Goal: Task Accomplishment & Management: Manage account settings

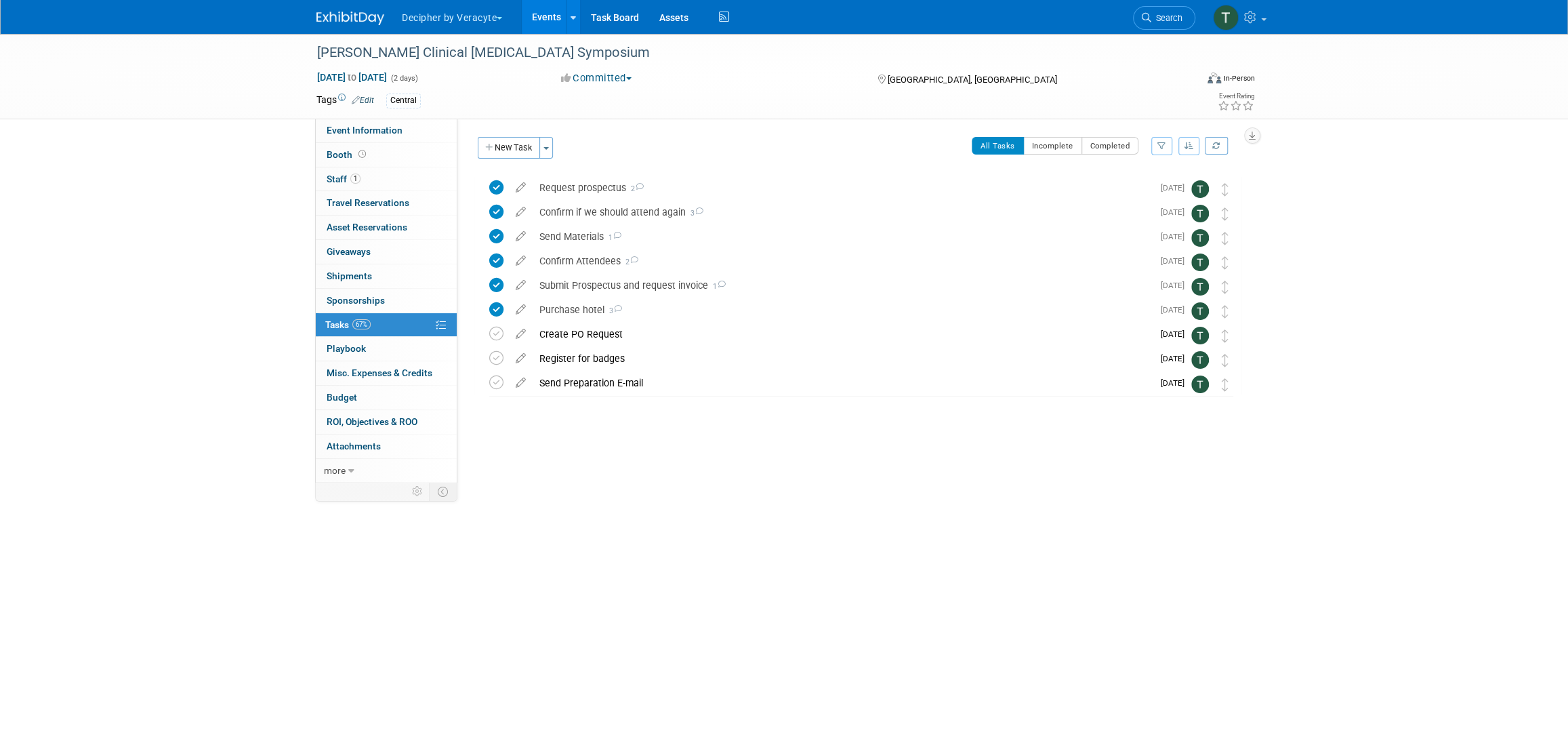
click at [541, 12] on link "Events" at bounding box center [547, 17] width 50 height 34
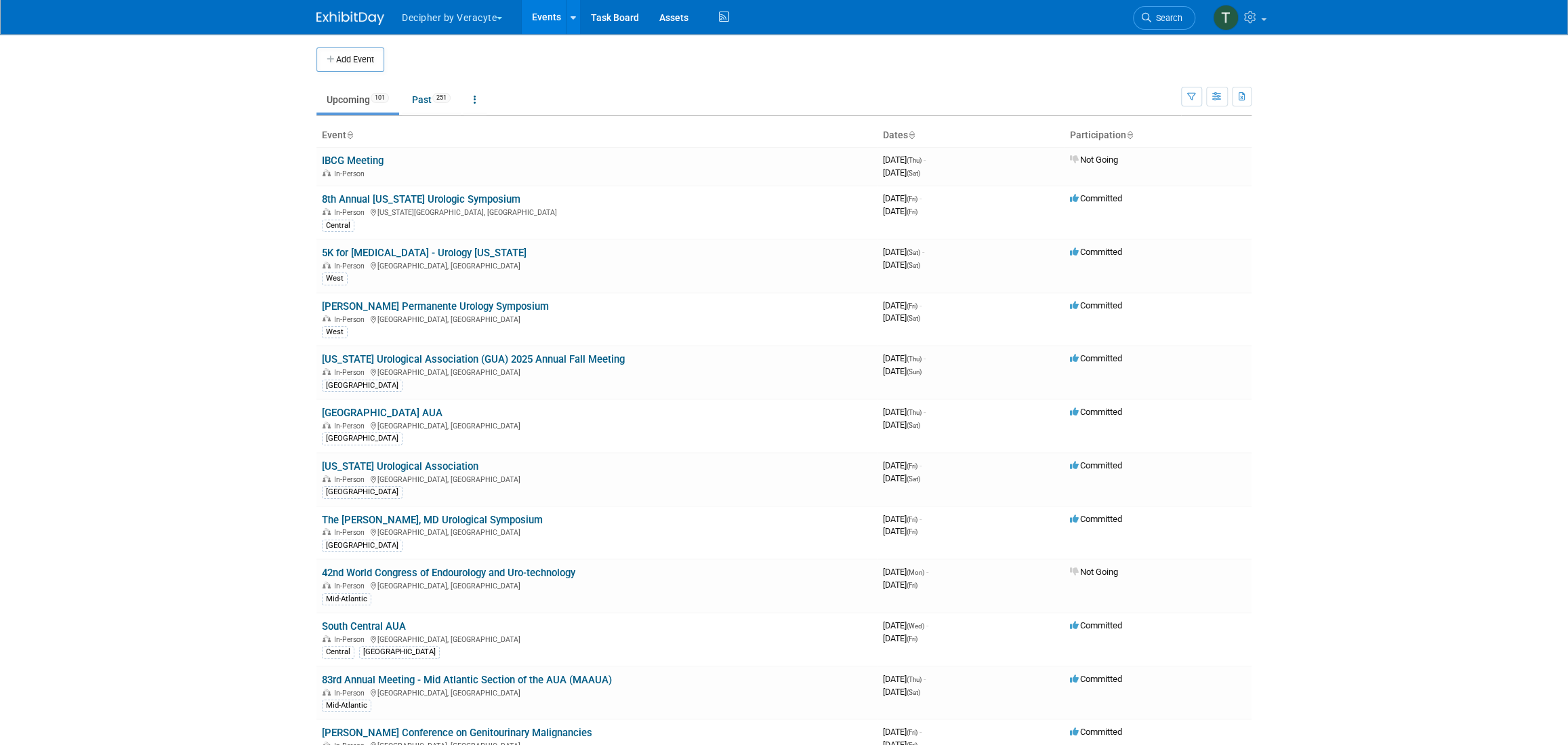
scroll to position [1125, 0]
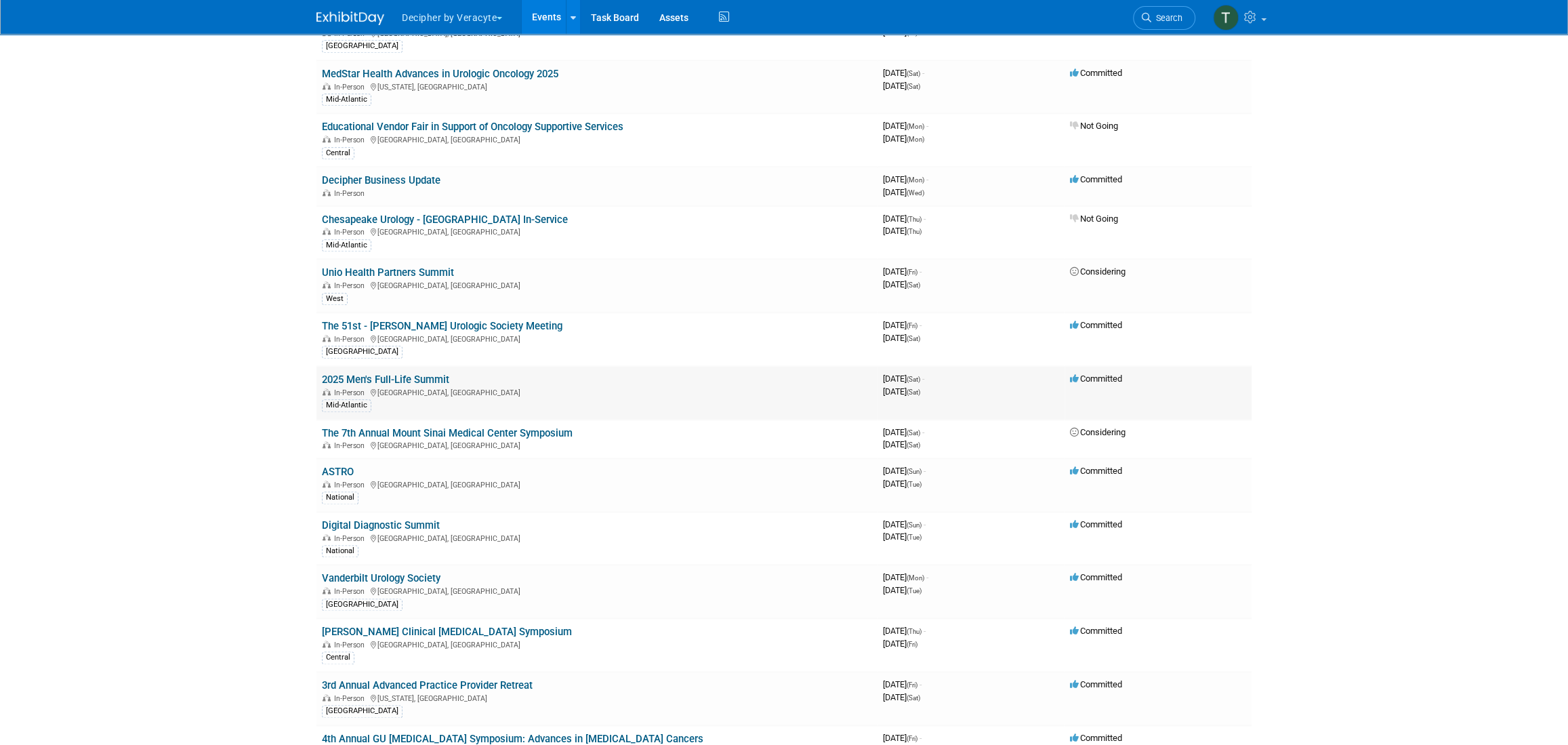
click at [440, 375] on link "2025 Men's Full-Life Summit" at bounding box center [385, 380] width 127 height 12
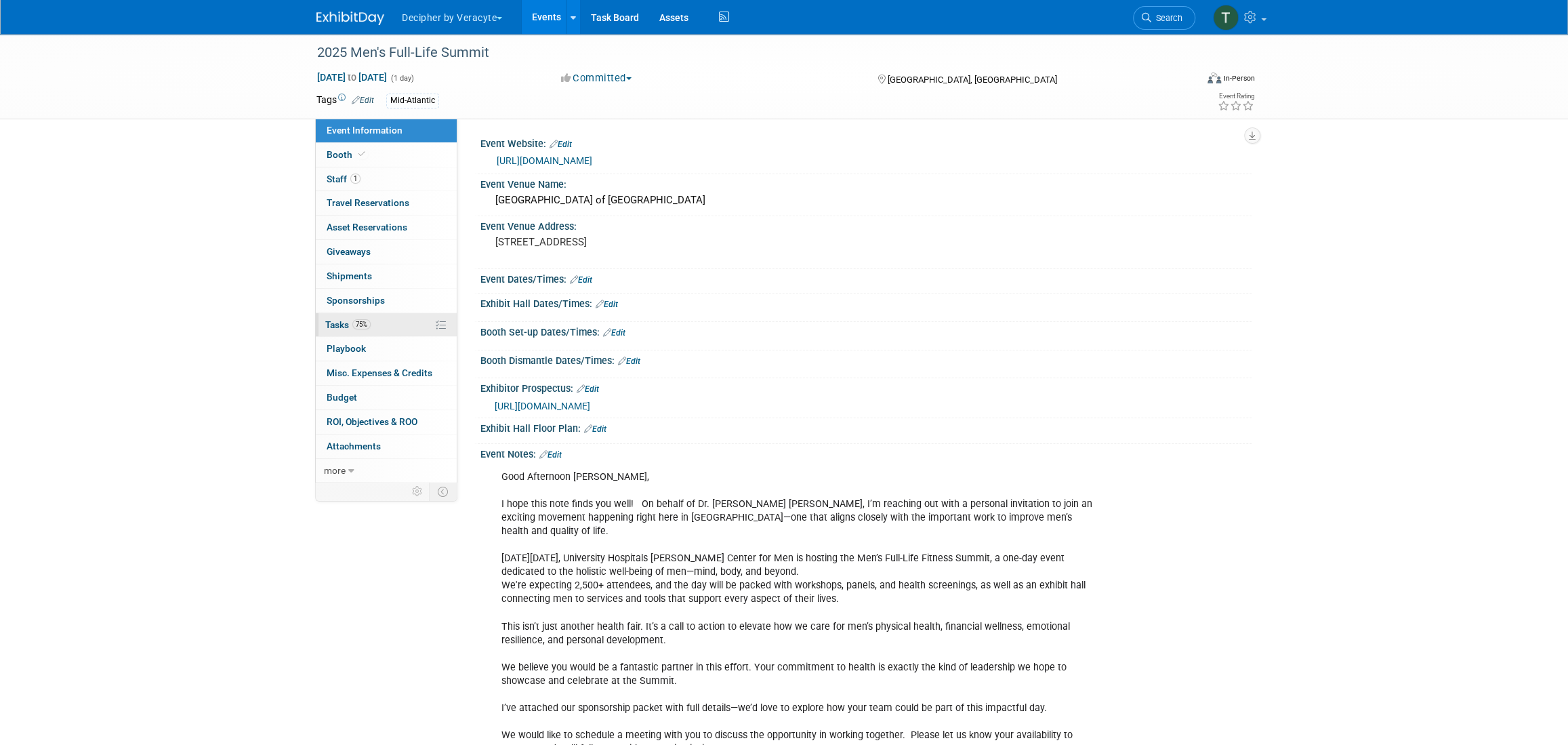
click at [389, 317] on link "75% Tasks 75%" at bounding box center [386, 325] width 141 height 24
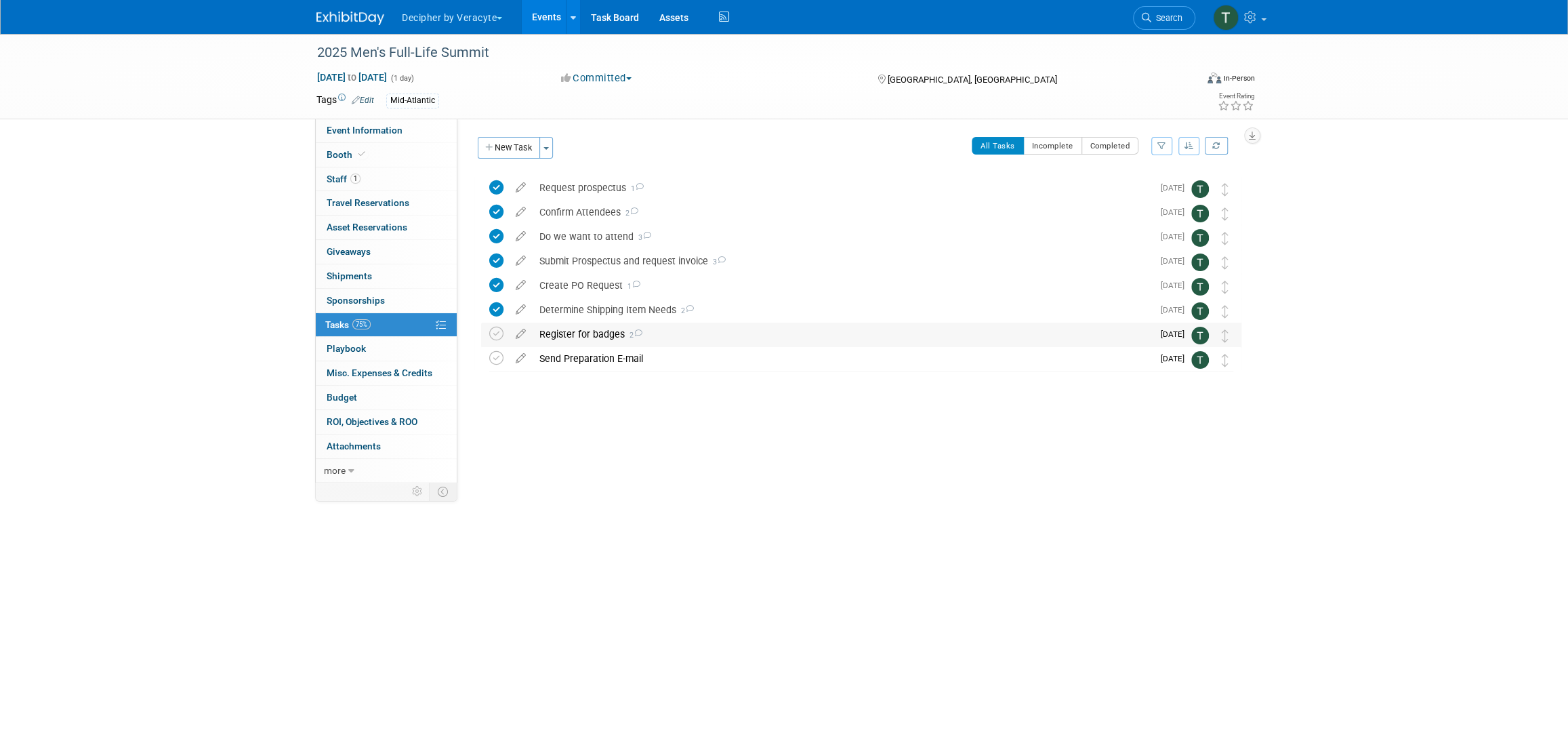
click at [560, 338] on div "Register for badges 2" at bounding box center [843, 334] width 620 height 23
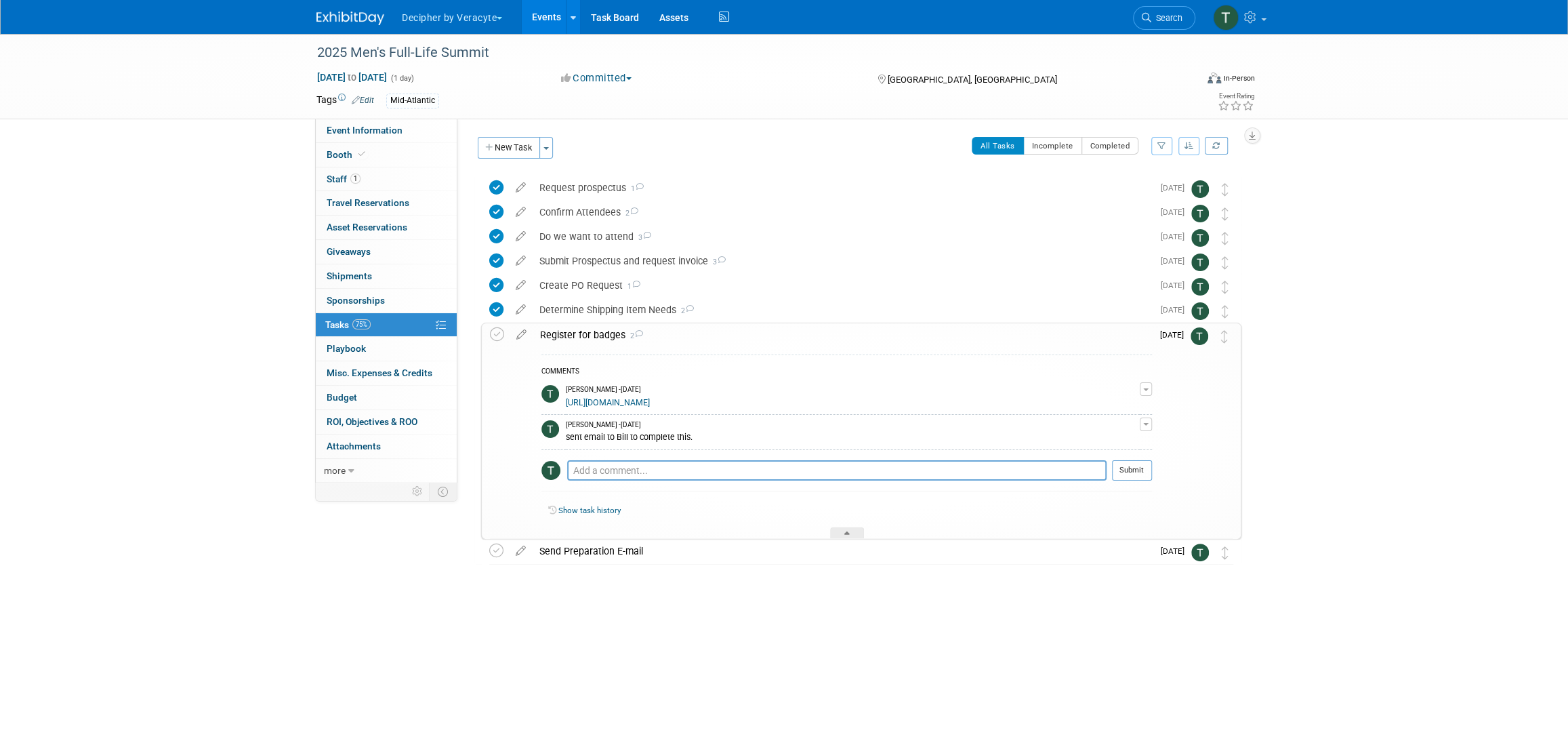
click at [619, 481] on div "Pro tip: Press Ctrl-Enter to submit comment." at bounding box center [836, 486] width 540 height 10
click at [626, 474] on textarea at bounding box center [836, 470] width 540 height 20
type textarea "this was completed by Bill"
click at [1131, 466] on button "Submit" at bounding box center [1132, 470] width 40 height 20
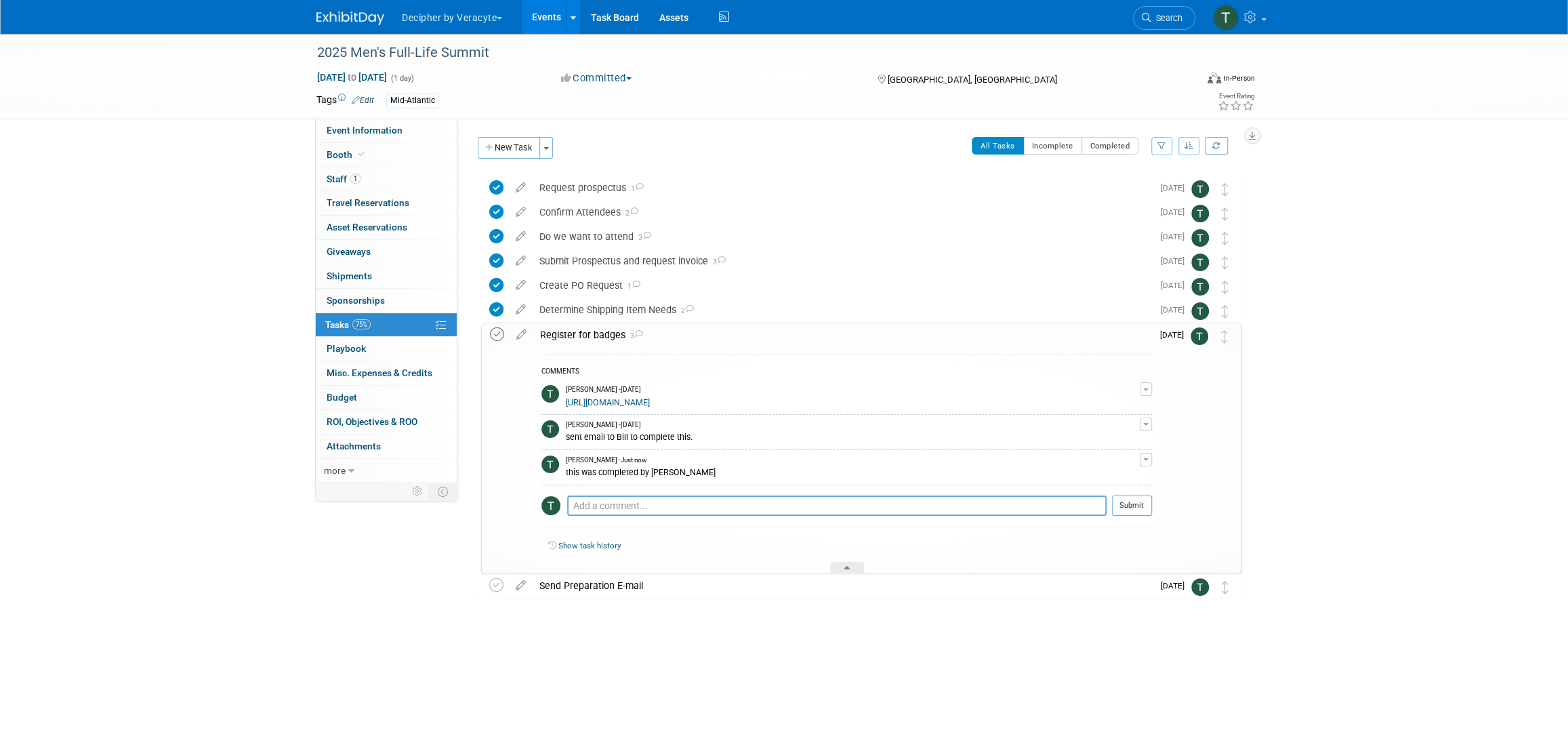
click at [498, 329] on icon at bounding box center [497, 334] width 14 height 14
click at [584, 332] on div "Register for badges 3" at bounding box center [843, 335] width 619 height 23
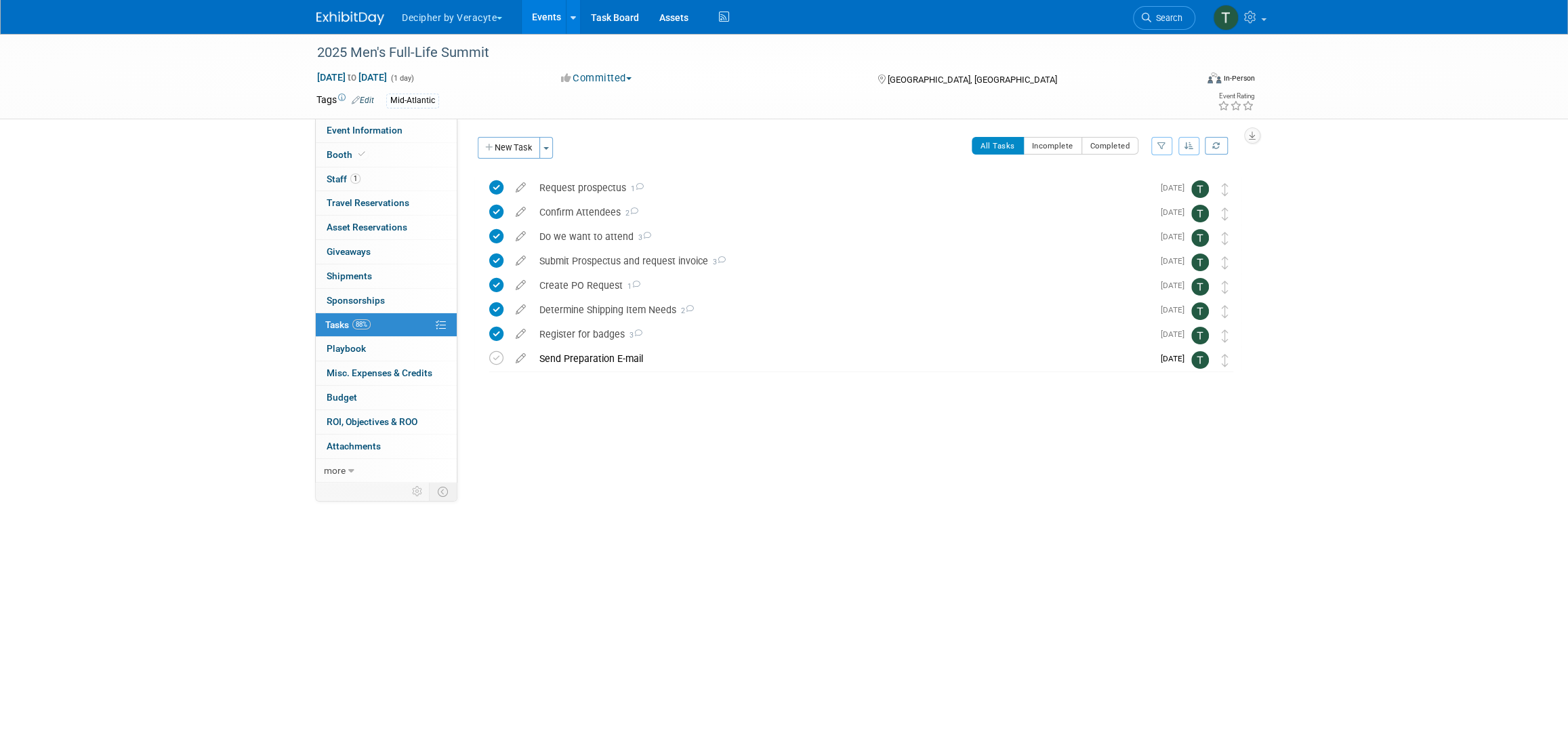
click at [544, 26] on link "Events" at bounding box center [547, 17] width 50 height 34
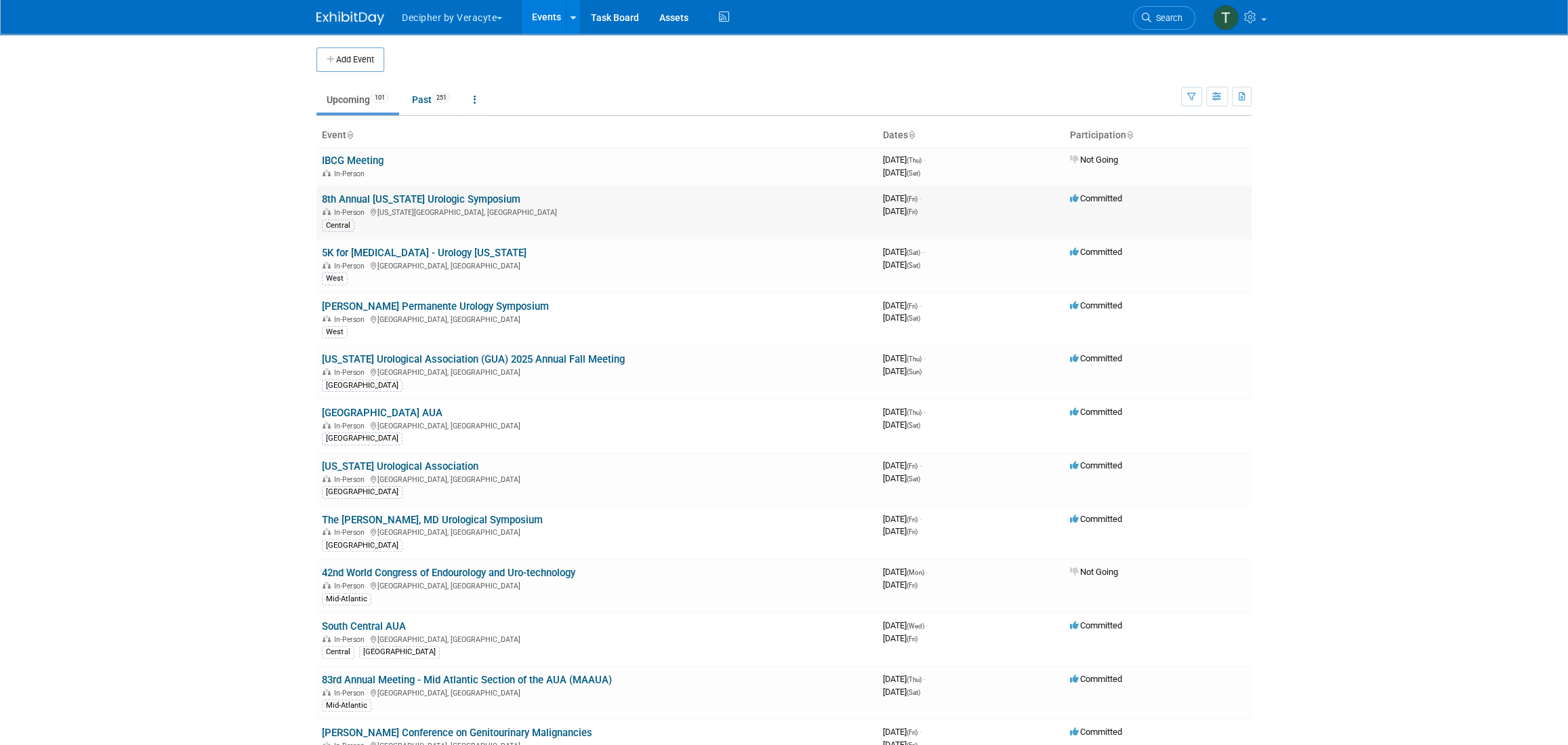
scroll to position [1376, 0]
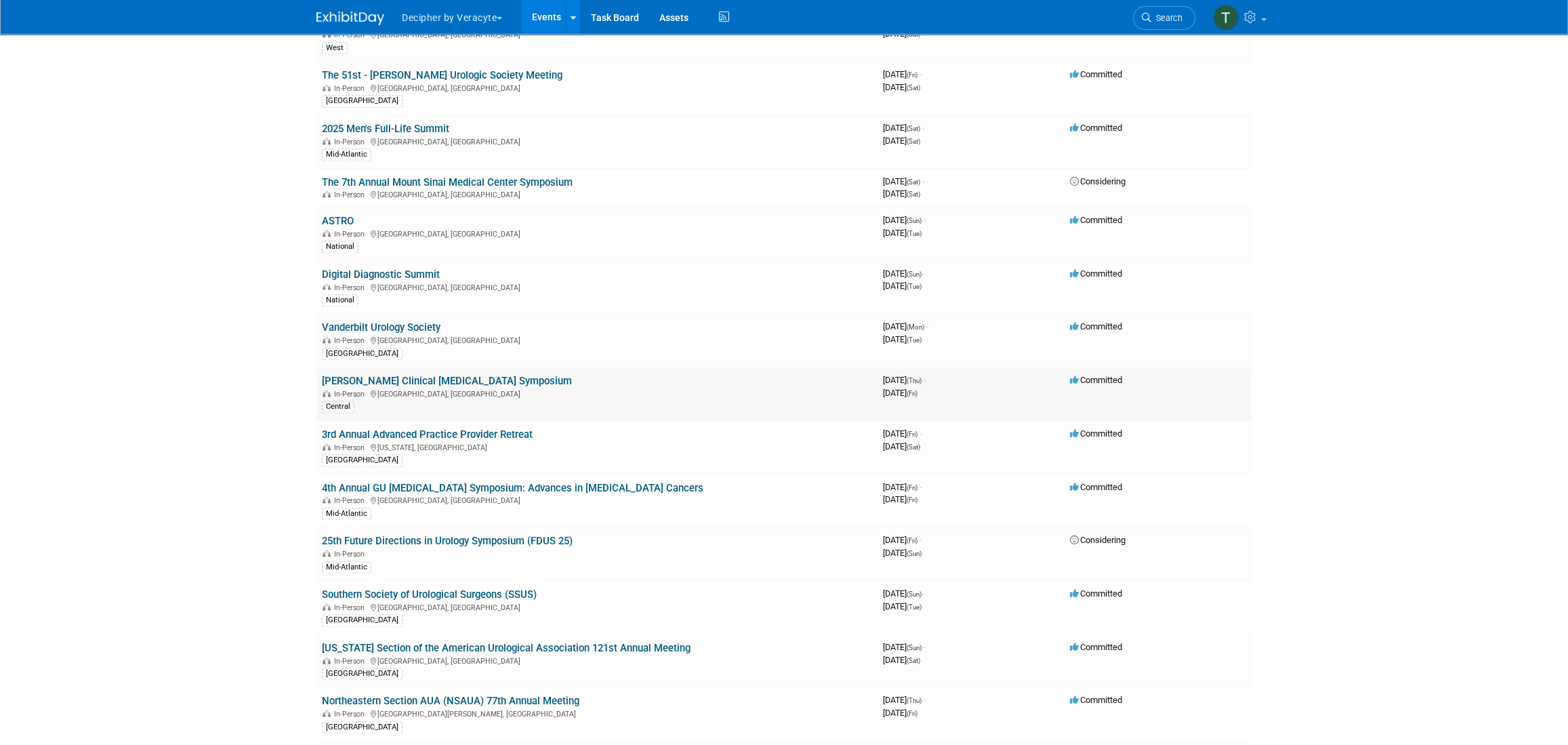
click at [403, 375] on link "[PERSON_NAME] Clinical [MEDICAL_DATA] Symposium" at bounding box center [447, 381] width 250 height 12
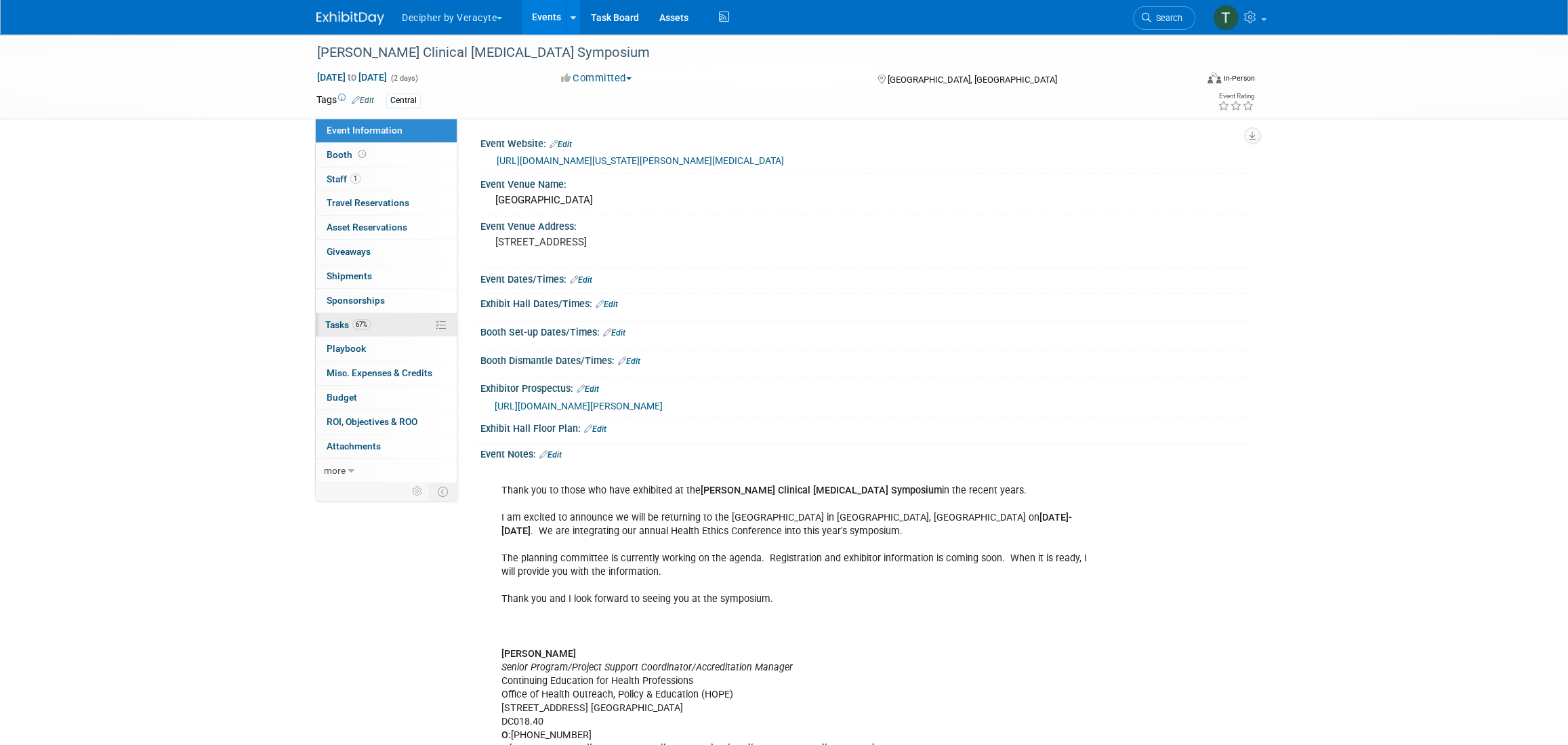
click at [385, 321] on link "67% Tasks 67%" at bounding box center [386, 325] width 141 height 24
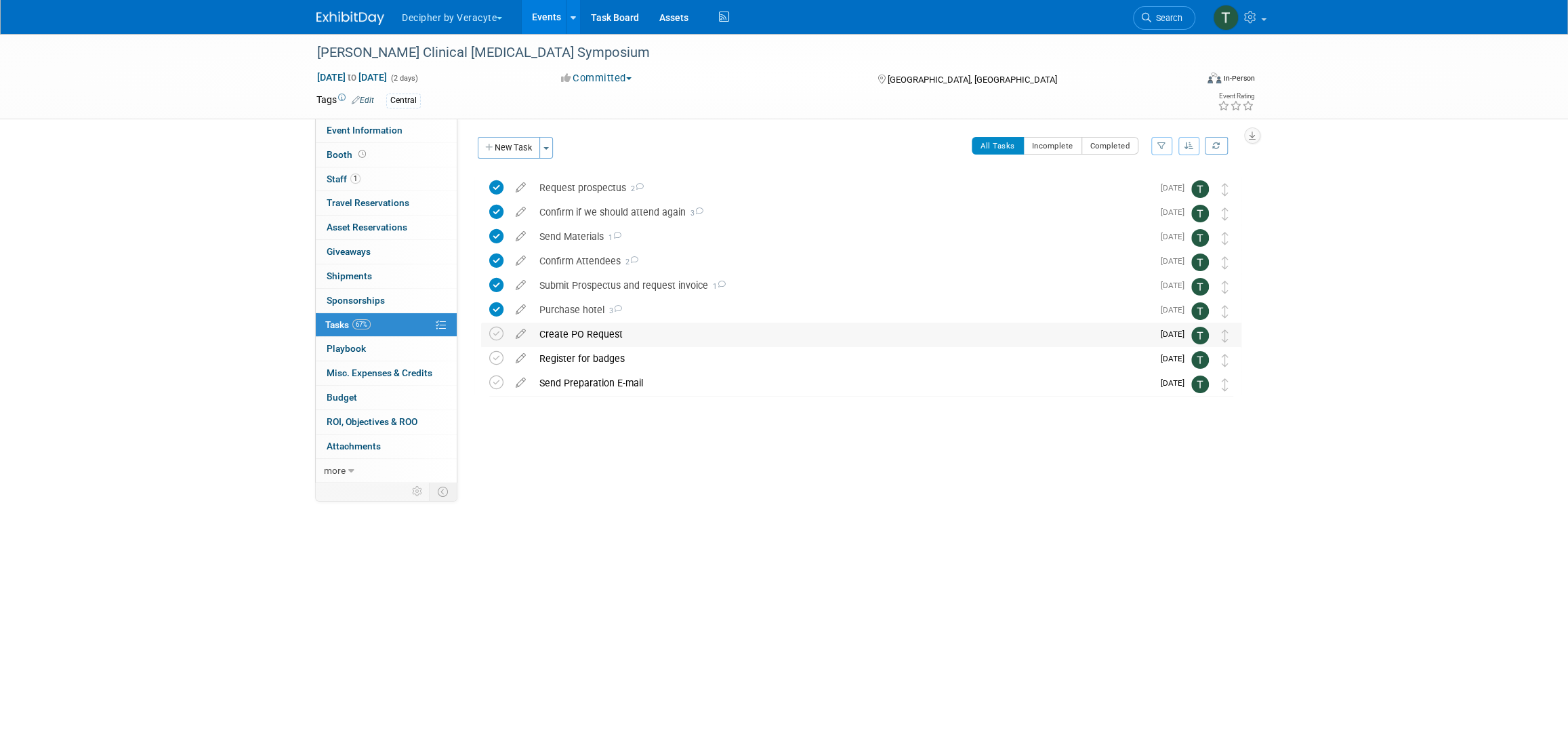
click at [561, 338] on div "Create PO Request" at bounding box center [843, 334] width 620 height 23
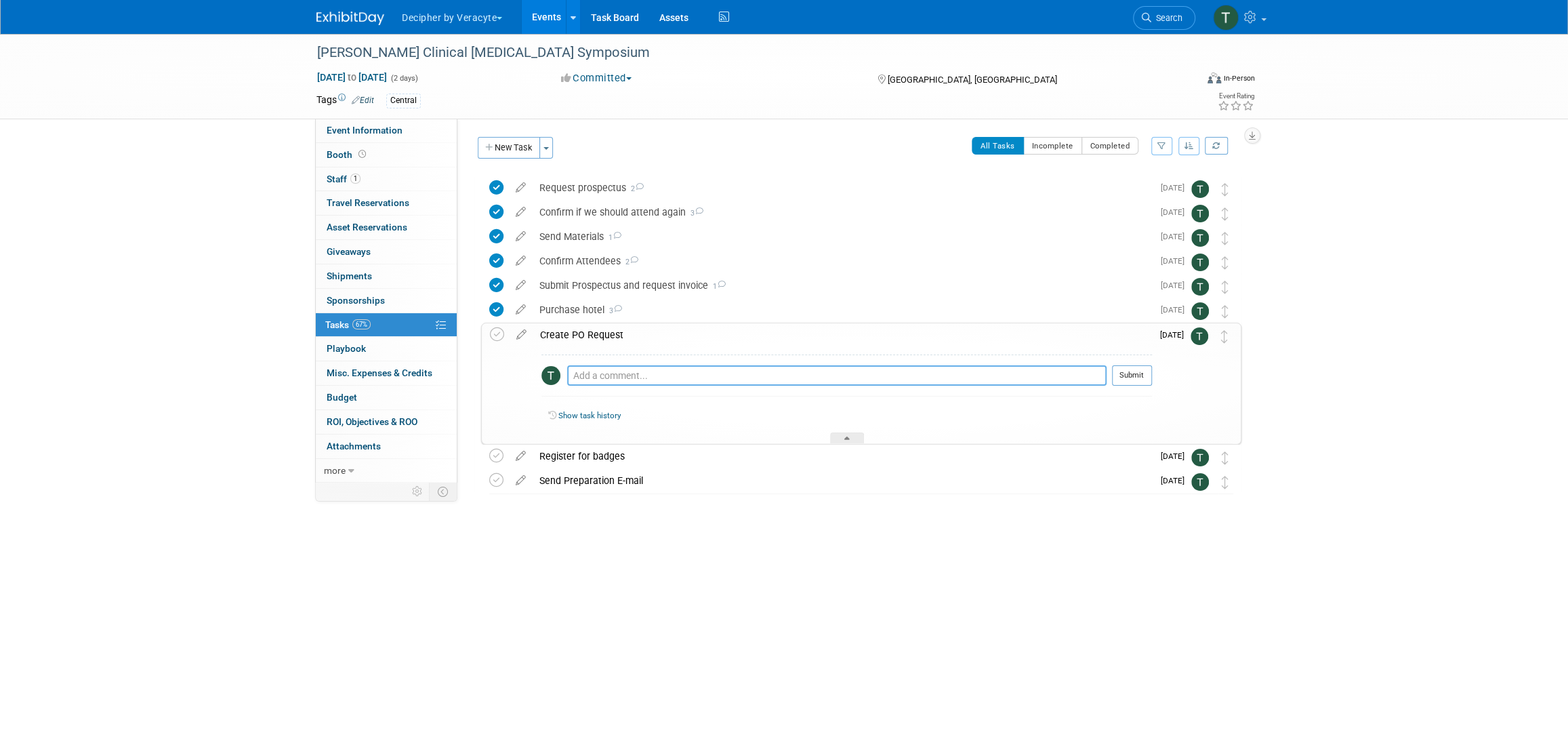
click at [618, 381] on textarea at bounding box center [836, 375] width 540 height 20
type textarea "working with Adam on this one"
click at [1124, 374] on button "Submit" at bounding box center [1132, 375] width 40 height 20
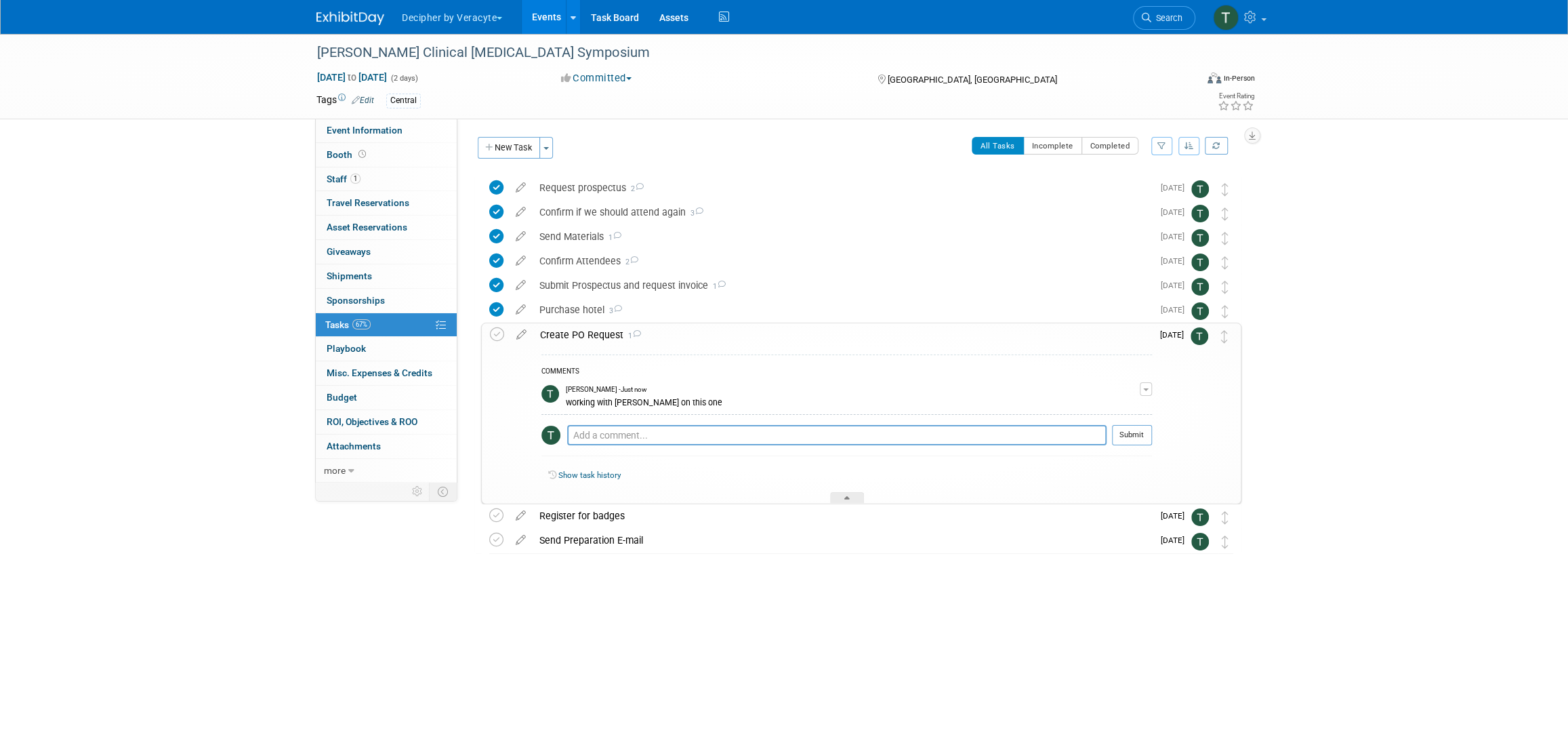
click at [551, 22] on link "Events" at bounding box center [547, 17] width 50 height 34
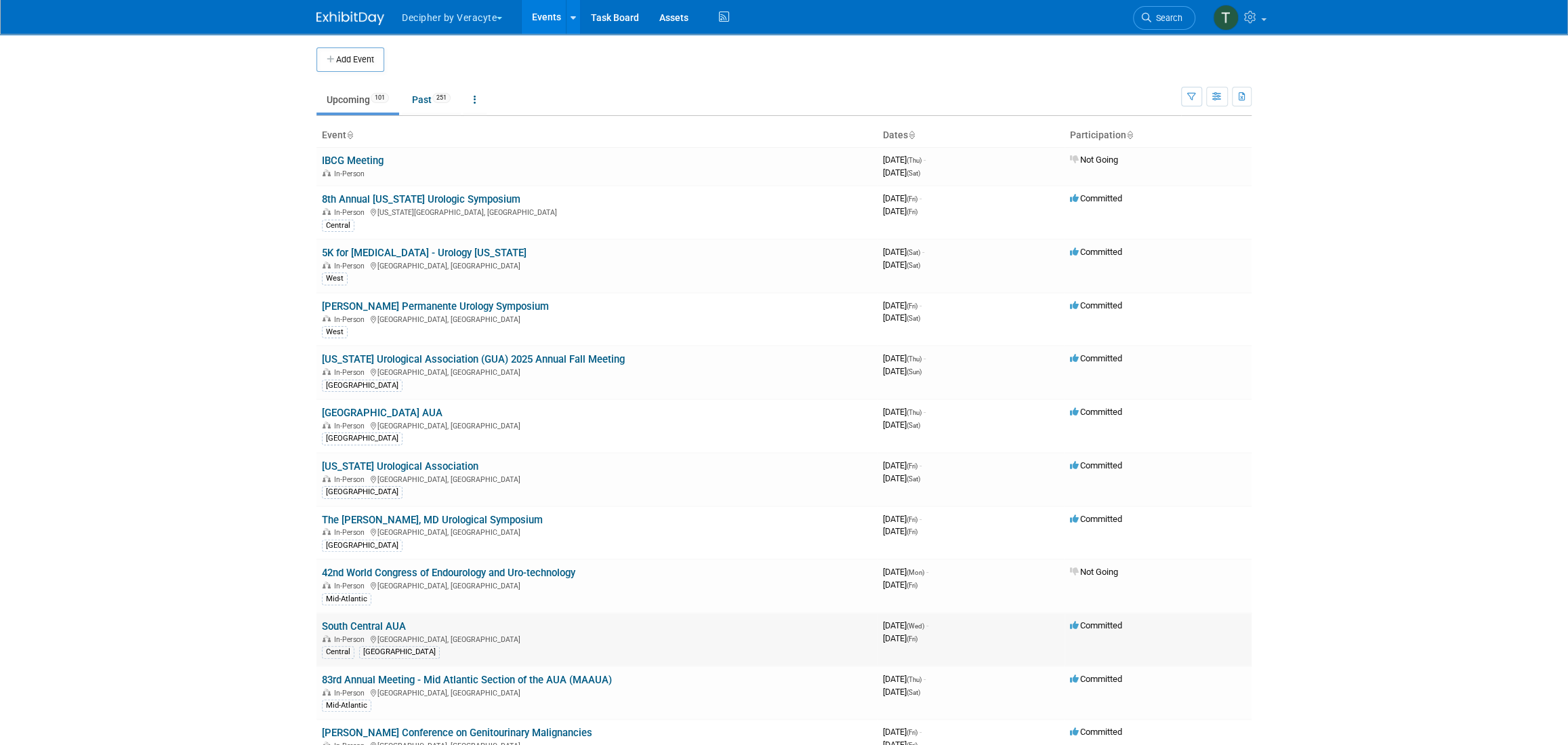
click at [383, 625] on link "South Central AUA" at bounding box center [363, 626] width 84 height 12
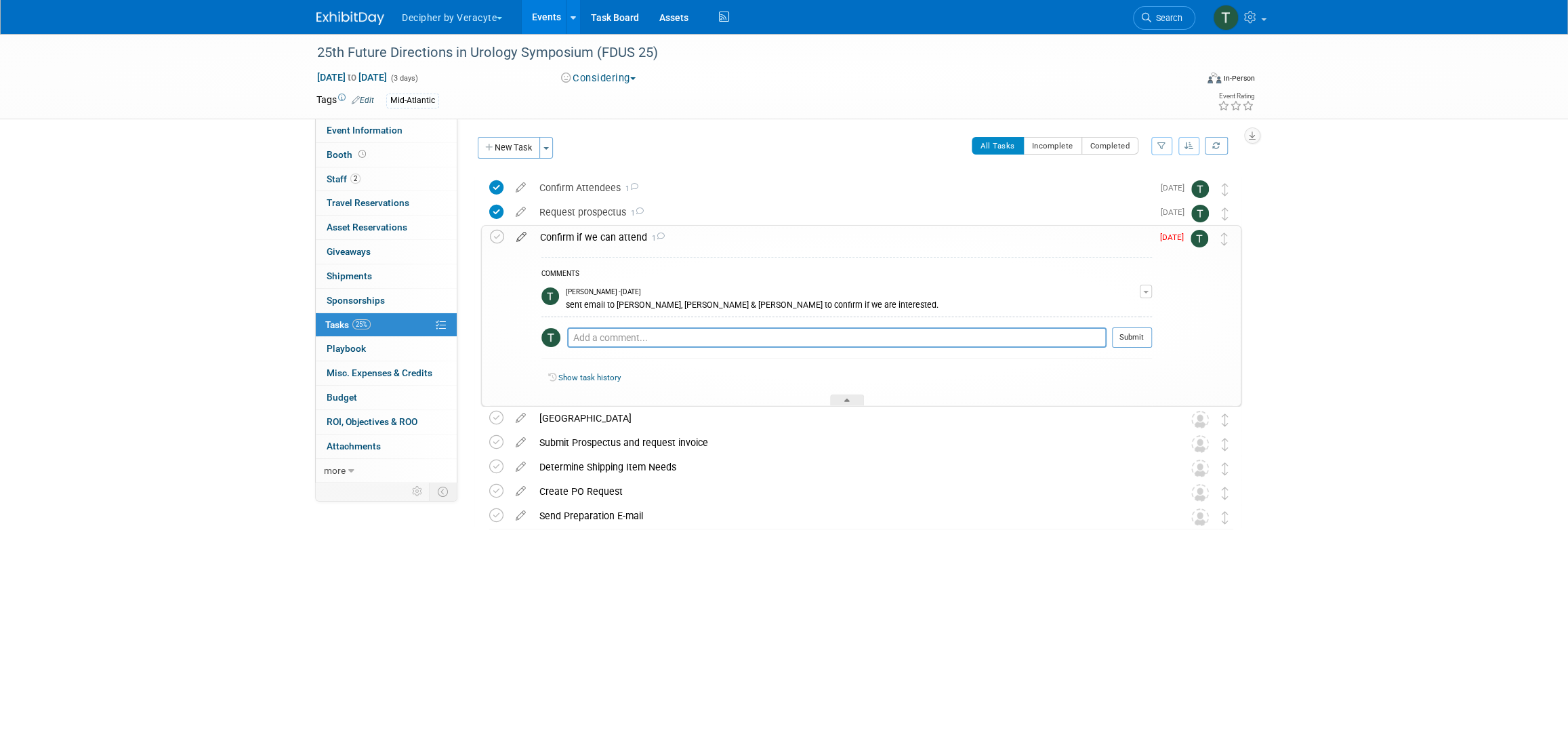
click at [520, 239] on icon at bounding box center [521, 235] width 24 height 17
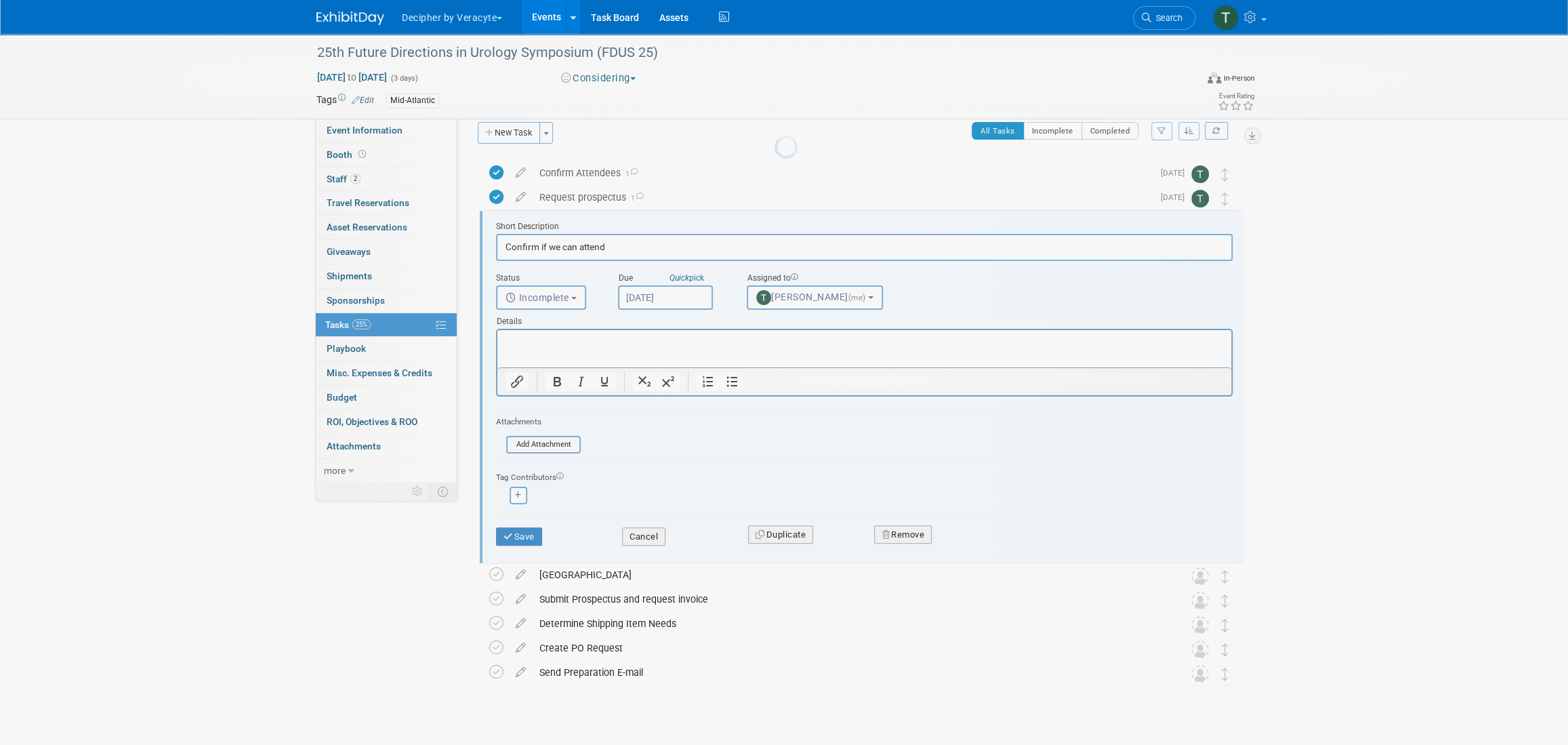
scroll to position [27, 0]
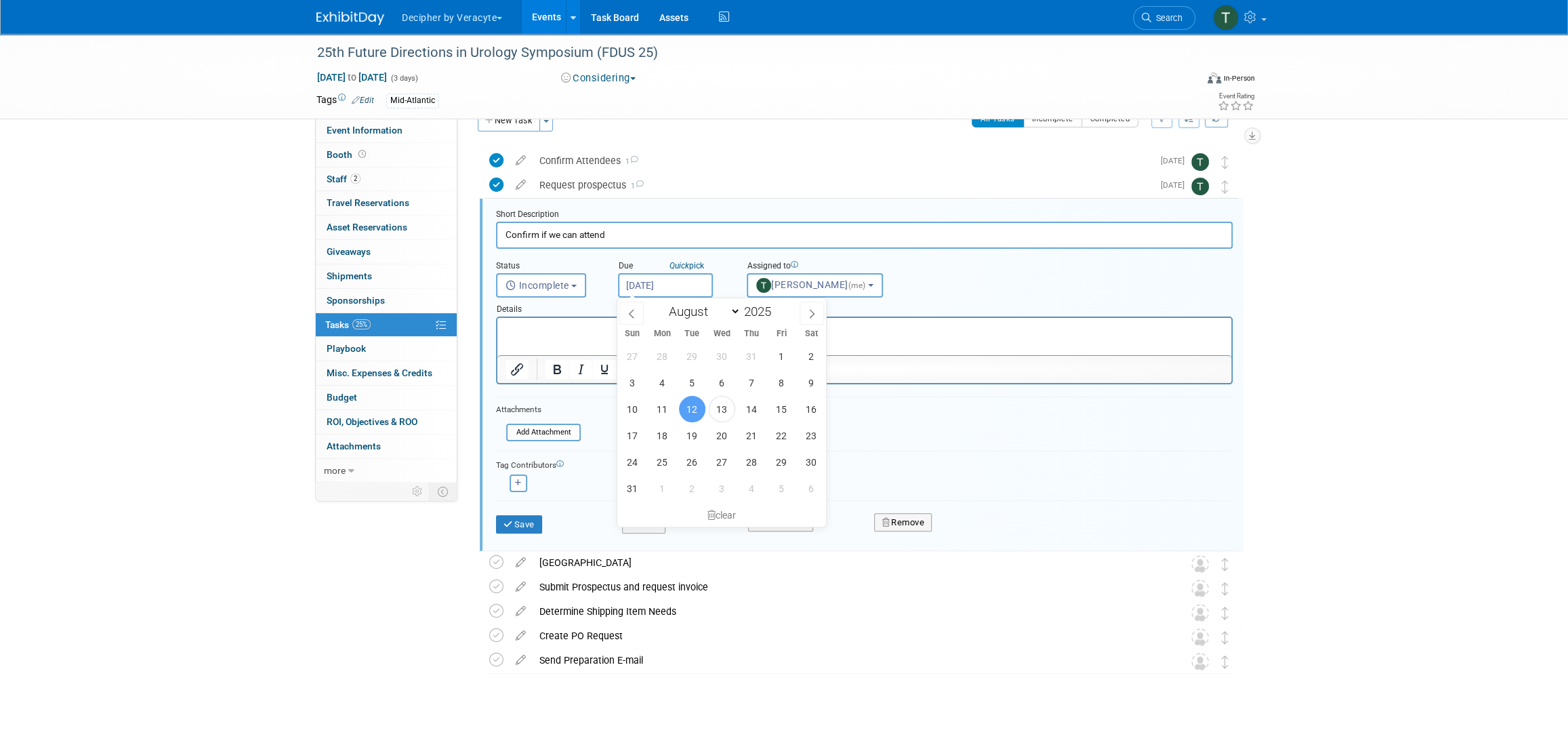
click at [631, 281] on input "[DATE]" at bounding box center [666, 285] width 95 height 24
click at [669, 456] on span "25" at bounding box center [662, 462] width 26 height 26
type input "Aug 25, 2025"
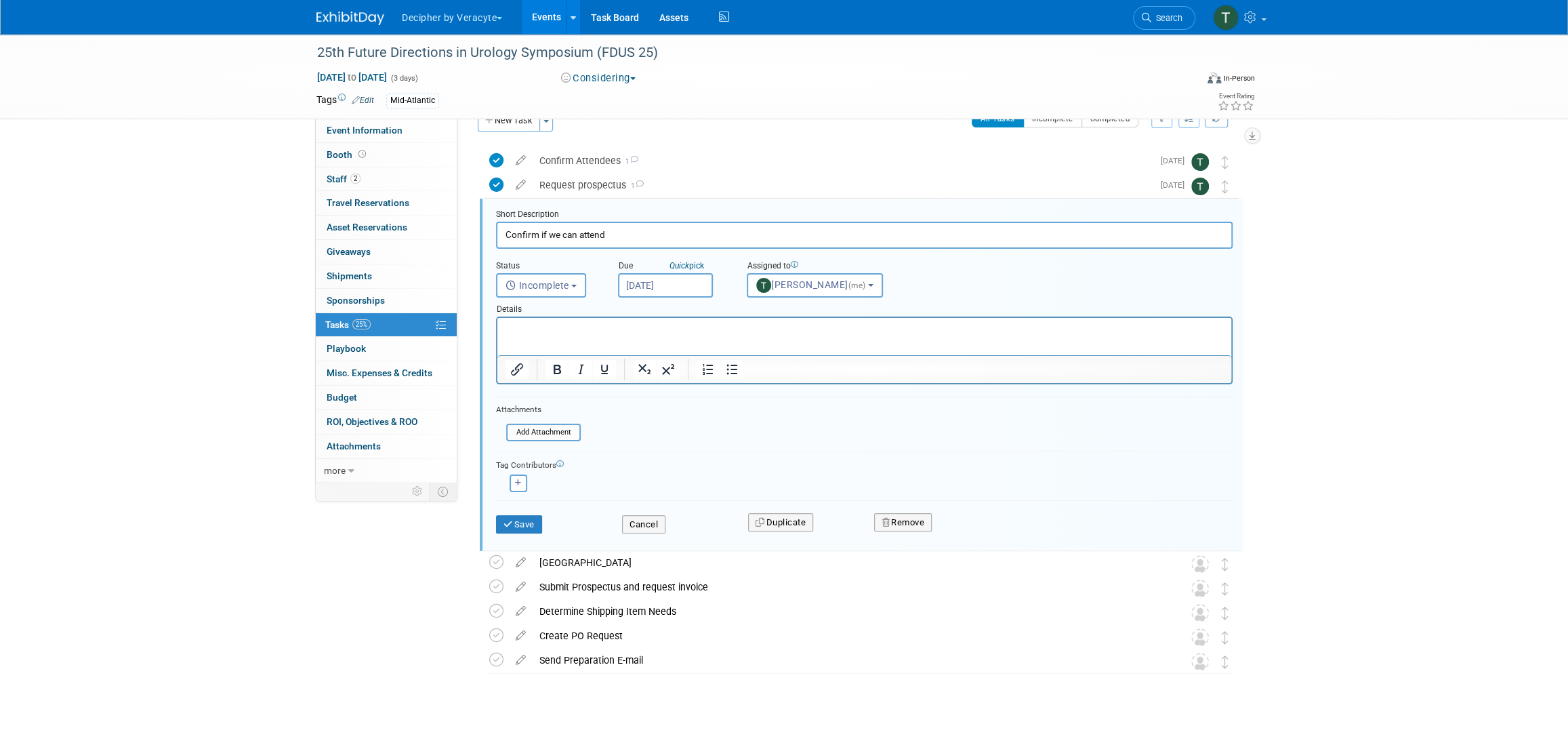
click at [485, 518] on div "Short Description Confirm if we can attend Status <i class="far fa-clock" style…" at bounding box center [861, 375] width 763 height 353
click at [516, 519] on button "Save" at bounding box center [519, 524] width 46 height 19
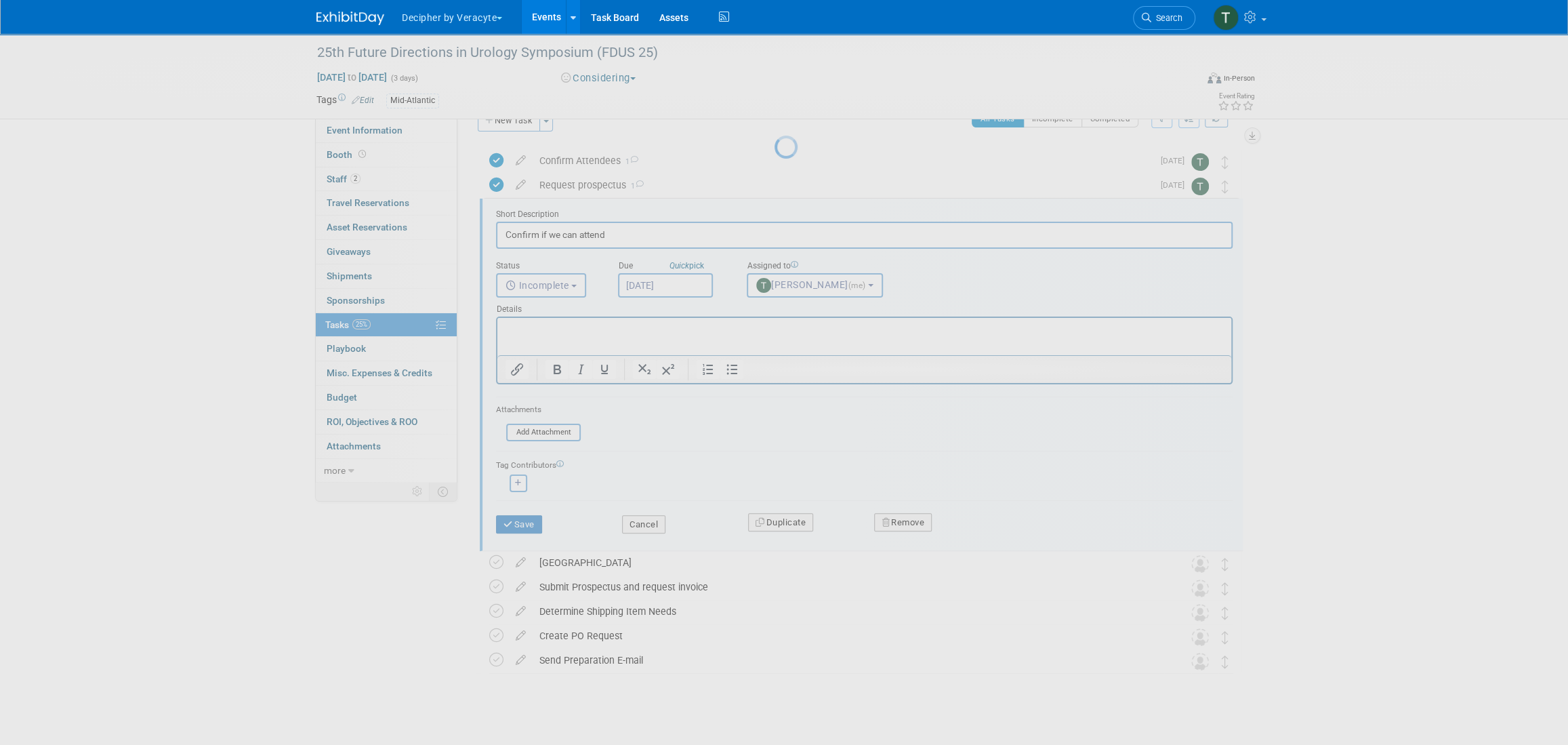
scroll to position [0, 0]
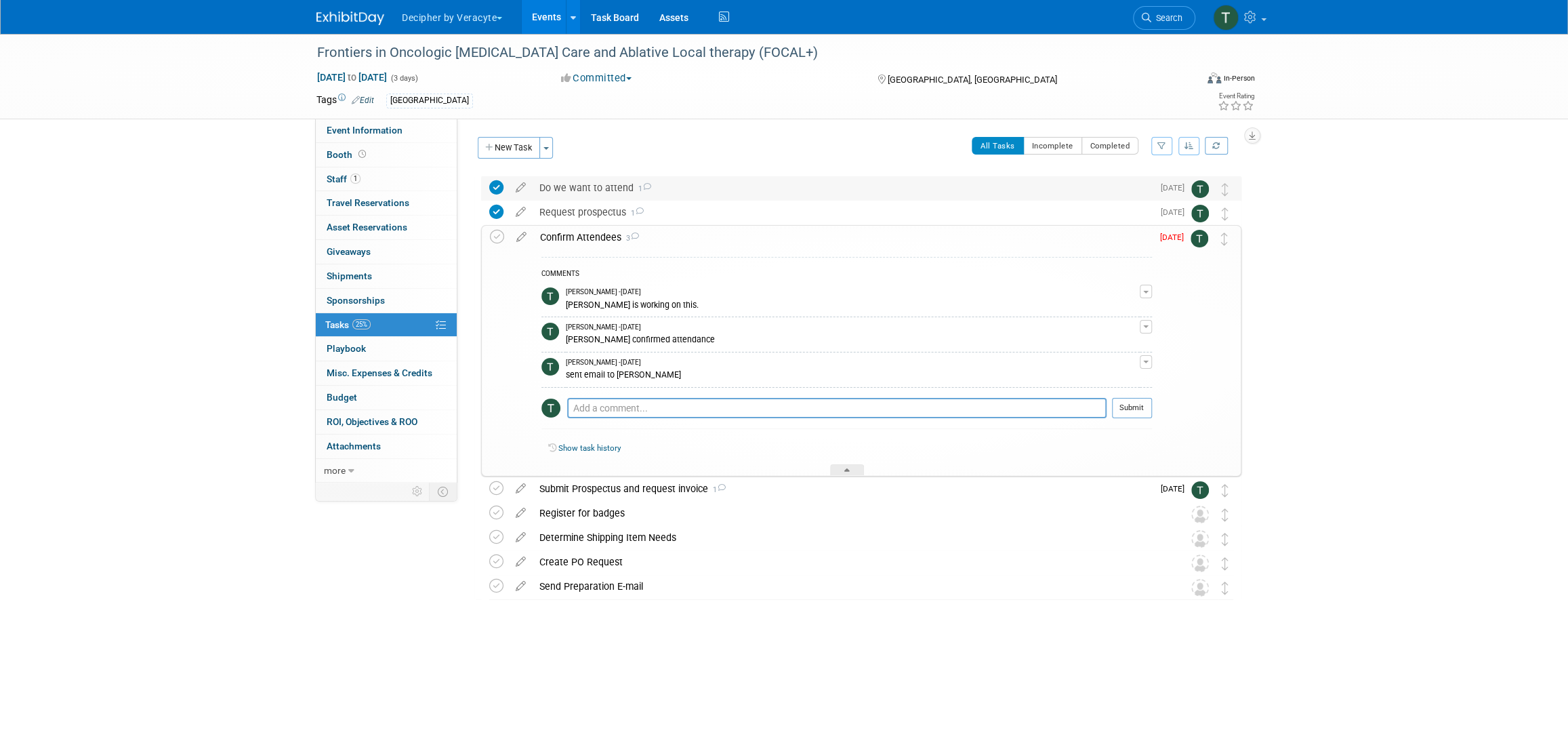
click at [580, 186] on div "Do we want to attend 1" at bounding box center [843, 188] width 620 height 23
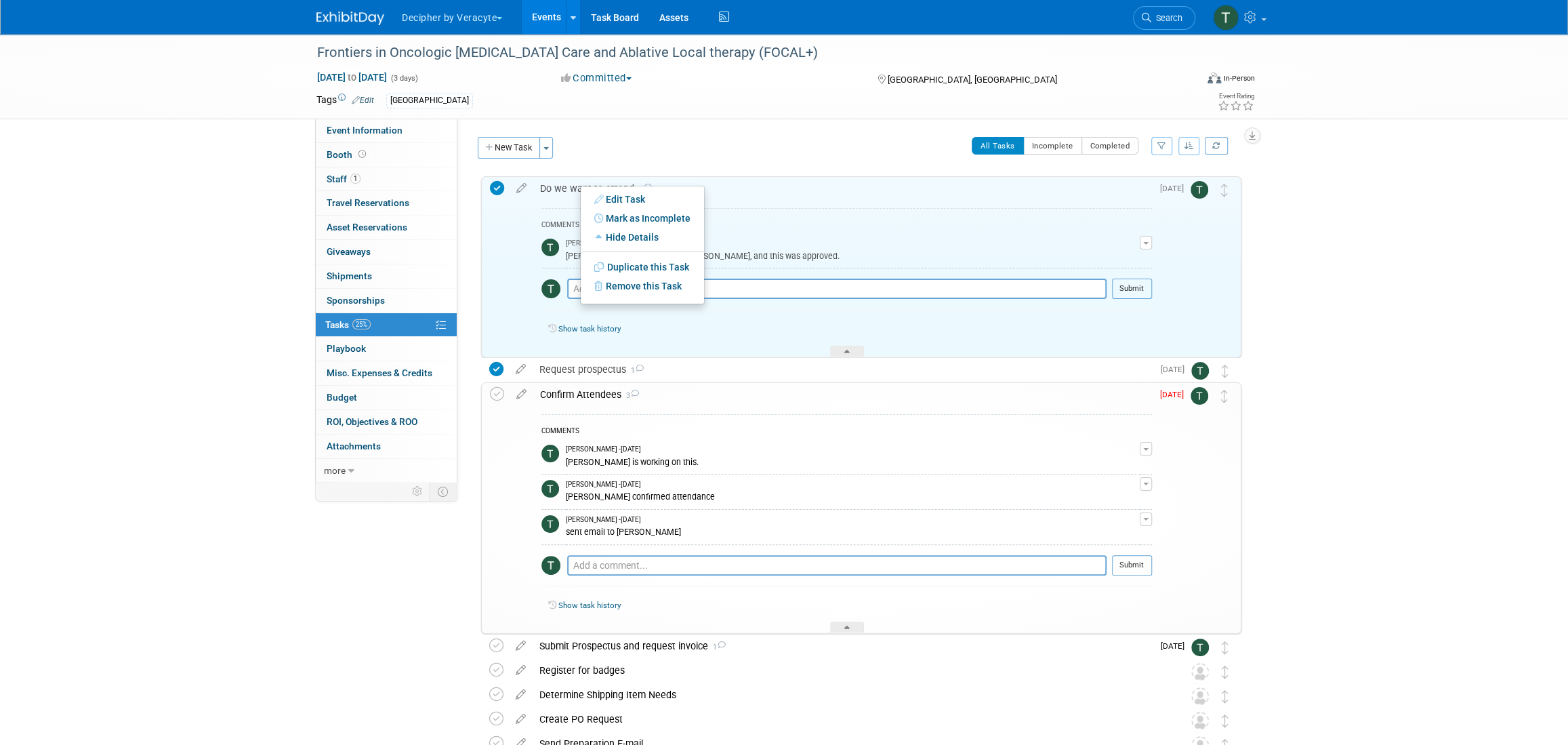
click at [580, 186] on div "Edit Task Mark as Complete Mark as Incomplete Expand Details Hide Details Save …" at bounding box center [642, 245] width 125 height 119
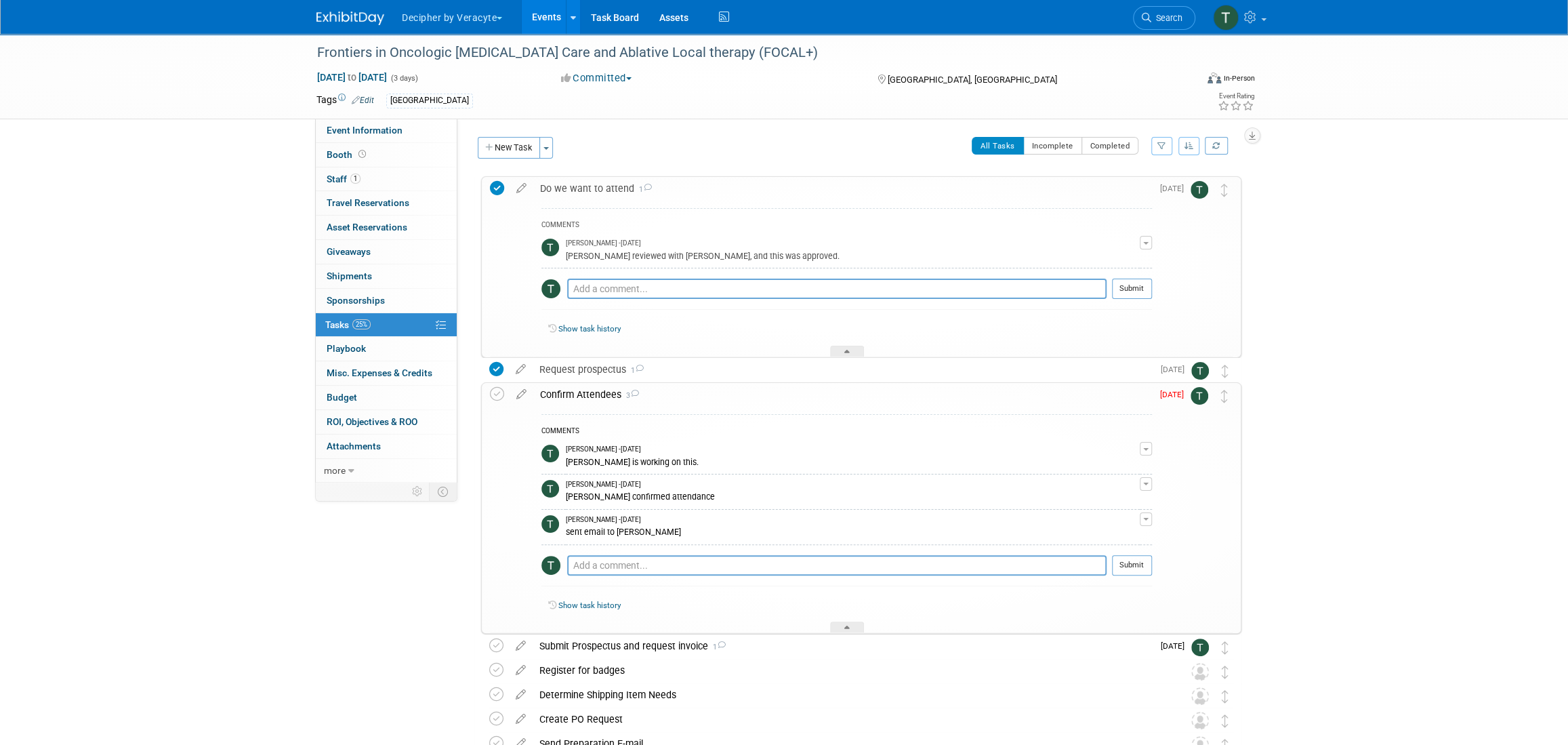
click at [576, 183] on div "Do we want to attend 1" at bounding box center [843, 189] width 619 height 23
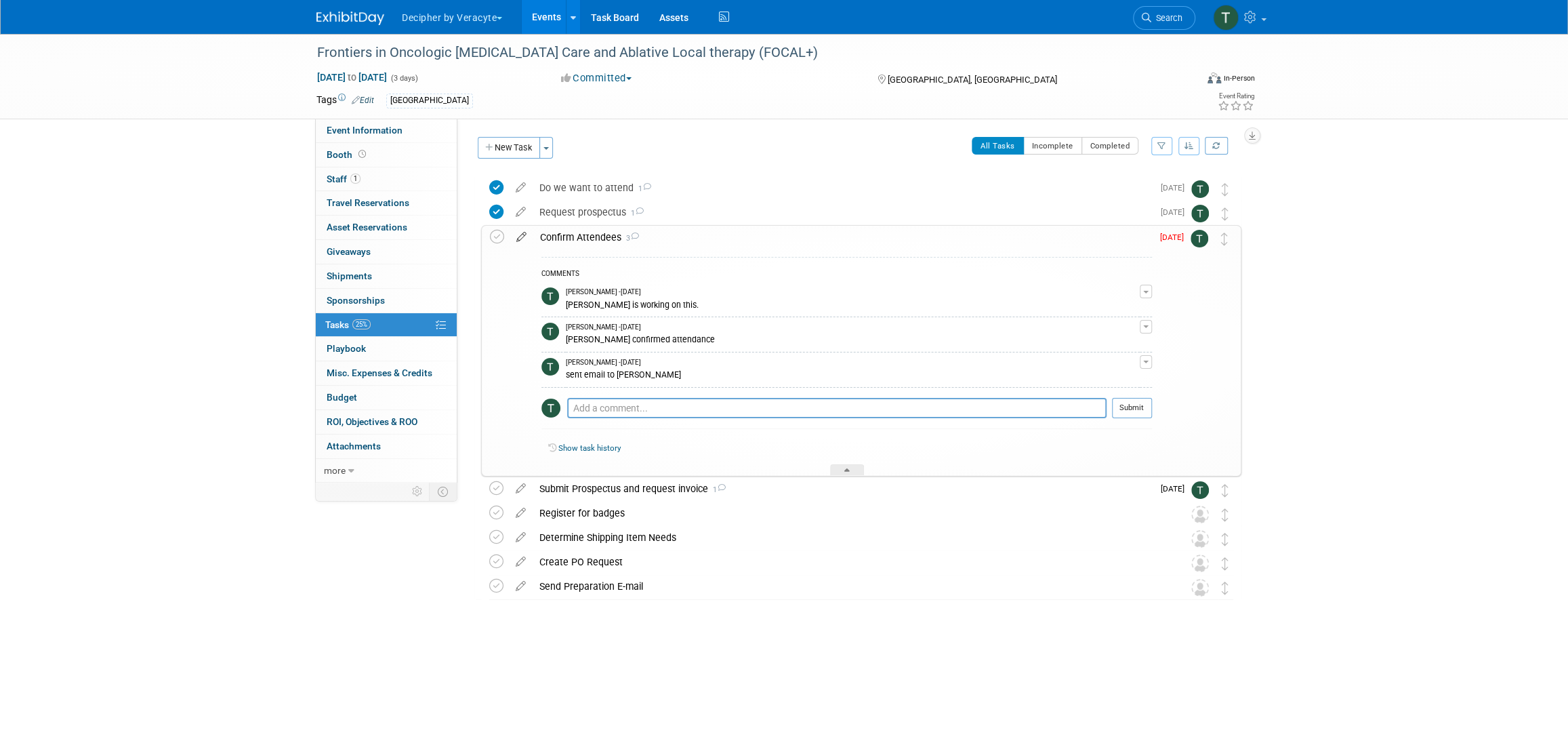
click at [519, 239] on icon at bounding box center [521, 235] width 24 height 17
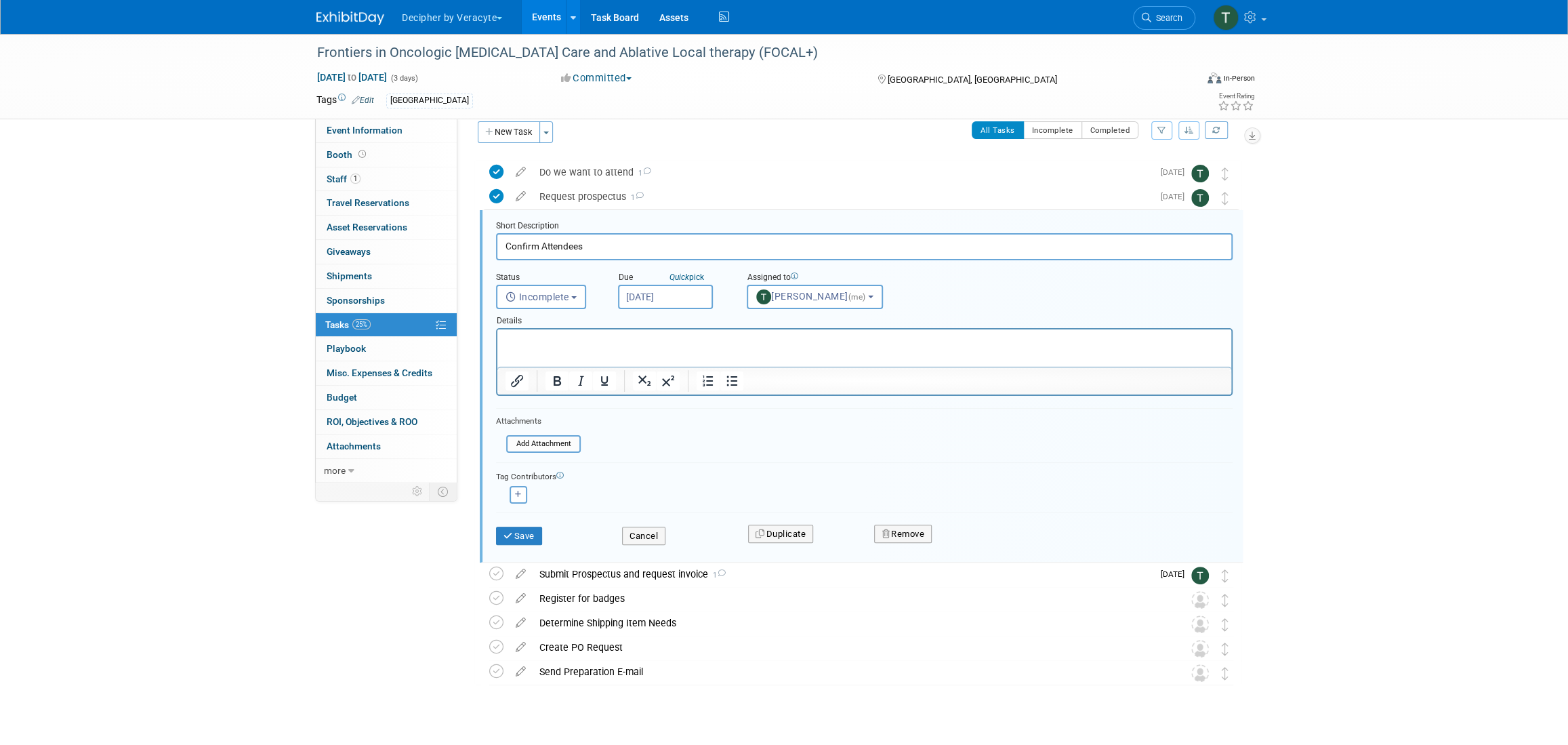
scroll to position [27, 0]
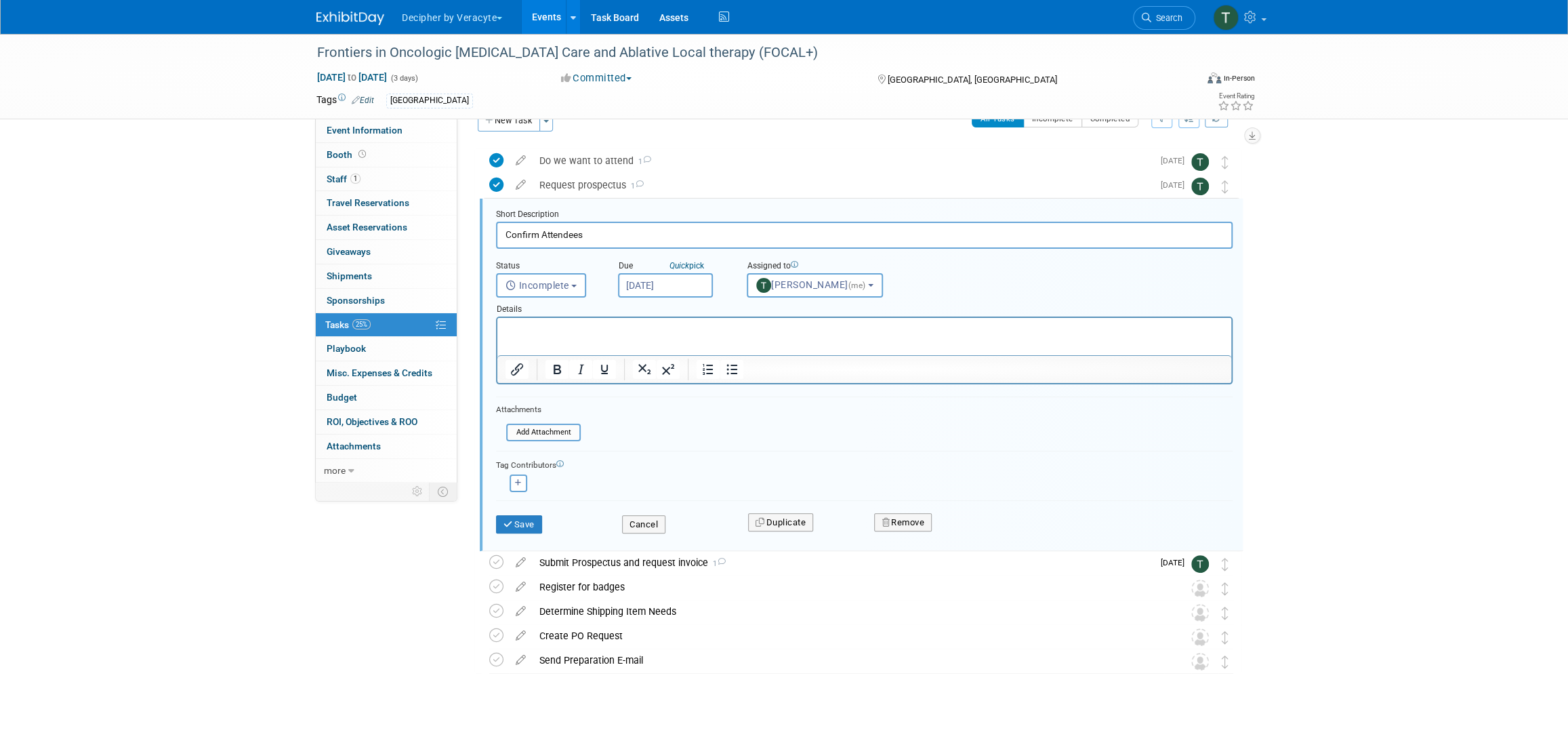
click at [634, 298] on div "Details" at bounding box center [864, 307] width 736 height 19
click at [635, 294] on body "Decipher by Veracyte Explore: My Workspaces 2 Go to Workspace: Corporate Events…" at bounding box center [784, 345] width 1568 height 745
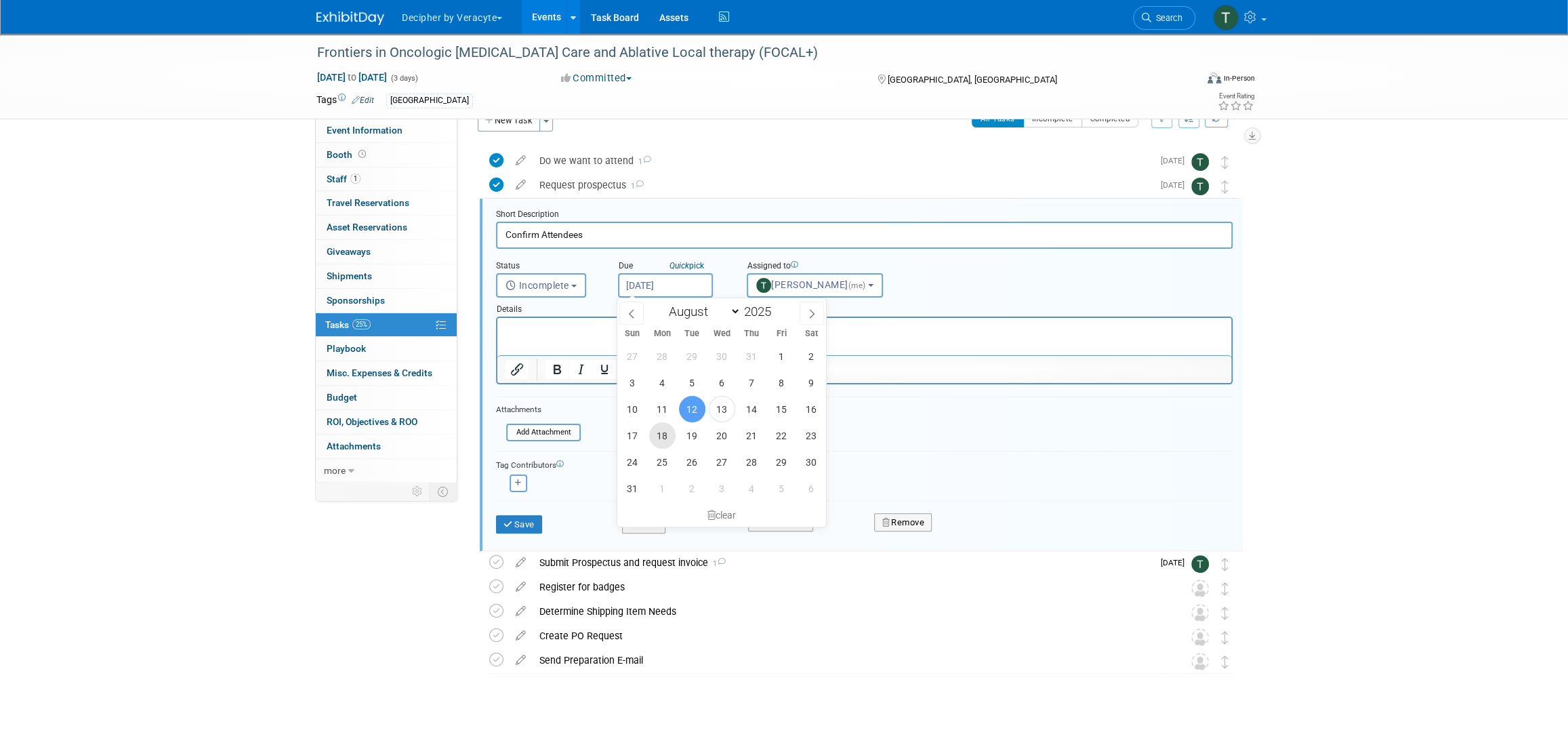
click at [655, 437] on span "18" at bounding box center [662, 436] width 26 height 26
type input "Aug 18, 2025"
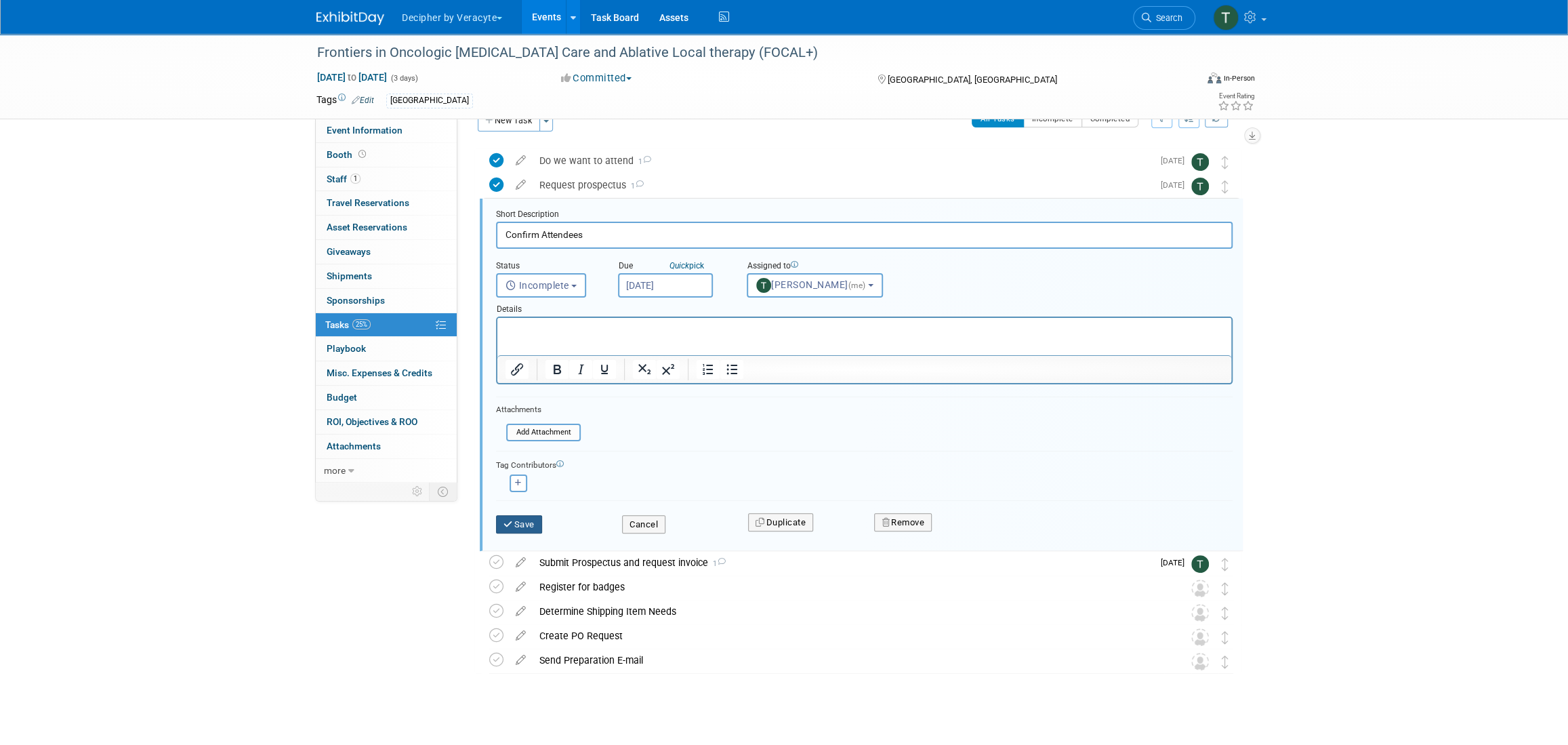
click at [513, 524] on icon "submit" at bounding box center [509, 524] width 11 height 9
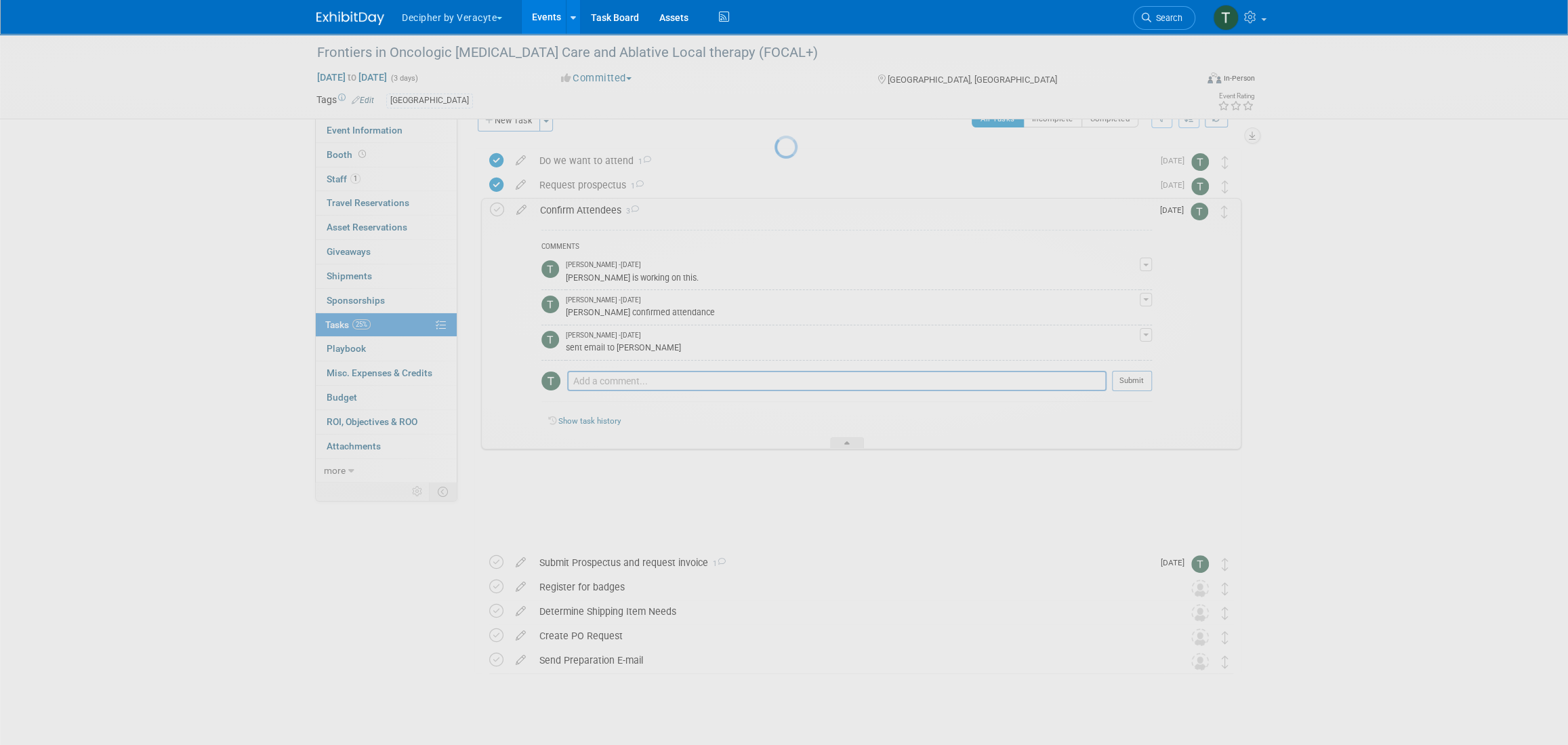
scroll to position [0, 0]
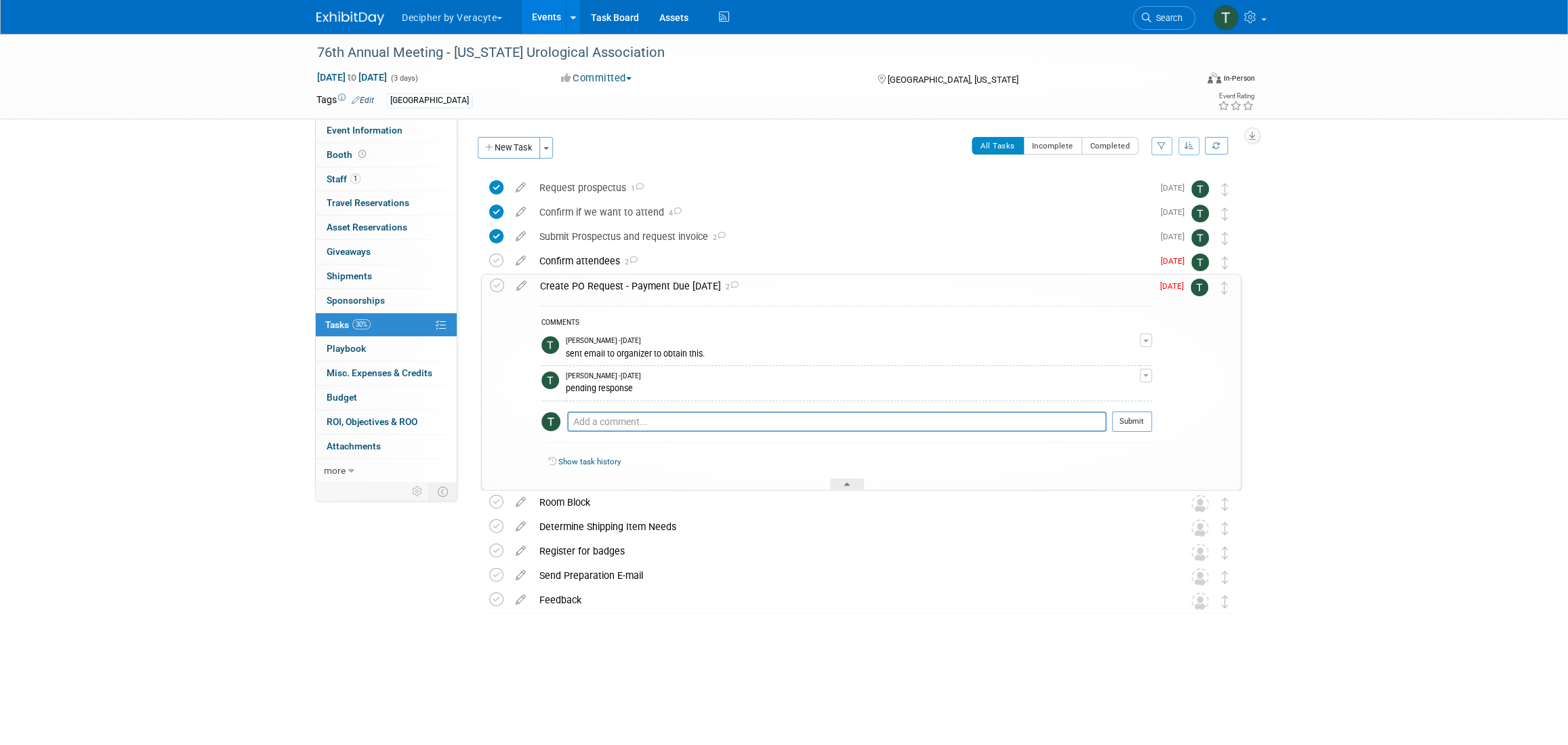
click at [522, 293] on td at bounding box center [521, 381] width 24 height 215
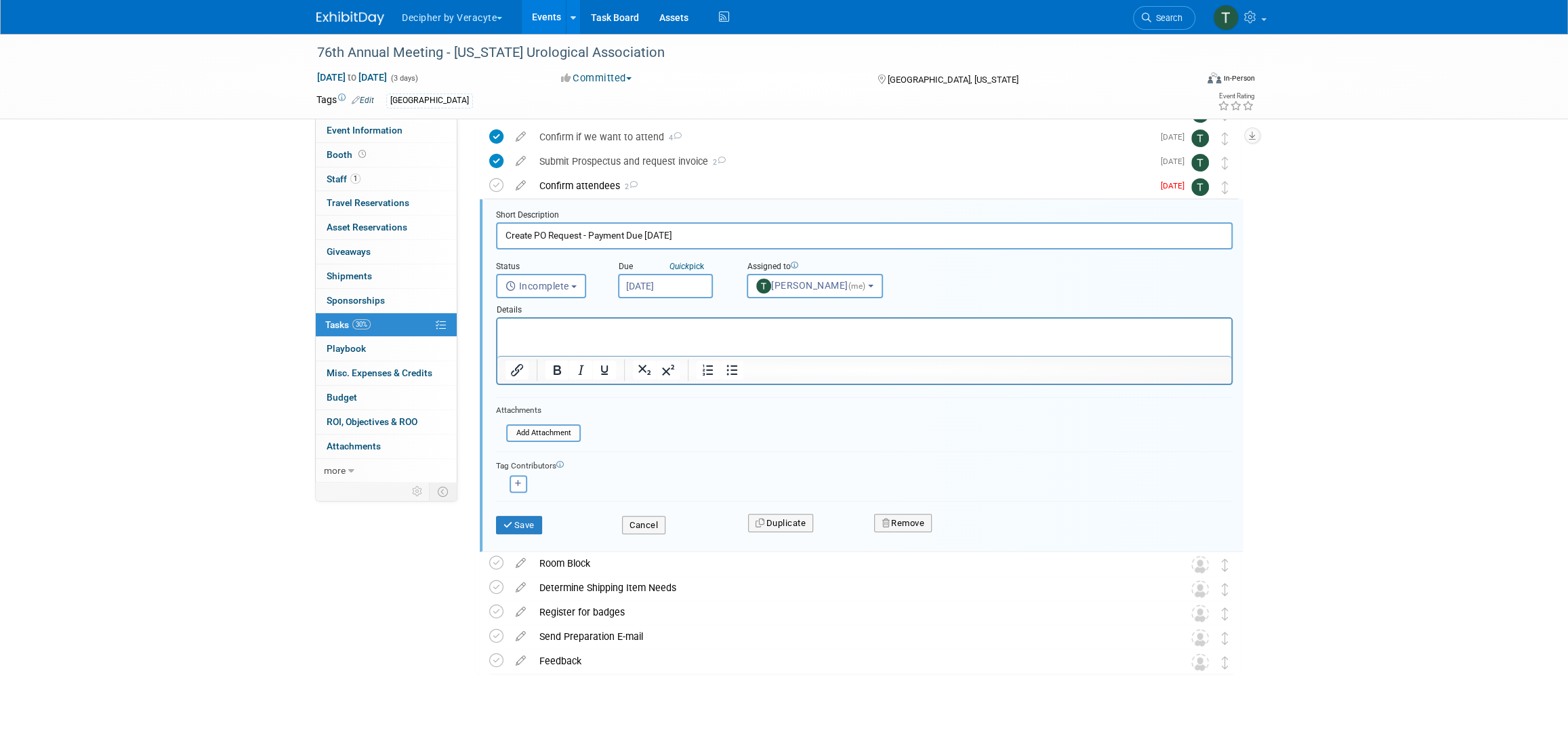
click at [657, 283] on input "[DATE]" at bounding box center [666, 286] width 95 height 24
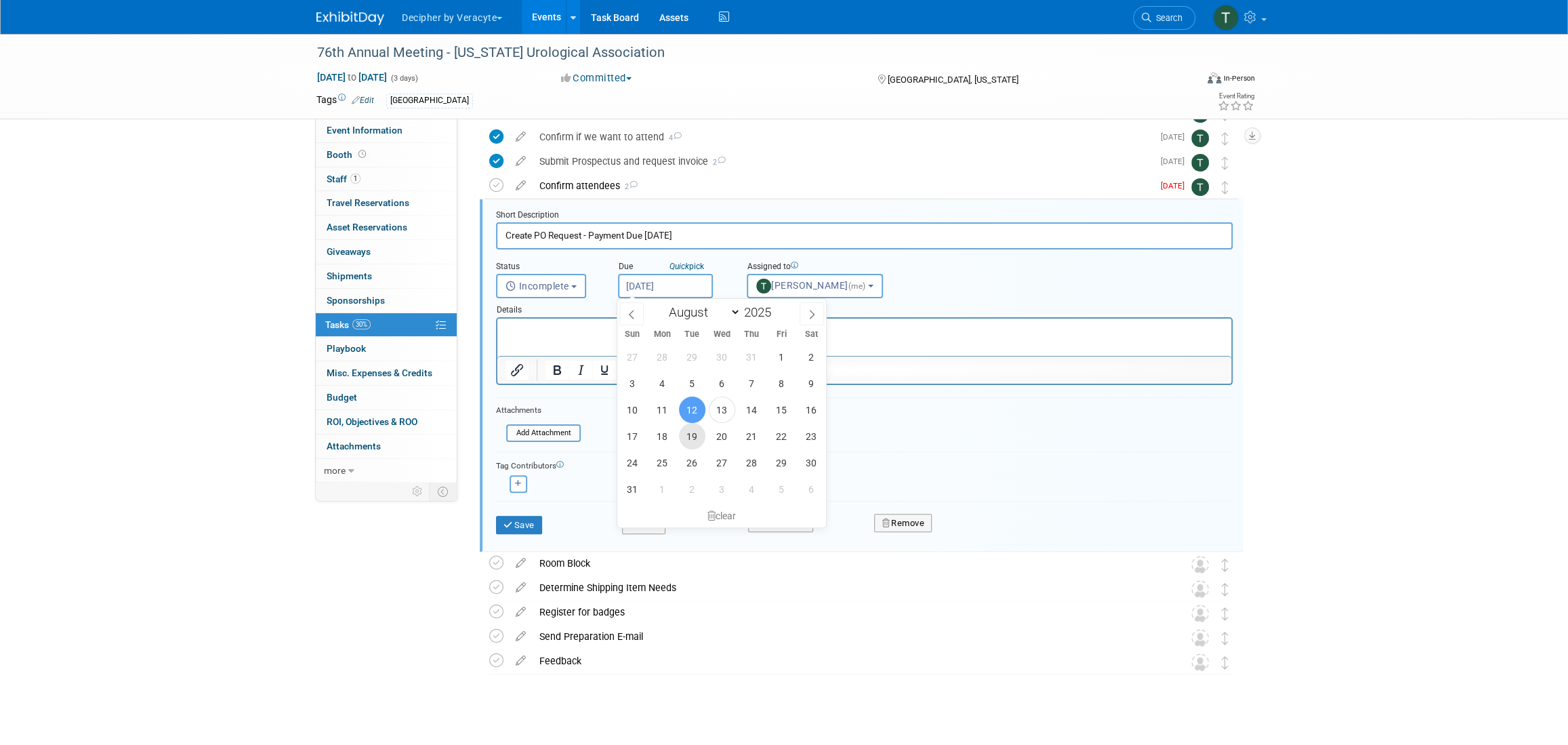
click at [697, 433] on span "19" at bounding box center [692, 436] width 26 height 26
type input "[DATE]"
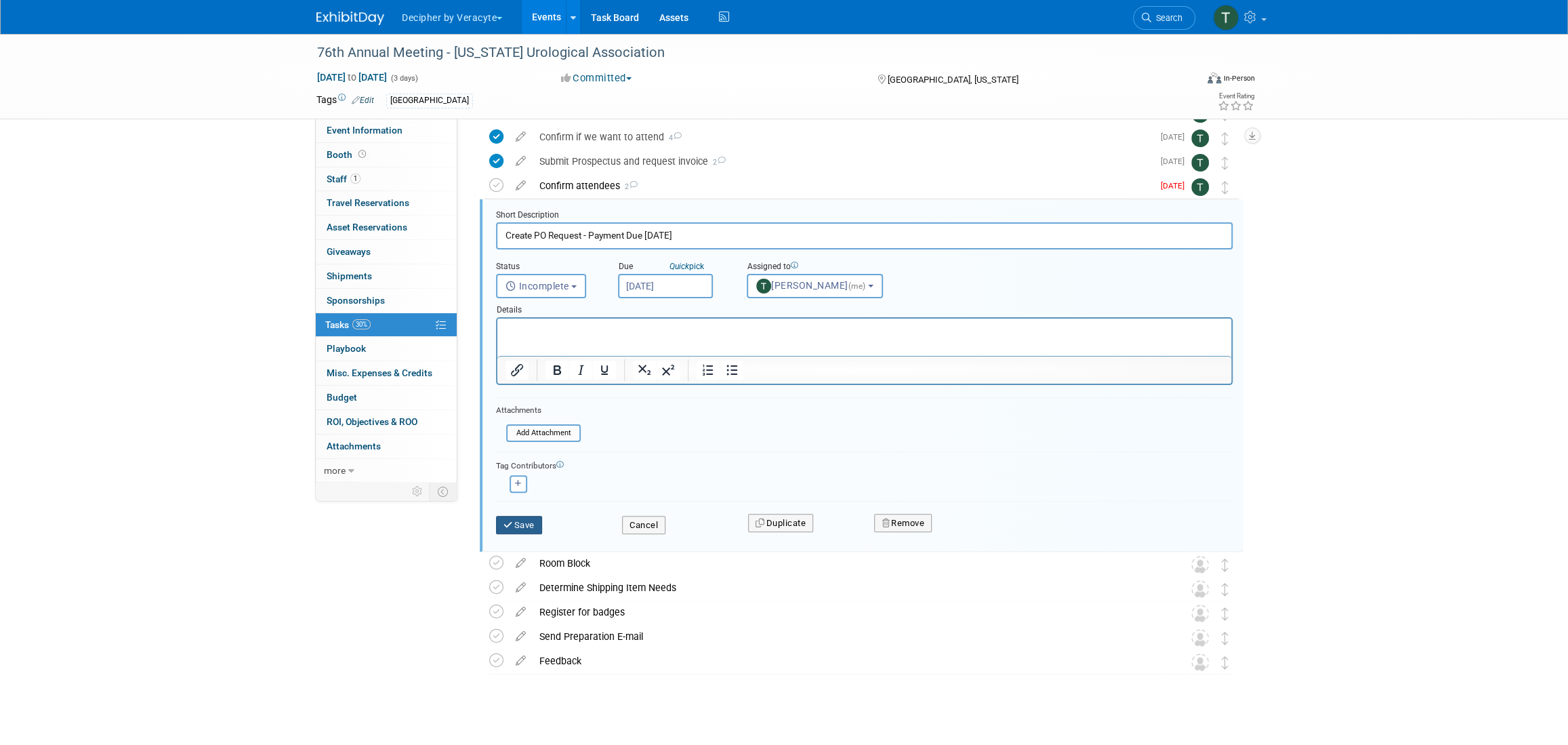
click at [530, 518] on button "Save" at bounding box center [519, 525] width 46 height 19
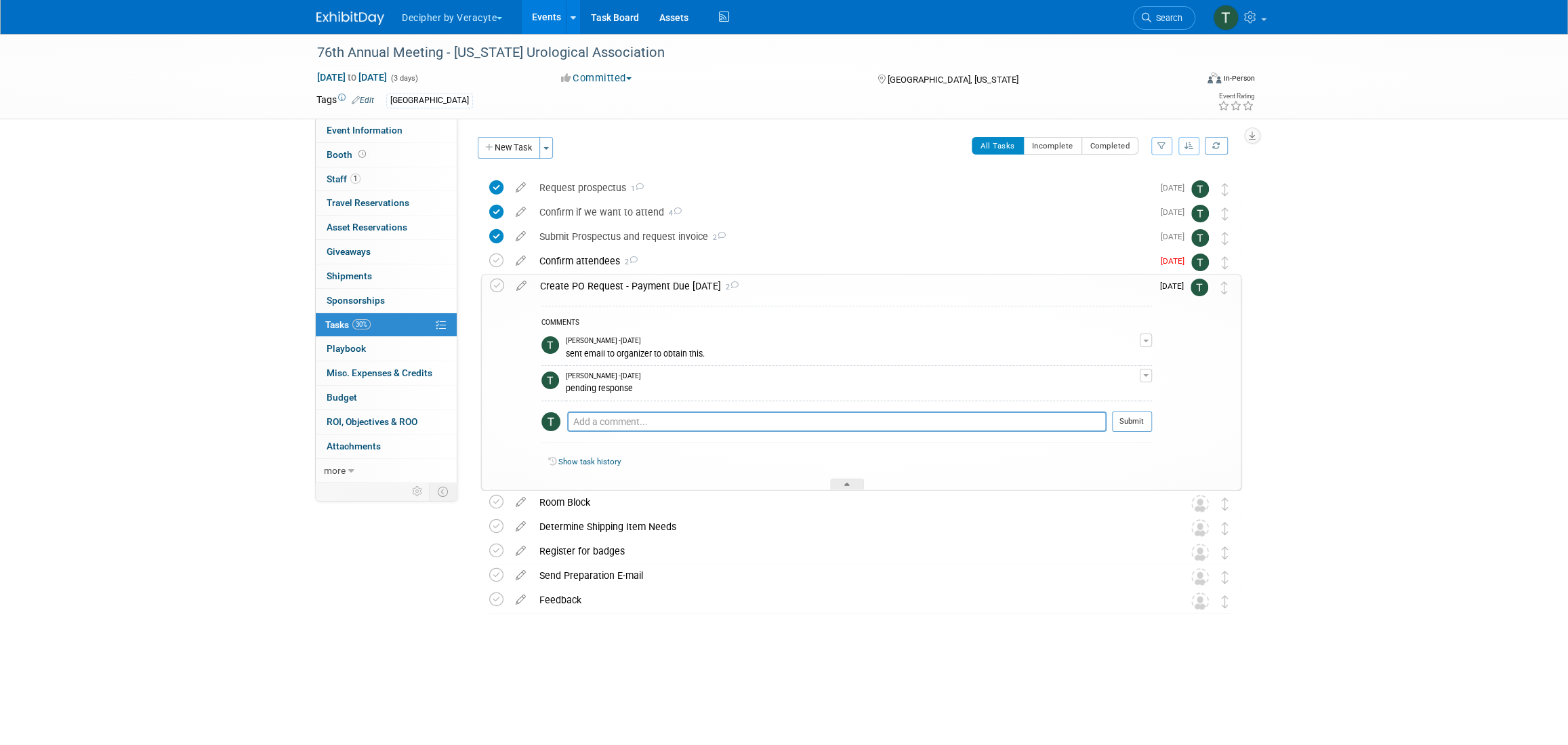
click at [594, 294] on div "Create PO Request - Payment Due [DATE] 2" at bounding box center [843, 286] width 619 height 23
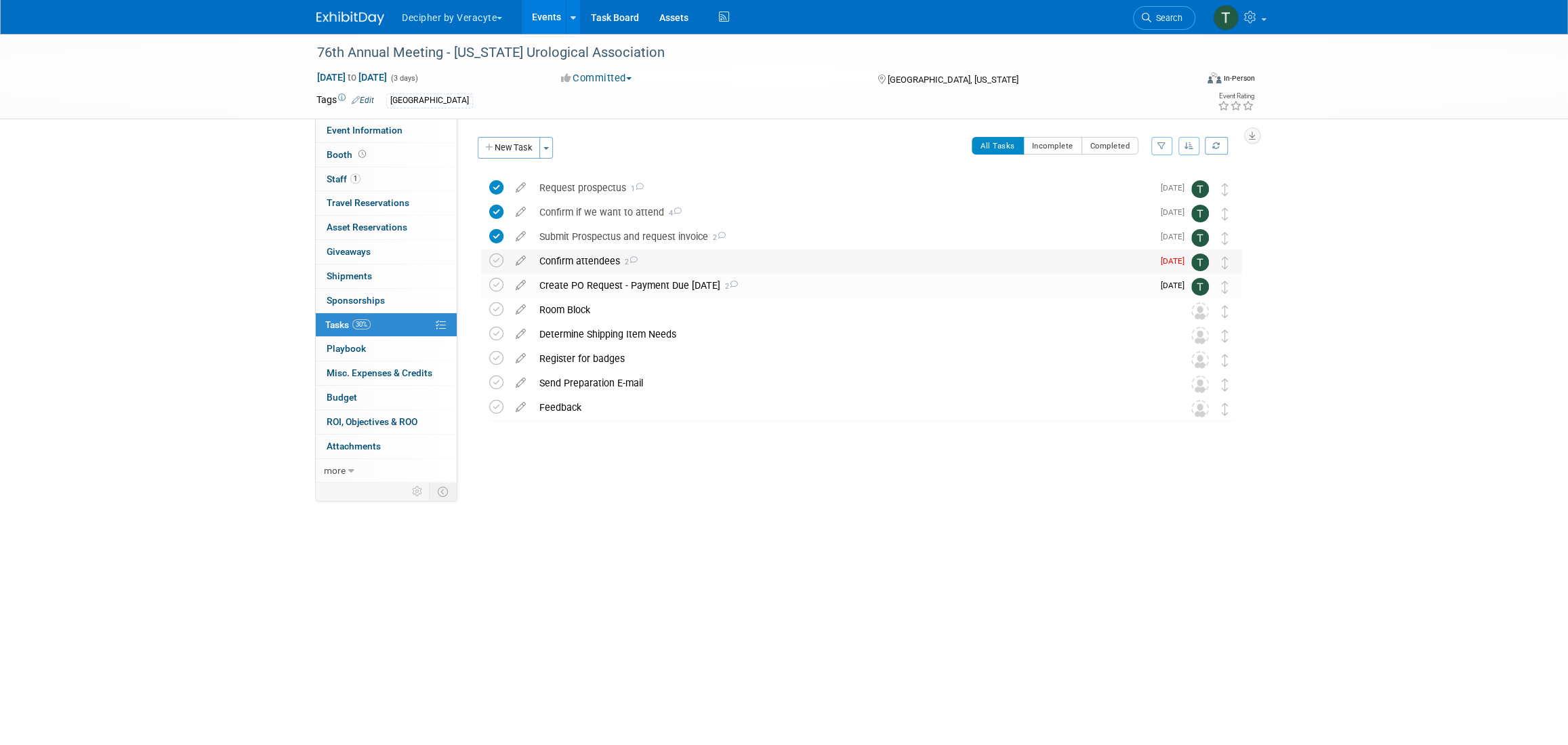
click at [585, 271] on div "Confirm attendees 2" at bounding box center [843, 261] width 620 height 23
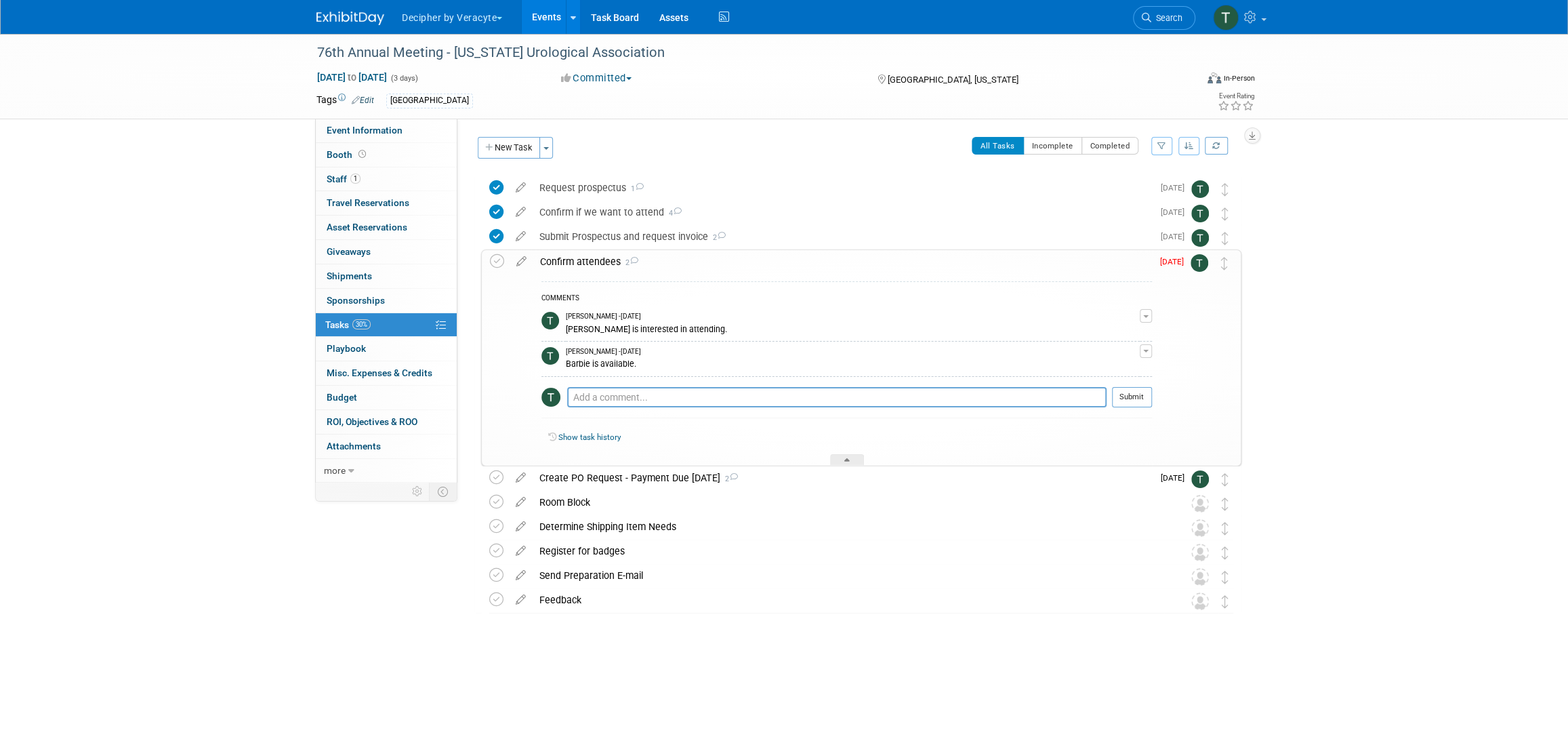
click at [491, 270] on td at bounding box center [499, 357] width 19 height 215
click at [491, 264] on icon at bounding box center [497, 261] width 14 height 14
click at [561, 263] on div "Confirm attendees 2" at bounding box center [843, 262] width 619 height 23
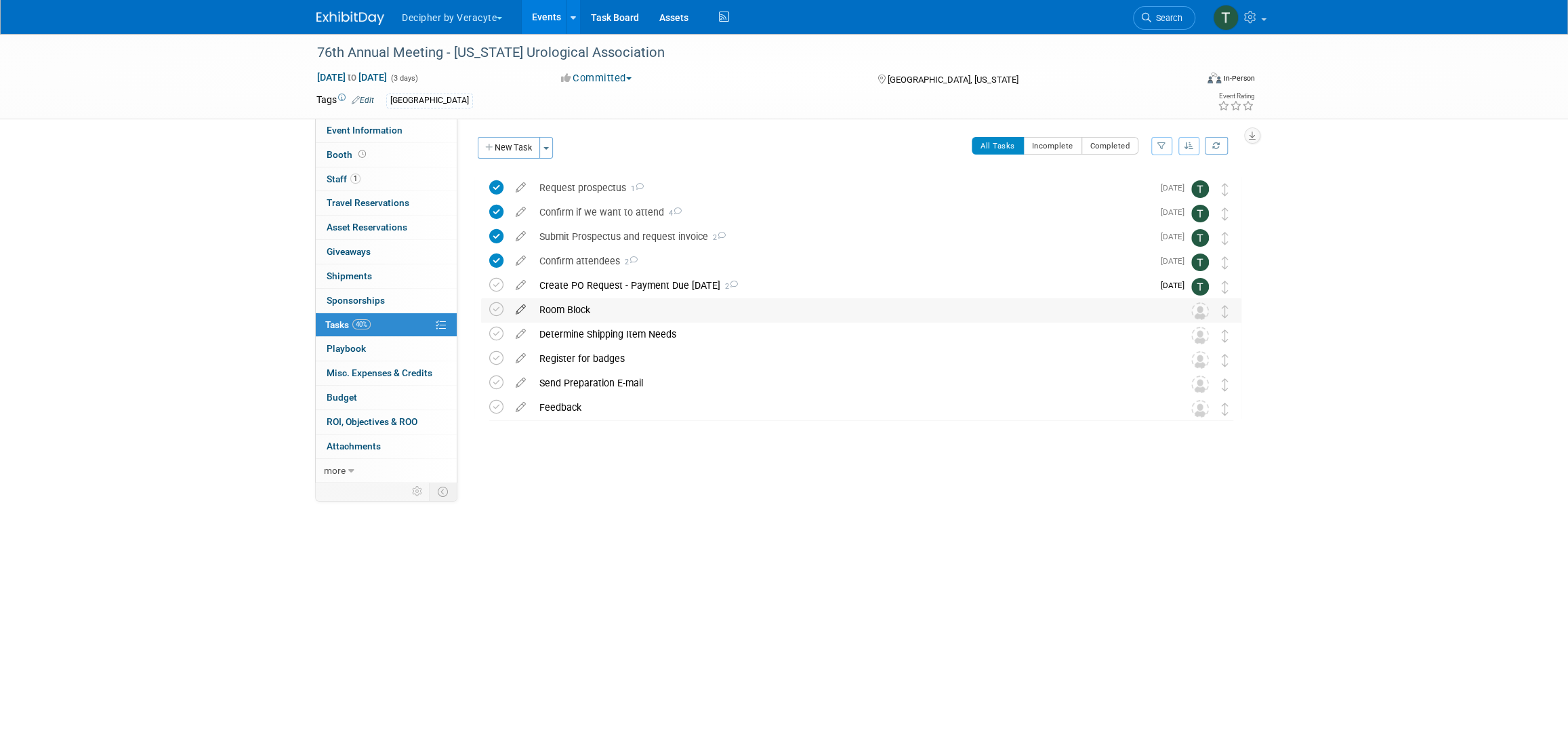
click at [525, 309] on icon at bounding box center [520, 307] width 24 height 17
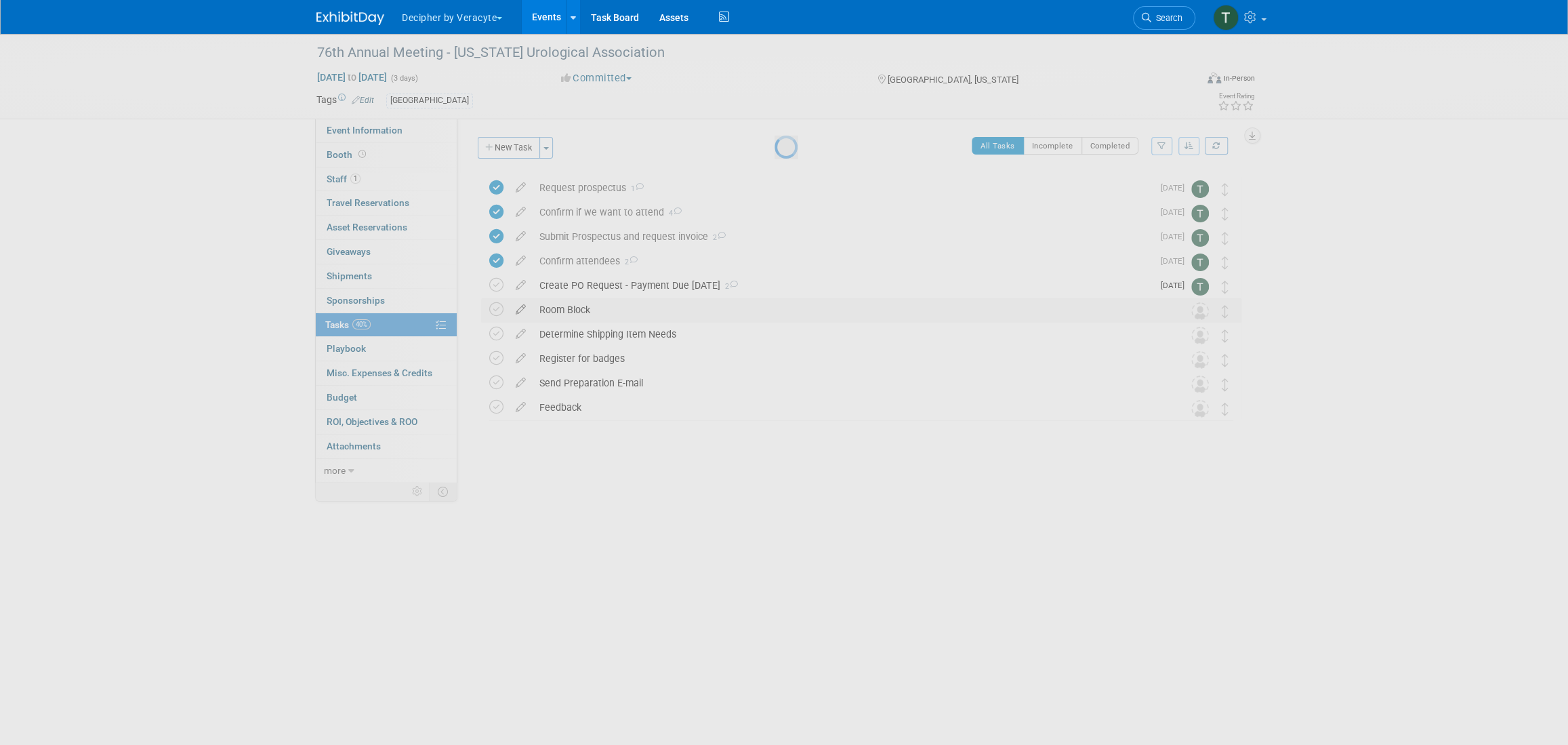
select select "7"
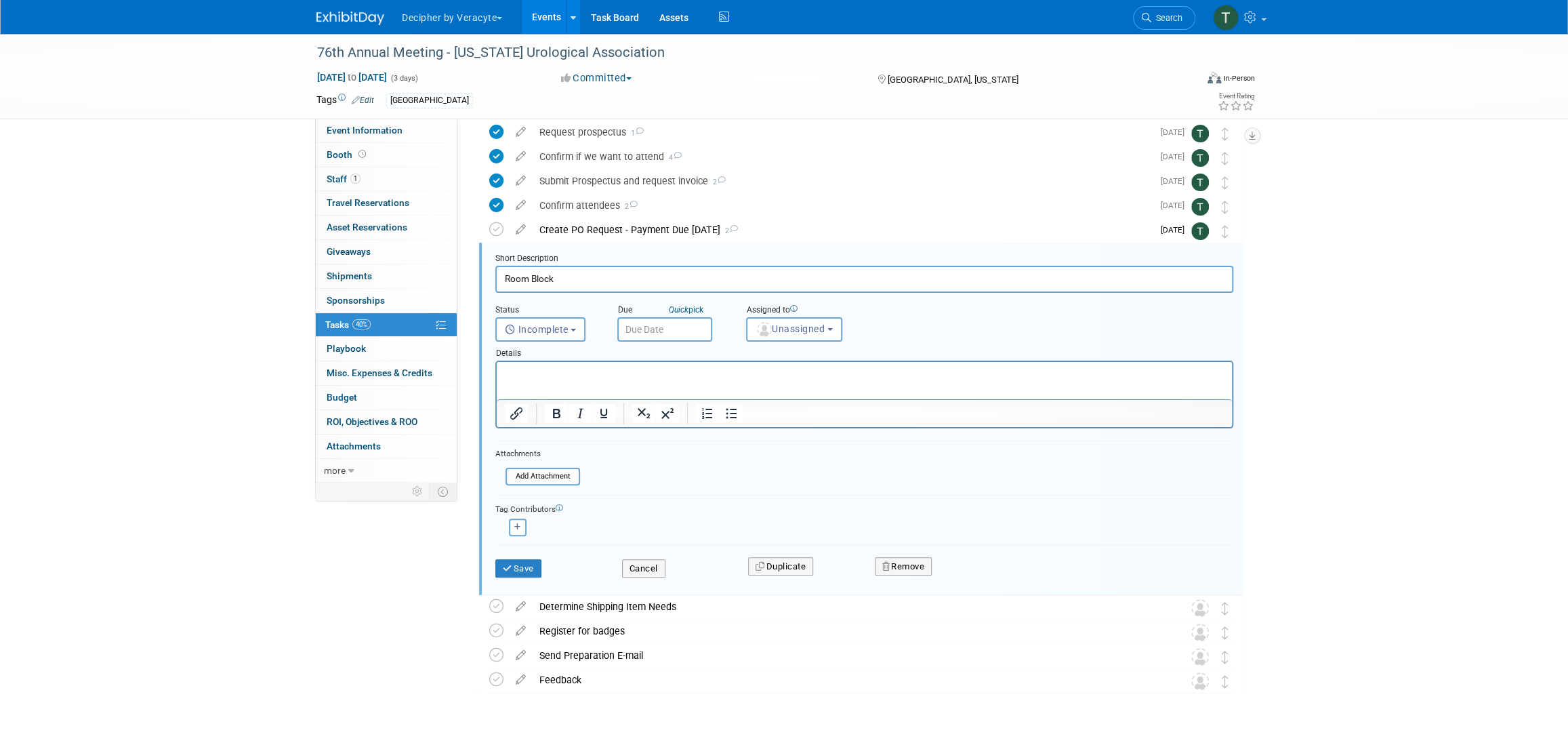
scroll to position [85, 0]
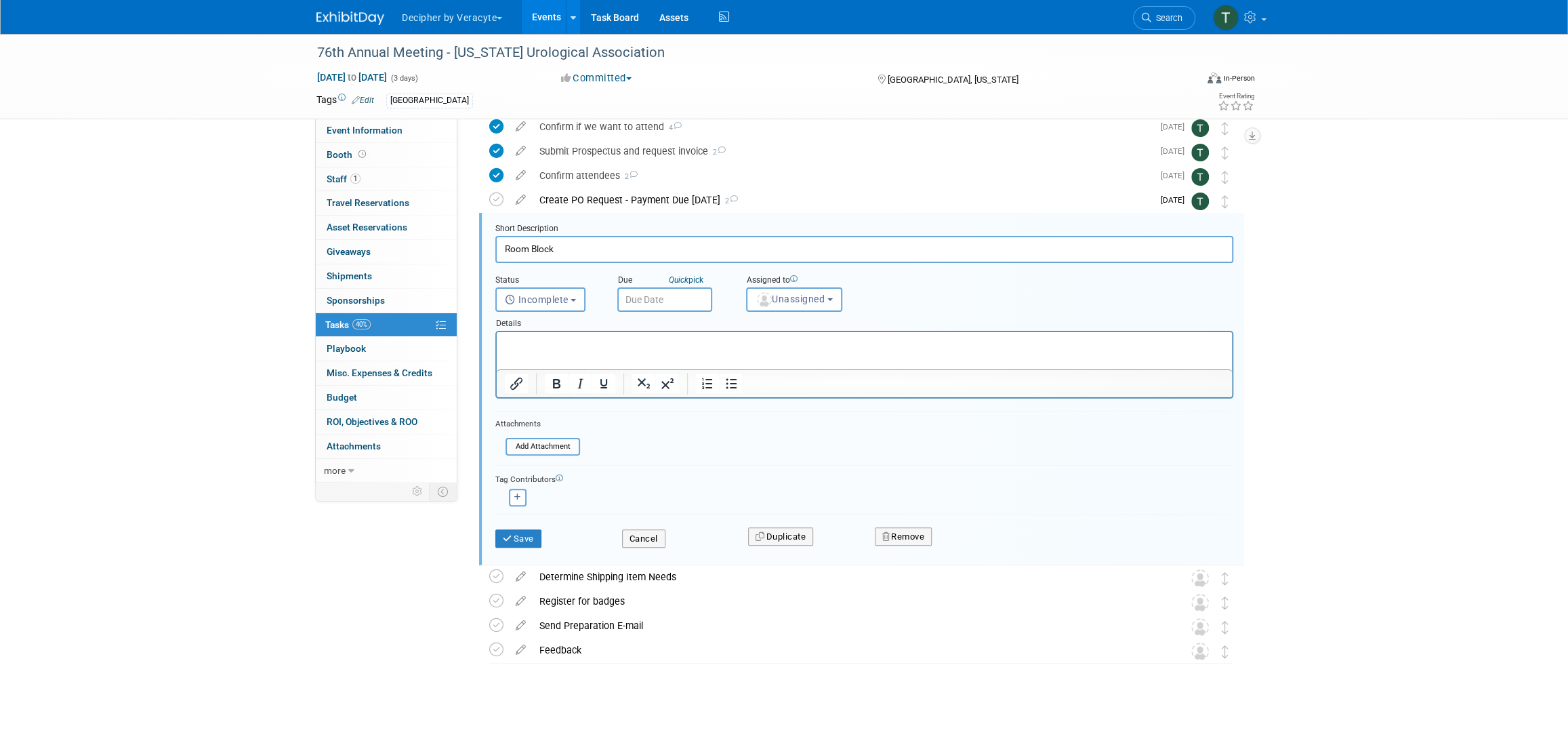
click at [662, 305] on input "text" at bounding box center [665, 299] width 95 height 24
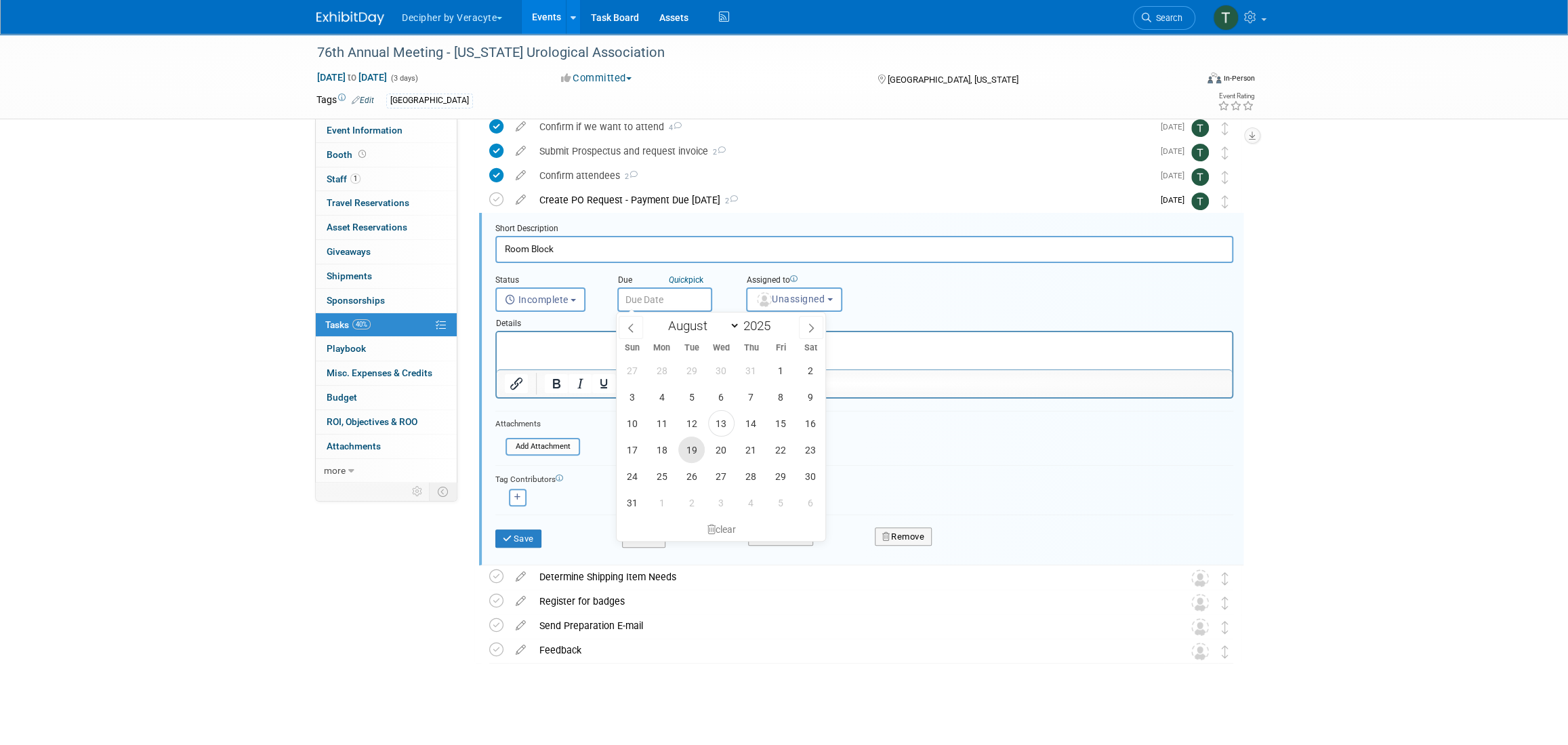
click at [683, 454] on span "19" at bounding box center [691, 450] width 26 height 26
type input "Aug 19, 2025"
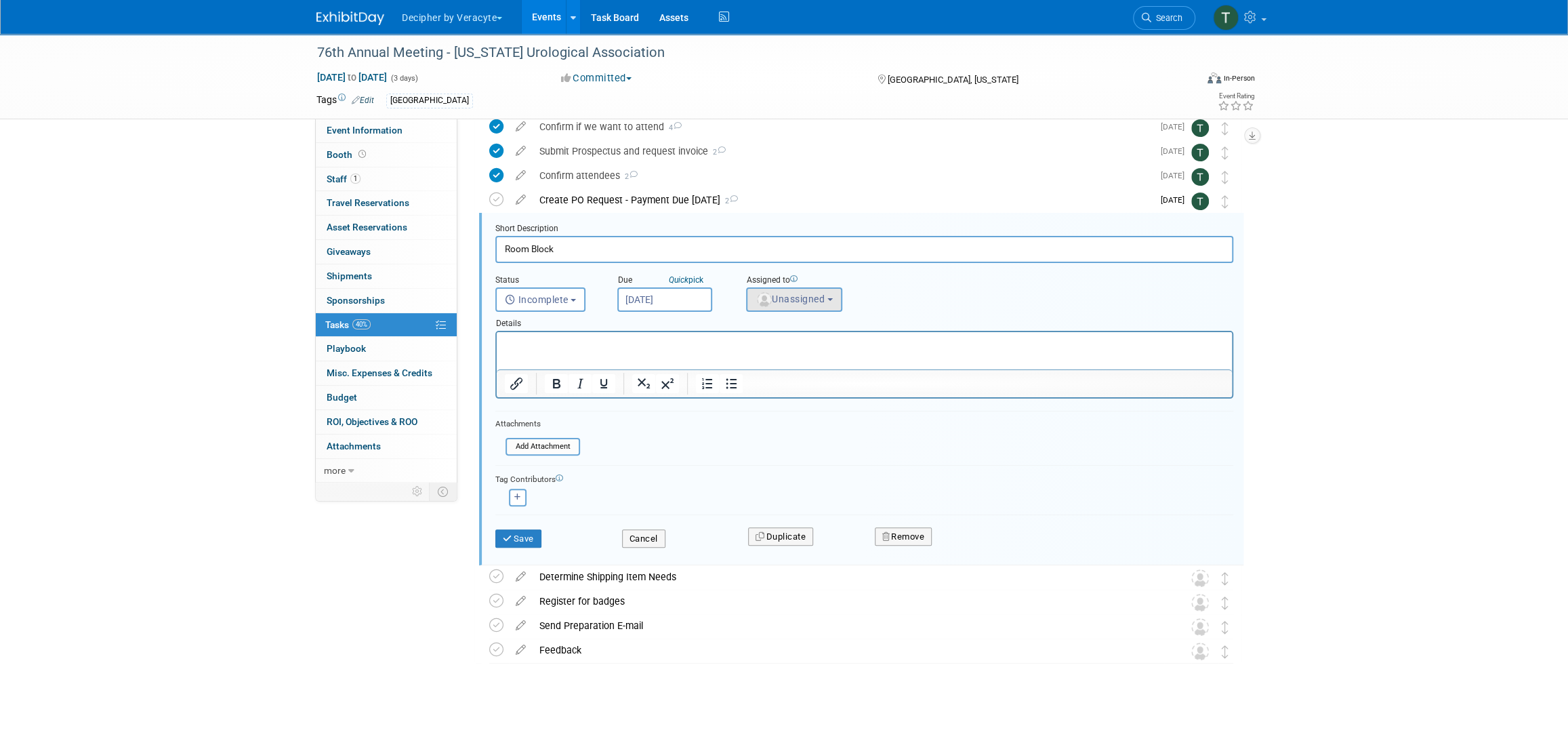
click at [770, 281] on div "Assigned to" at bounding box center [831, 280] width 169 height 13
click at [770, 303] on span "Unassigned" at bounding box center [790, 299] width 69 height 11
click at [774, 332] on input "text" at bounding box center [818, 332] width 136 height 23
type input "tony"
drag, startPoint x: 783, startPoint y: 362, endPoint x: 214, endPoint y: 35, distance: 656.3
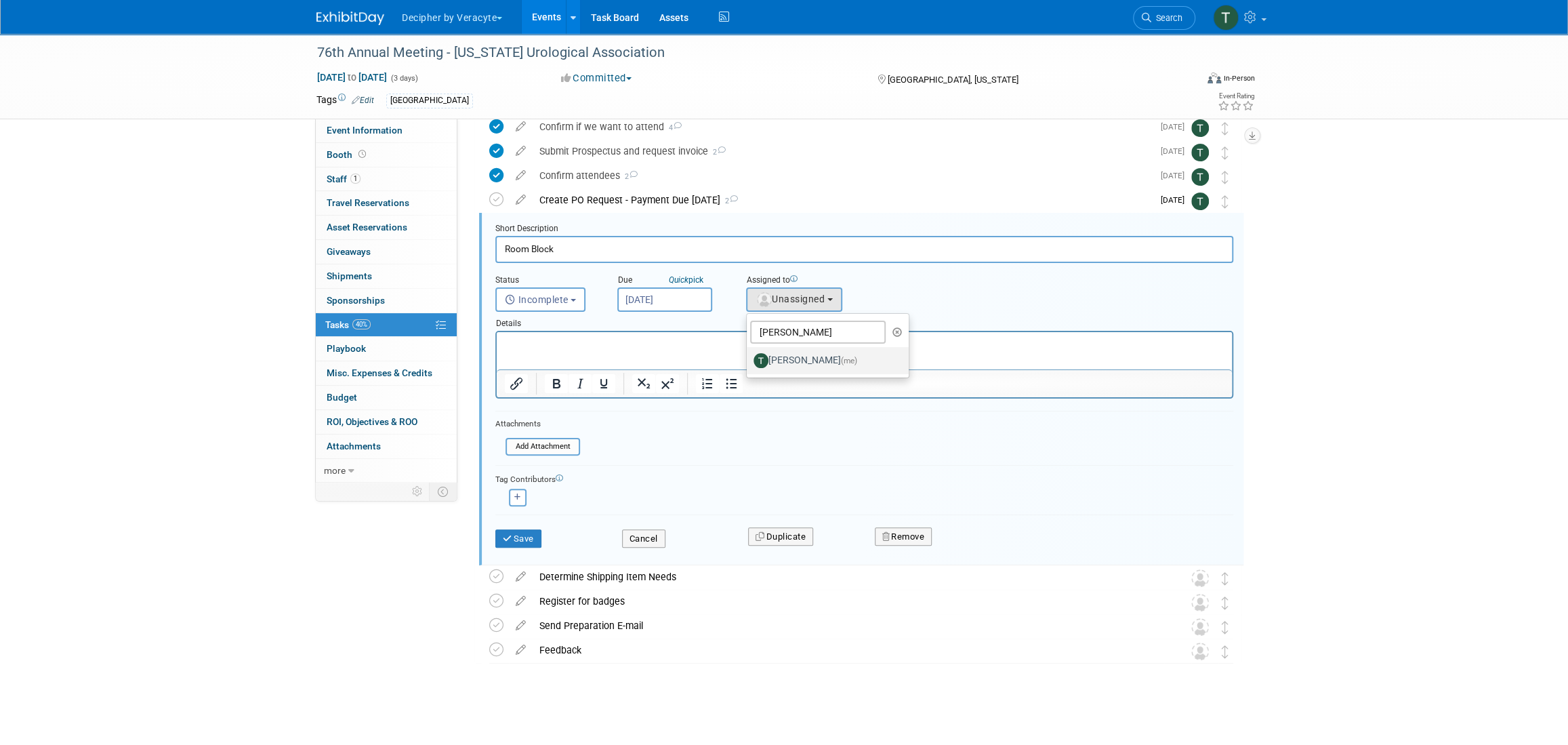
click at [783, 362] on label "Tony Alvarado (me)" at bounding box center [824, 360] width 141 height 22
click at [749, 362] on input "Tony Alvarado (me)" at bounding box center [744, 358] width 9 height 9
select select "3ceeba8c-a19a-4597-a609-6fba7c9a515a"
click at [519, 527] on div "Save" at bounding box center [548, 534] width 127 height 28
click at [520, 532] on button "Save" at bounding box center [518, 538] width 46 height 19
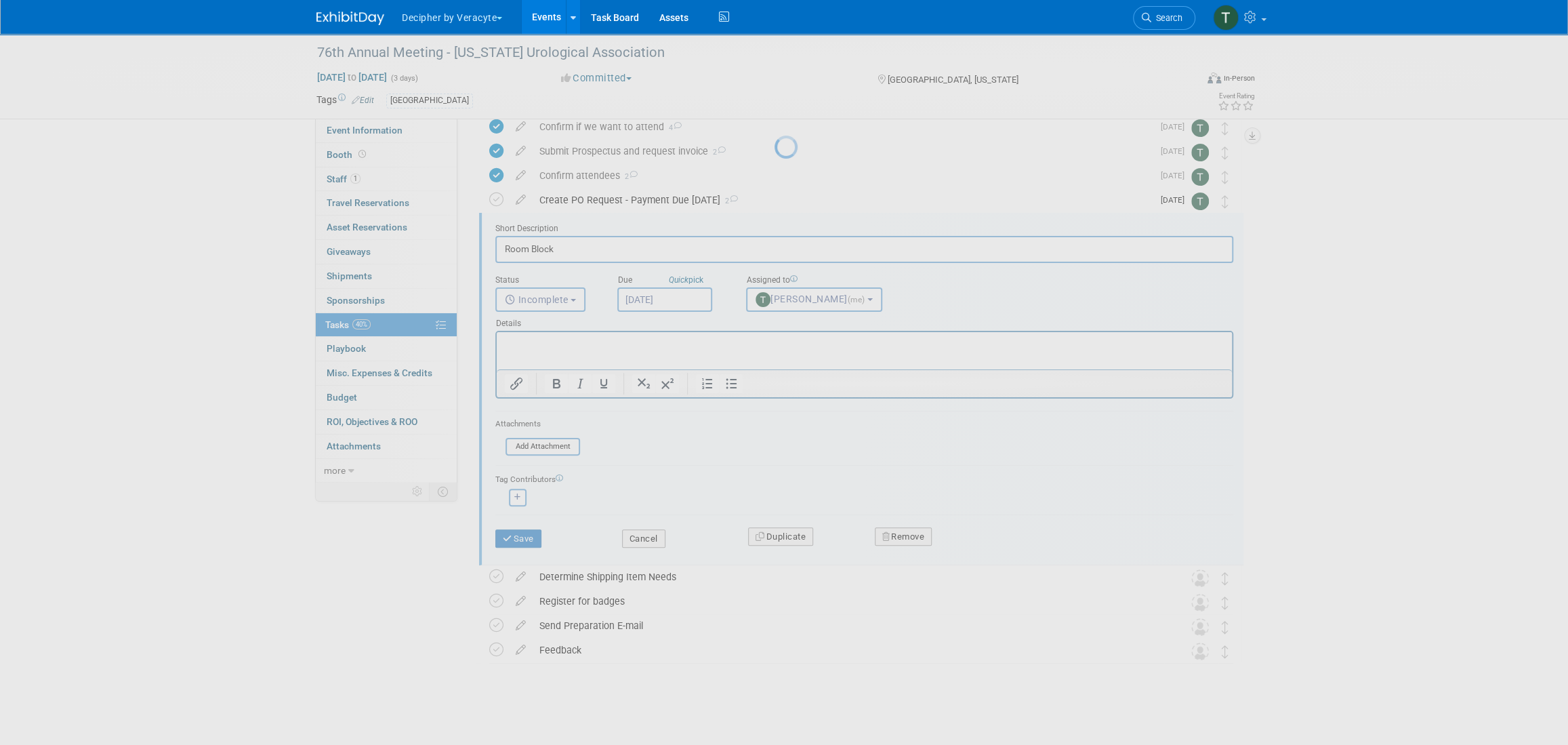
scroll to position [0, 0]
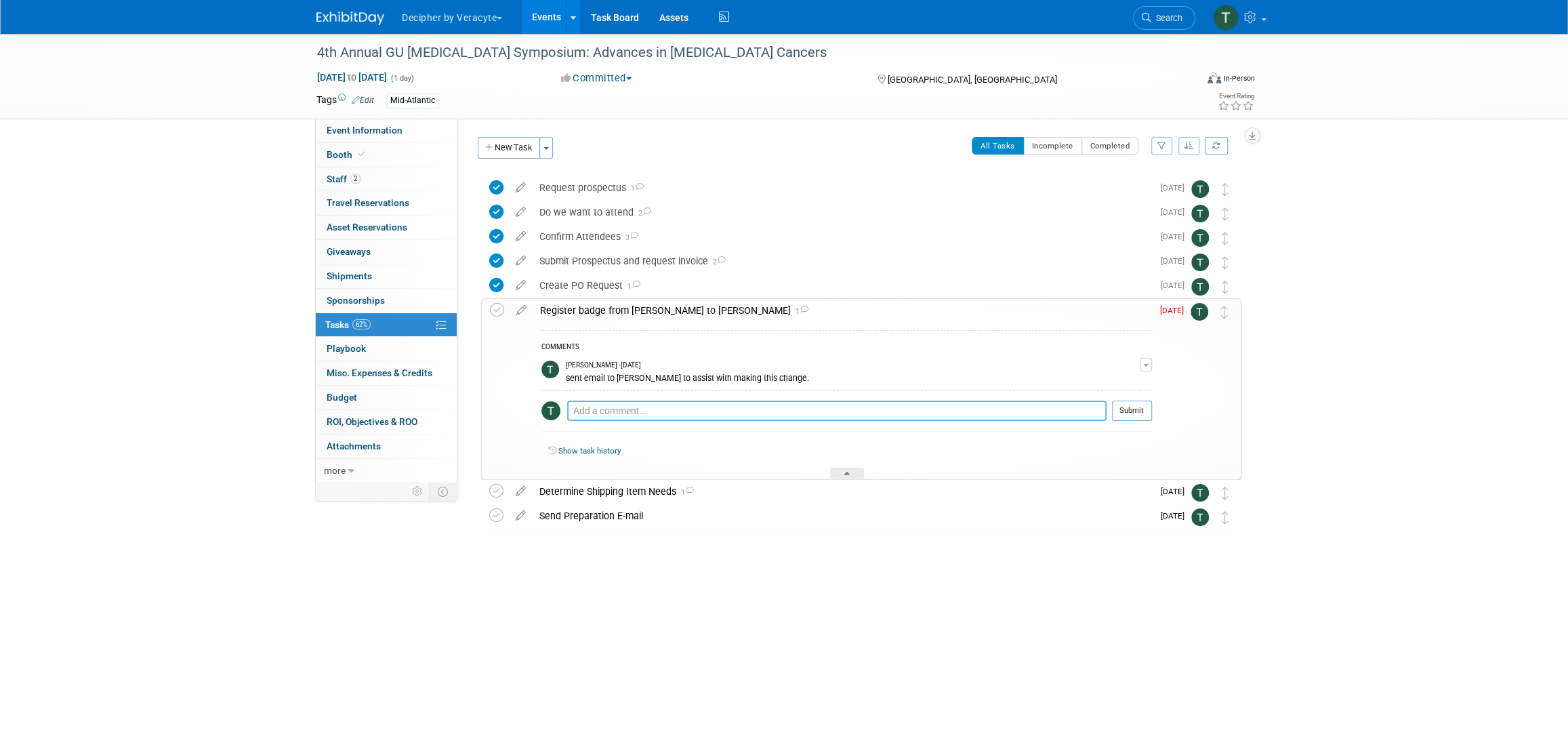
click at [617, 413] on textarea at bounding box center [836, 411] width 540 height 20
type textarea "sent email to Christina on this"
click at [1143, 413] on button "Submit" at bounding box center [1132, 411] width 40 height 20
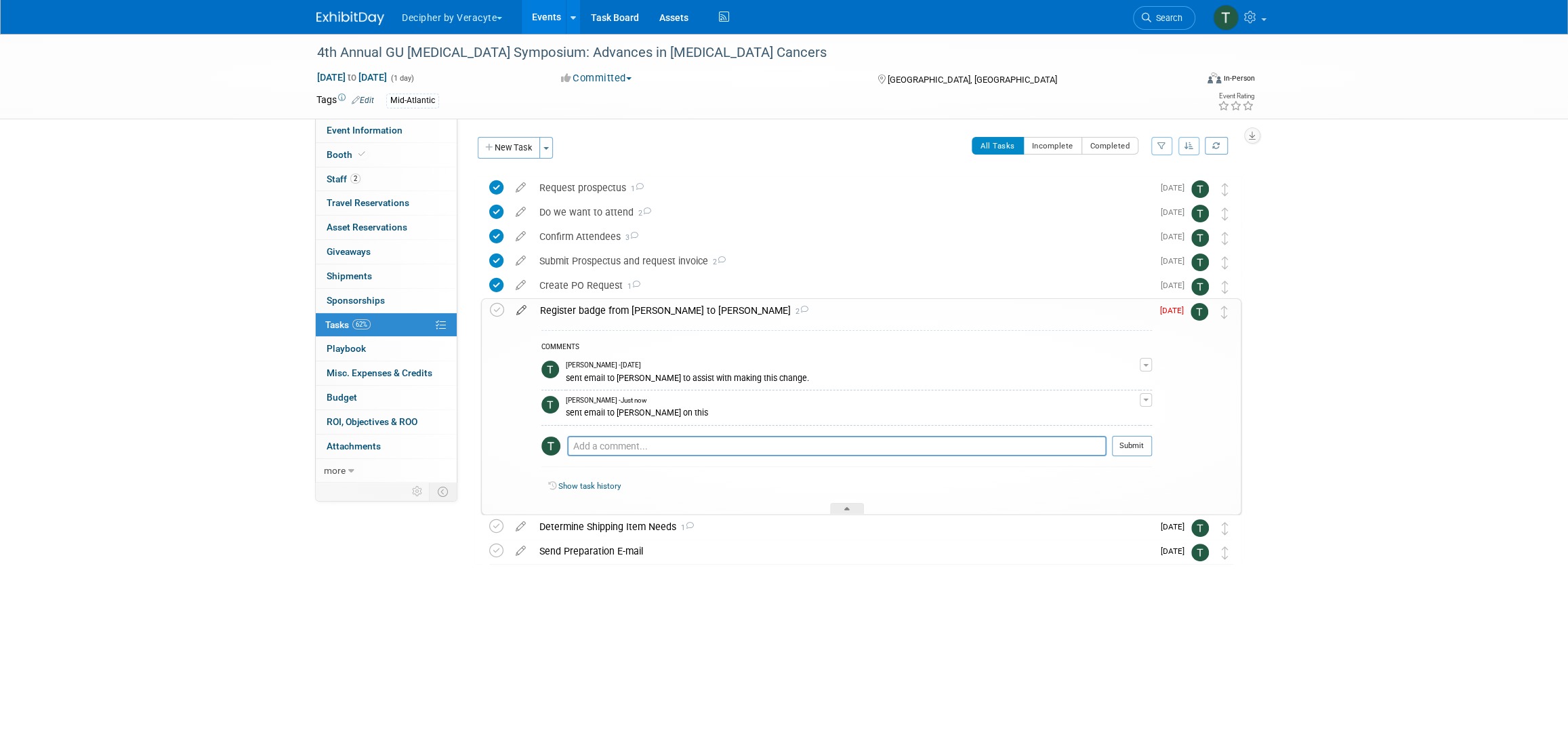
click at [526, 308] on icon at bounding box center [521, 308] width 24 height 17
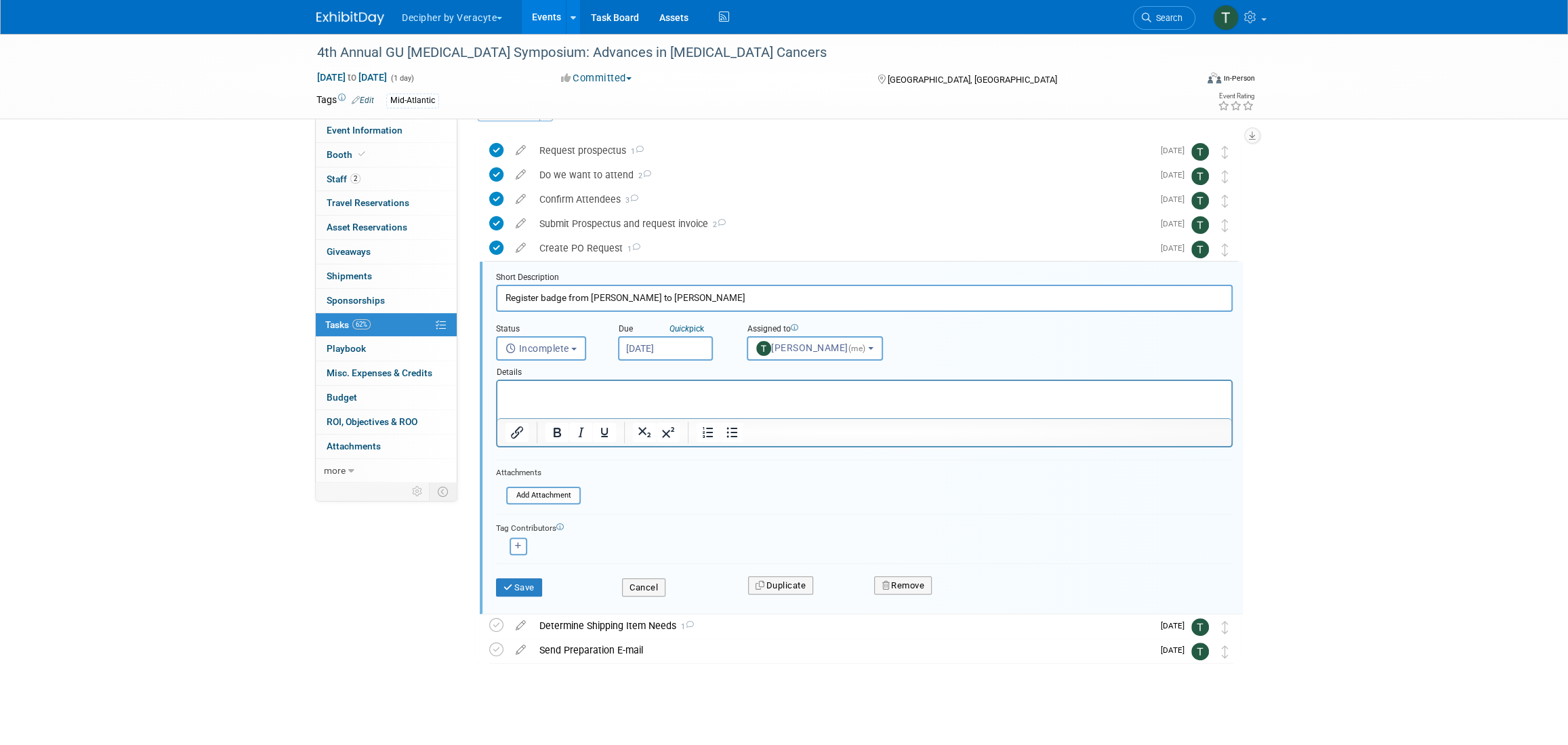
click at [655, 349] on input "[DATE]" at bounding box center [666, 348] width 95 height 24
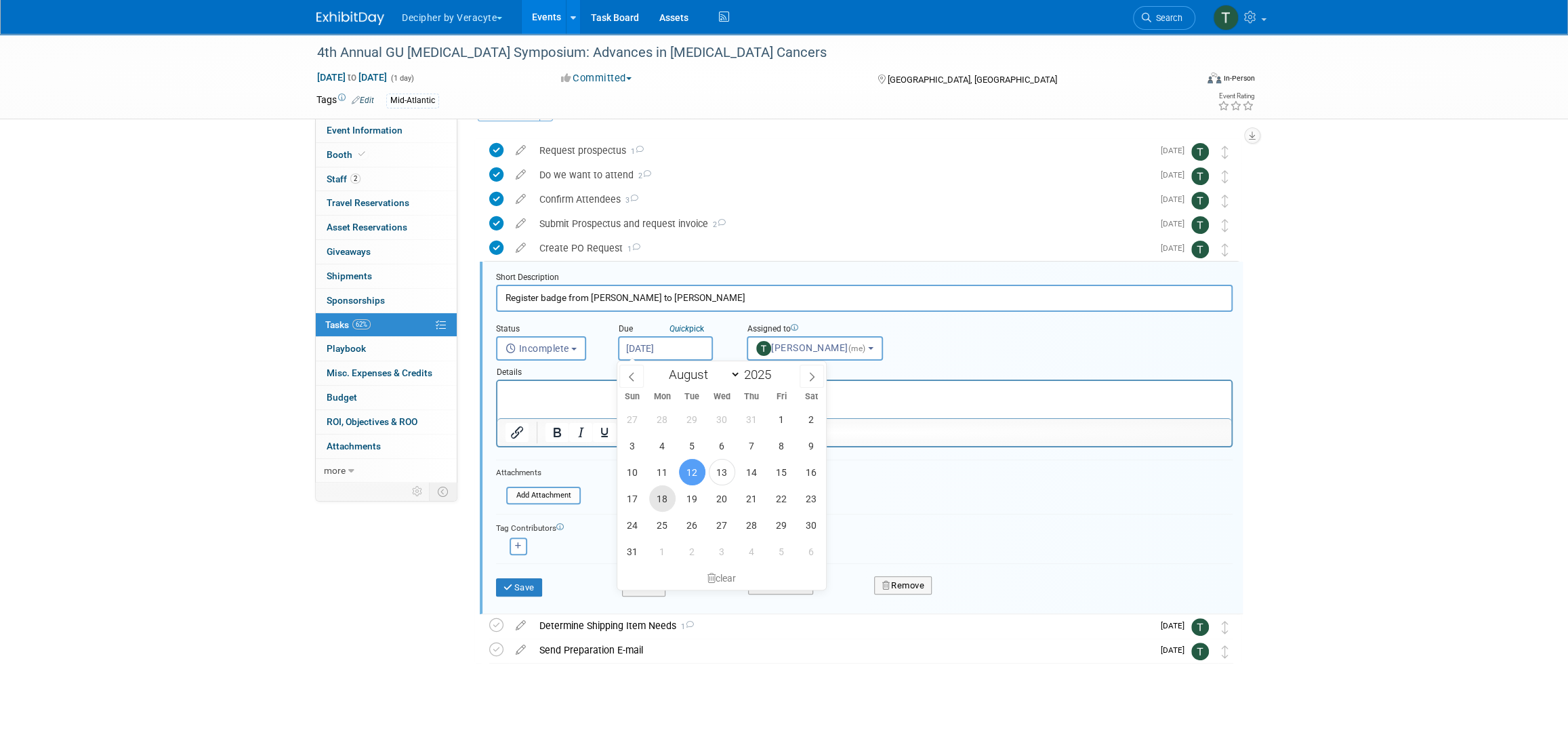
click at [663, 502] on span "18" at bounding box center [662, 499] width 26 height 26
type input "Aug 18, 2025"
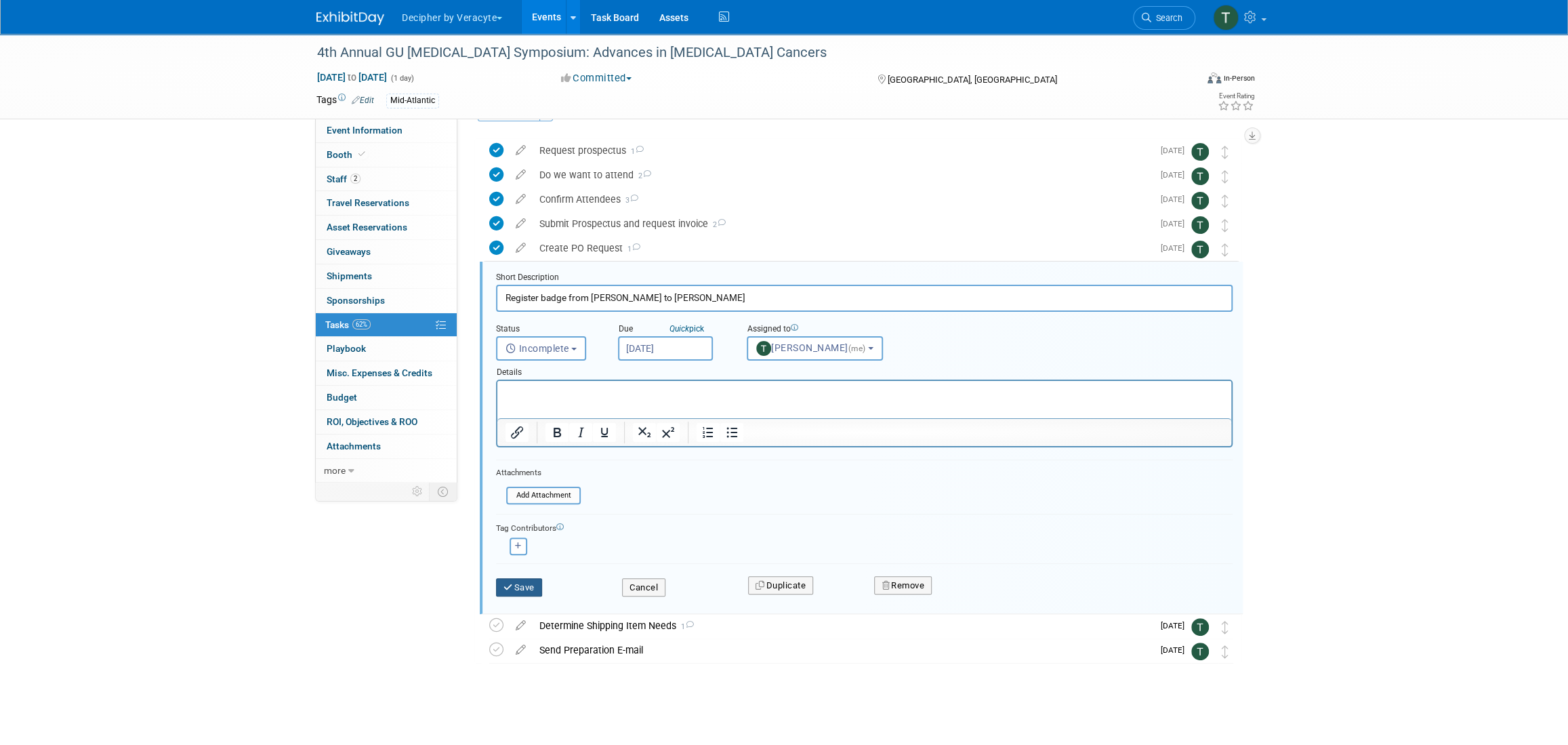
click at [540, 584] on button "Save" at bounding box center [519, 587] width 46 height 19
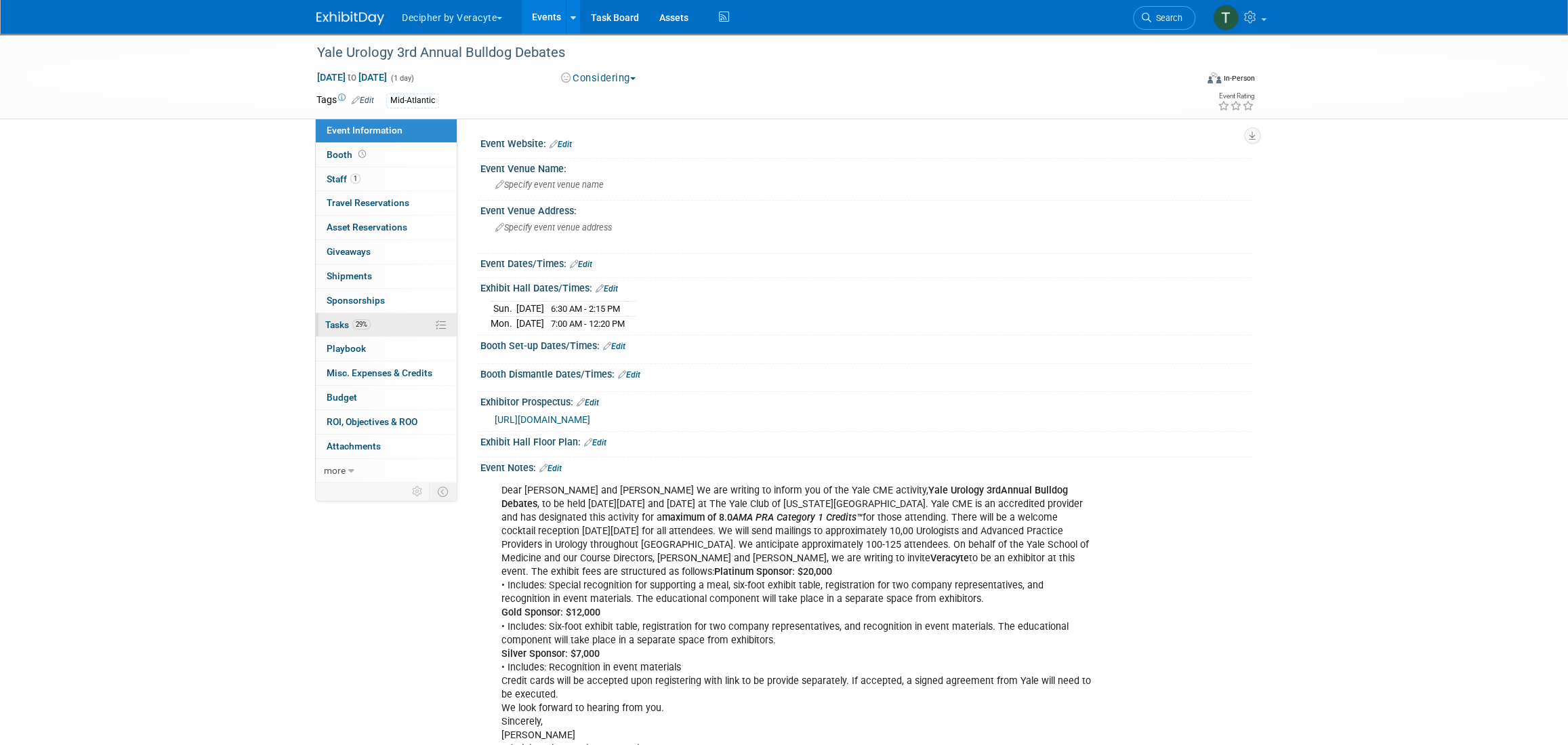
click at [396, 321] on link "29% Tasks 29%" at bounding box center [386, 325] width 141 height 24
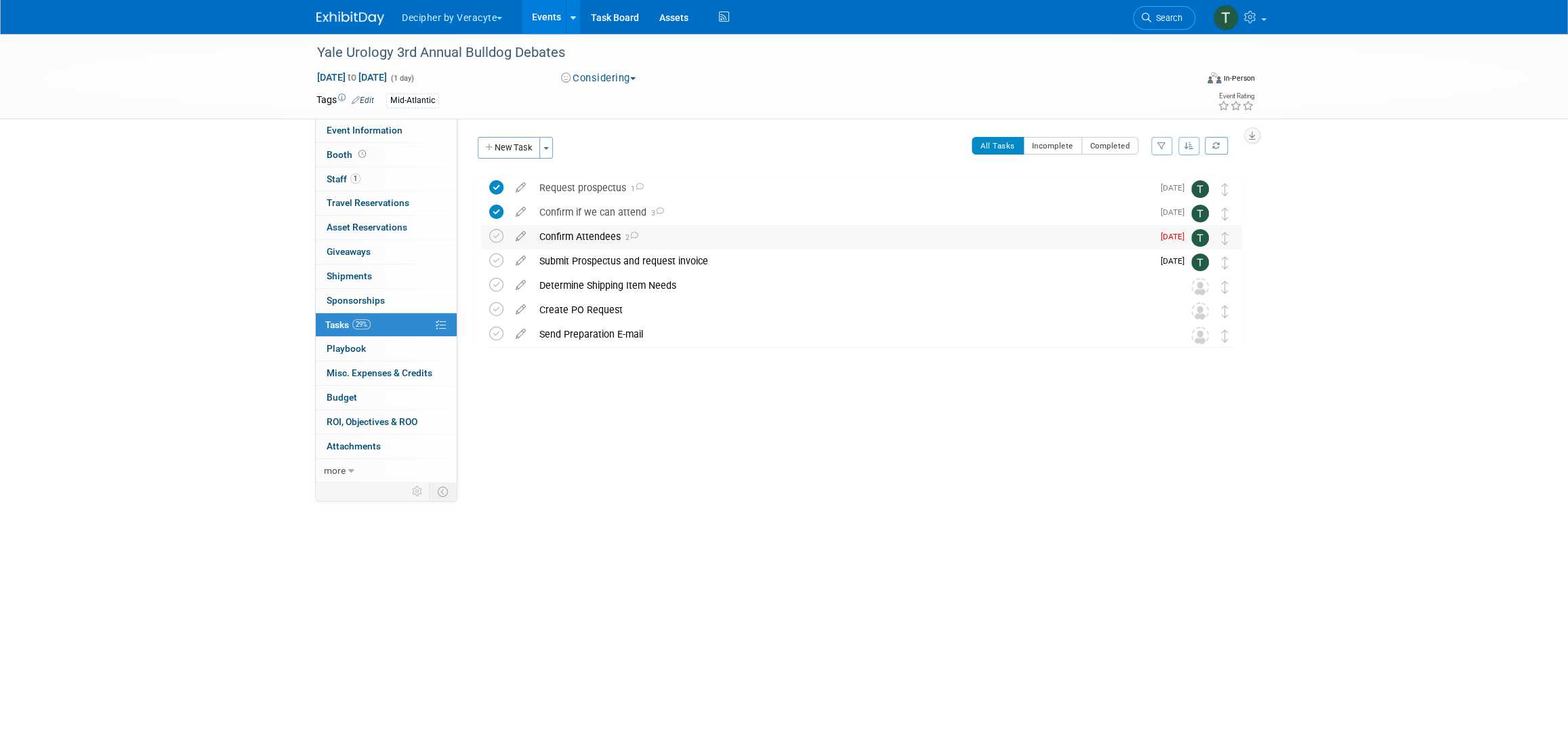
click at [565, 240] on div "Confirm Attendees 2" at bounding box center [843, 237] width 620 height 23
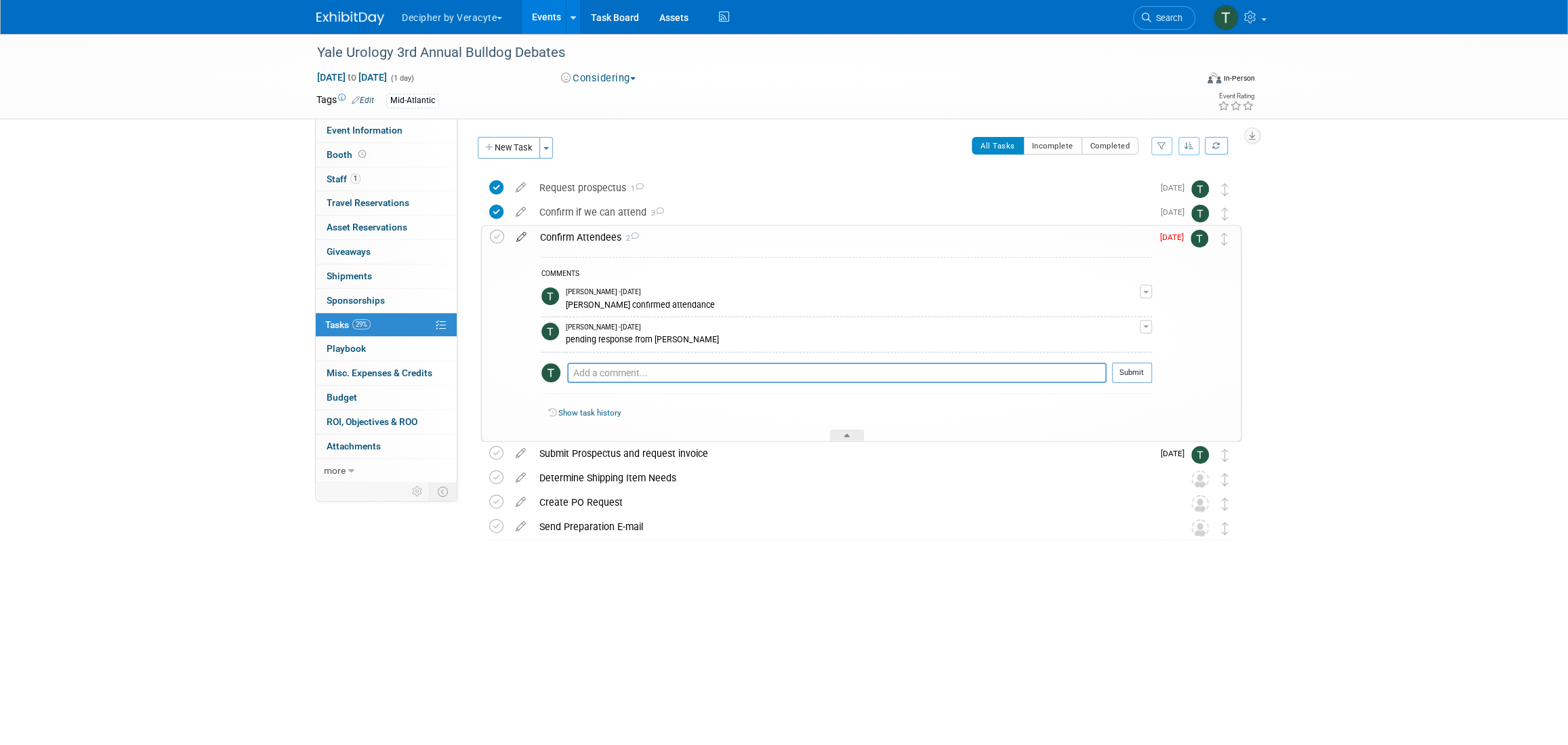
click at [521, 239] on icon at bounding box center [521, 235] width 24 height 17
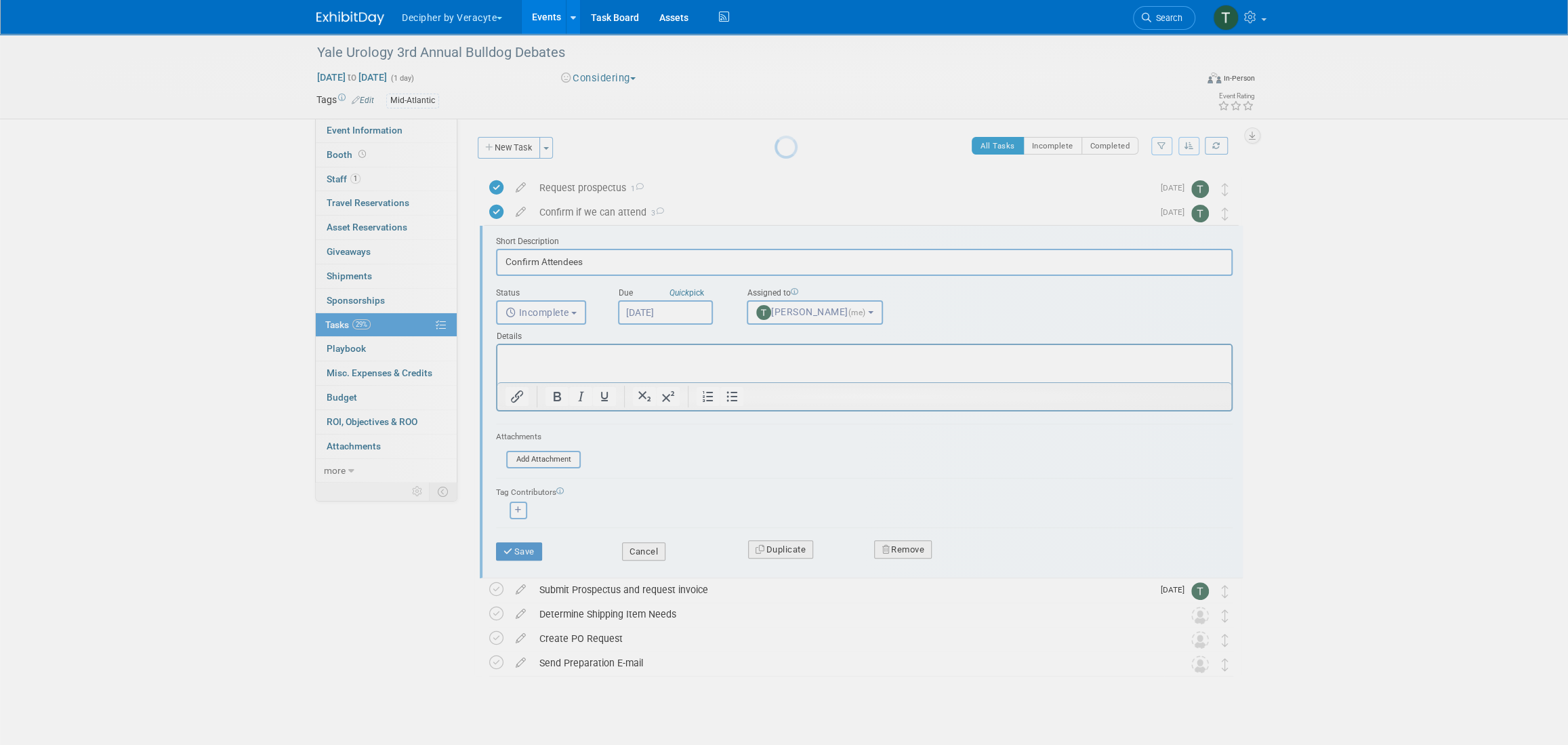
scroll to position [13, 0]
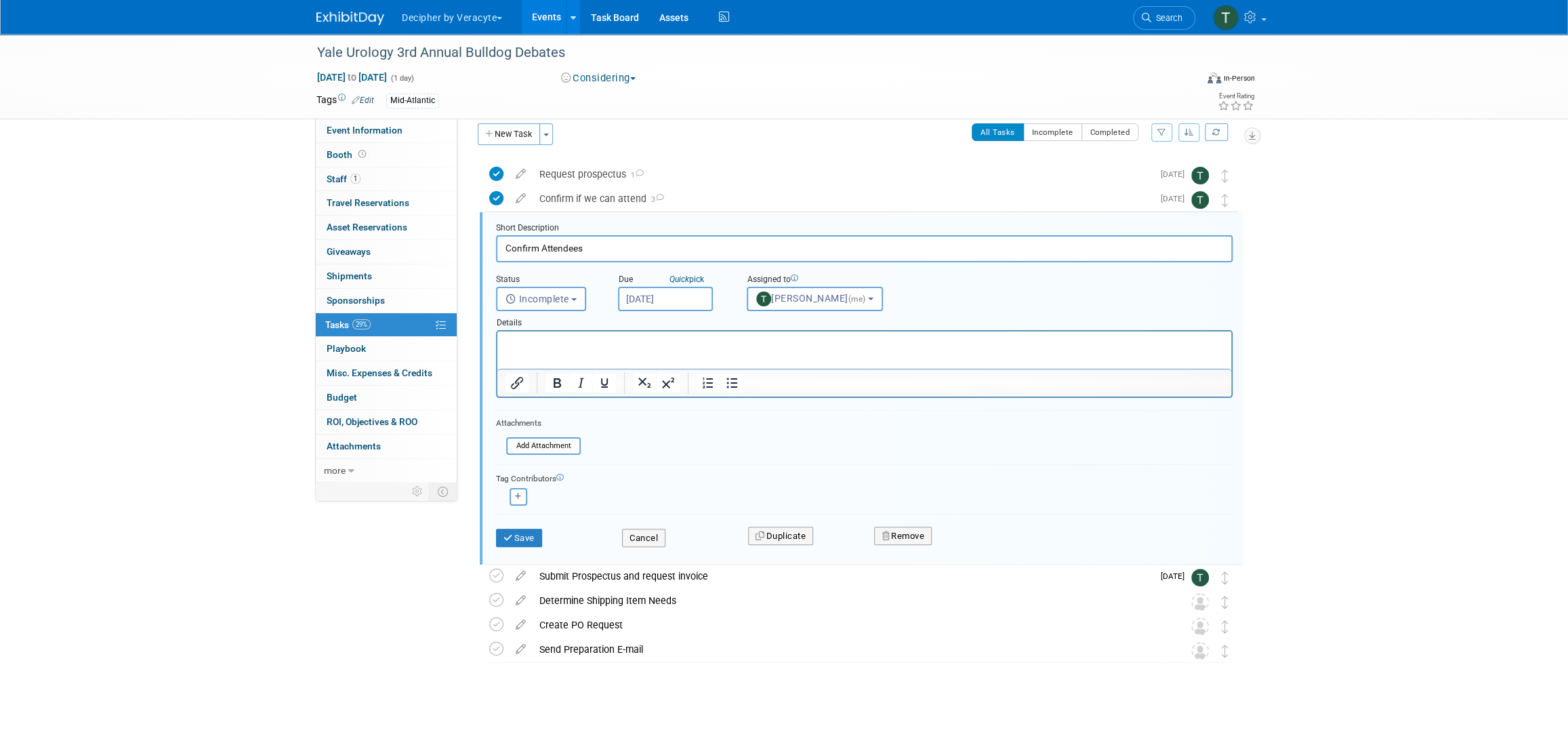
click at [641, 301] on input "[DATE]" at bounding box center [666, 298] width 95 height 24
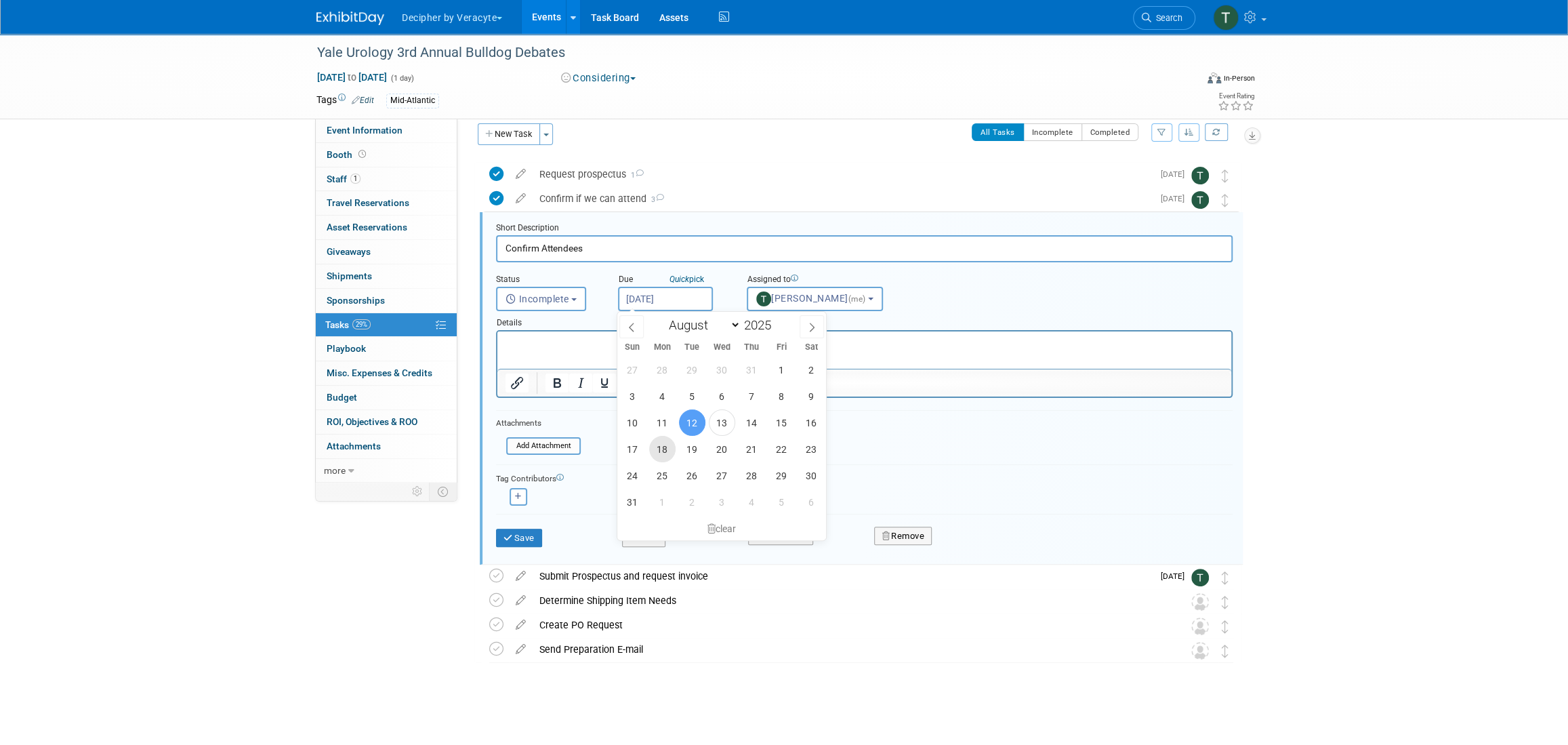
click at [662, 454] on span "18" at bounding box center [662, 449] width 26 height 26
type input "Aug 18, 2025"
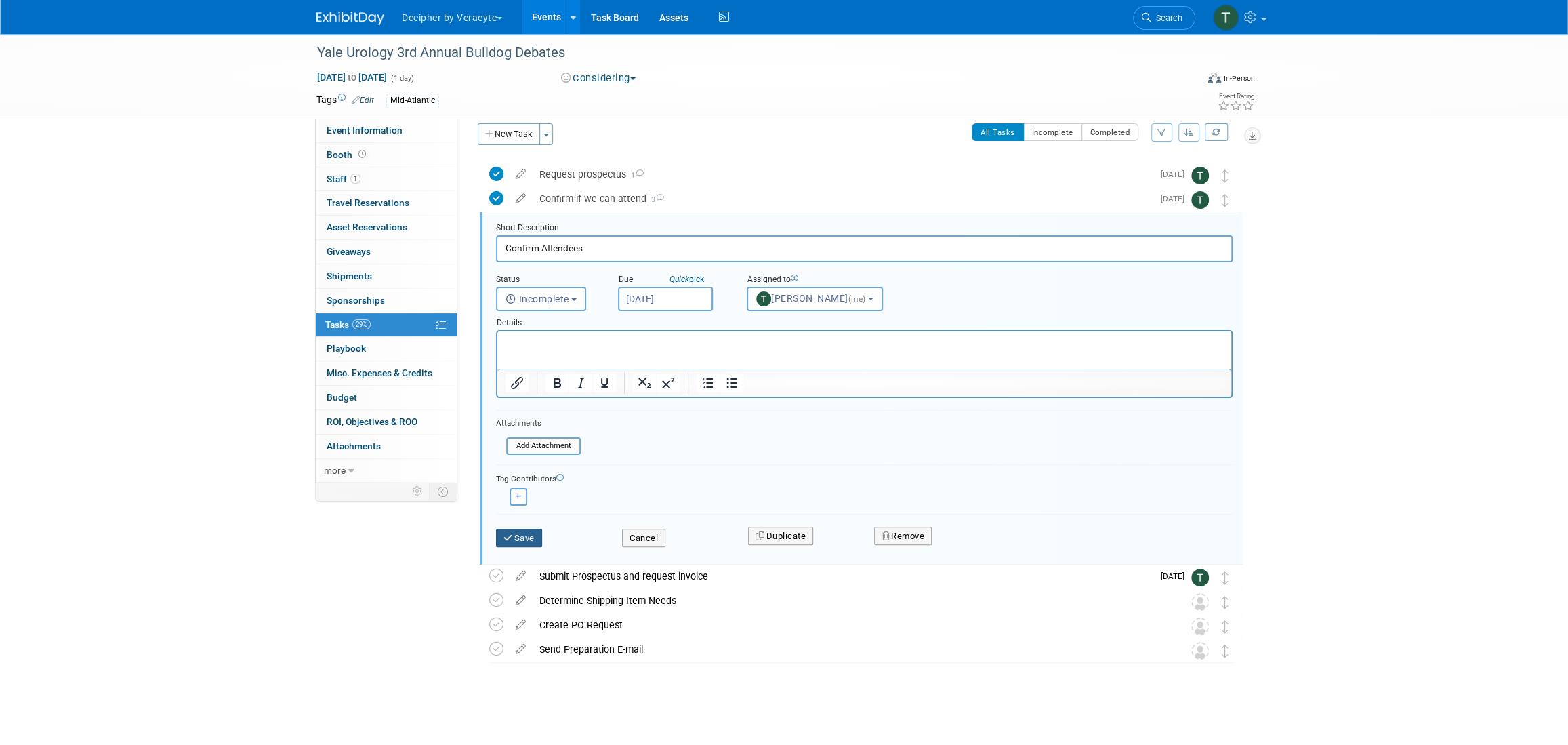
click at [537, 531] on button "Save" at bounding box center [519, 538] width 46 height 19
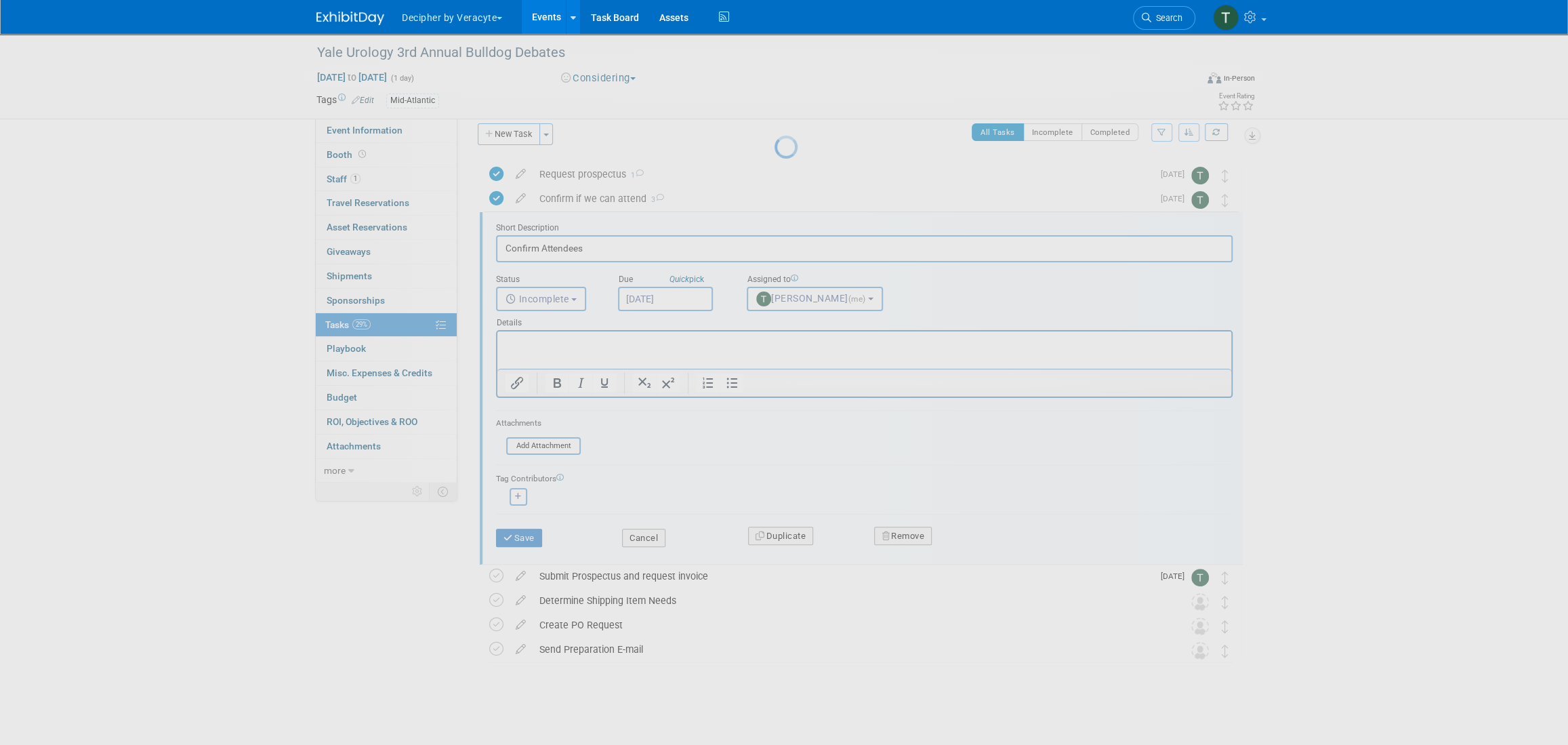
scroll to position [0, 0]
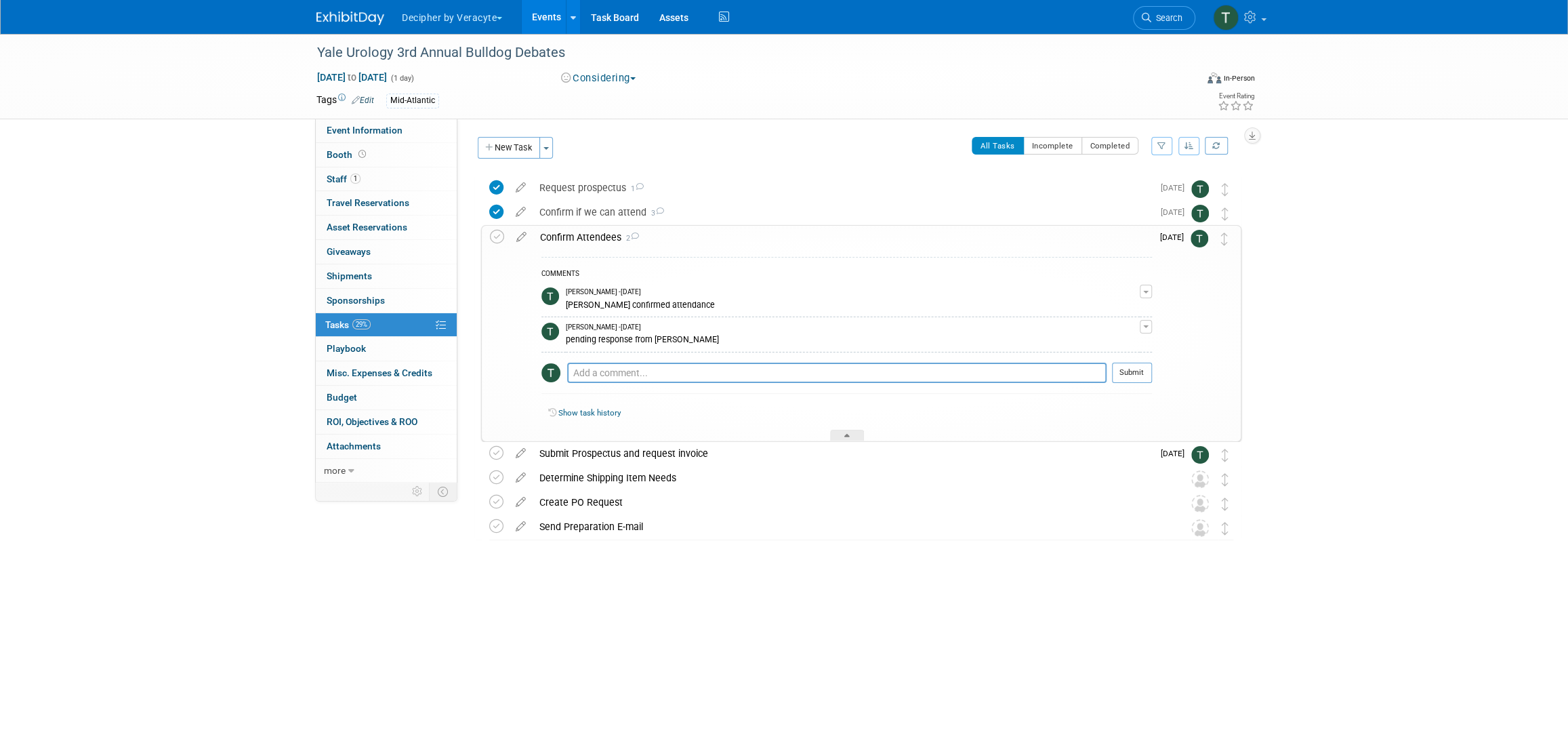
click at [586, 235] on div "Confirm Attendees 2" at bounding box center [843, 238] width 619 height 23
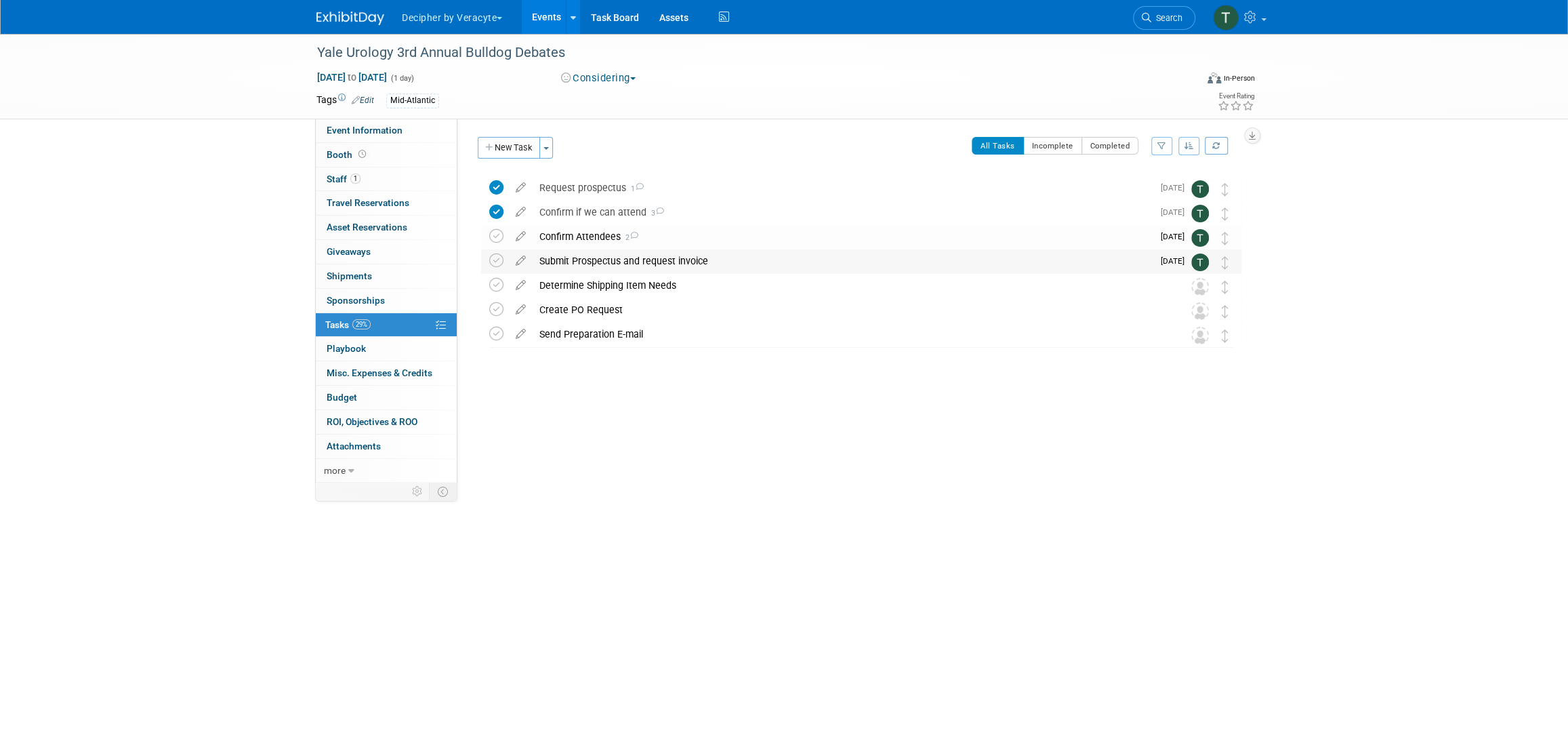
click at [581, 257] on div "Submit Prospectus and request invoice" at bounding box center [843, 261] width 620 height 23
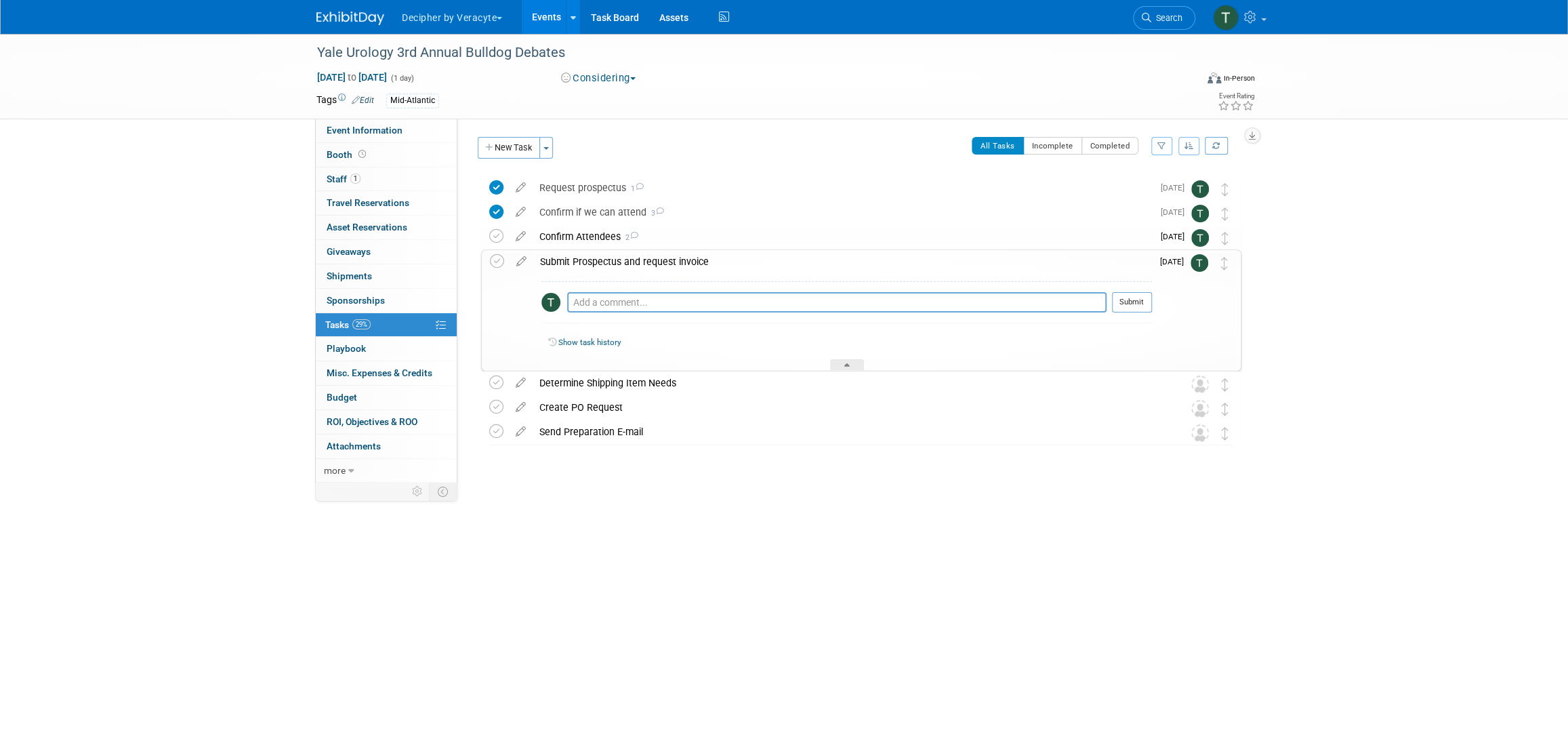
click at [581, 257] on div "Submit Prospectus and request invoice" at bounding box center [843, 262] width 619 height 23
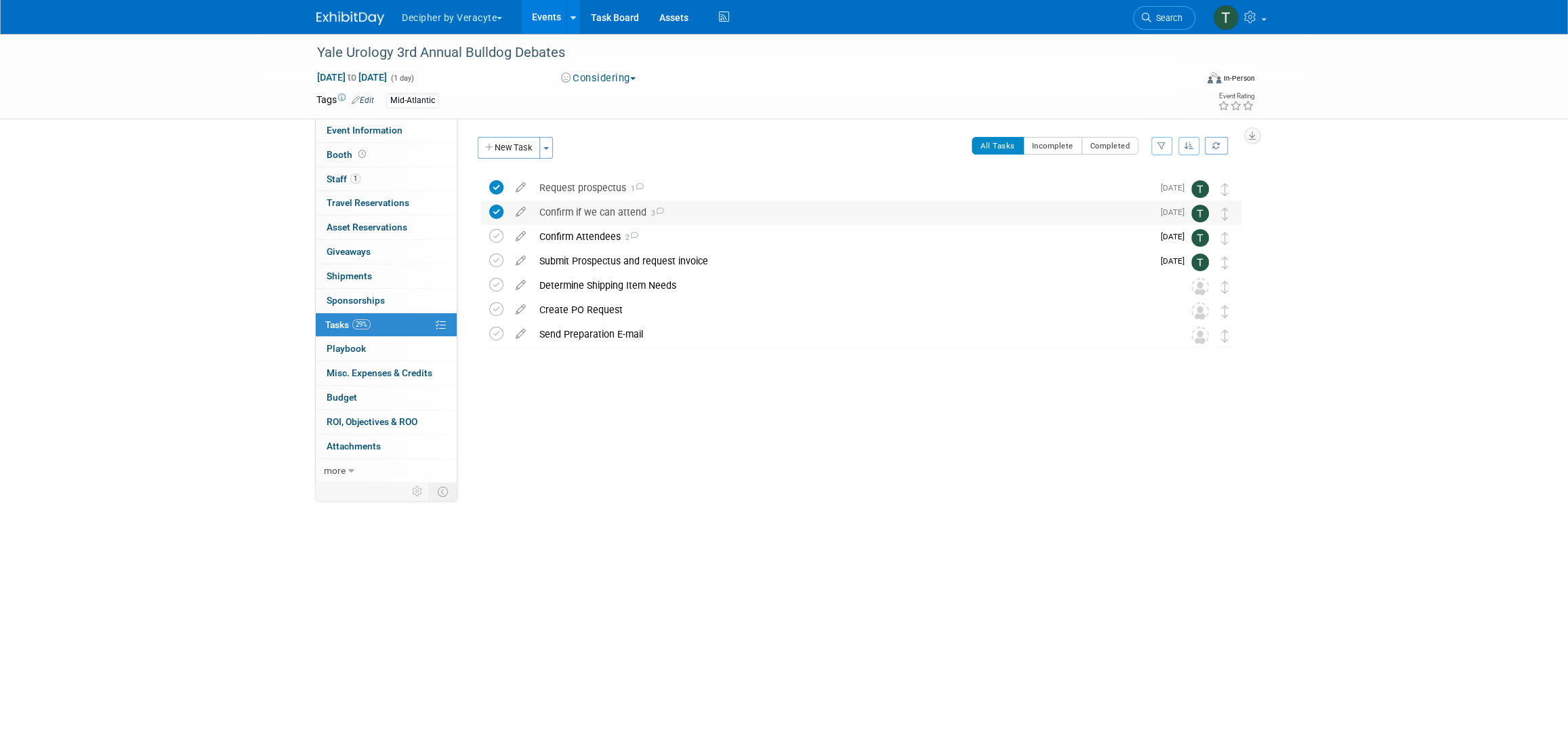
click at [575, 217] on div "Confirm if we can attend 3" at bounding box center [843, 212] width 620 height 23
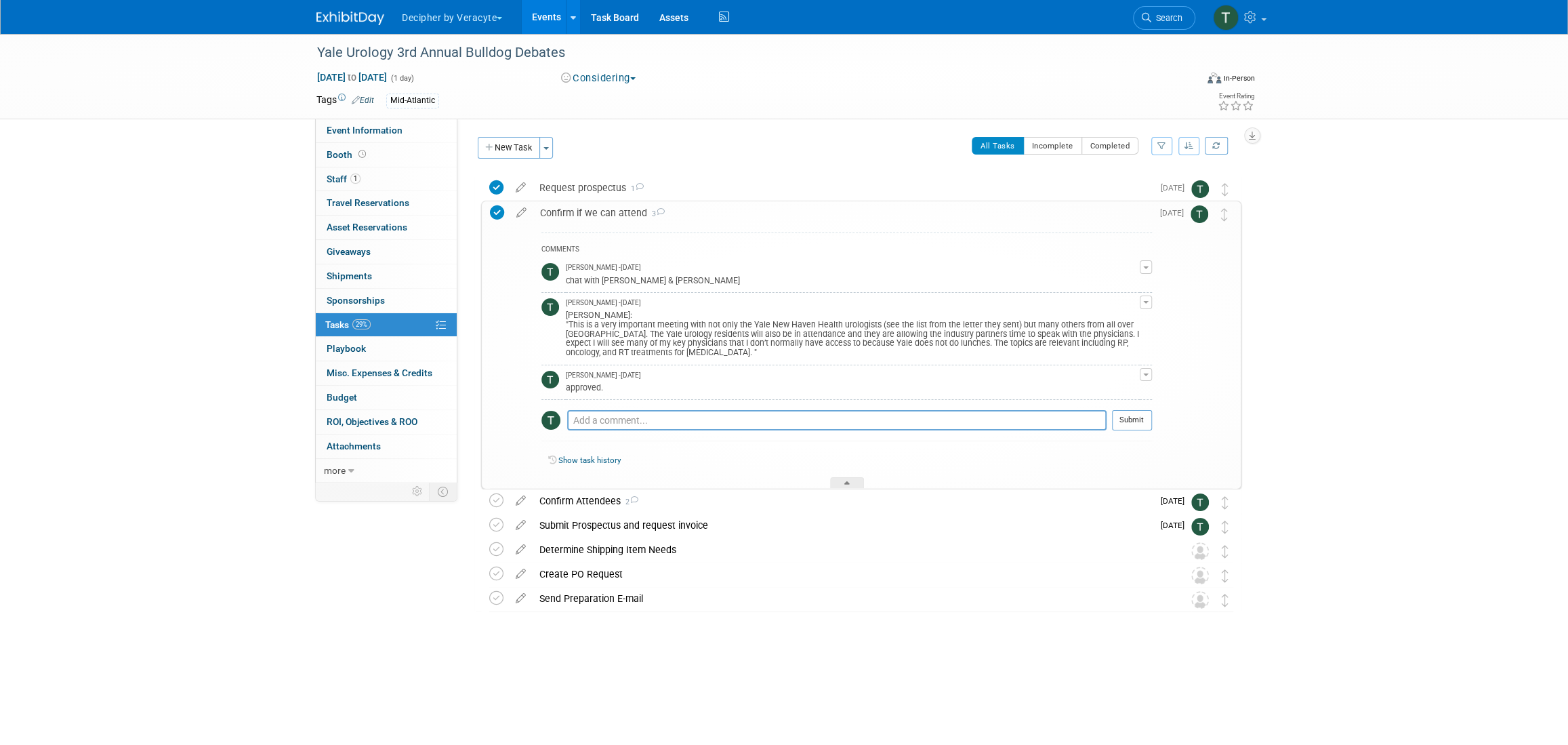
click at [575, 217] on div "Confirm if we can attend 3" at bounding box center [843, 213] width 619 height 23
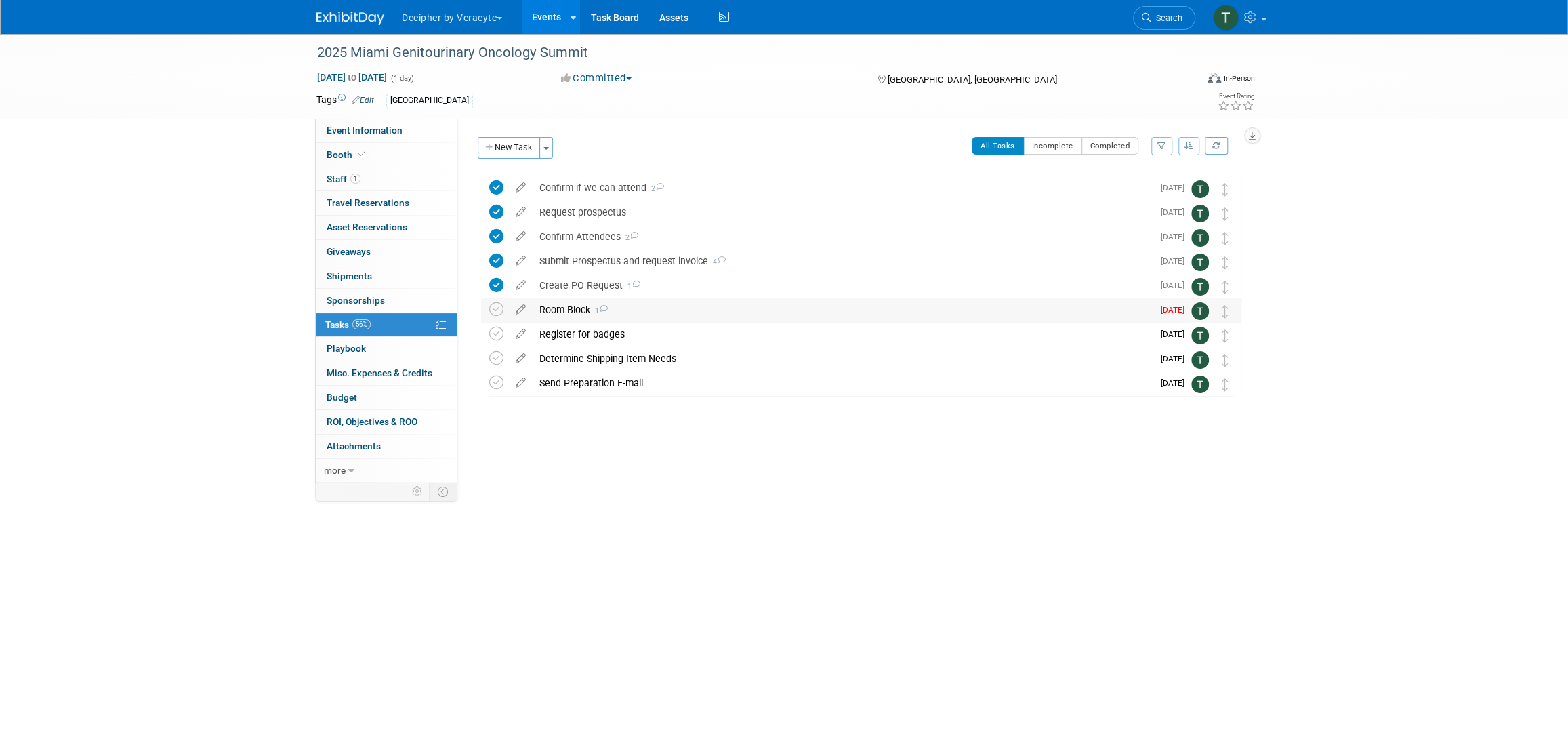
click at [572, 316] on div "Room Block 1" at bounding box center [843, 310] width 620 height 23
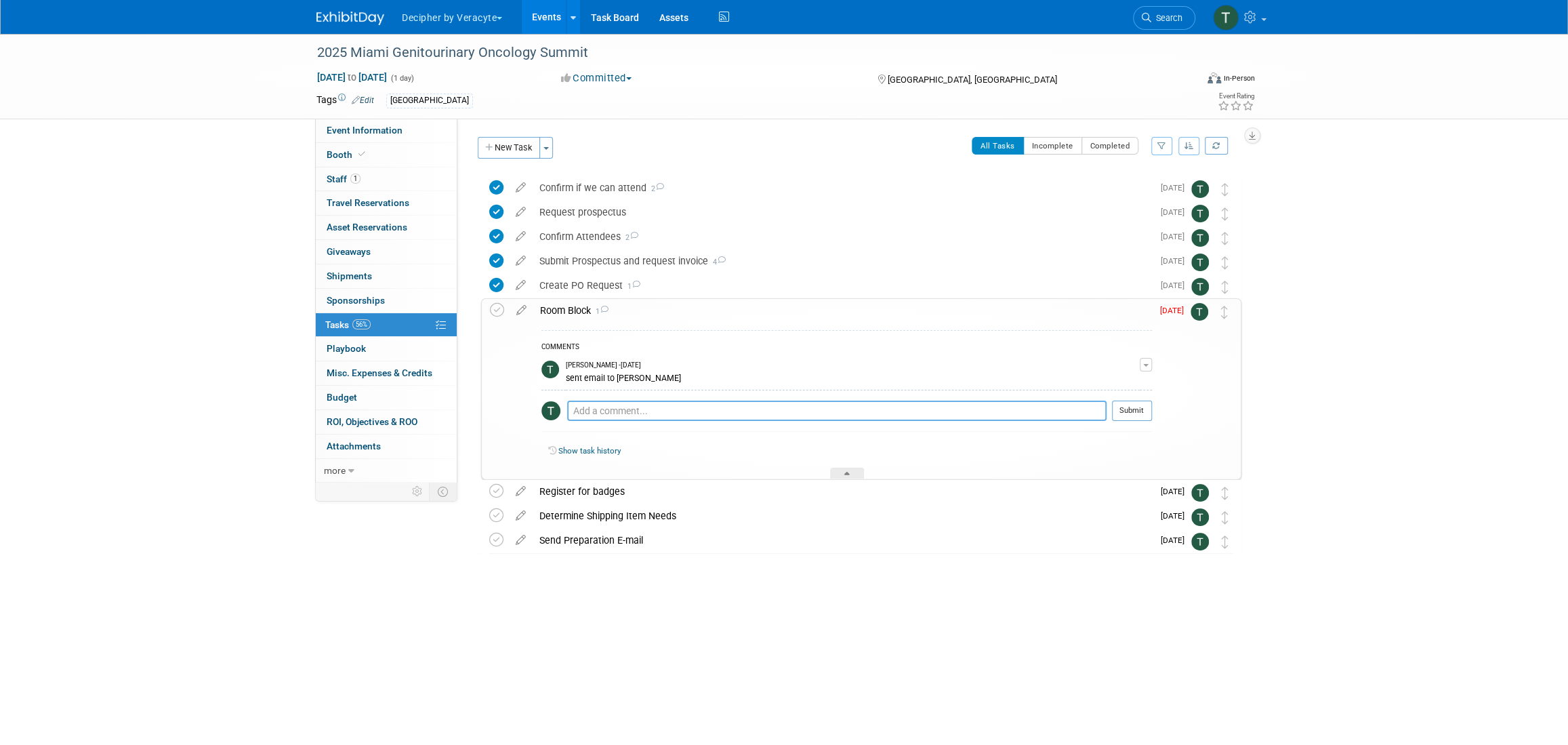
click at [618, 412] on textarea at bounding box center [836, 411] width 540 height 20
type textarea "sent follow up email to Ken"
click at [1134, 420] on button "Submit" at bounding box center [1132, 411] width 40 height 20
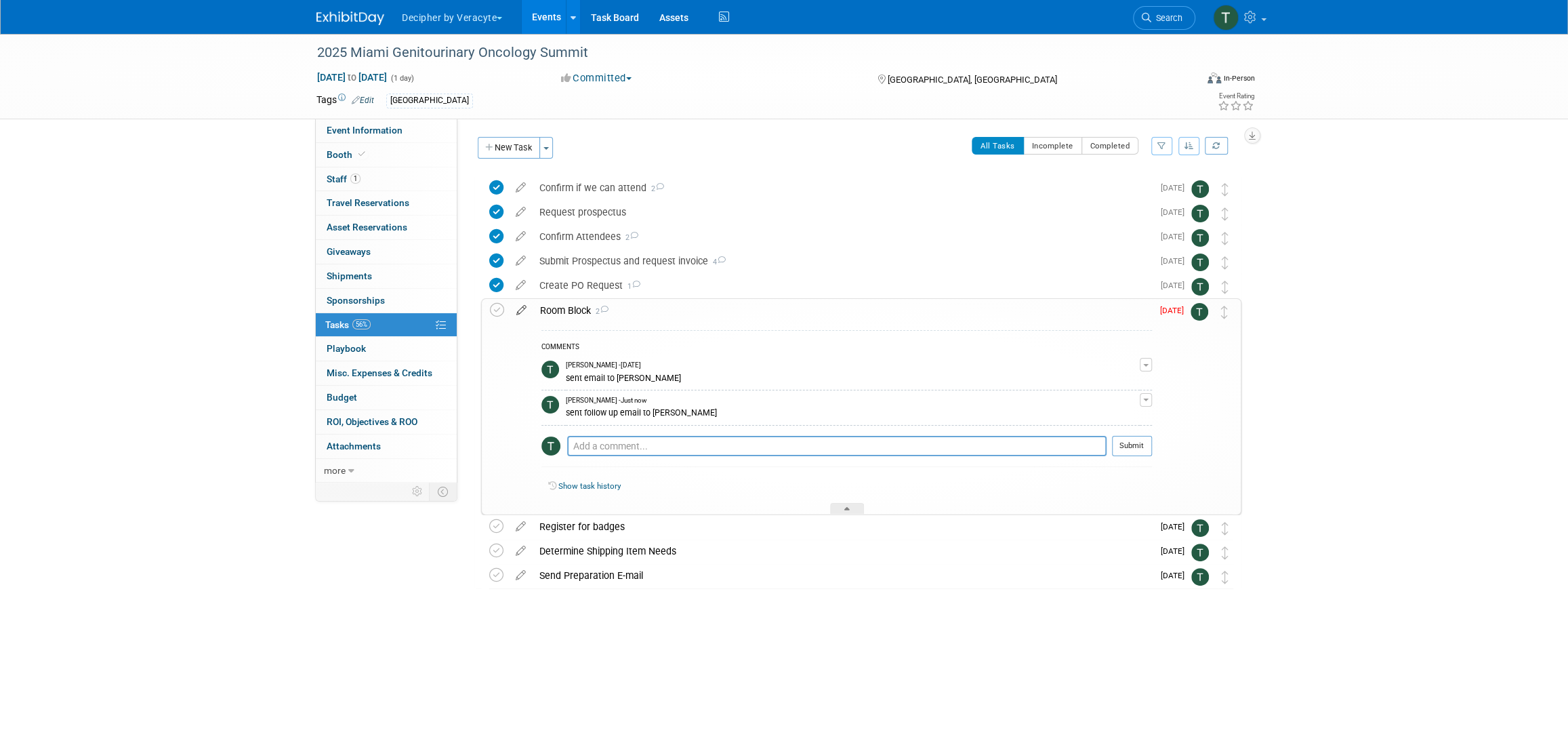
click at [527, 310] on icon at bounding box center [521, 308] width 24 height 17
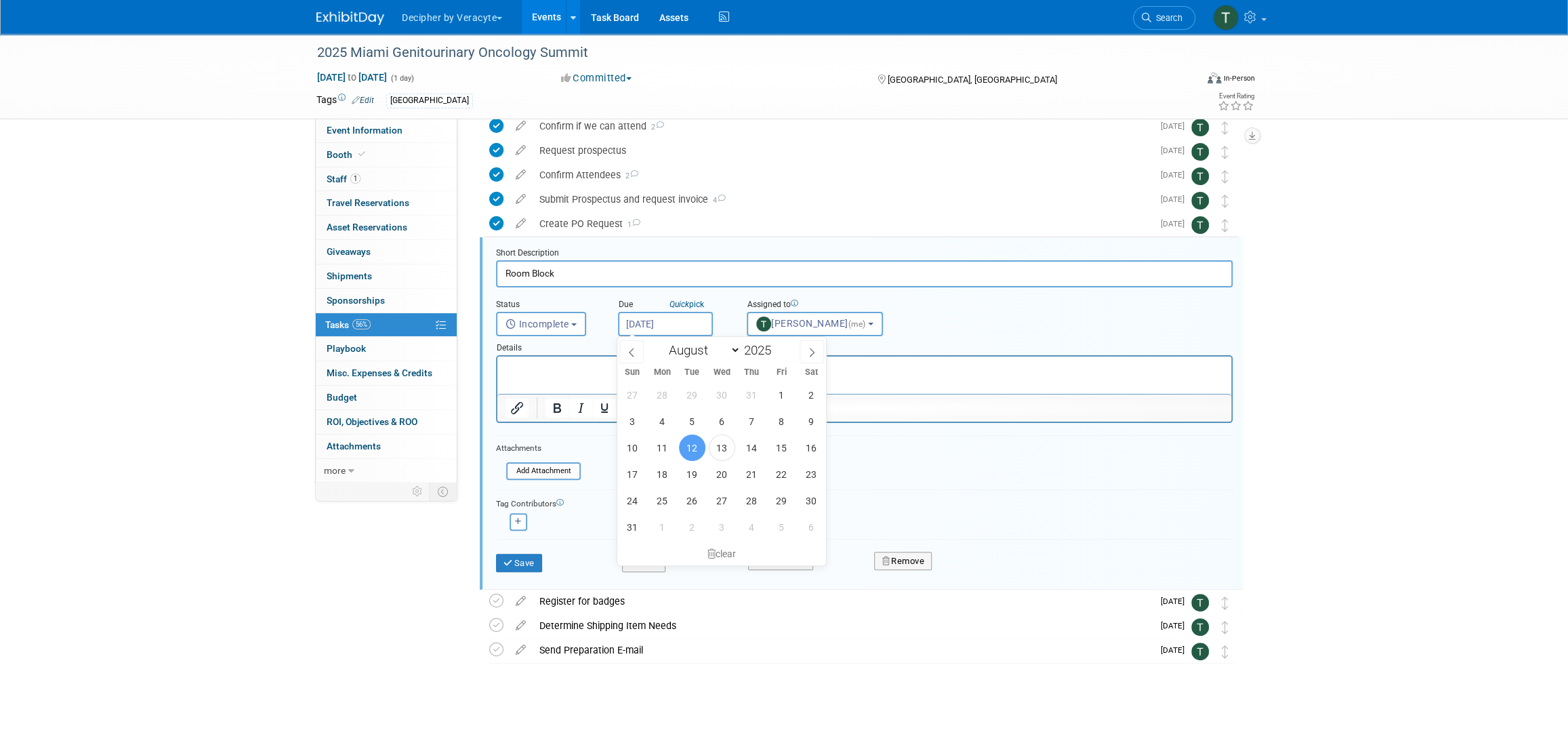
click at [638, 329] on input "[DATE]" at bounding box center [666, 323] width 95 height 24
click at [668, 479] on span "18" at bounding box center [662, 474] width 26 height 26
type input "Aug 18, 2025"
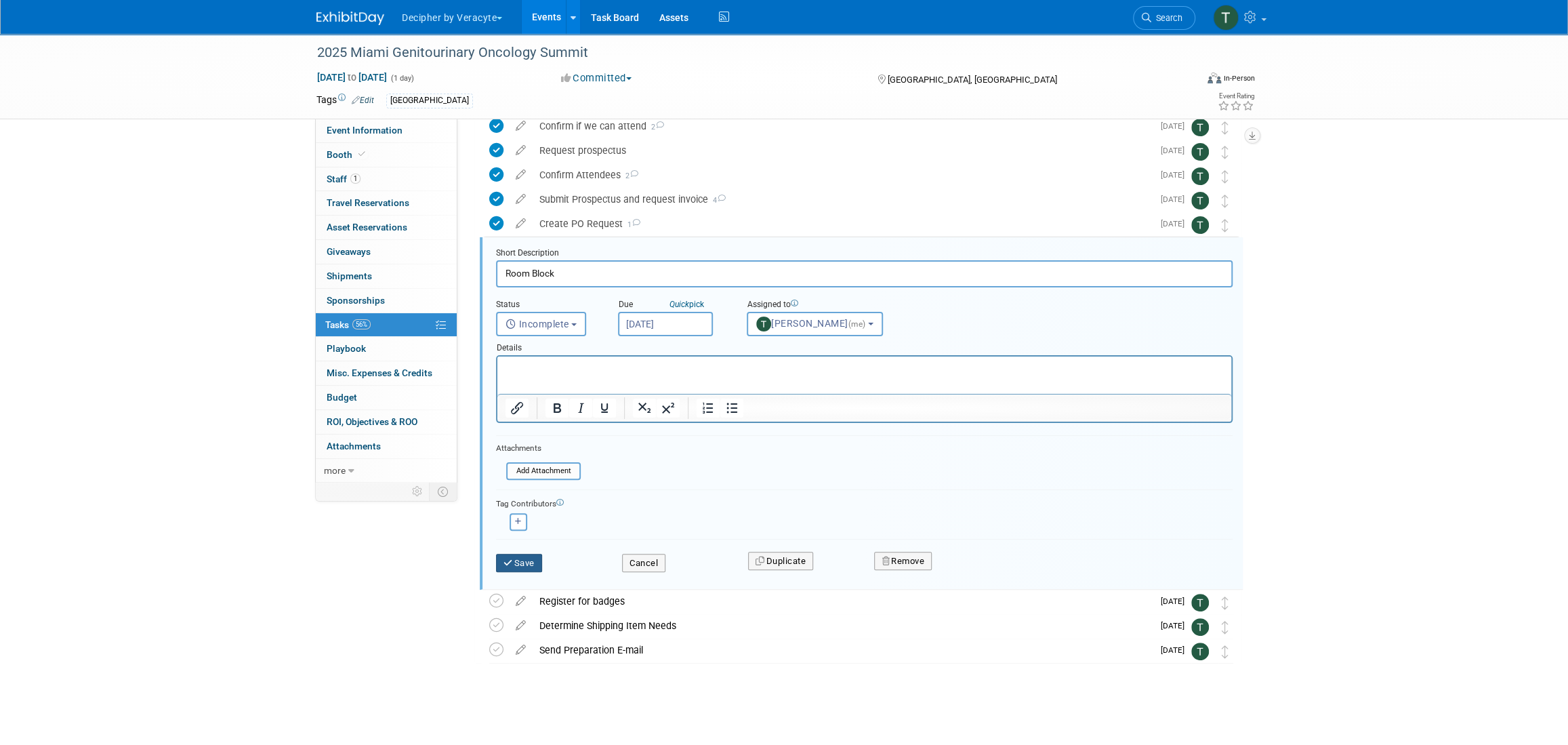
click at [534, 559] on button "Save" at bounding box center [519, 563] width 46 height 19
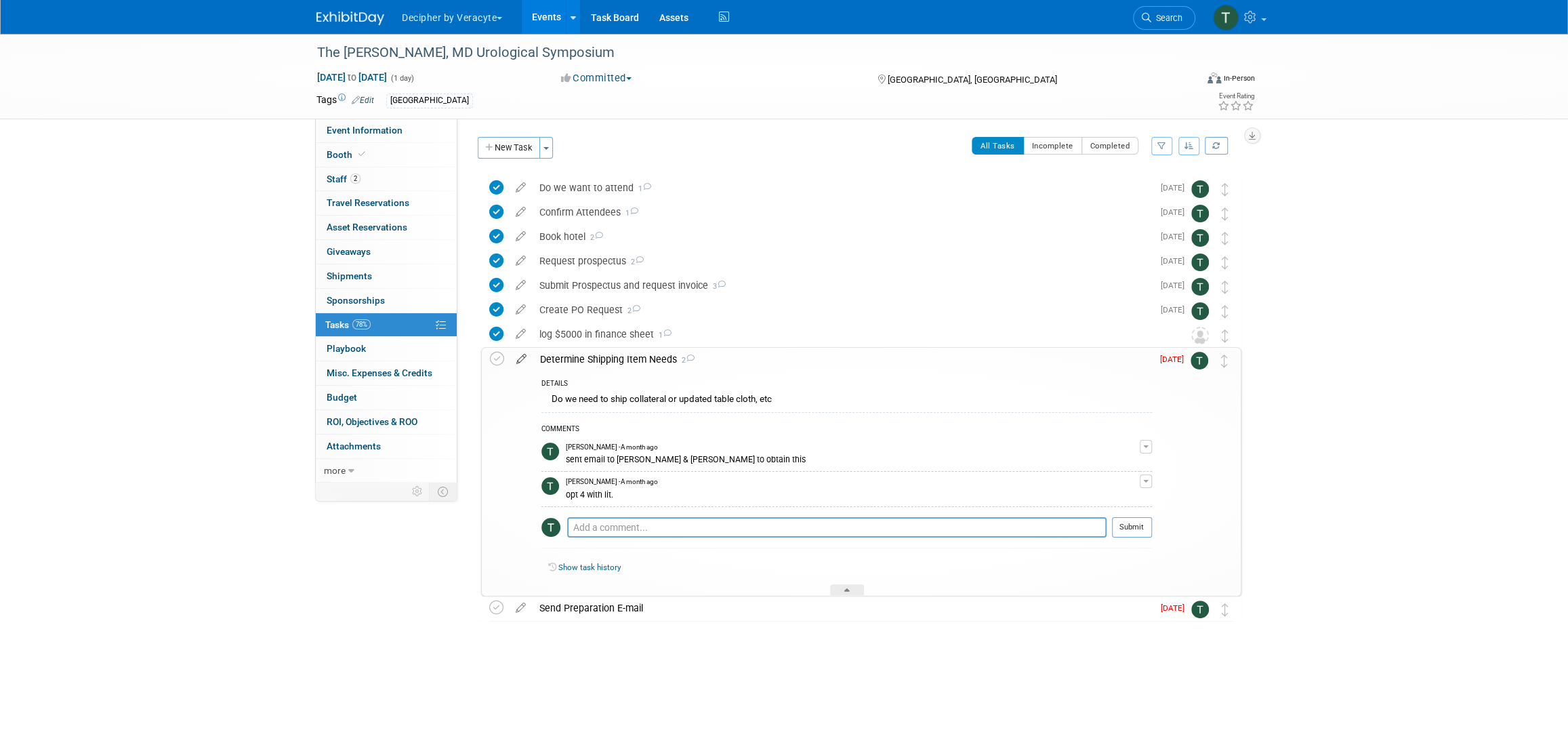
click at [521, 360] on icon at bounding box center [521, 357] width 24 height 17
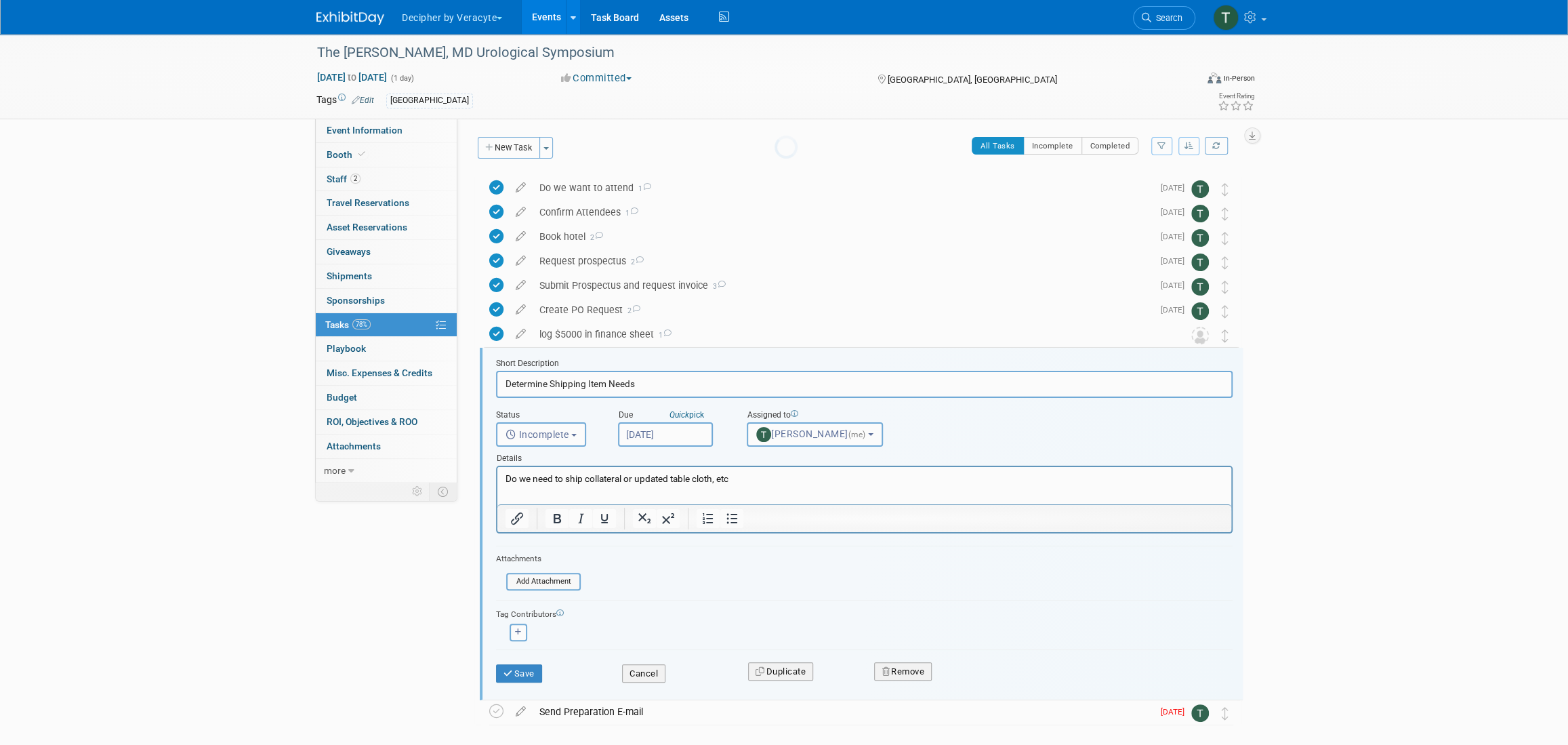
scroll to position [61, 0]
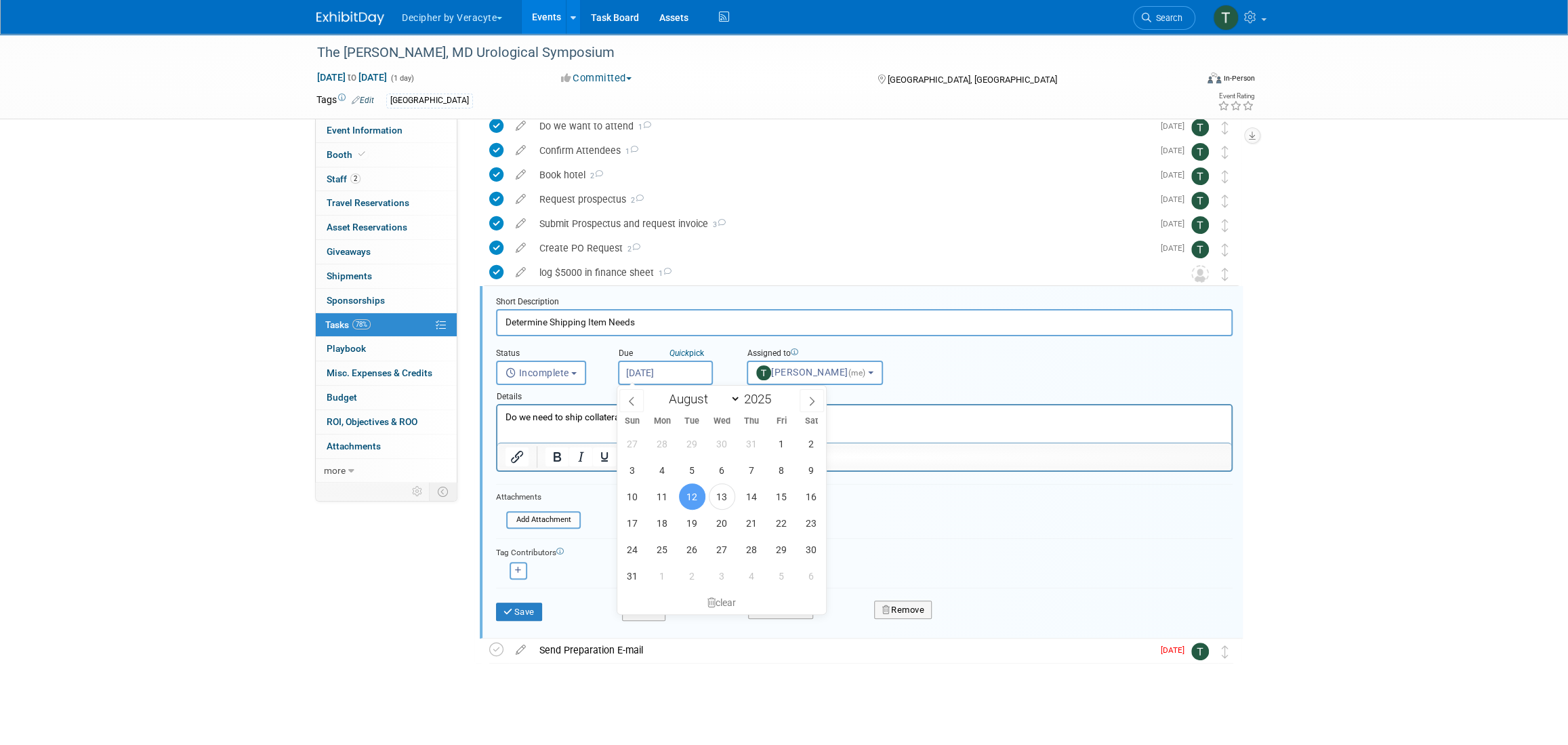
click at [649, 368] on input "[DATE]" at bounding box center [666, 372] width 95 height 24
click at [659, 583] on span "1" at bounding box center [662, 576] width 26 height 26
type input "[DATE]"
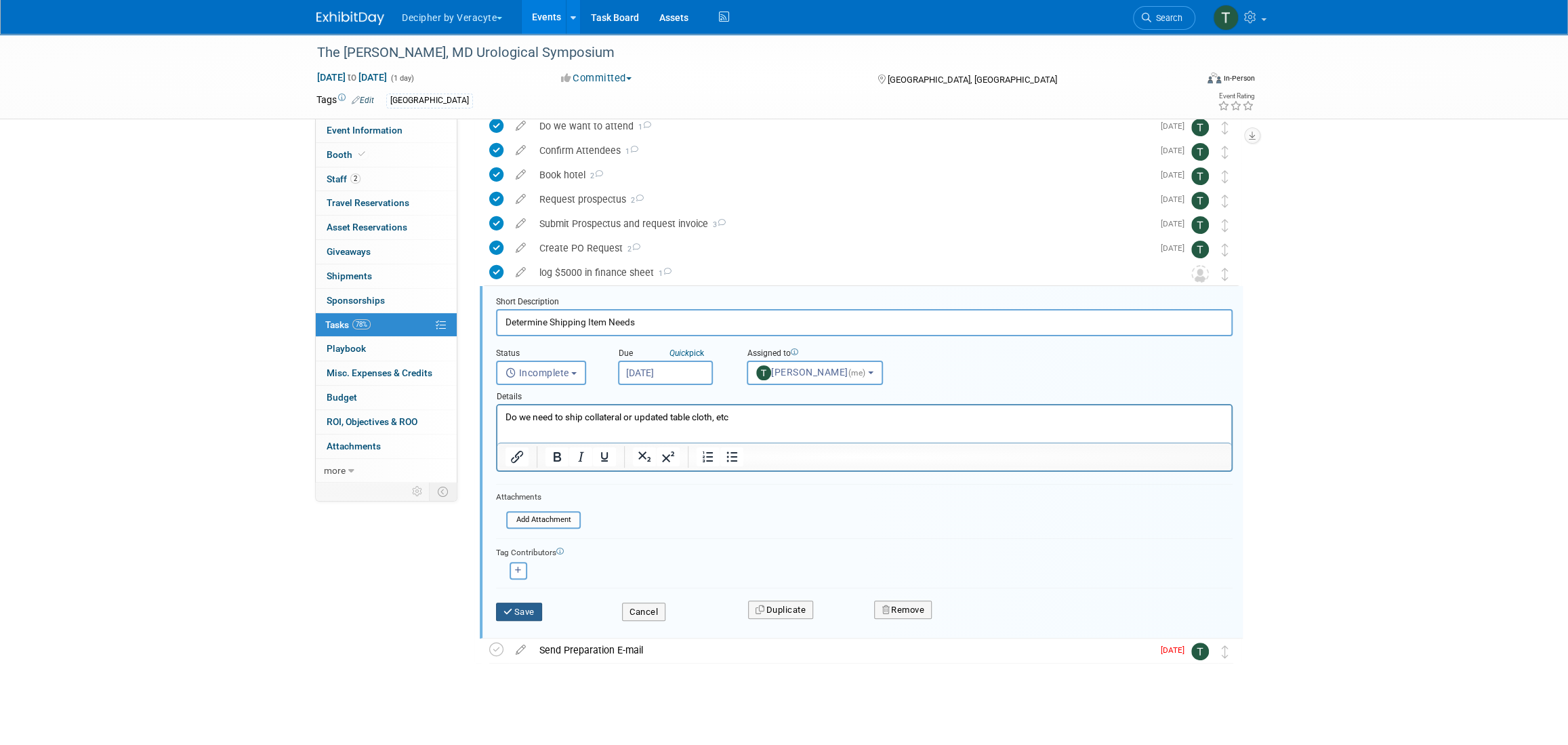
click at [521, 606] on button "Save" at bounding box center [519, 612] width 46 height 19
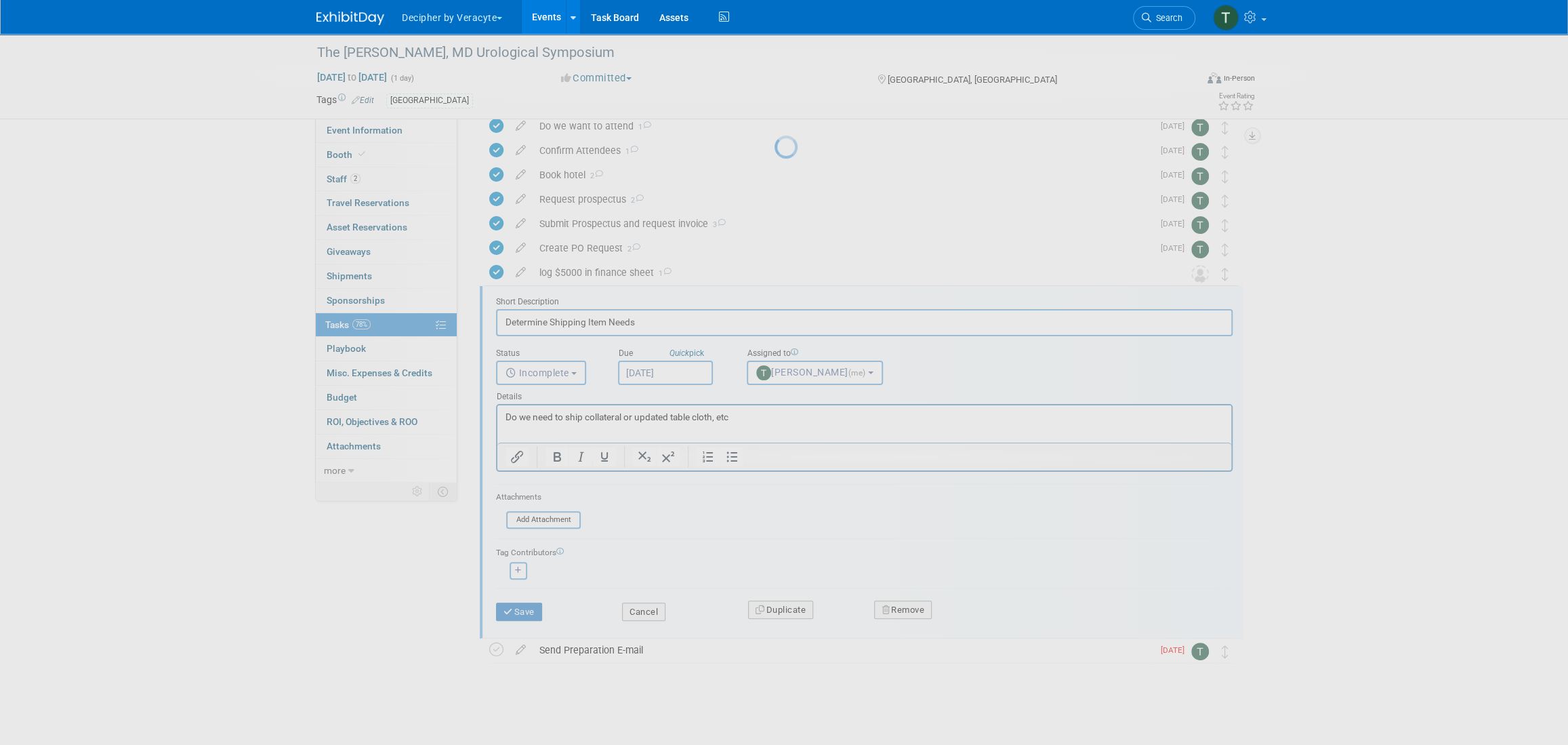
scroll to position [0, 0]
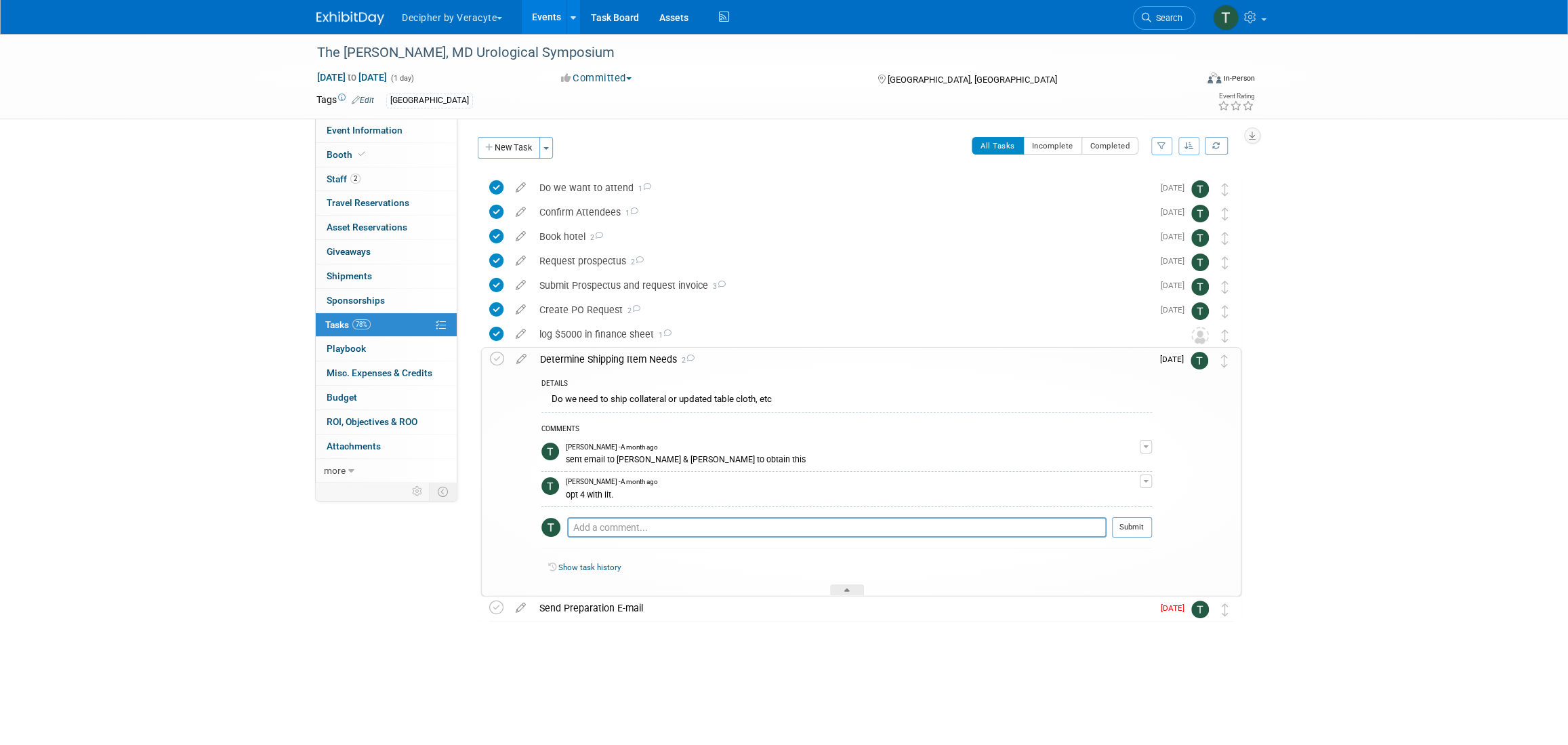
click at [566, 371] on div "DETAILS Do we need to ship collateral or updated table cloth, etc COMMENTS [PER…" at bounding box center [843, 483] width 619 height 225
click at [567, 367] on div "Determine Shipping Item Needs 2" at bounding box center [843, 360] width 619 height 23
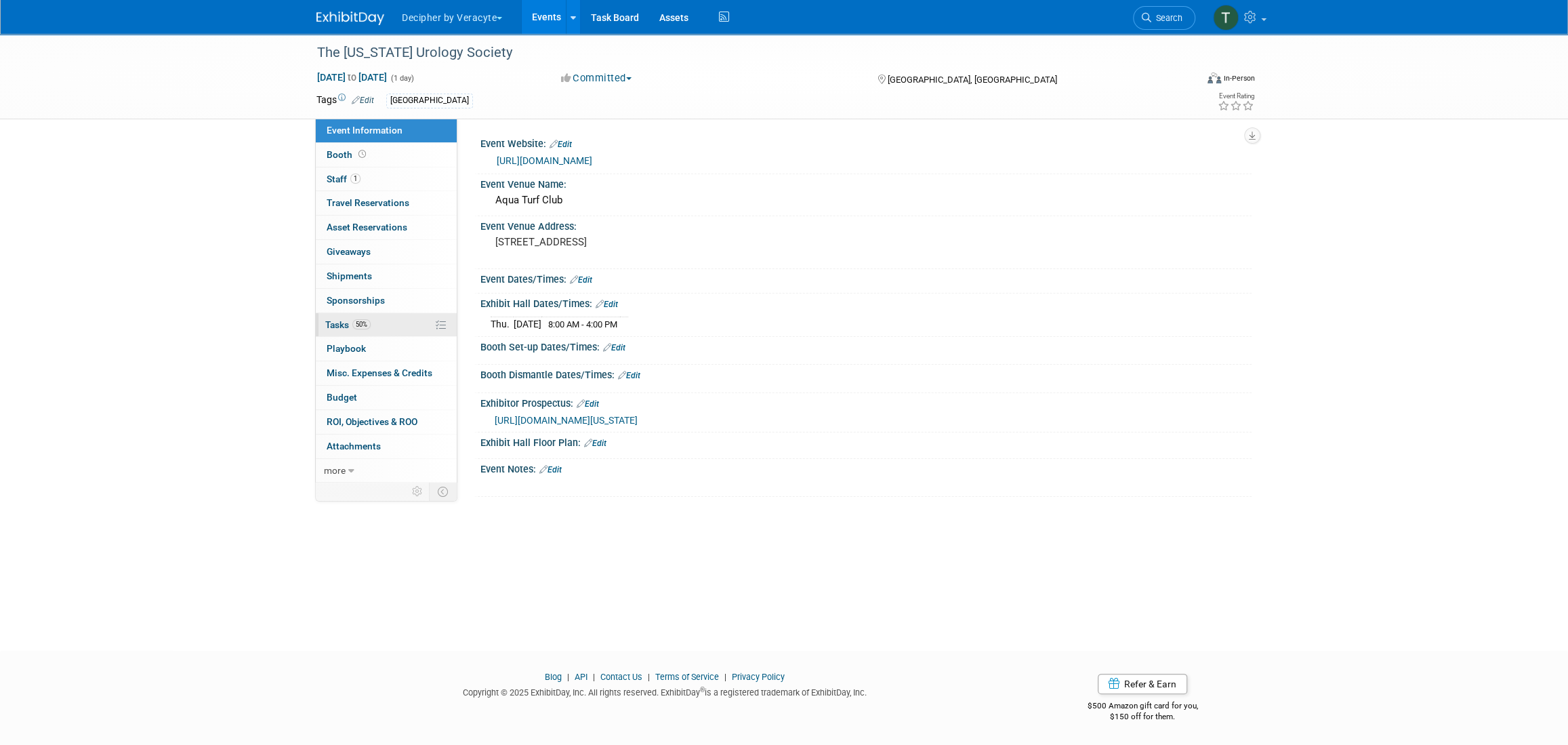
click at [377, 321] on link "50% Tasks 50%" at bounding box center [386, 325] width 141 height 24
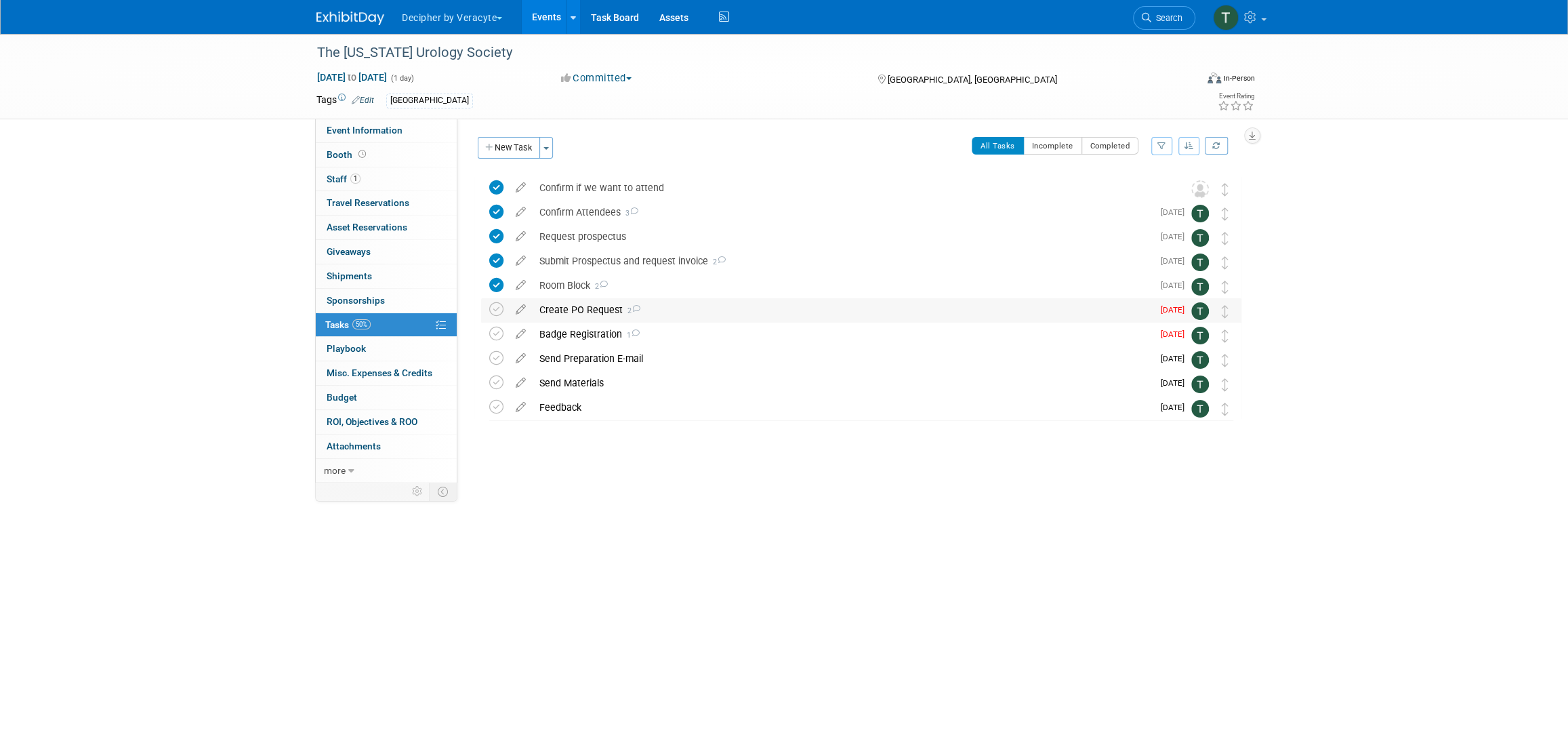
click at [575, 307] on div "Create PO Request 2" at bounding box center [843, 310] width 620 height 23
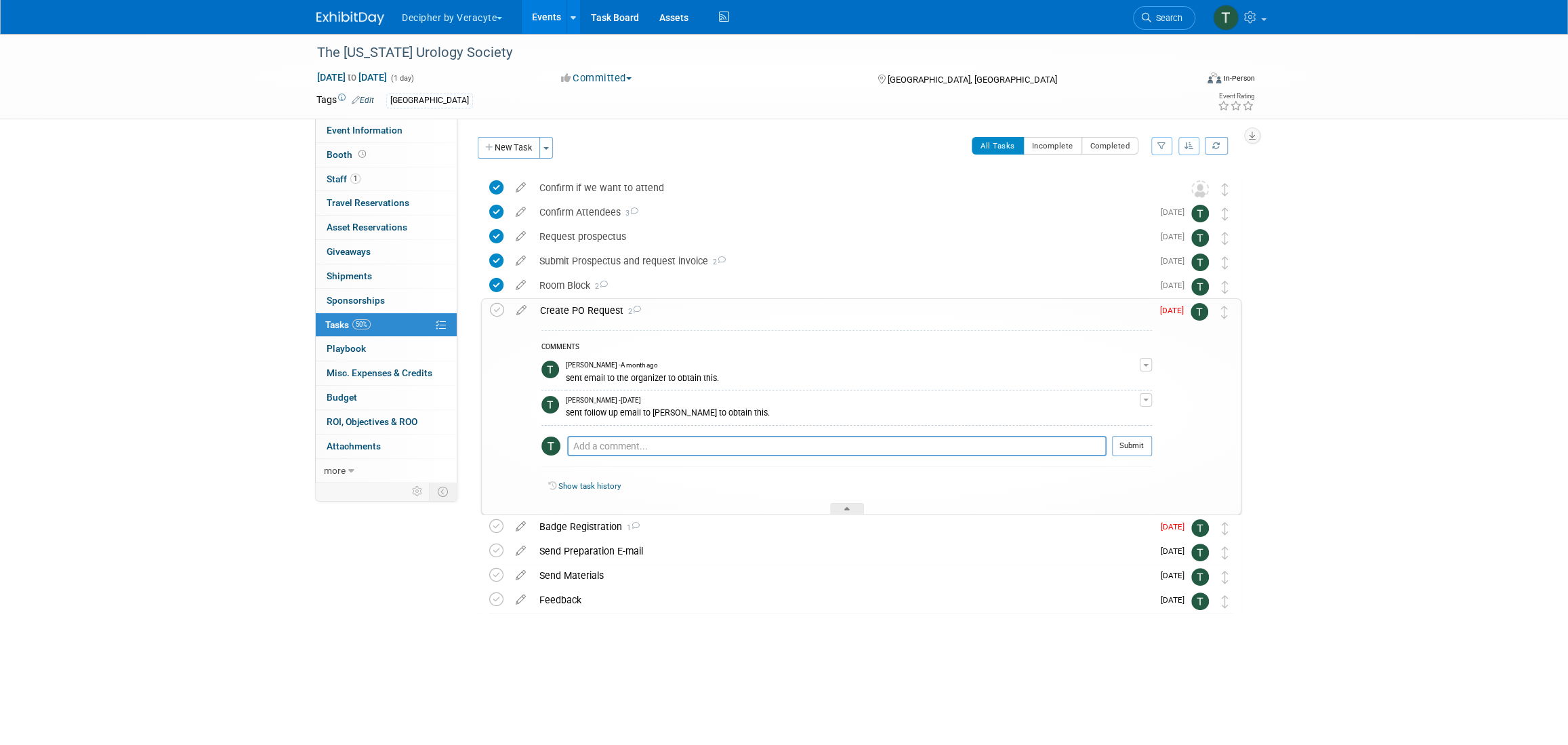
click at [575, 307] on div "Create PO Request 2" at bounding box center [843, 311] width 619 height 23
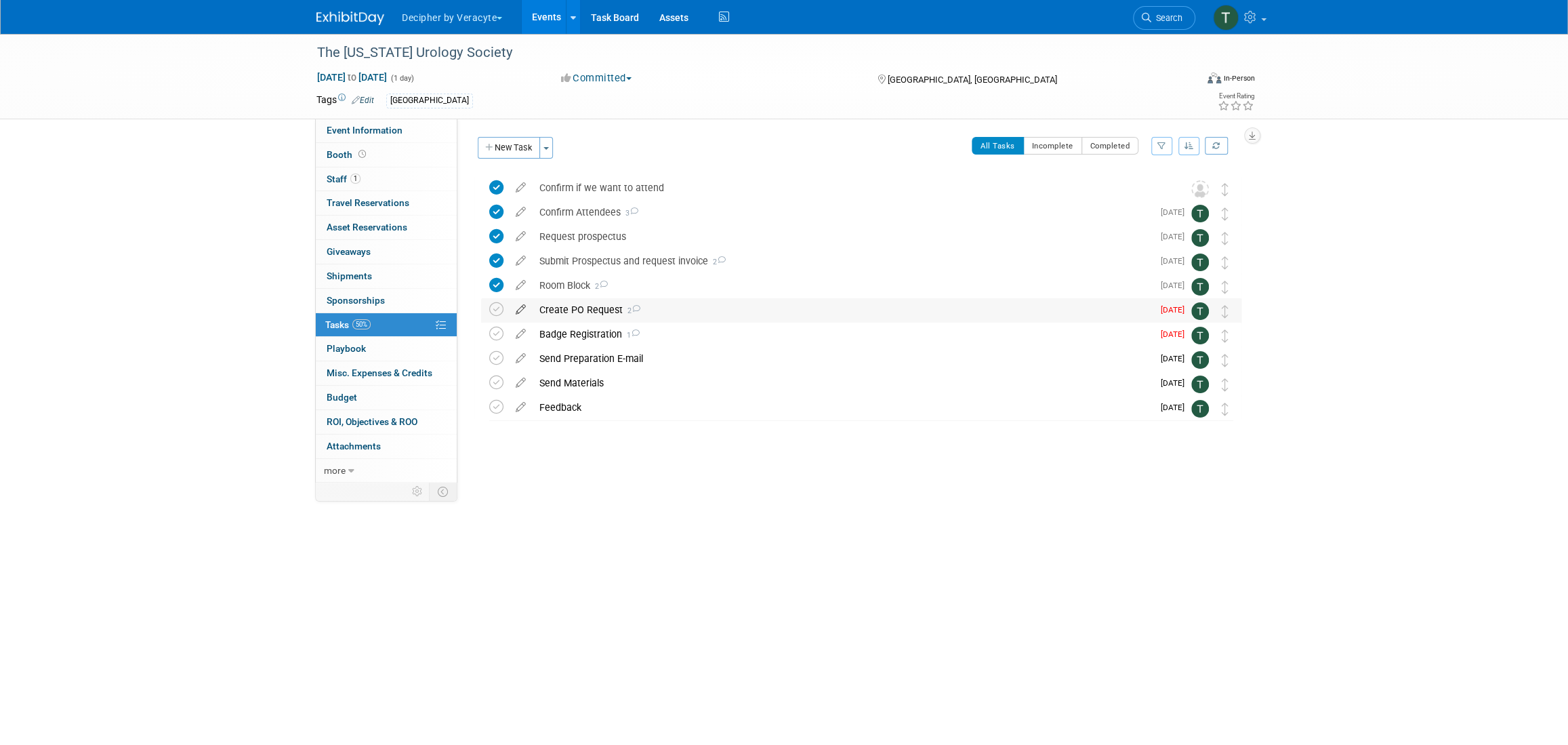
click at [521, 312] on icon at bounding box center [520, 307] width 24 height 17
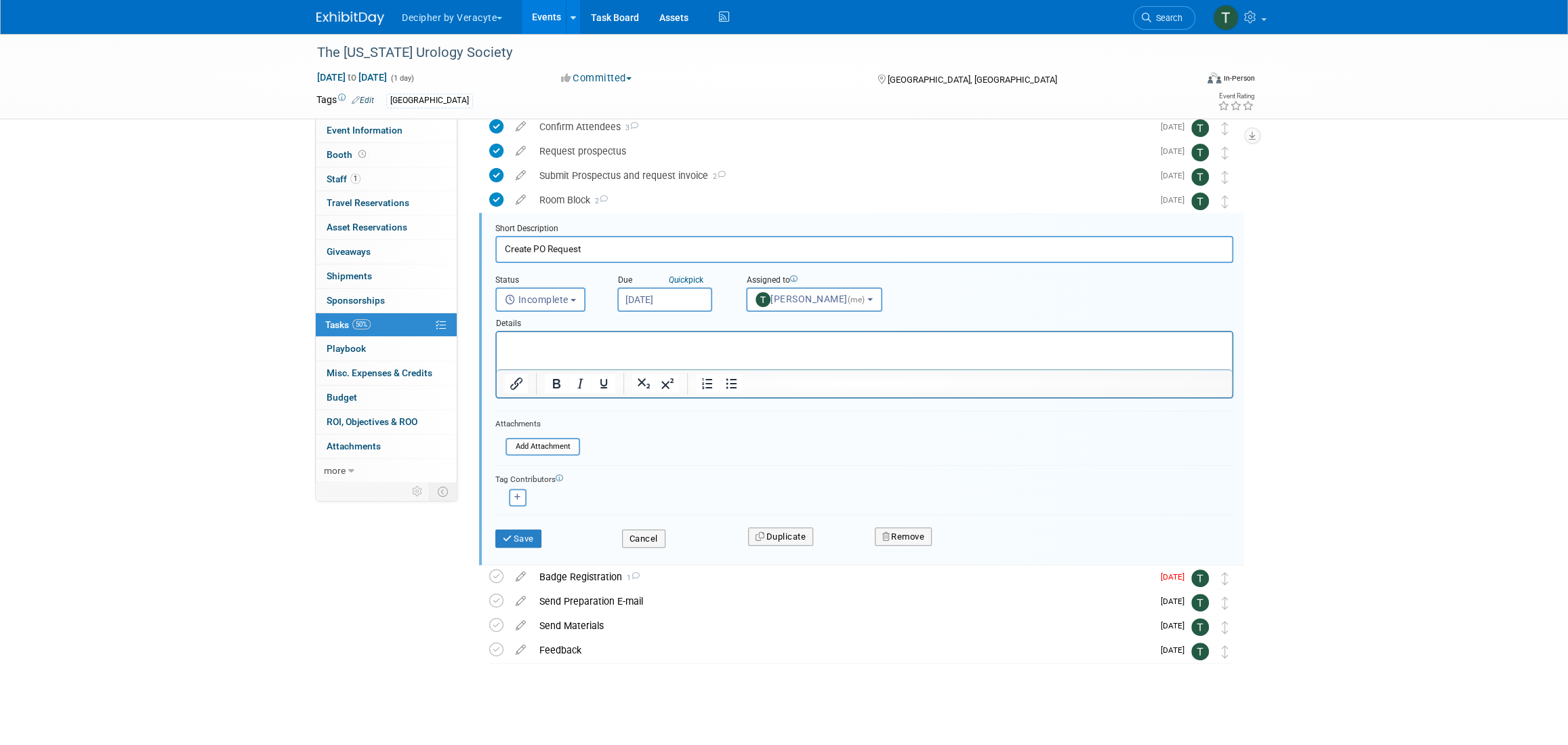
click at [662, 303] on input "[DATE]" at bounding box center [665, 299] width 95 height 24
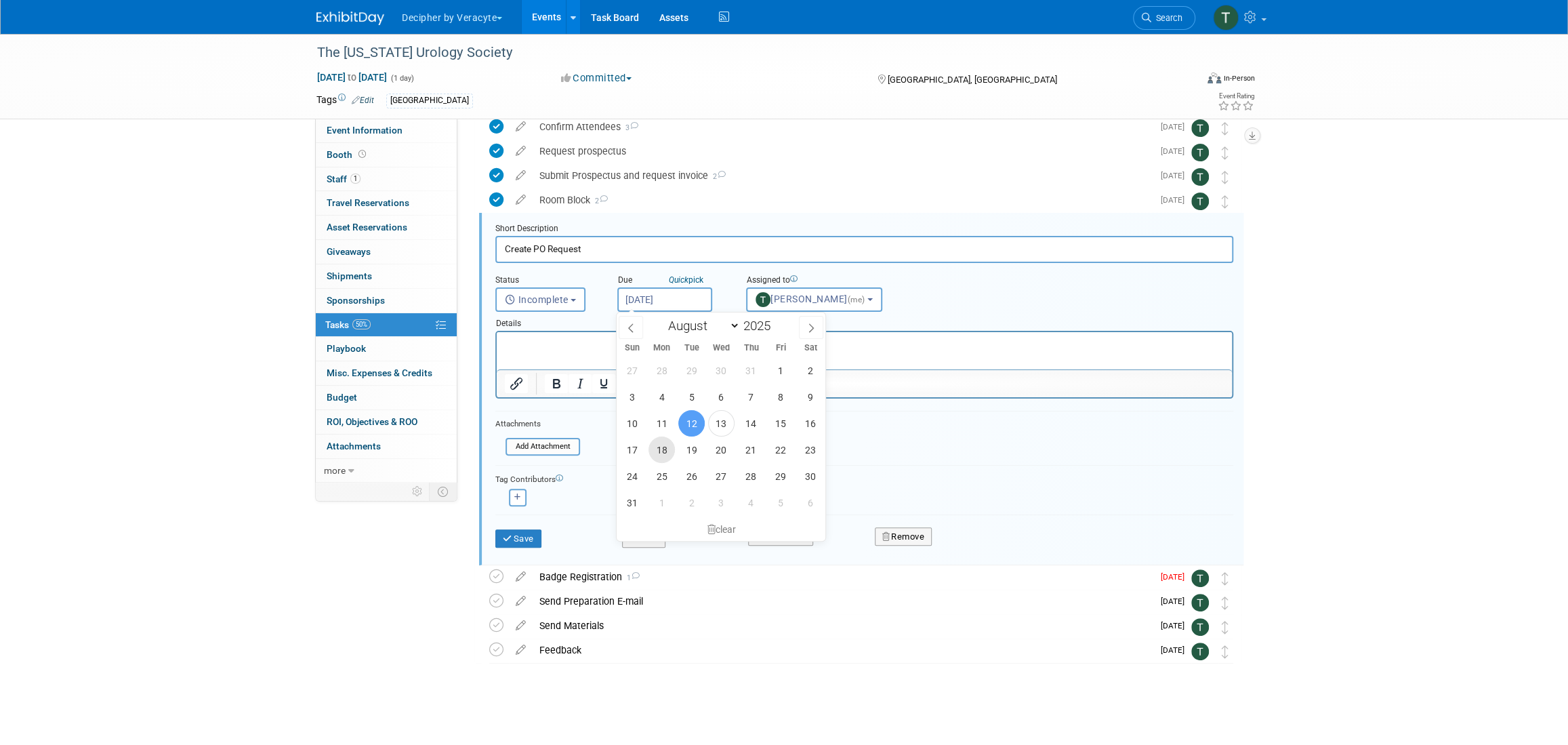
click at [669, 452] on span "18" at bounding box center [662, 450] width 26 height 26
type input "Aug 18, 2025"
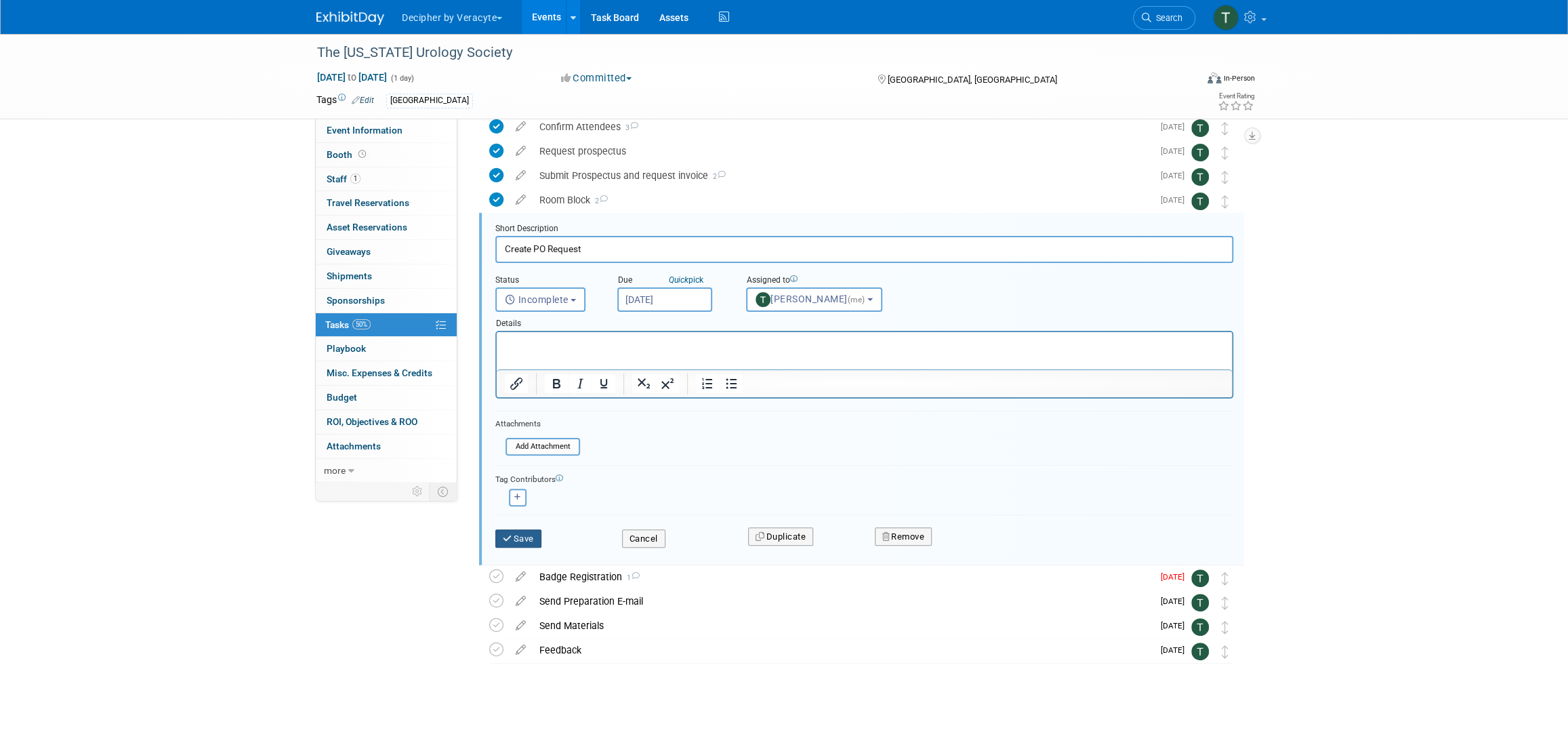
click at [530, 534] on button "Save" at bounding box center [518, 538] width 46 height 19
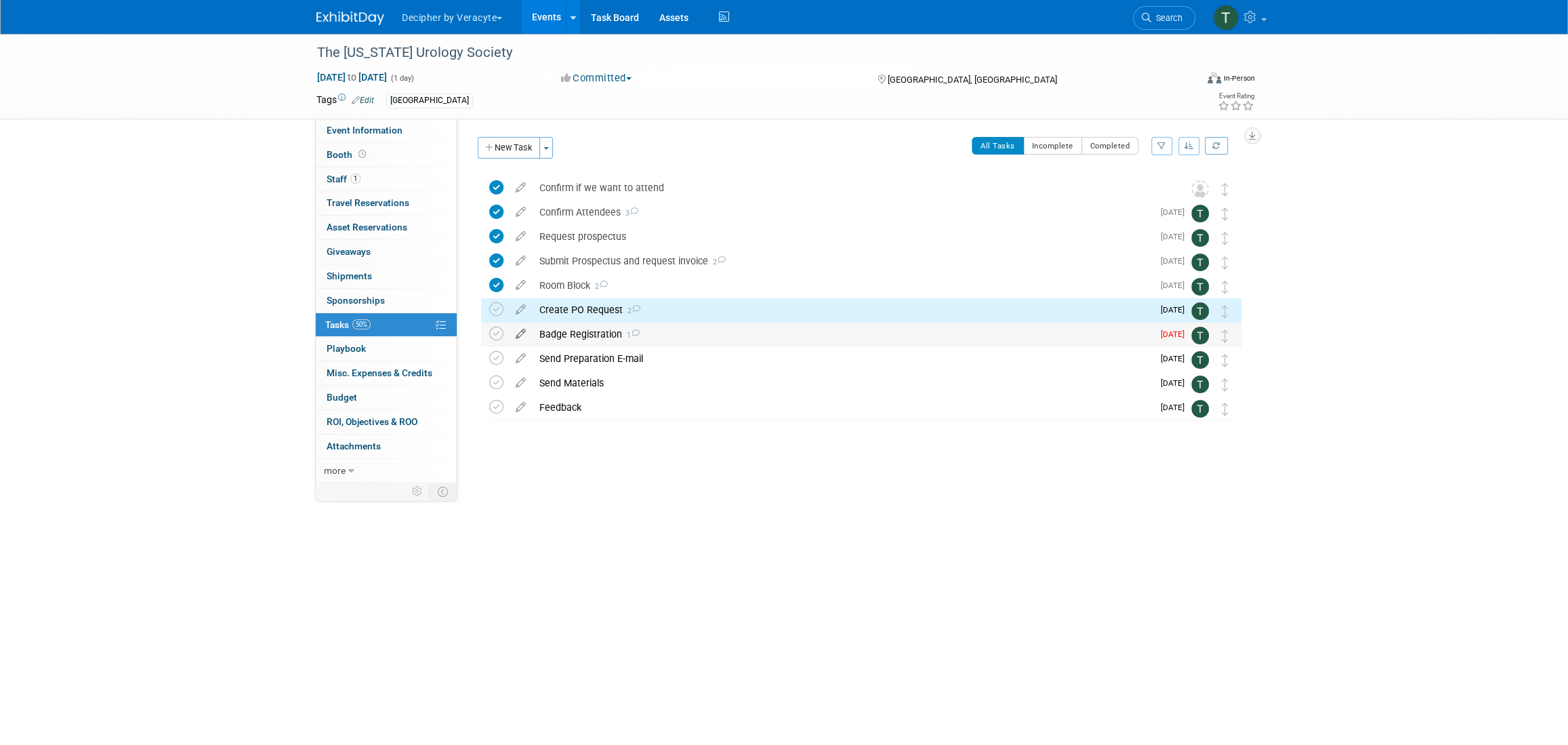
click at [523, 335] on icon at bounding box center [520, 331] width 24 height 17
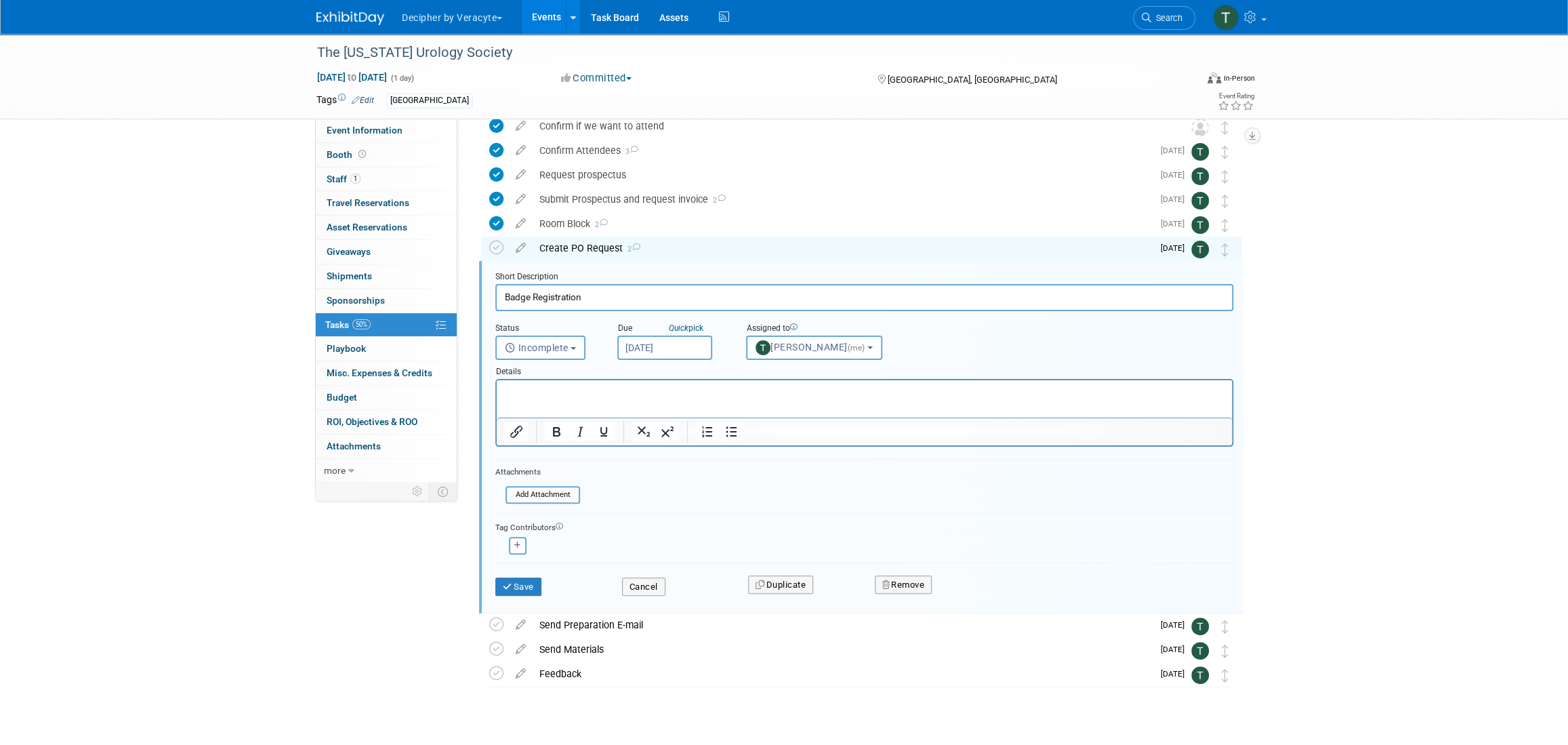
scroll to position [85, 0]
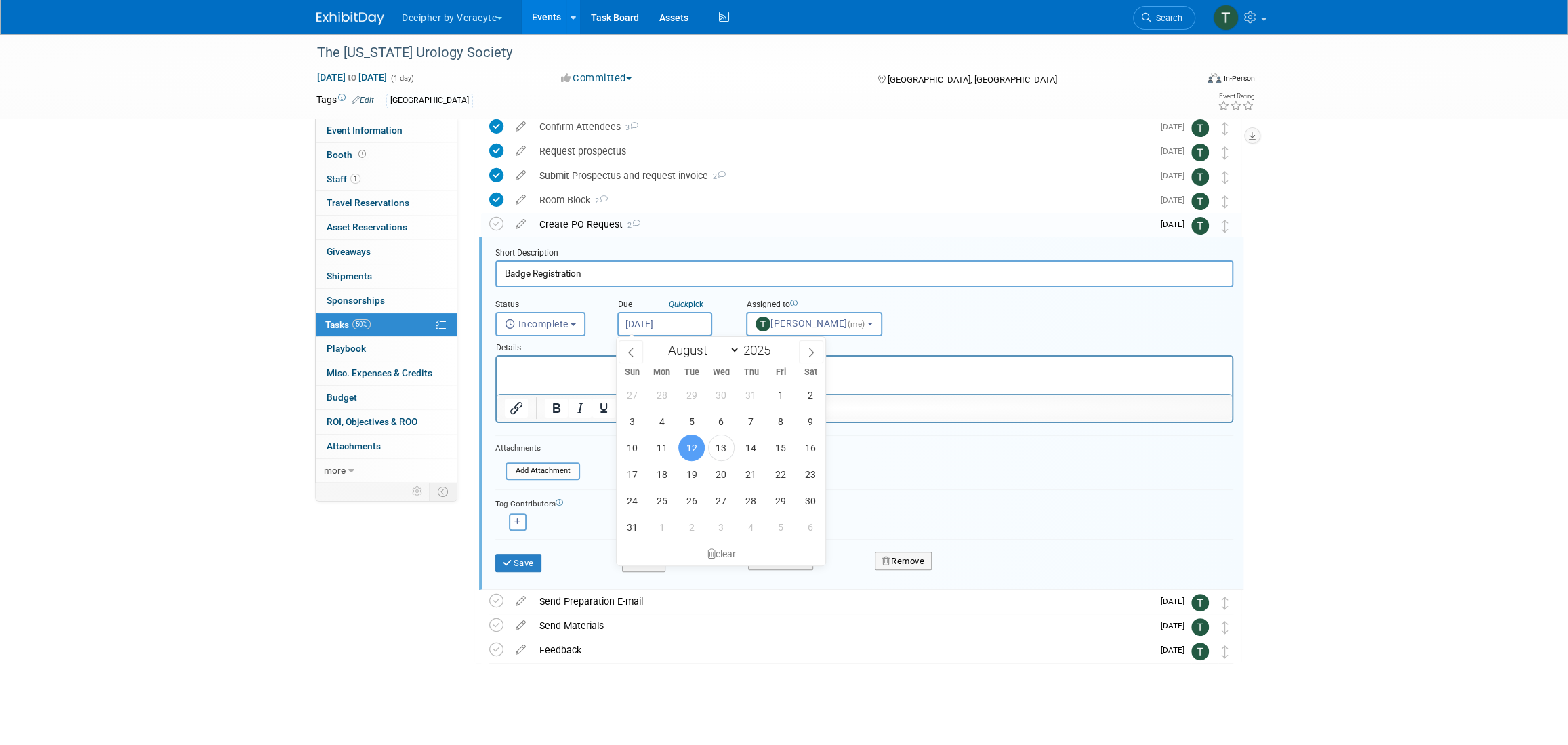
click at [662, 328] on input "[DATE]" at bounding box center [665, 323] width 95 height 24
click at [662, 473] on span "18" at bounding box center [662, 474] width 26 height 26
type input "Aug 18, 2025"
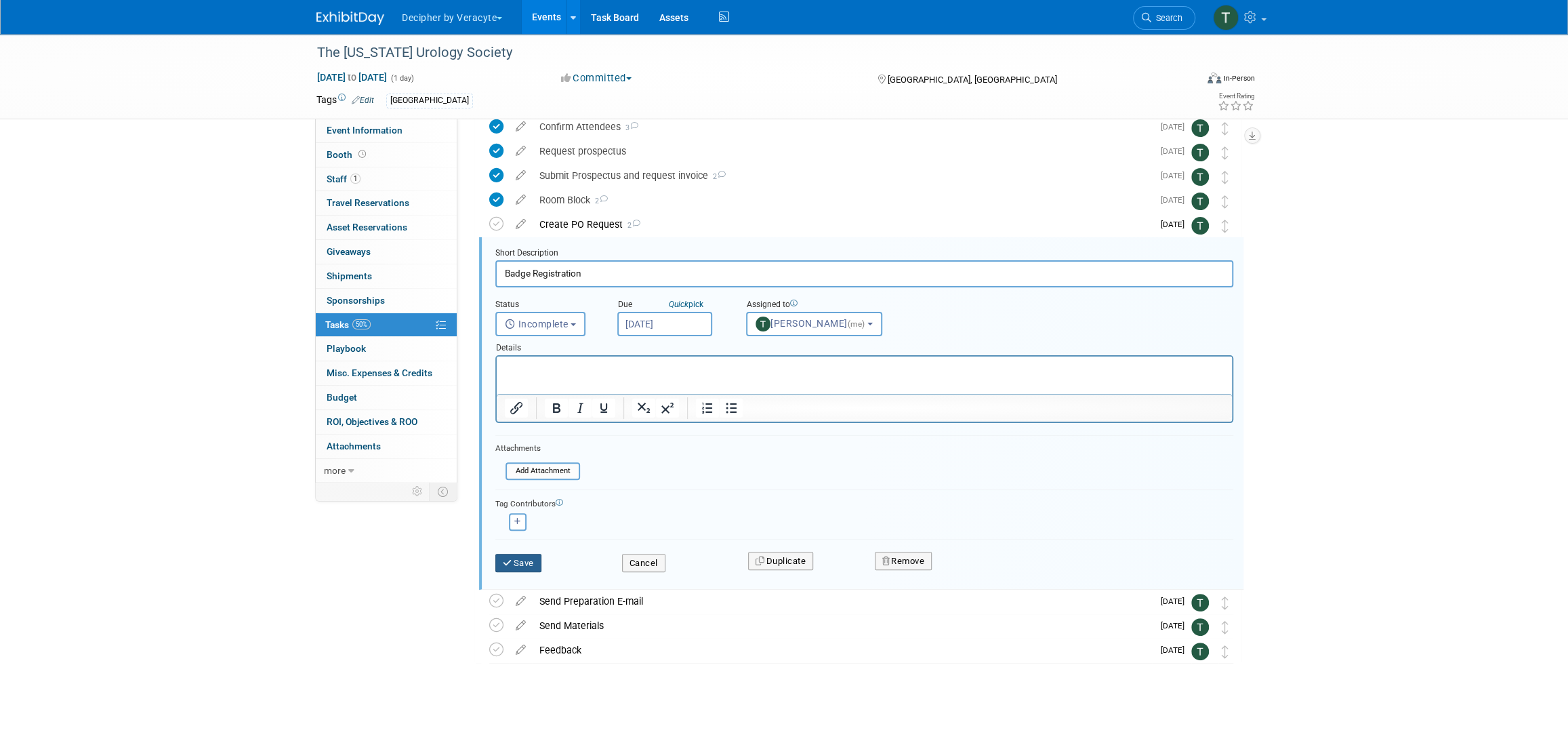
click at [502, 561] on icon "submit" at bounding box center [508, 562] width 11 height 9
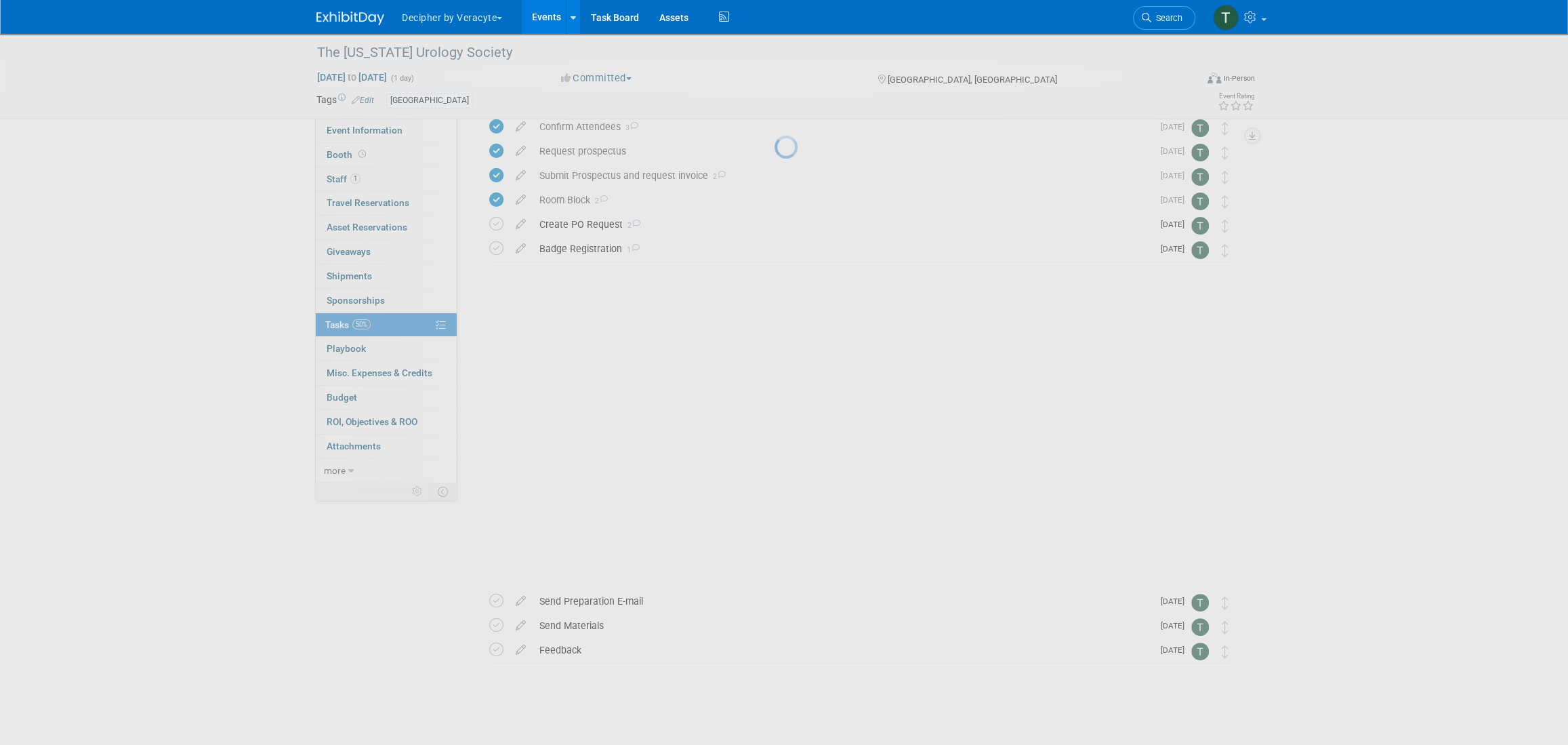
scroll to position [0, 0]
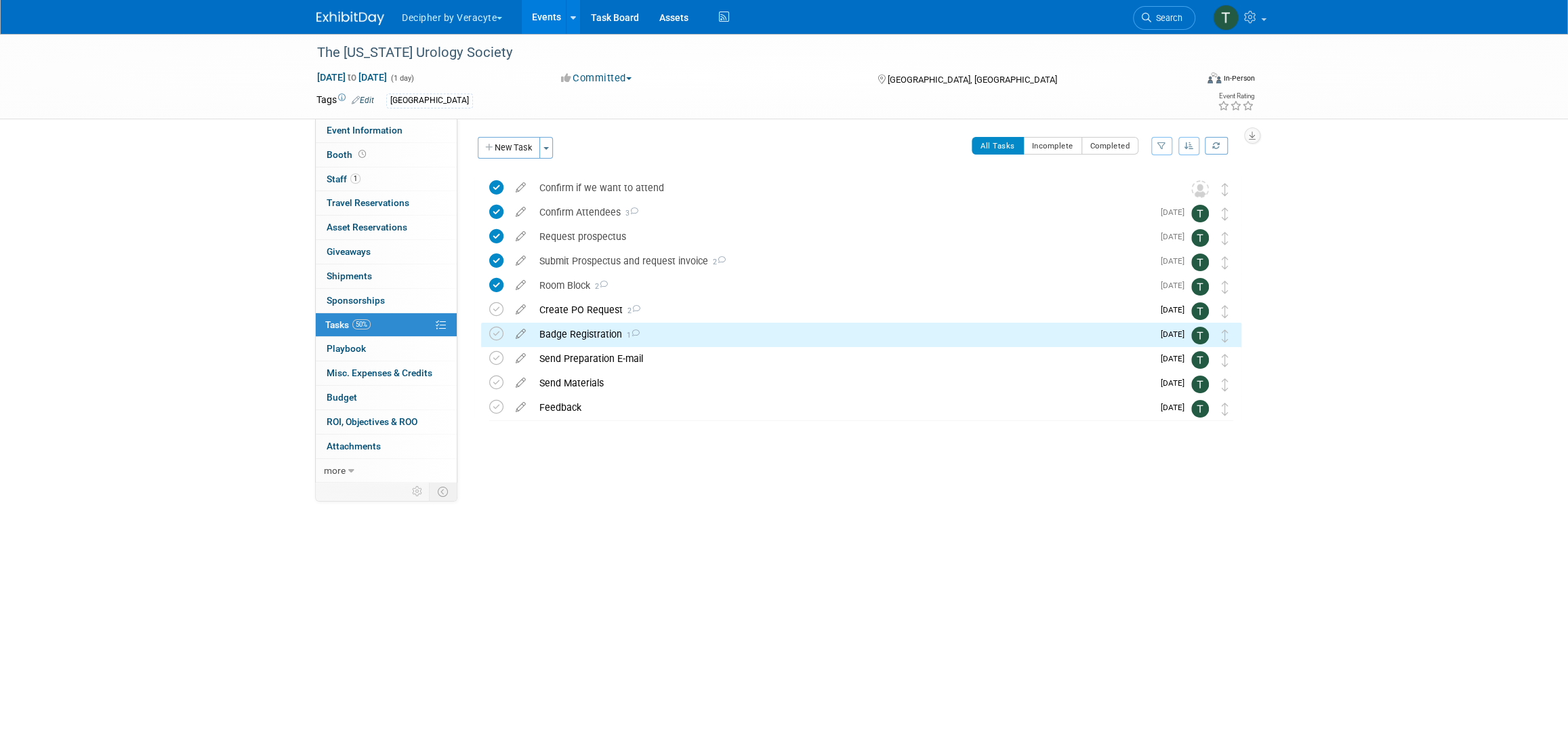
click at [614, 310] on div "Create PO Request 2" at bounding box center [843, 310] width 620 height 23
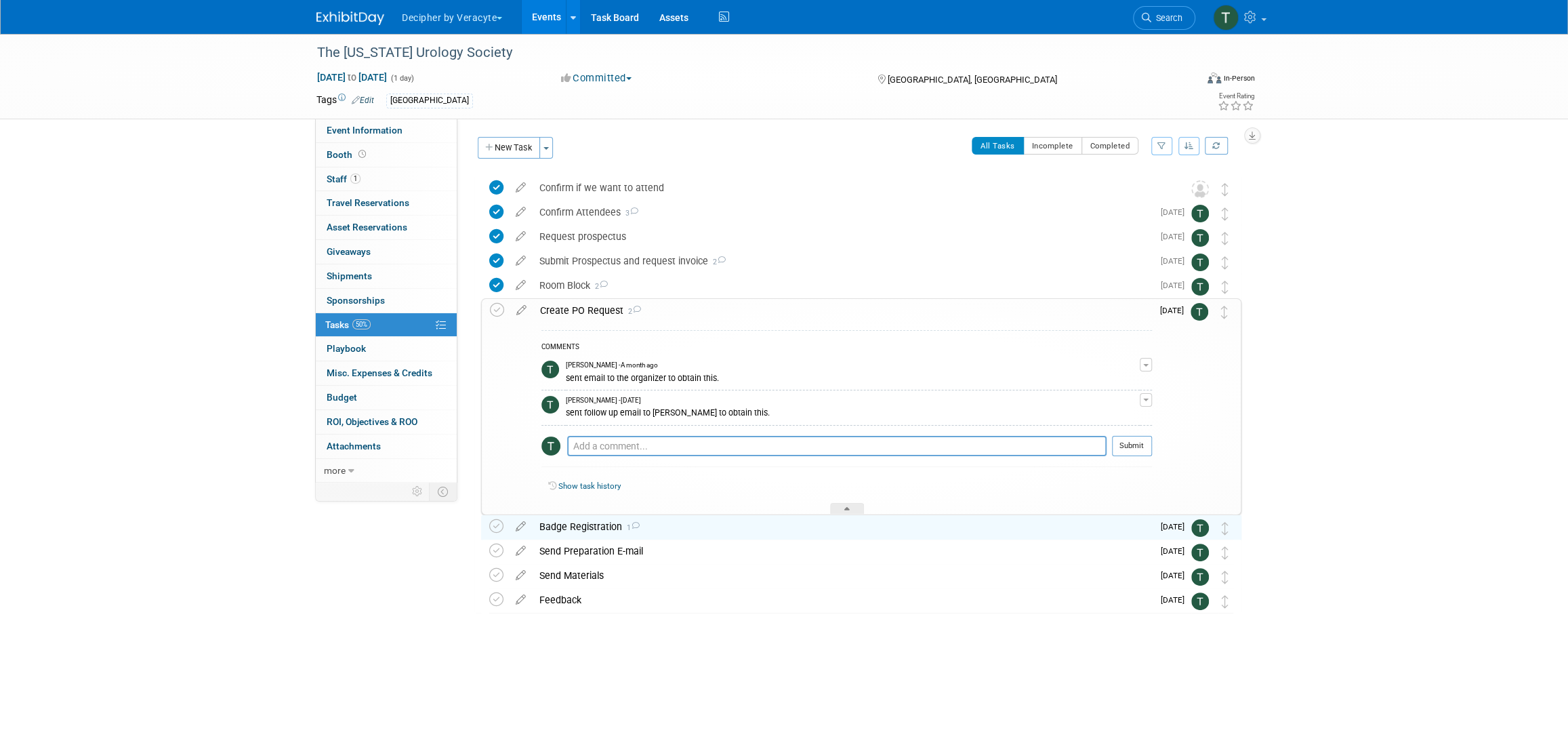
click at [617, 458] on div "Pro tip: Press Ctrl-Enter to submit comment." at bounding box center [836, 461] width 540 height 10
click at [617, 447] on textarea at bounding box center [836, 446] width 540 height 20
type textarea "pending response from Debbie"
click at [628, 442] on textarea "pending response from Debbie" at bounding box center [836, 446] width 540 height 20
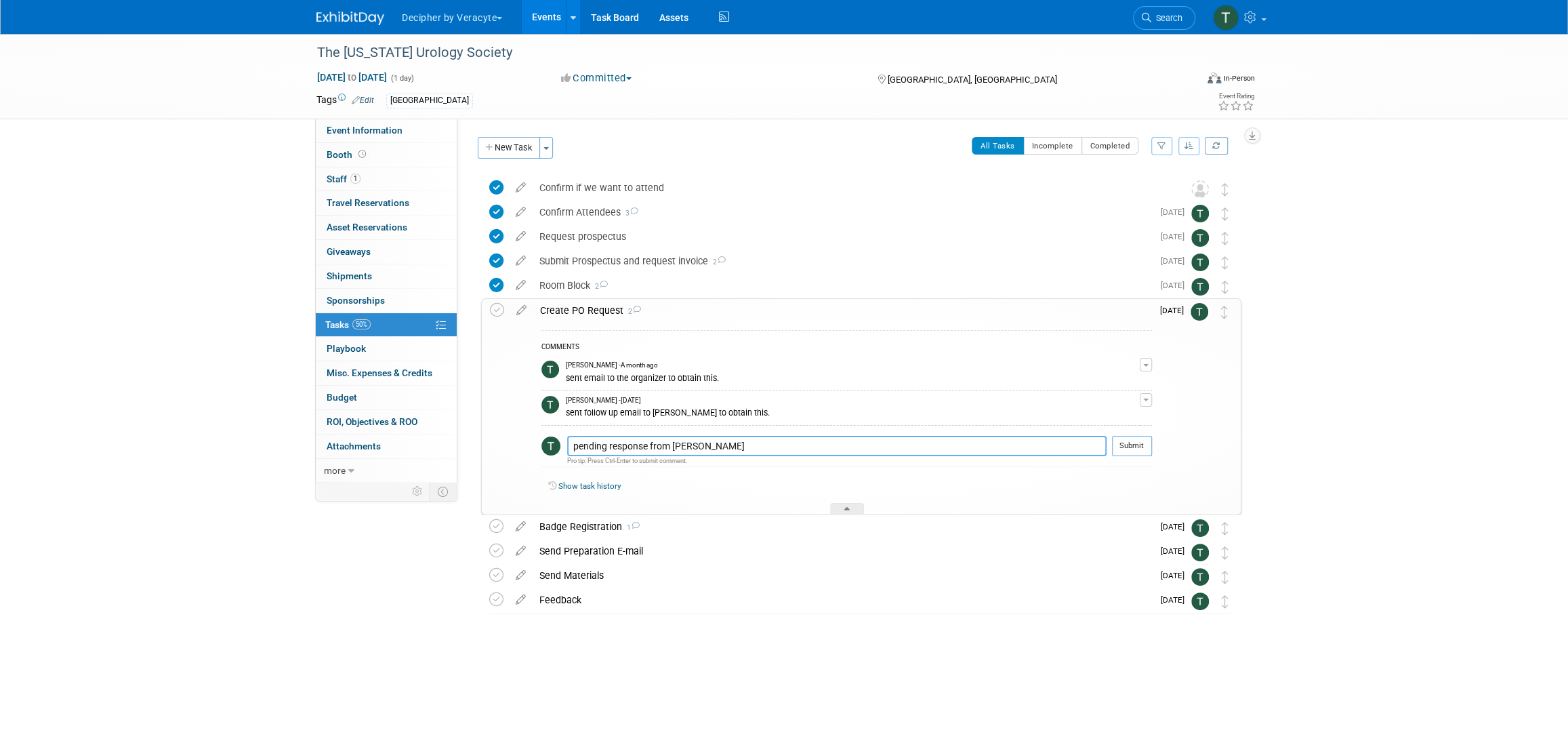
click at [628, 442] on textarea "pending response from Debbie" at bounding box center [836, 446] width 540 height 20
click at [1056, 445] on textarea at bounding box center [836, 446] width 540 height 20
type textarea "pending response from Debbie"
click at [1132, 443] on button "Submit" at bounding box center [1132, 446] width 40 height 20
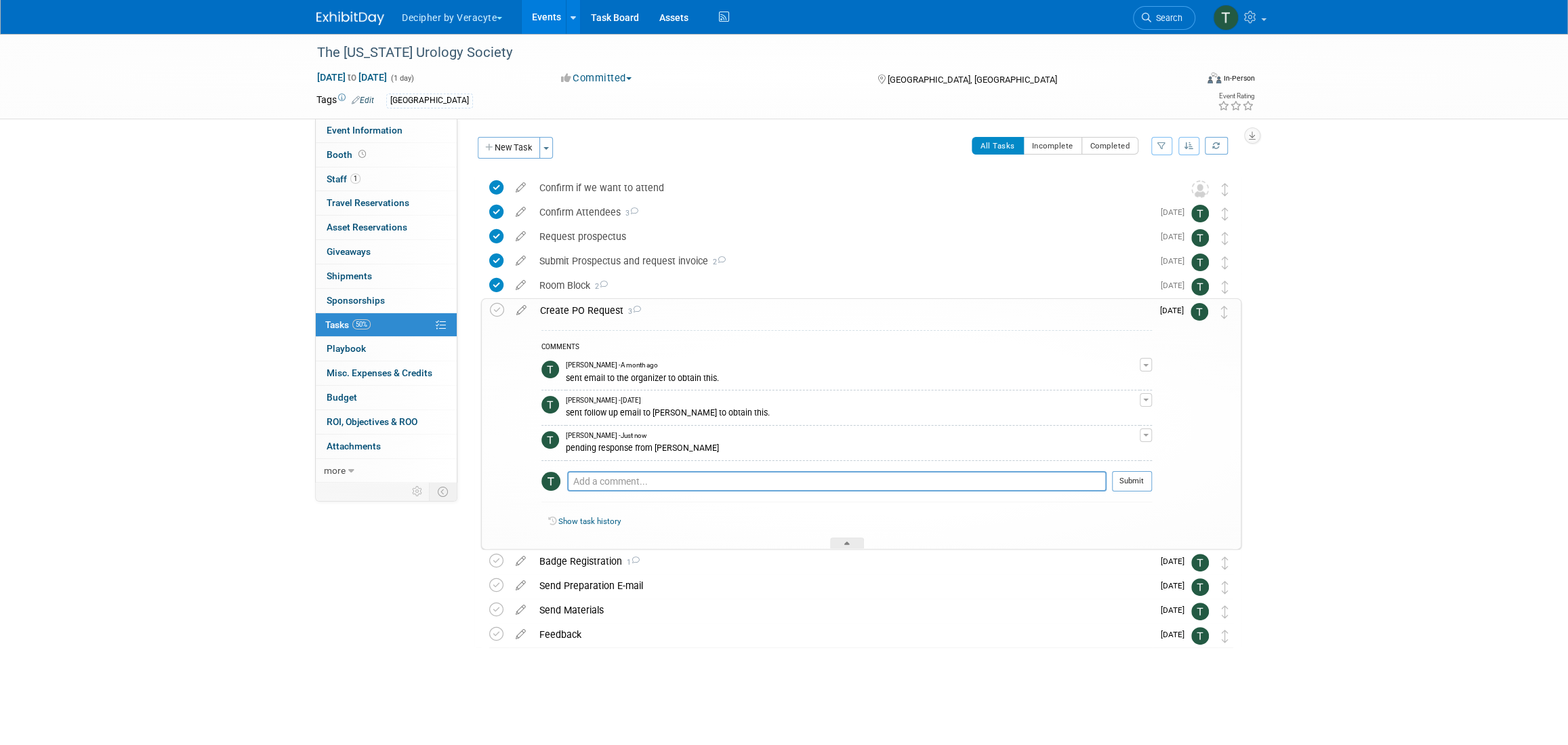
click at [674, 306] on div "Create PO Request 3" at bounding box center [843, 311] width 619 height 23
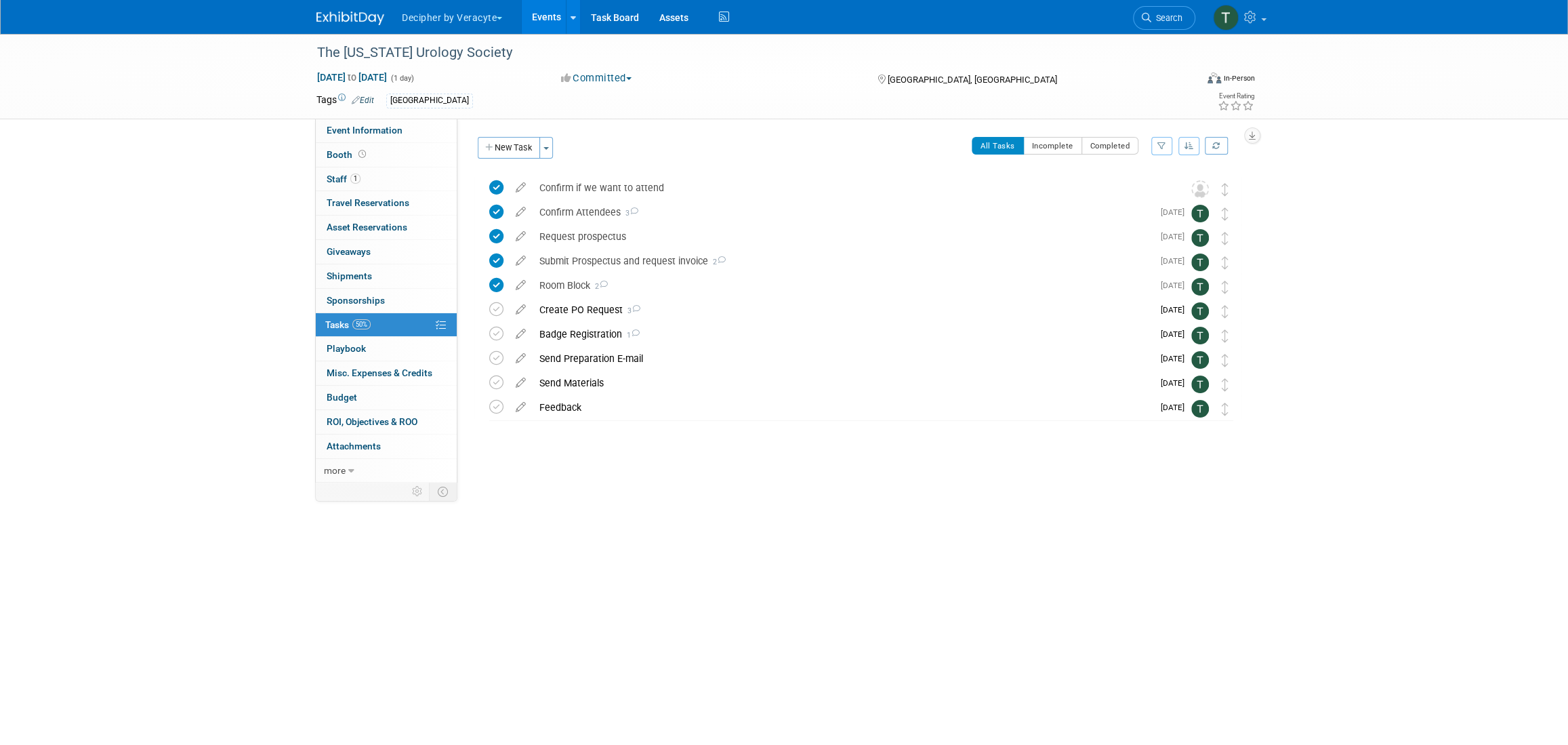
click at [652, 332] on div "Badge Registration 1" at bounding box center [843, 334] width 620 height 23
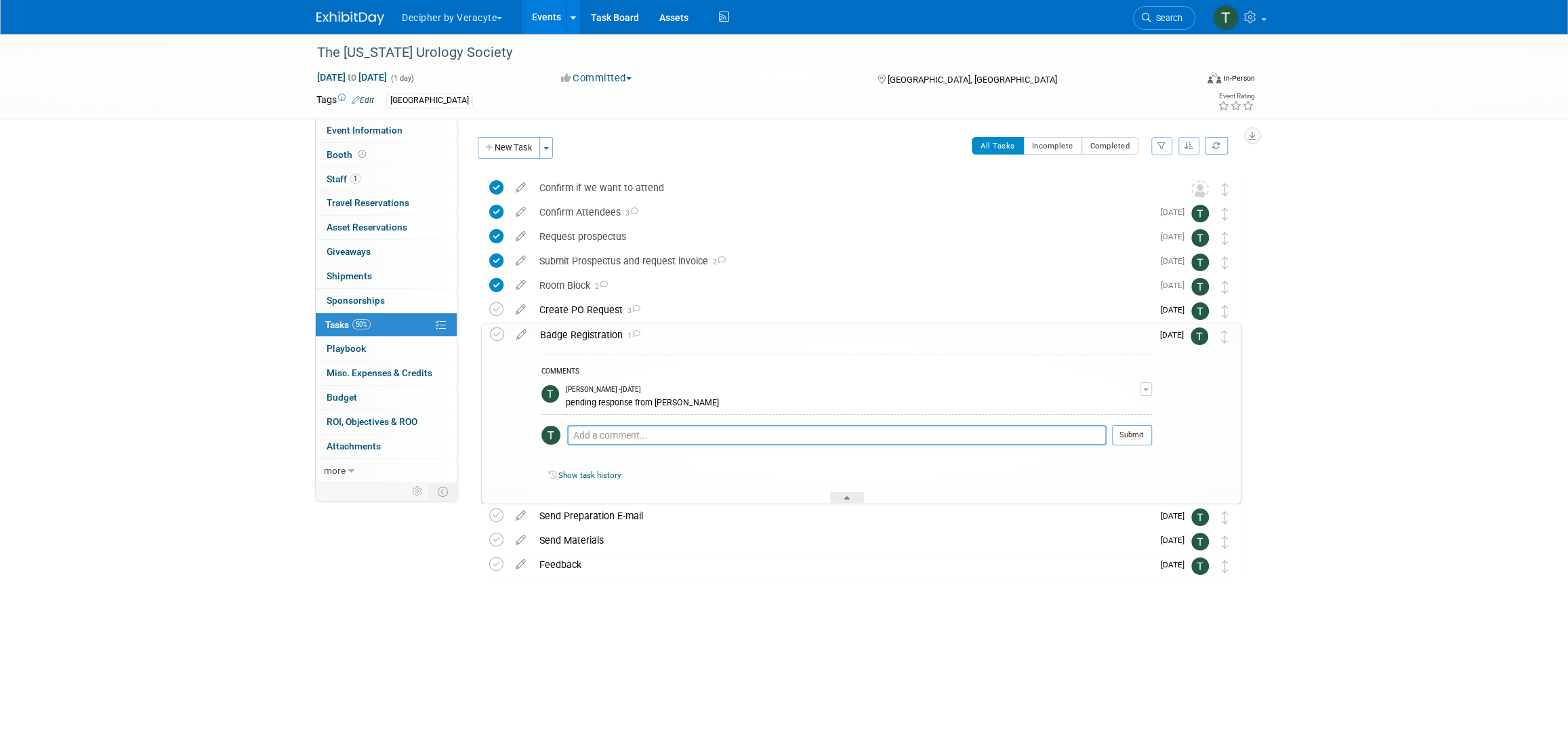
click at [675, 437] on textarea at bounding box center [836, 435] width 540 height 20
paste textarea "pending response from Debbie"
type textarea "pending response from Debbie"
click at [1125, 437] on button "Submit" at bounding box center [1132, 435] width 40 height 20
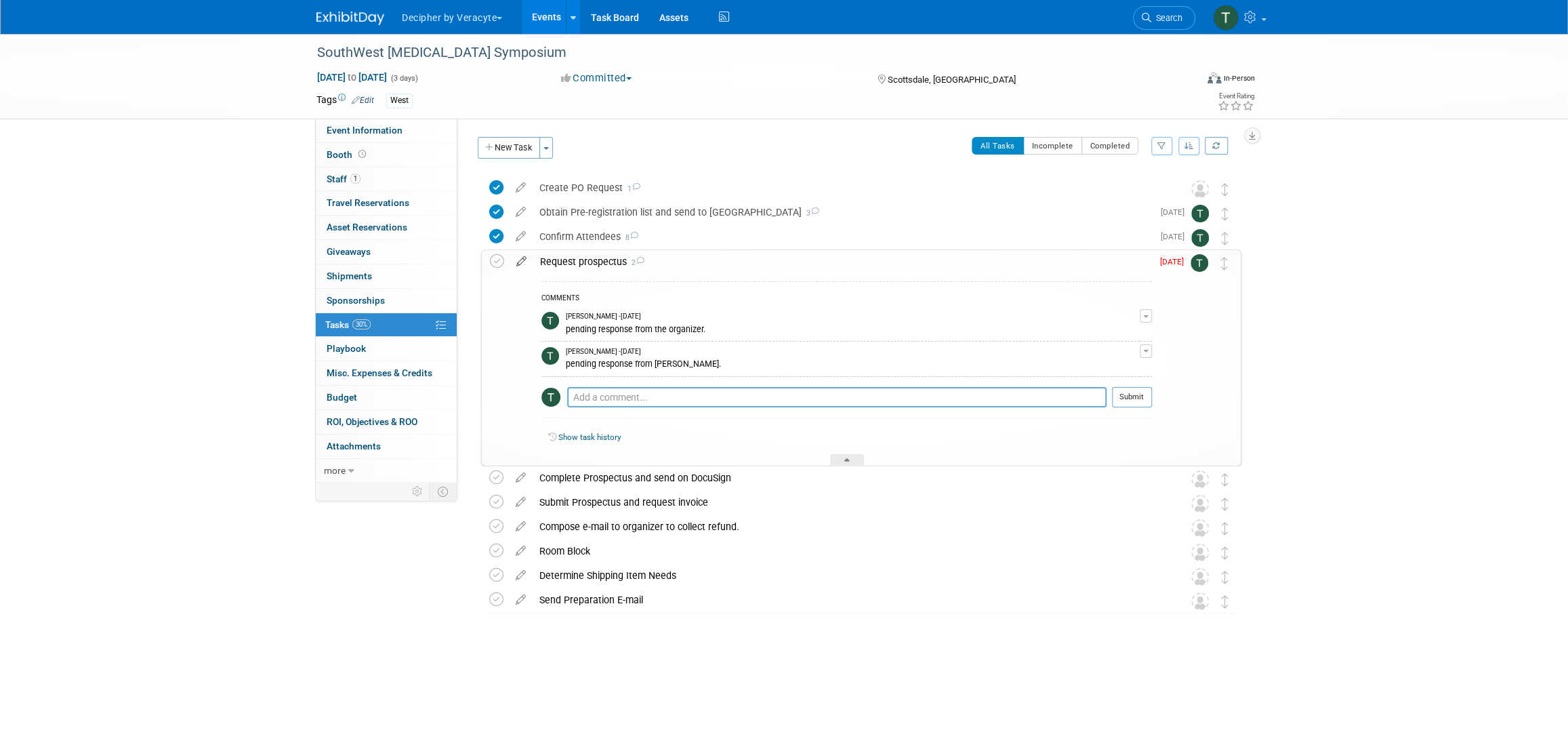
click at [520, 266] on icon at bounding box center [521, 259] width 24 height 17
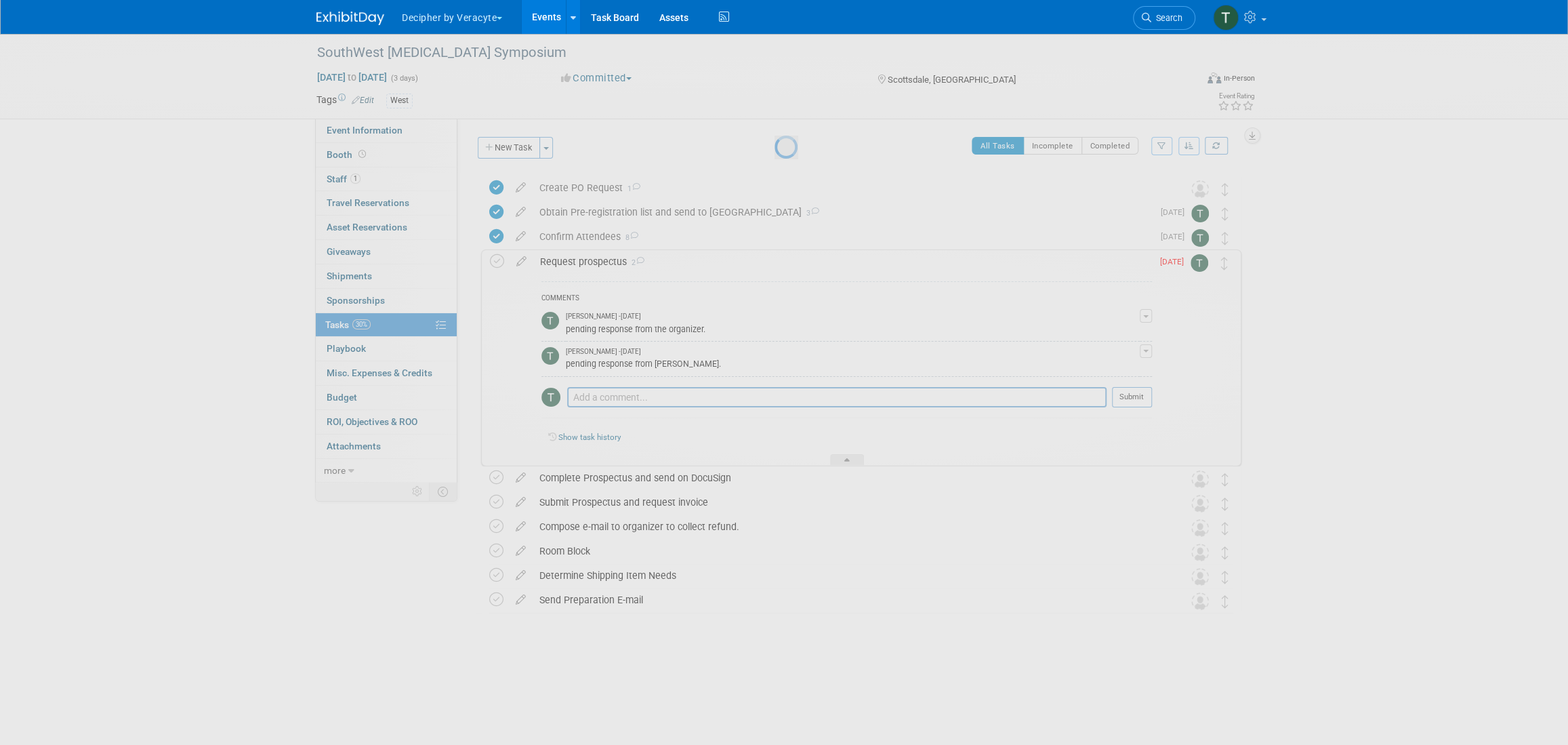
select select "7"
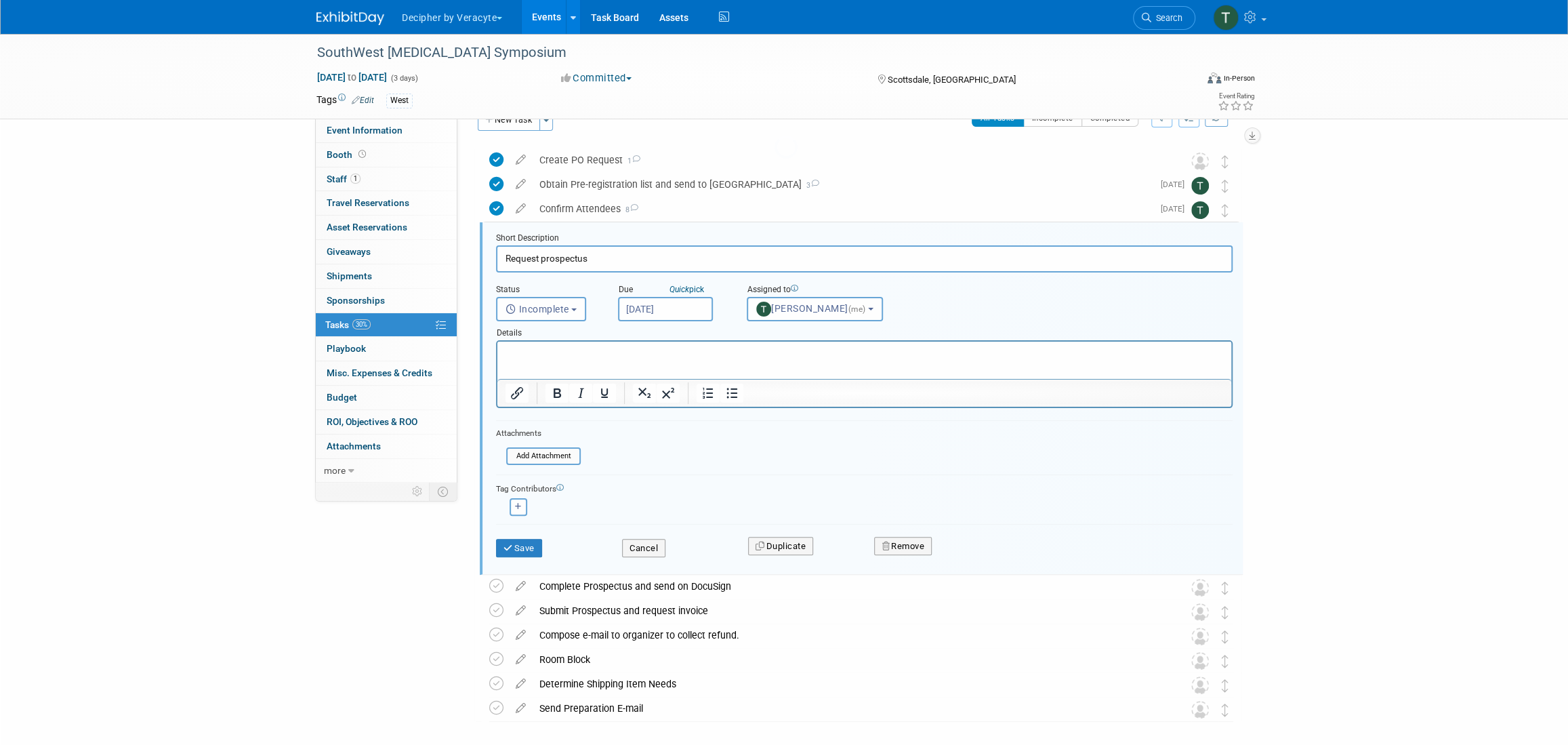
scroll to position [50, 0]
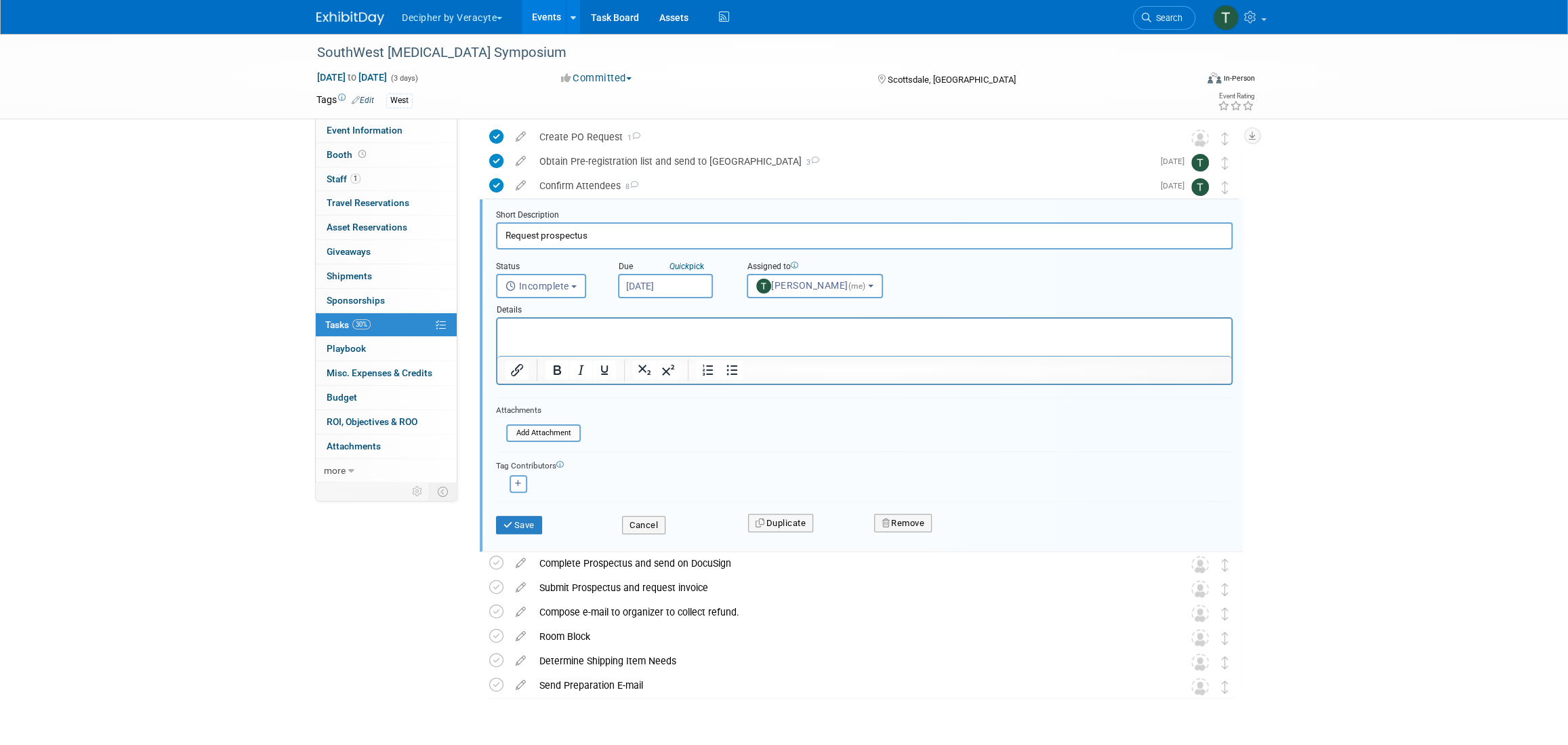
click at [666, 292] on body "Decipher by Veracyte Explore: My Workspaces 2 Go to Workspace: Corporate Events…" at bounding box center [784, 322] width 1568 height 745
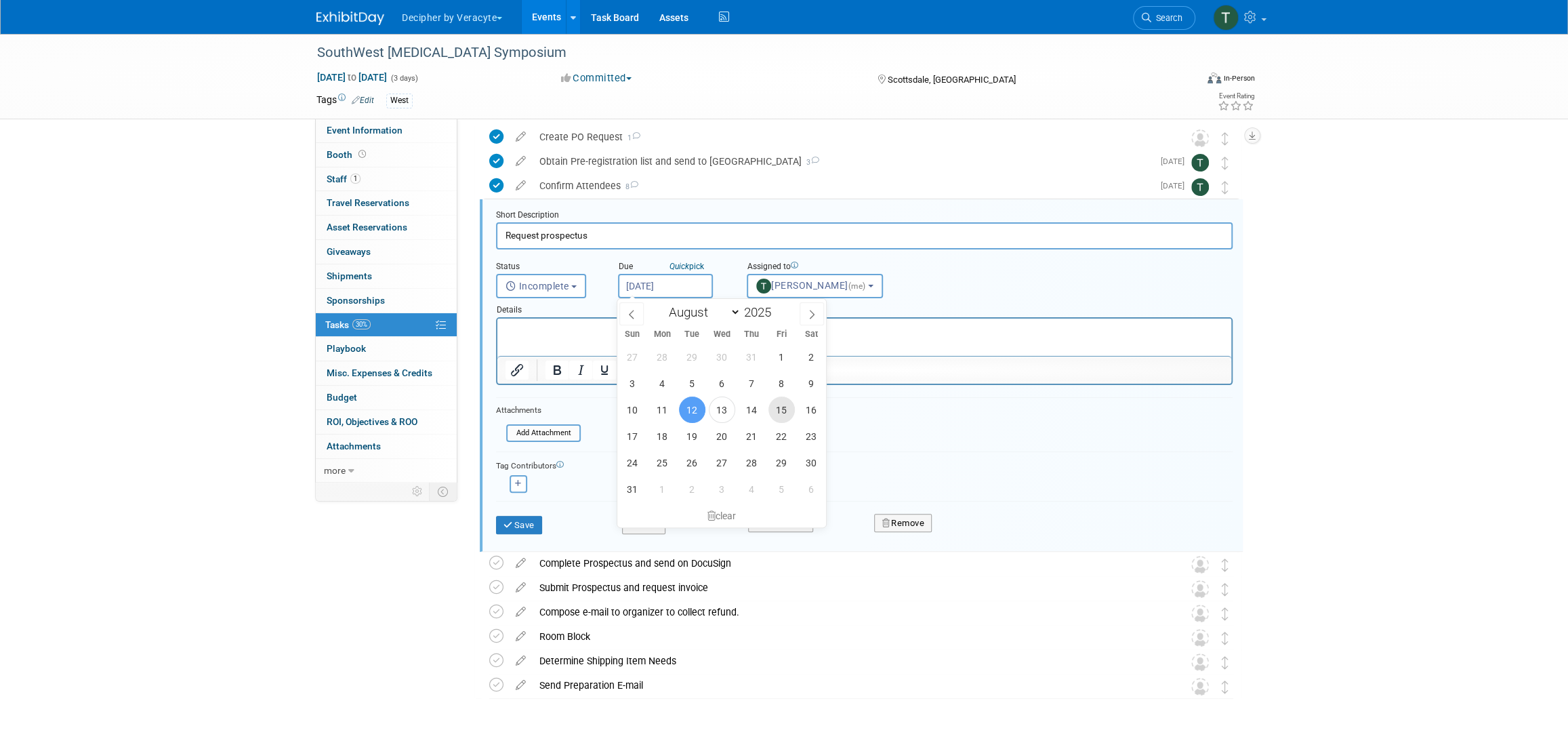
click at [785, 407] on span "15" at bounding box center [781, 409] width 26 height 26
type input "[DATE]"
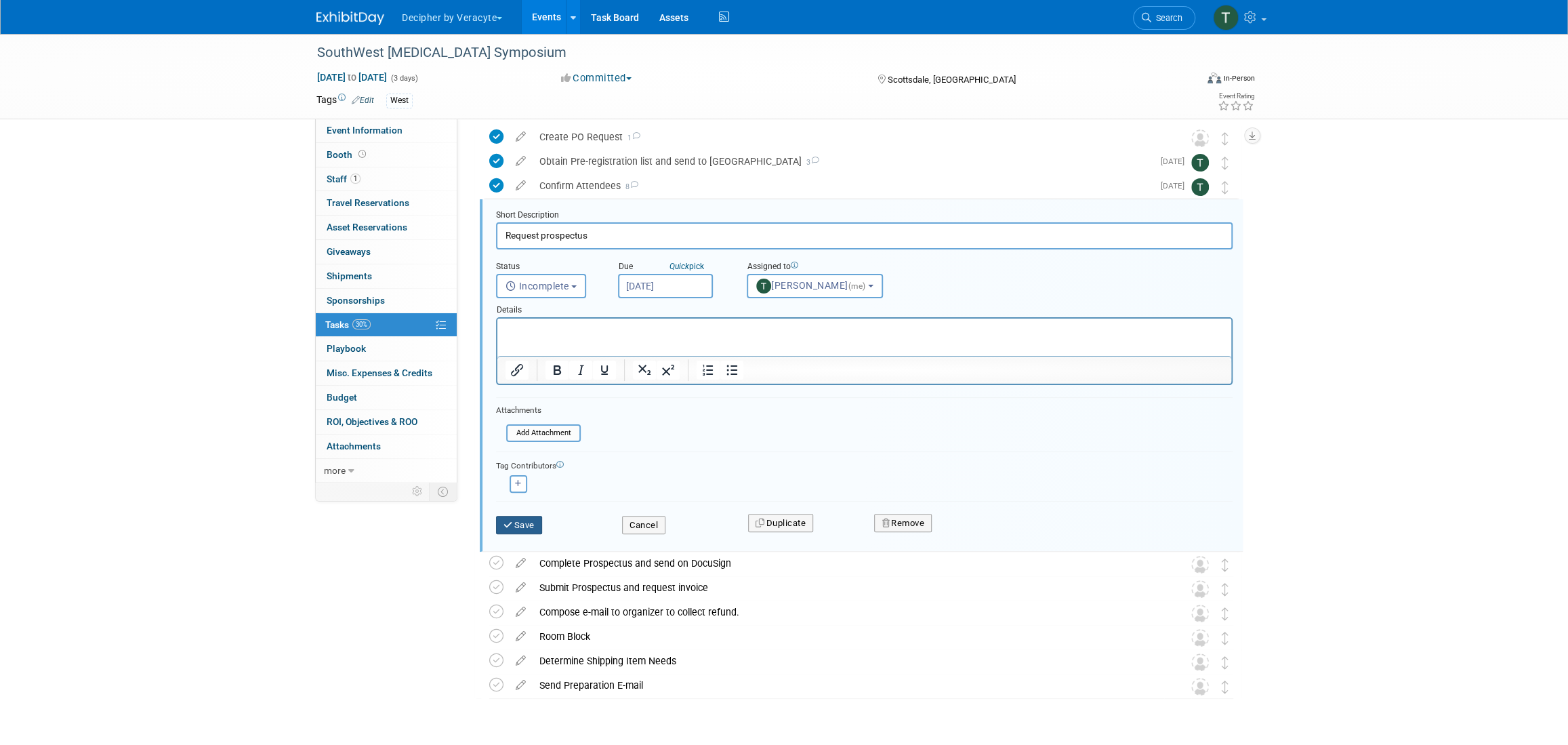
click at [544, 525] on div "Save" at bounding box center [549, 521] width 126 height 28
click at [542, 526] on button "Save" at bounding box center [519, 525] width 46 height 19
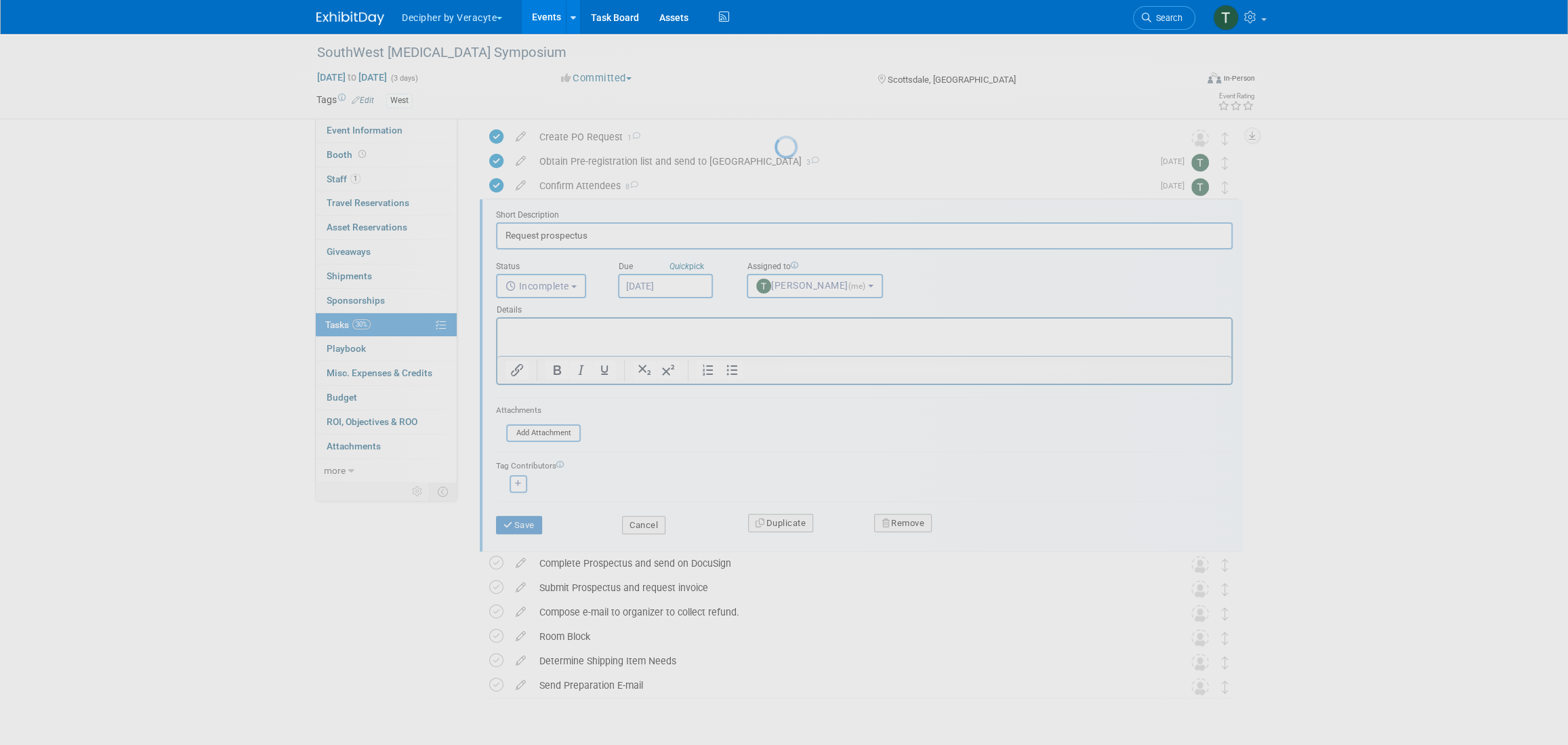
scroll to position [0, 0]
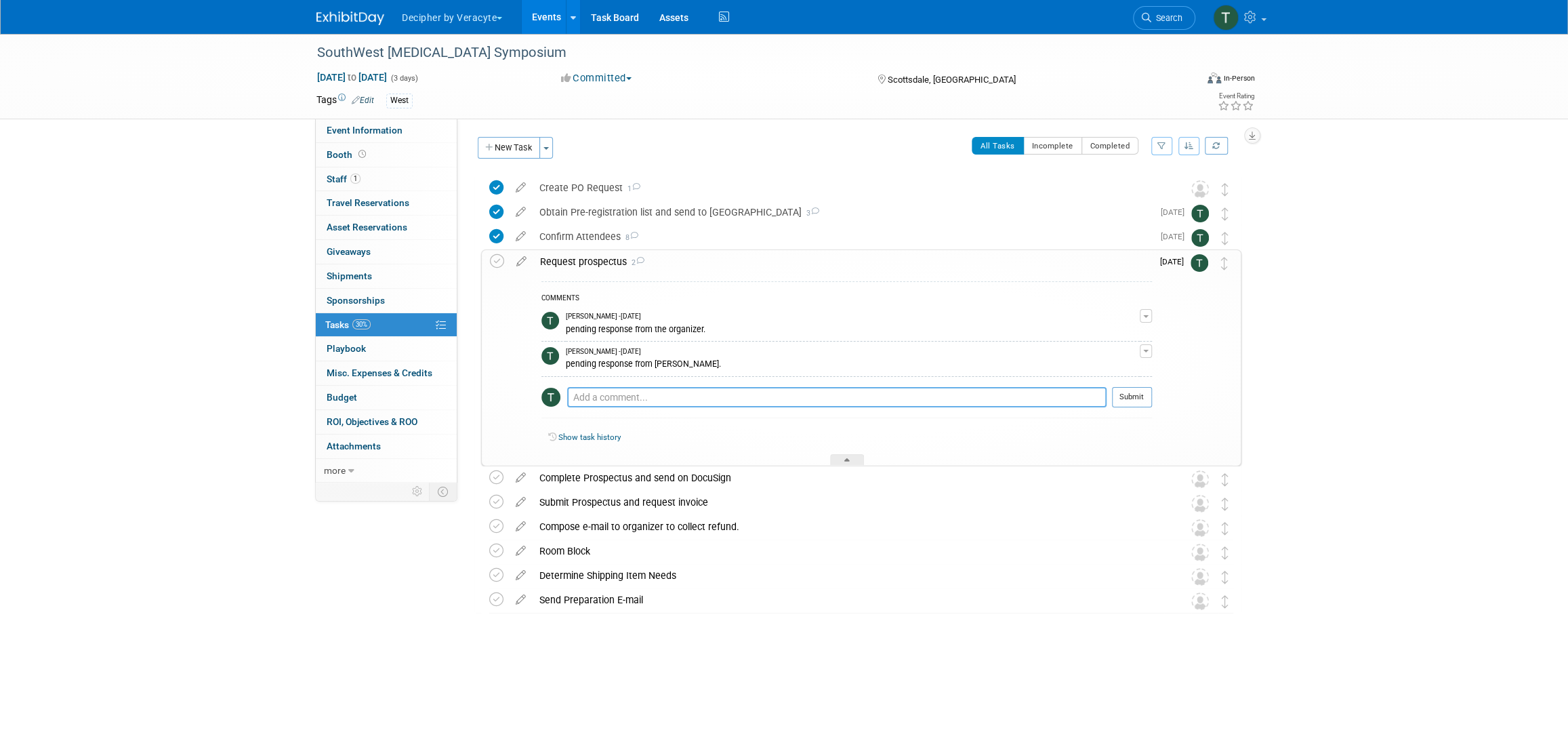
click at [678, 402] on textarea at bounding box center [836, 397] width 540 height 20
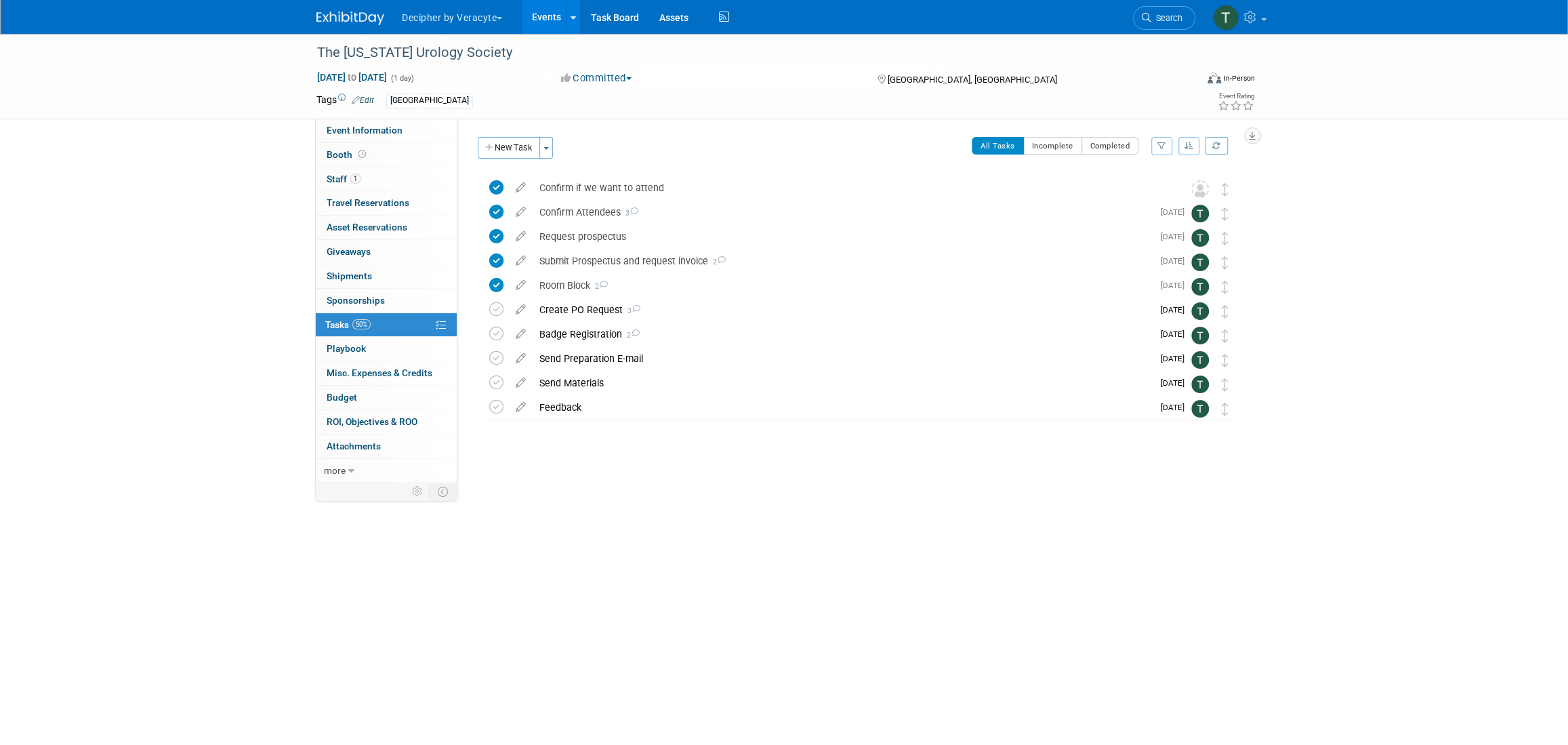
click at [582, 305] on div "Create PO Request 3" at bounding box center [843, 310] width 620 height 23
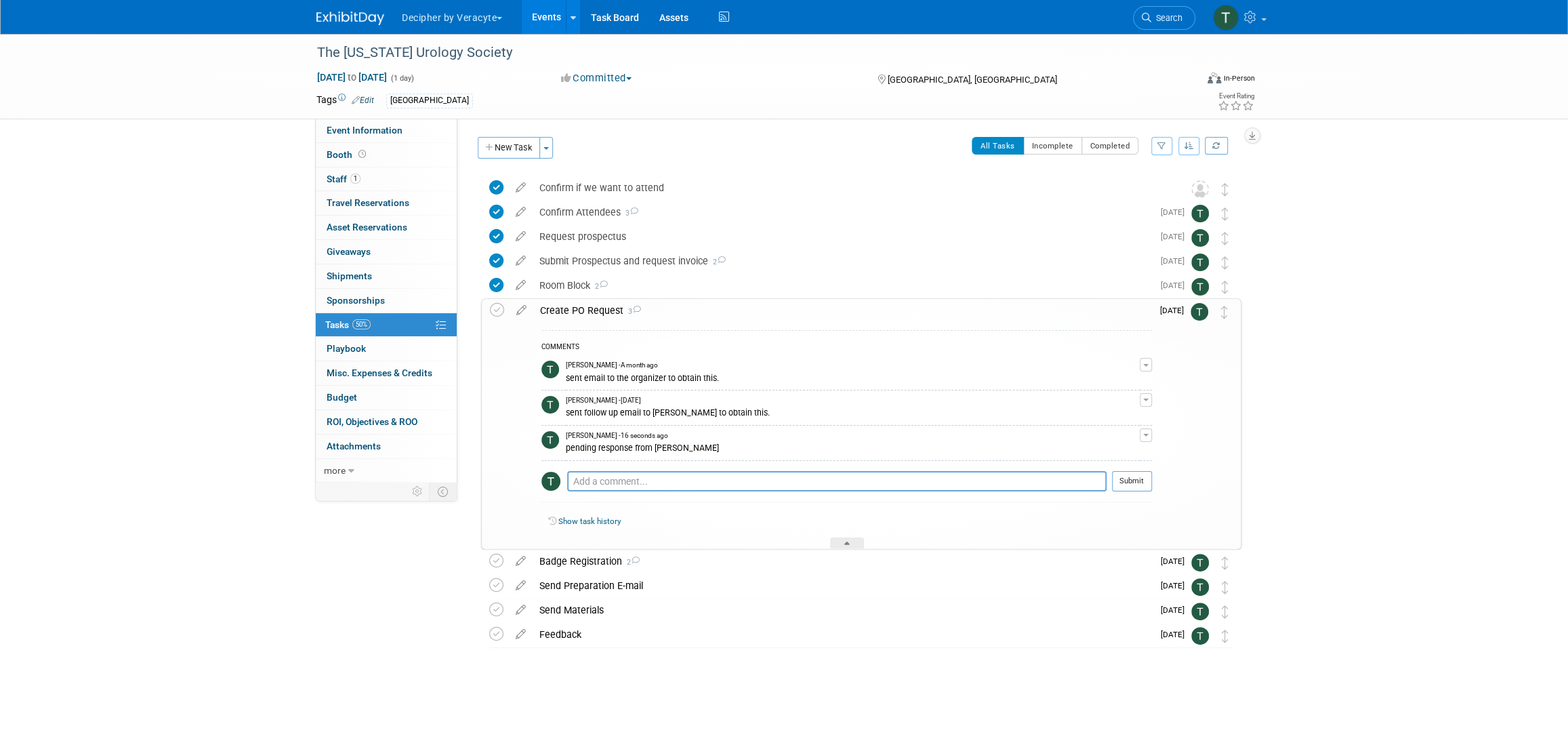
click at [582, 305] on div "Create PO Request 3" at bounding box center [843, 311] width 619 height 23
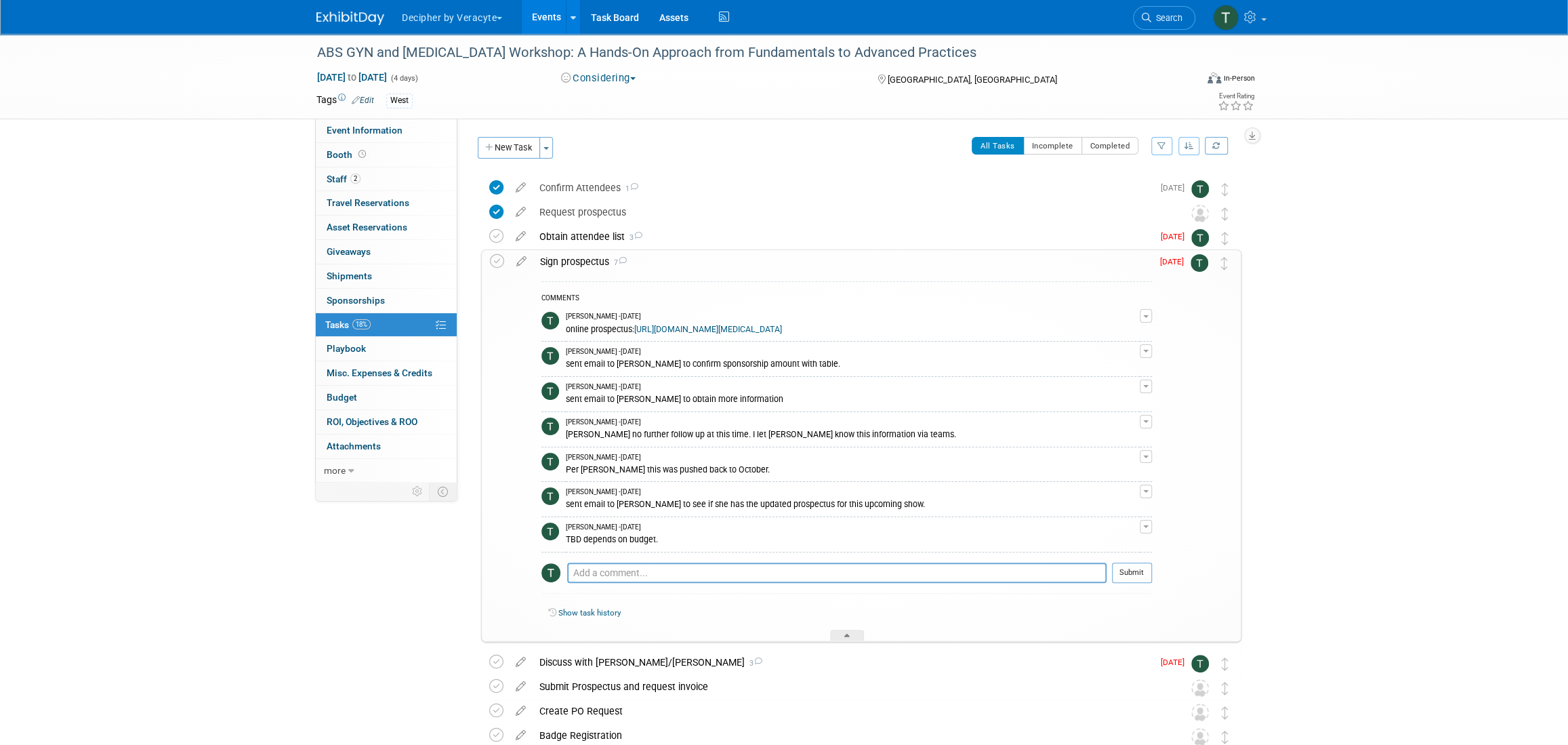
click at [565, 269] on div "Sign prospectus 7" at bounding box center [843, 262] width 619 height 23
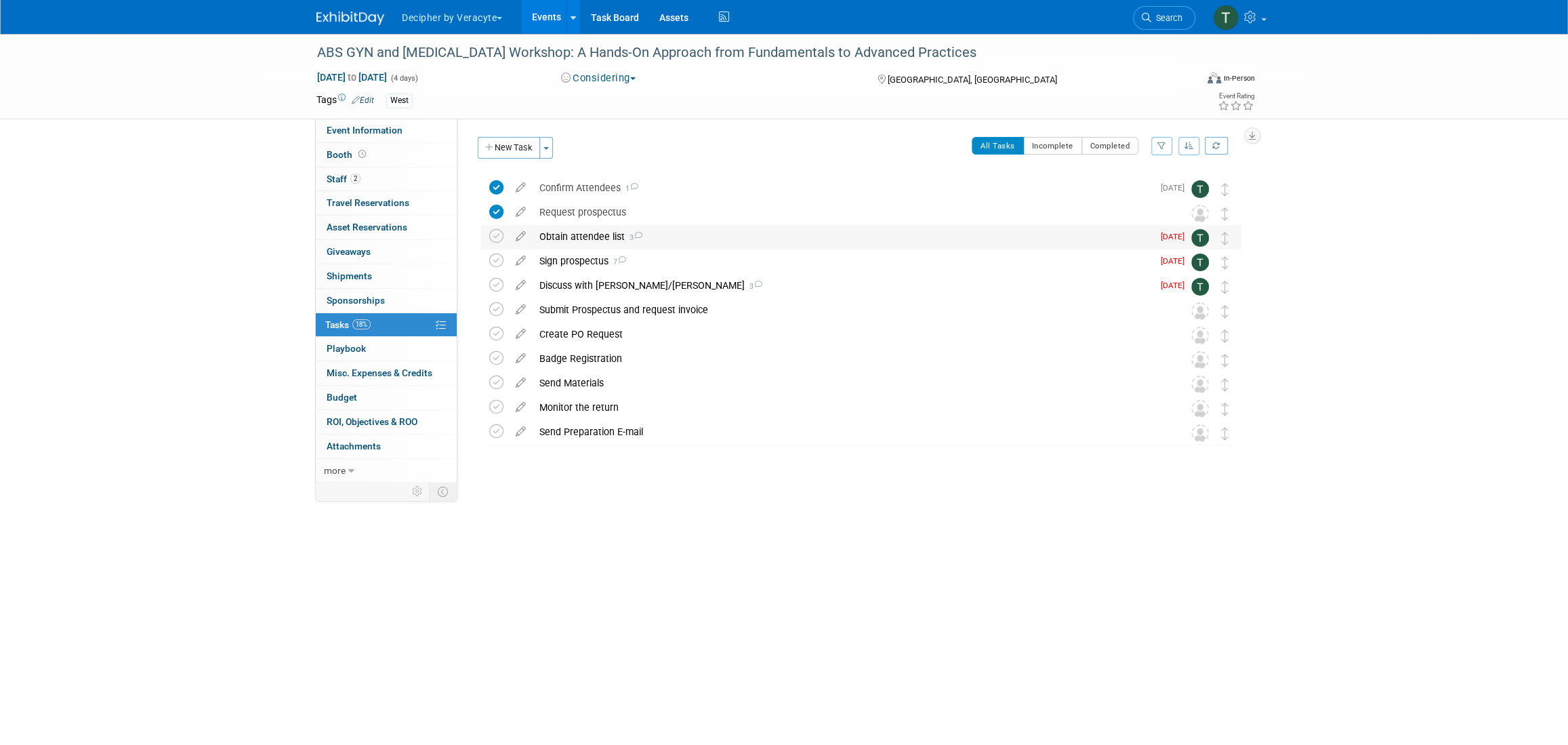
click at [551, 242] on div "Obtain attendee list 3" at bounding box center [843, 237] width 620 height 23
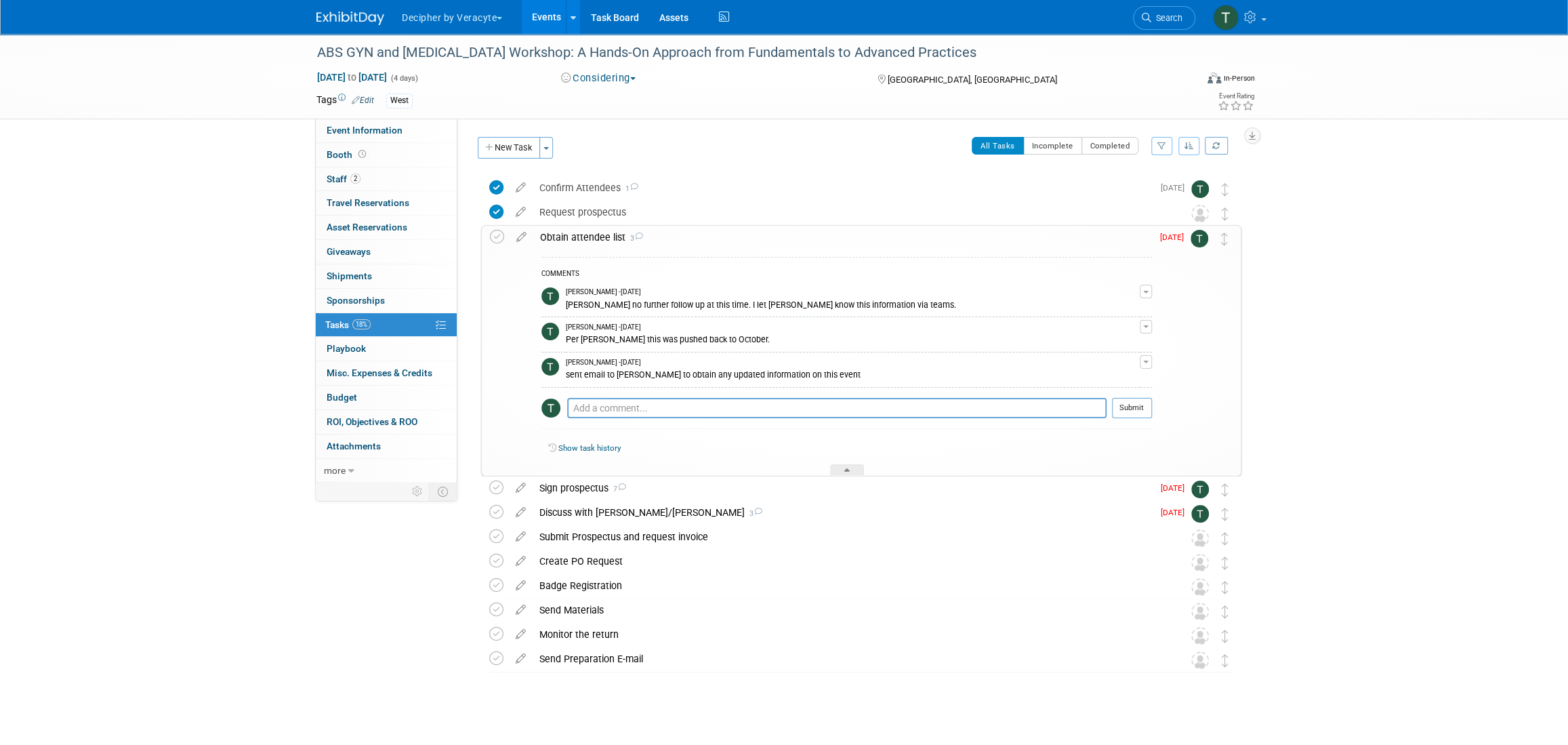
click at [551, 242] on div "Obtain attendee list 3" at bounding box center [843, 238] width 619 height 23
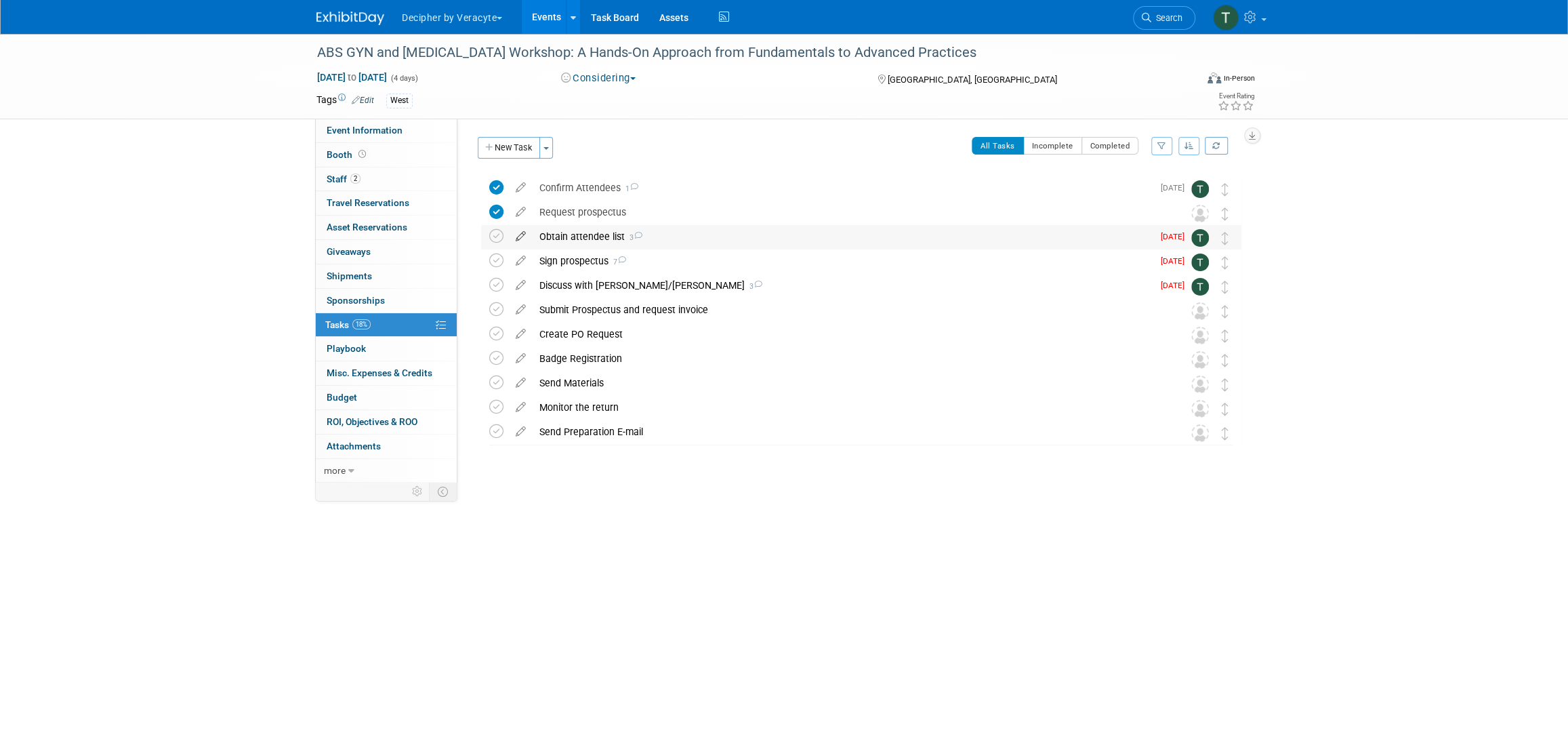
click at [528, 233] on icon at bounding box center [520, 234] width 24 height 17
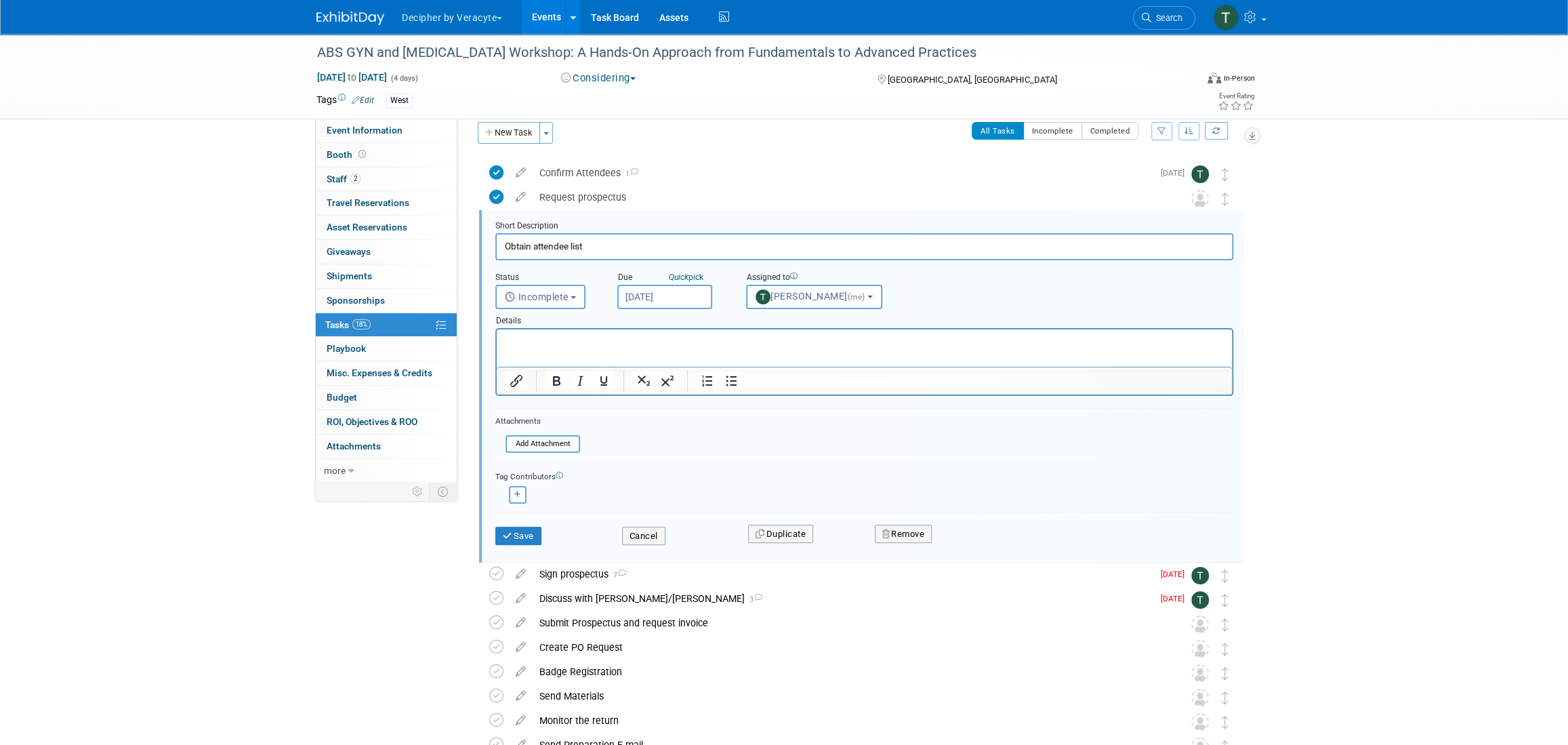
scroll to position [26, 0]
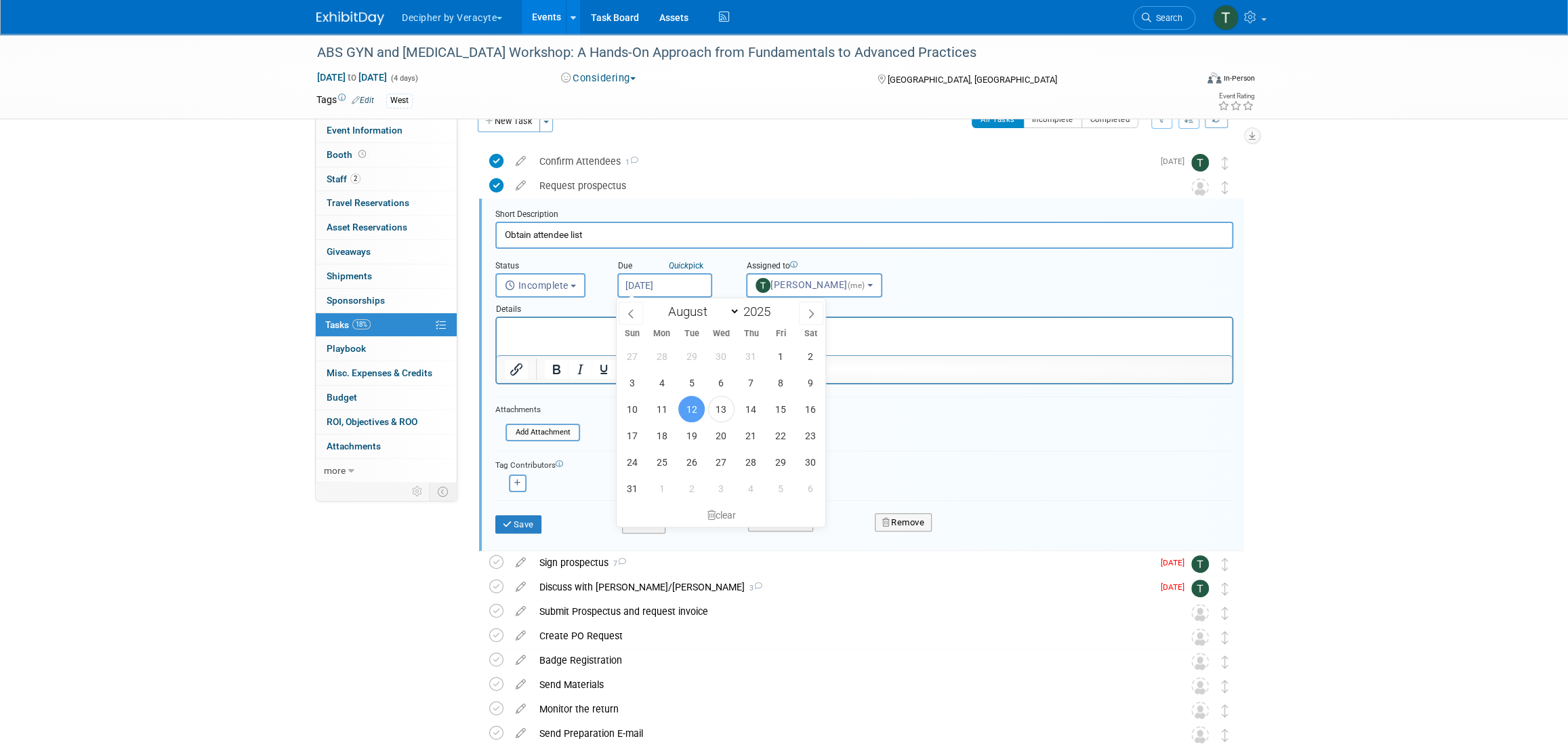
click at [621, 279] on input "Aug 12, 2025" at bounding box center [665, 285] width 95 height 24
click at [714, 439] on span "20" at bounding box center [721, 436] width 26 height 26
type input "Aug 20, 2025"
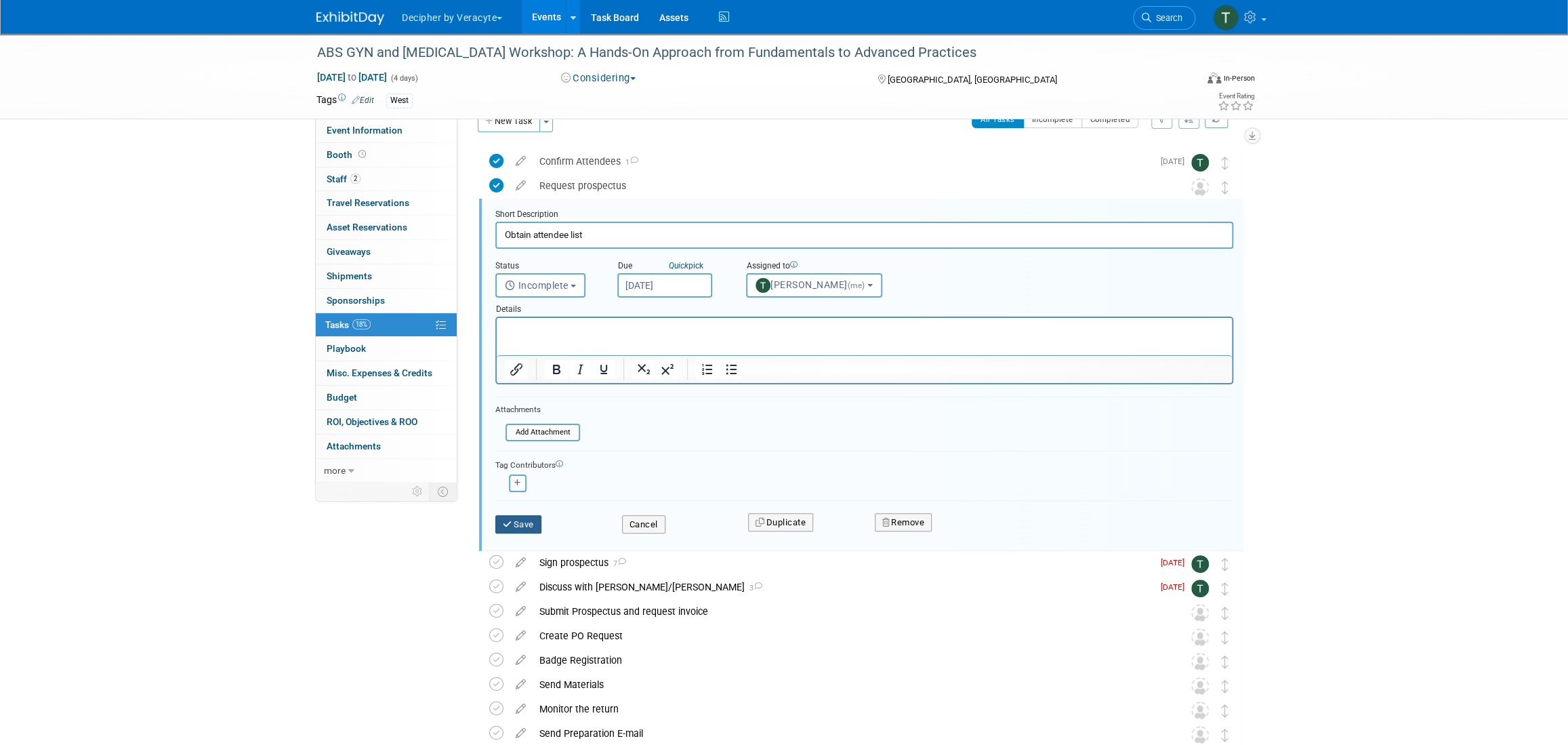
click at [519, 525] on button "Save" at bounding box center [518, 524] width 46 height 19
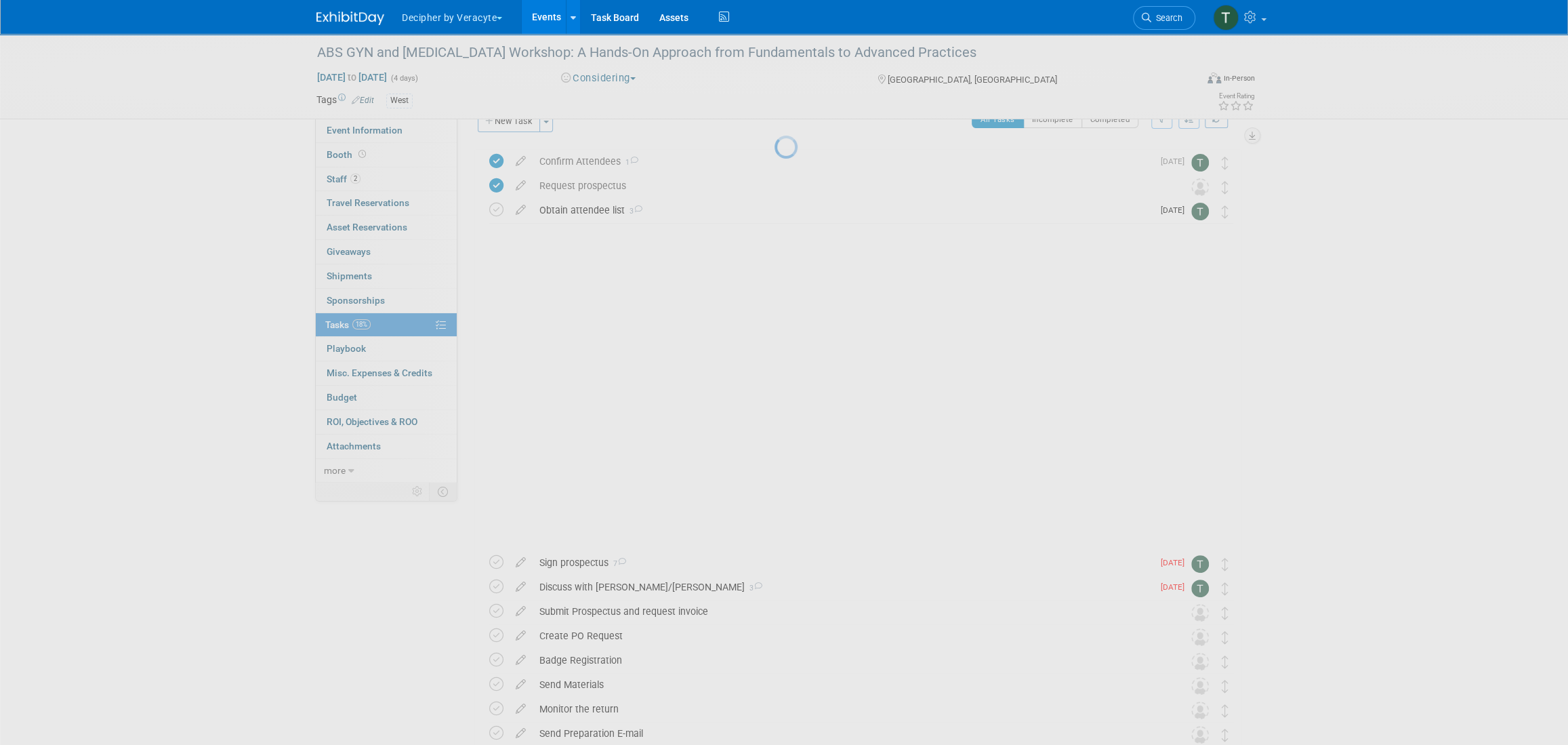
scroll to position [0, 0]
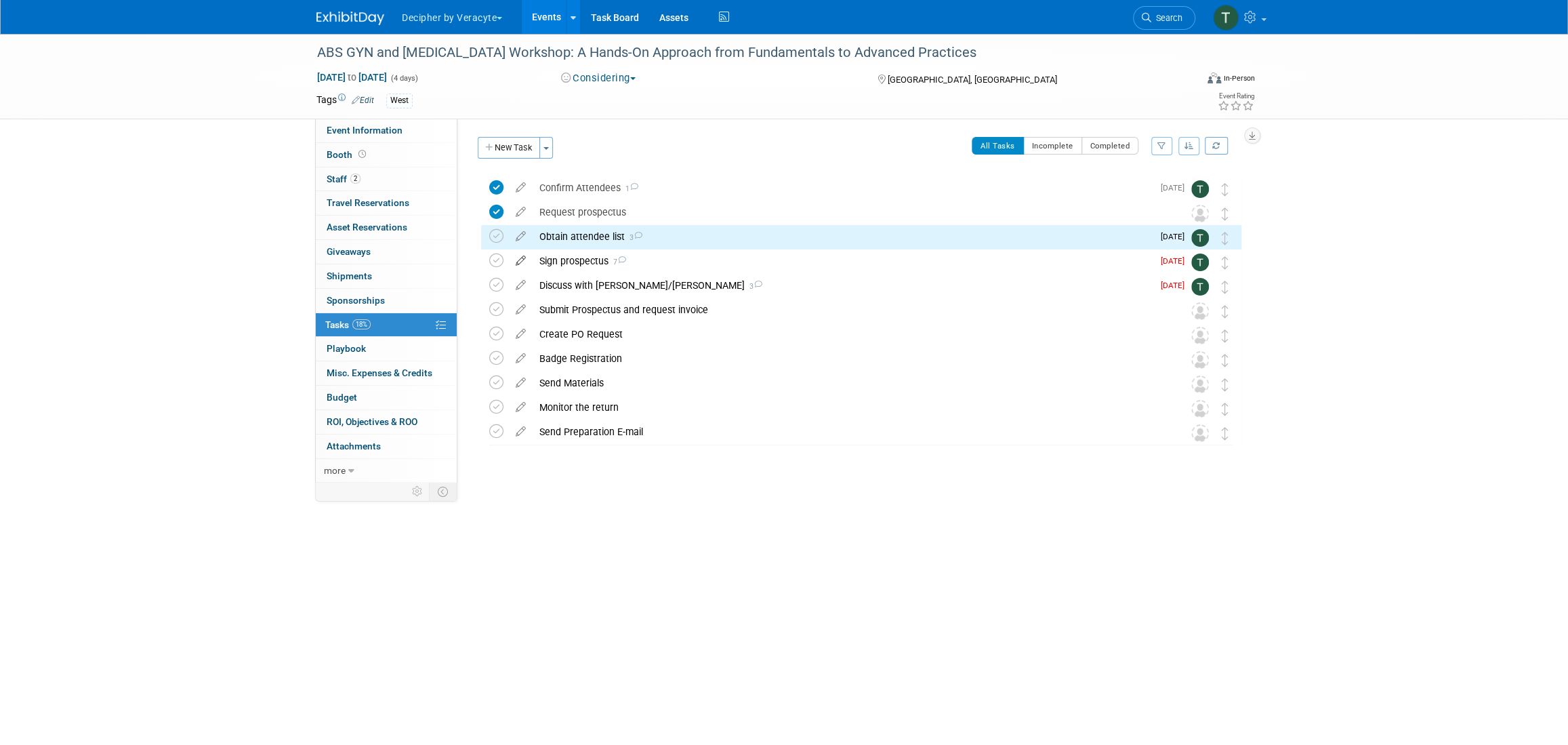
click at [522, 261] on icon at bounding box center [520, 258] width 24 height 17
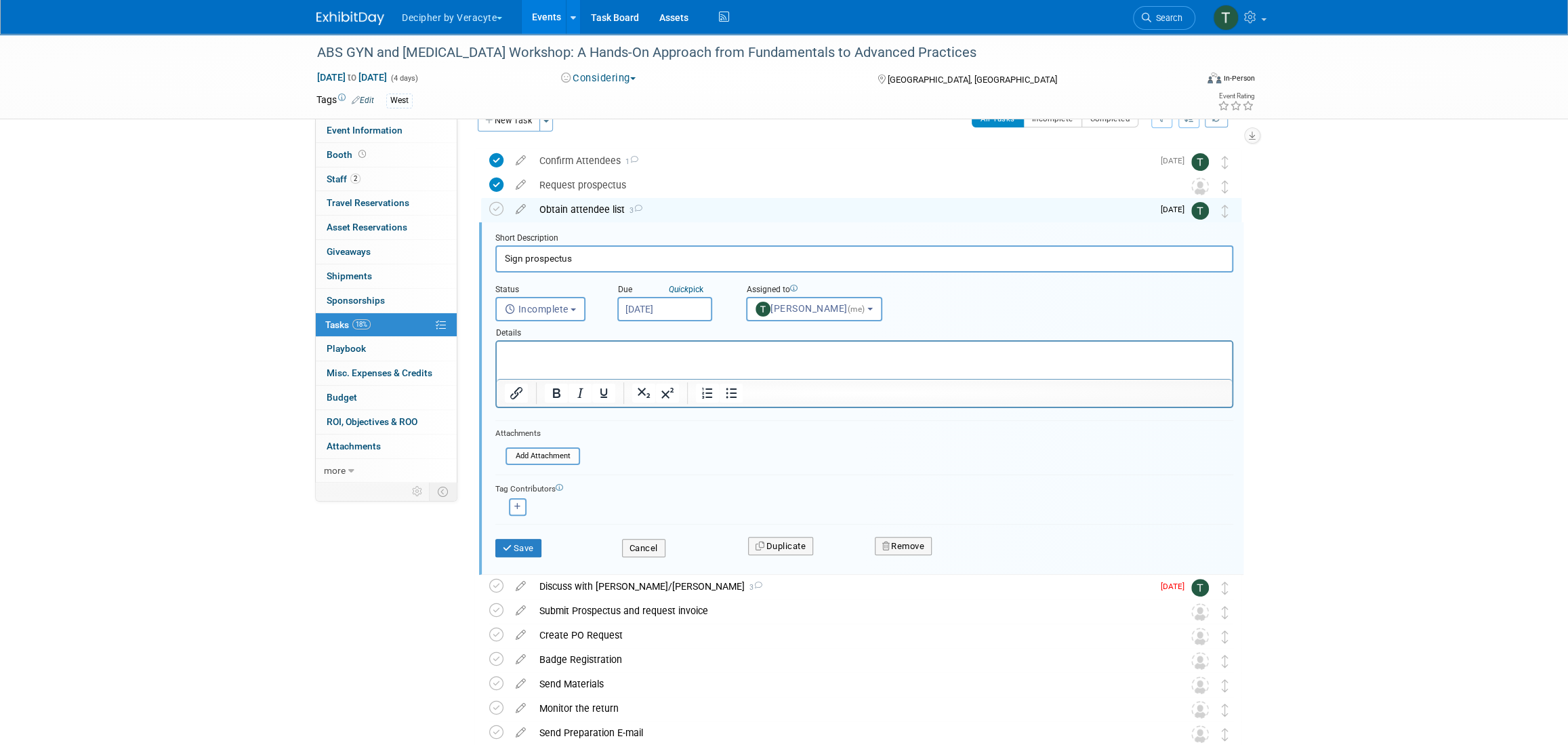
scroll to position [50, 0]
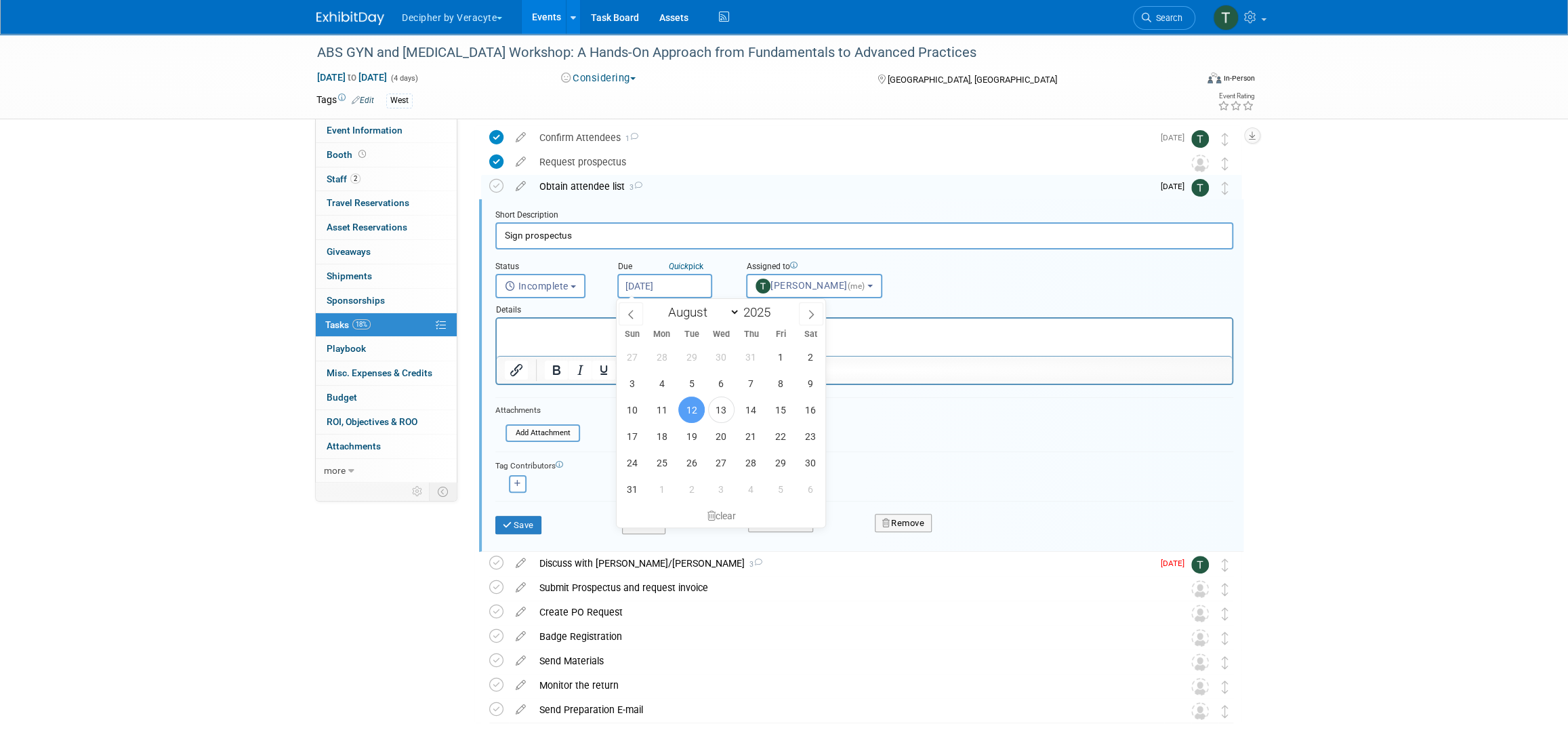
click at [662, 295] on body "Decipher by Veracyte Explore: My Workspaces 2 Go to Workspace: Corporate Events…" at bounding box center [784, 322] width 1568 height 745
click at [721, 434] on span "20" at bounding box center [721, 436] width 26 height 26
type input "Aug 20, 2025"
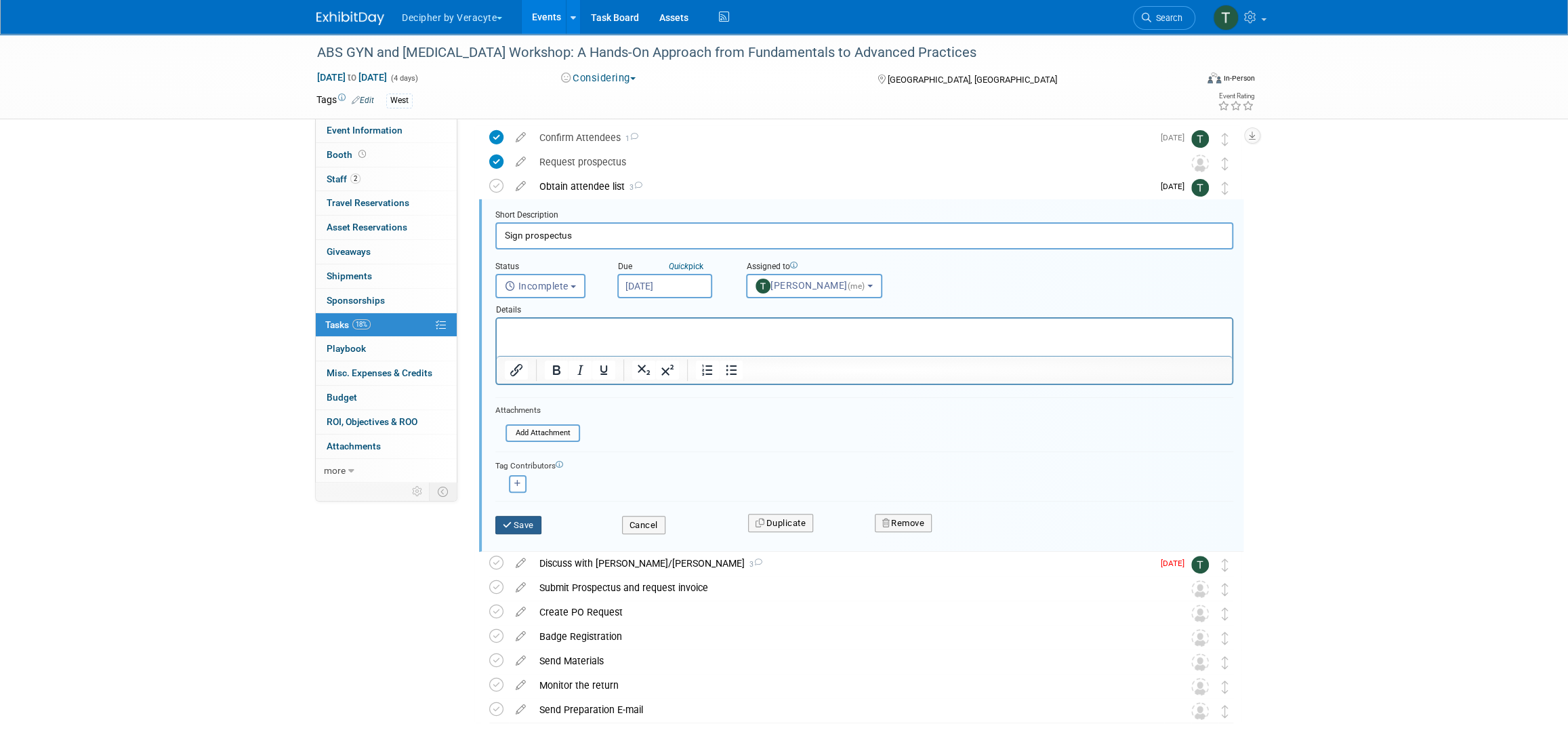
click at [539, 516] on button "Save" at bounding box center [518, 525] width 46 height 19
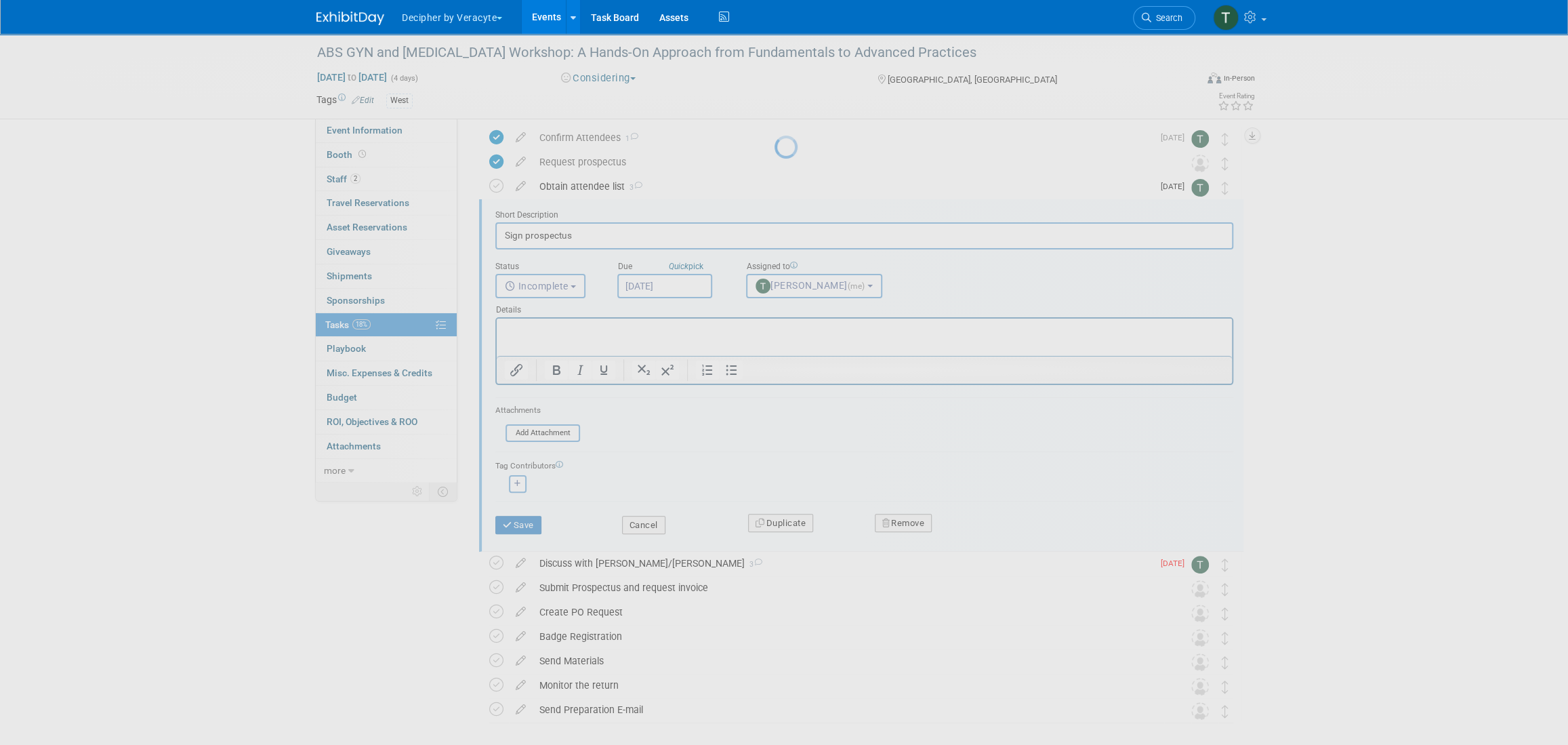
scroll to position [0, 0]
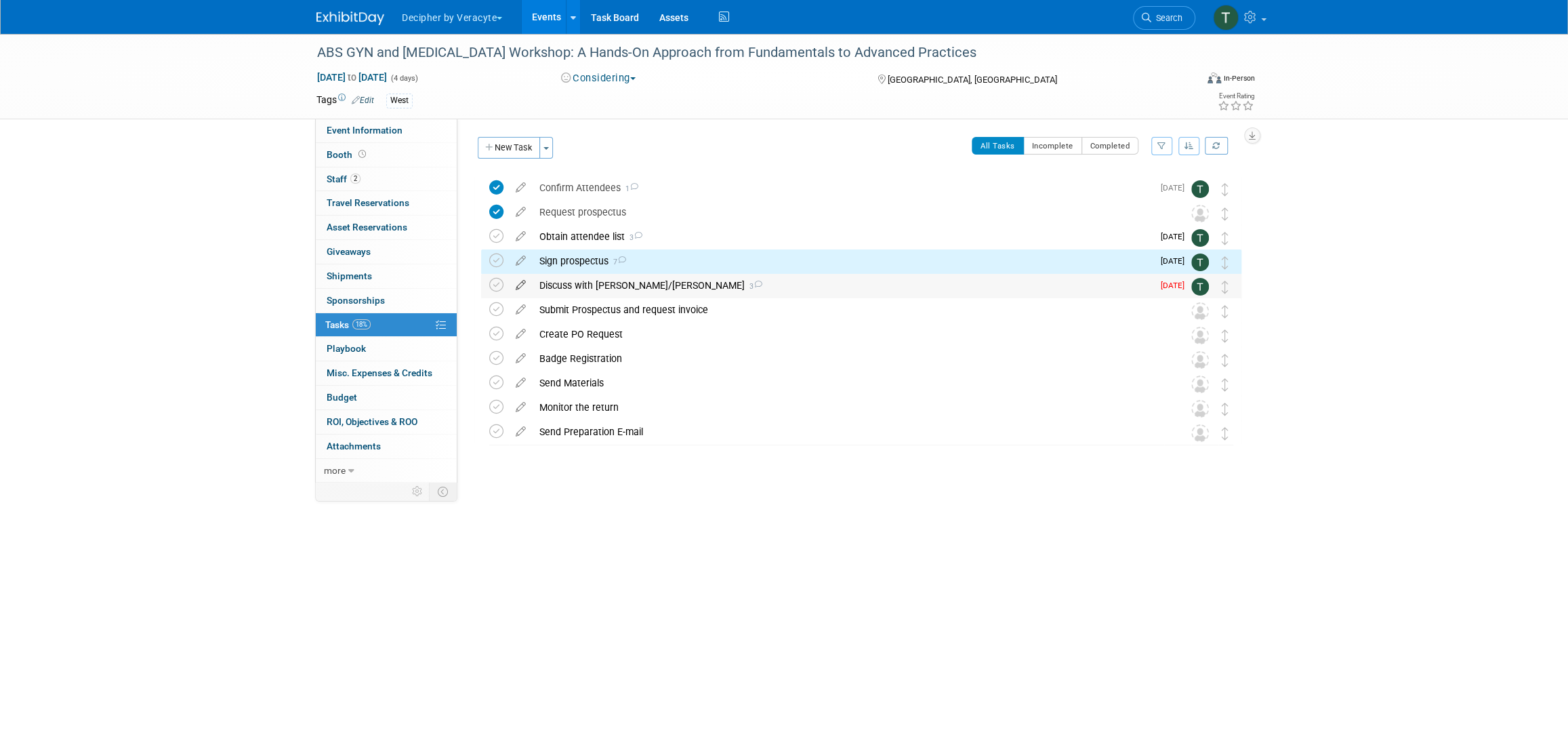
click at [520, 289] on icon at bounding box center [520, 283] width 24 height 17
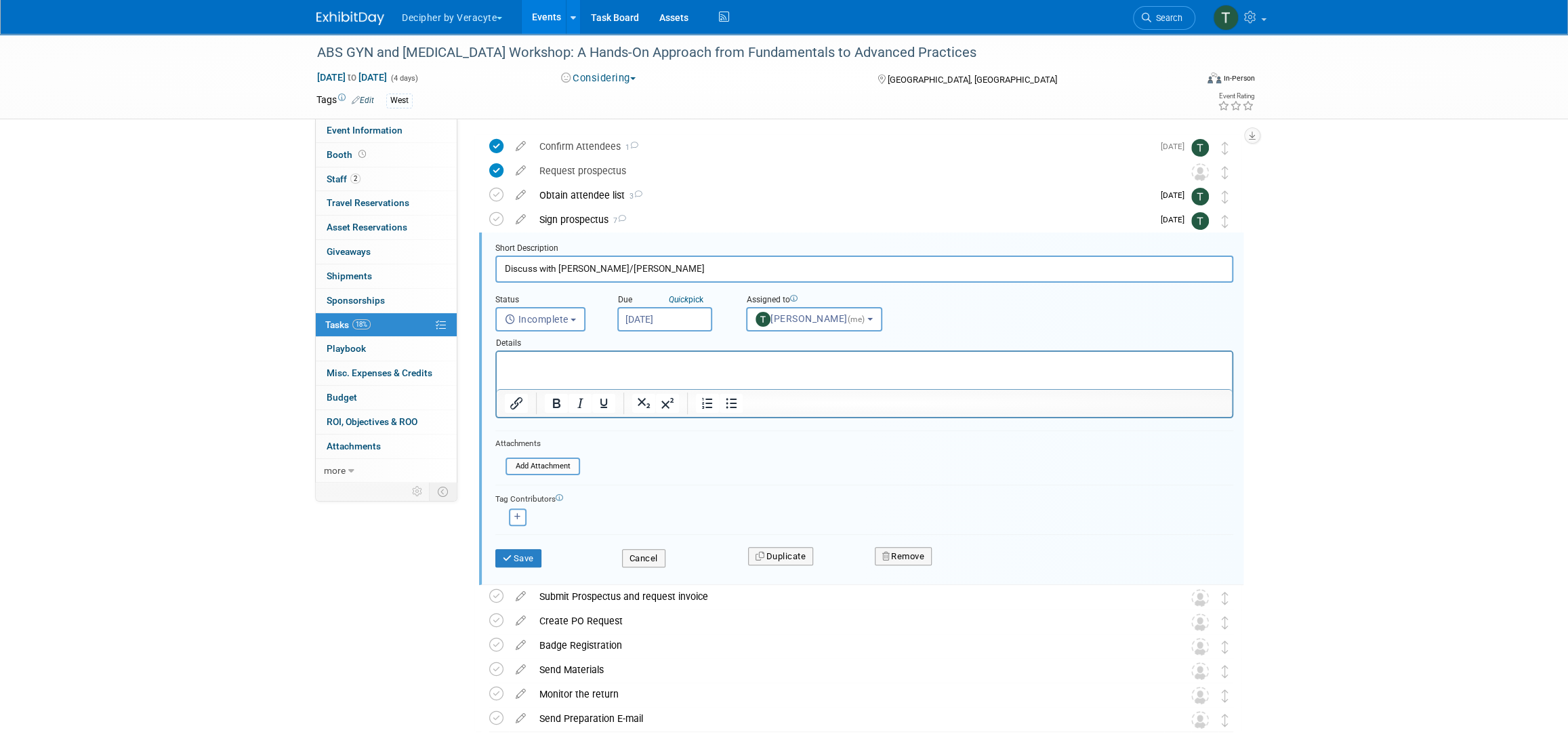
scroll to position [75, 0]
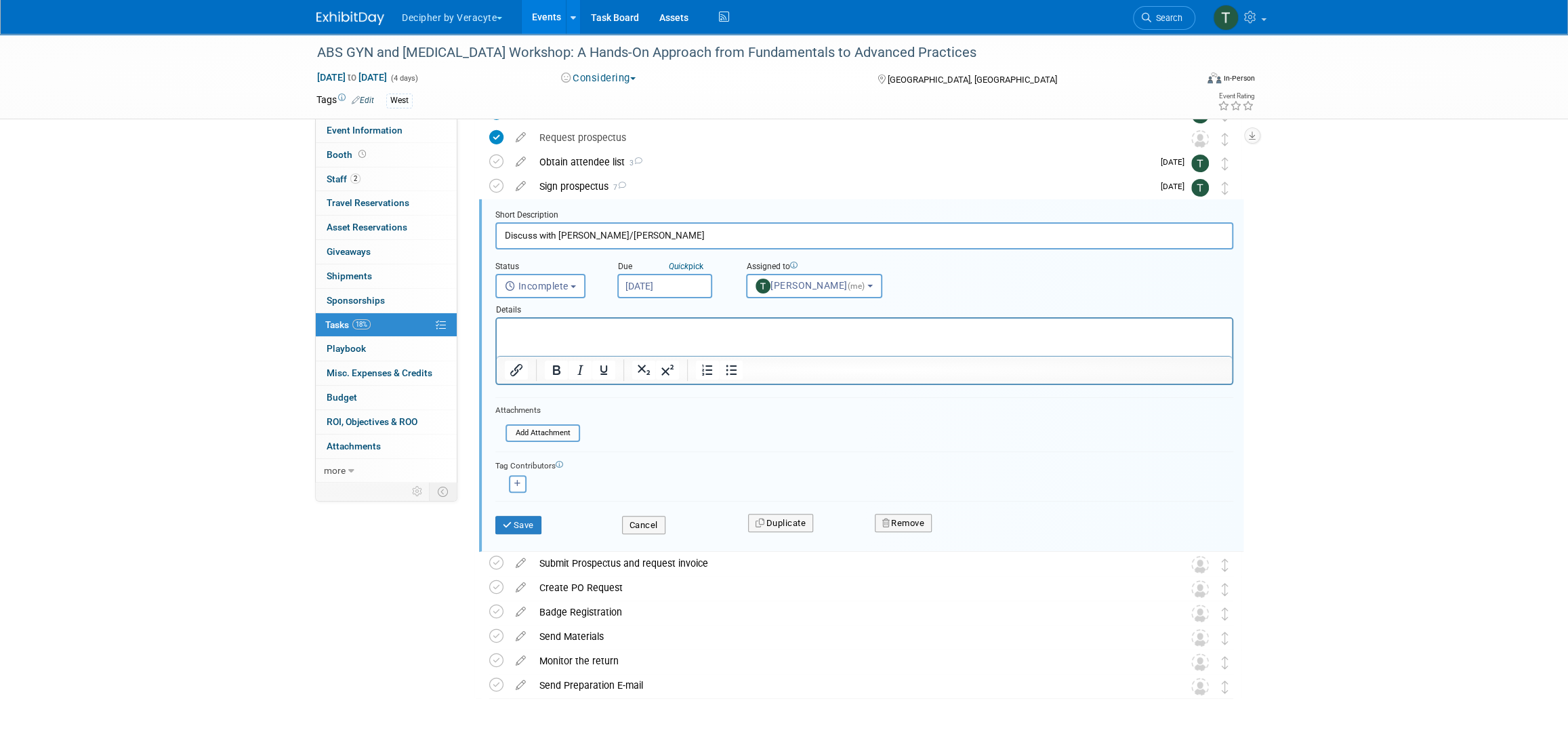
click at [673, 298] on div "Details" at bounding box center [864, 308] width 738 height 19
click at [674, 292] on body "Decipher by Veracyte Explore: My Workspaces 2 Go to Workspace: Corporate Events…" at bounding box center [784, 298] width 1568 height 745
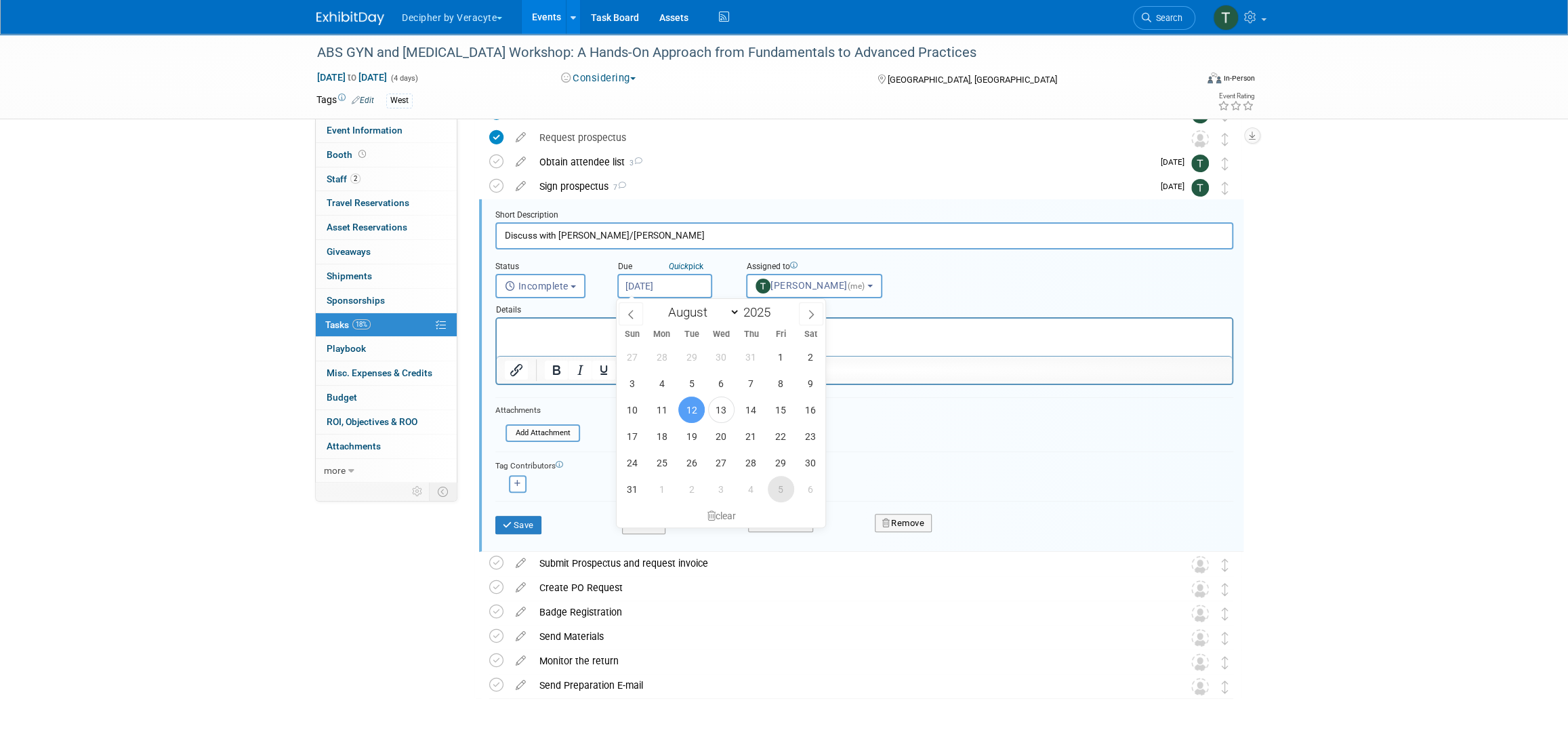
click at [775, 487] on span "5" at bounding box center [781, 489] width 26 height 26
type input "Sep 5, 2025"
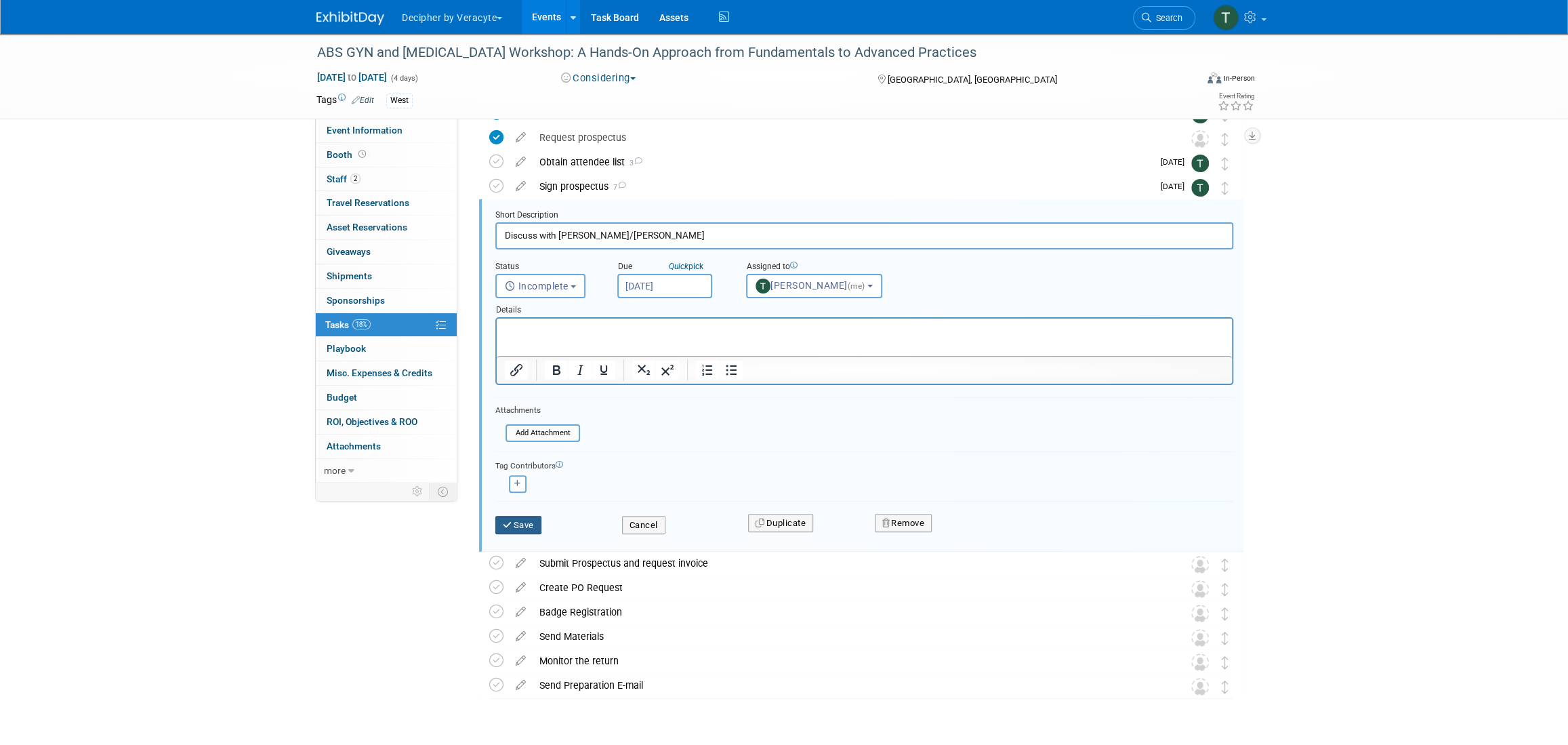
click at [538, 520] on button "Save" at bounding box center [518, 525] width 46 height 19
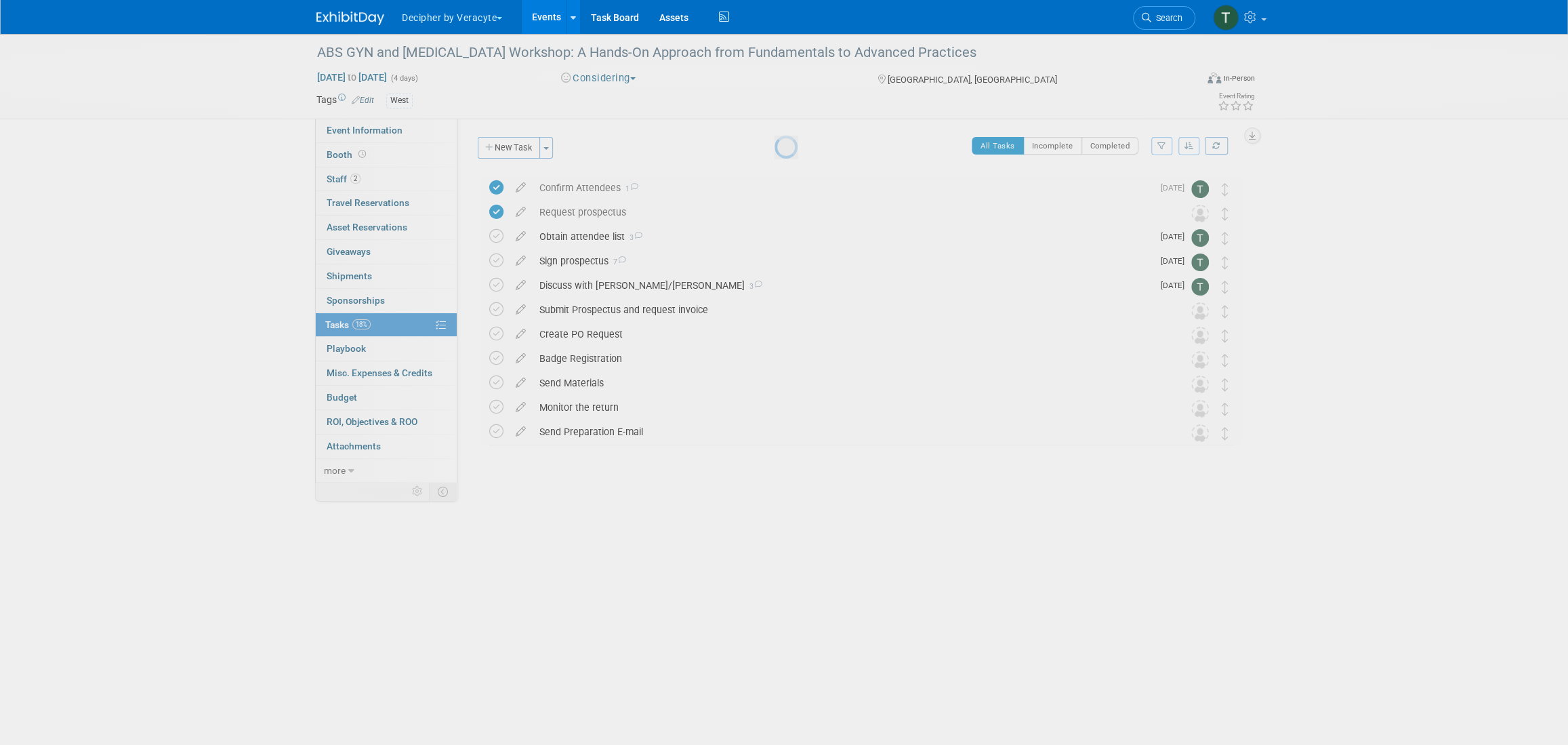
scroll to position [0, 0]
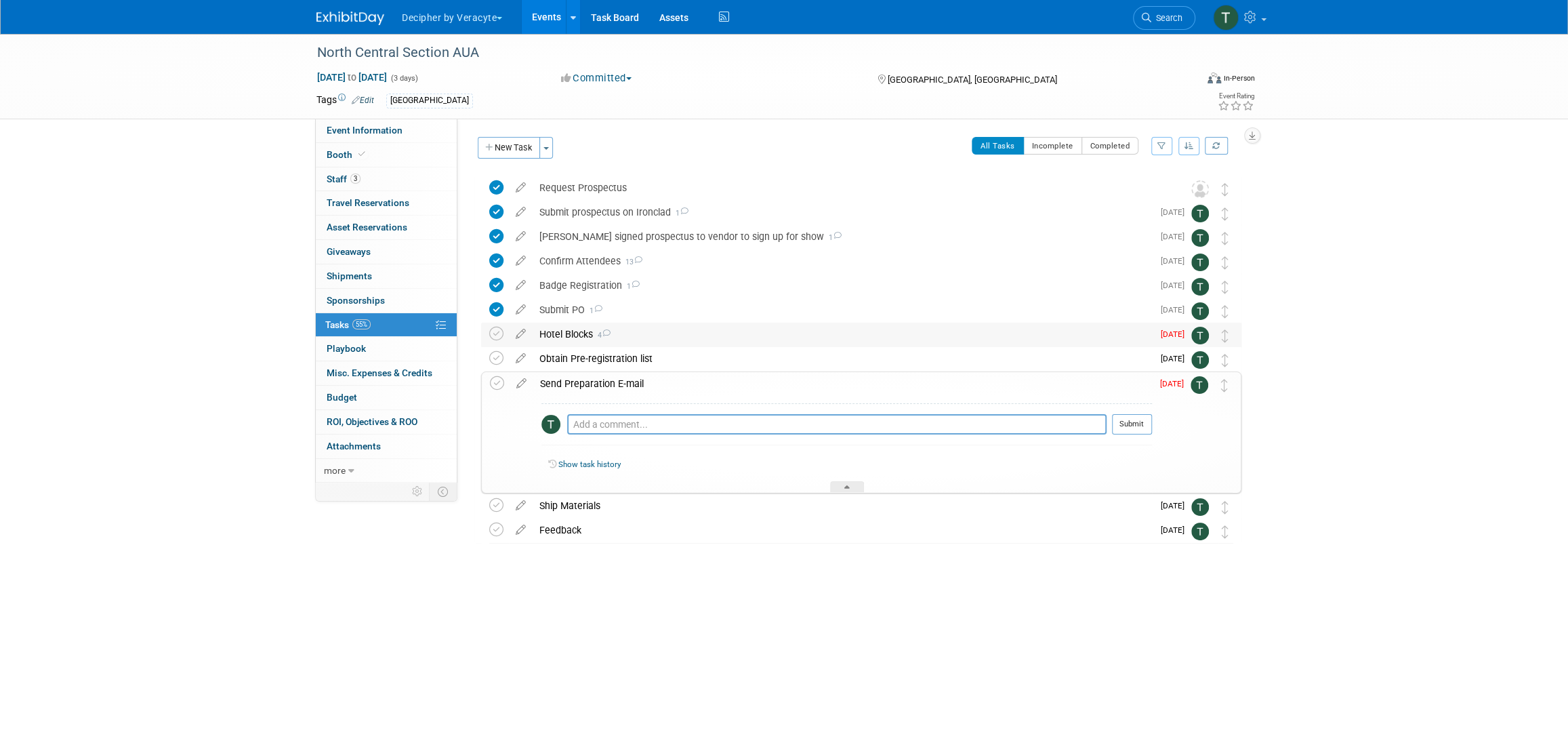
click at [573, 336] on div "Hotel Blocks 4" at bounding box center [843, 334] width 620 height 23
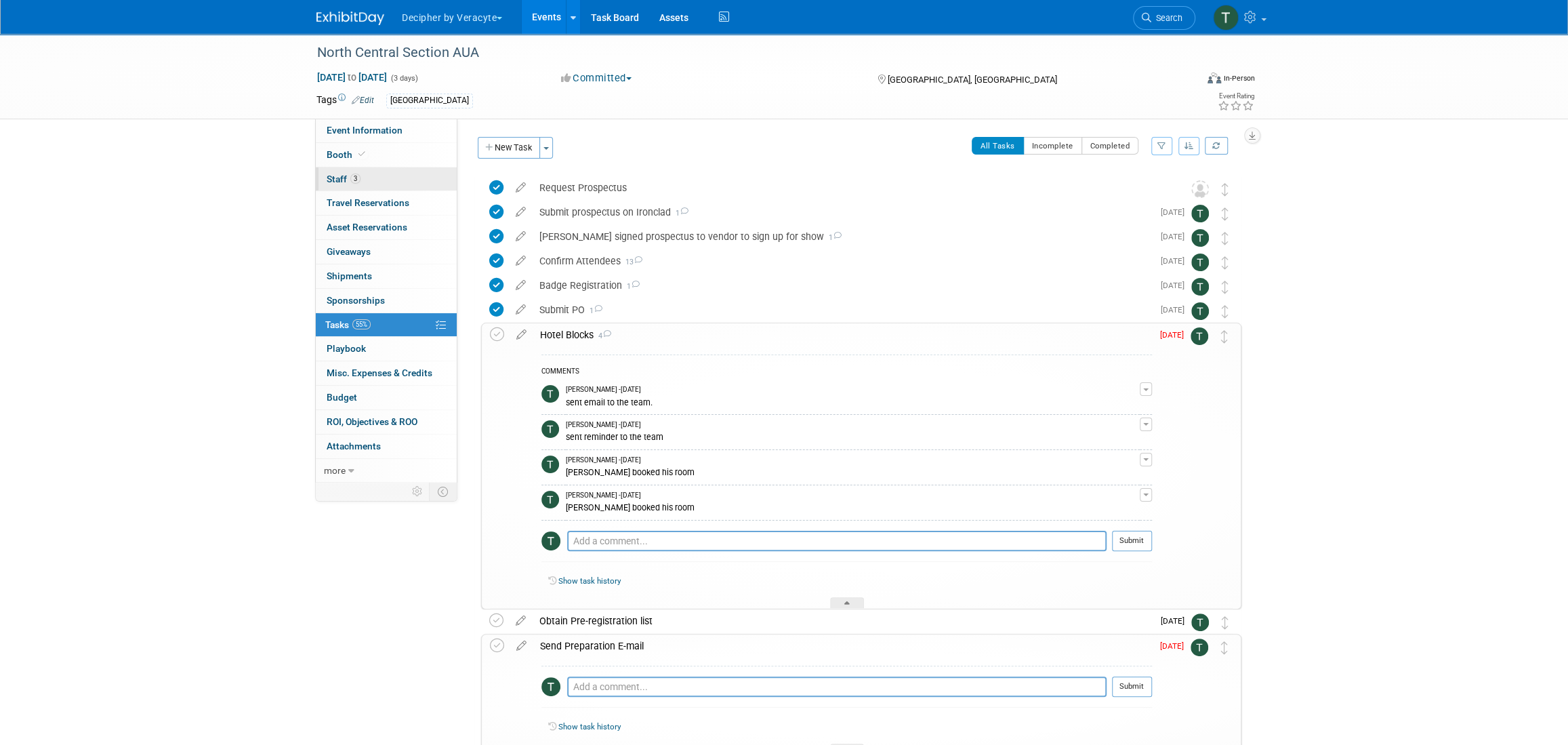
click at [421, 189] on link "3 Staff 3" at bounding box center [386, 179] width 141 height 24
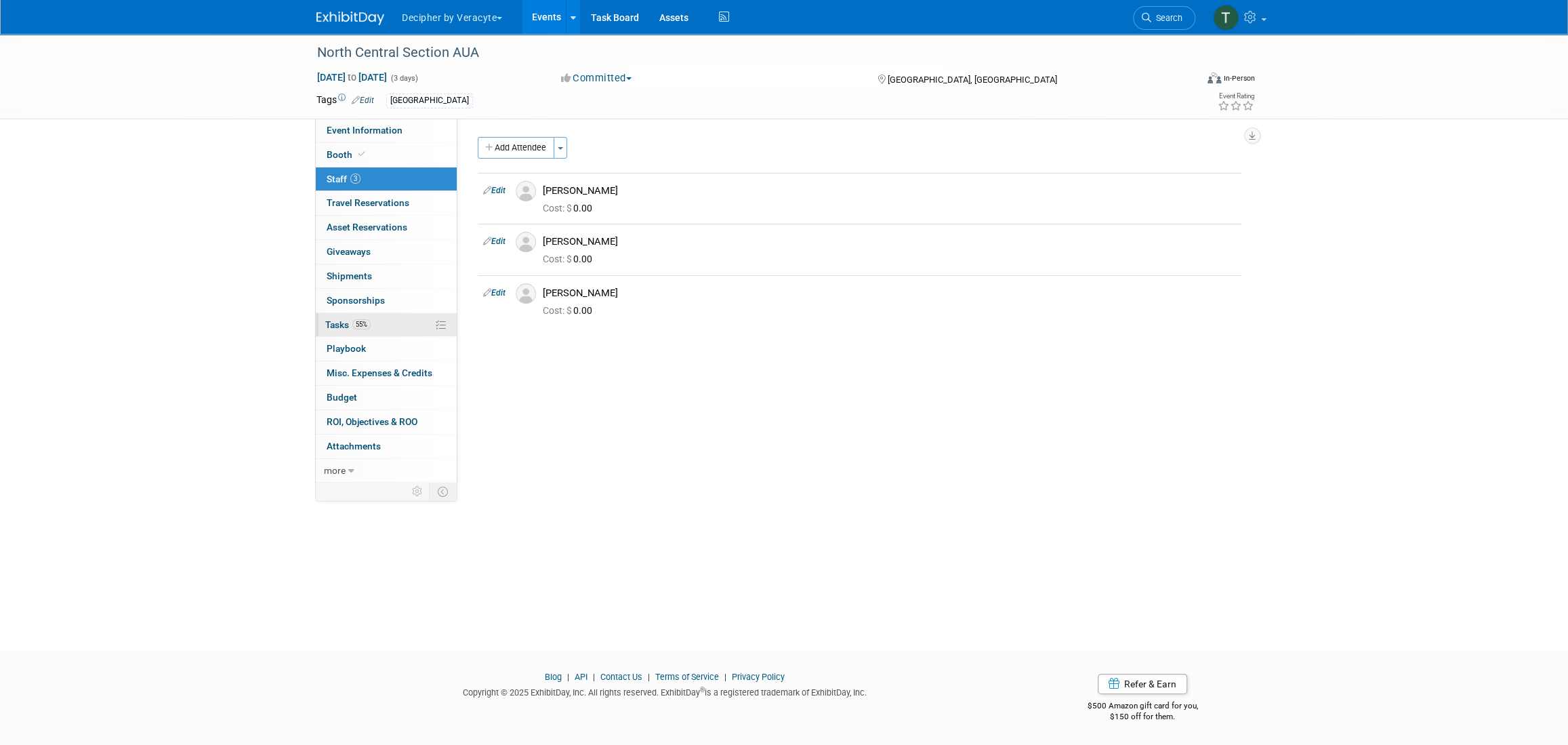
click at [424, 326] on link "55% Tasks 55%" at bounding box center [386, 325] width 141 height 24
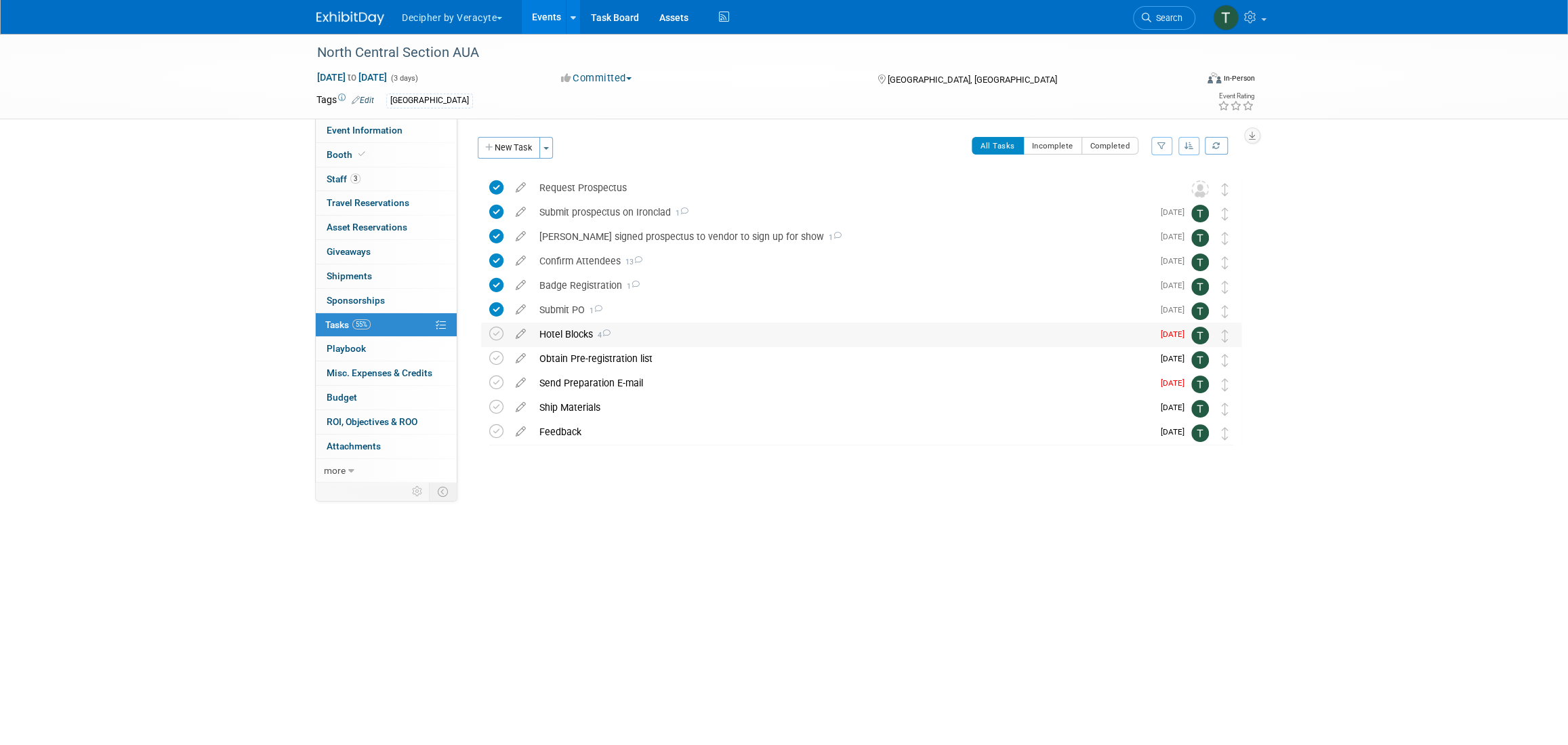
click at [548, 336] on div "Hotel Blocks 4" at bounding box center [843, 334] width 620 height 23
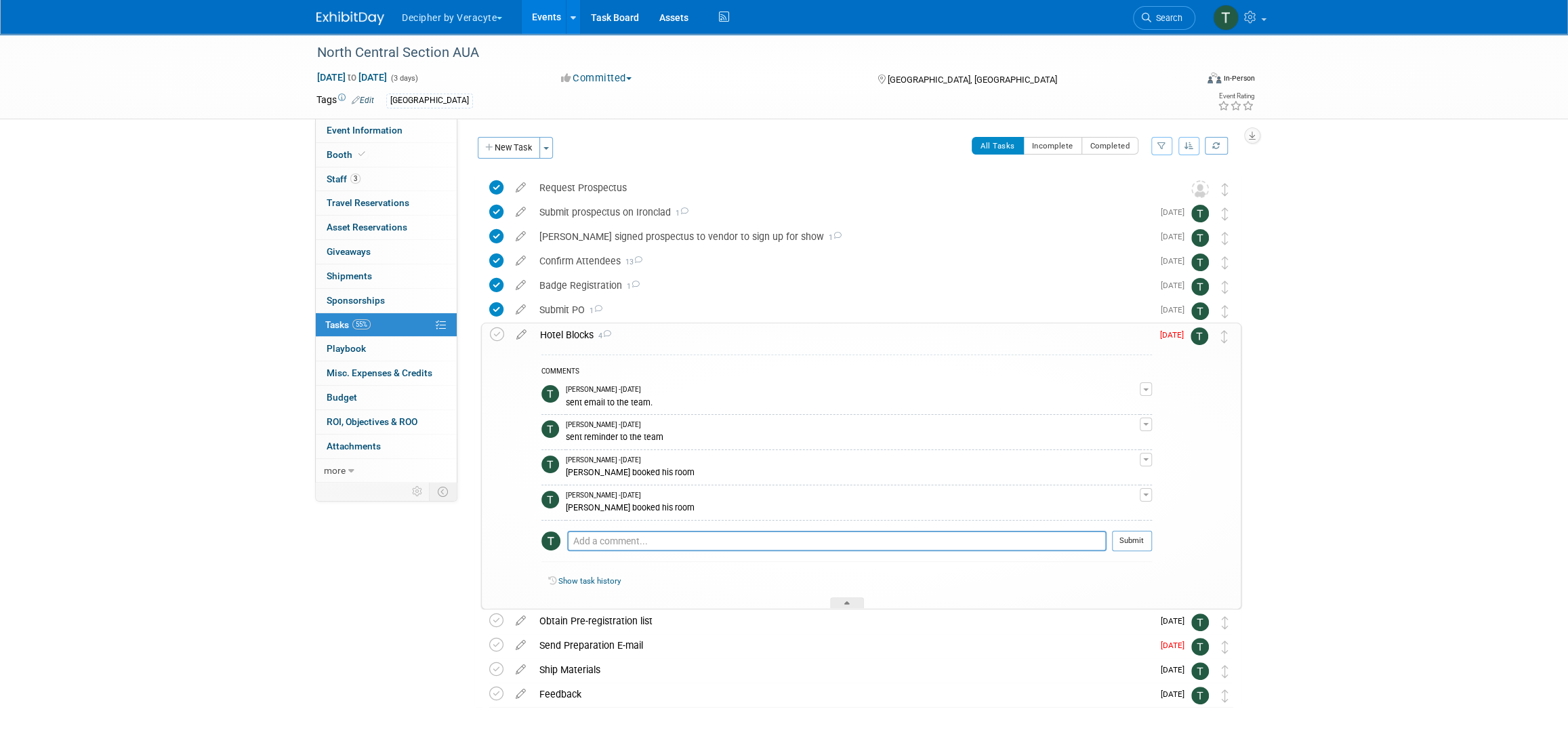
click at [548, 336] on div "Hotel Blocks 4" at bounding box center [843, 335] width 619 height 23
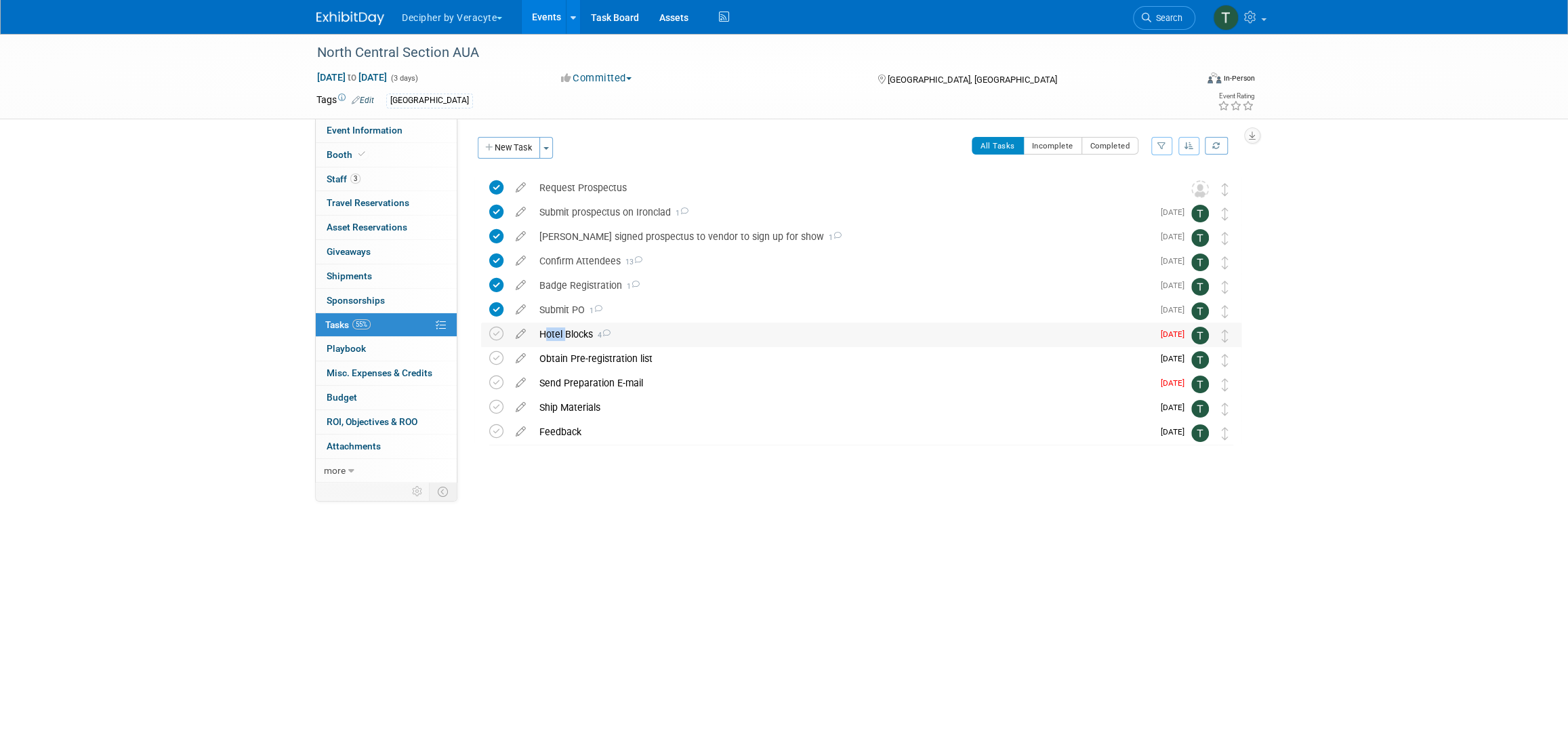
click at [548, 336] on div "Hotel Blocks 4" at bounding box center [843, 334] width 620 height 23
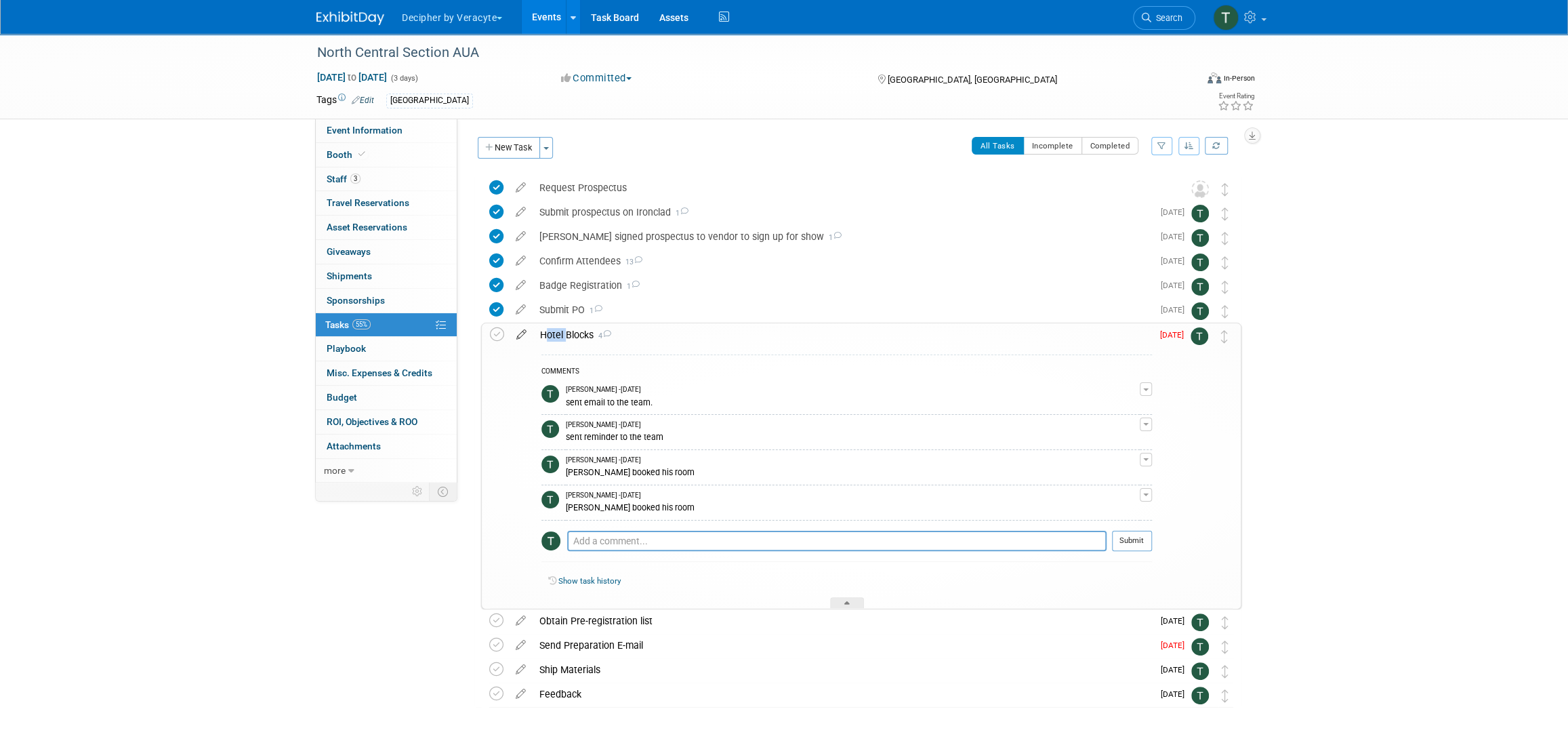
click at [514, 336] on icon at bounding box center [521, 332] width 24 height 17
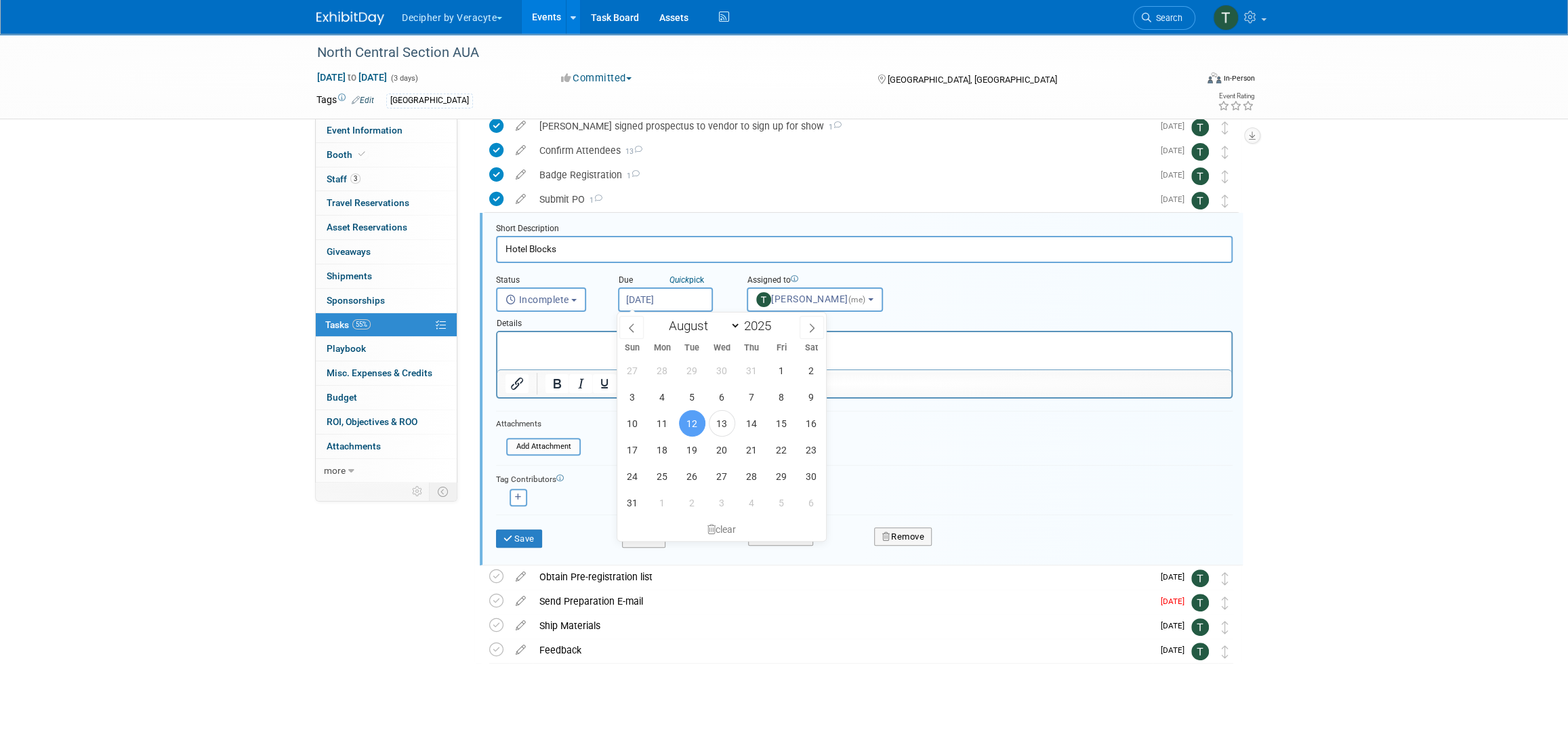
click at [671, 310] on body "Decipher by Veracyte Explore: My Workspaces 2 Go to Workspace: Corporate Events…" at bounding box center [784, 262] width 1568 height 745
click at [661, 450] on span "18" at bounding box center [662, 450] width 26 height 26
type input "[DATE]"
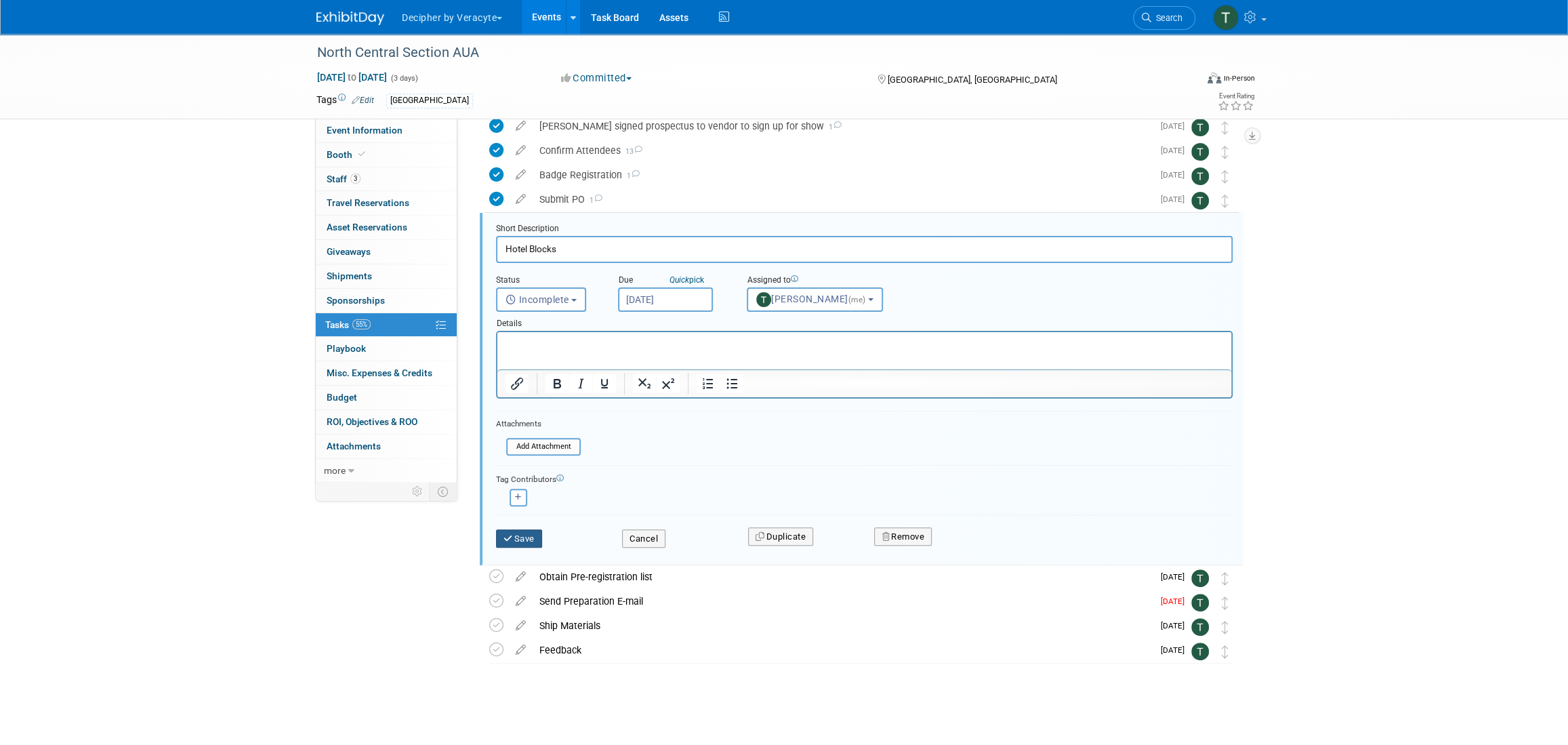
click at [537, 529] on button "Save" at bounding box center [519, 538] width 46 height 19
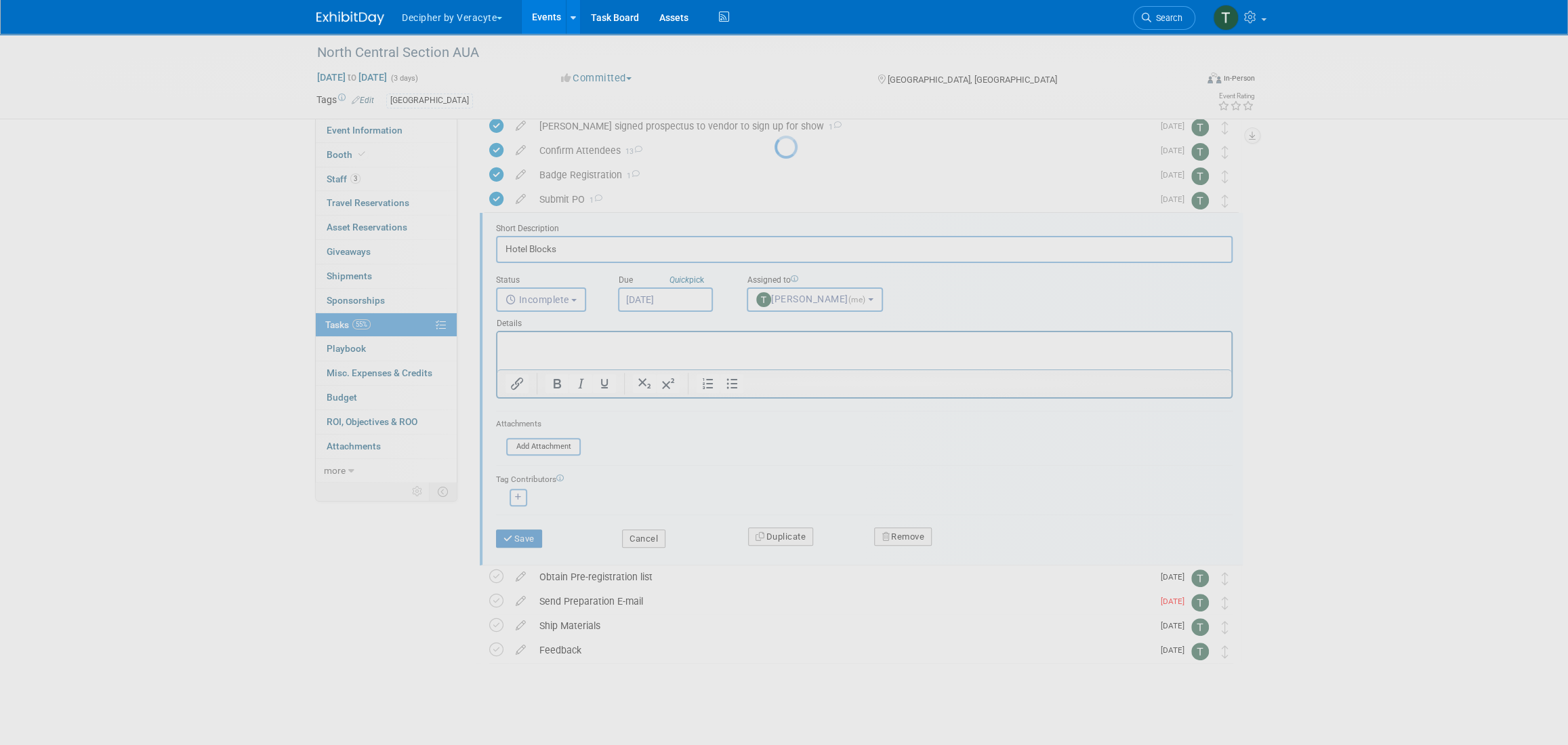
scroll to position [44, 0]
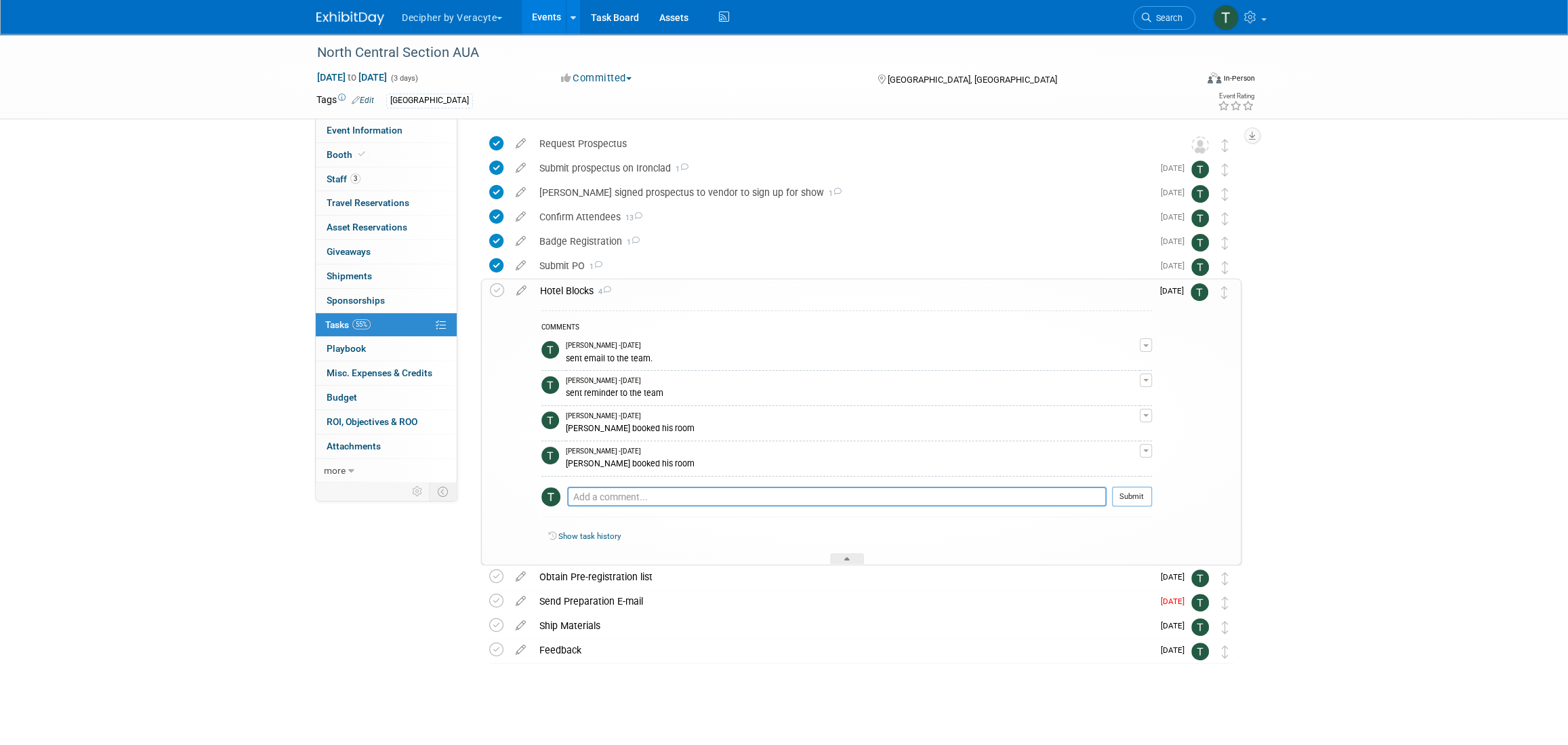
click at [593, 294] on div "Hotel Blocks 4" at bounding box center [843, 291] width 619 height 23
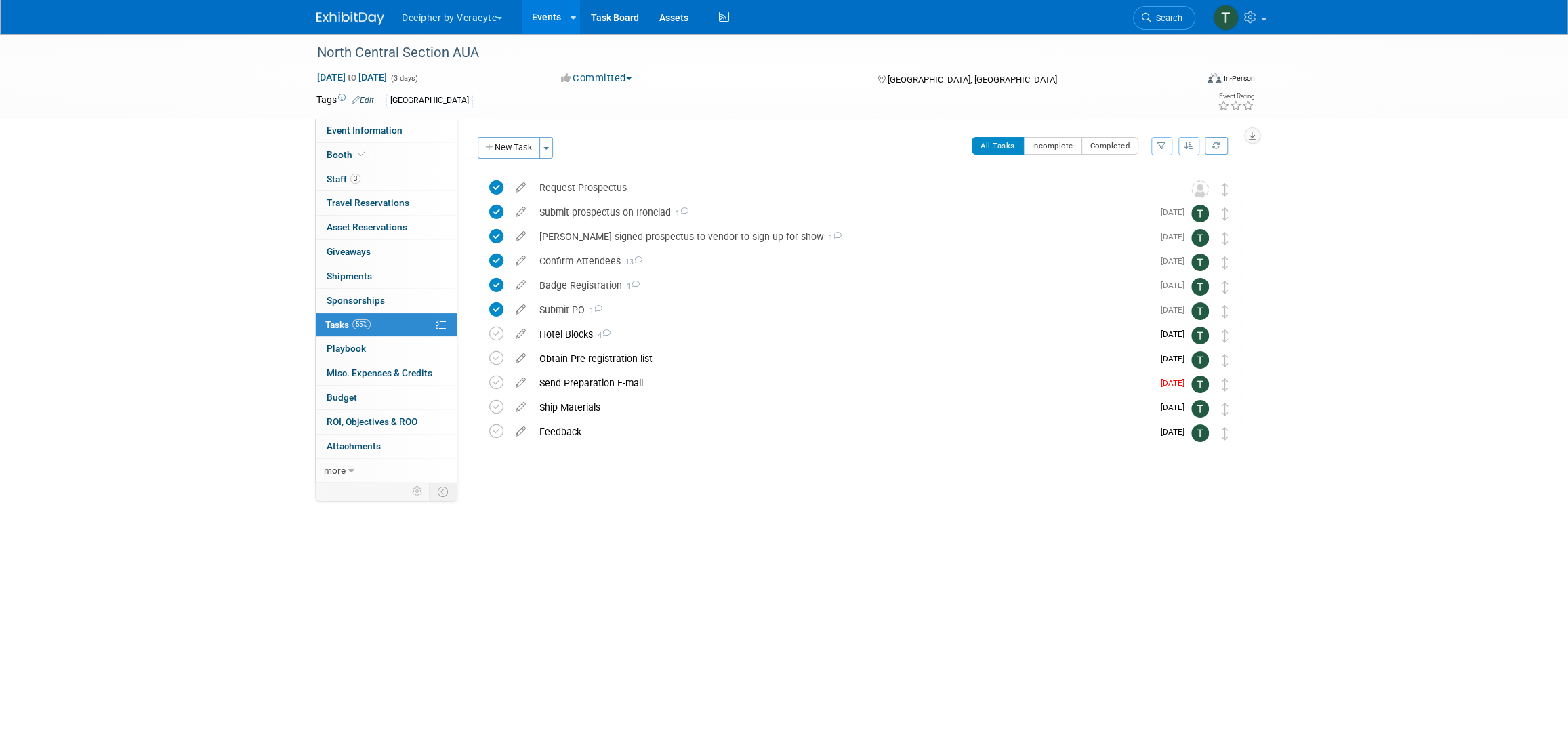
click at [523, 357] on icon at bounding box center [520, 356] width 24 height 17
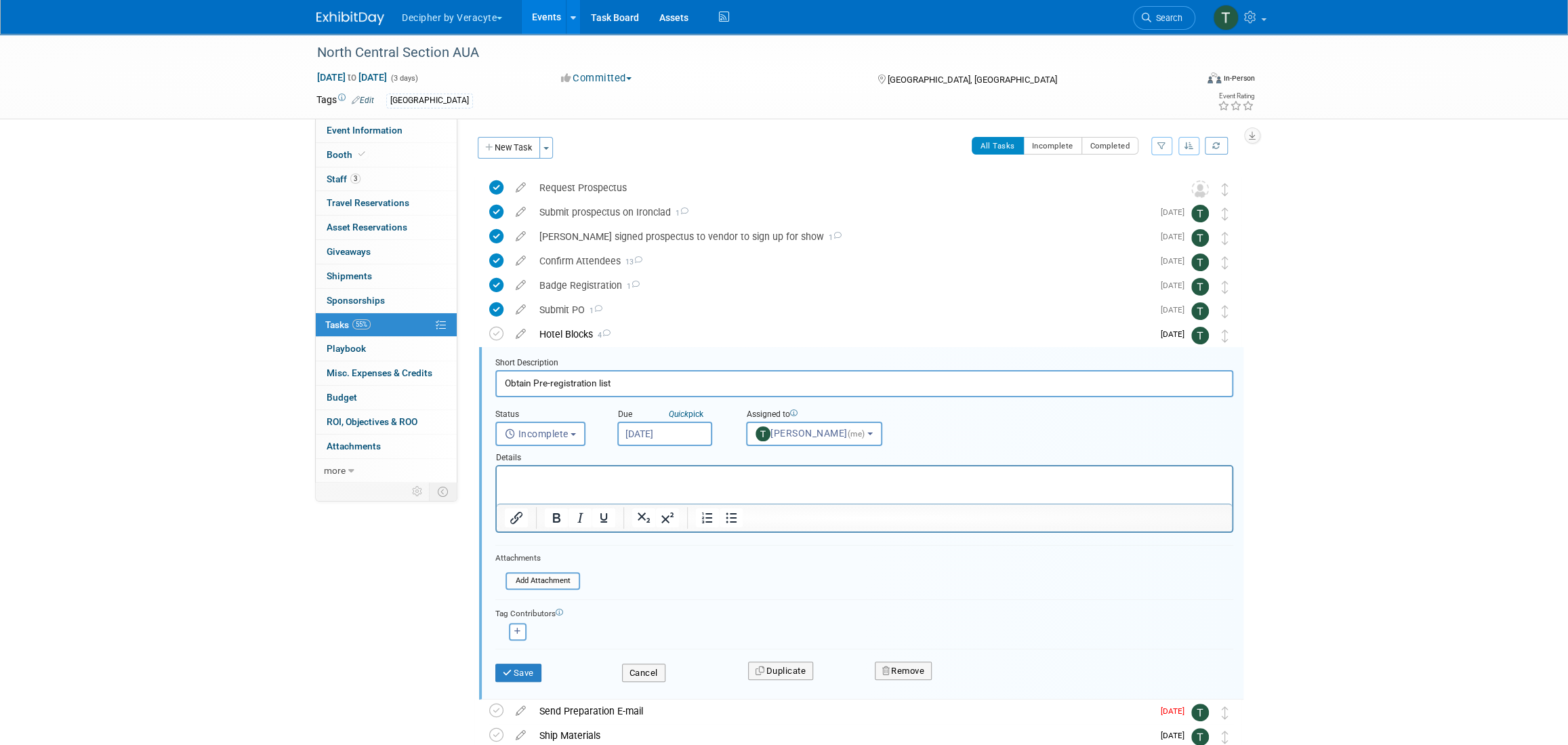
scroll to position [110, 0]
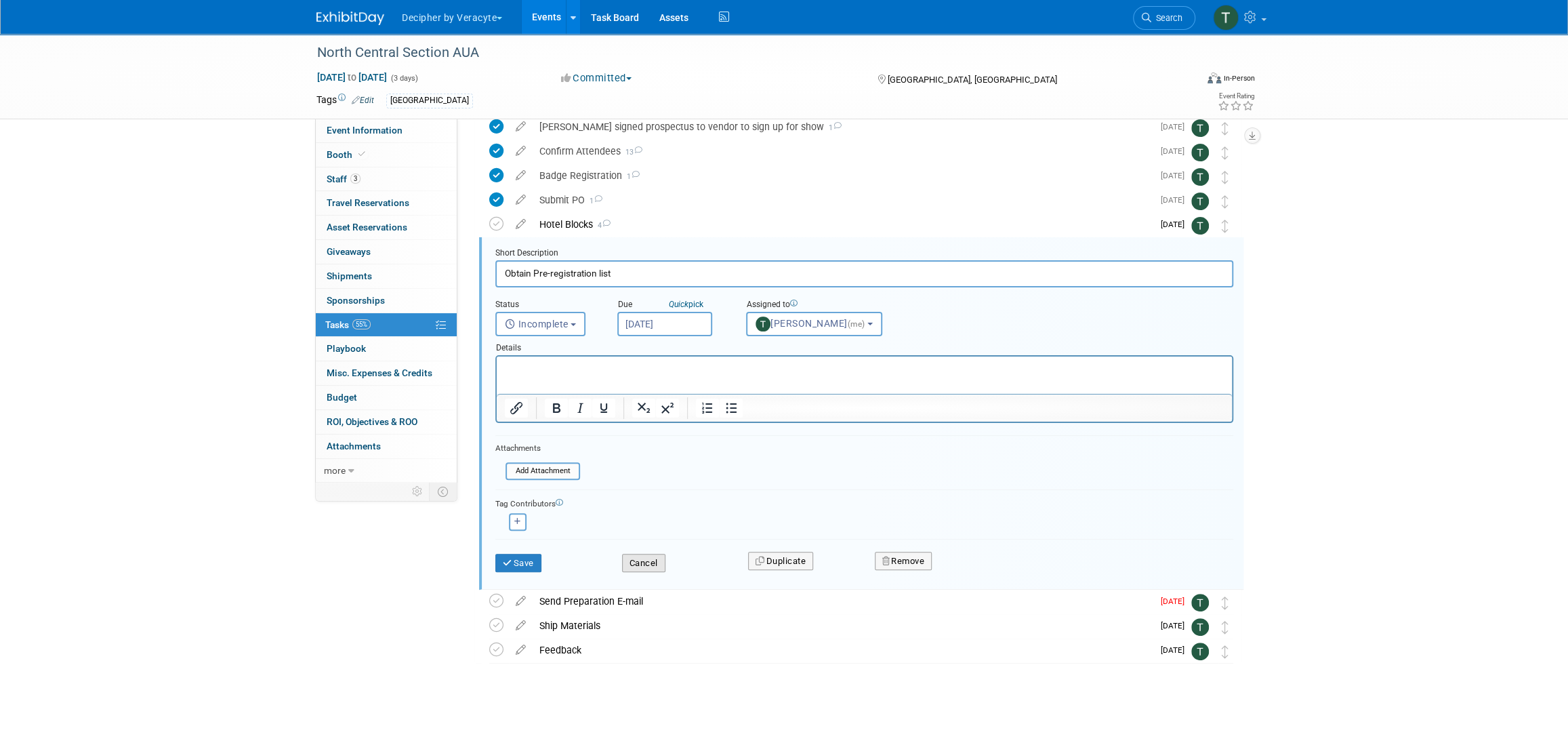
click at [643, 564] on button "Cancel" at bounding box center [644, 563] width 43 height 19
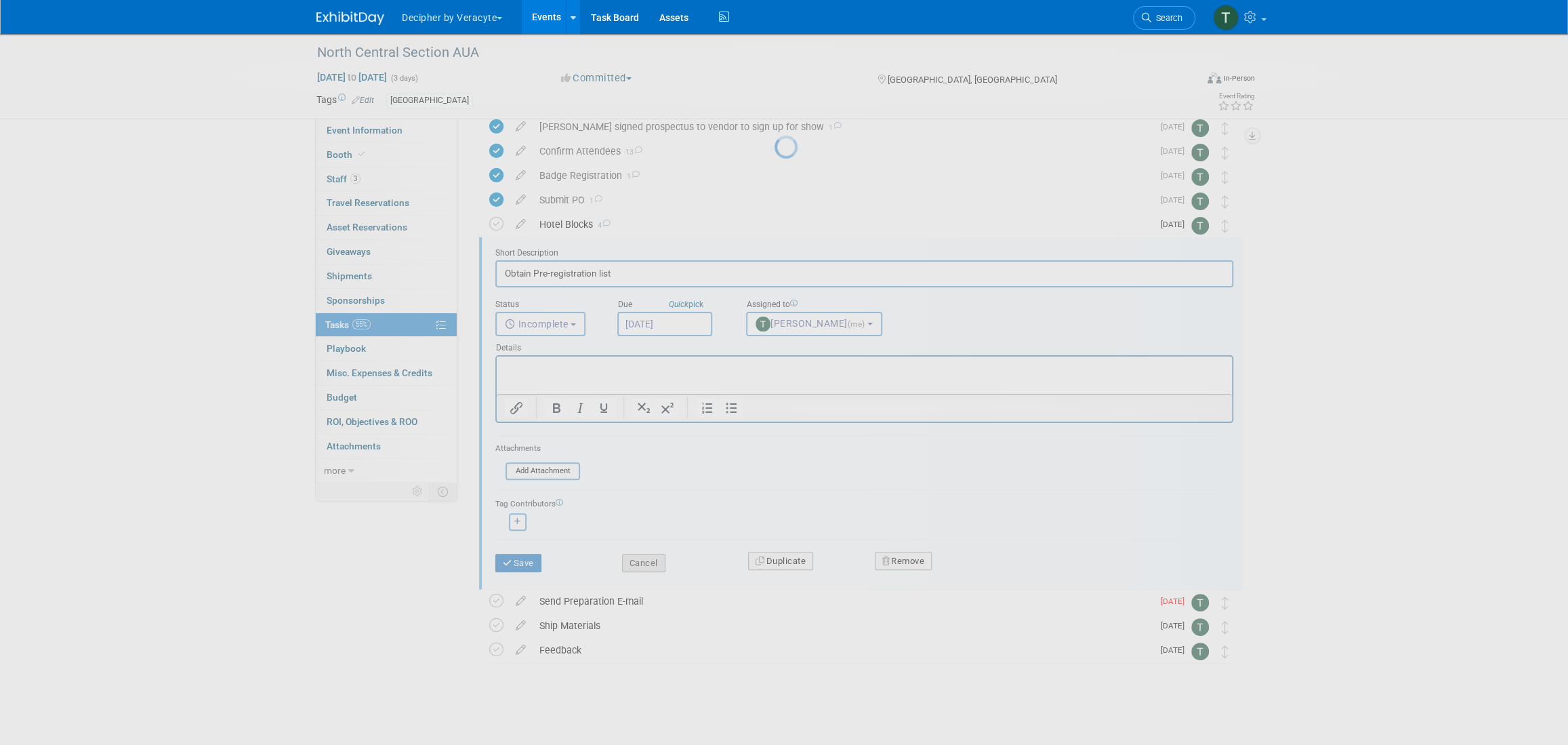
scroll to position [0, 0]
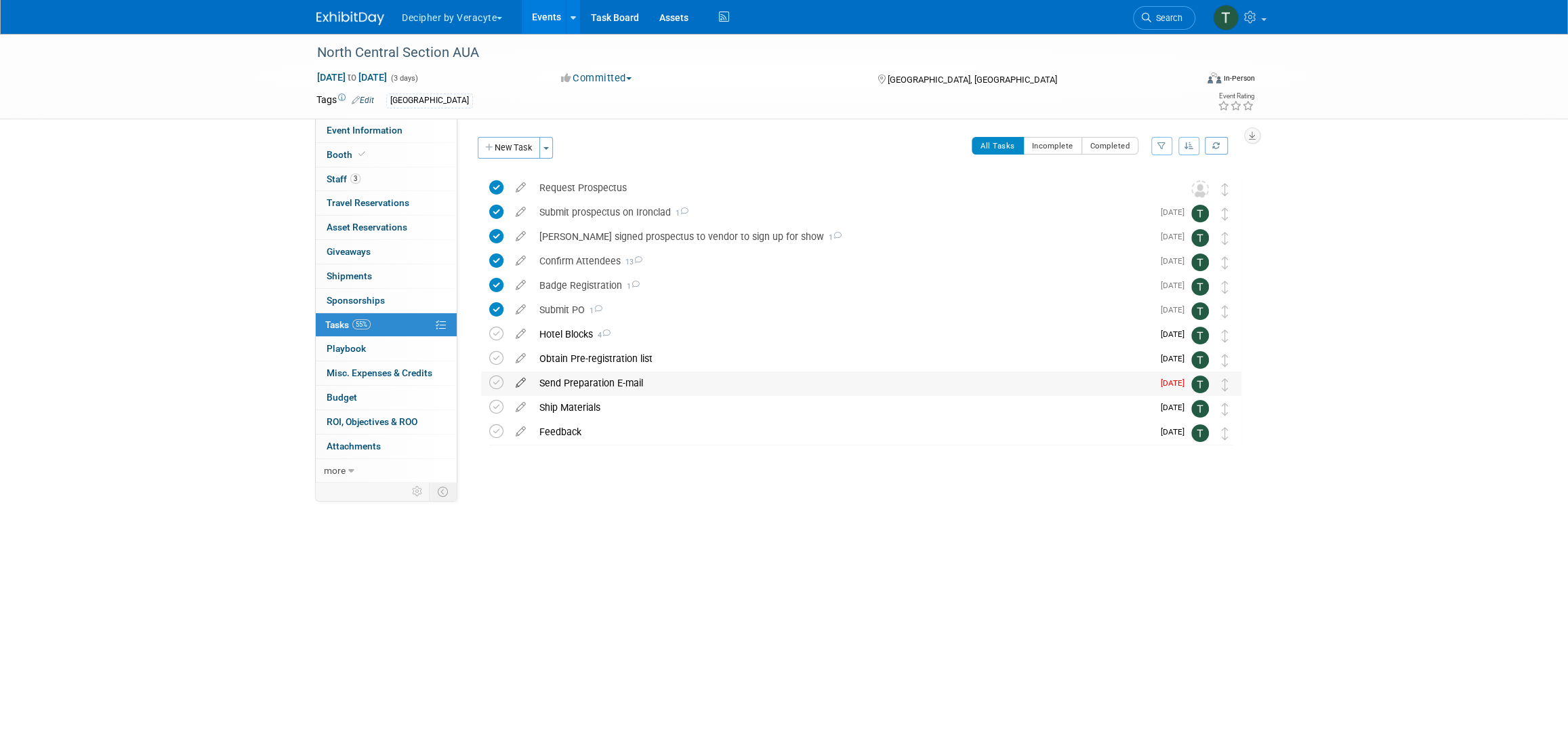
click at [523, 386] on icon at bounding box center [520, 380] width 24 height 17
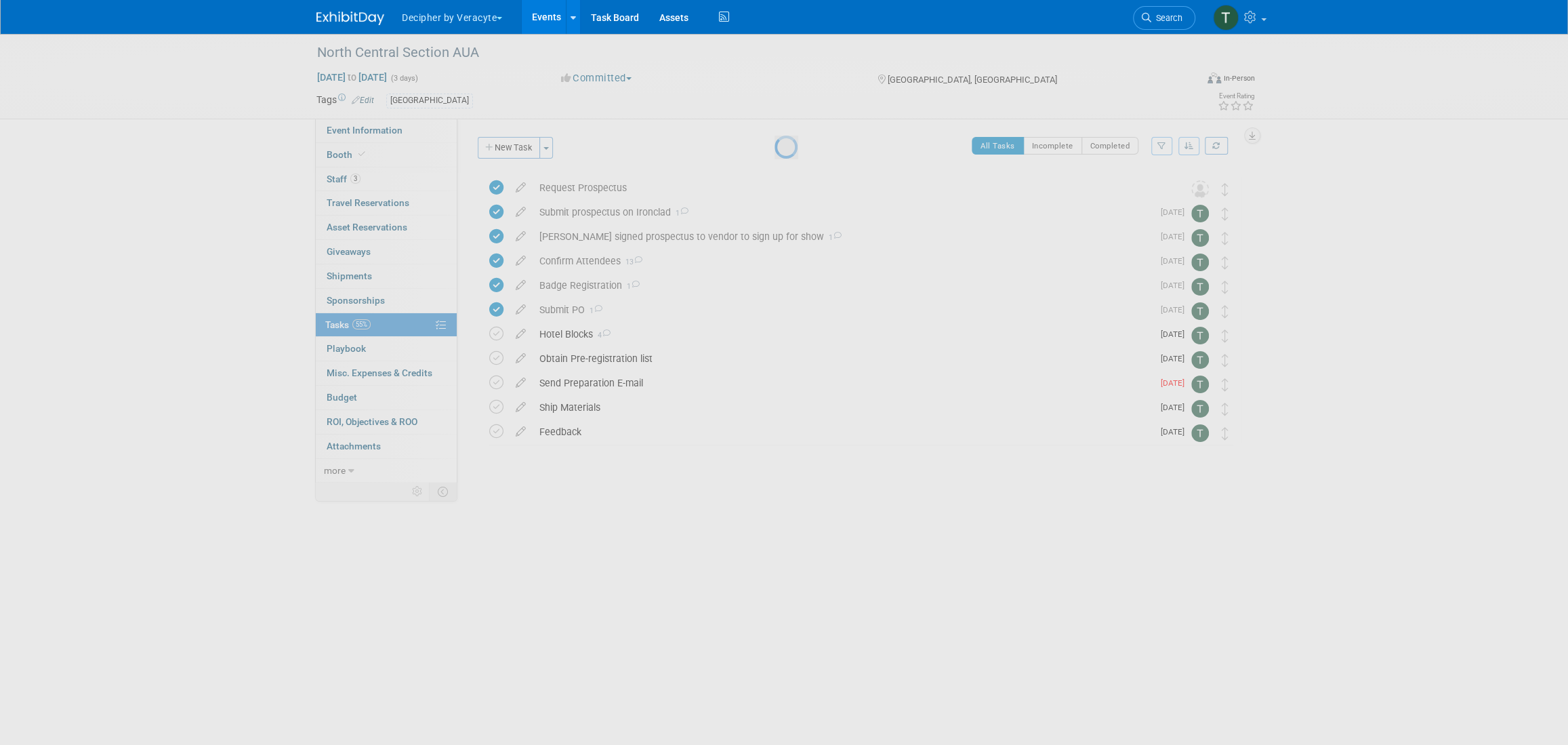
select select "7"
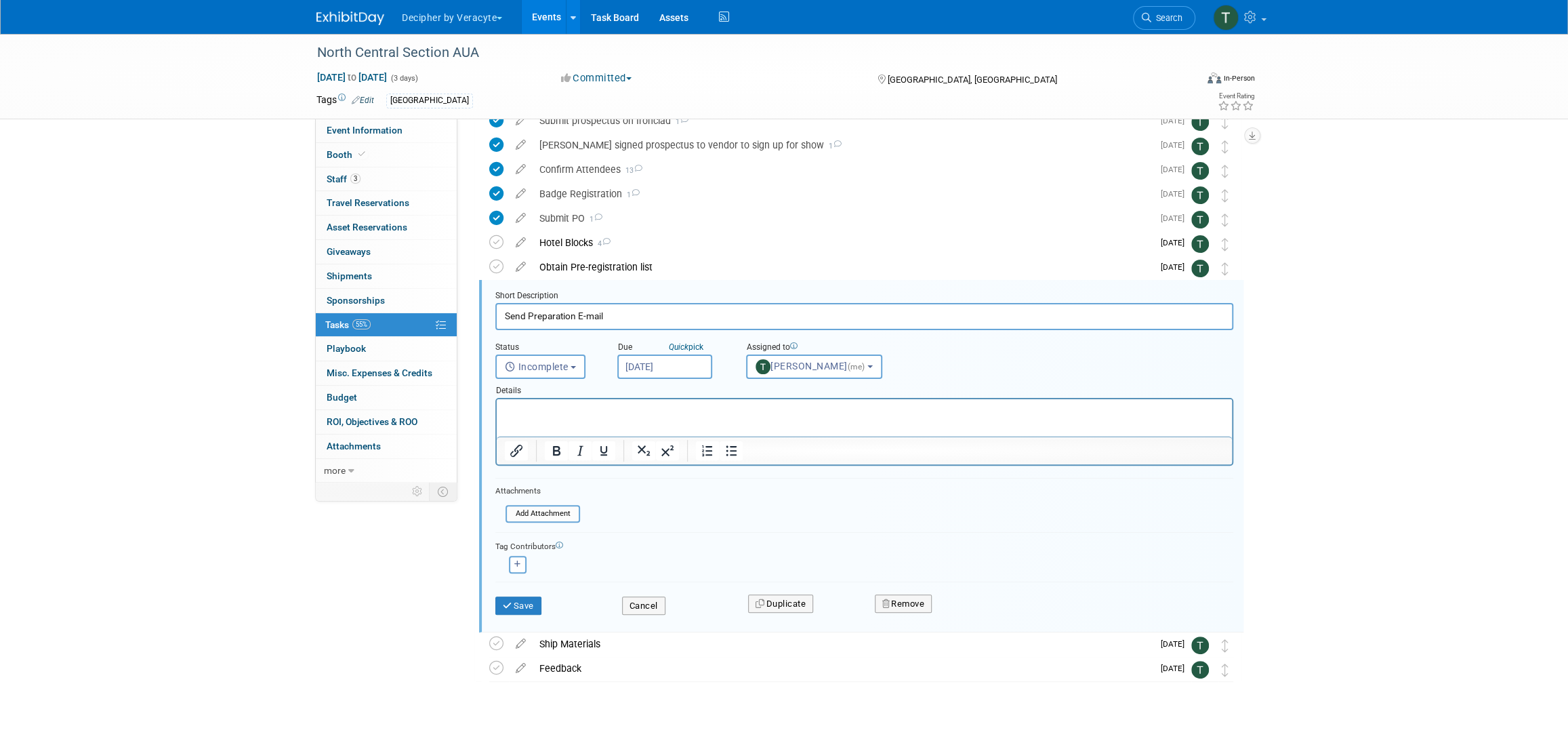
scroll to position [110, 0]
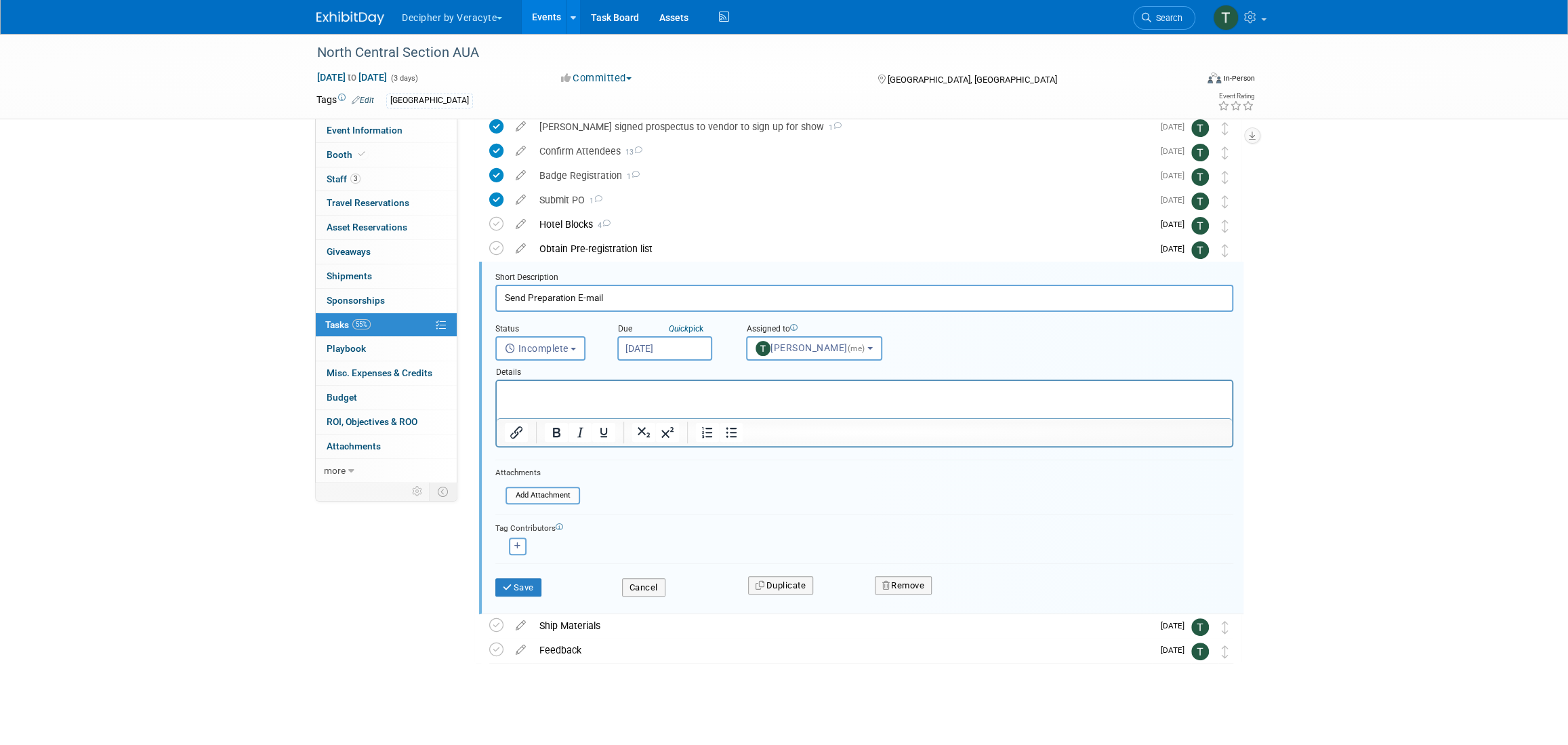
click at [676, 349] on input "Aug 12, 2025" at bounding box center [665, 348] width 95 height 24
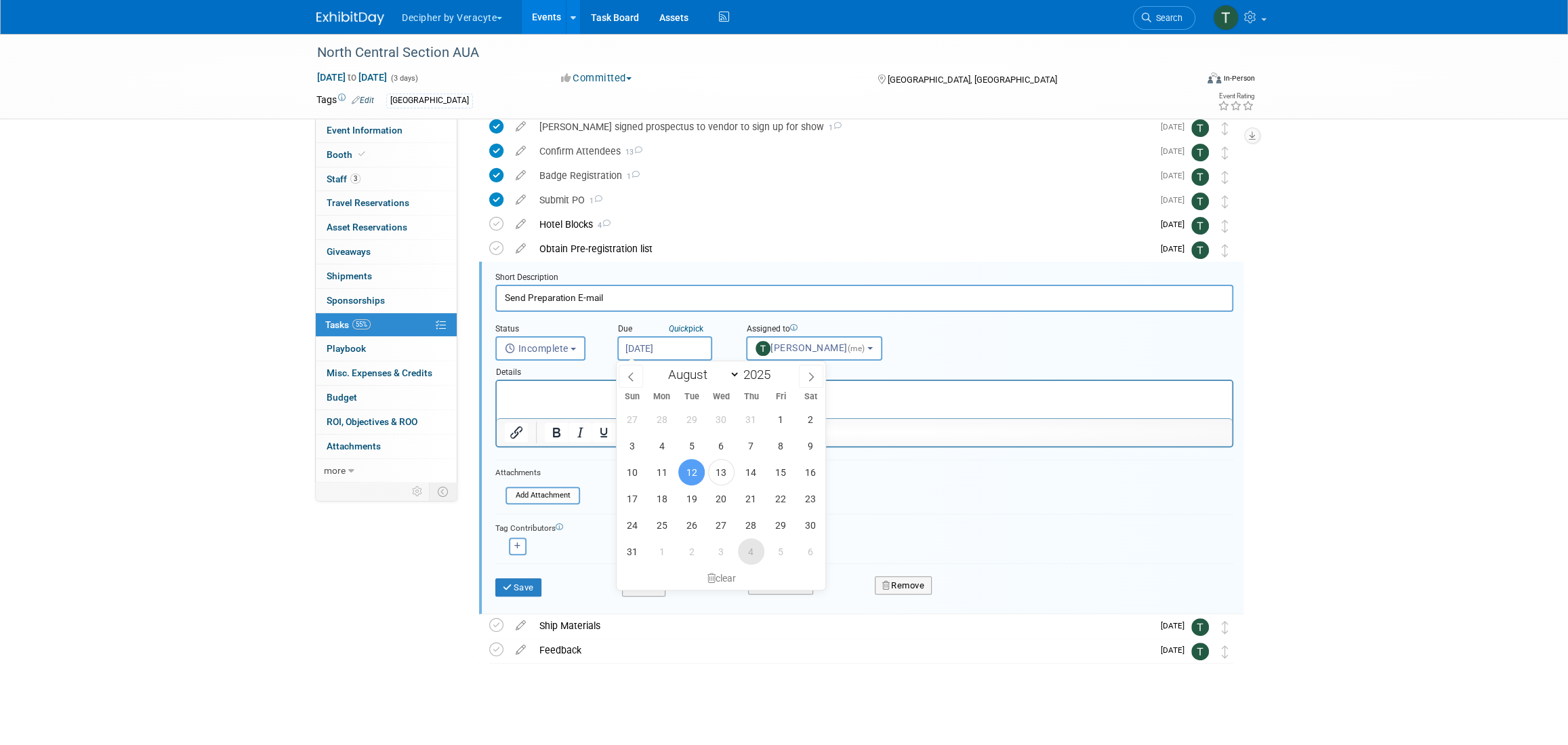
click at [756, 552] on span "4" at bounding box center [751, 552] width 26 height 26
type input "Sep 4, 2025"
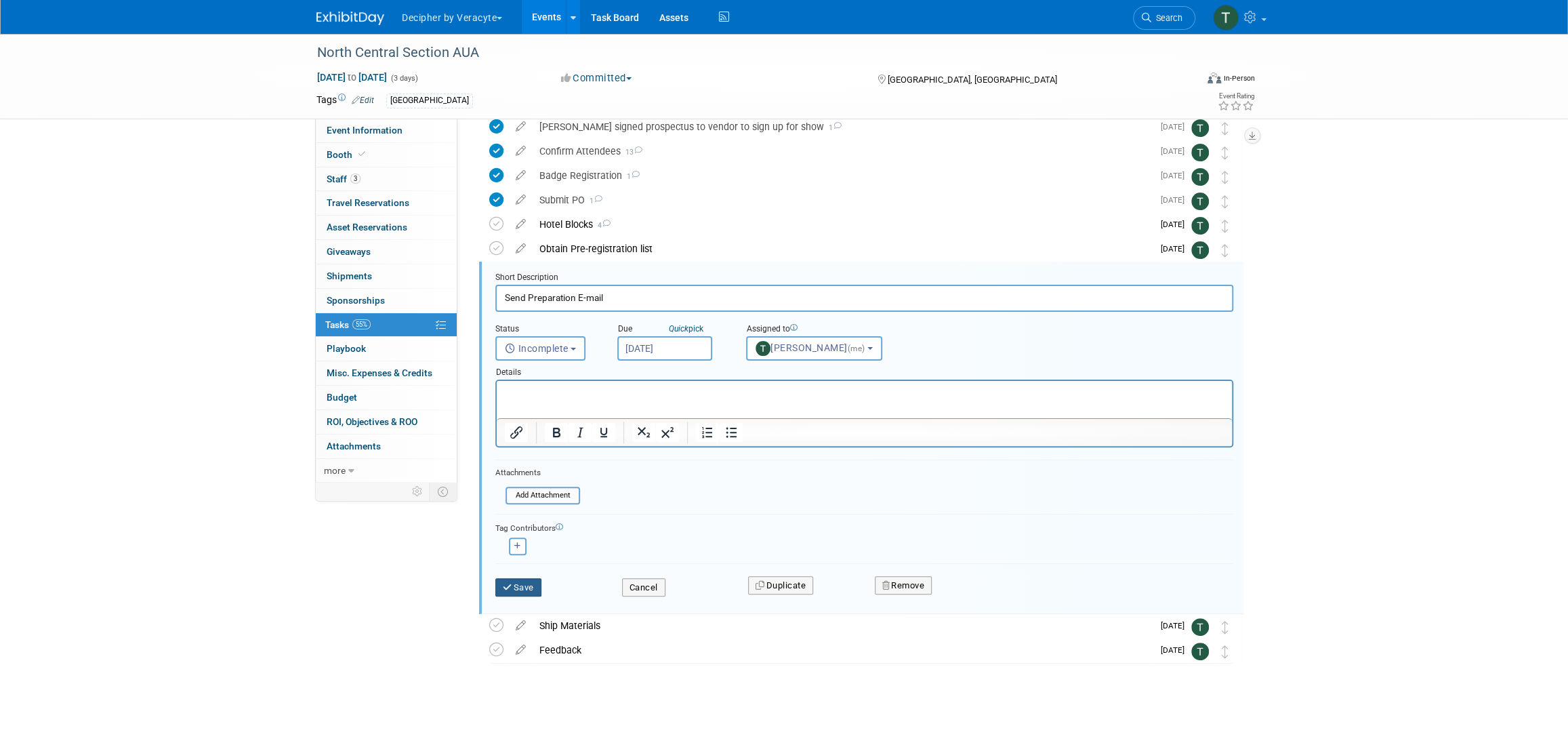
click at [529, 580] on button "Save" at bounding box center [518, 587] width 46 height 19
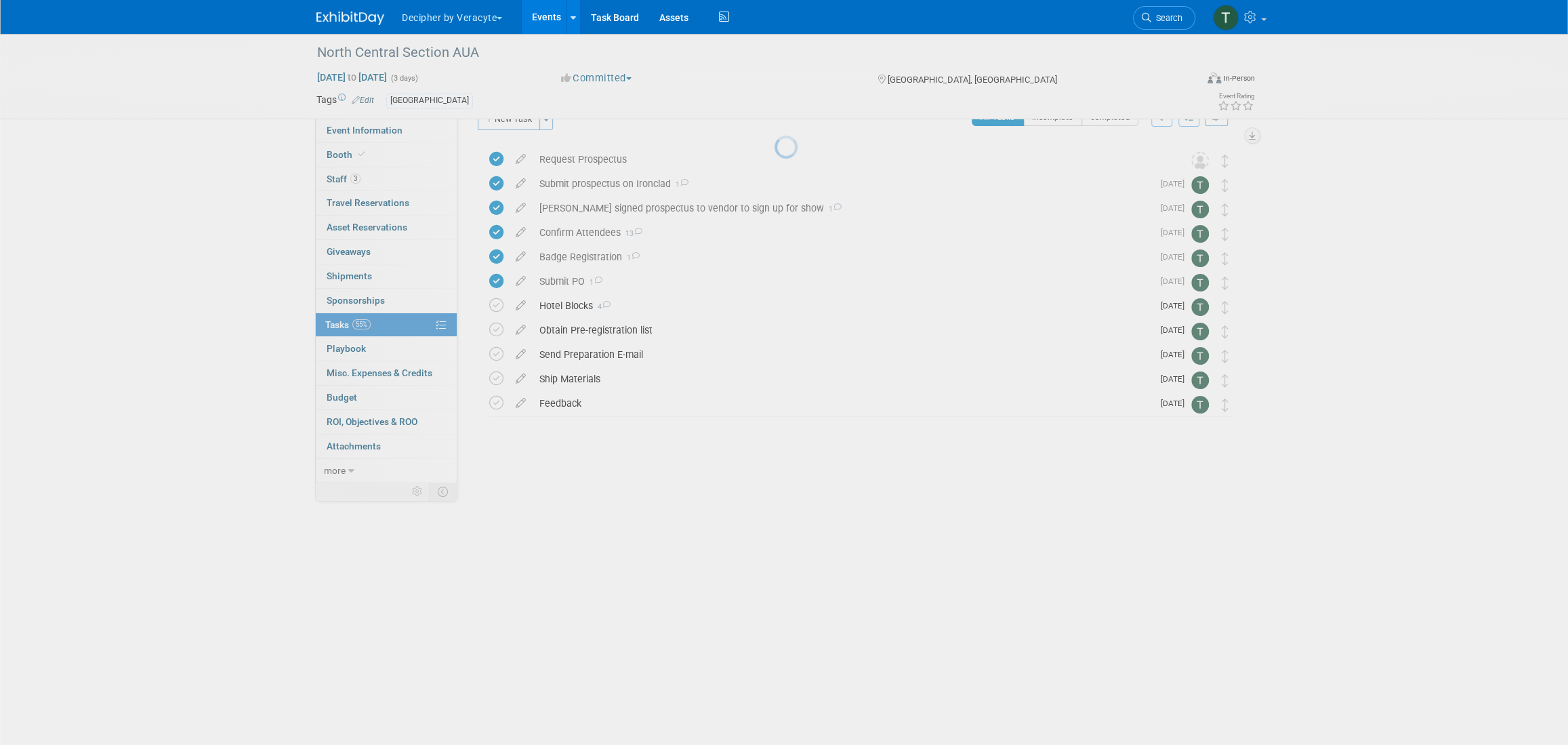
scroll to position [0, 0]
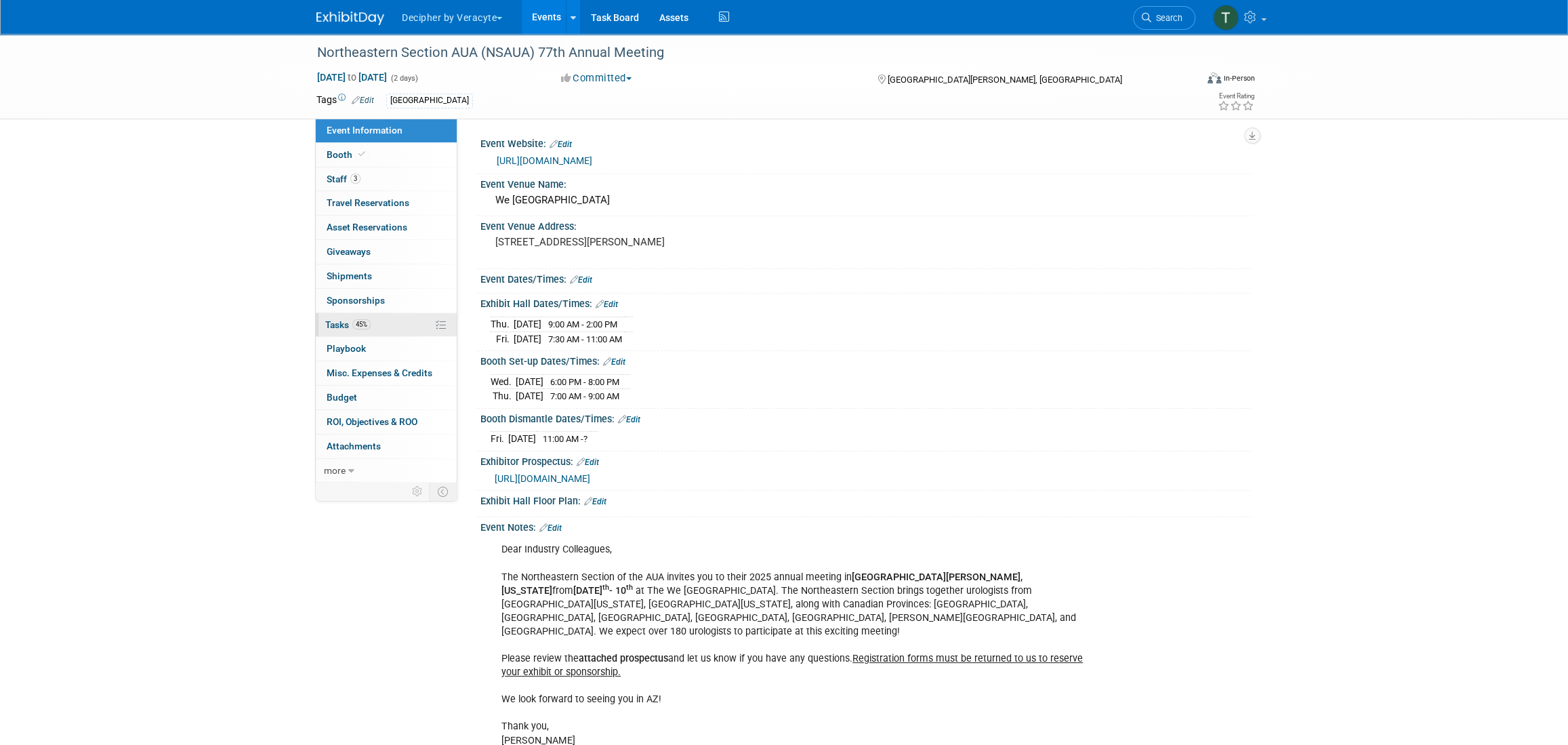
click at [393, 319] on link "45% Tasks 45%" at bounding box center [386, 325] width 141 height 24
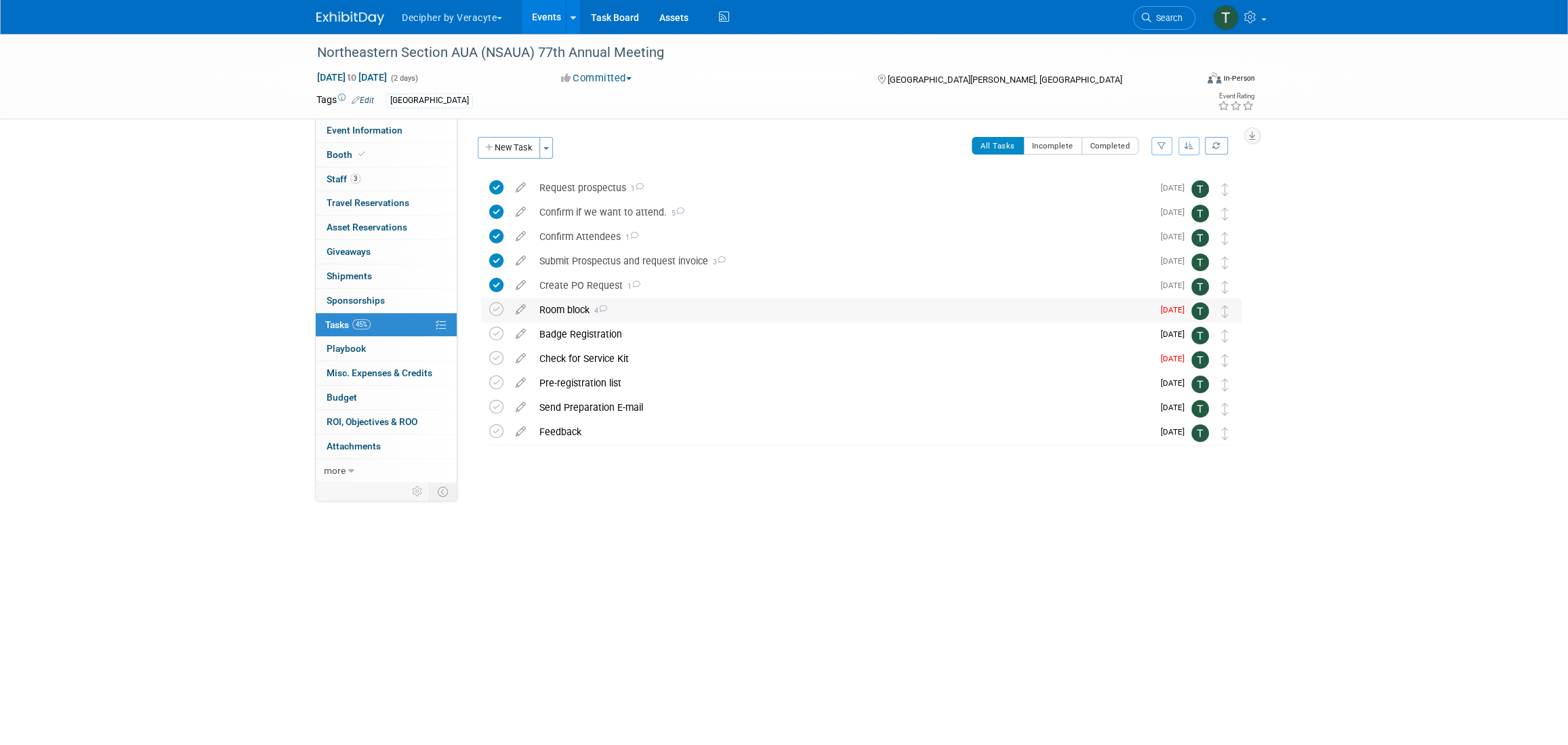
click at [577, 314] on div "Room block 4" at bounding box center [843, 310] width 620 height 23
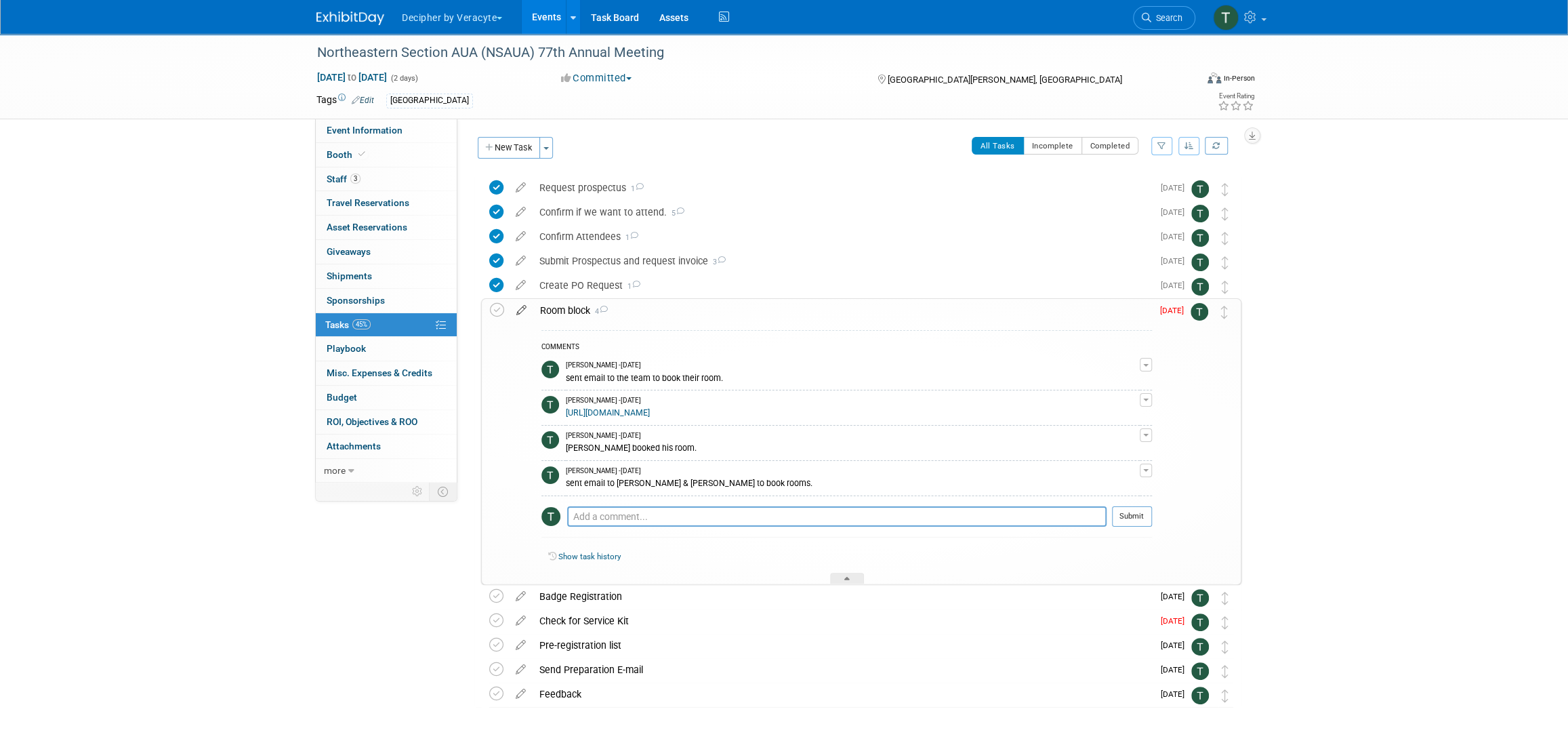
click at [517, 309] on icon at bounding box center [521, 308] width 24 height 17
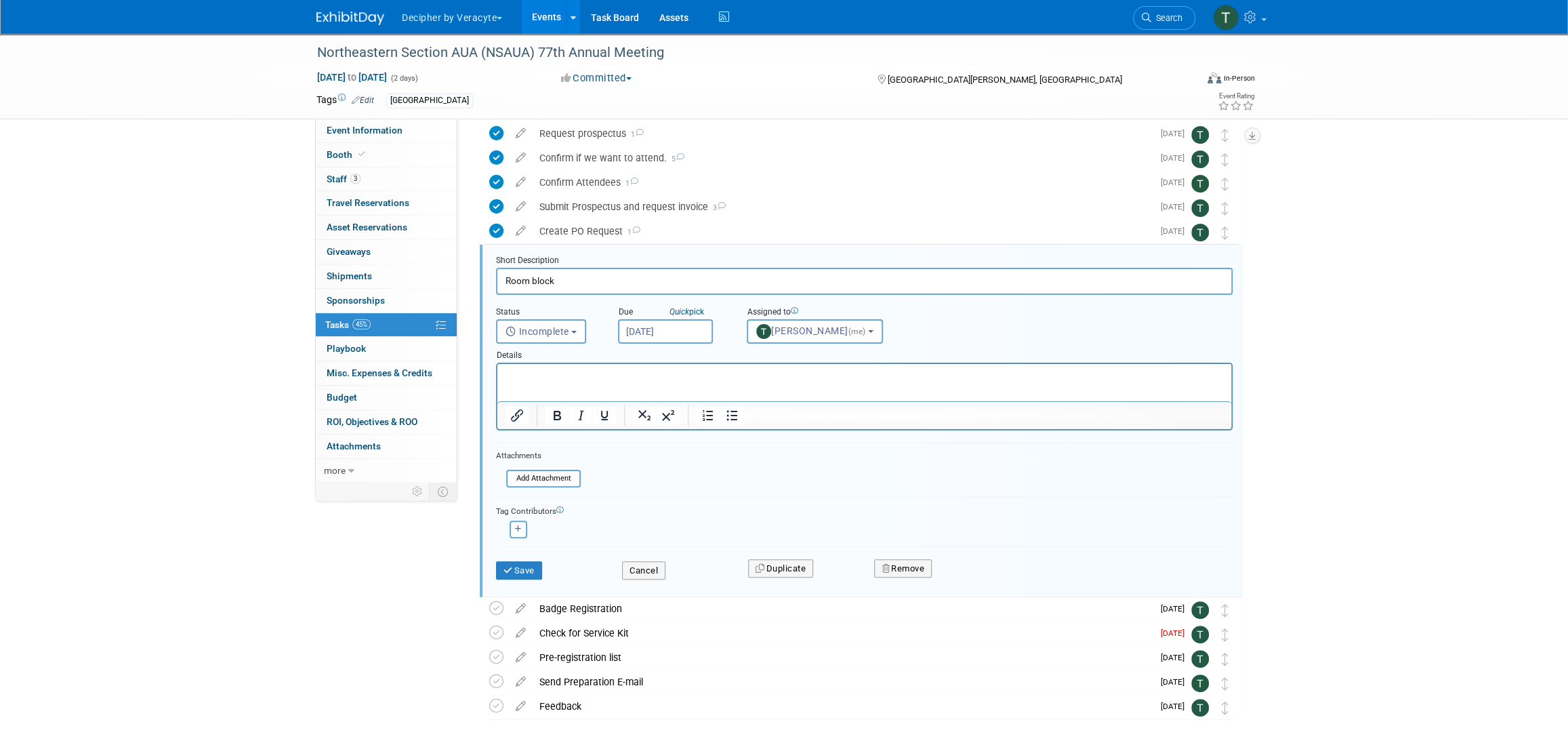
scroll to position [99, 0]
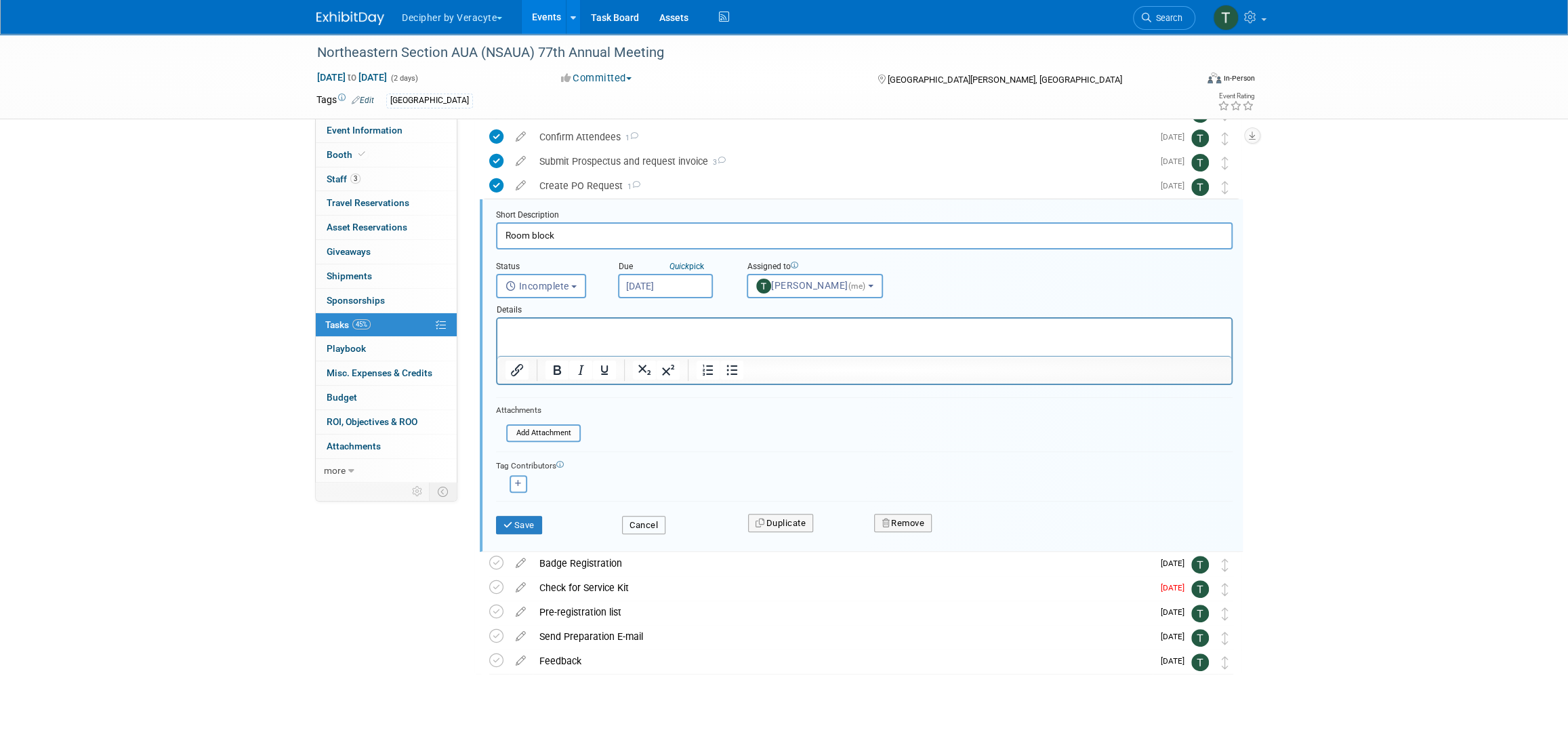
click at [658, 519] on button "Cancel" at bounding box center [644, 525] width 43 height 19
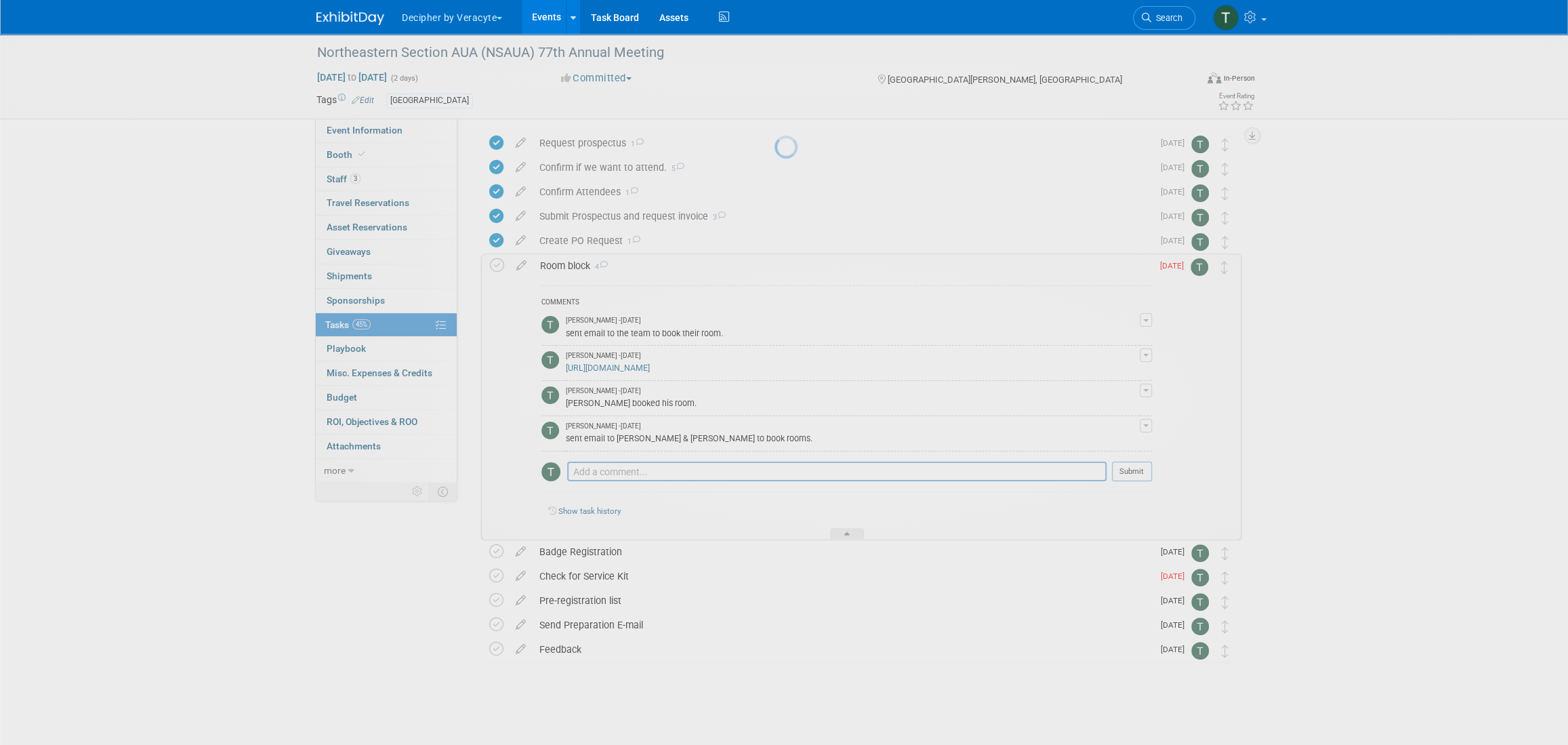
scroll to position [44, 0]
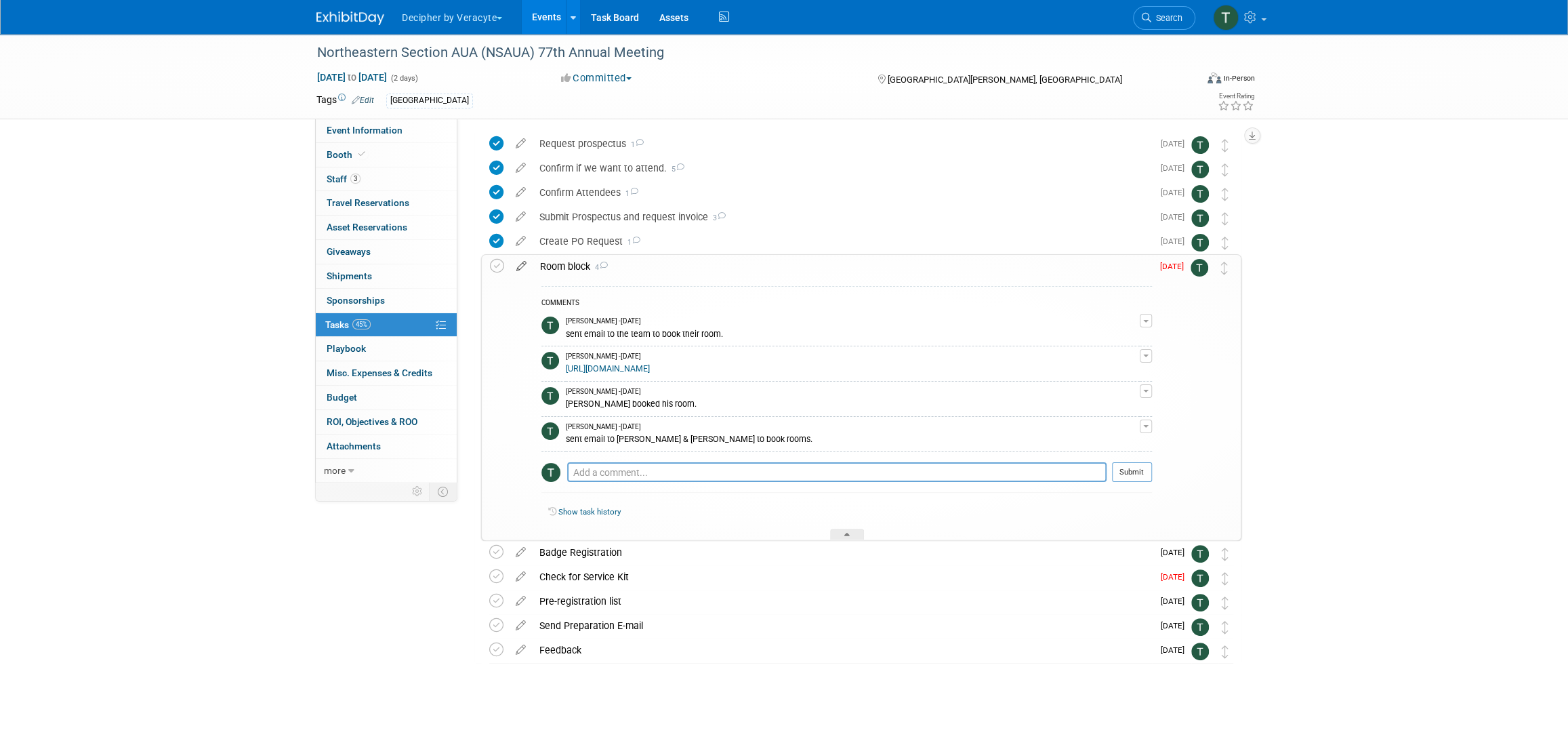
click at [519, 267] on icon at bounding box center [521, 263] width 24 height 17
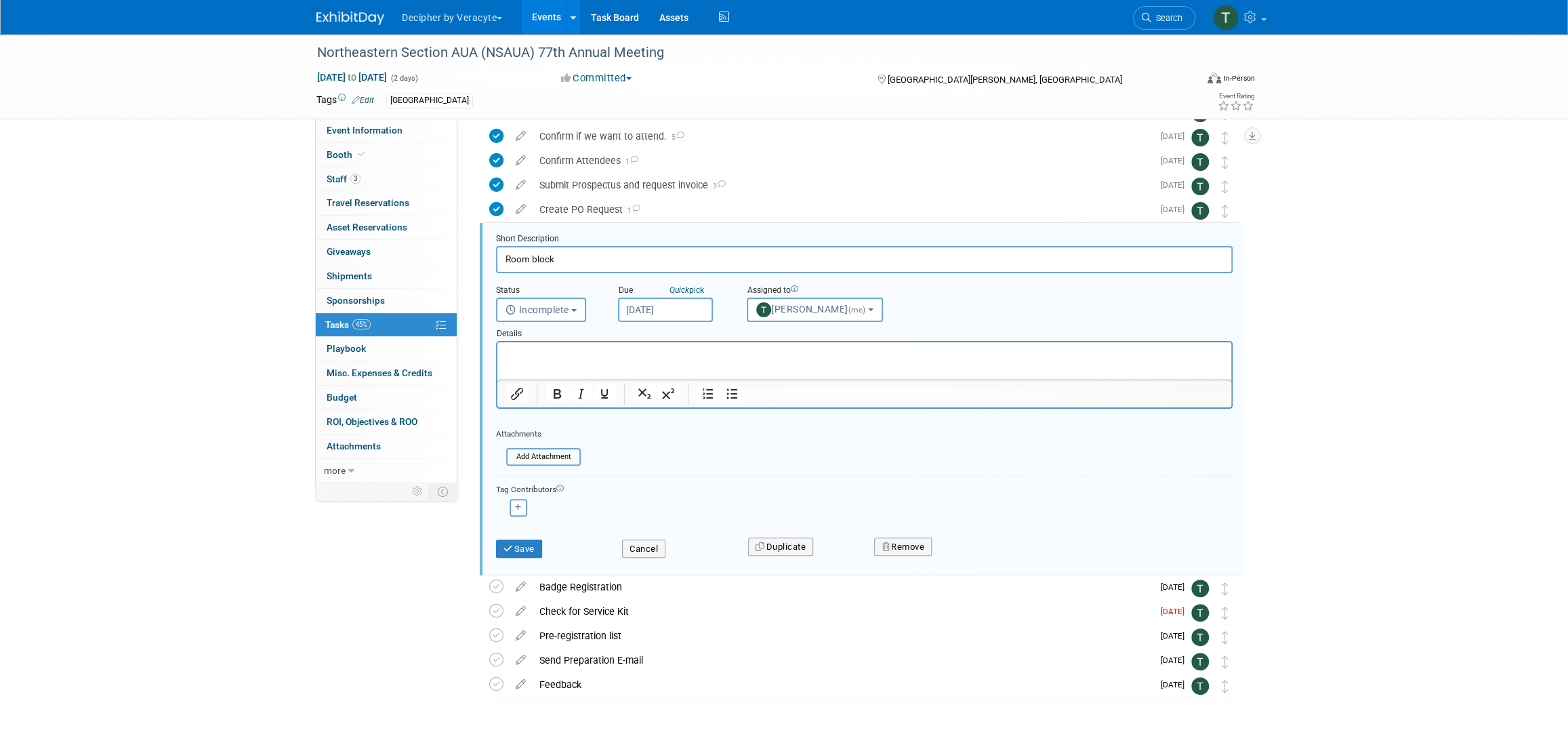
scroll to position [99, 0]
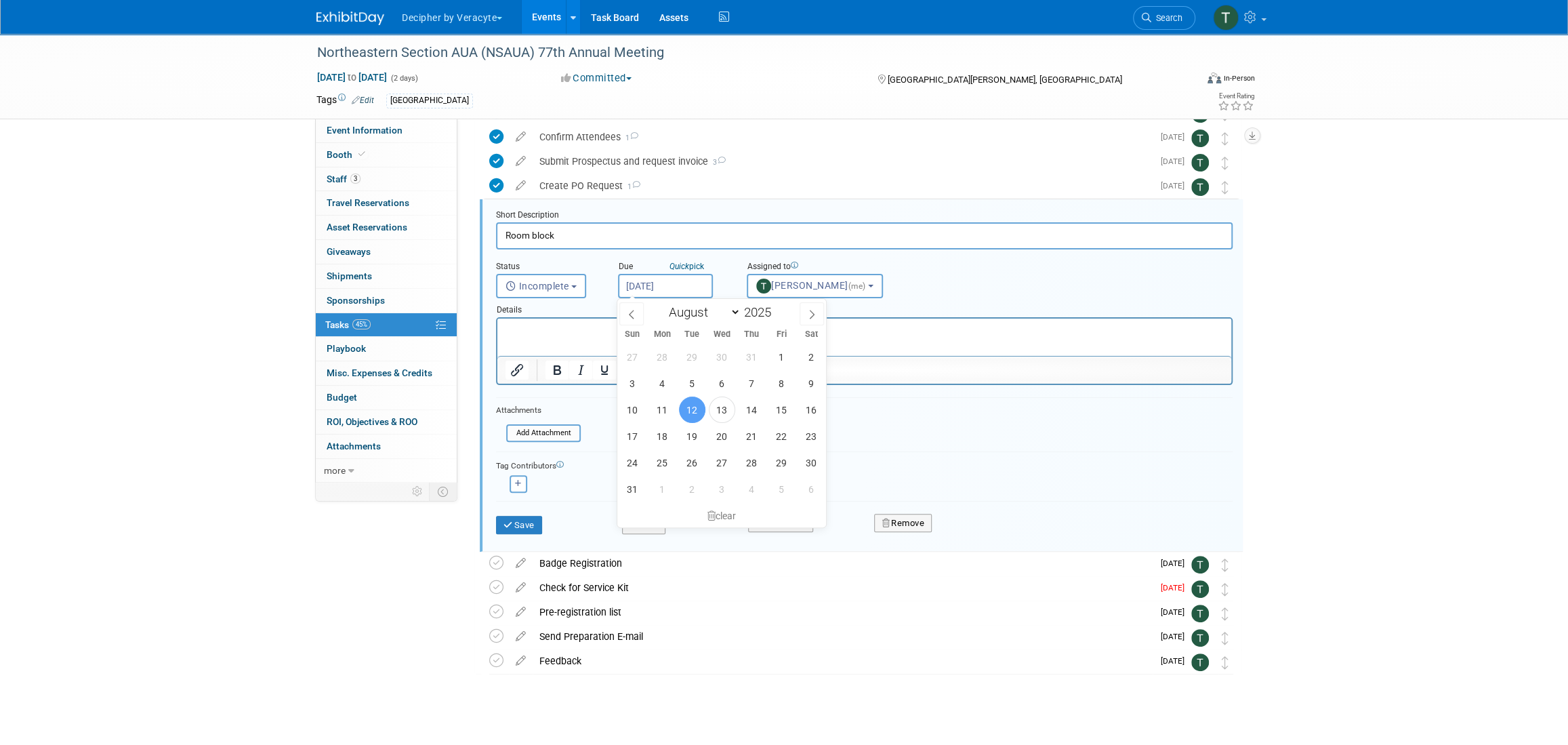
click at [688, 290] on body "Decipher by Veracyte Explore: My Workspaces 2 Go to Workspace: Corporate Events…" at bounding box center [784, 273] width 1568 height 745
click at [672, 439] on span "18" at bounding box center [662, 436] width 26 height 26
type input "Aug 18, 2025"
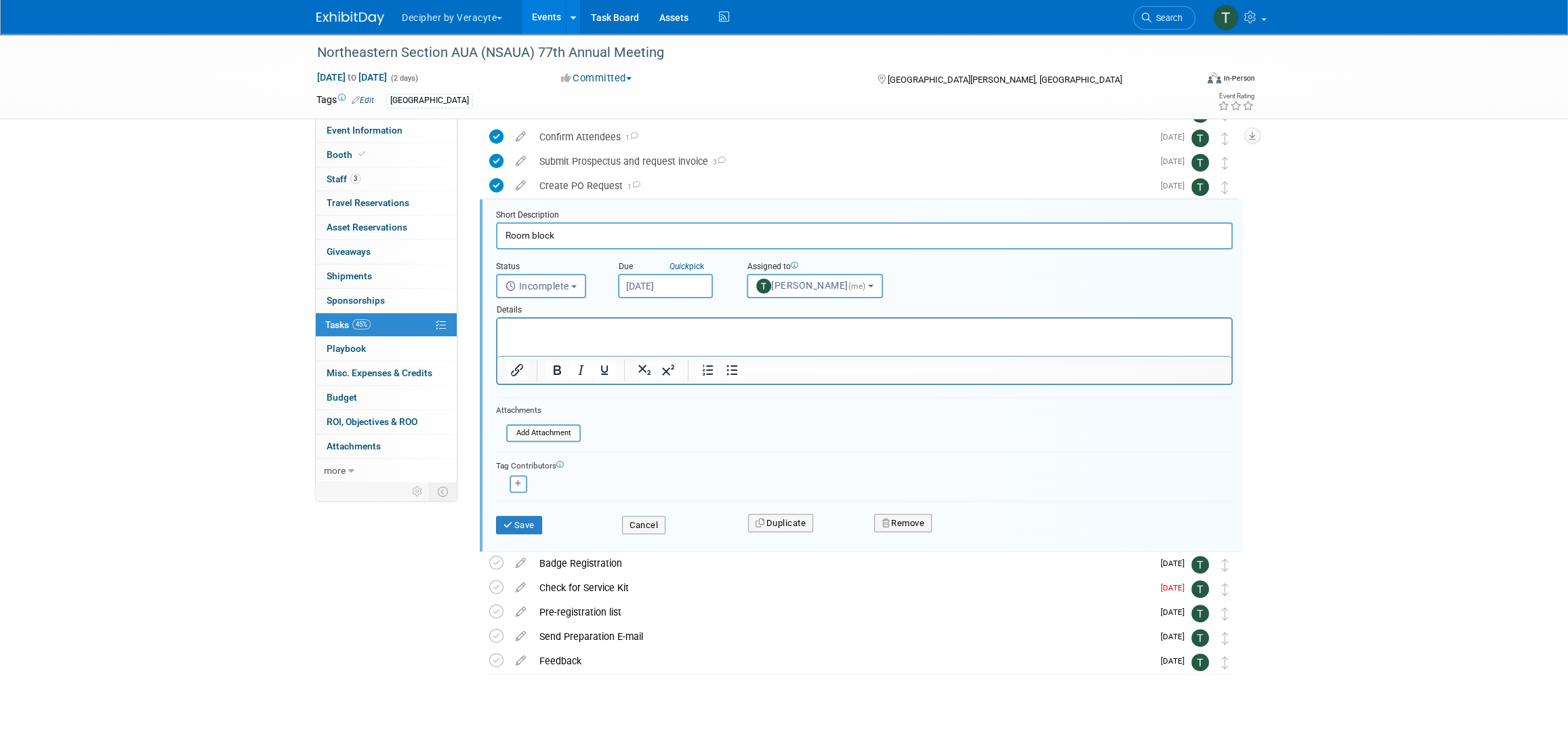
click at [499, 535] on div "Save Cancel Duplicate Remove" at bounding box center [864, 523] width 757 height 32
click at [528, 522] on button "Save" at bounding box center [519, 525] width 46 height 19
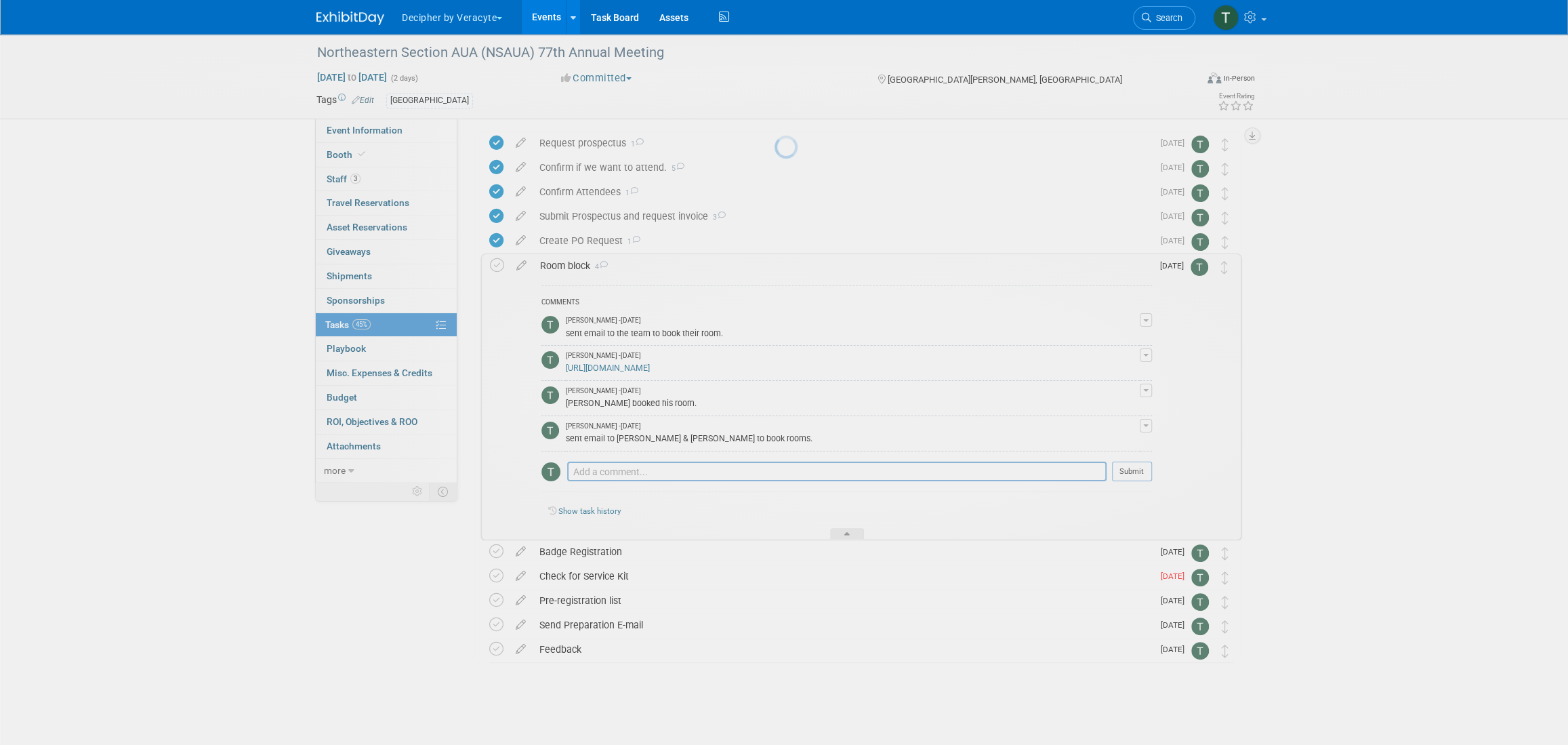
scroll to position [44, 0]
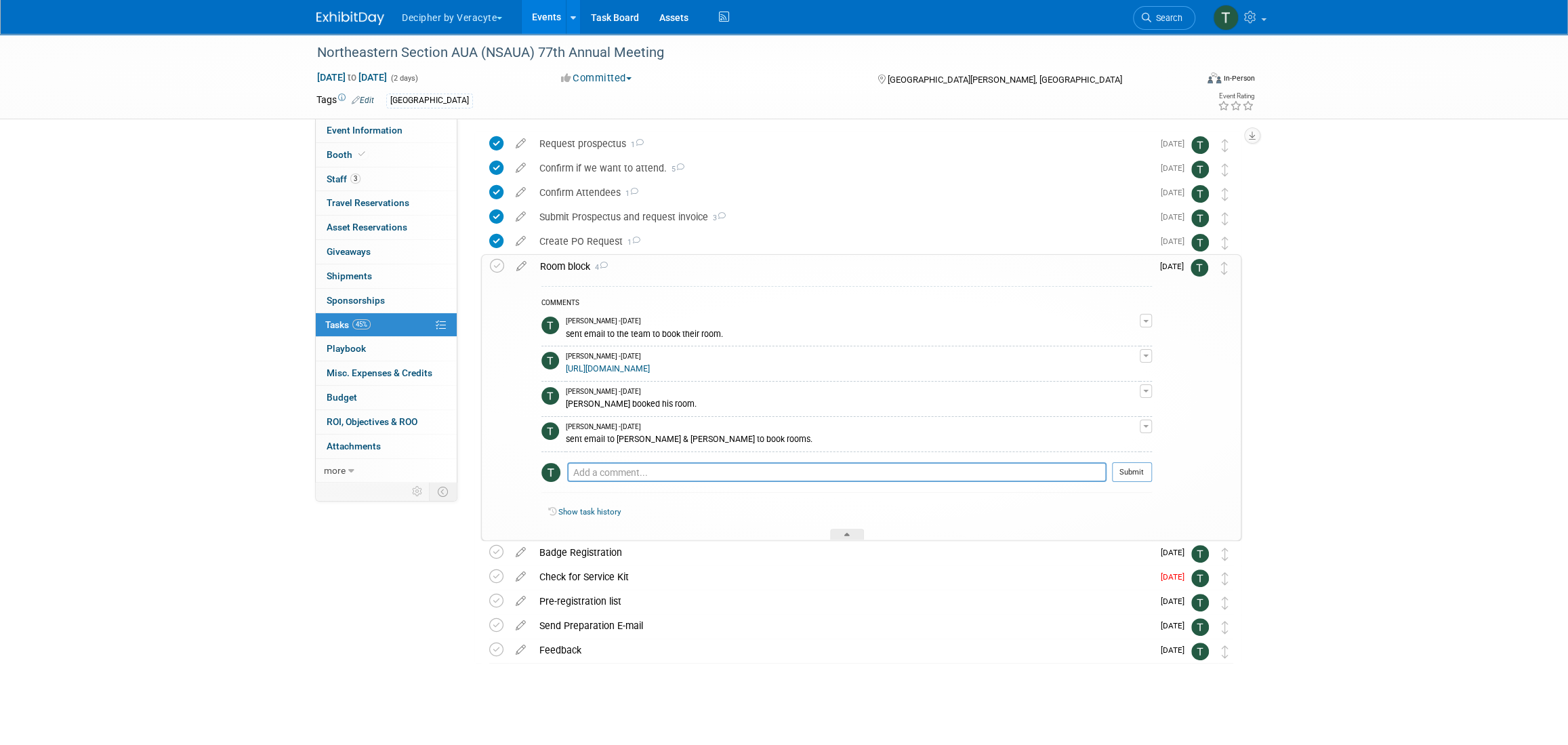
click at [574, 272] on div "Room block 4" at bounding box center [843, 266] width 619 height 23
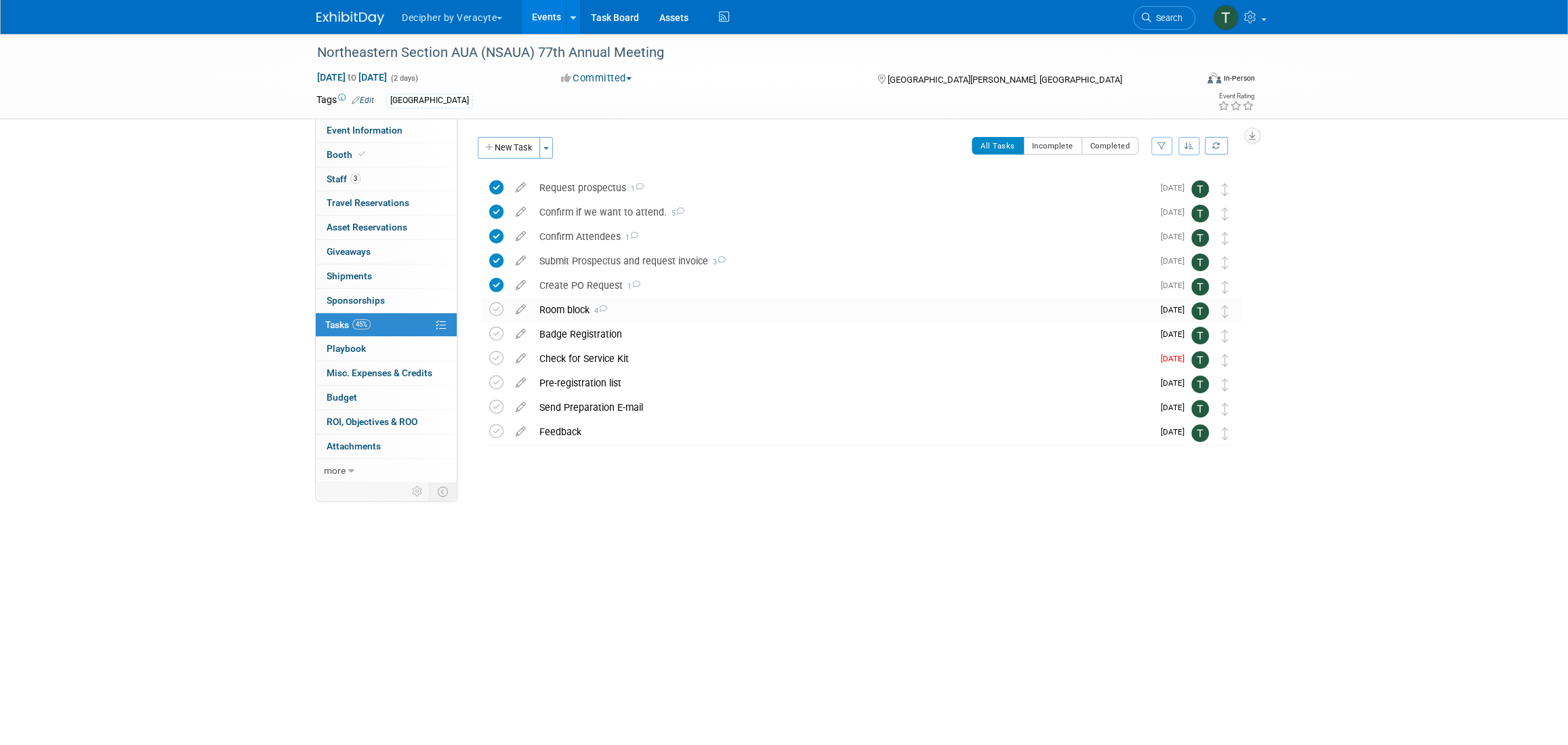
scroll to position [0, 0]
click at [568, 353] on div "Check for Service Kit" at bounding box center [843, 359] width 620 height 23
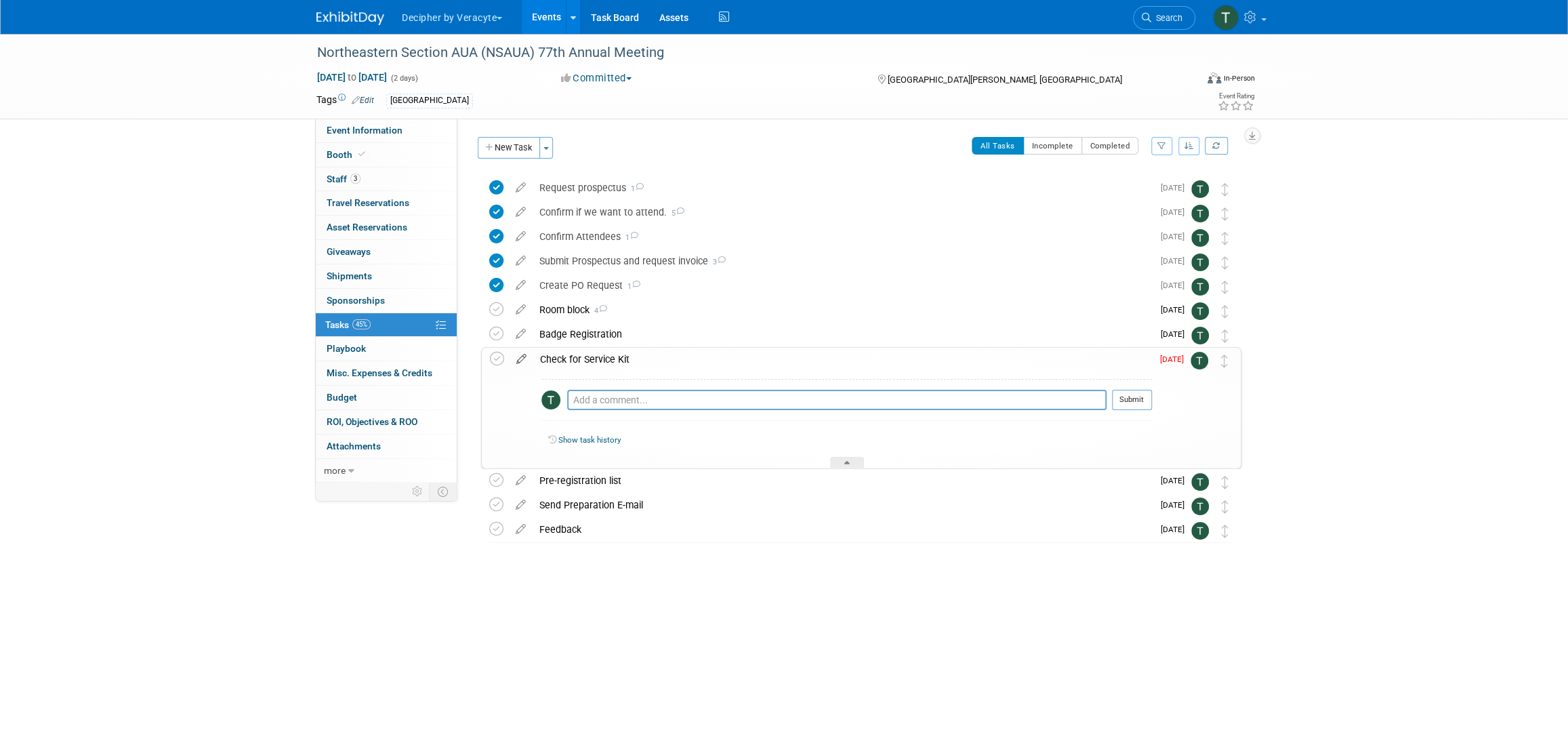
click at [521, 359] on icon at bounding box center [521, 357] width 24 height 17
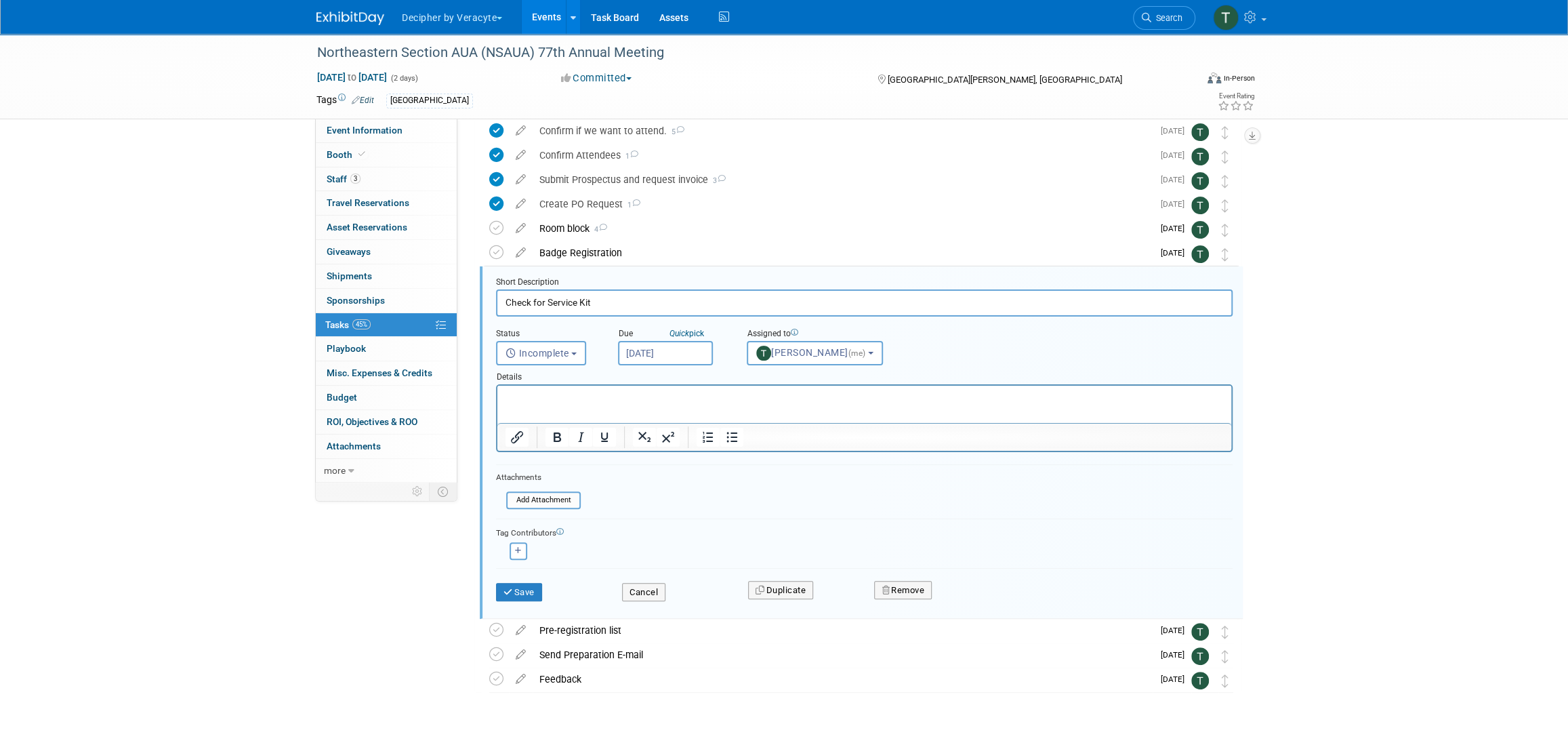
scroll to position [110, 0]
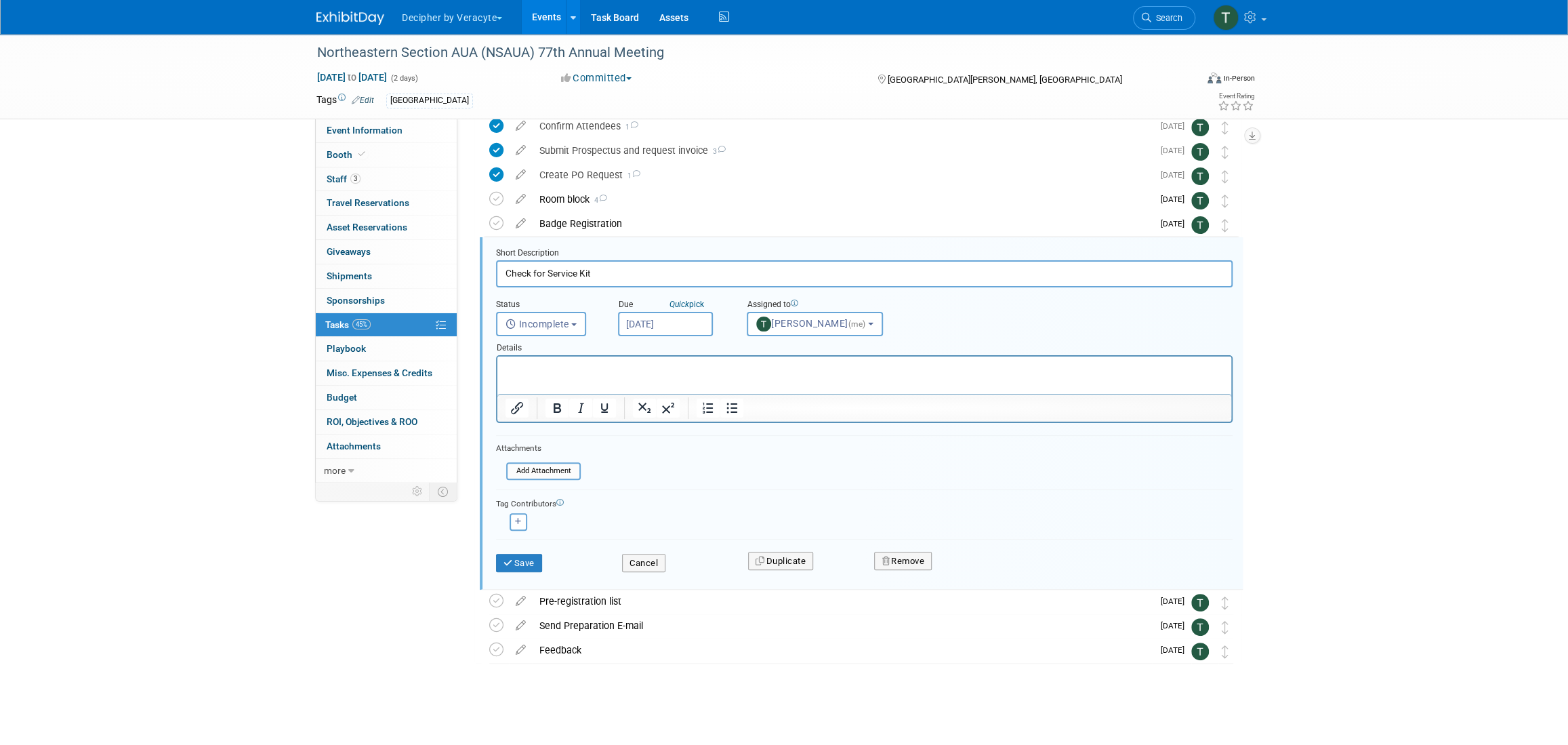
click at [663, 322] on input "Aug 12, 2025" at bounding box center [666, 323] width 95 height 24
click at [667, 478] on span "18" at bounding box center [662, 474] width 26 height 26
type input "Aug 18, 2025"
click at [519, 562] on button "Save" at bounding box center [519, 563] width 46 height 19
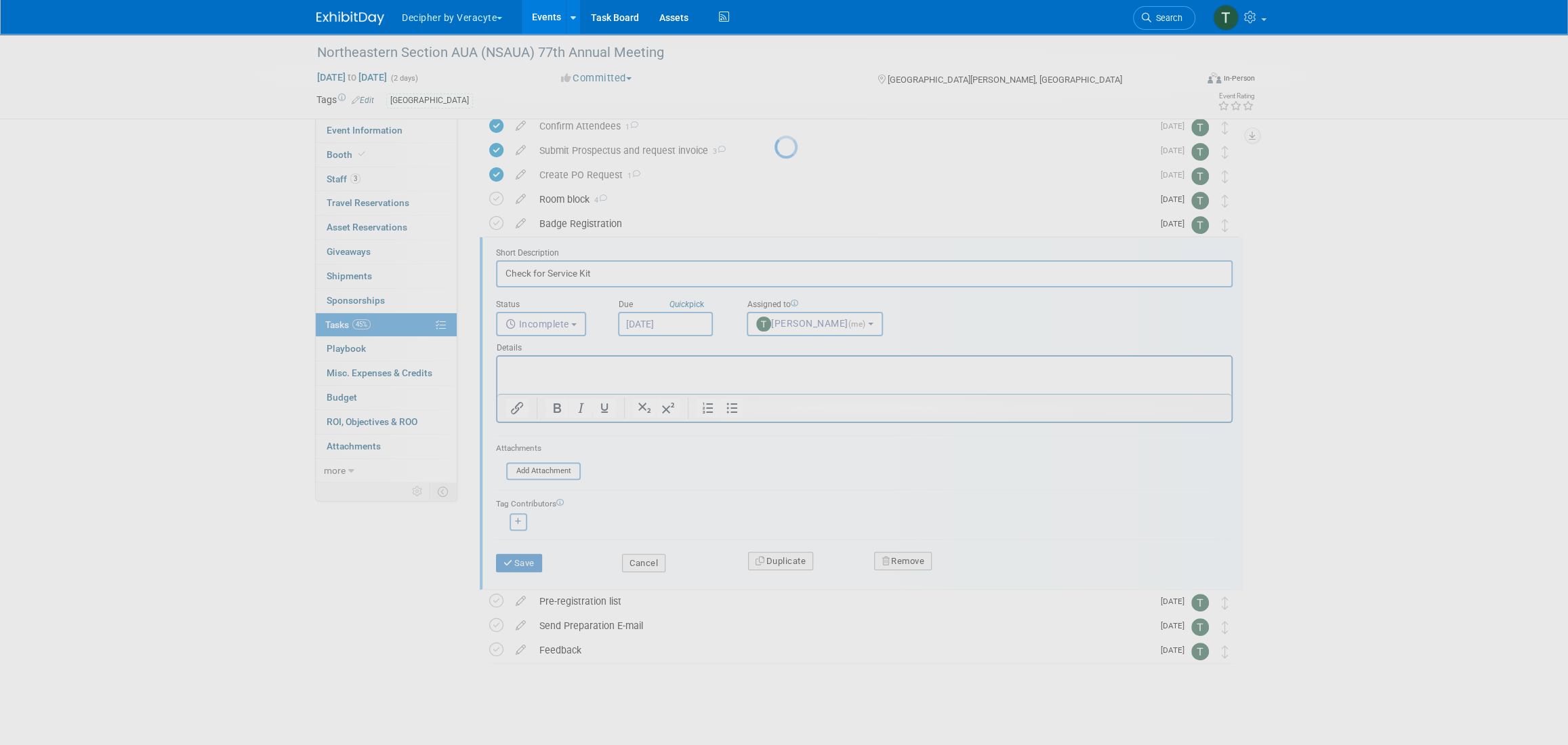
scroll to position [0, 0]
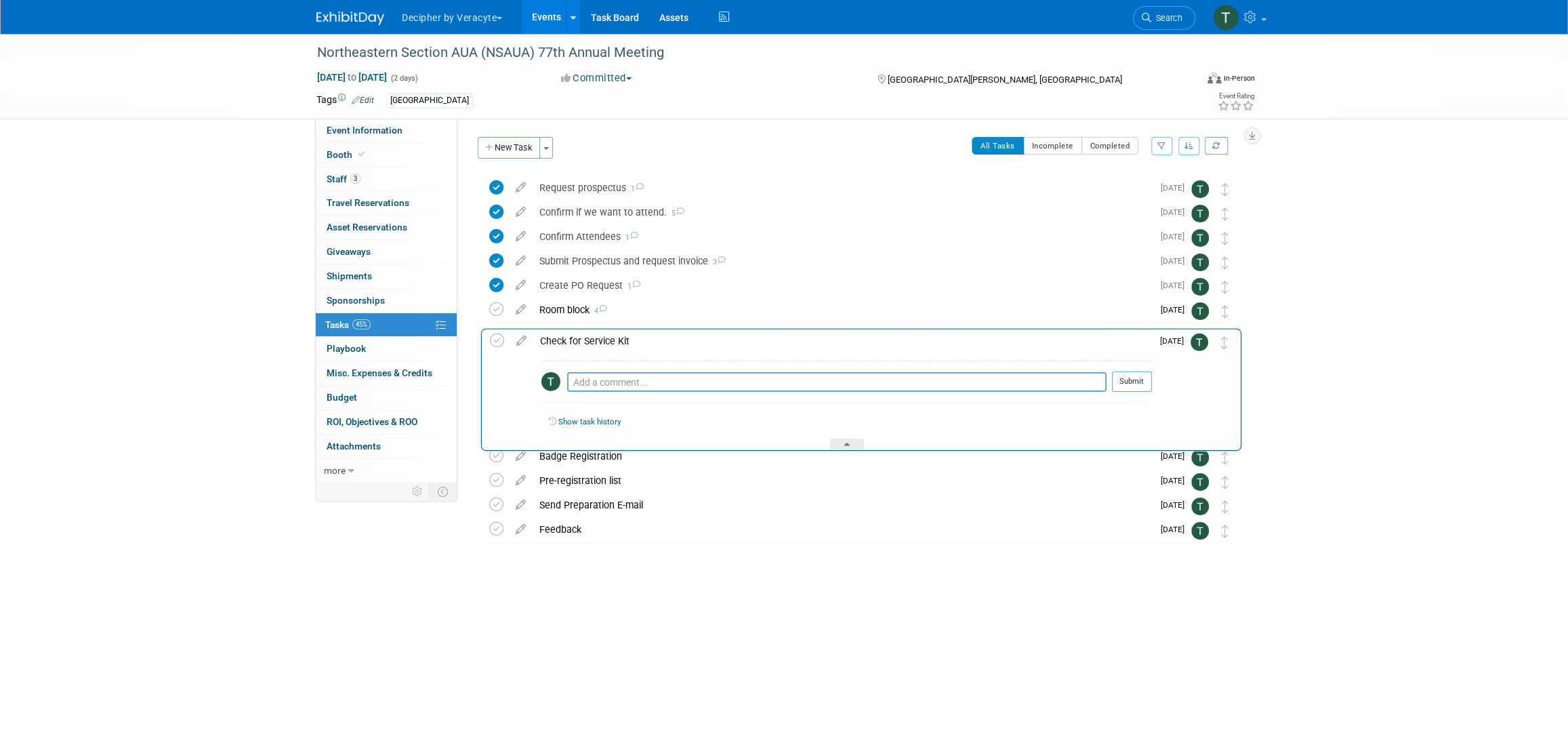
drag, startPoint x: 1219, startPoint y: 359, endPoint x: 1219, endPoint y: 337, distance: 22.0
click at [1219, 333] on td at bounding box center [1225, 383] width 15 height 120
click at [742, 330] on div "Check for Service Kit" at bounding box center [843, 335] width 619 height 23
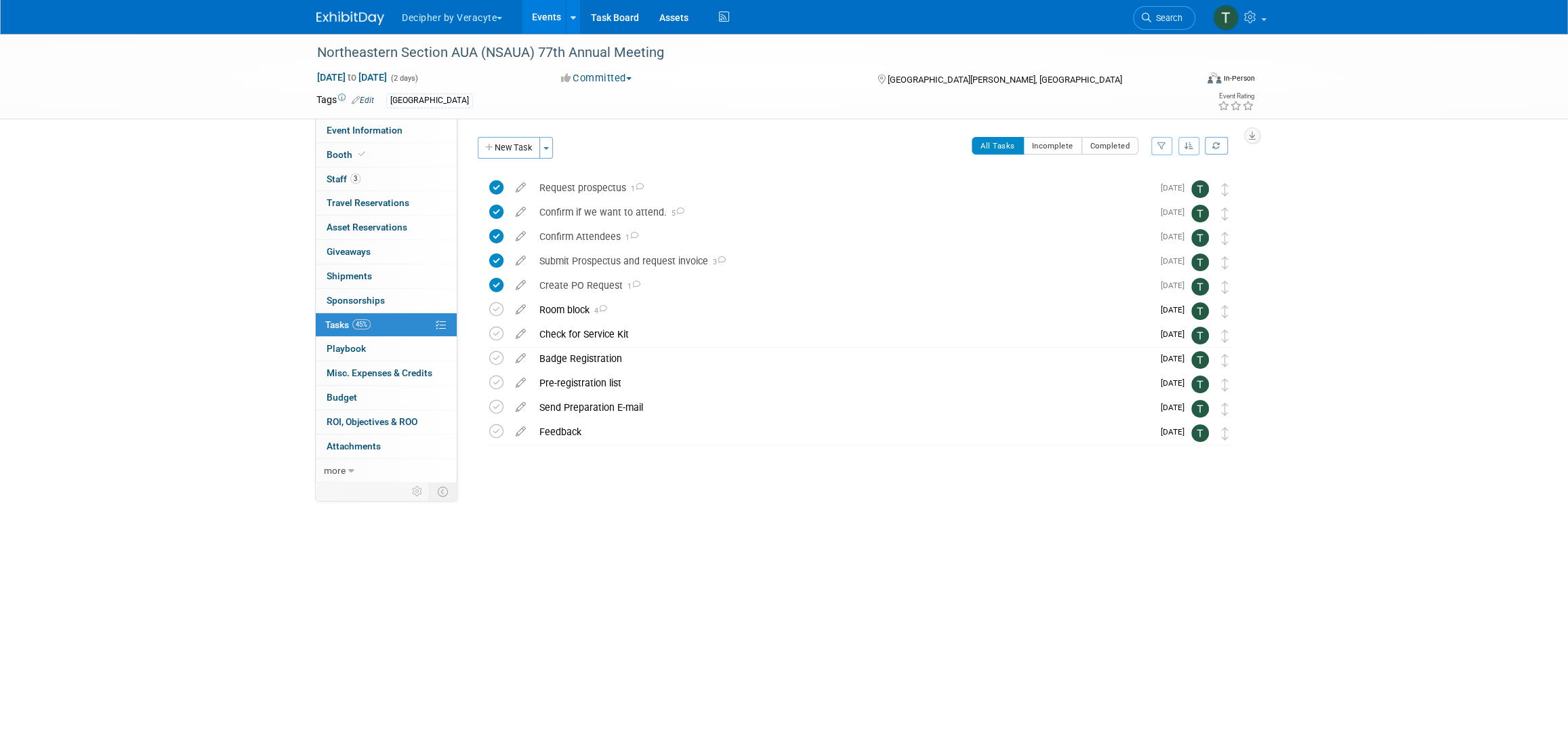
click at [542, 19] on link "Events" at bounding box center [547, 17] width 50 height 34
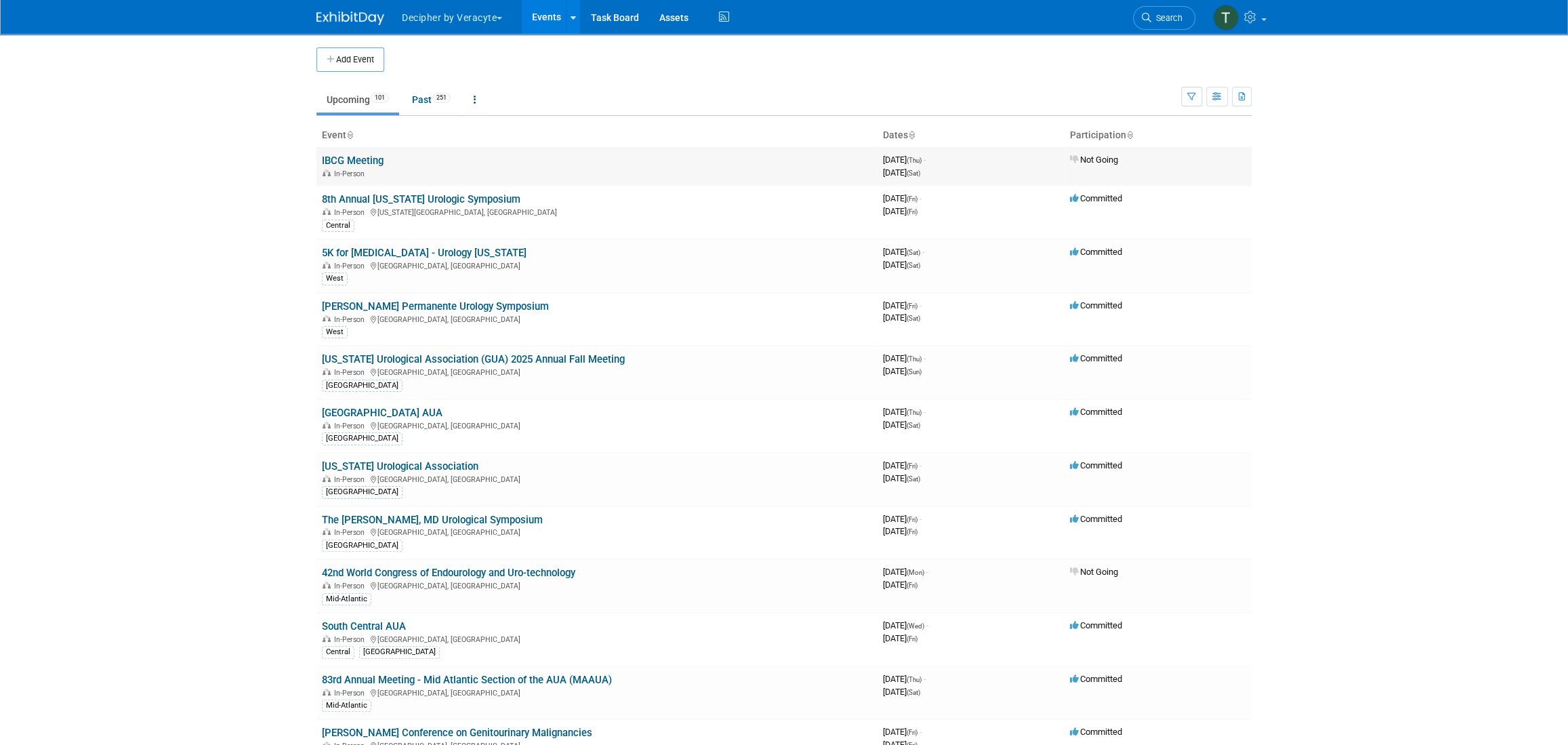
scroll to position [2505, 0]
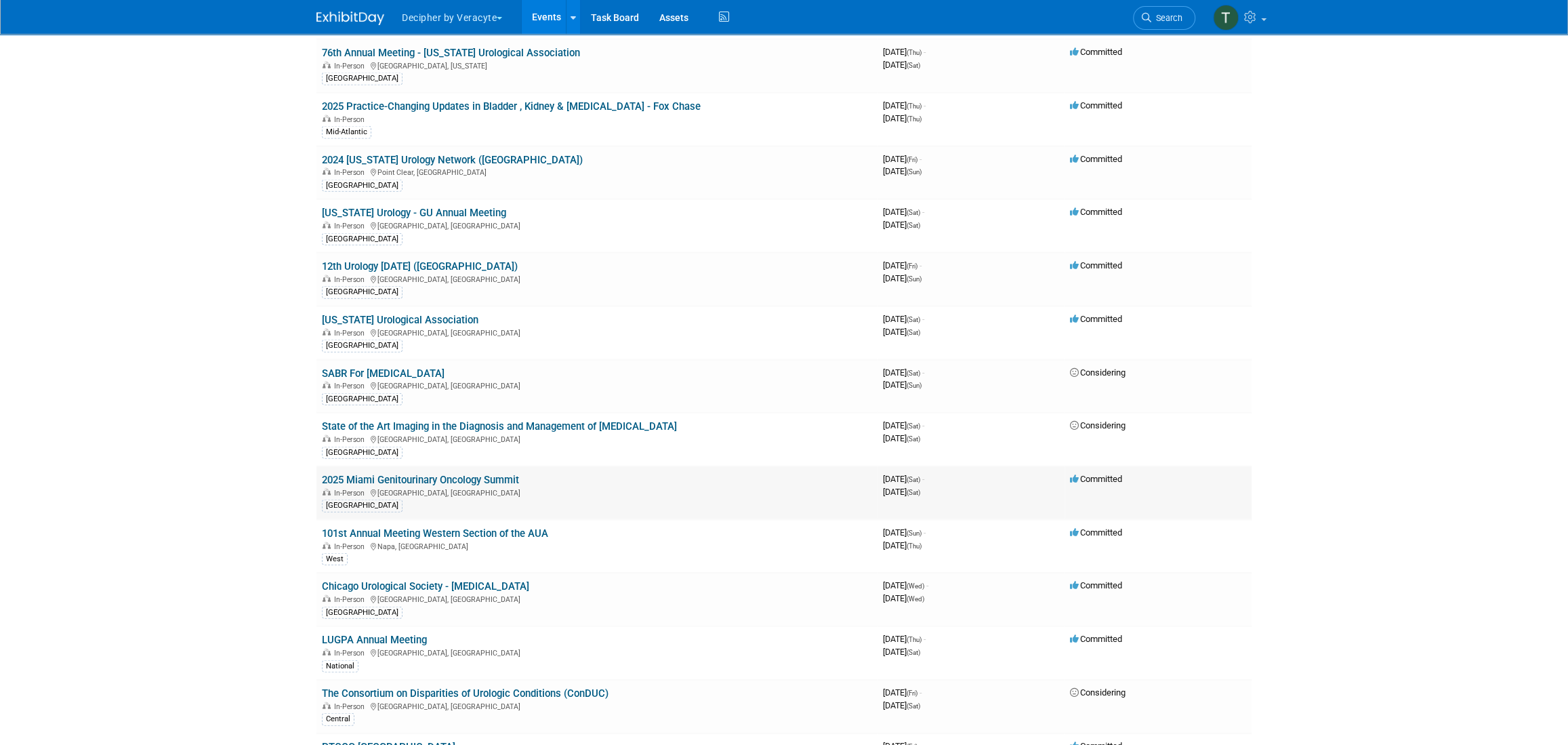
click at [409, 474] on link "2025 Miami Genitourinary Oncology Summit" at bounding box center [420, 480] width 197 height 12
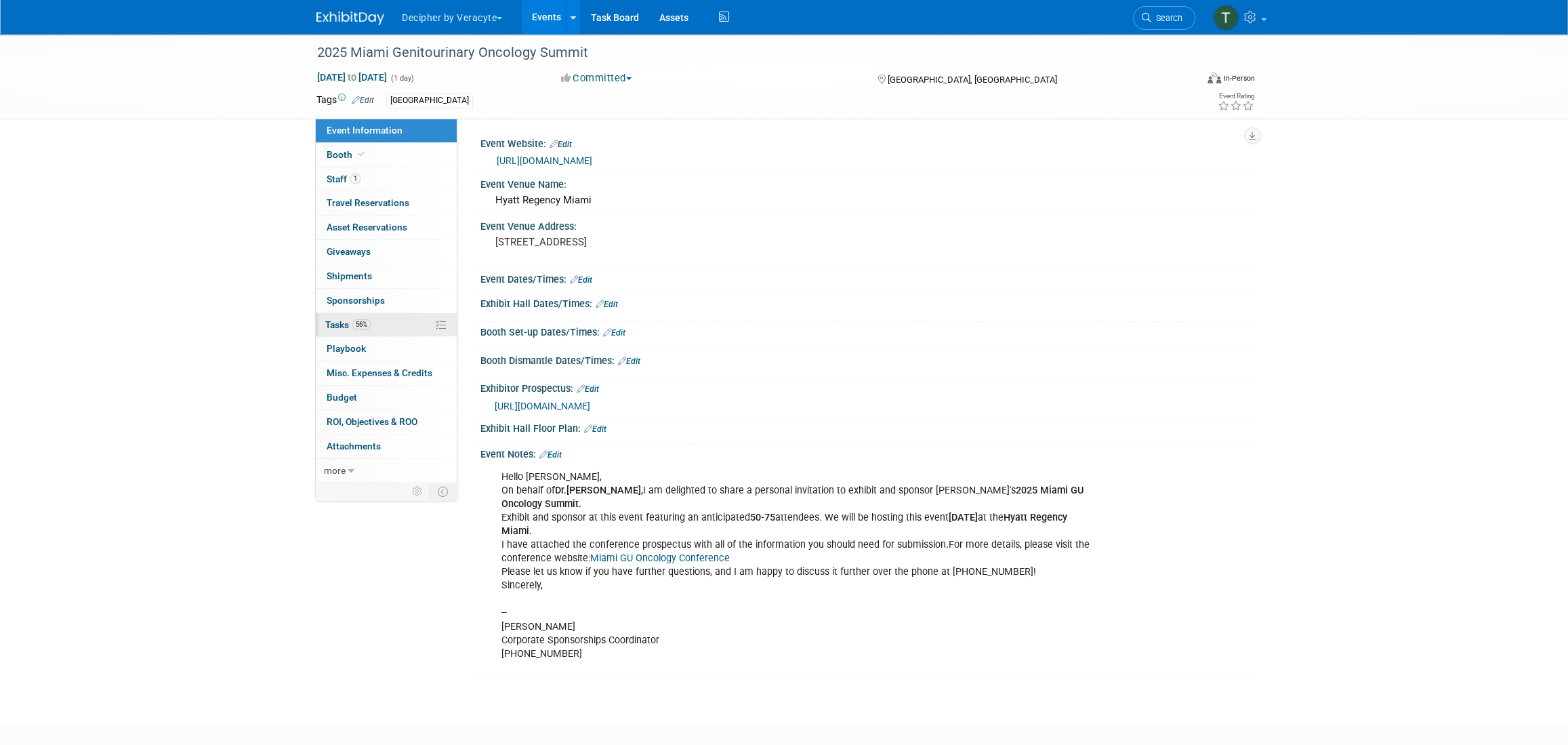
click at [356, 335] on link "56% Tasks 56%" at bounding box center [386, 325] width 141 height 24
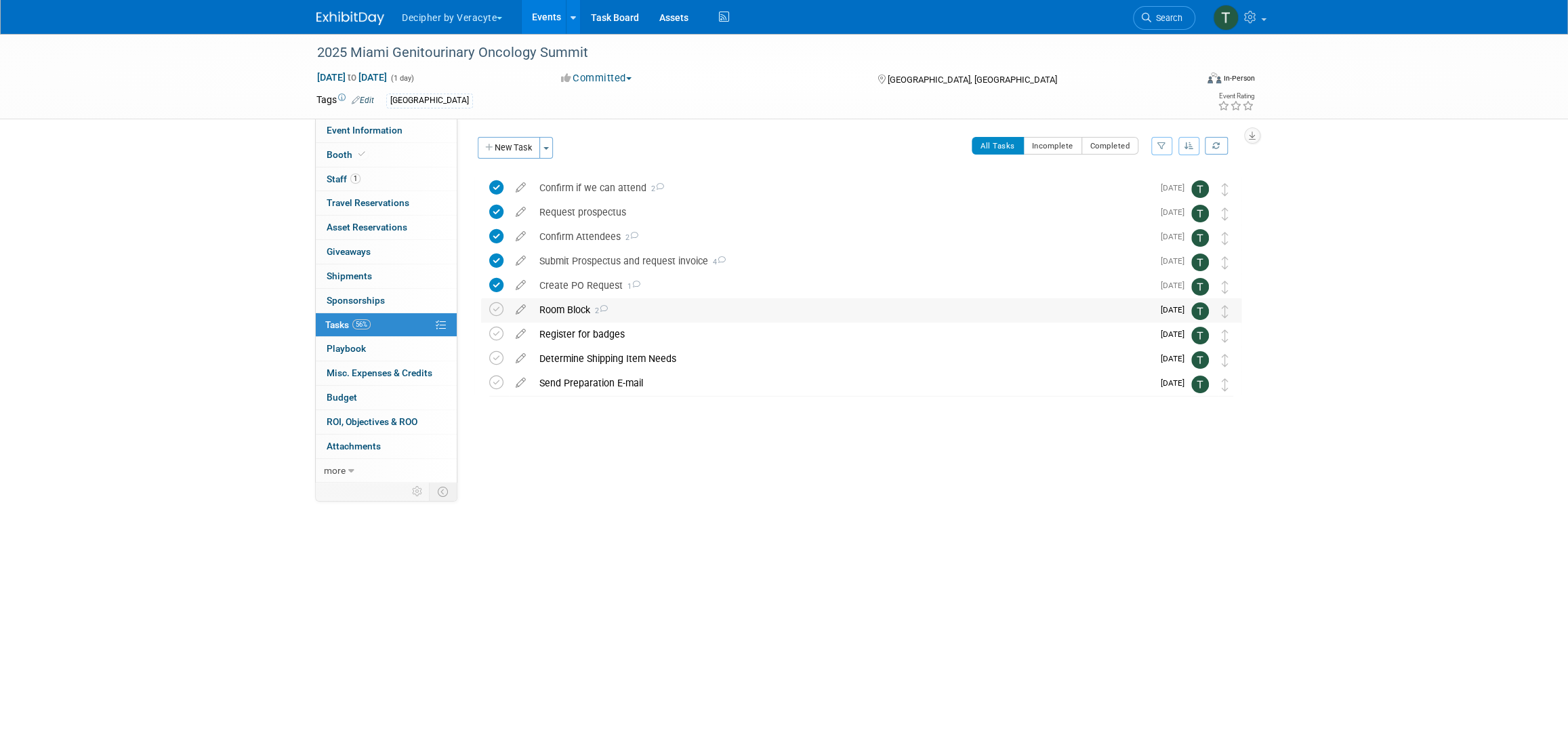
click at [572, 304] on div "Room Block 2" at bounding box center [843, 310] width 620 height 23
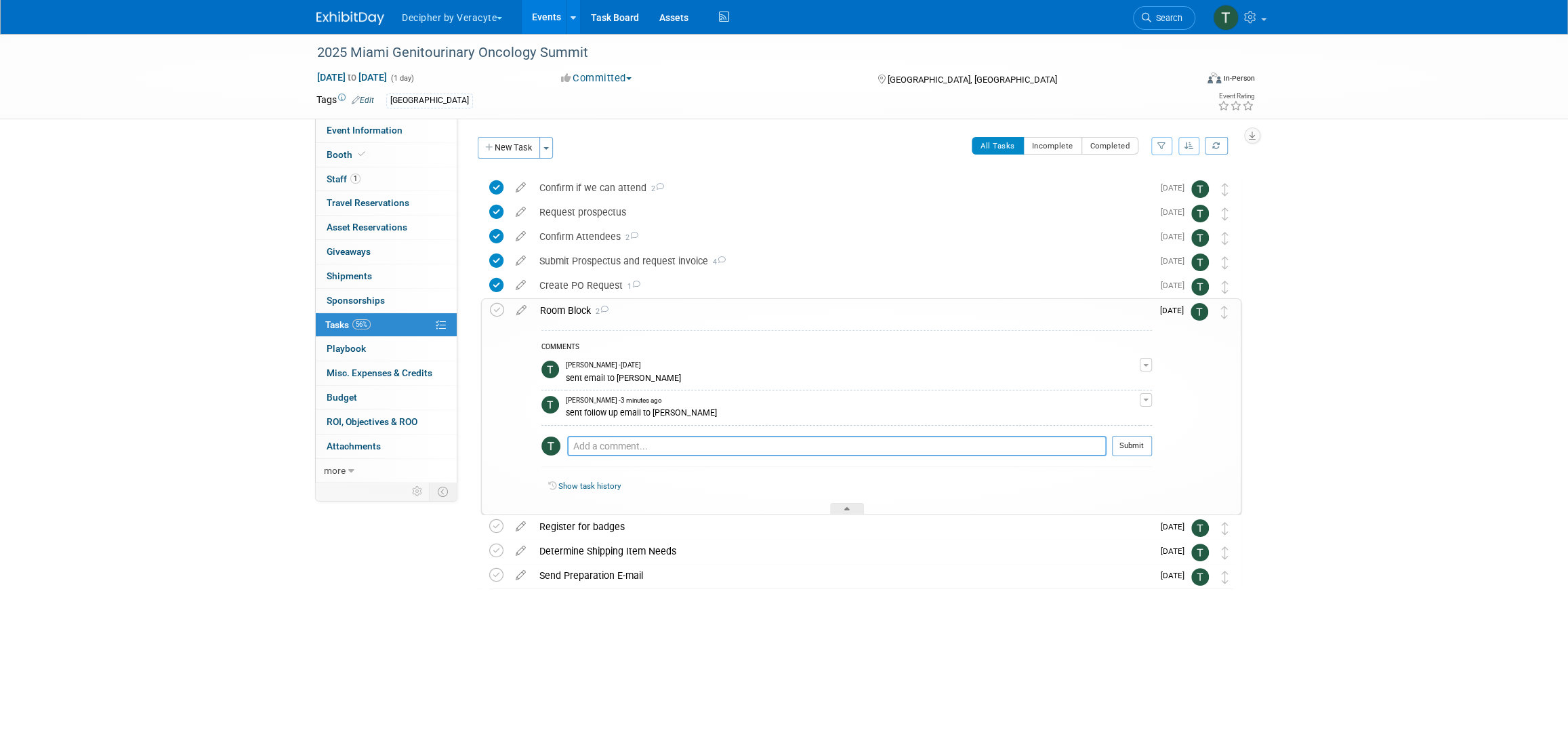
click at [614, 447] on textarea at bounding box center [836, 446] width 540 height 20
type textarea "not needed per Ken"
click at [1125, 448] on button "Submit" at bounding box center [1132, 446] width 40 height 20
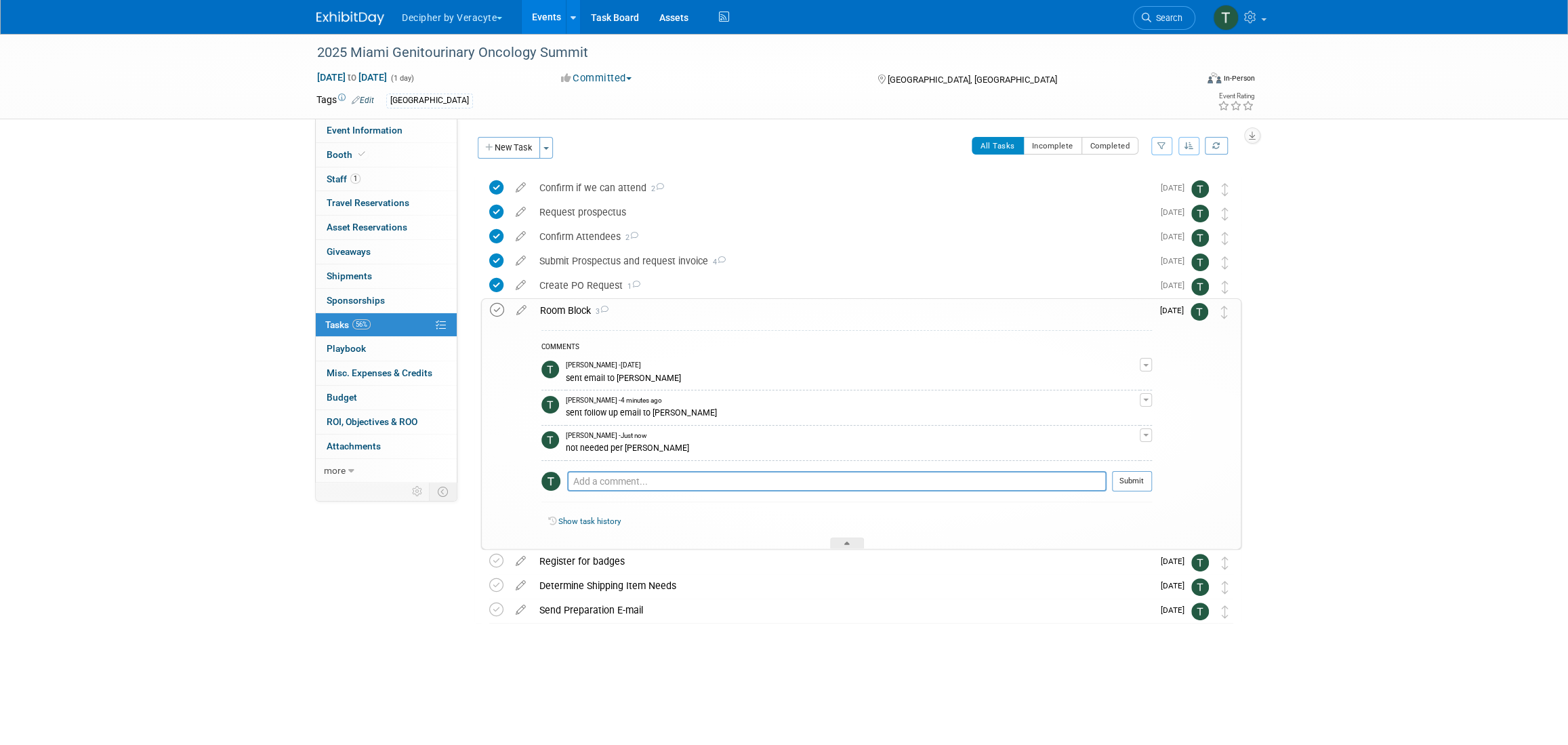
click at [502, 309] on icon at bounding box center [497, 310] width 14 height 14
click at [596, 317] on div "Room Block 3" at bounding box center [843, 311] width 619 height 23
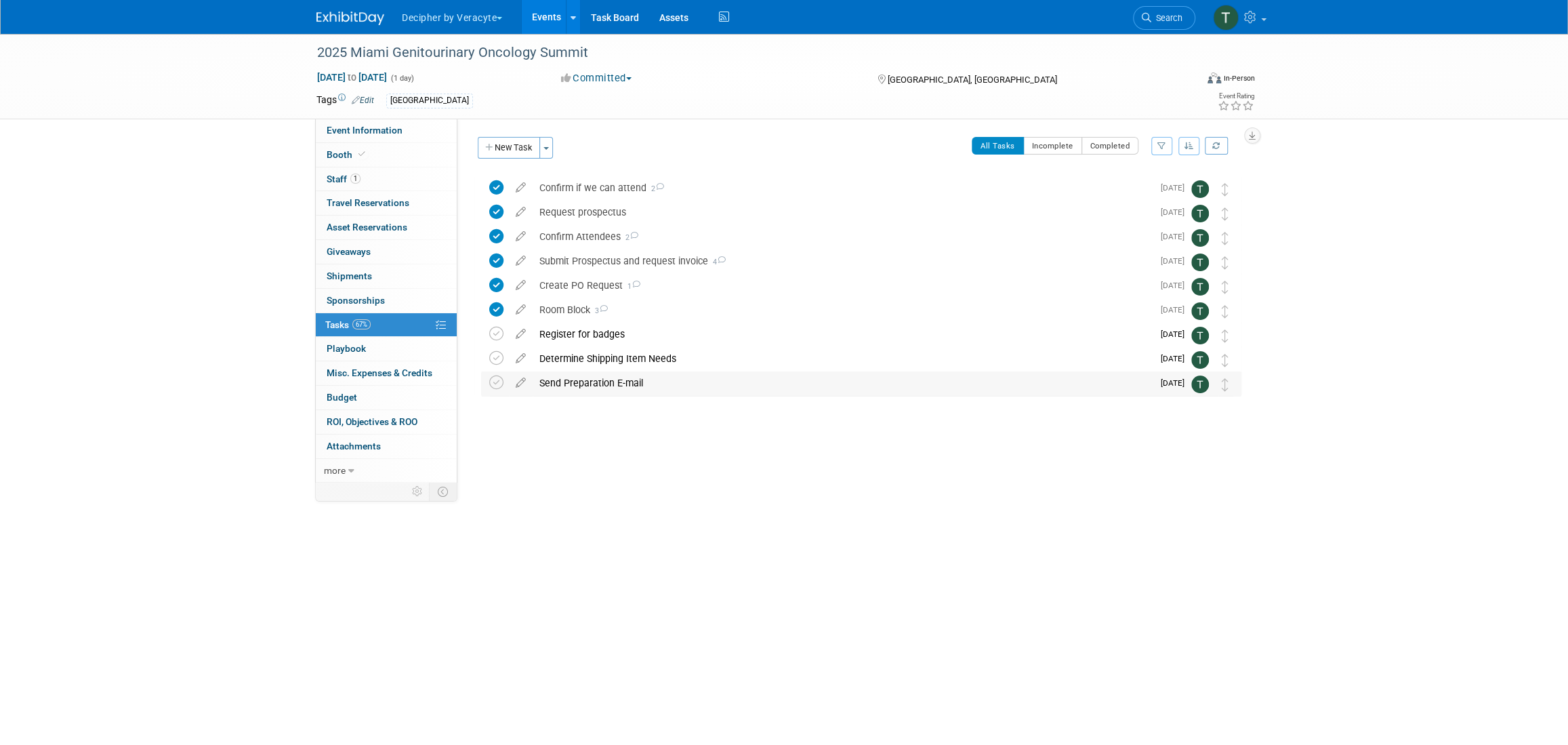
click at [606, 371] on div "Send Preparation E-mail" at bounding box center [843, 383] width 620 height 23
click at [607, 376] on div "Send Preparation E-mail" at bounding box center [843, 384] width 619 height 23
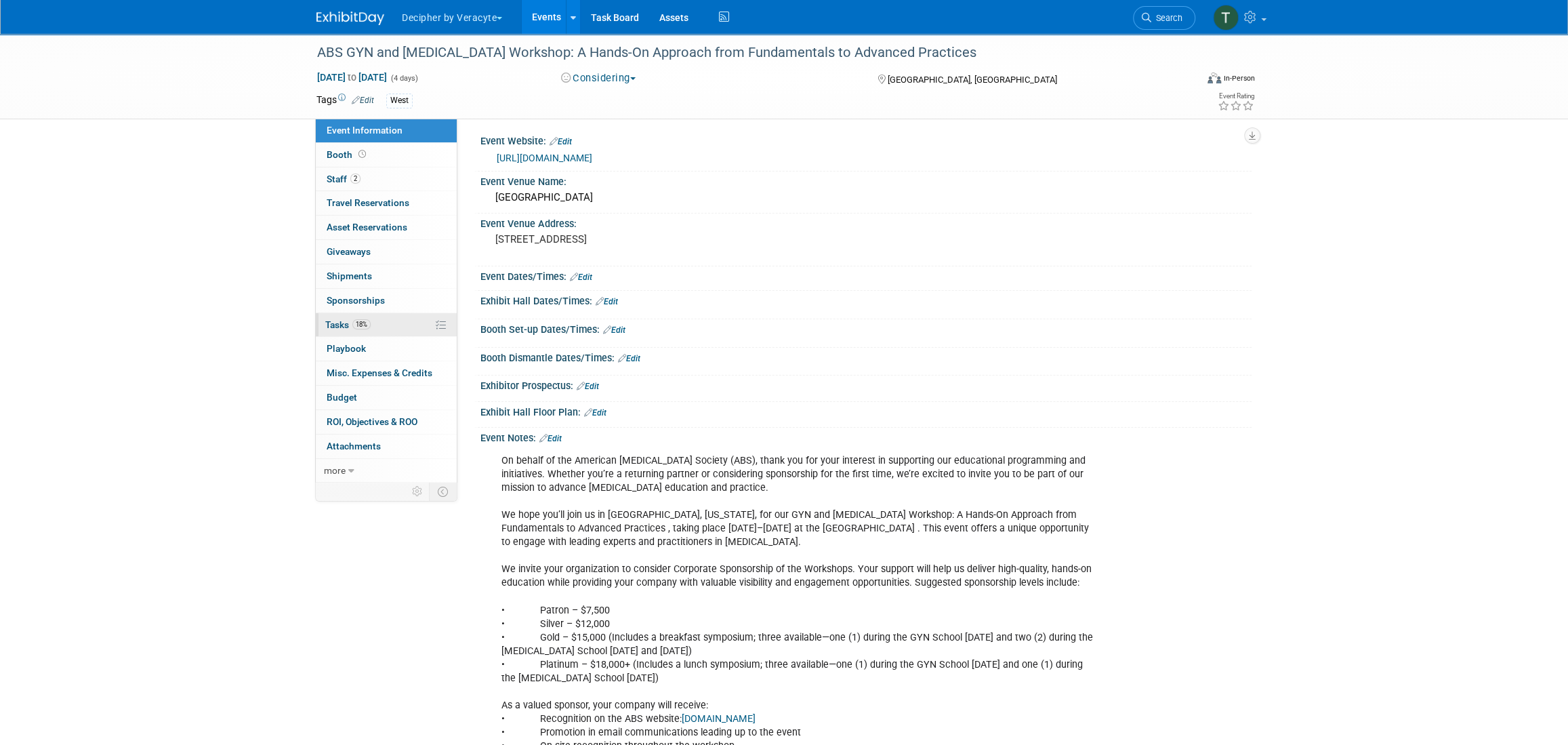
click at [384, 315] on link "18% Tasks 18%" at bounding box center [386, 325] width 141 height 24
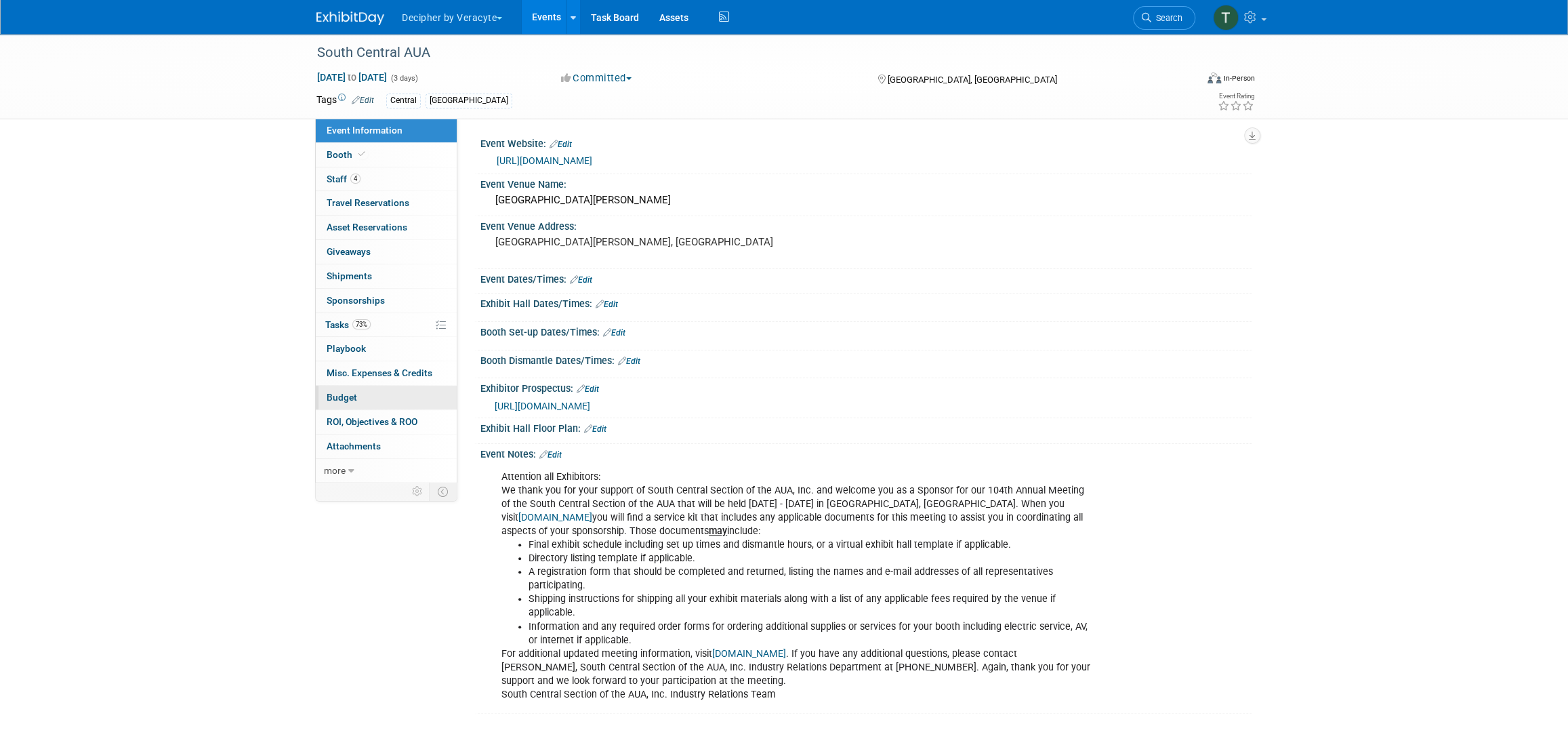
click at [349, 402] on link "Budget" at bounding box center [386, 397] width 141 height 24
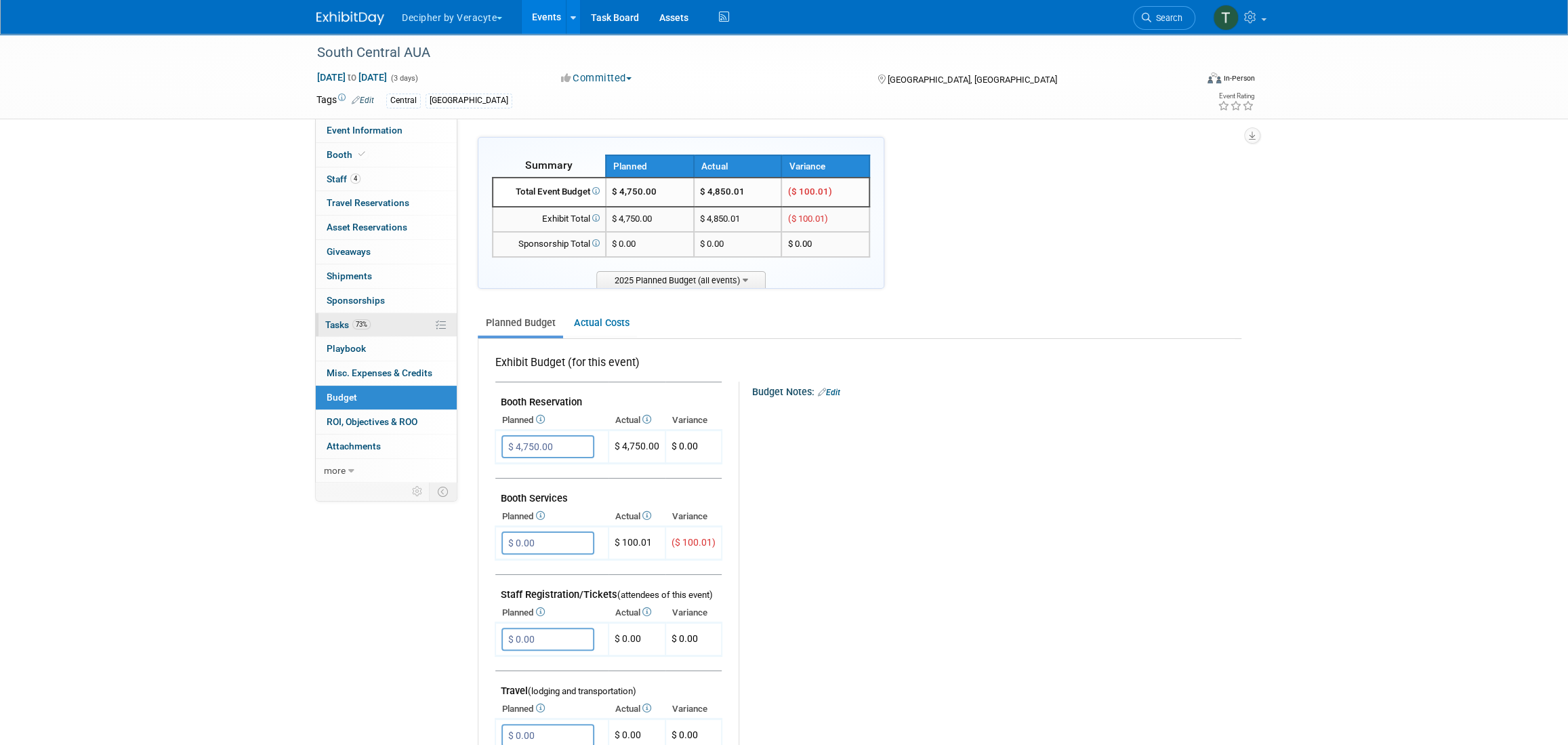
click at [355, 334] on link "73% Tasks 73%" at bounding box center [386, 325] width 141 height 24
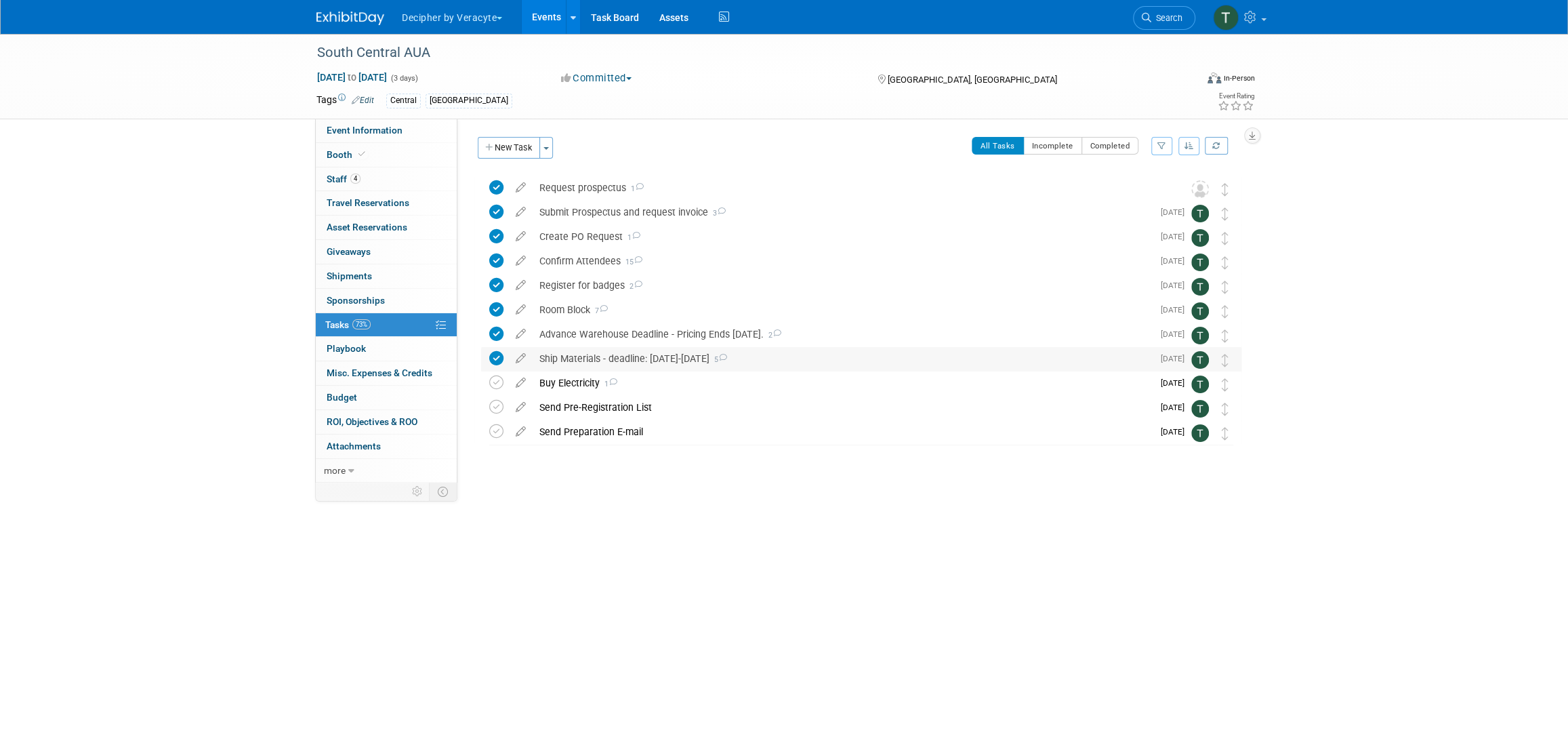
click at [574, 360] on div "Ship Materials - deadline: August 11-September 3 5" at bounding box center [843, 359] width 620 height 23
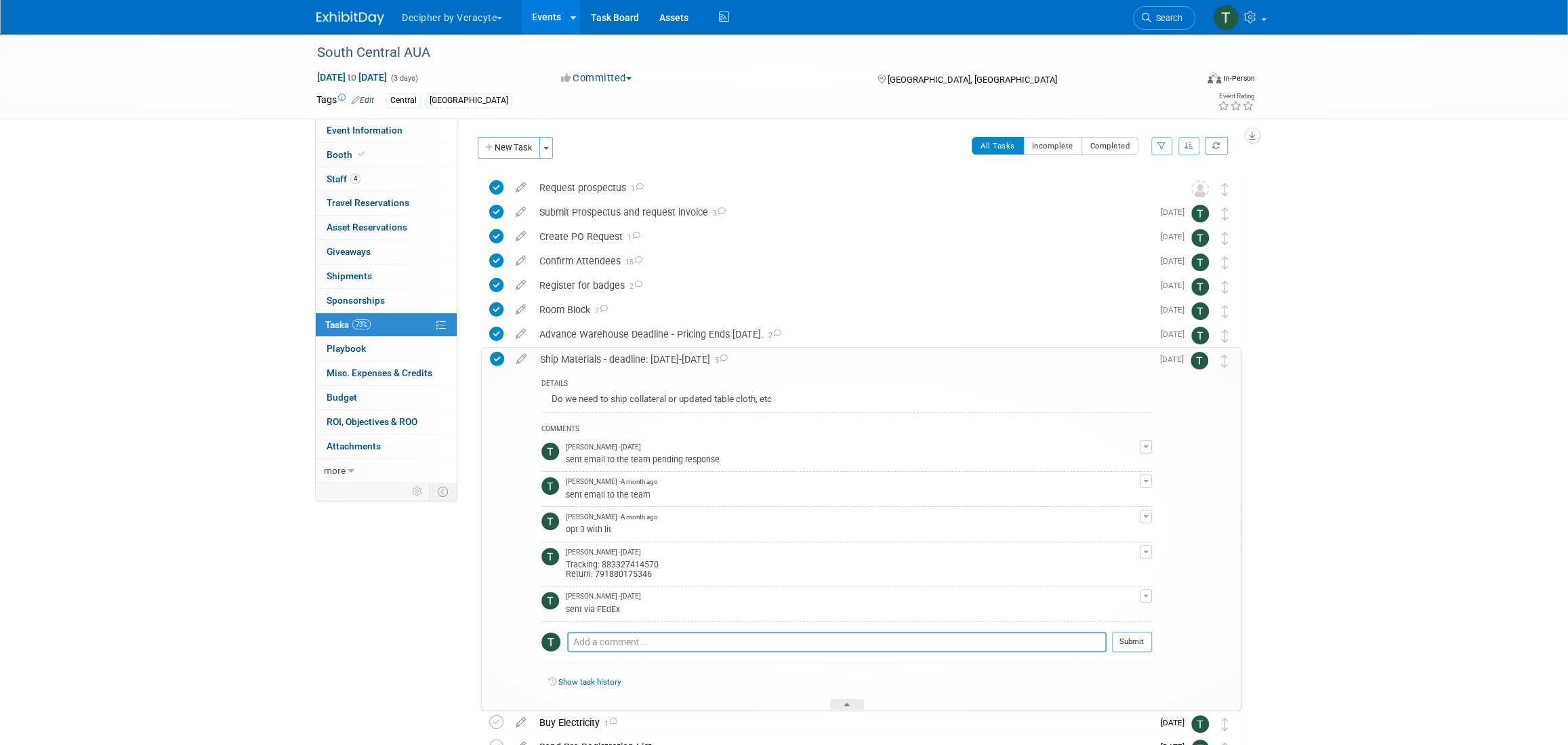
click at [640, 564] on div "Tracking: 883327414570 Return: 791880175346" at bounding box center [853, 568] width 574 height 22
copy div "883327414570"
click at [563, 23] on link "Events" at bounding box center [547, 17] width 50 height 34
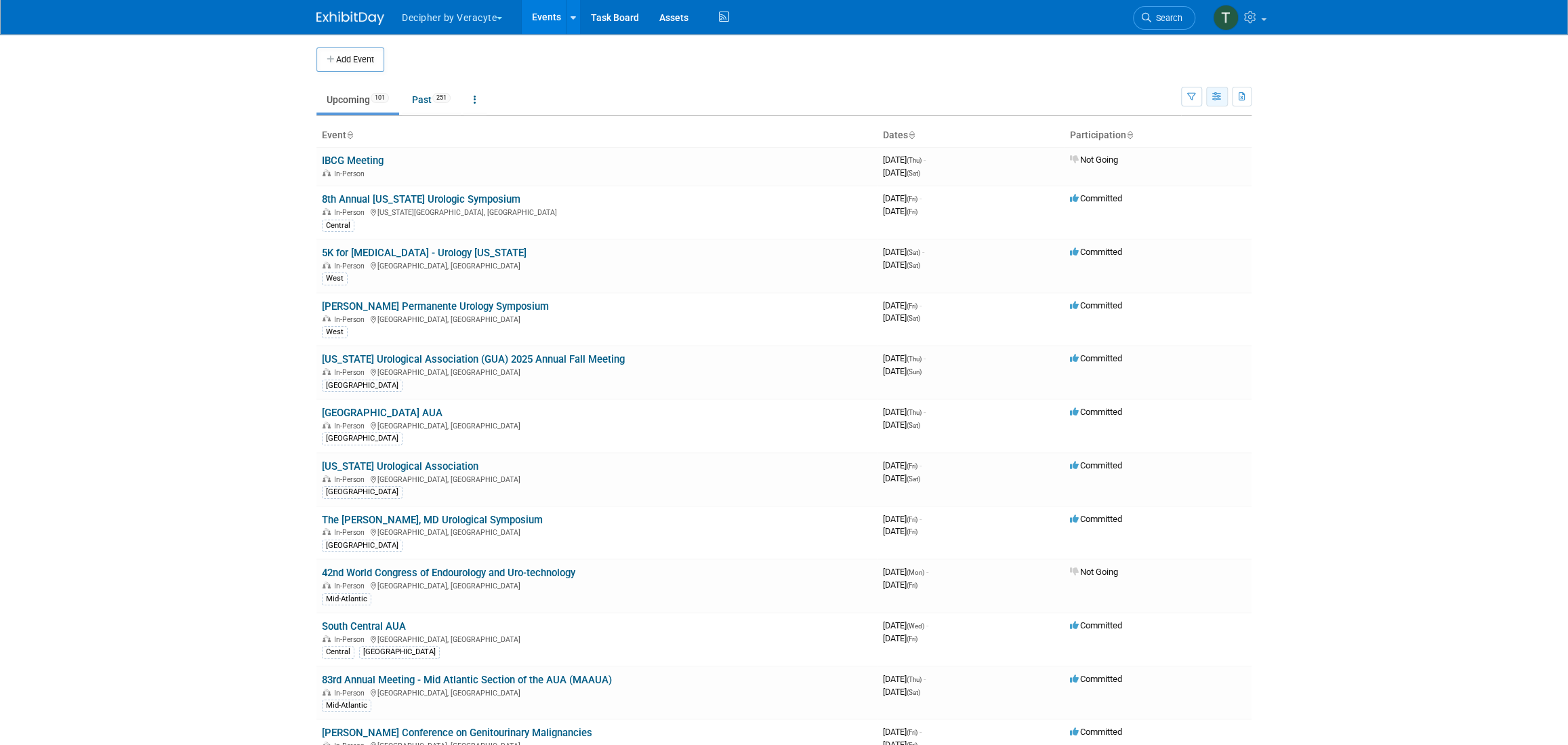
click at [1226, 93] on button "button" at bounding box center [1217, 96] width 22 height 19
click at [1184, 182] on link "Calendar View" at bounding box center [1160, 186] width 114 height 19
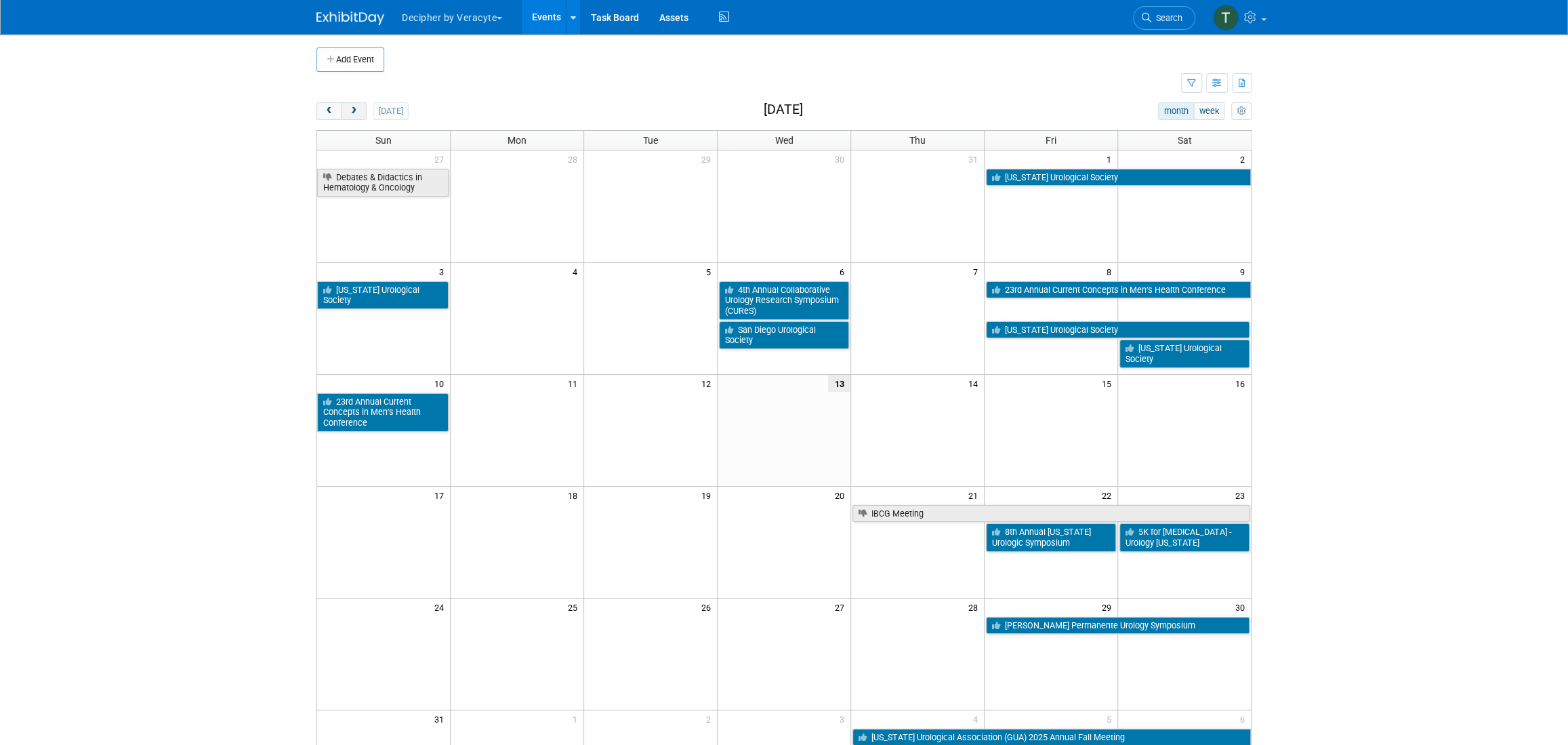
click at [360, 107] on button "next" at bounding box center [353, 111] width 25 height 18
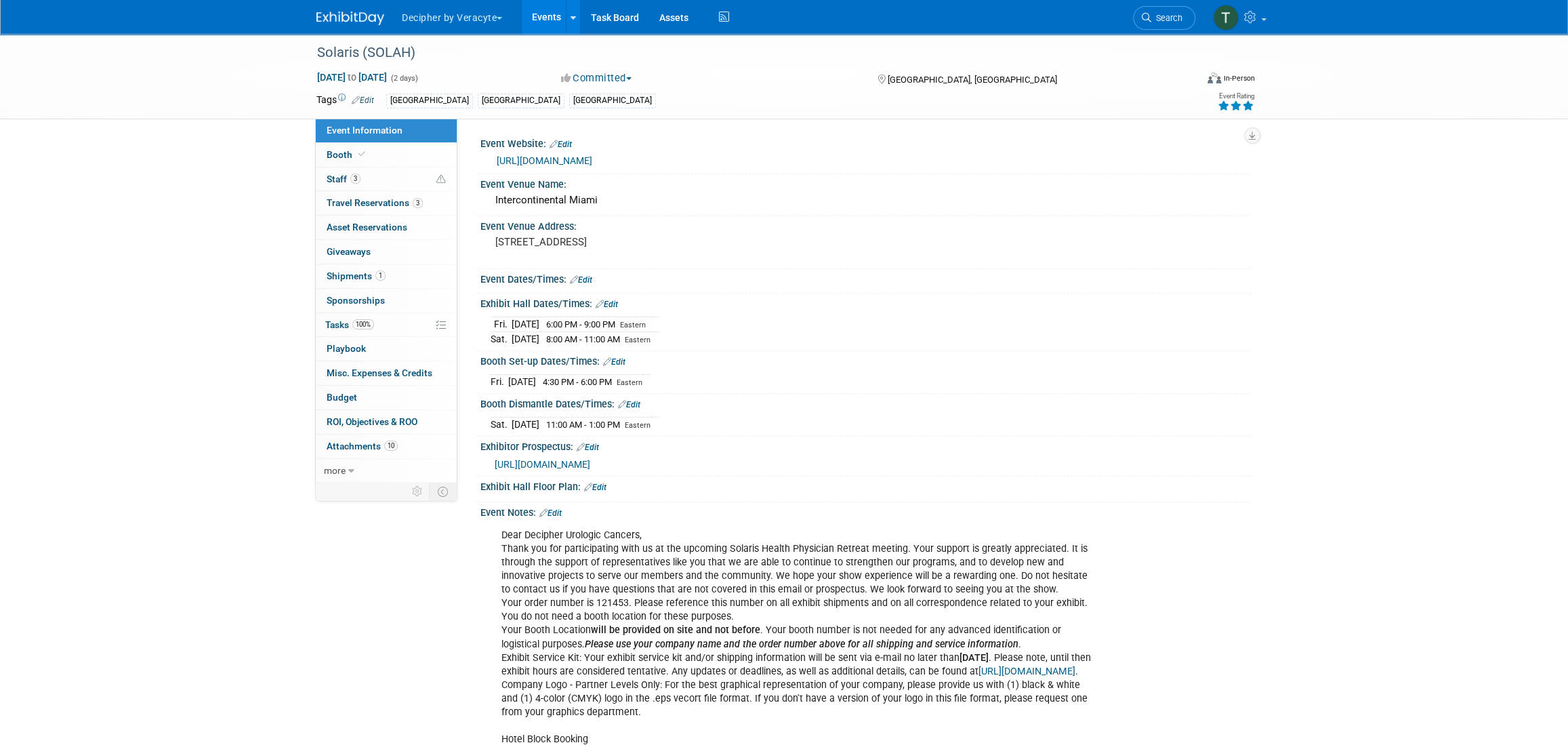
click at [550, 8] on link "Events" at bounding box center [547, 17] width 50 height 34
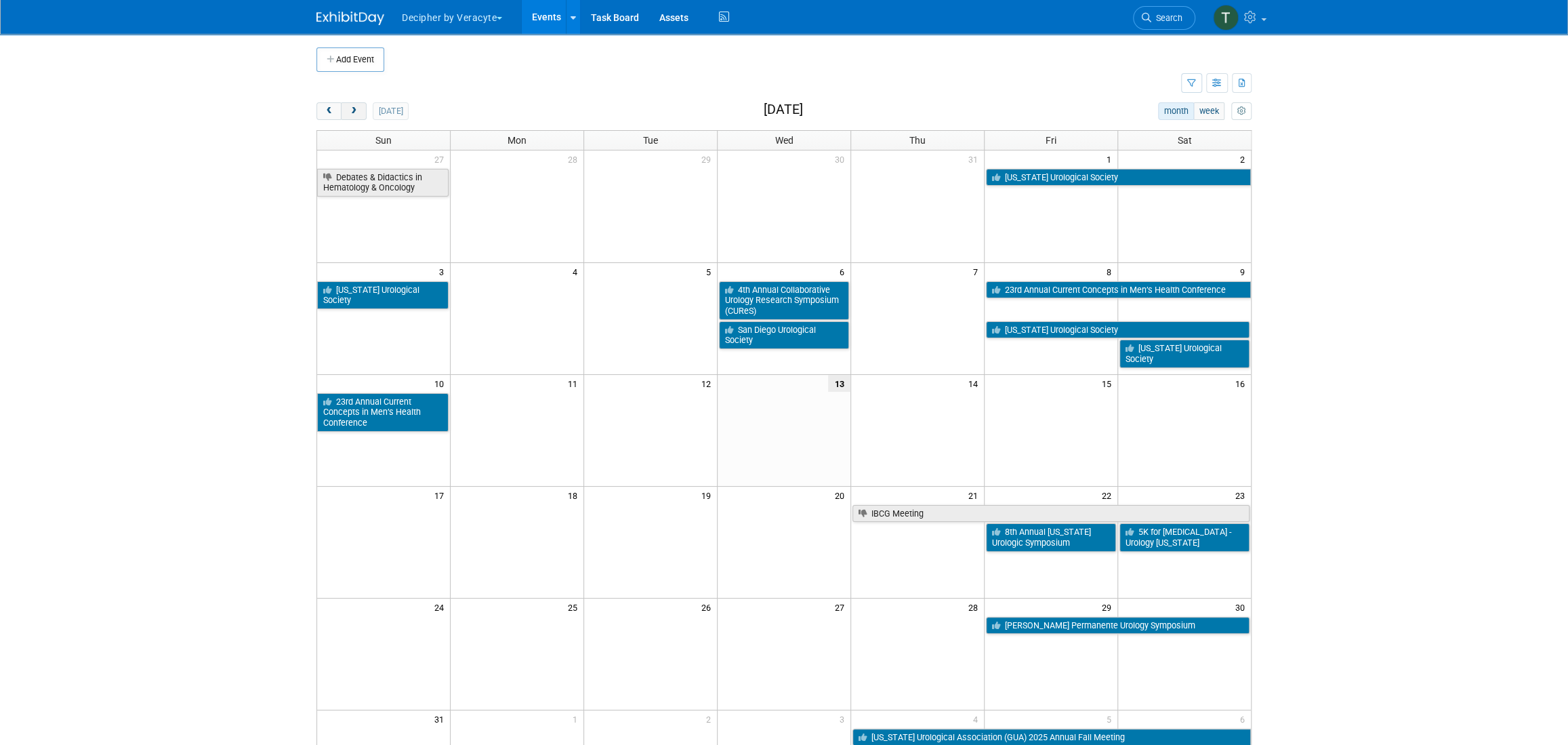
click at [363, 108] on button "next" at bounding box center [353, 111] width 25 height 18
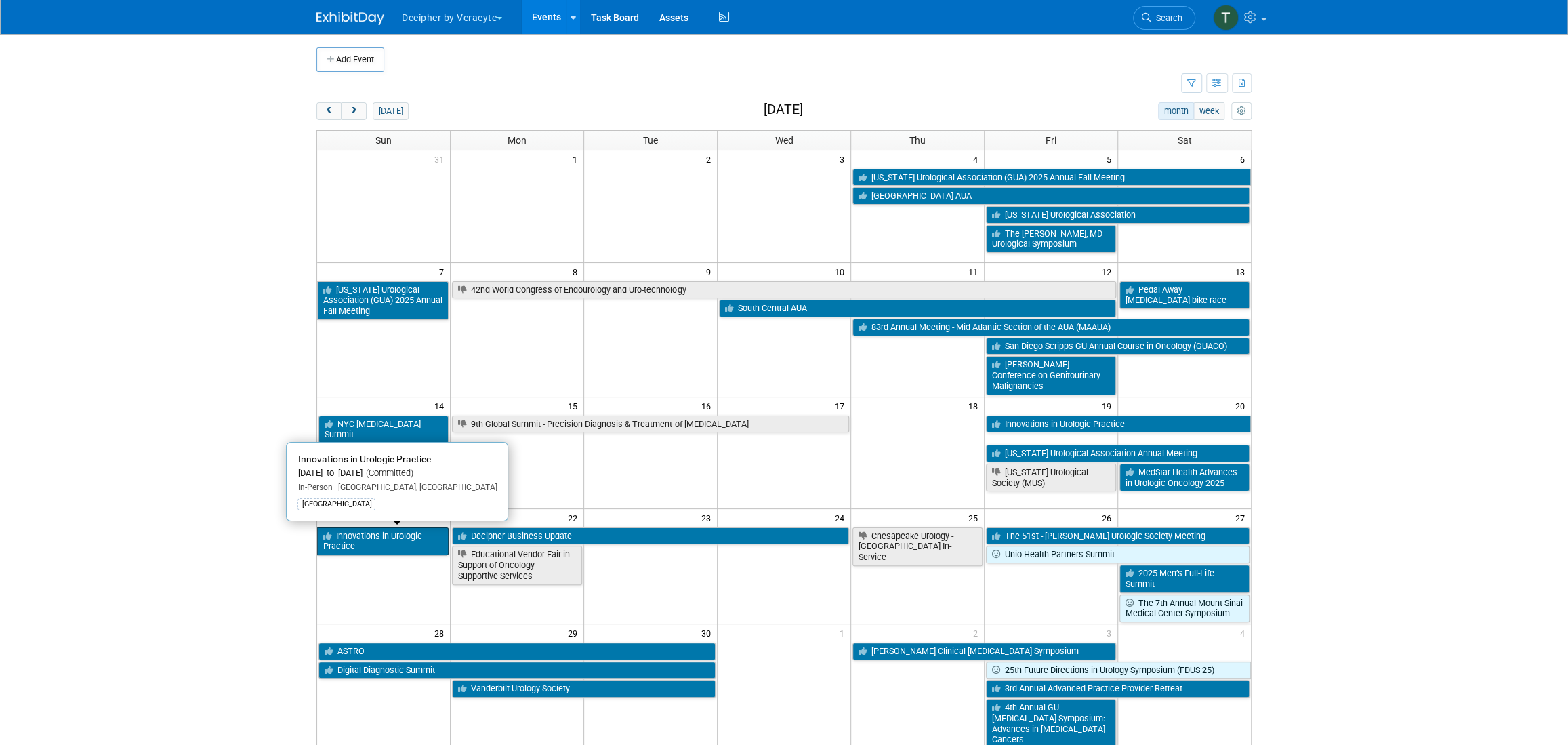
scroll to position [59, 0]
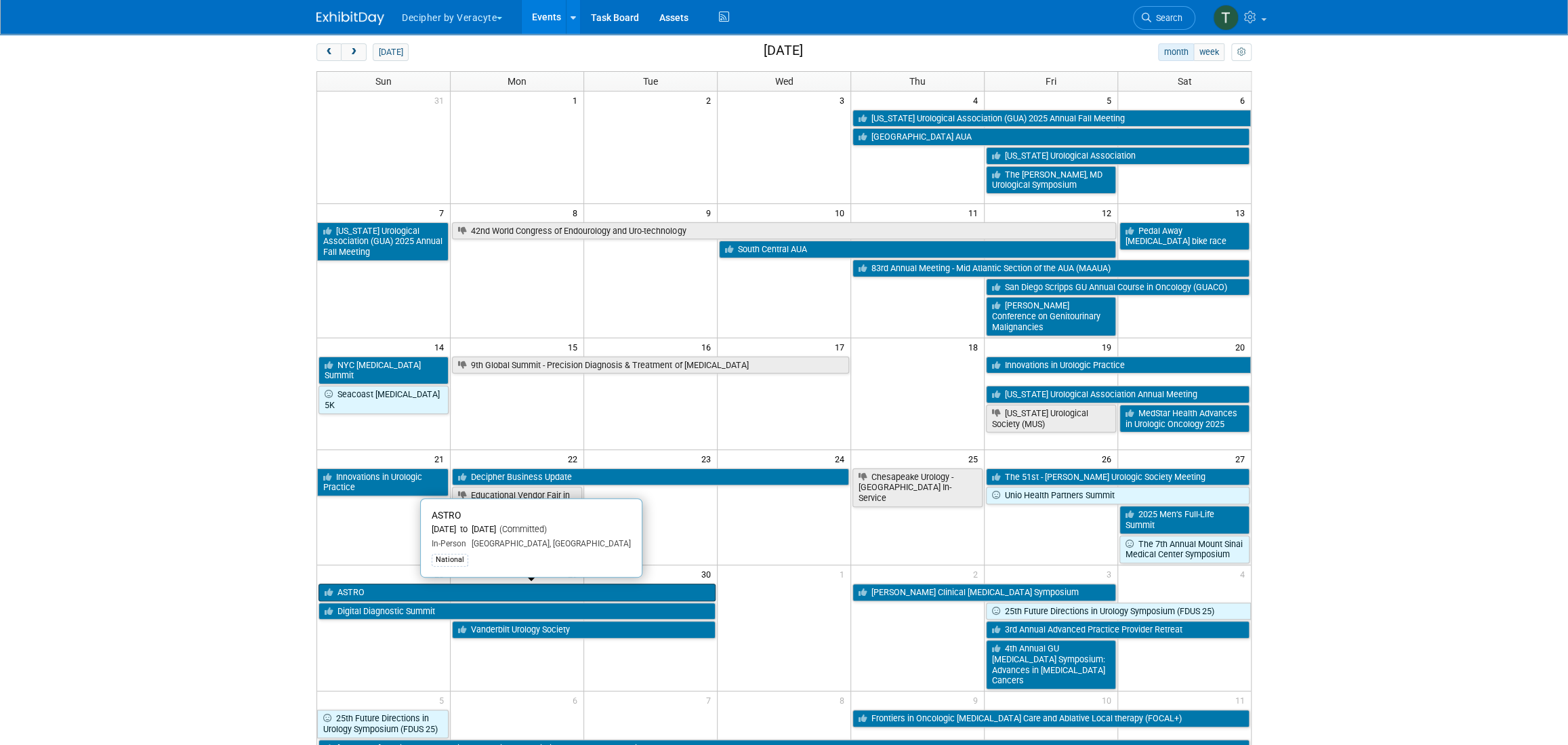
click at [384, 592] on link "ASTRO" at bounding box center [516, 592] width 397 height 18
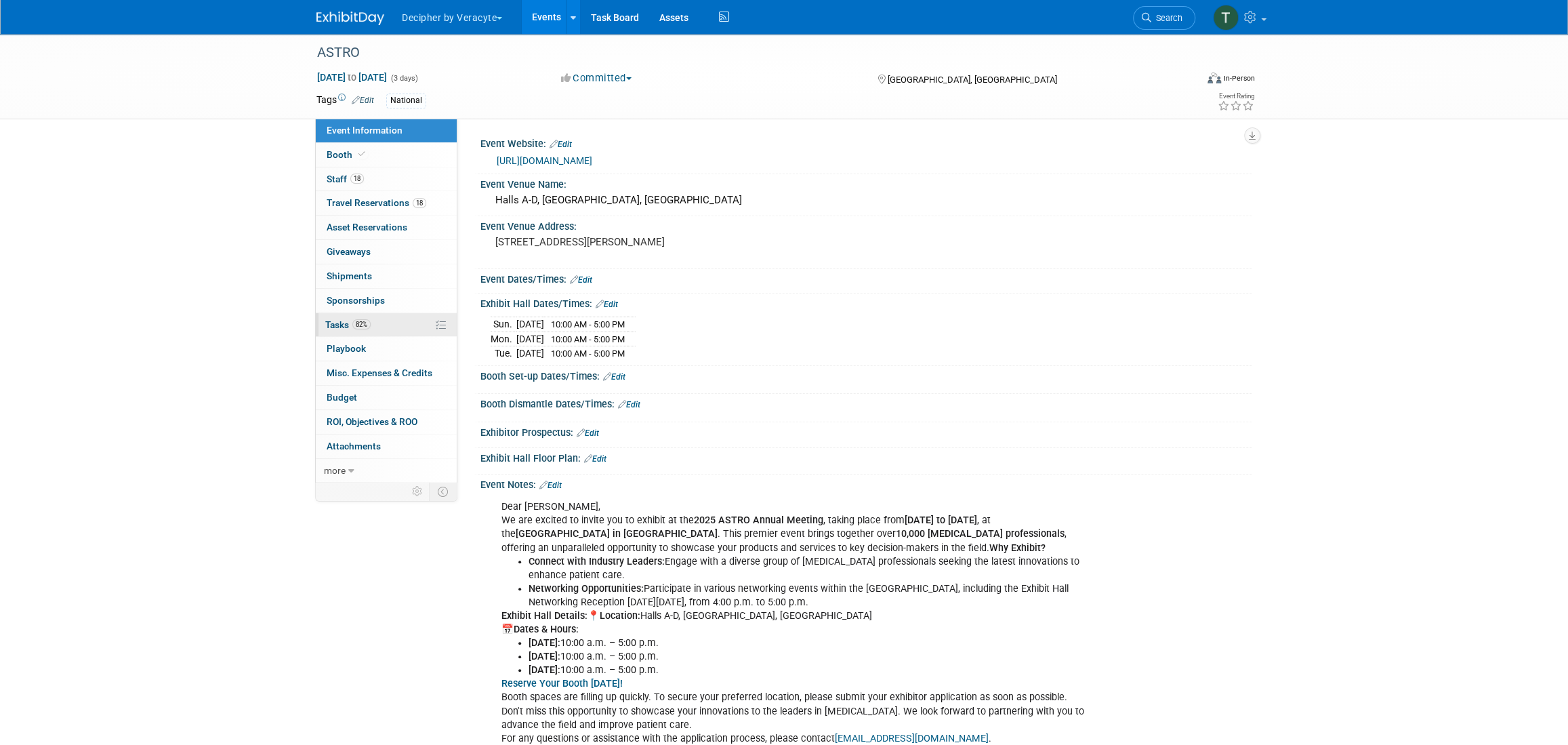
click at [375, 323] on link "82% Tasks 82%" at bounding box center [386, 325] width 141 height 24
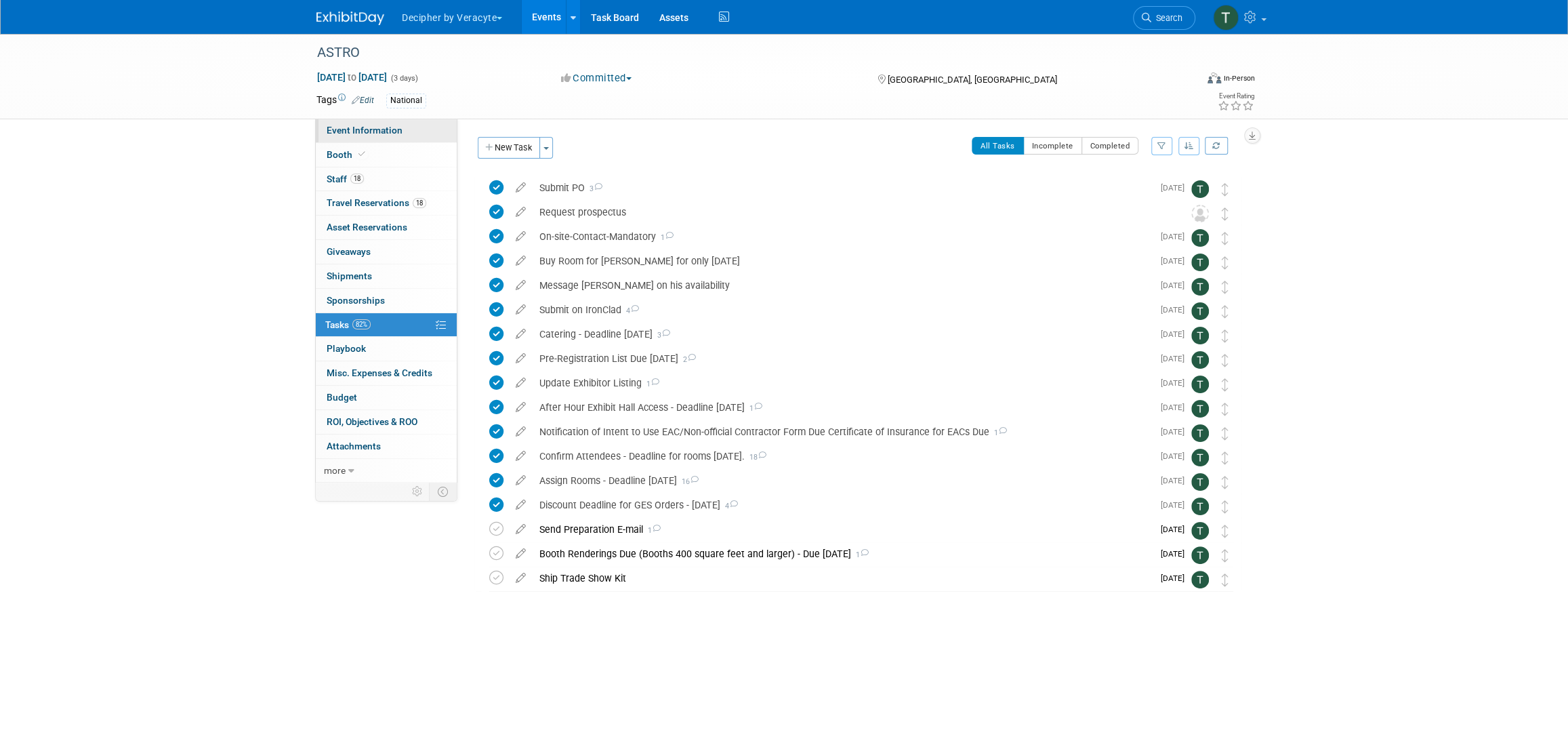
click at [419, 138] on link "Event Information" at bounding box center [386, 131] width 141 height 24
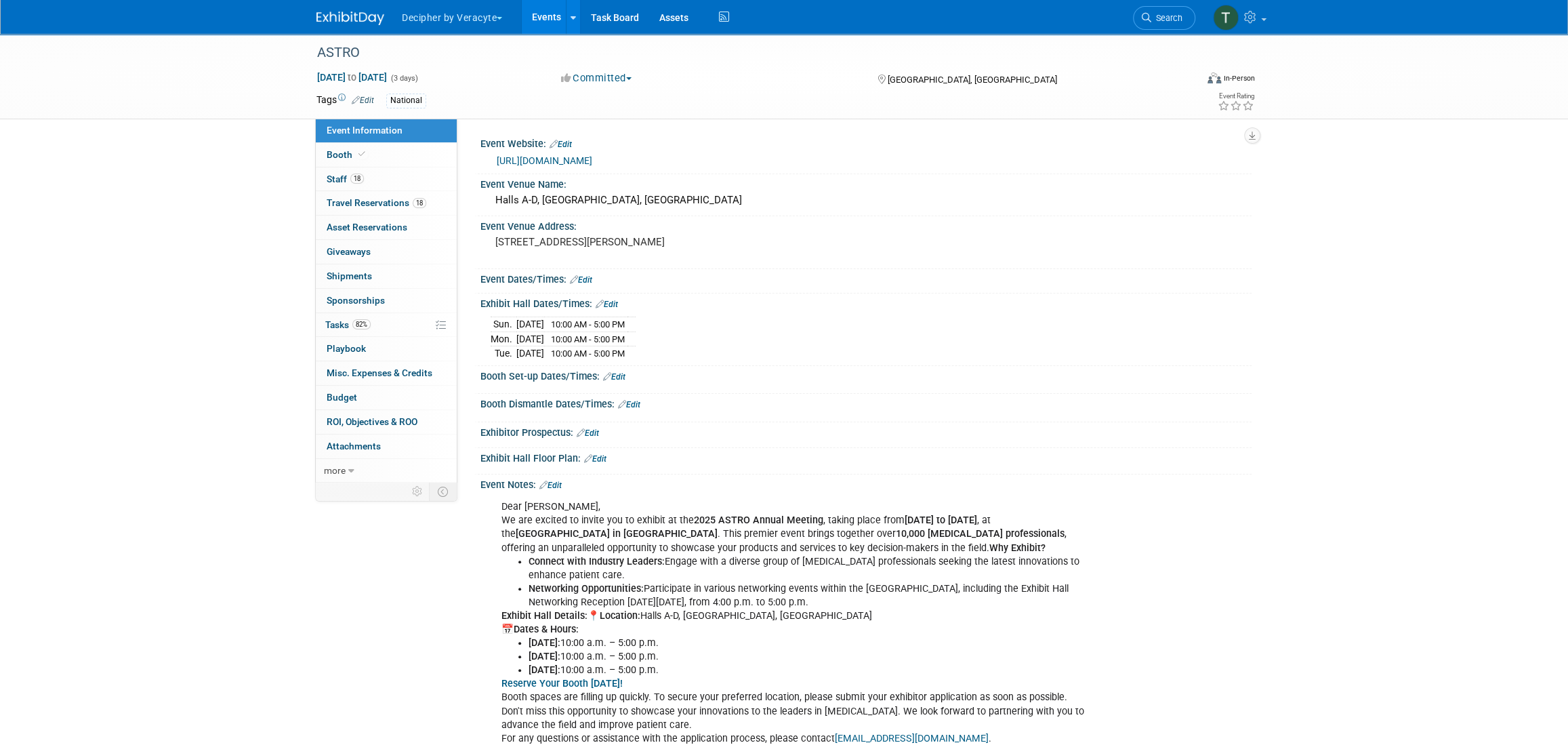
click at [545, 16] on link "Events" at bounding box center [547, 17] width 50 height 34
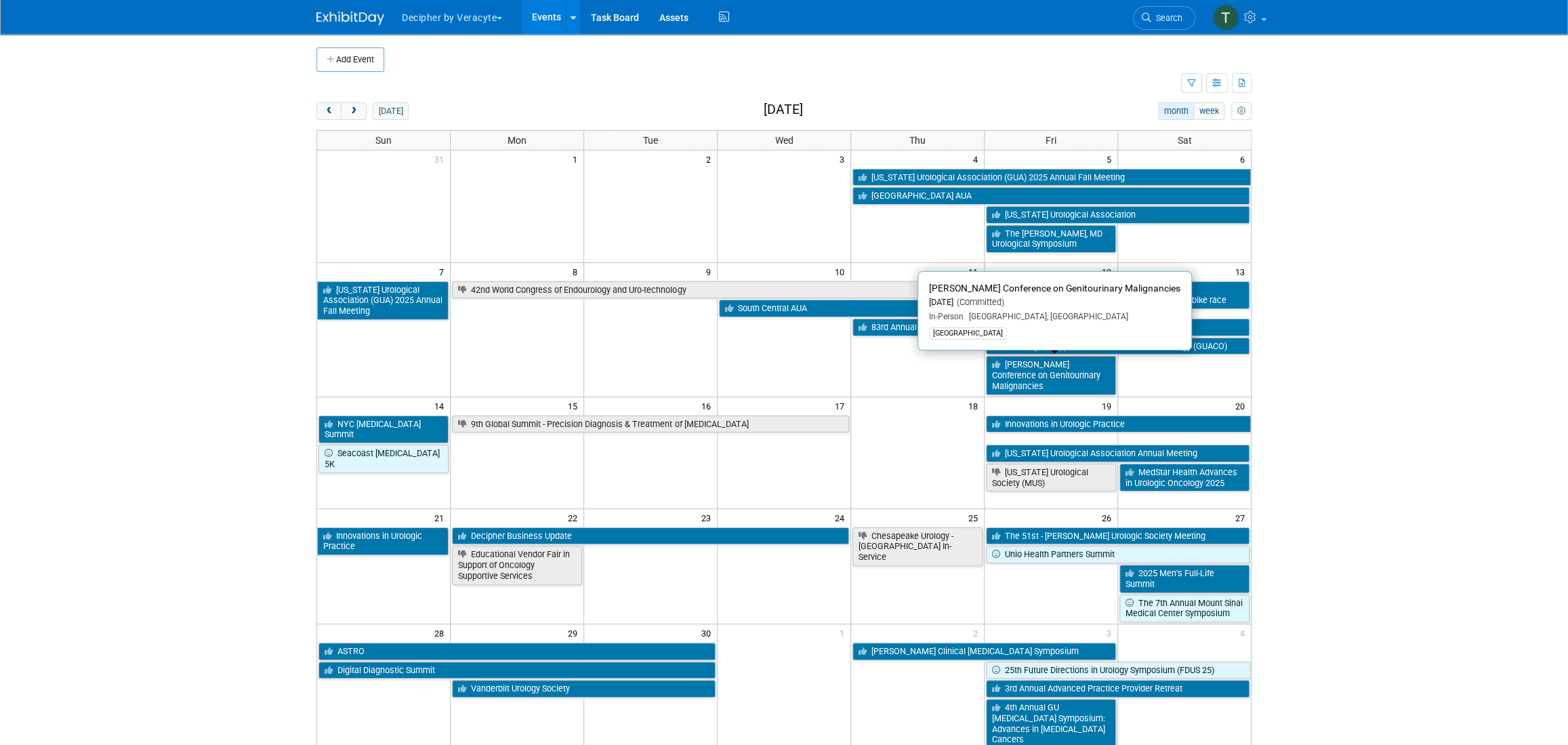
click at [1393, 382] on body "Decipher by Veracyte Explore: My Workspaces 2 Go to Workspace: Corporate Events…" at bounding box center [784, 372] width 1568 height 745
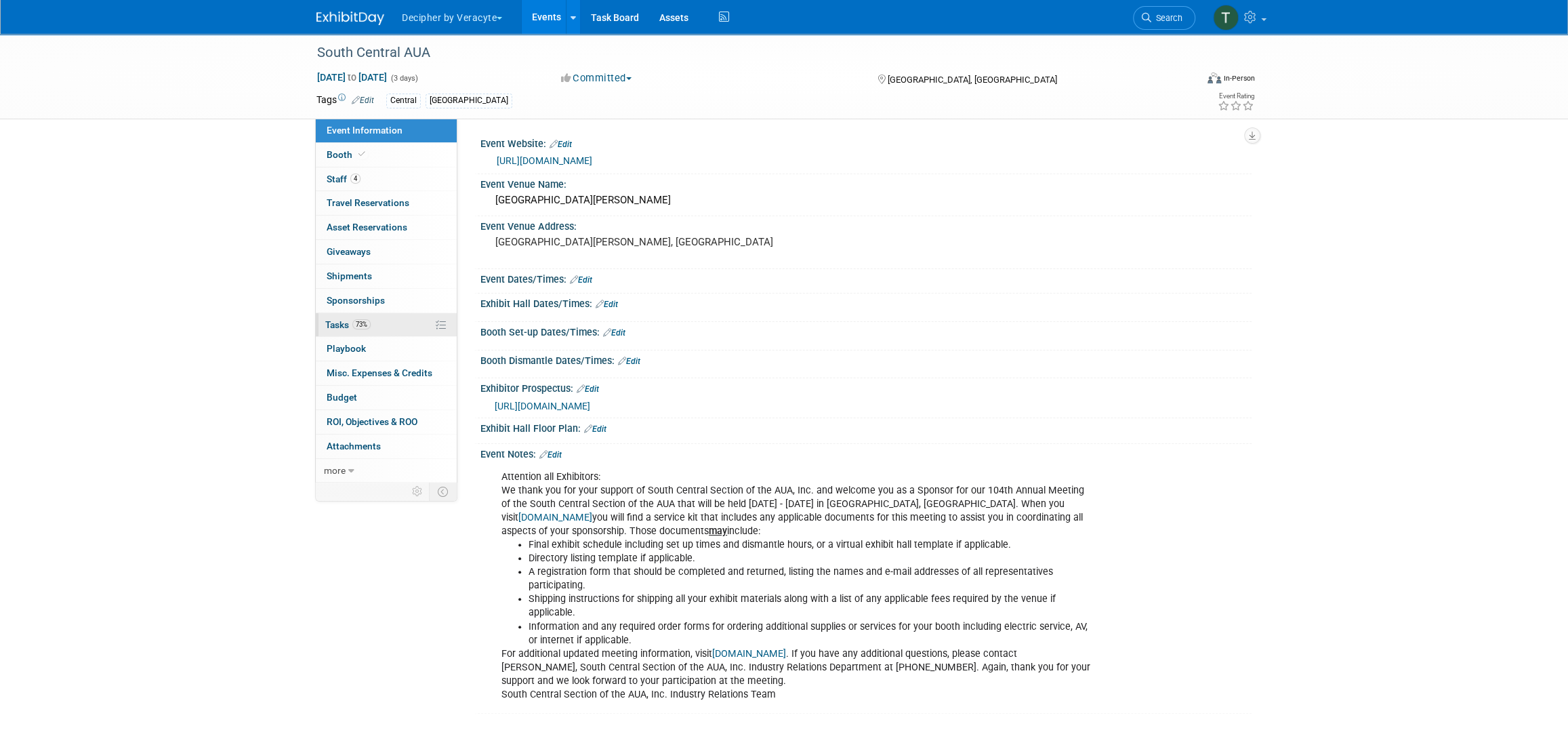
click at [409, 324] on link "73% Tasks 73%" at bounding box center [386, 325] width 141 height 24
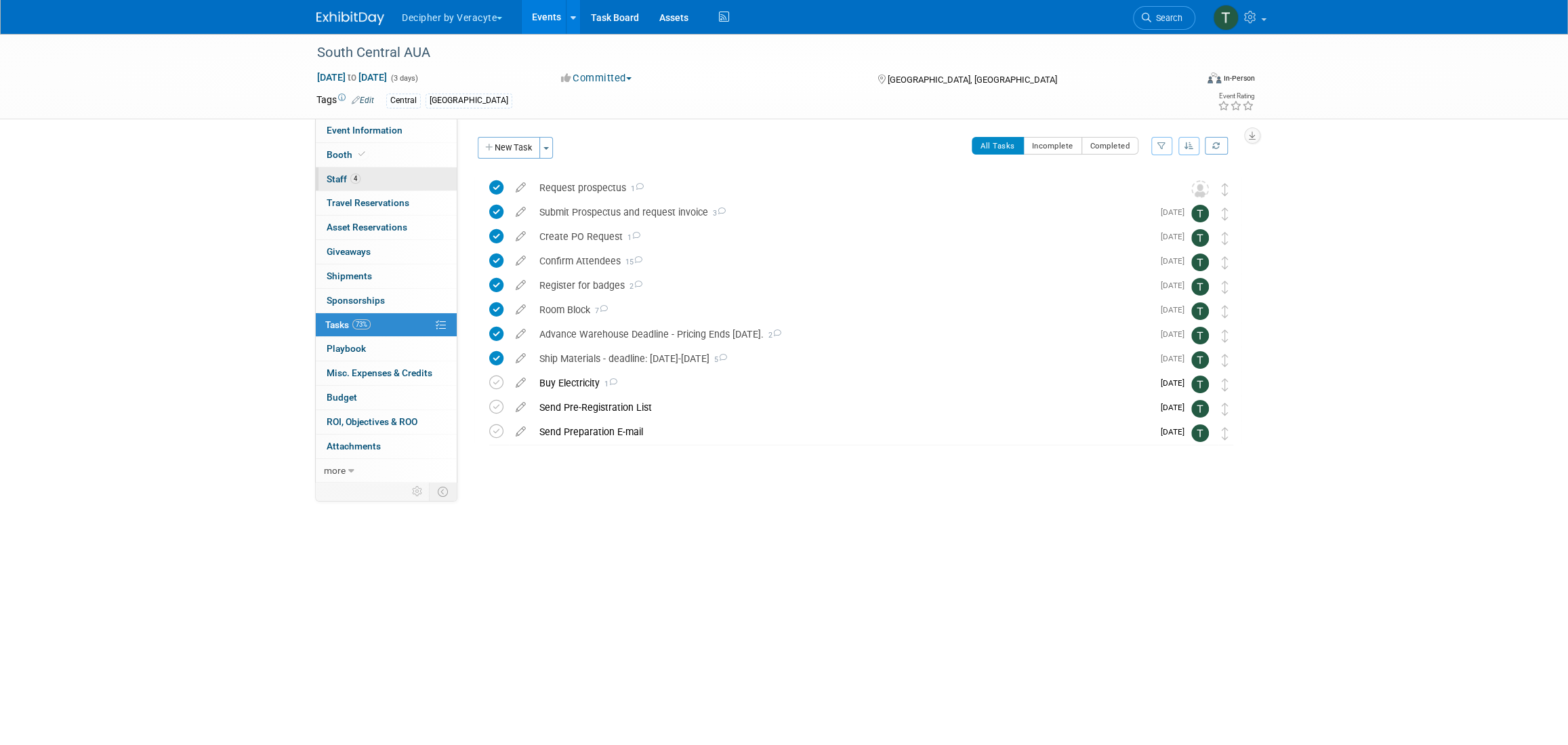
click at [386, 172] on link "4 Staff 4" at bounding box center [386, 179] width 141 height 24
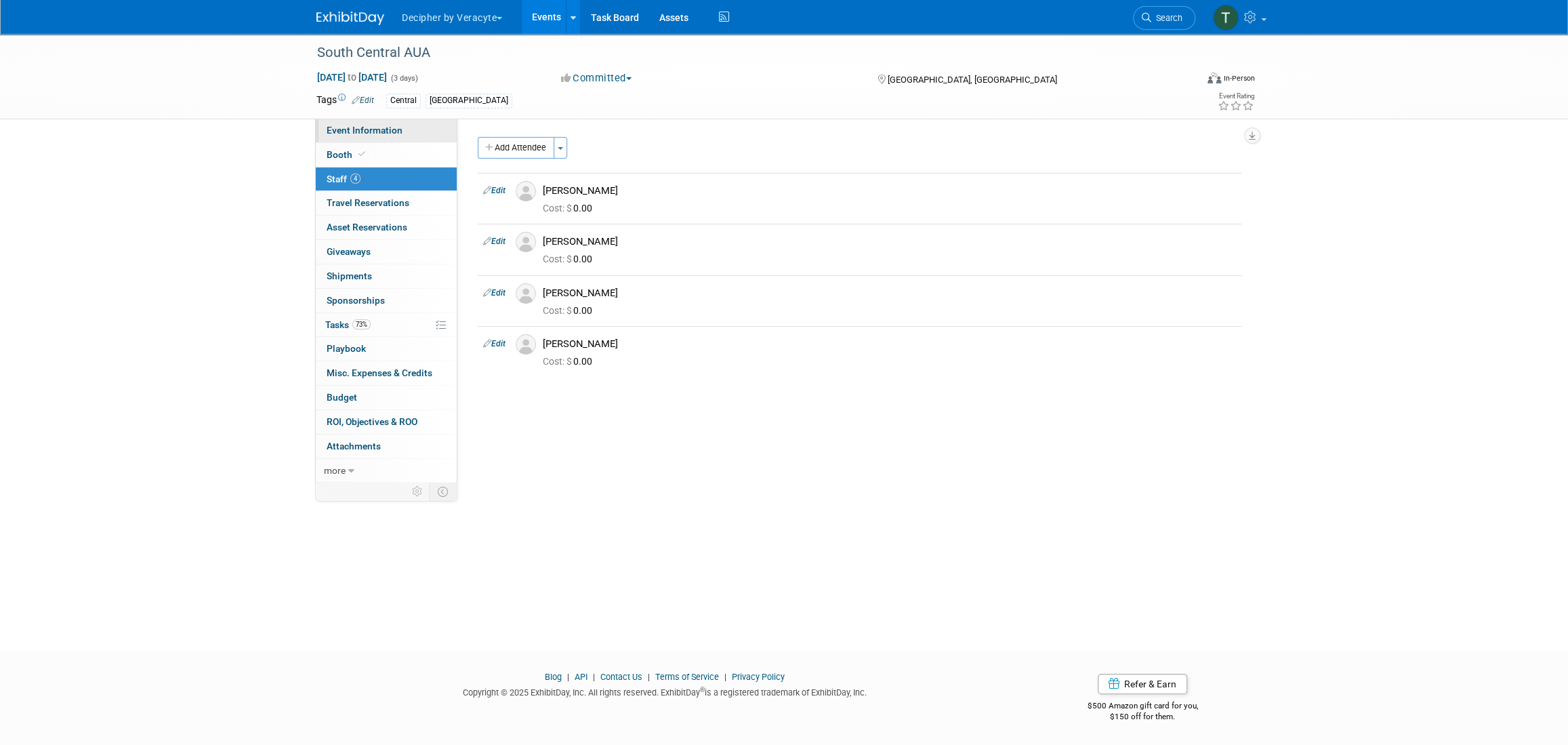
click at [377, 129] on span "Event Information" at bounding box center [365, 131] width 76 height 11
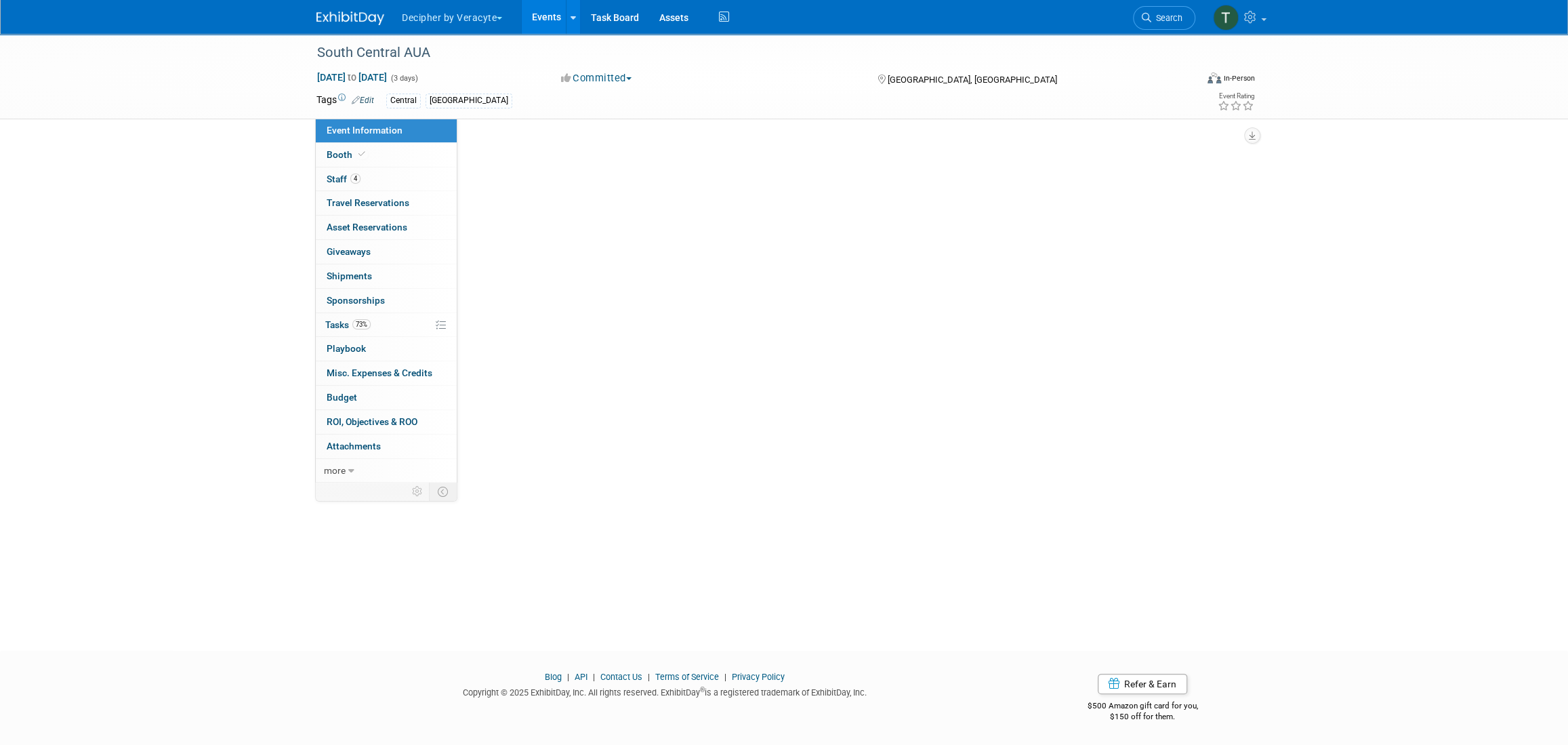
click at [377, 129] on span "Event Information" at bounding box center [365, 131] width 76 height 11
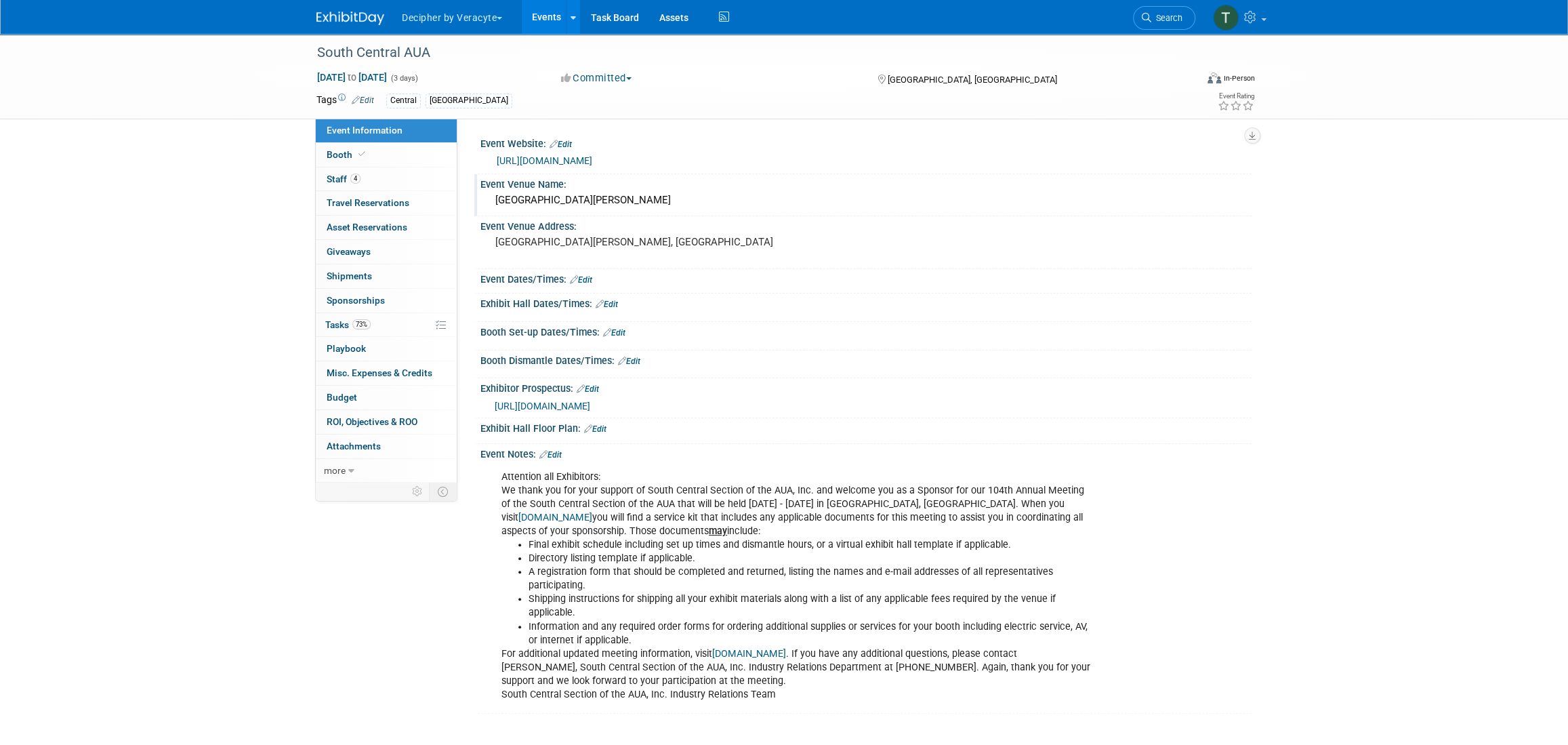
drag, startPoint x: 725, startPoint y: 200, endPoint x: 491, endPoint y: 205, distance: 234.1
click at [491, 205] on div "[GEOGRAPHIC_DATA][PERSON_NAME]" at bounding box center [866, 200] width 751 height 21
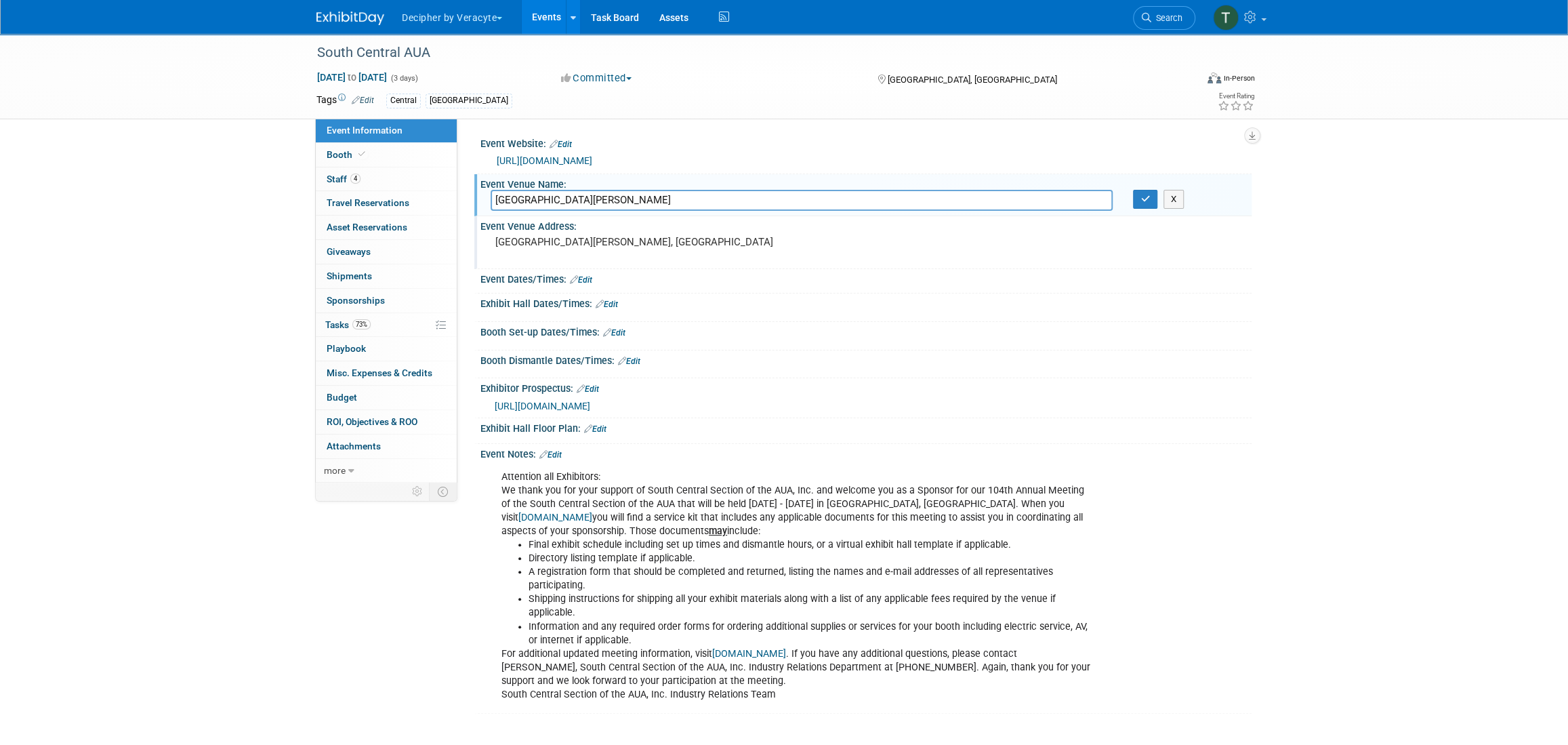
click at [596, 219] on div "Event Venue Address:" at bounding box center [866, 225] width 771 height 17
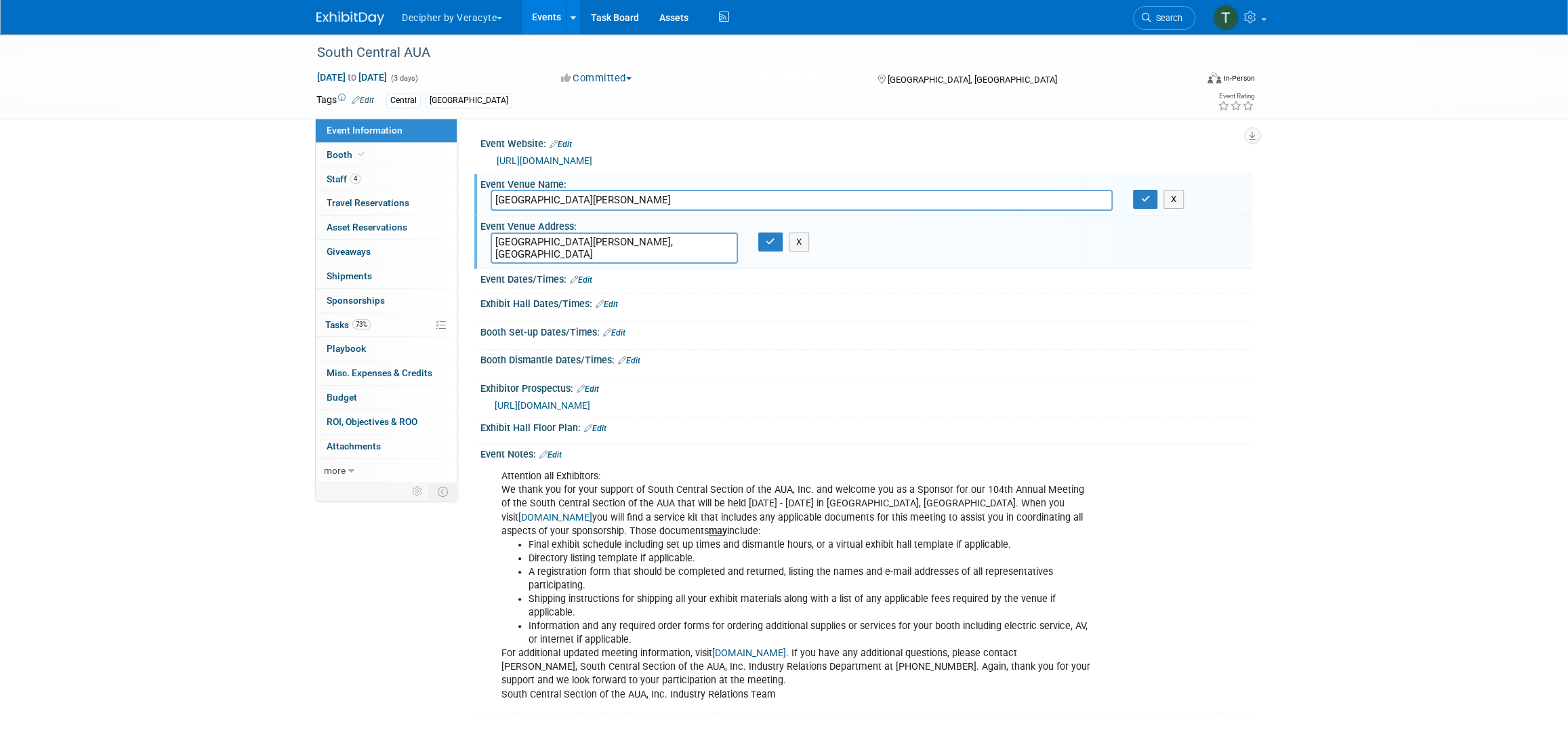
click at [596, 206] on input "JW Marriott Orlando Bonnet Creek Resort and Spa" at bounding box center [801, 200] width 622 height 21
click at [597, 206] on input "JW Marriott Orlando Bonnet Creek Resort and Spa" at bounding box center [801, 200] width 622 height 21
click at [593, 158] on link "https://urologyconnection.com/funding-opportunities/client-details.aspx?cc=scs" at bounding box center [544, 161] width 96 height 11
click at [1141, 199] on icon "button" at bounding box center [1146, 198] width 9 height 9
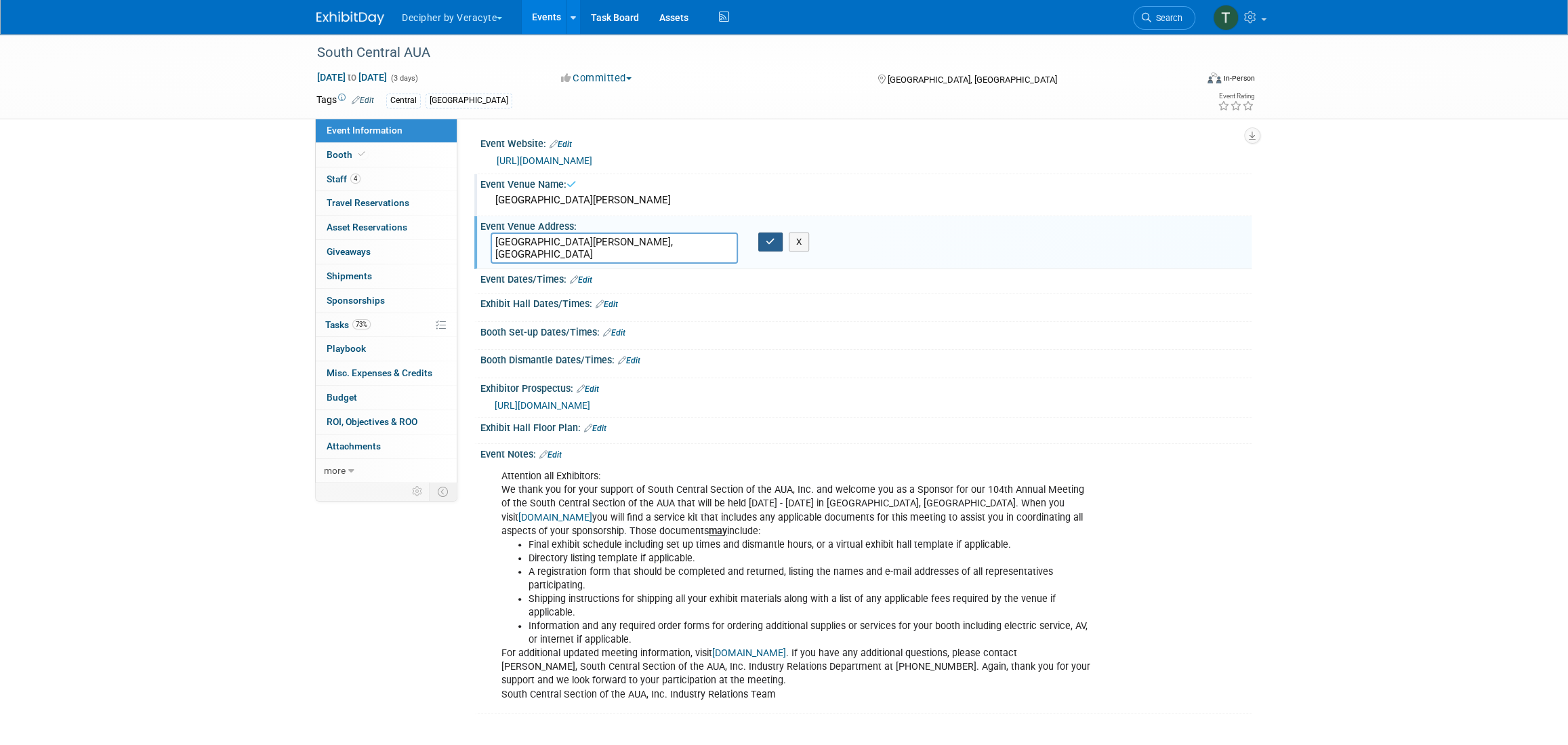
click at [777, 242] on button "button" at bounding box center [770, 242] width 24 height 19
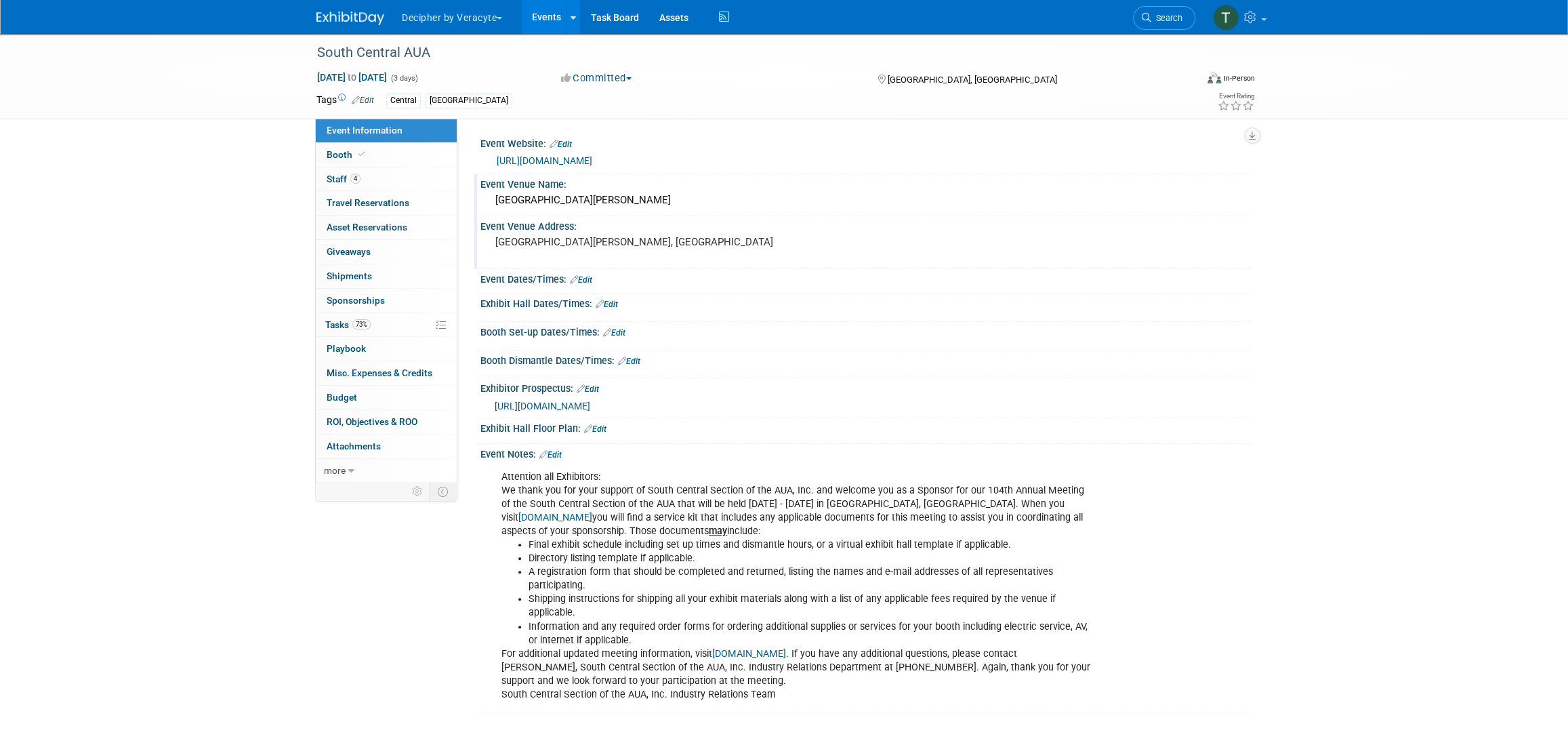
click at [543, 248] on pre "JW Marriott Orlando Bonnet Creek Resort and Spa Orlando, FL" at bounding box center [641, 242] width 291 height 12
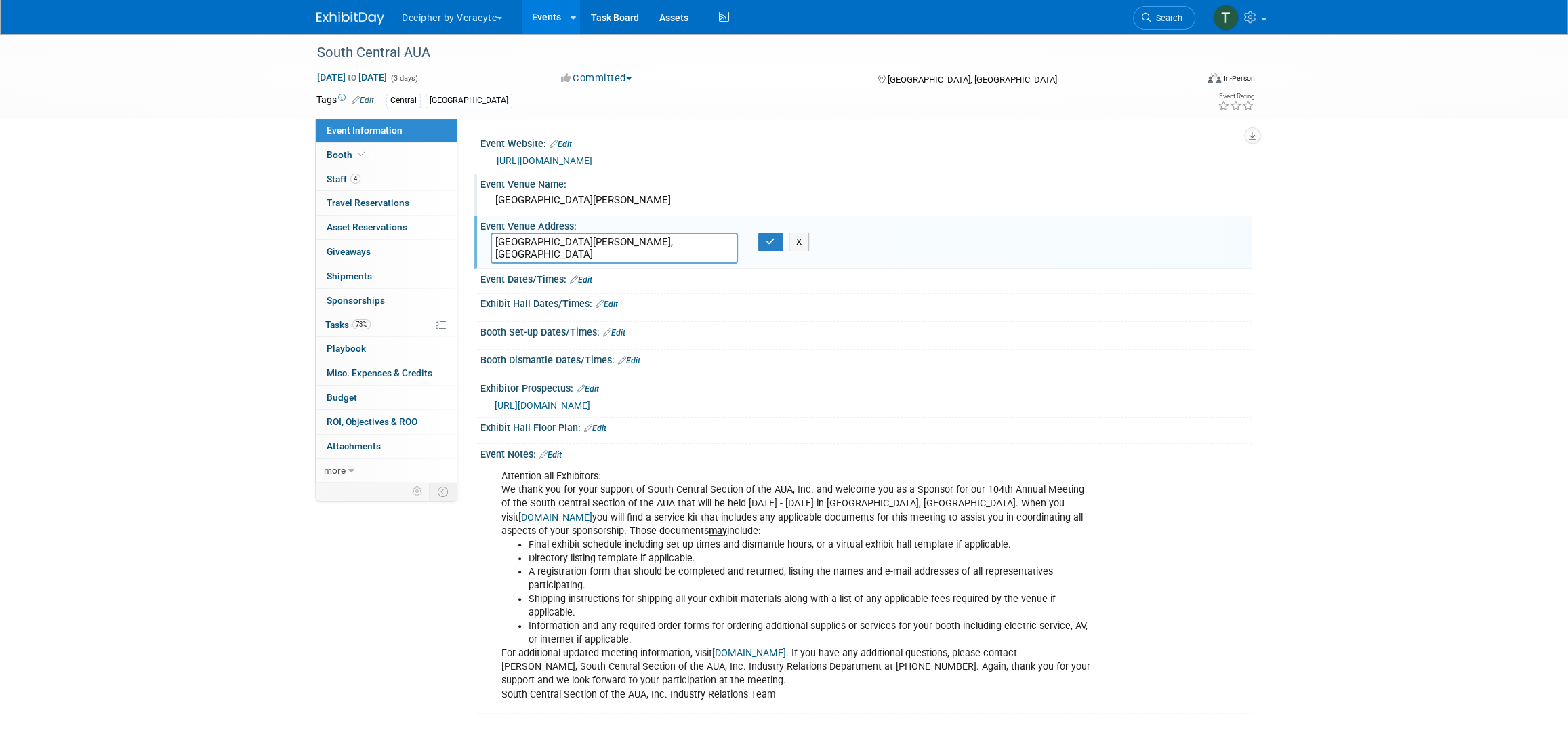
click at [543, 250] on textarea "JW Marriott Orlando Bonnet Creek Resort and Spa Orlando, FL" at bounding box center [614, 248] width 247 height 31
click at [548, 252] on textarea "JW Marriott Orlando Bonnet Creek Resort and Spa Orlando, FL" at bounding box center [614, 248] width 247 height 31
drag, startPoint x: 566, startPoint y: 252, endPoint x: 471, endPoint y: 229, distance: 97.7
click at [471, 229] on div "Event Website: Edit https://urologyconnection.com/funding-opportunities/client-…" at bounding box center [854, 301] width 794 height 364
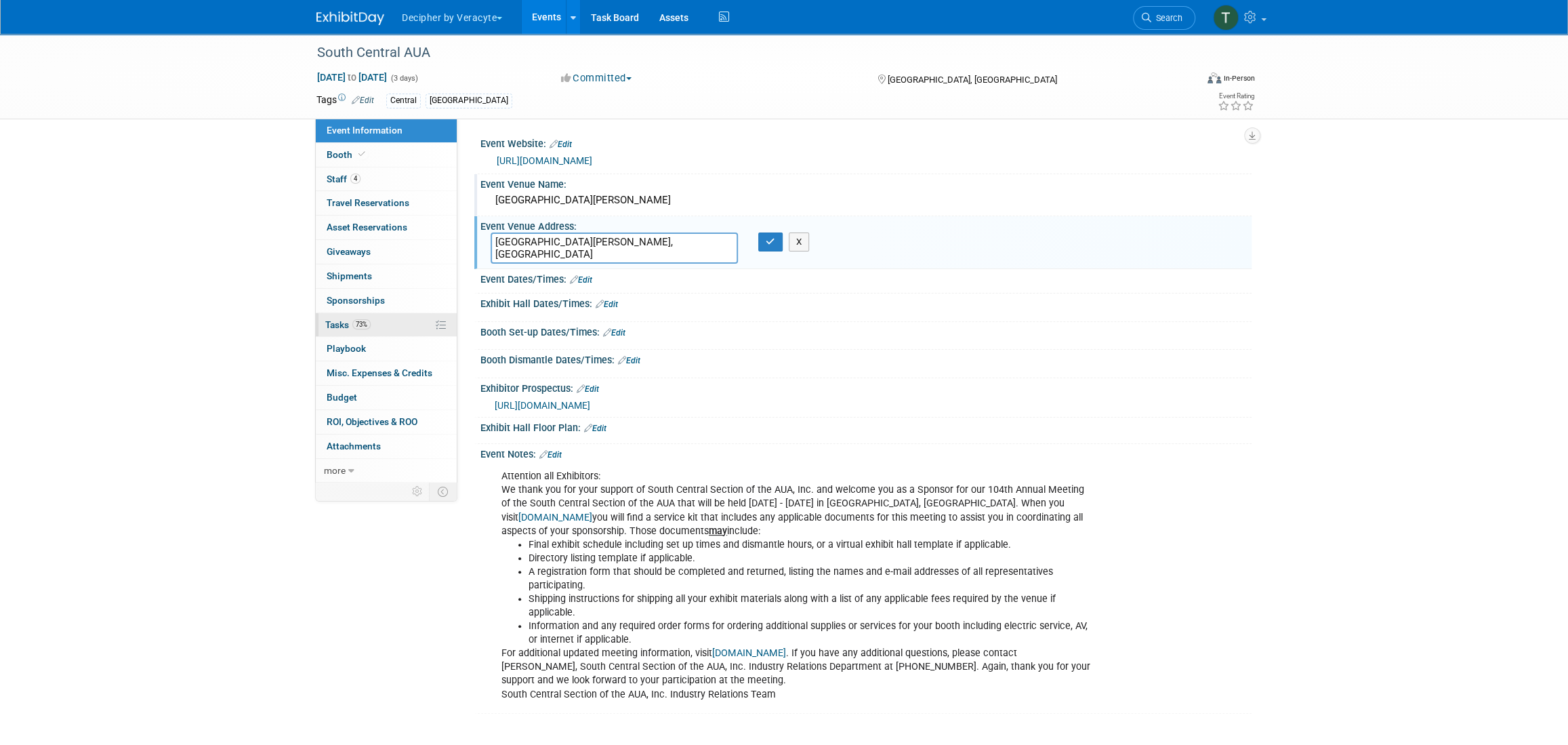
click at [391, 325] on link "73% Tasks 73%" at bounding box center [386, 325] width 141 height 24
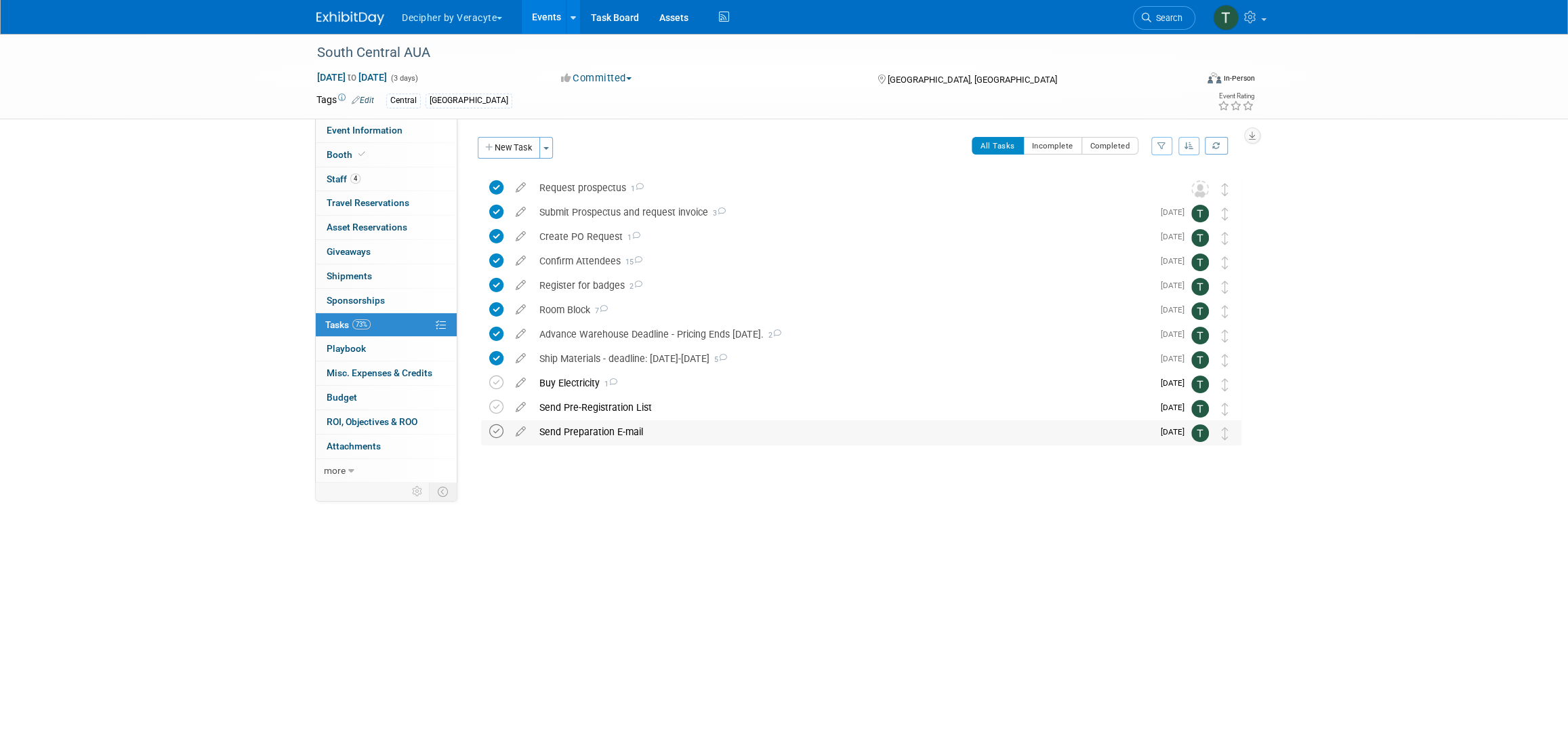
click at [499, 428] on icon at bounding box center [496, 431] width 14 height 14
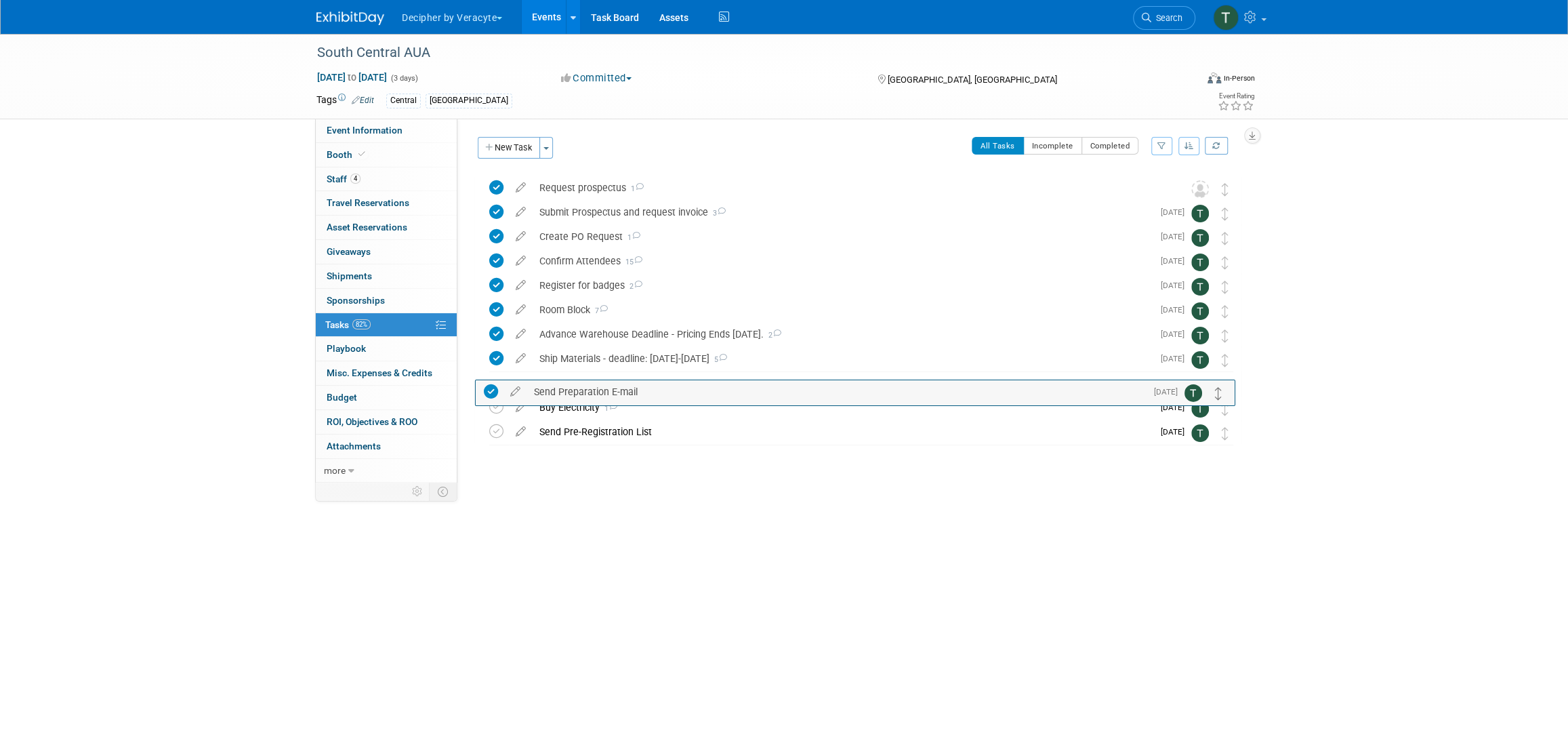
drag, startPoint x: 1226, startPoint y: 435, endPoint x: 1220, endPoint y: 395, distance: 40.4
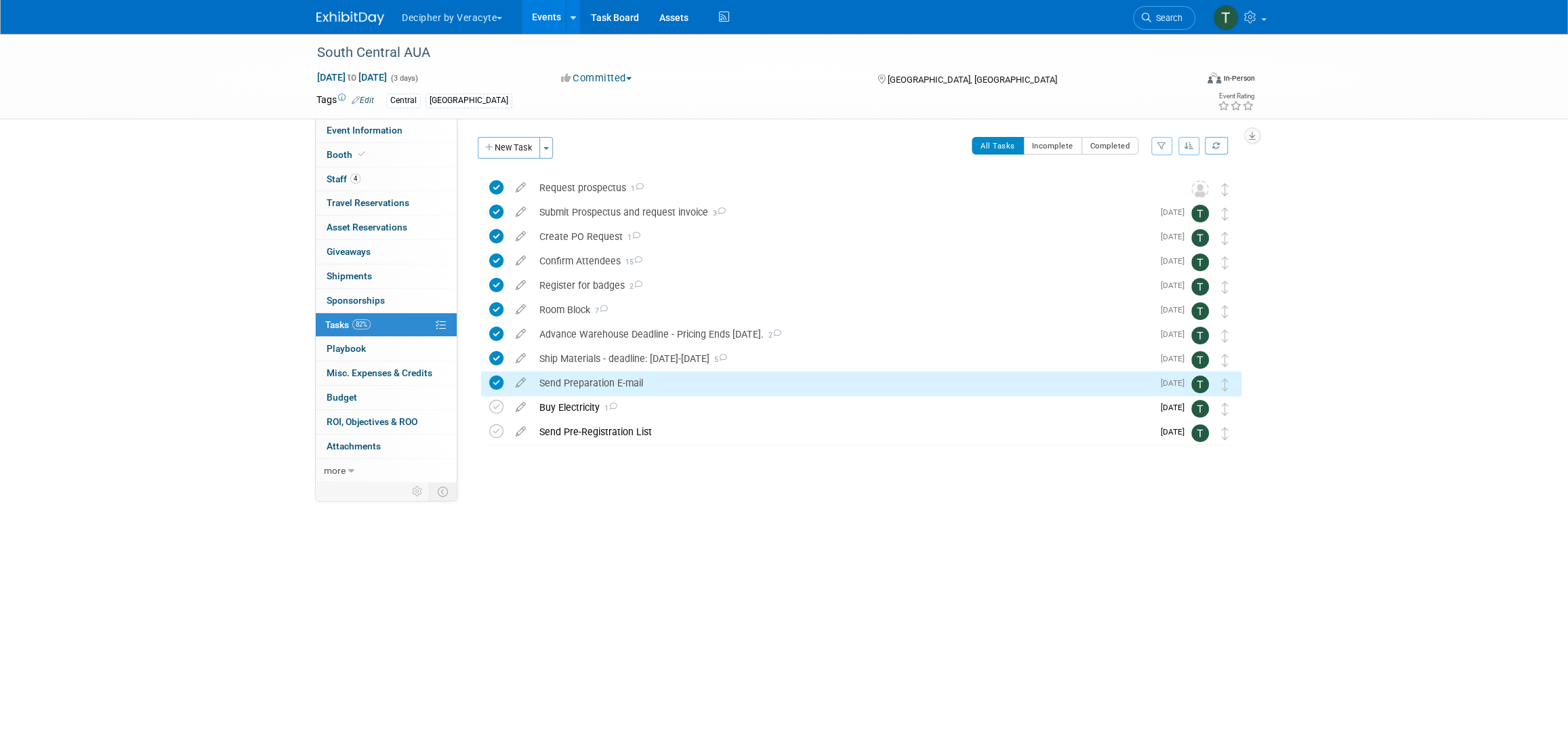
click at [787, 383] on div "Send Preparation E-mail" at bounding box center [843, 383] width 620 height 23
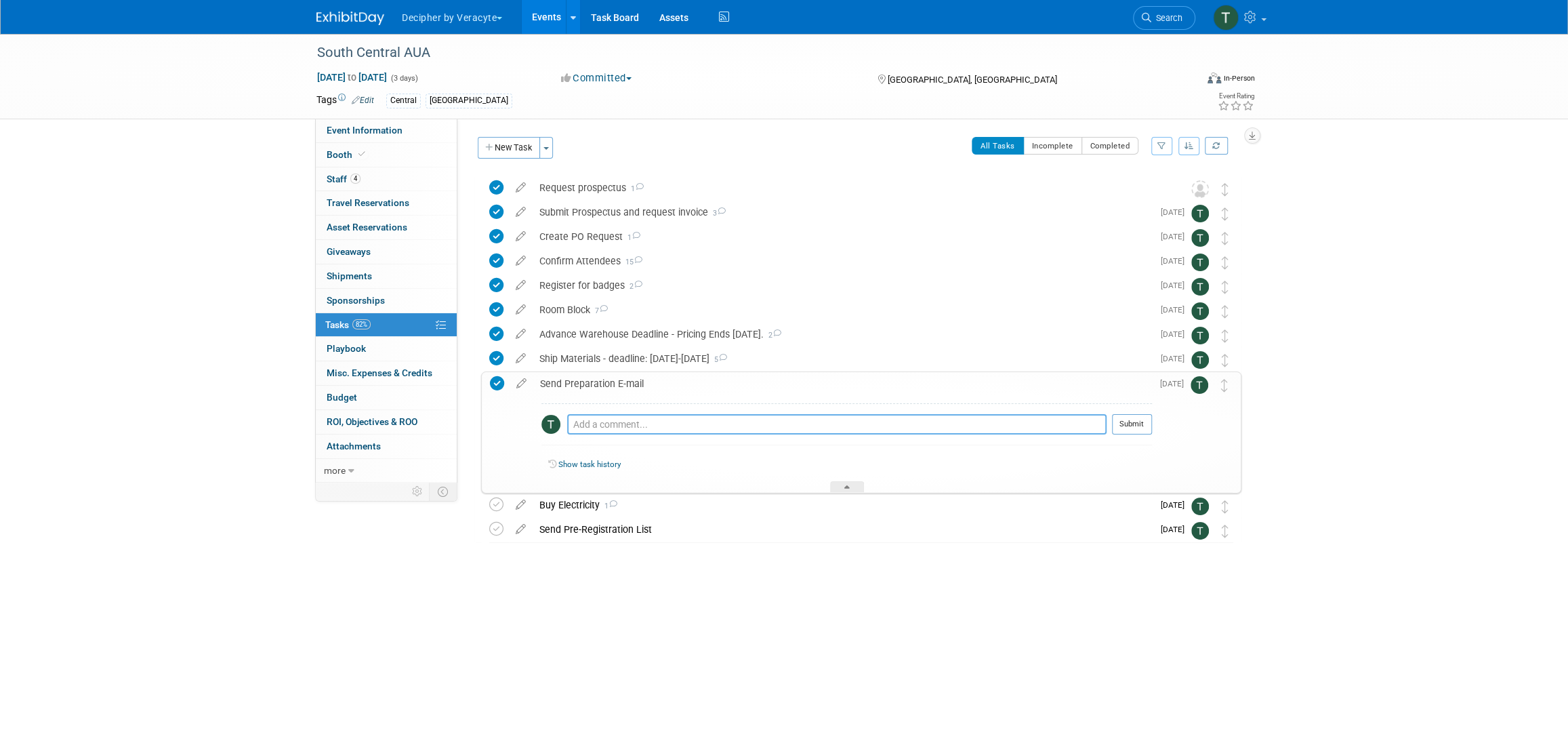
click at [695, 425] on textarea at bounding box center [836, 424] width 540 height 20
type textarea "sent via email"
click at [1134, 423] on button "Submit" at bounding box center [1132, 424] width 40 height 20
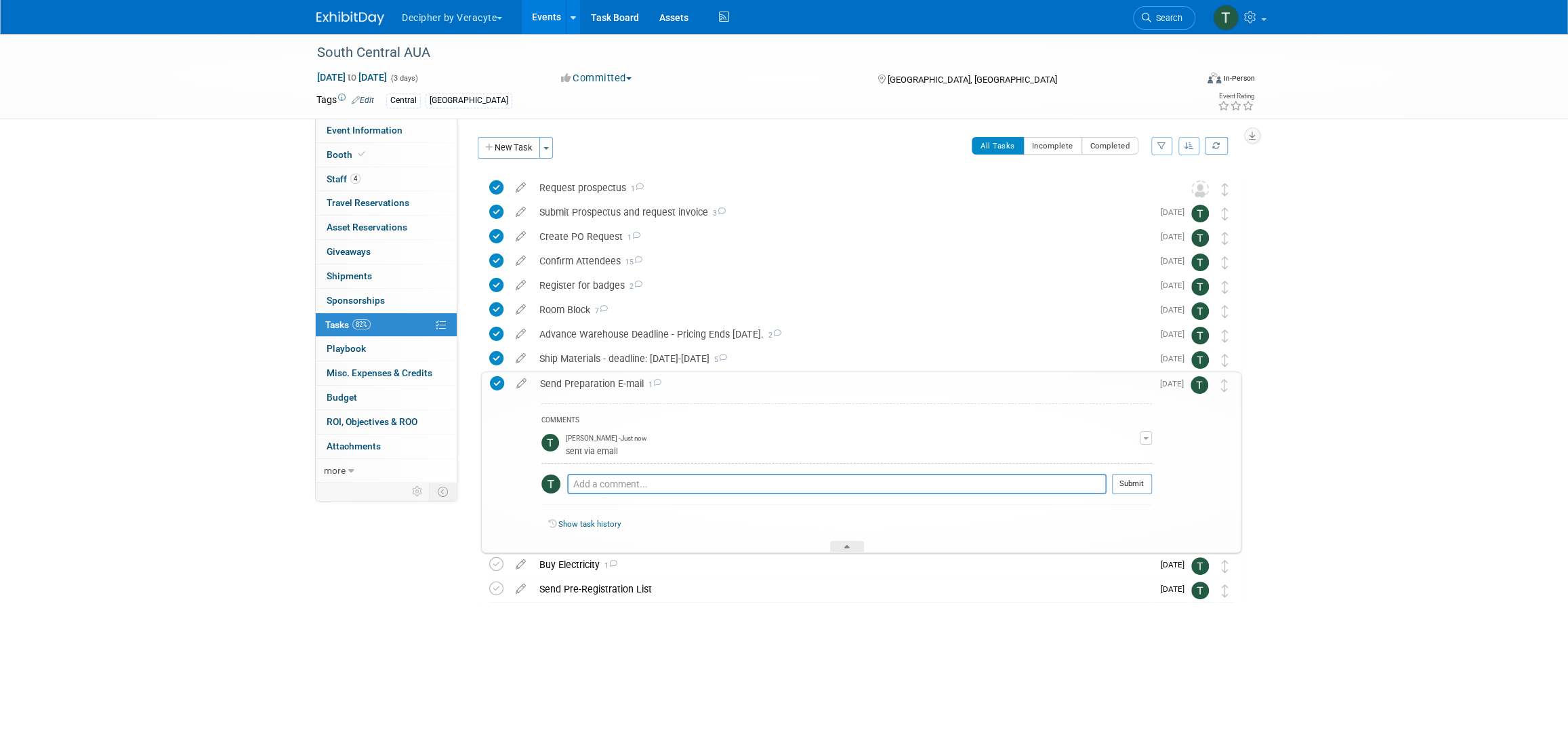
click at [632, 389] on div "Send Preparation E-mail 1" at bounding box center [843, 384] width 619 height 23
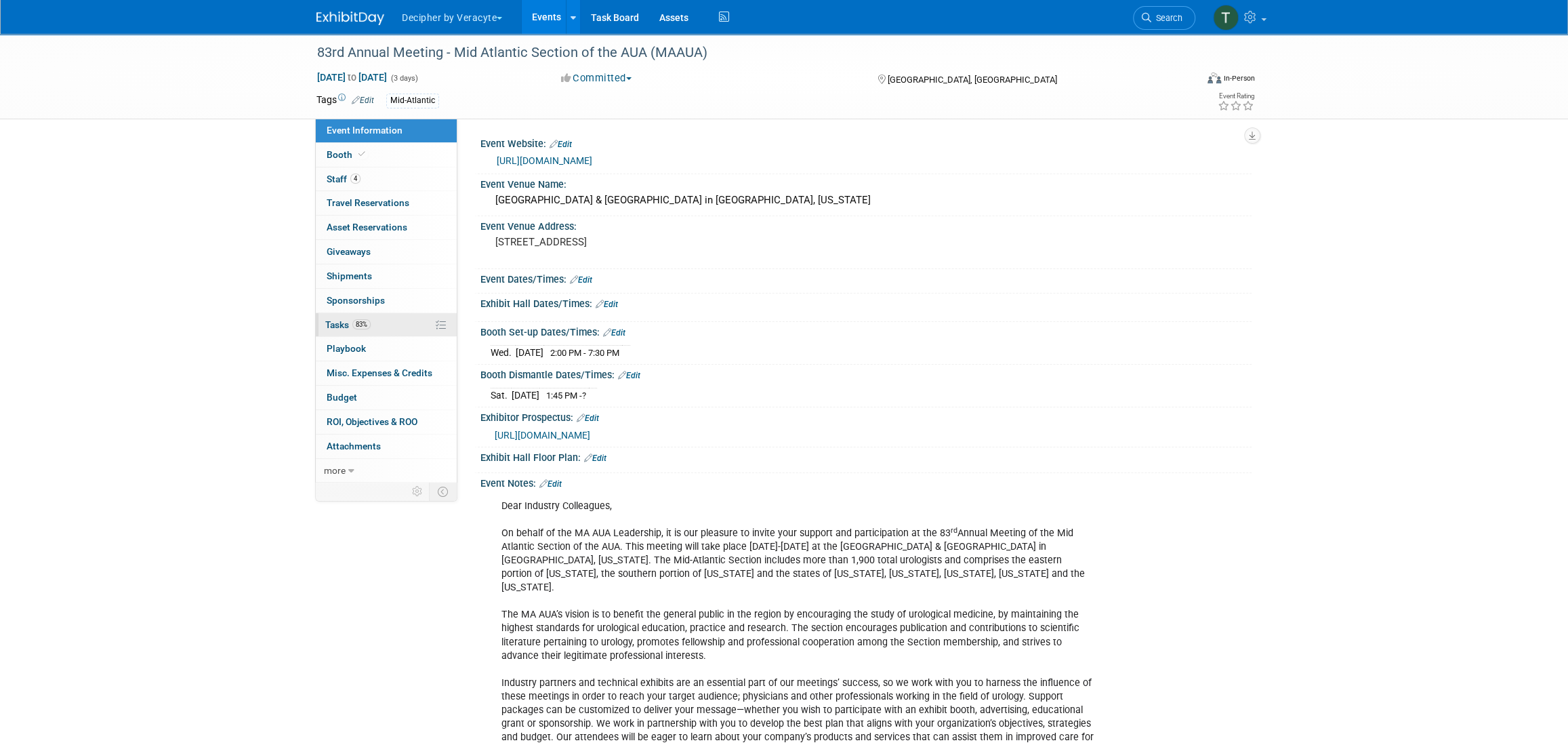
click at [398, 322] on link "83% Tasks 83%" at bounding box center [386, 325] width 141 height 24
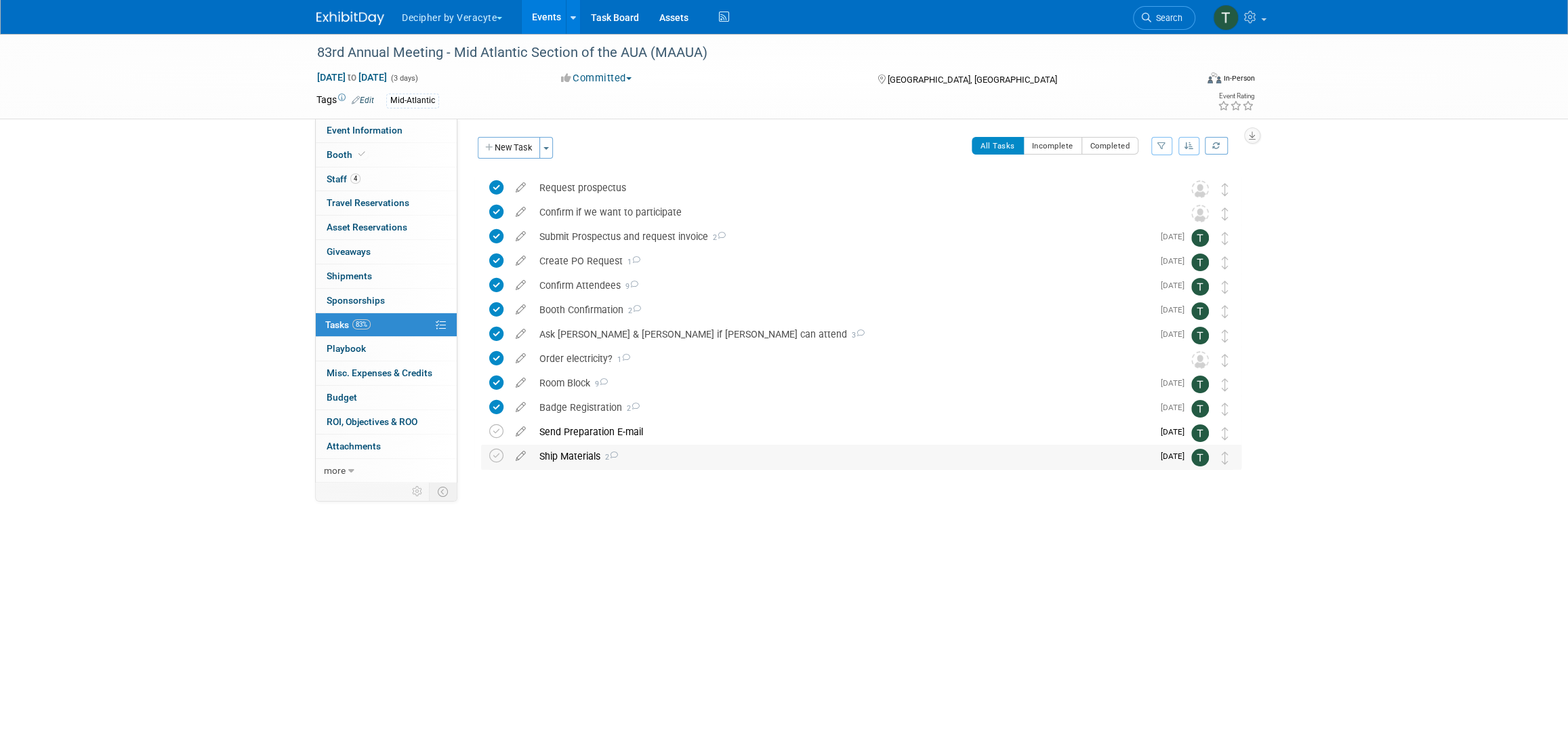
click at [582, 455] on div "Ship Materials 2" at bounding box center [843, 456] width 620 height 23
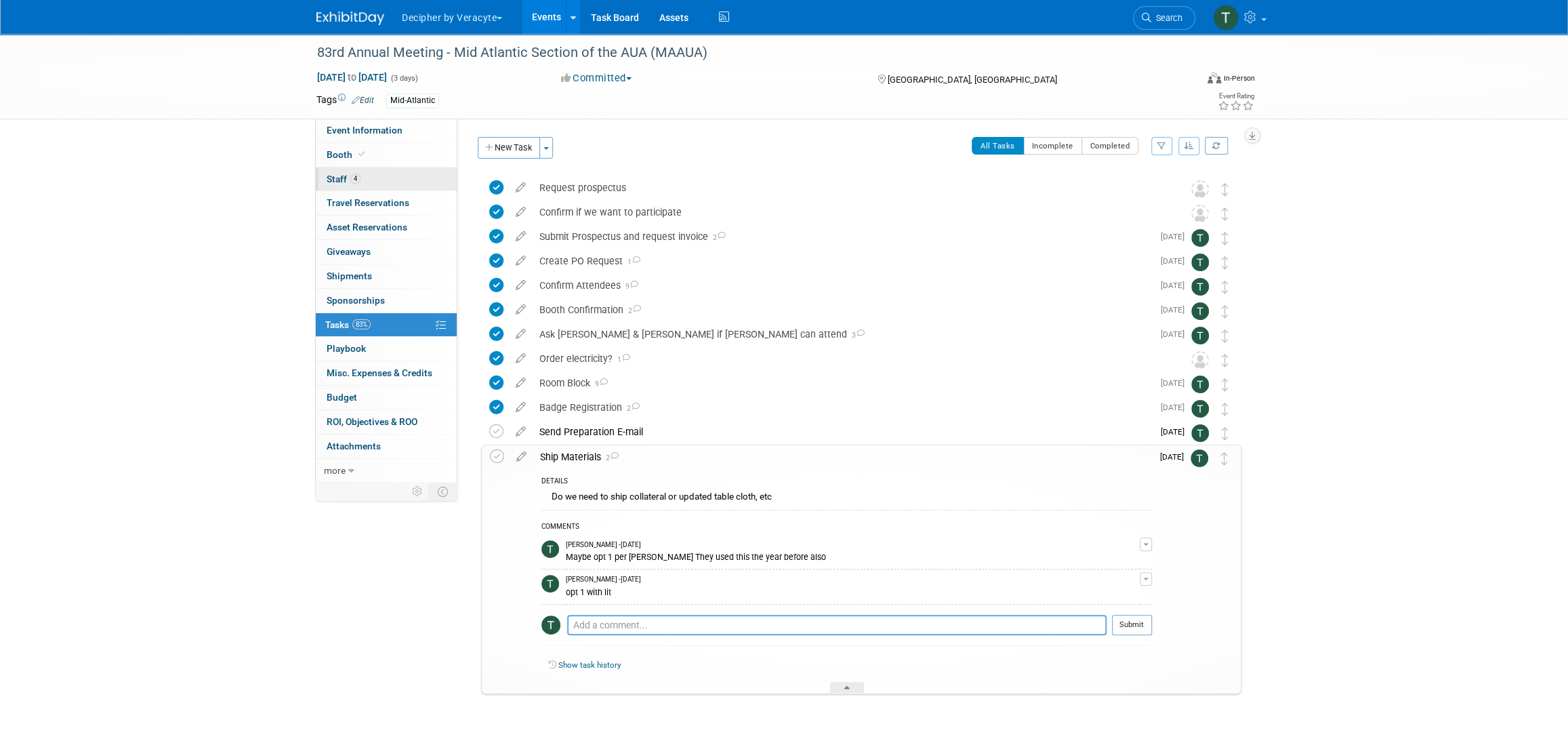
click at [412, 172] on link "4 Staff 4" at bounding box center [386, 179] width 141 height 24
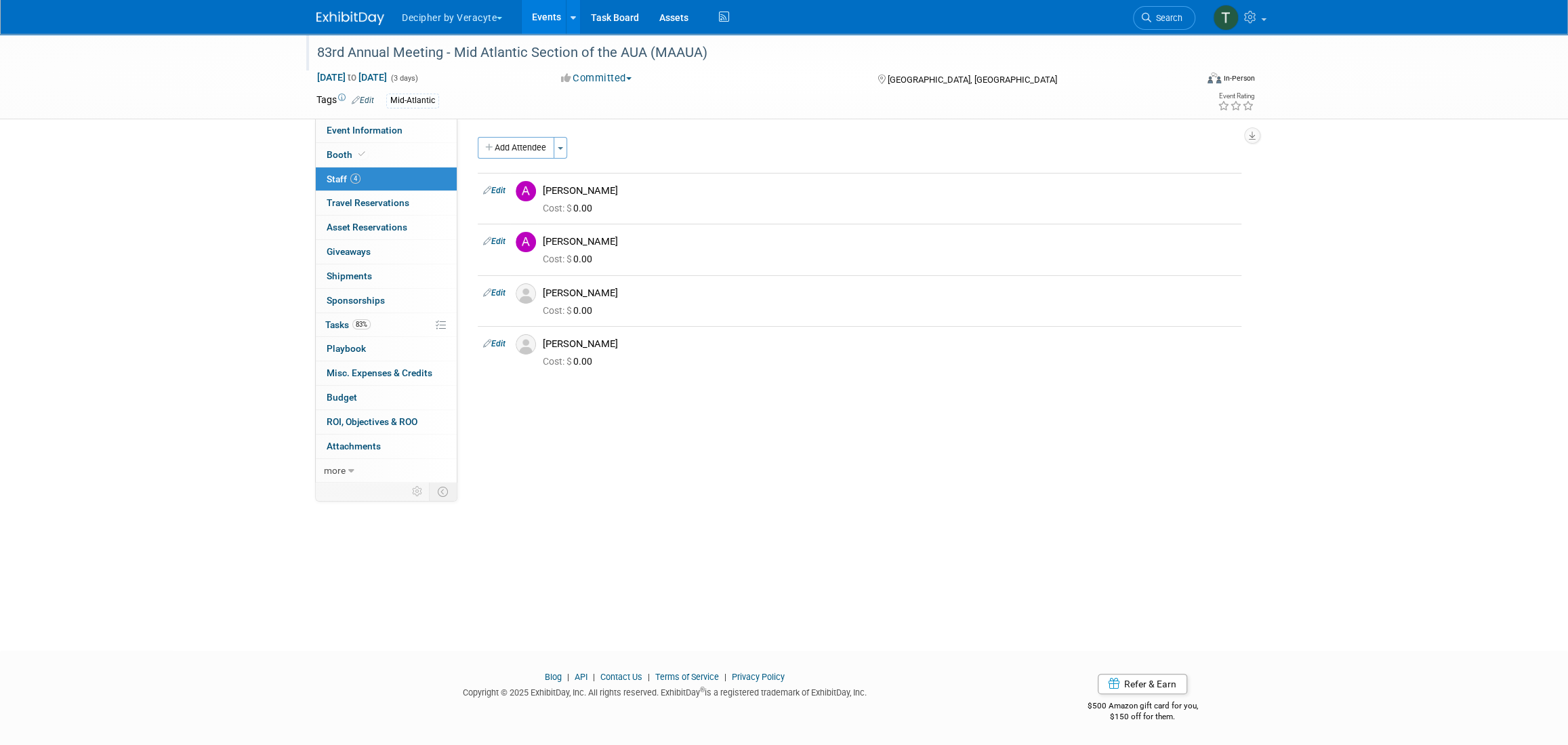
click at [568, 61] on div "83rd Annual Meeting - Mid Atlantic Section of the AUA (MAAUA)" at bounding box center [743, 52] width 863 height 24
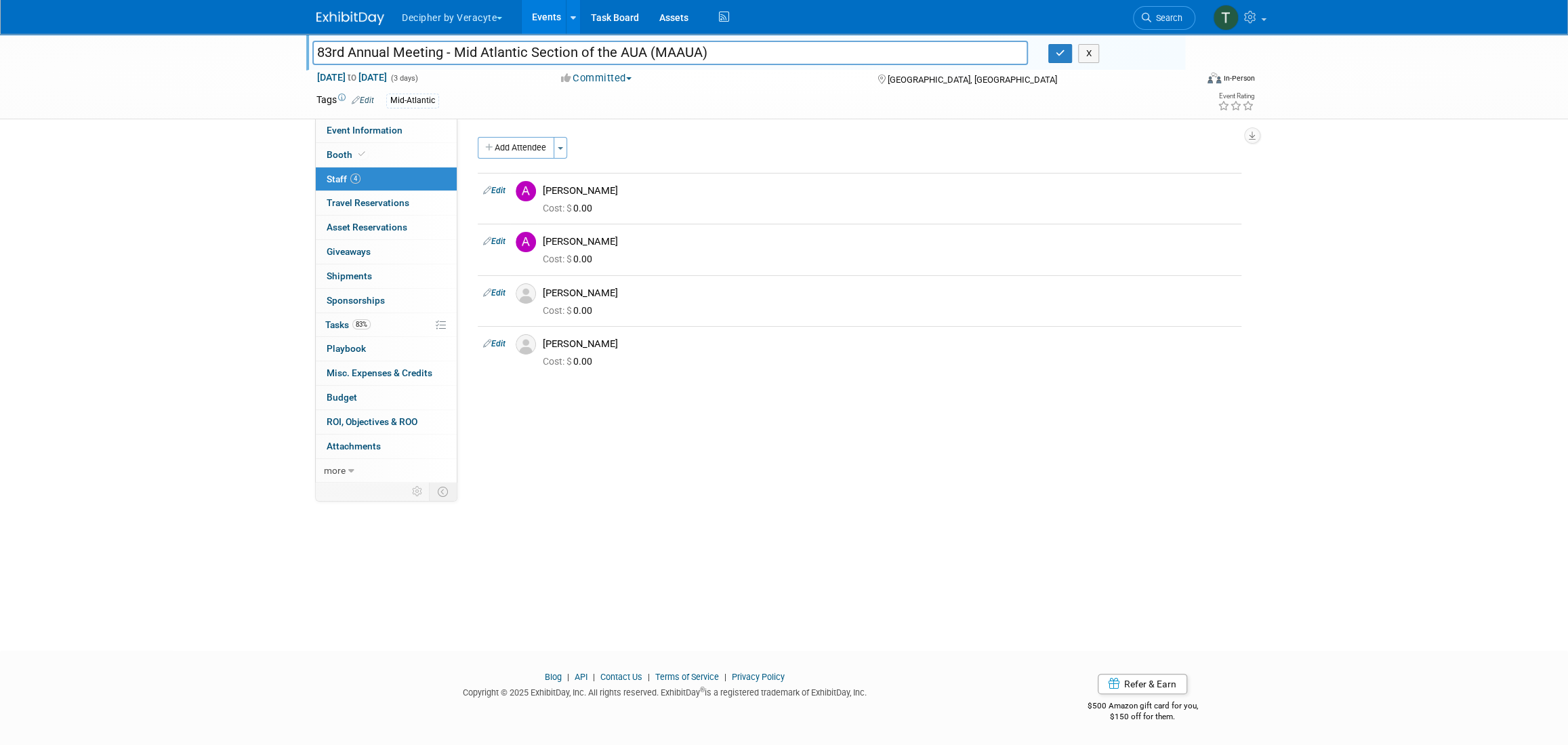
click at [568, 61] on input "83rd Annual Meeting - Mid Atlantic Section of the AUA (MAAUA)" at bounding box center [669, 52] width 715 height 24
click at [366, 135] on span "Event Information" at bounding box center [365, 131] width 76 height 11
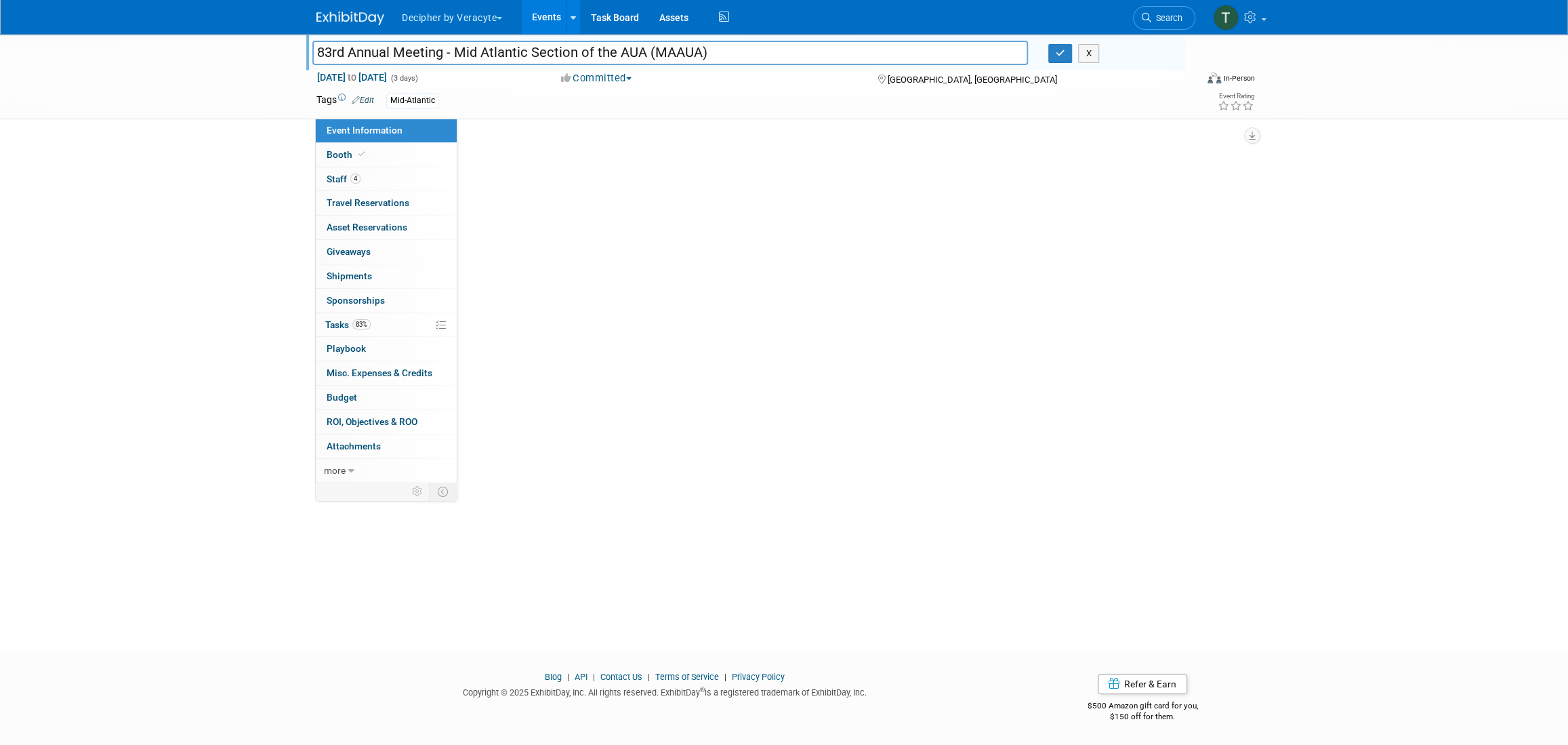
click at [366, 135] on span "Event Information" at bounding box center [365, 131] width 76 height 11
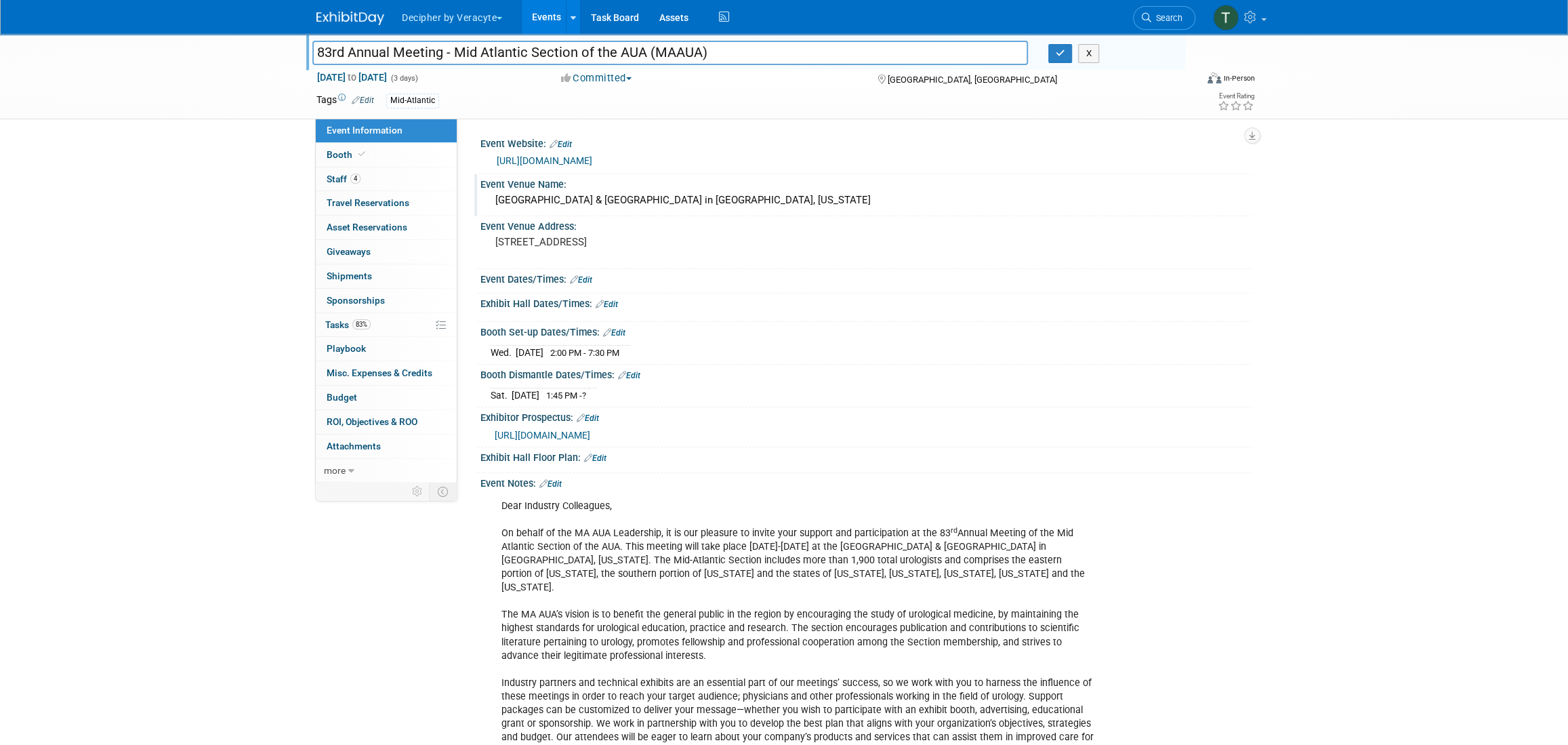
click at [641, 200] on div "[GEOGRAPHIC_DATA] & [GEOGRAPHIC_DATA] in [GEOGRAPHIC_DATA], [US_STATE]" at bounding box center [866, 200] width 751 height 21
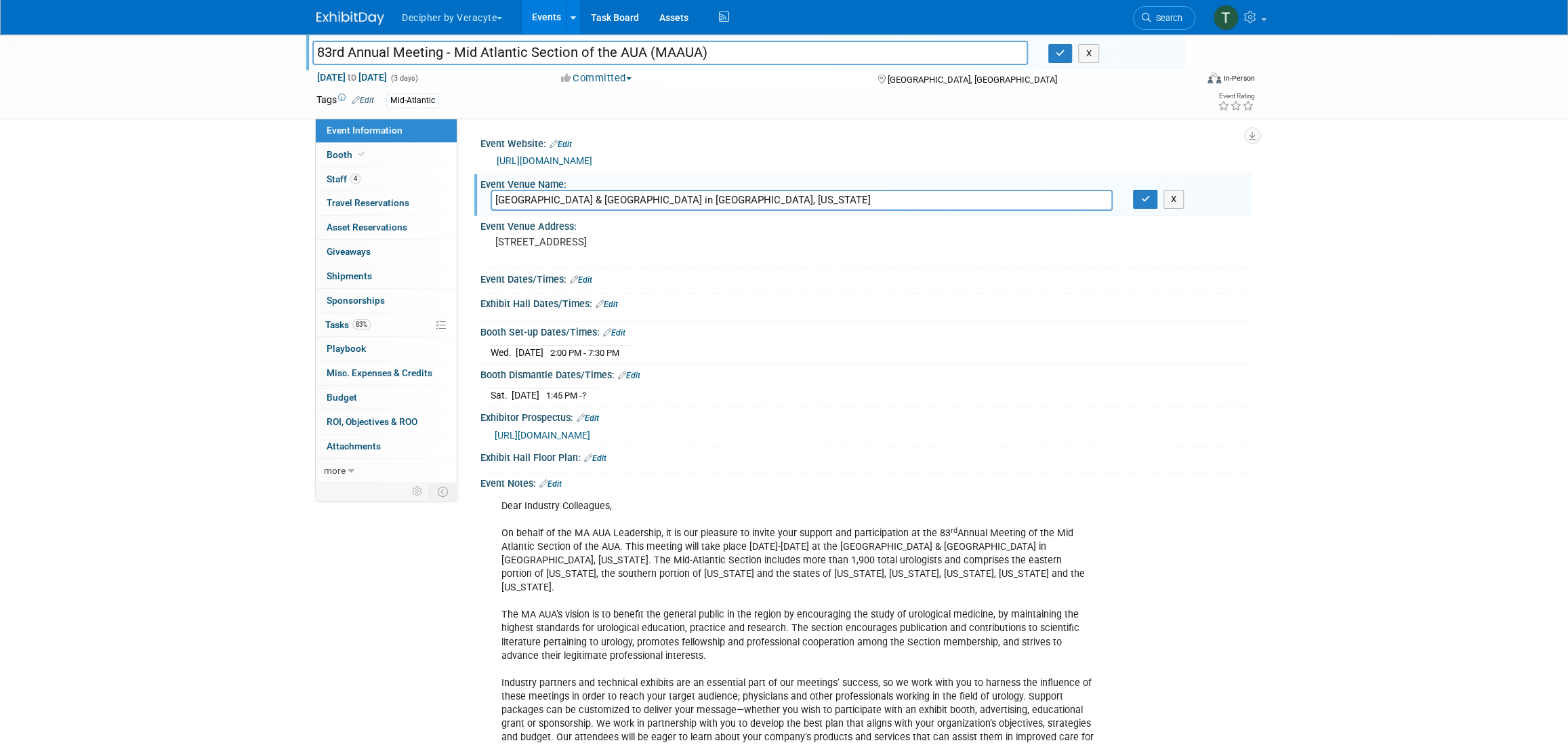
click at [561, 159] on link "[URL][DOMAIN_NAME]" at bounding box center [544, 161] width 96 height 11
click at [1153, 193] on button "button" at bounding box center [1145, 199] width 24 height 19
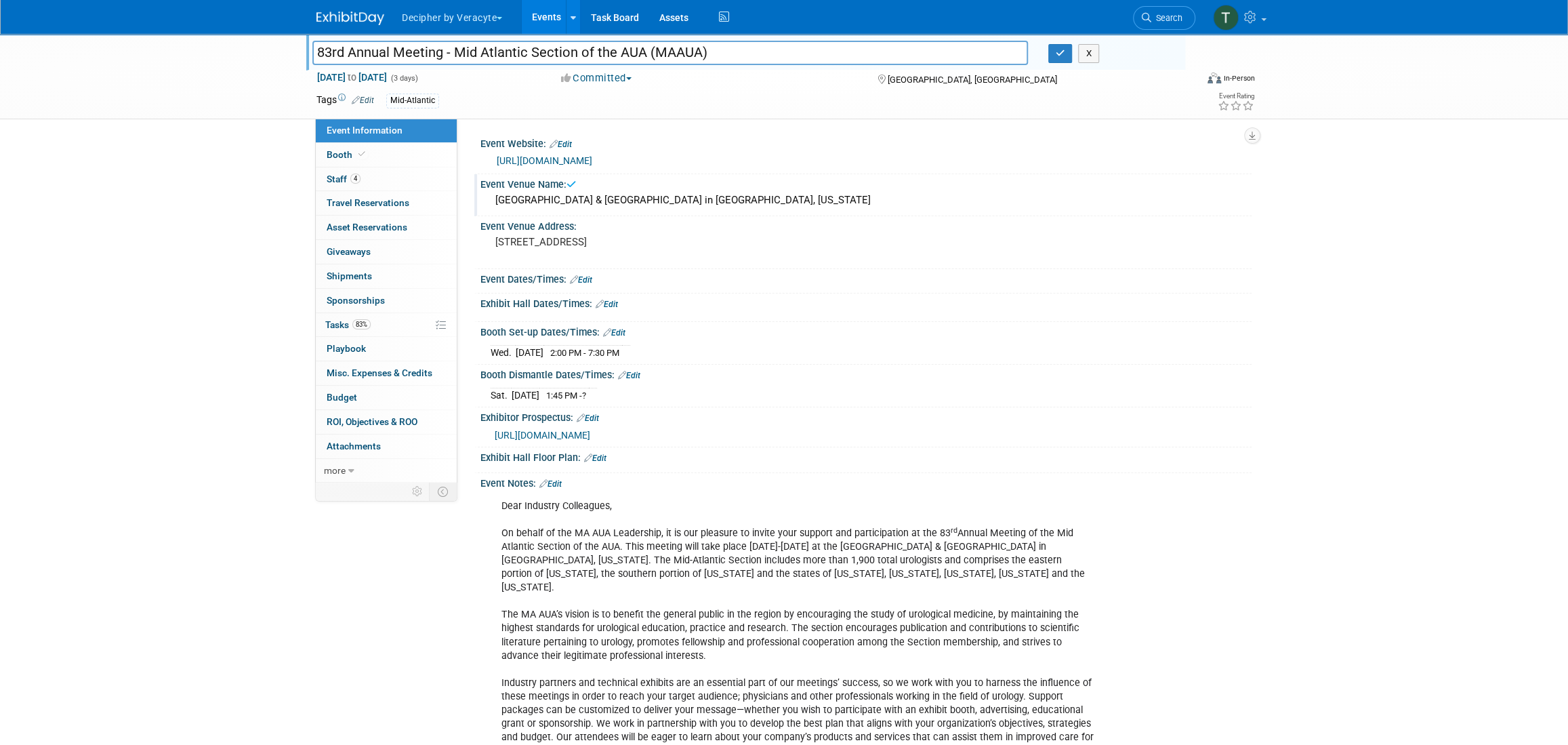
click at [1055, 64] on div "83rd Annual Meeting - Mid Atlantic Section of the AUA (MAAUA) 83rd Annual Meeti…" at bounding box center [749, 55] width 873 height 22
click at [1058, 53] on icon "button" at bounding box center [1060, 53] width 9 height 9
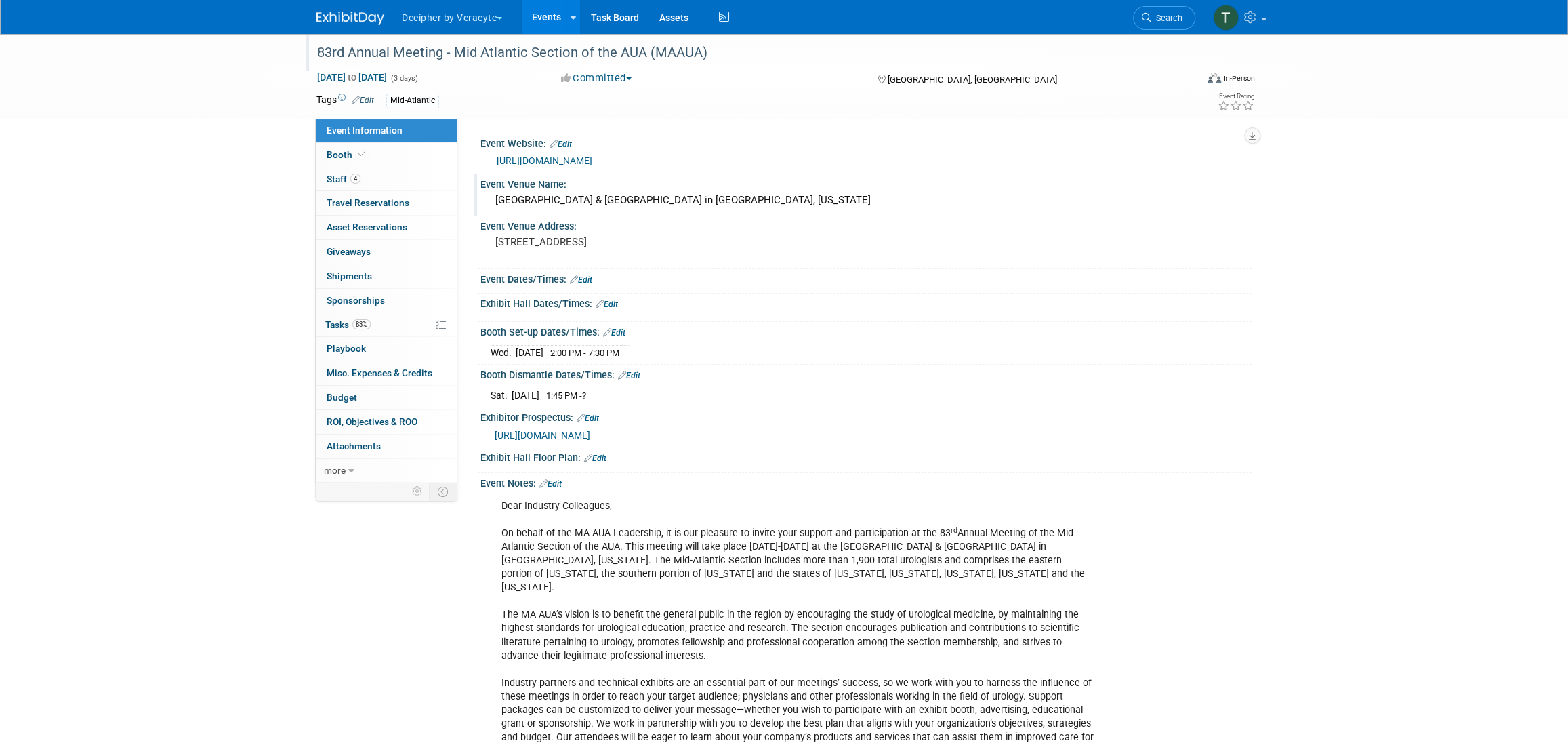
click at [616, 304] on link "Edit" at bounding box center [607, 305] width 23 height 9
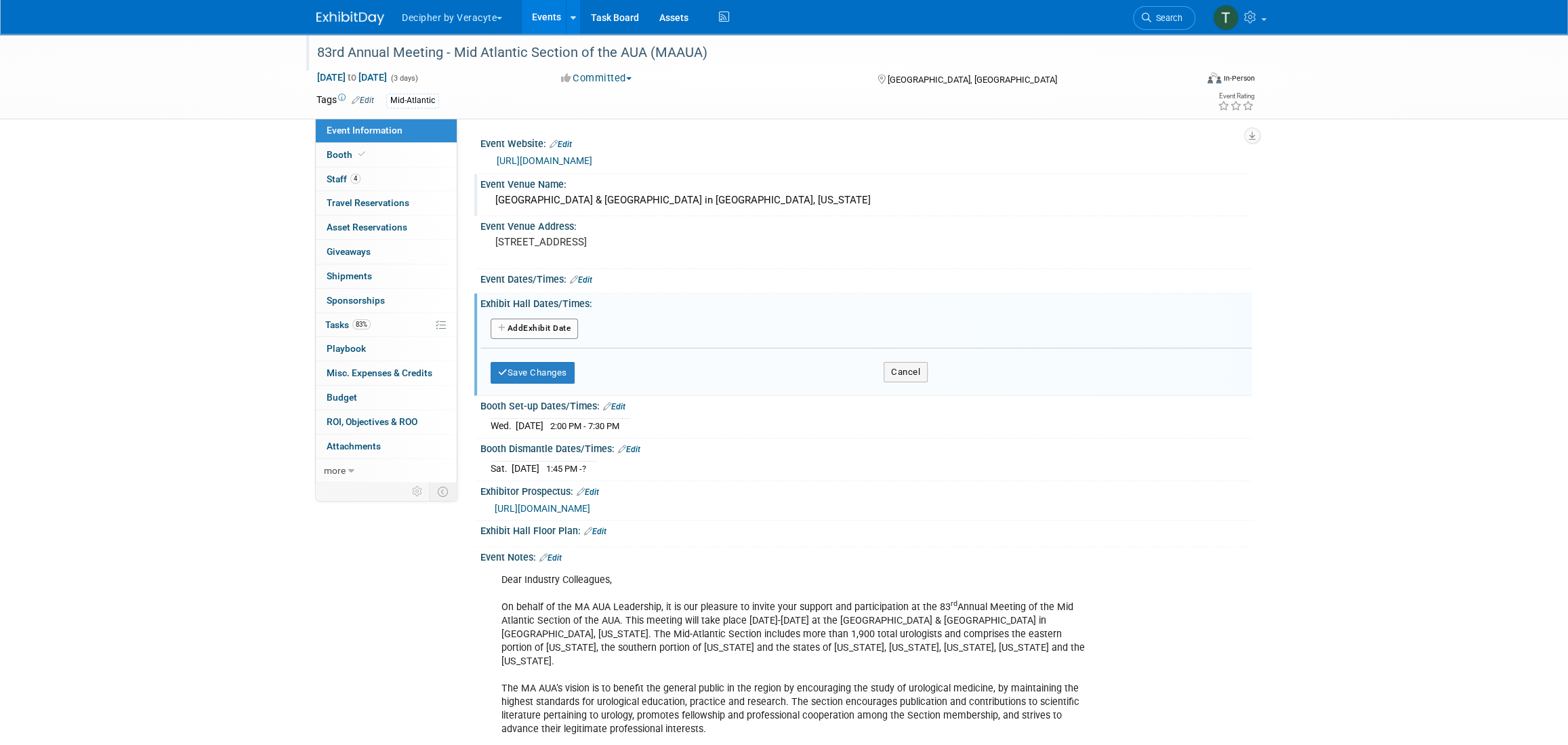
click at [504, 322] on button "Add Another Exhibit Date" at bounding box center [534, 329] width 88 height 20
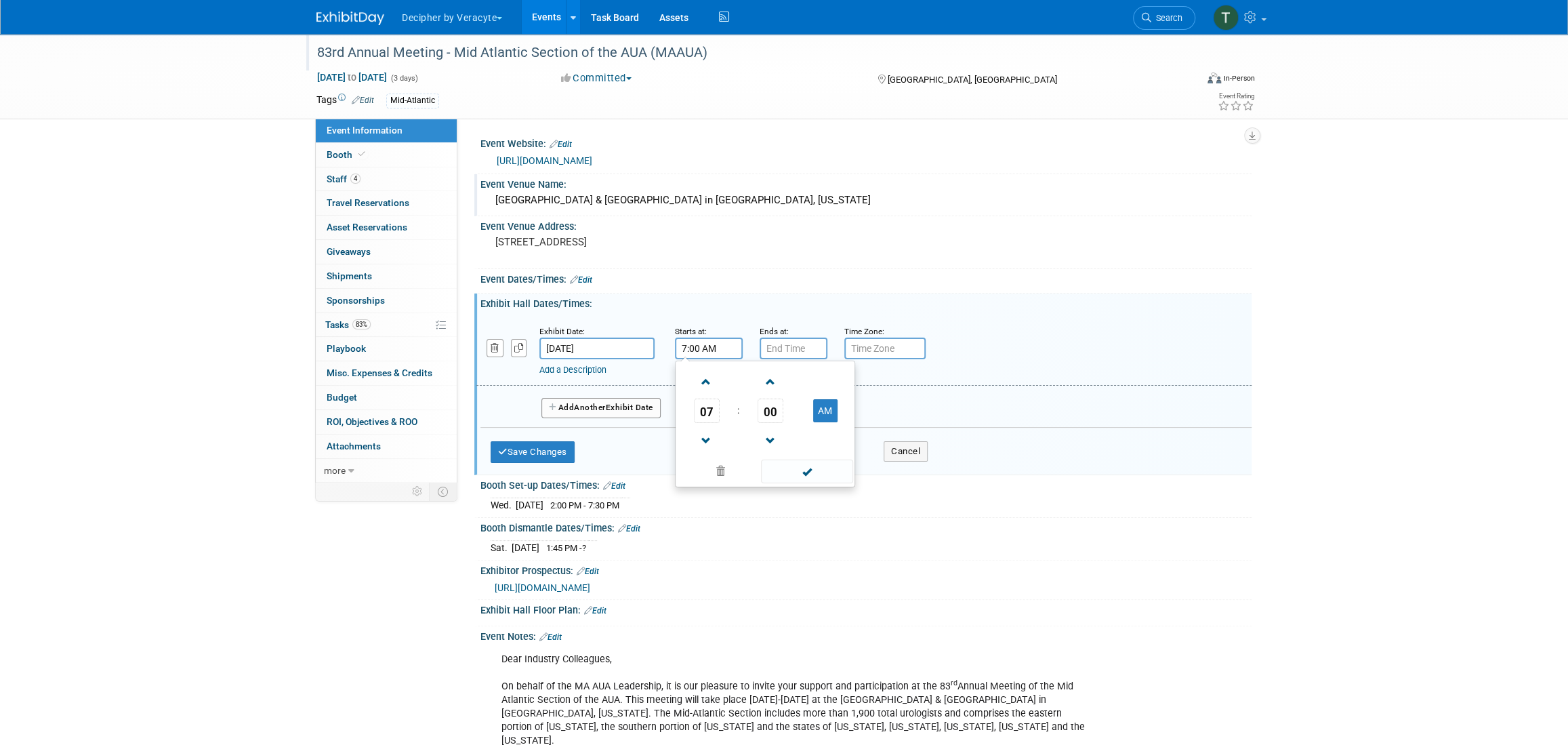
click at [701, 355] on input "7:00 AM" at bounding box center [708, 349] width 68 height 22
click at [714, 382] on span at bounding box center [706, 381] width 24 height 24
click at [770, 412] on span "00" at bounding box center [770, 410] width 26 height 24
click at [826, 387] on td "15" at bounding box center [830, 382] width 43 height 37
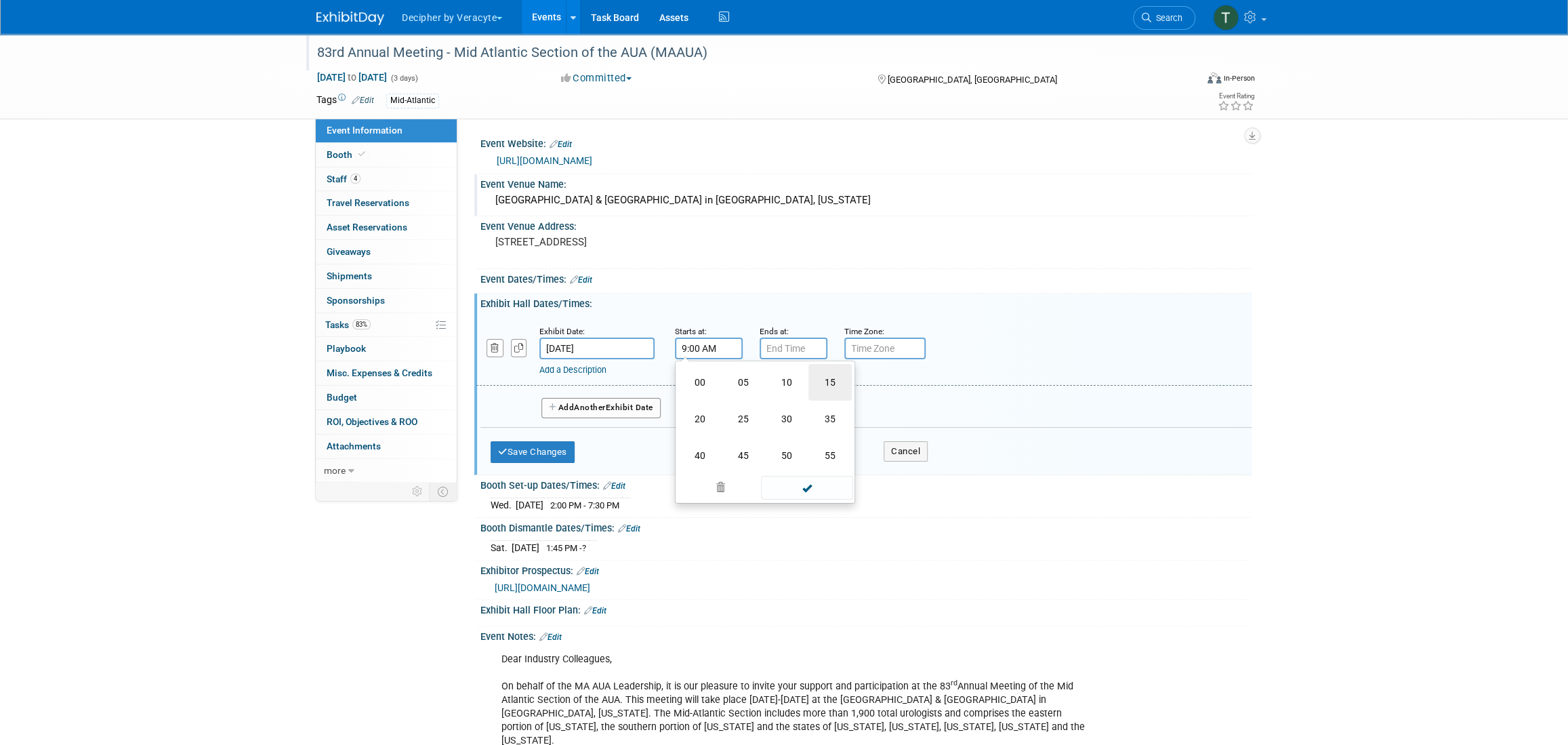
type input "9:15 AM"
click at [782, 352] on input "7:00 PM" at bounding box center [793, 349] width 68 height 22
click at [852, 407] on span "00" at bounding box center [855, 410] width 26 height 24
click at [816, 447] on td "45" at bounding box center [828, 455] width 43 height 37
click at [795, 396] on link at bounding box center [791, 381] width 26 height 35
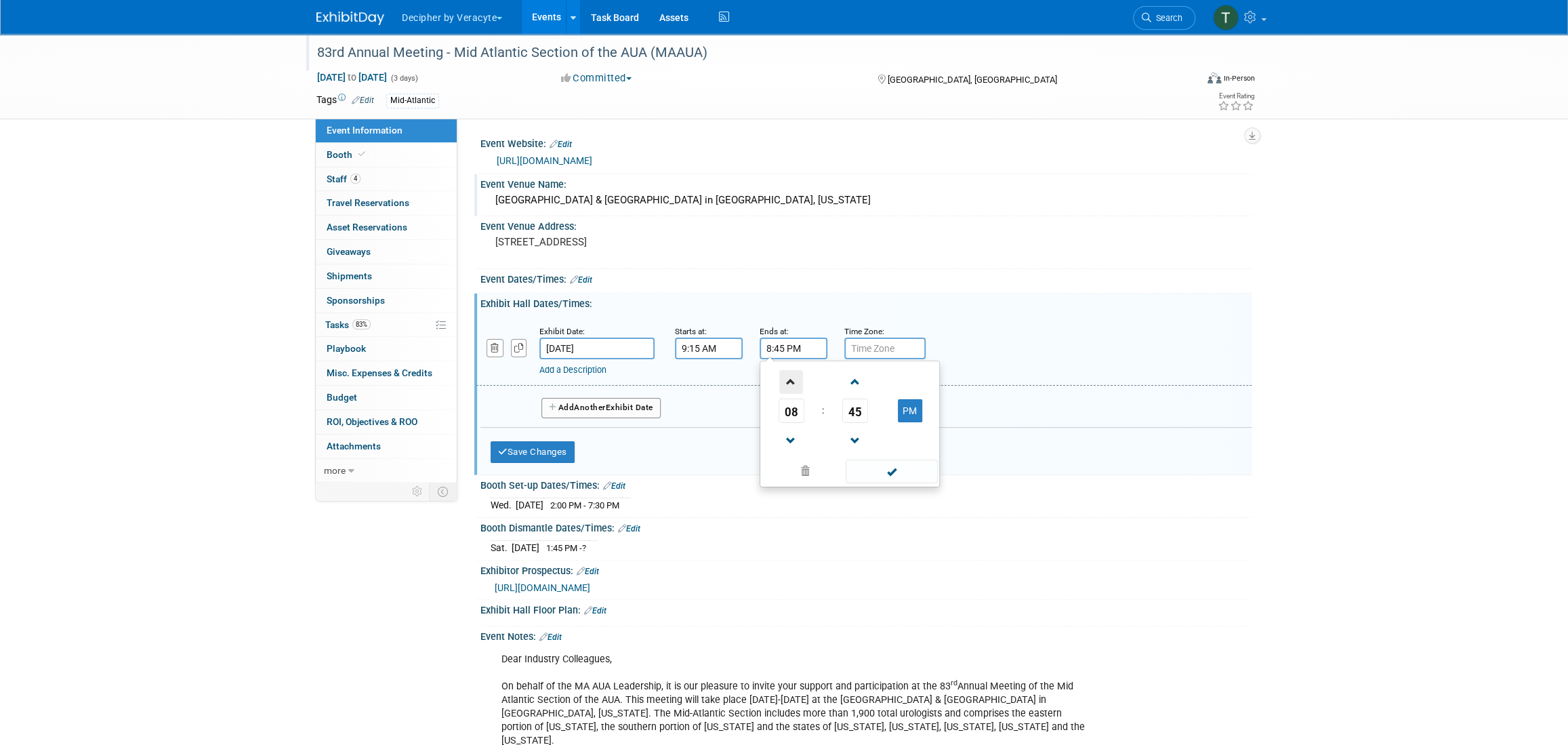
click at [796, 378] on span at bounding box center [791, 381] width 24 height 24
click at [899, 407] on button "PM" at bounding box center [909, 411] width 24 height 23
type input "9:45 AM"
click at [904, 468] on span at bounding box center [892, 472] width 92 height 24
click at [642, 417] on div "Add Another Exhibit Date" at bounding box center [866, 403] width 771 height 36
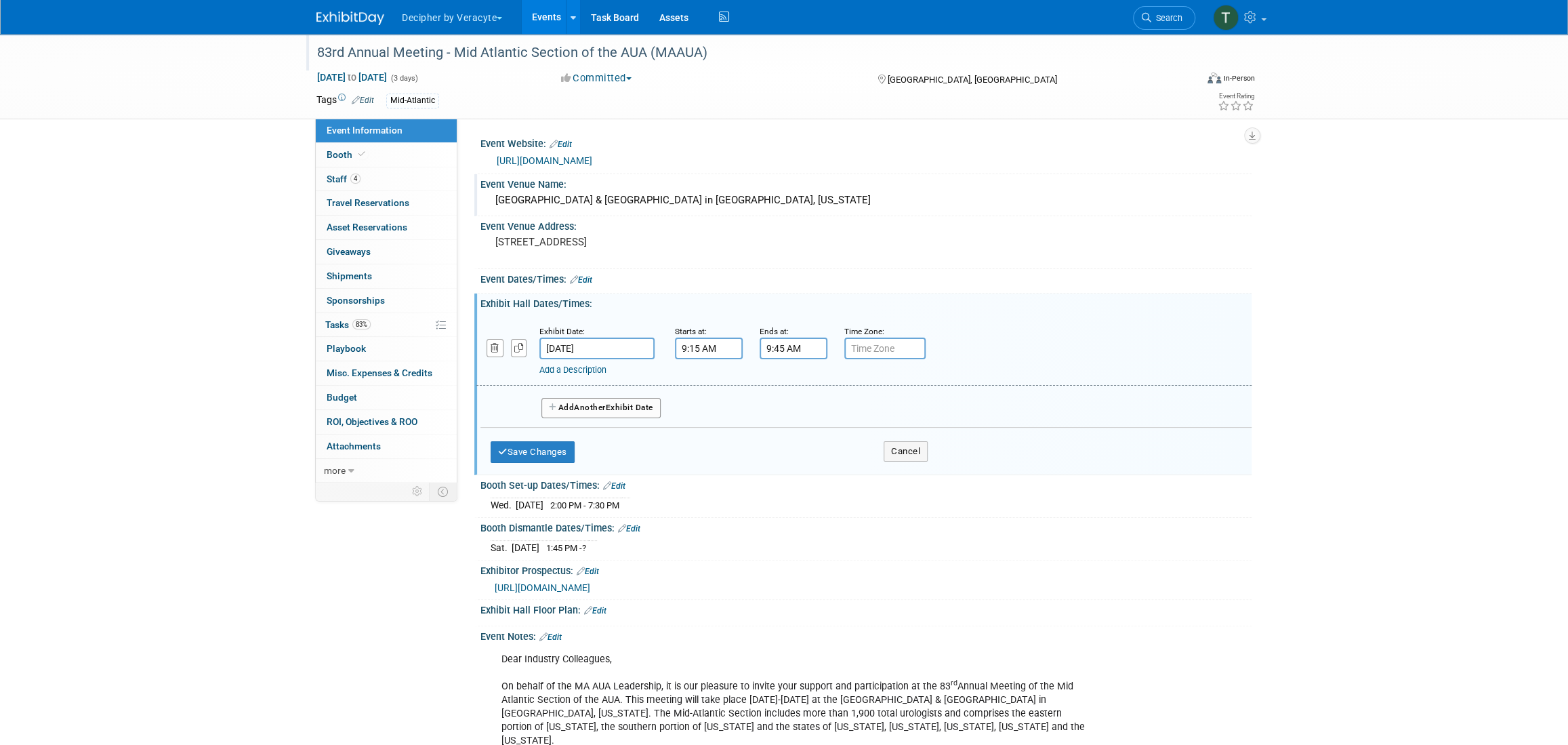
click at [644, 409] on button "Add Another Exhibit Date" at bounding box center [601, 408] width 120 height 20
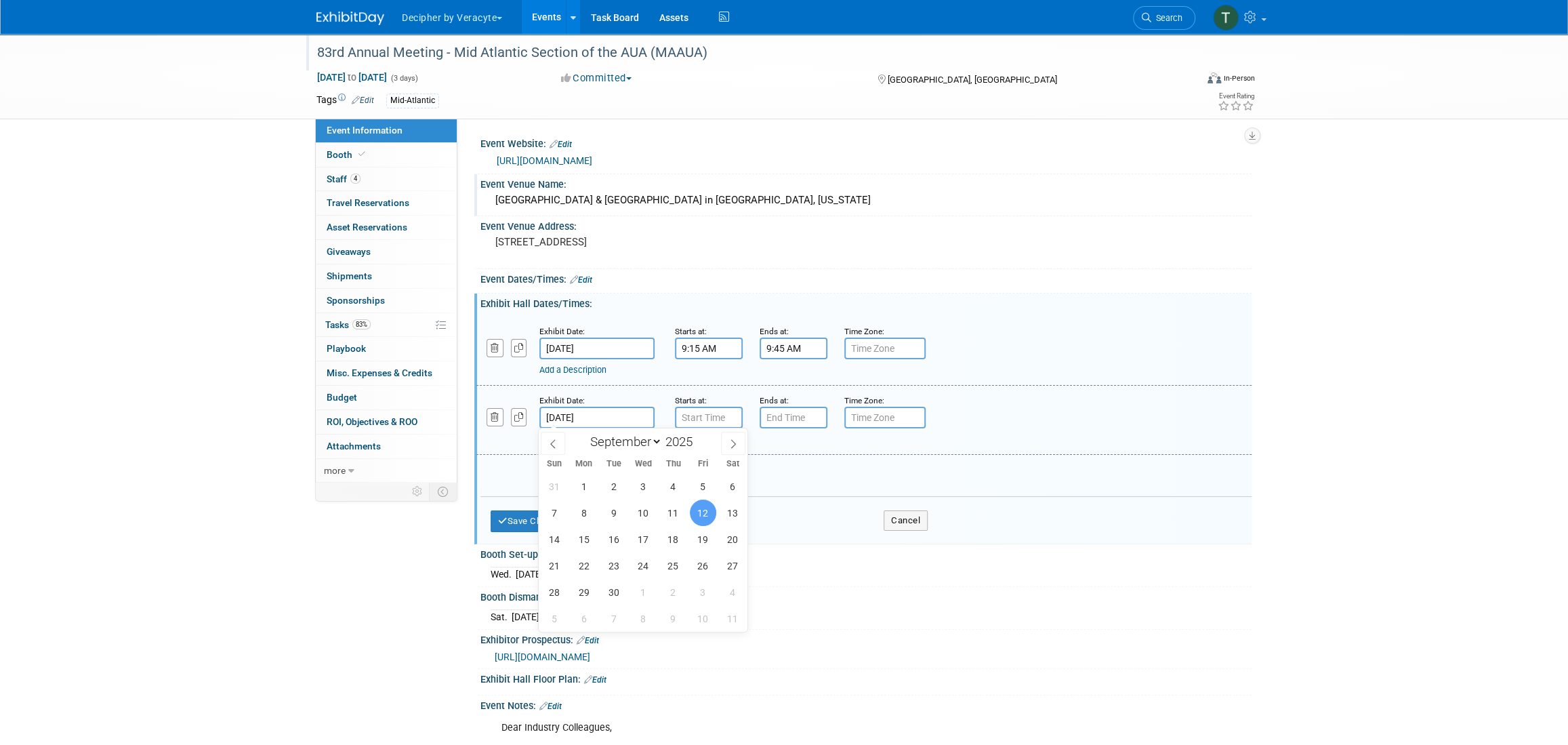
click at [600, 421] on input "[DATE]" at bounding box center [597, 418] width 115 height 22
click at [667, 515] on span "11" at bounding box center [673, 513] width 26 height 26
type input "Sep 11, 2025"
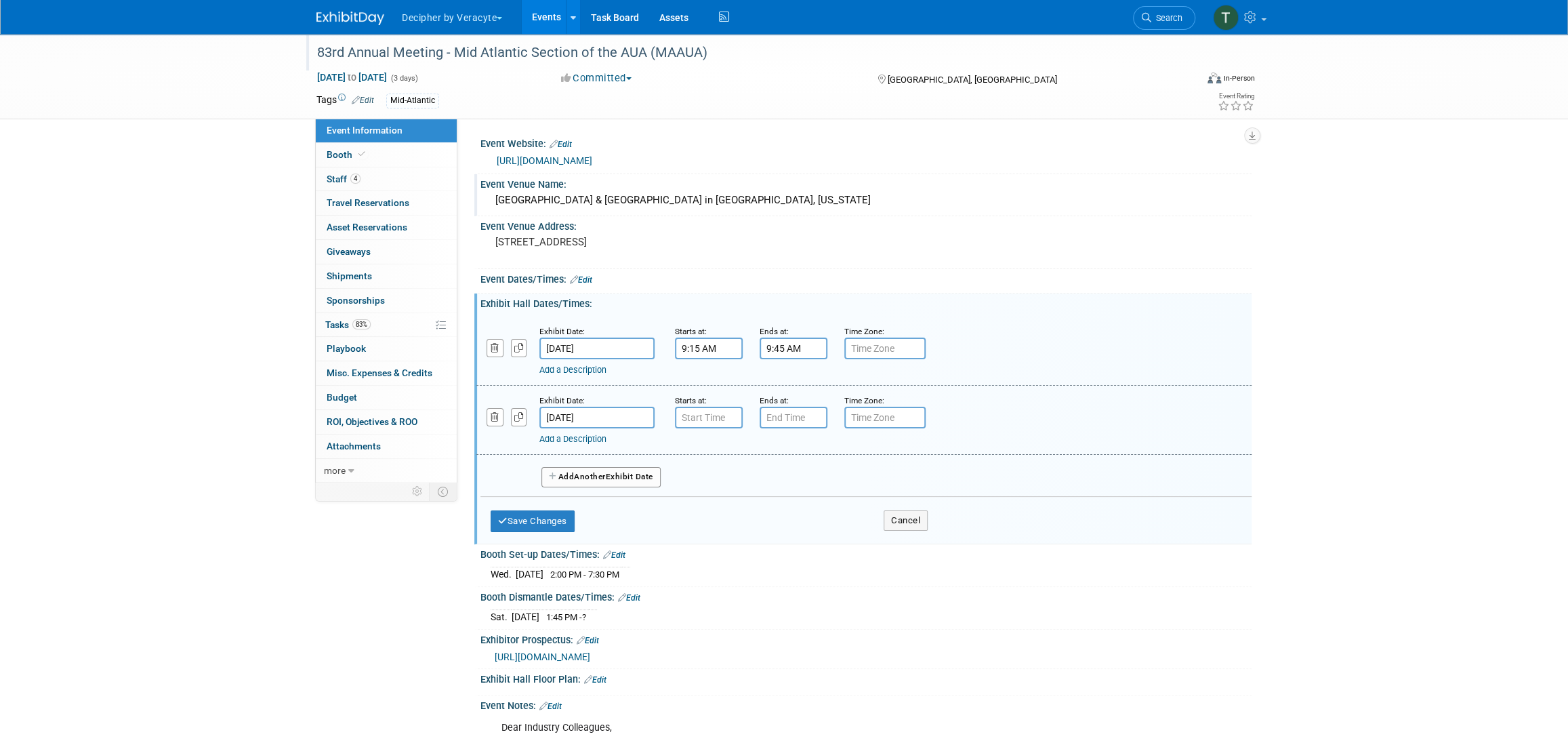
click at [726, 430] on div "Add a Description Description:" at bounding box center [829, 437] width 579 height 17
click at [724, 423] on input "7:00 AM" at bounding box center [708, 418] width 68 height 22
click at [704, 486] on span "07" at bounding box center [707, 479] width 26 height 24
click at [794, 451] on td "02" at bounding box center [787, 451] width 43 height 37
click at [778, 482] on span "00" at bounding box center [770, 479] width 26 height 24
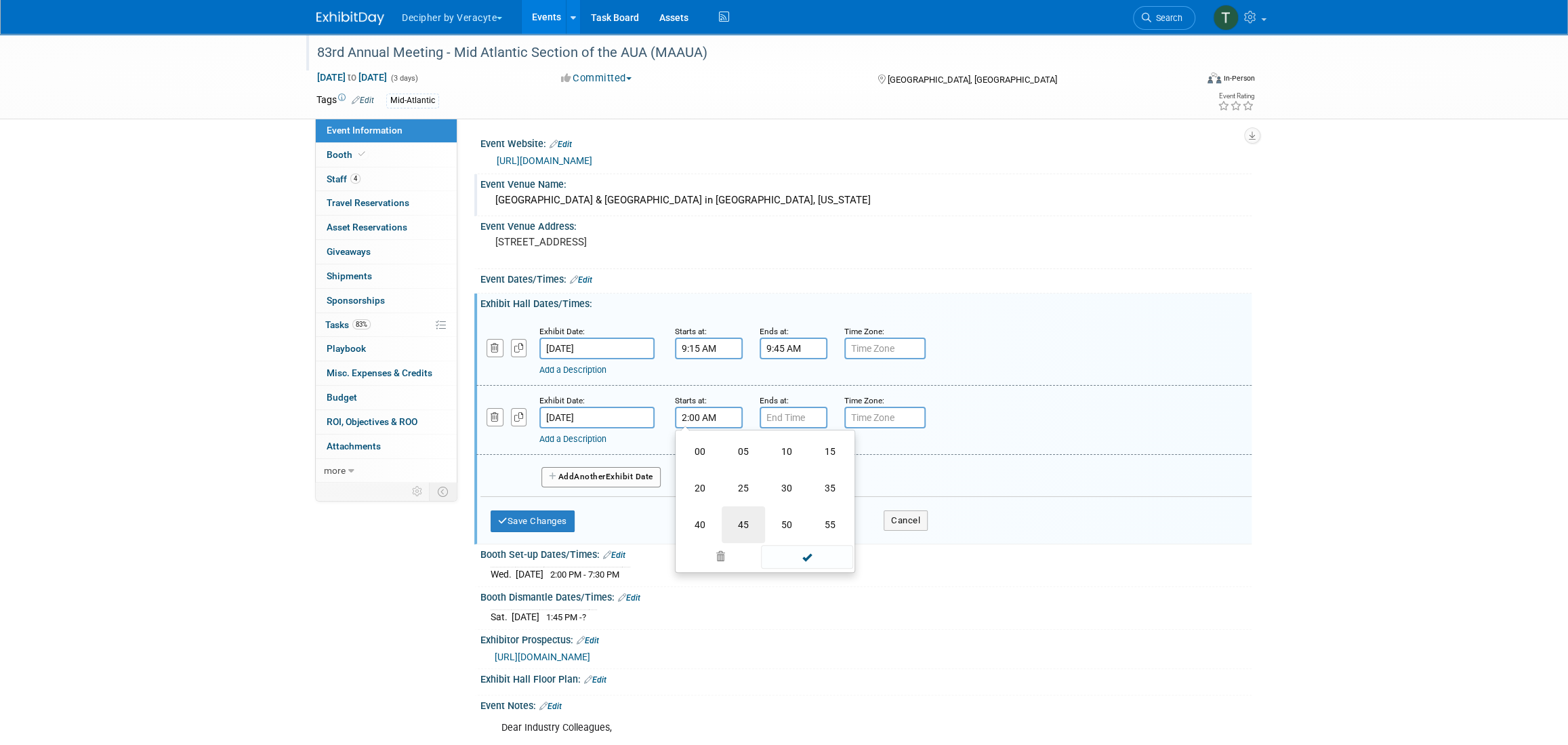
click at [728, 524] on td "45" at bounding box center [743, 524] width 43 height 37
type input "2:45 AM"
click at [786, 423] on input "7:00 PM" at bounding box center [793, 418] width 68 height 22
click at [791, 487] on span "07" at bounding box center [791, 479] width 26 height 24
click at [917, 454] on td "03" at bounding box center [915, 451] width 43 height 37
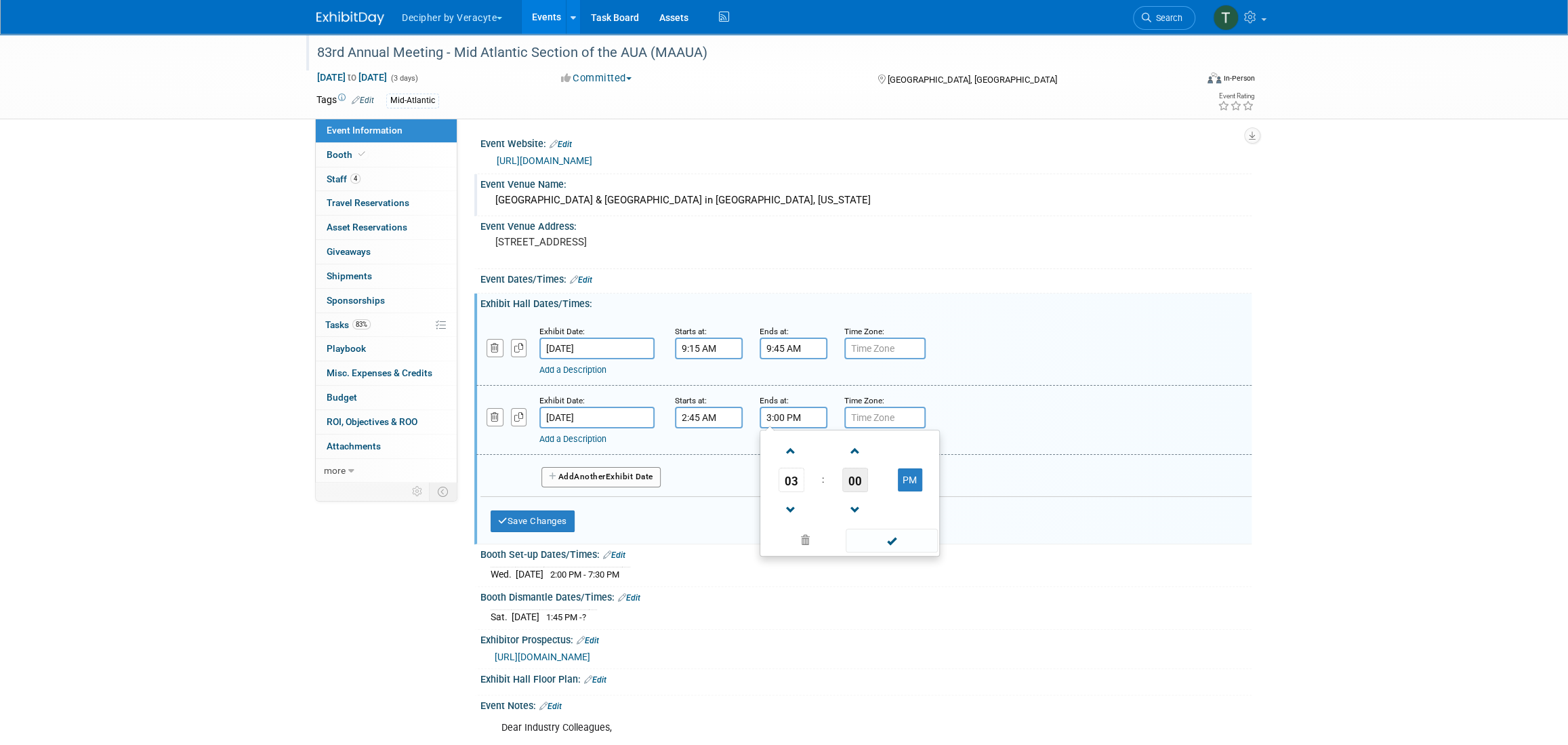
click at [850, 468] on span "00" at bounding box center [855, 479] width 26 height 24
click at [920, 451] on td "15" at bounding box center [915, 451] width 43 height 37
type input "3:15 PM"
click at [505, 524] on button "Save Changes" at bounding box center [533, 521] width 84 height 22
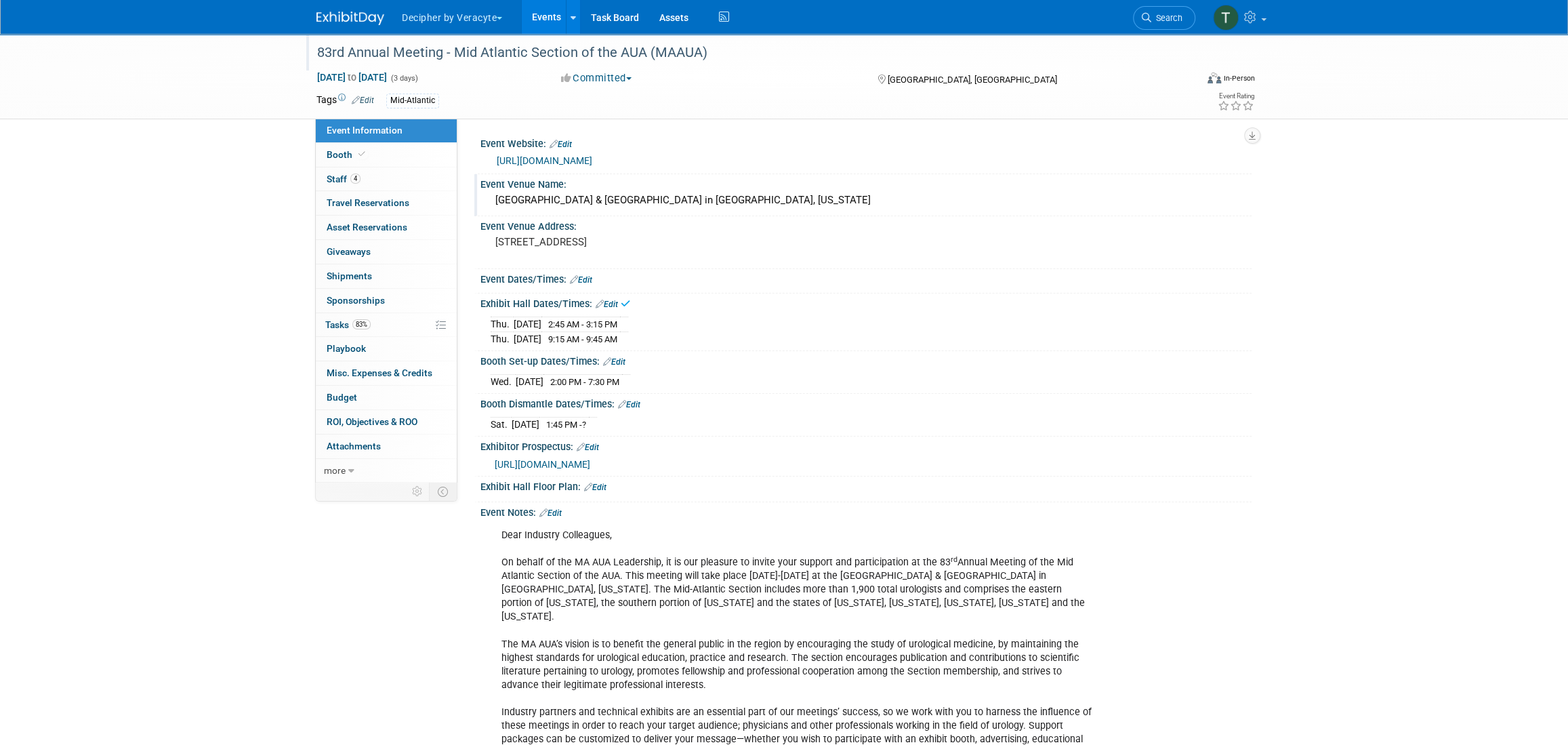
click at [620, 301] on div "Exhibit Hall Dates/Times: Edit" at bounding box center [866, 302] width 771 height 18
click at [616, 302] on link "Edit" at bounding box center [607, 305] width 23 height 9
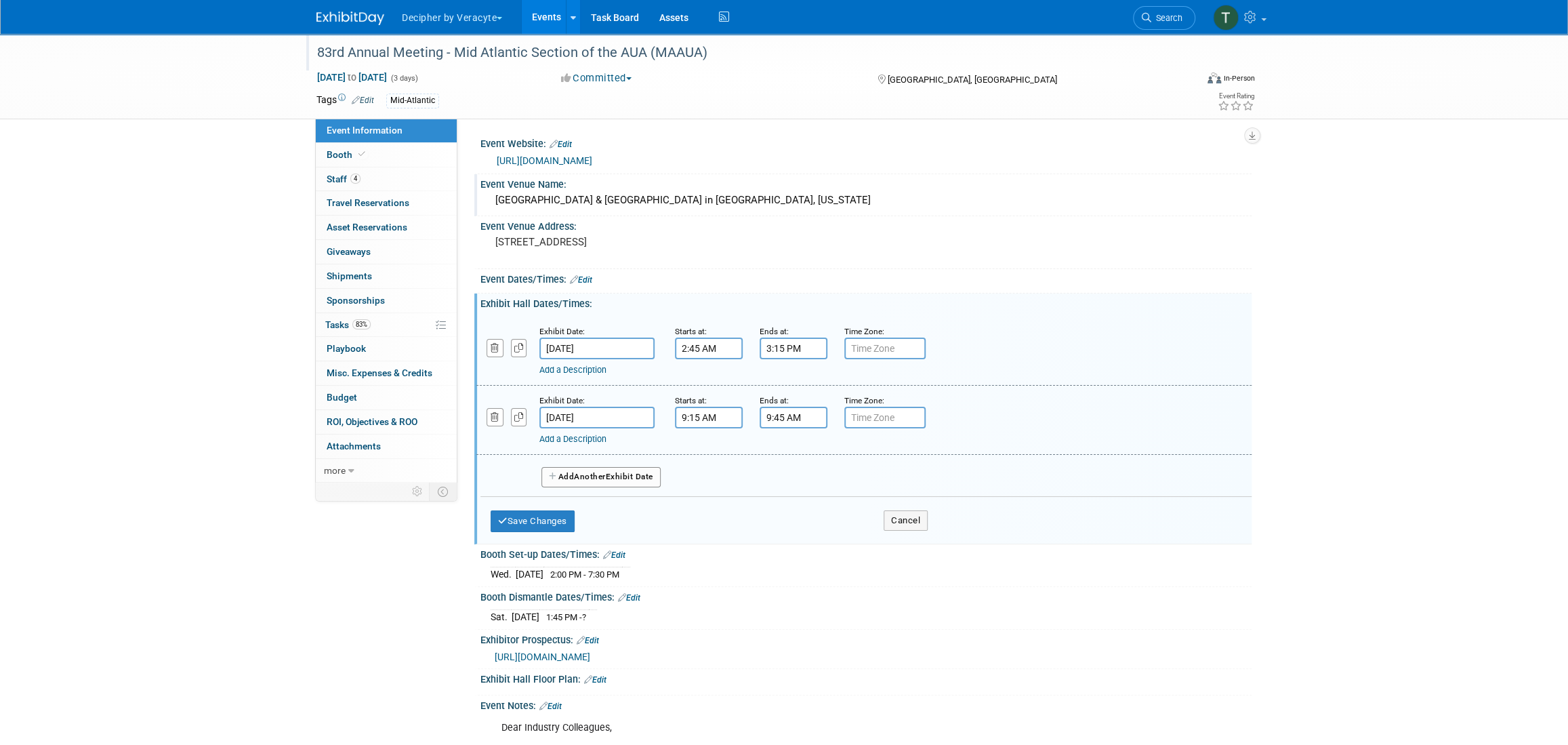
click at [611, 478] on button "Add Another Exhibit Date" at bounding box center [601, 477] width 120 height 20
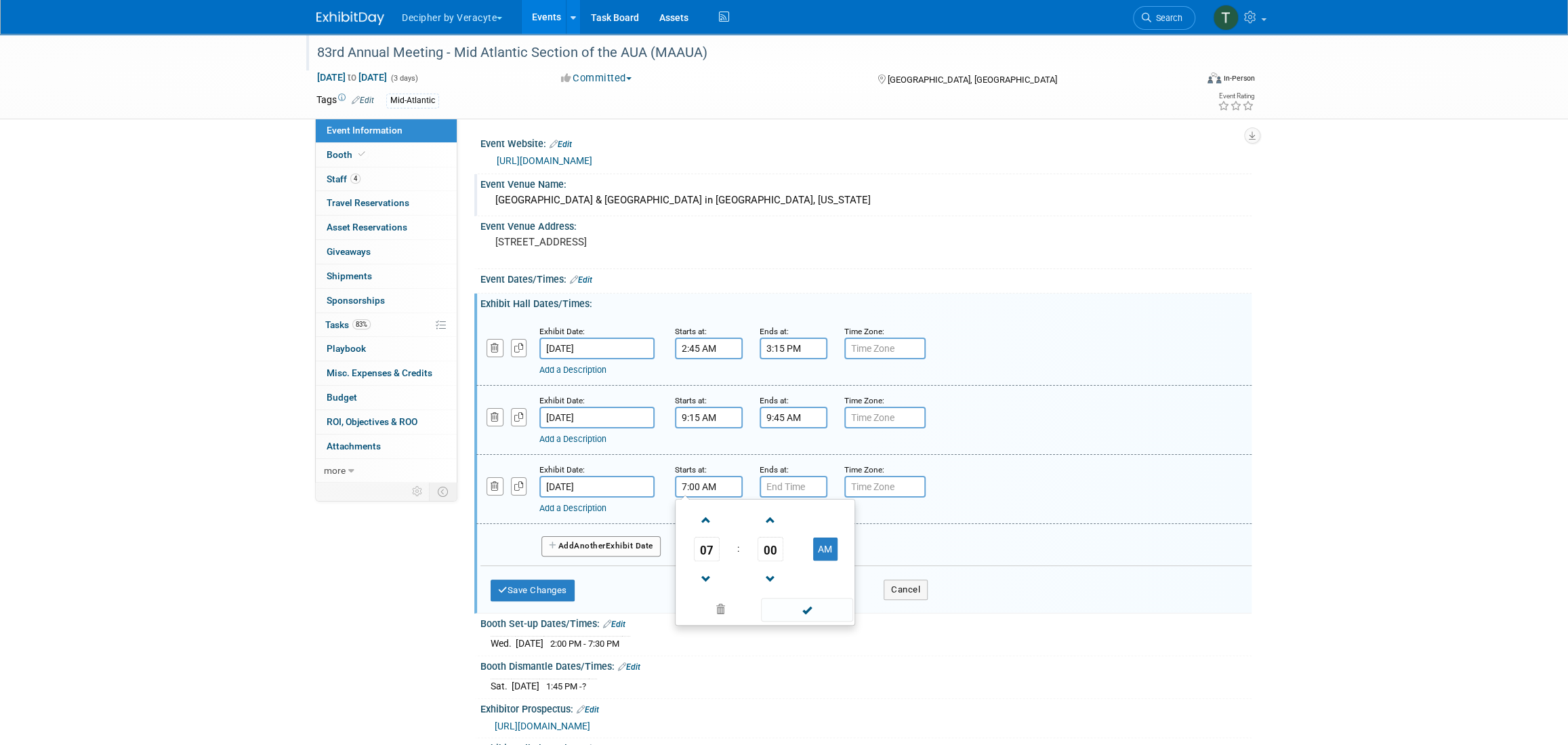
click at [718, 493] on input "7:00 AM" at bounding box center [708, 487] width 68 height 22
click at [713, 524] on span at bounding box center [706, 520] width 24 height 24
click at [769, 544] on span "00" at bounding box center [770, 548] width 26 height 24
click at [825, 524] on td "15" at bounding box center [830, 520] width 43 height 37
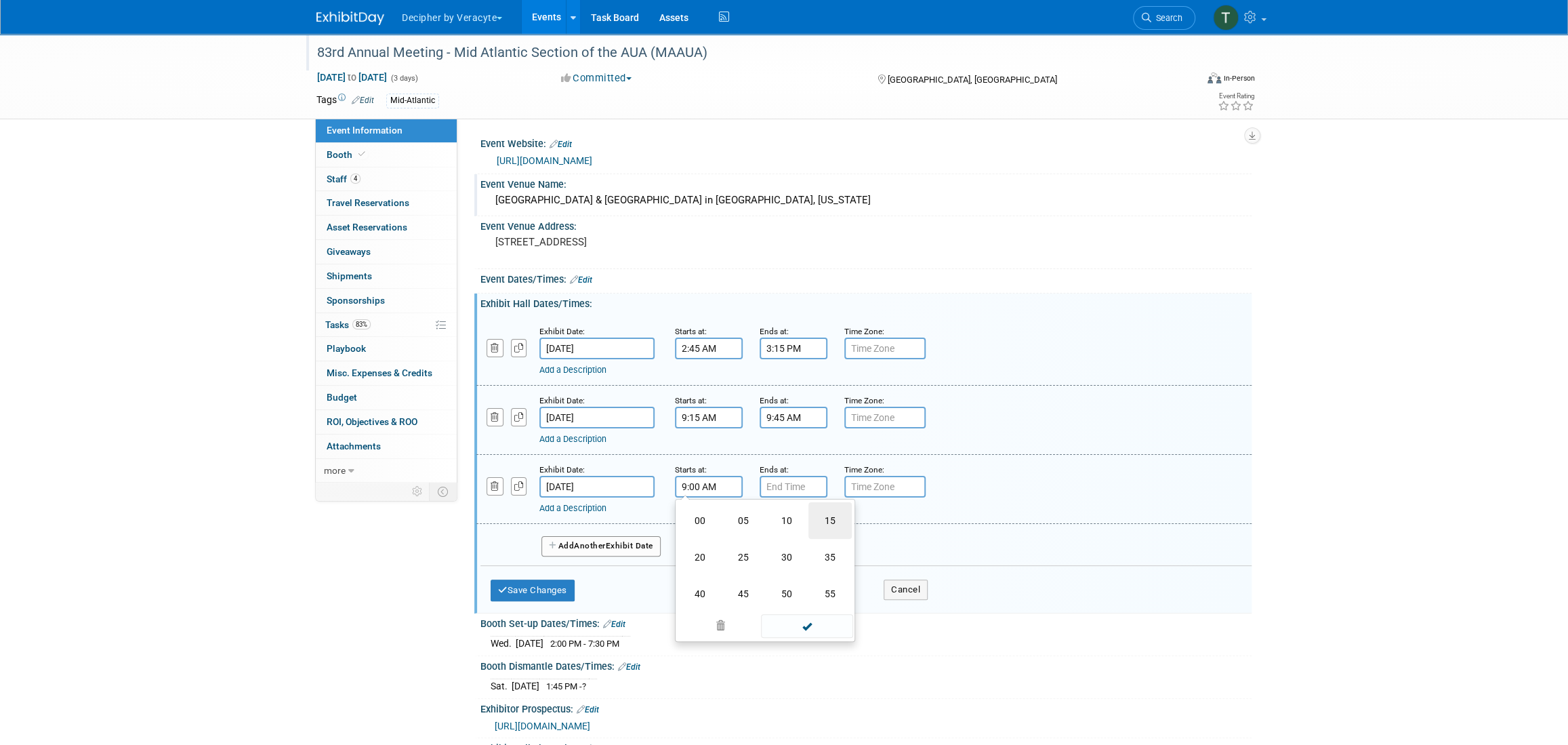
type input "9:15 AM"
click at [790, 489] on input "7:00 PM" at bounding box center [793, 487] width 68 height 22
click at [790, 540] on span "07" at bounding box center [791, 548] width 26 height 24
click at [837, 588] on td "09" at bounding box center [828, 594] width 43 height 37
click at [860, 555] on span "00" at bounding box center [855, 548] width 26 height 24
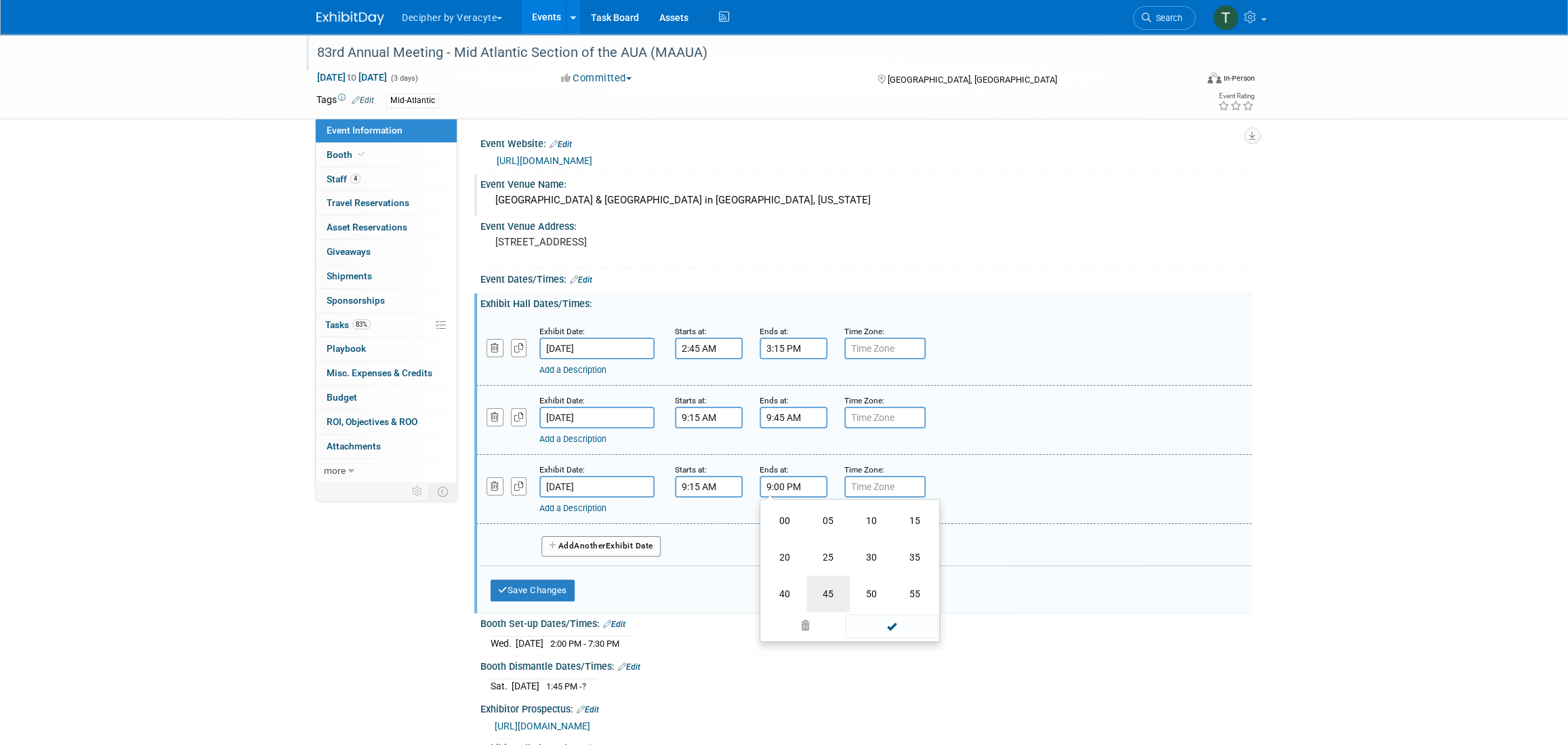
click at [816, 587] on td "45" at bounding box center [828, 594] width 43 height 37
type input "9:45 PM"
click at [641, 546] on button "Add Another Exhibit Date" at bounding box center [601, 546] width 120 height 20
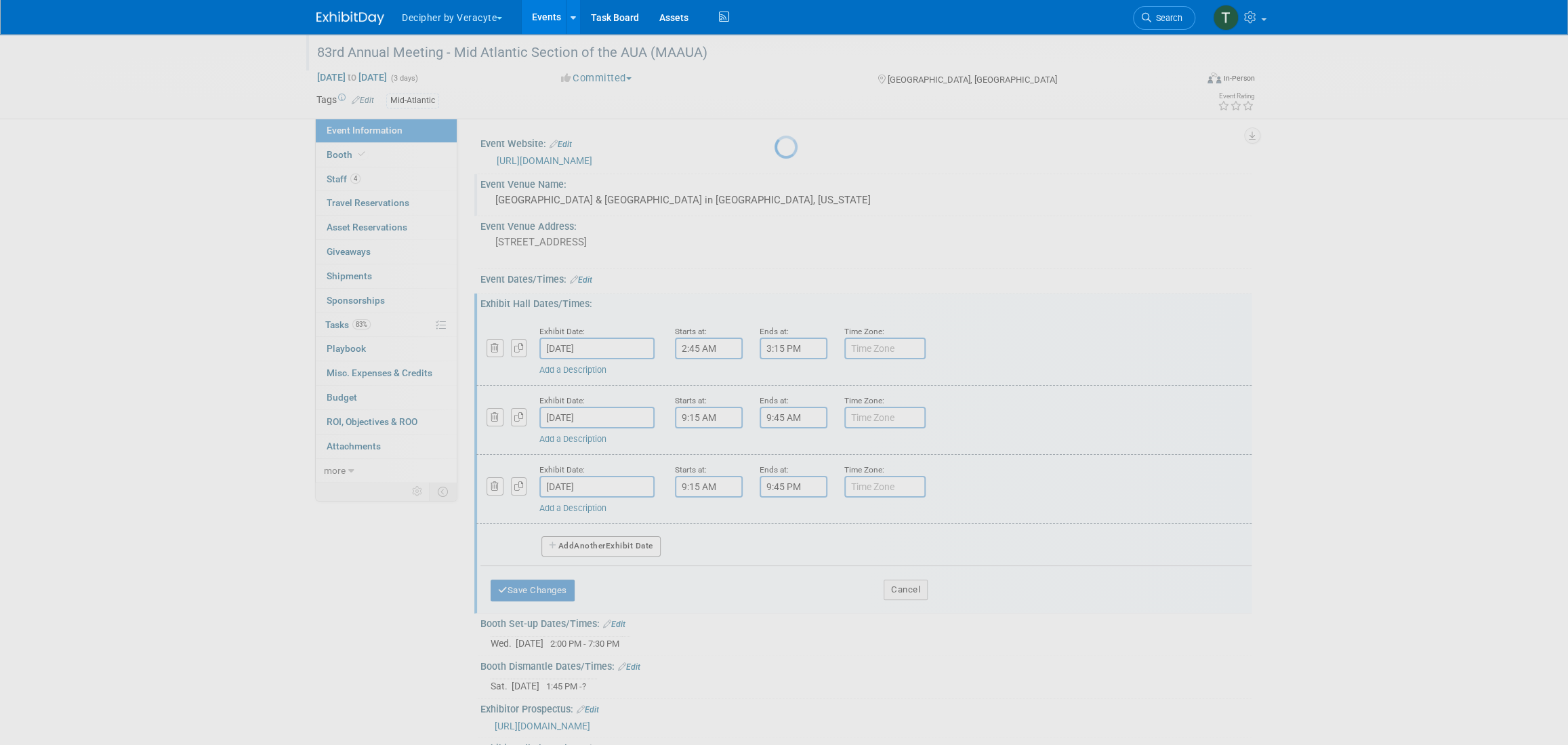
select select "8"
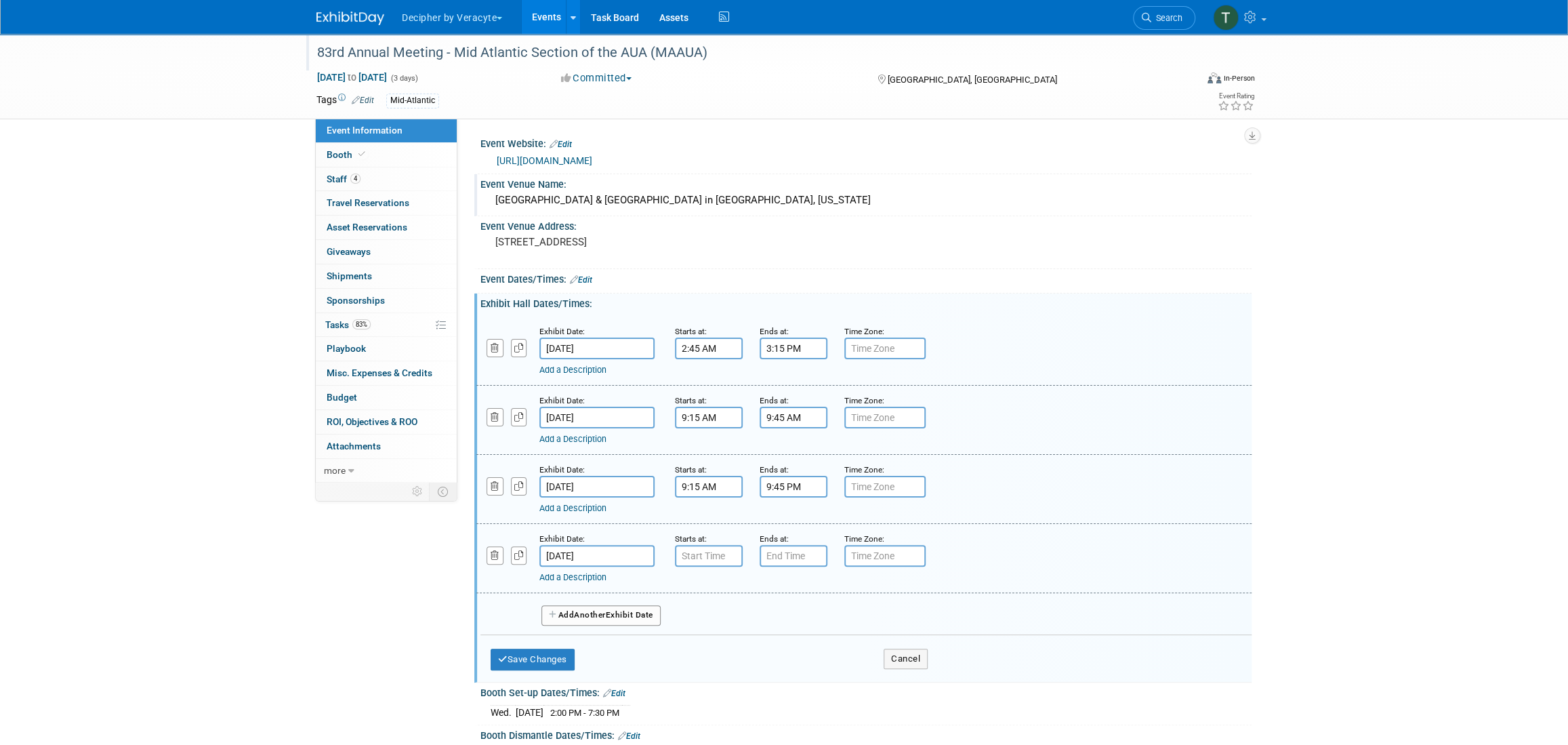
click at [638, 545] on input "Sep 13, 2025" at bounding box center [597, 556] width 115 height 22
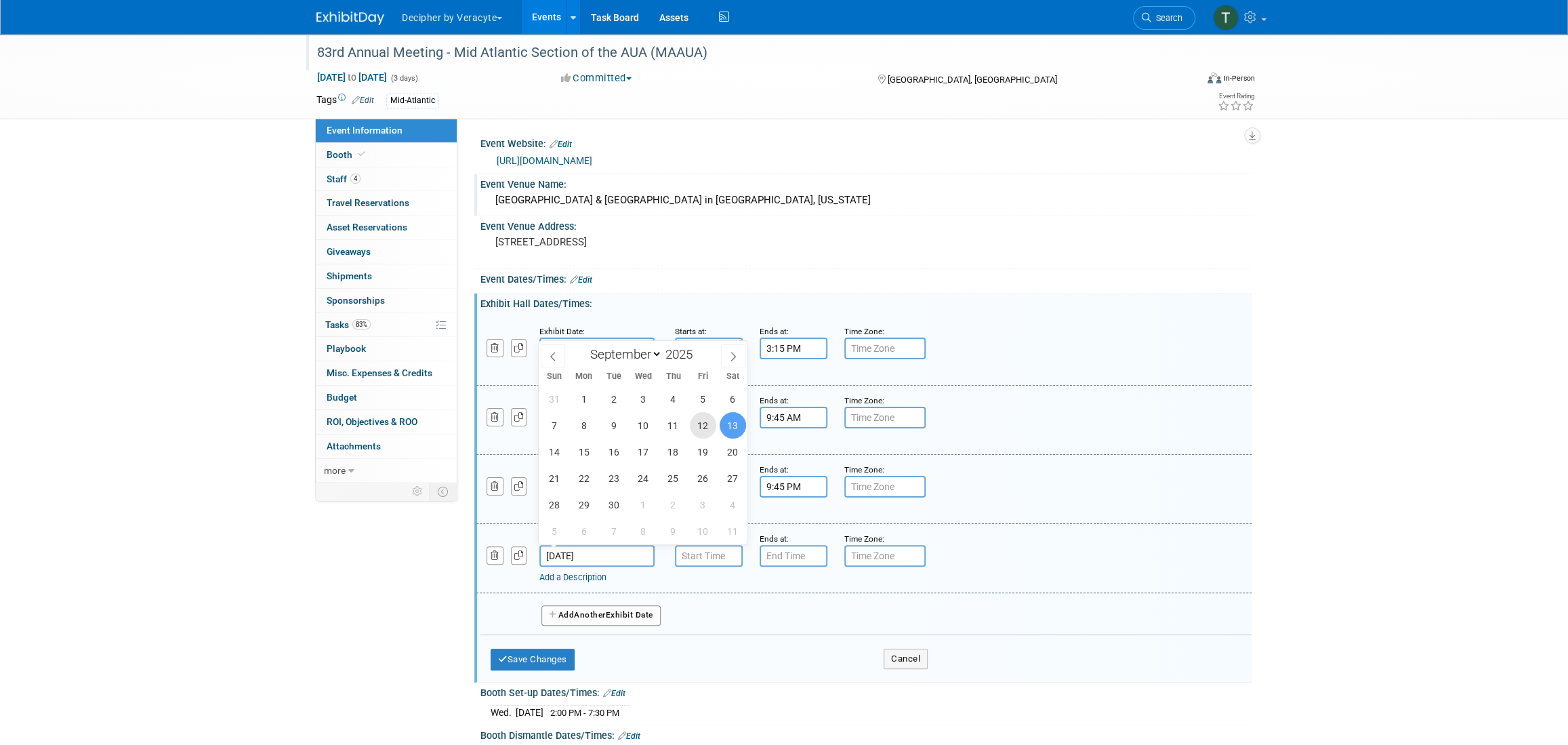
click at [710, 433] on span "12" at bounding box center [703, 426] width 26 height 26
type input "[DATE]"
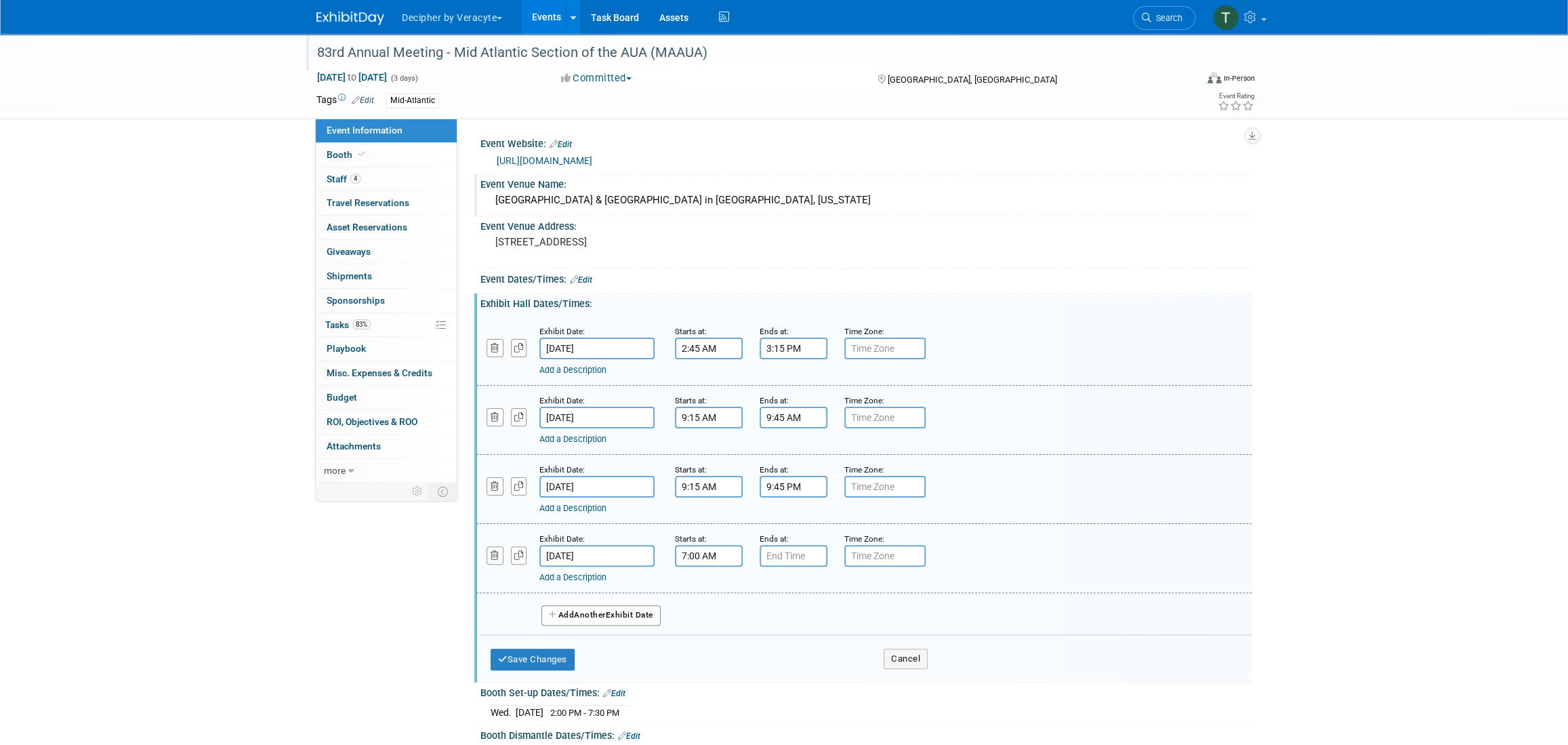
click at [716, 551] on input "7:00 AM" at bounding box center [708, 556] width 68 height 22
click at [711, 613] on span "07" at bounding box center [707, 617] width 26 height 24
click at [768, 589] on td "02" at bounding box center [787, 589] width 43 height 37
click at [832, 614] on button "AM" at bounding box center [825, 618] width 24 height 23
type input "2:00 PM"
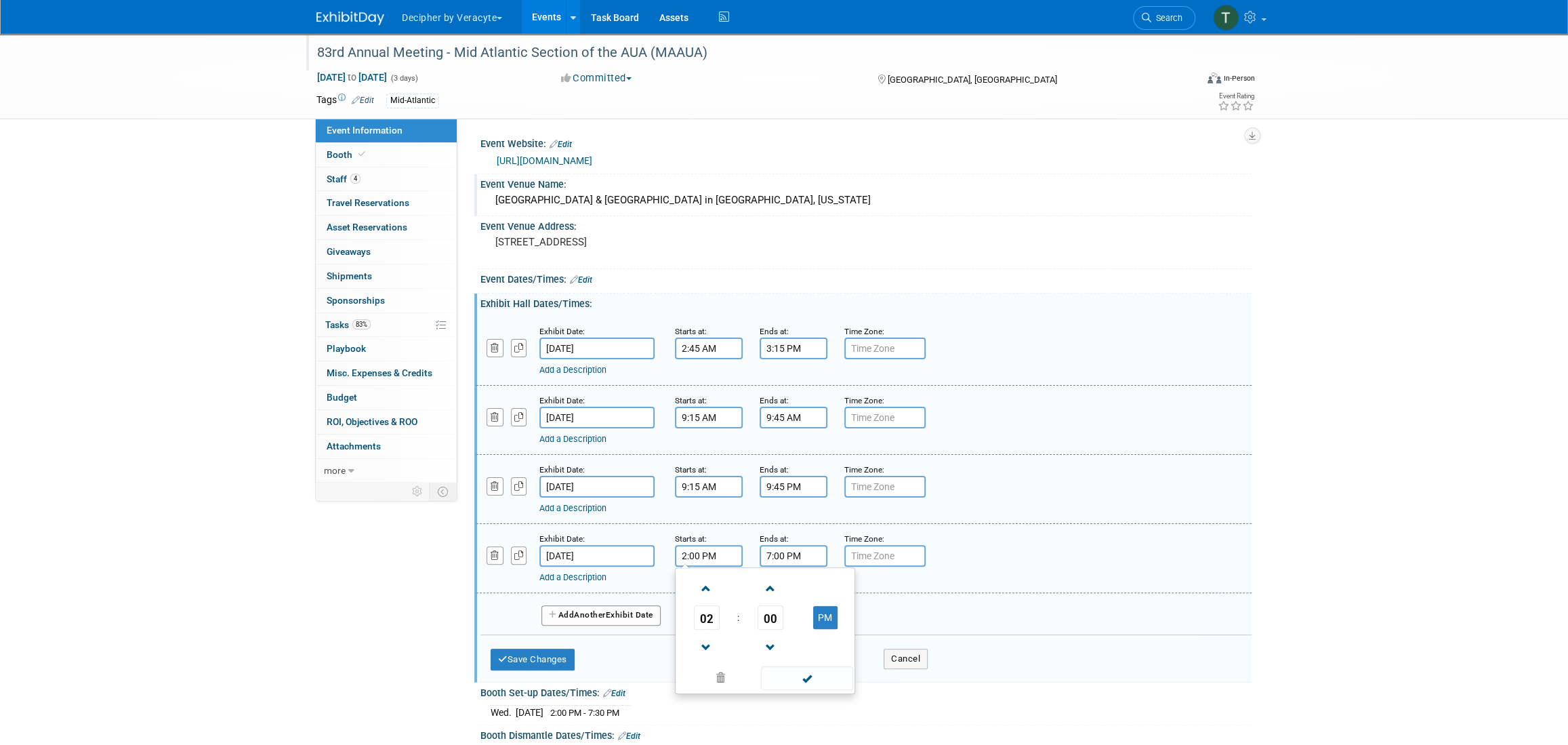
click at [812, 554] on input "7:00 PM" at bounding box center [793, 556] width 68 height 22
click at [808, 623] on td "07" at bounding box center [791, 617] width 56 height 24
click at [792, 619] on span "07" at bounding box center [791, 617] width 26 height 24
click at [871, 585] on td "02" at bounding box center [871, 589] width 43 height 37
click at [858, 609] on span "00" at bounding box center [855, 617] width 26 height 24
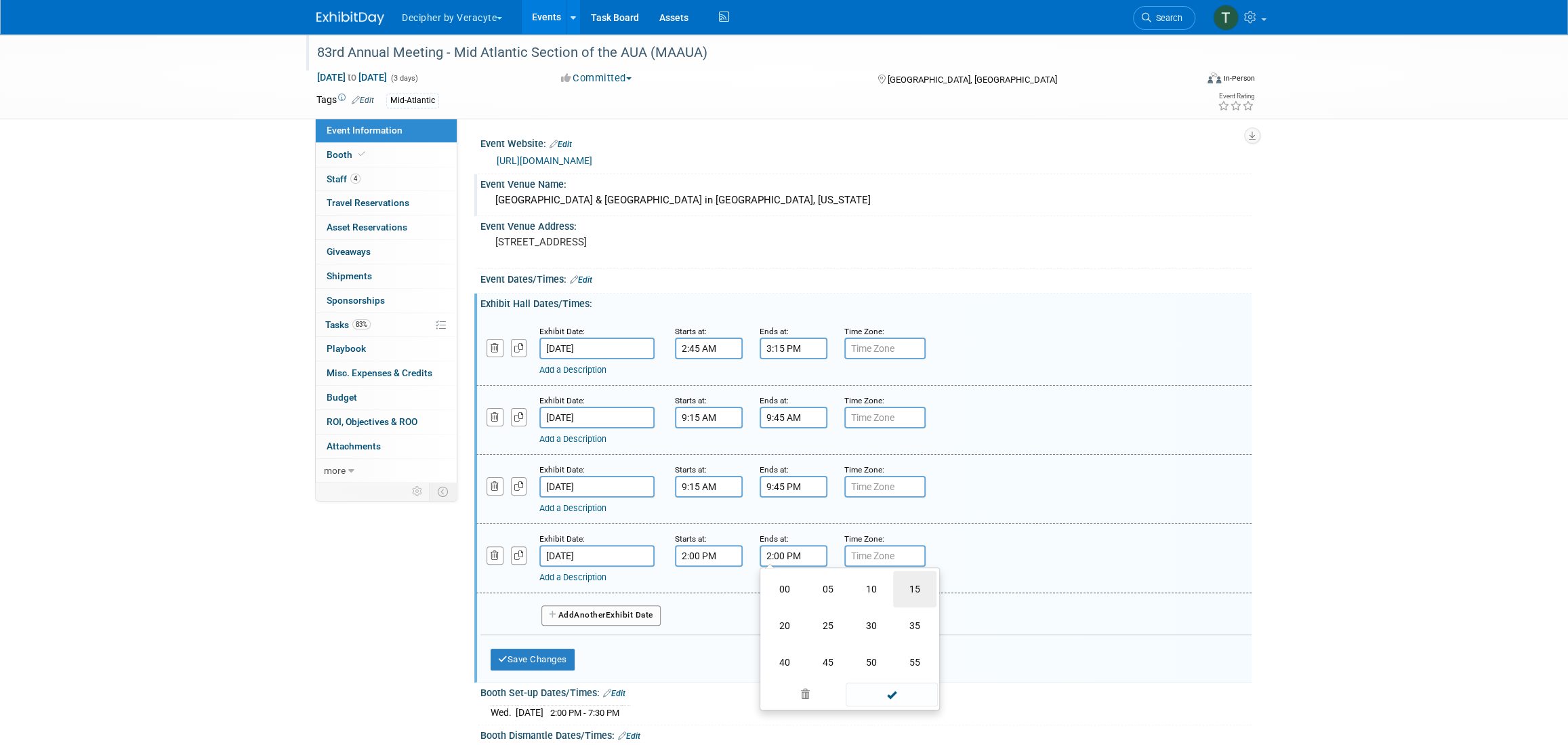
click at [912, 587] on td "15" at bounding box center [915, 589] width 43 height 37
type input "2:15 PM"
click at [594, 616] on span "Another" at bounding box center [589, 614] width 32 height 9
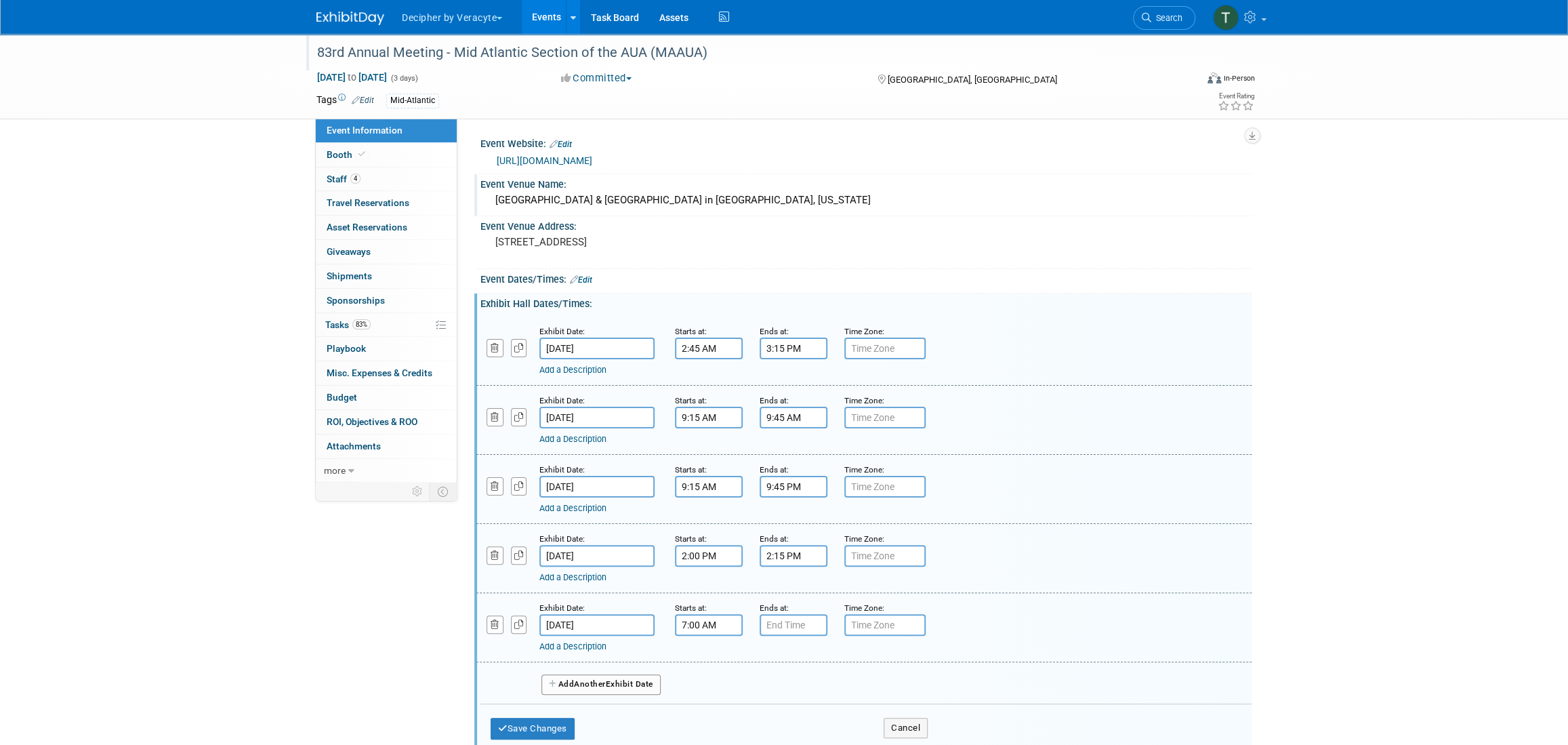
click at [709, 623] on input "7:00 AM" at bounding box center [708, 625] width 68 height 22
click at [705, 660] on span at bounding box center [706, 658] width 24 height 24
click at [777, 691] on span "00" at bounding box center [770, 686] width 26 height 24
click at [753, 721] on td "45" at bounding box center [743, 731] width 43 height 37
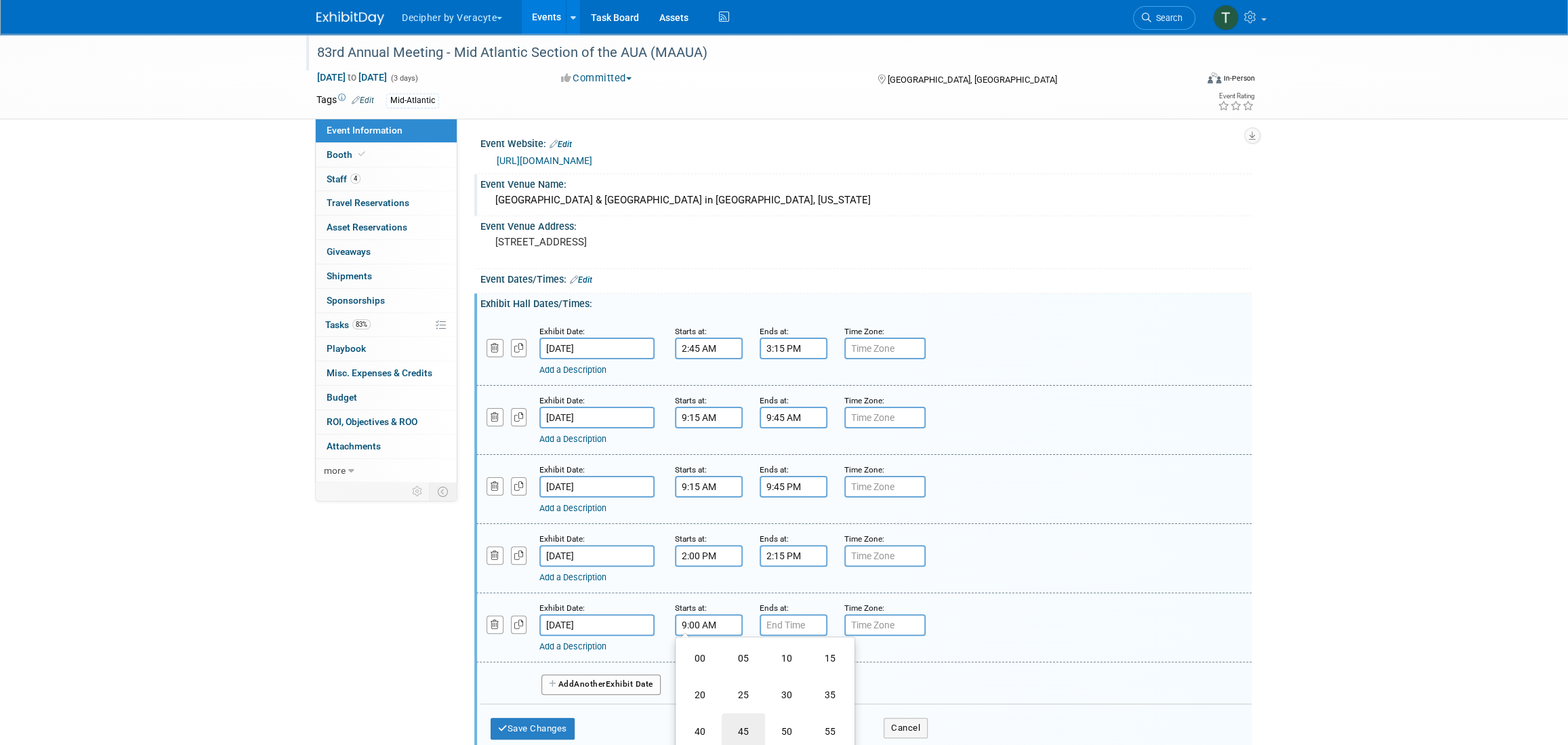
type input "9:45 AM"
click at [809, 618] on input "7:00 PM" at bounding box center [793, 625] width 68 height 22
click at [790, 663] on span at bounding box center [791, 658] width 24 height 24
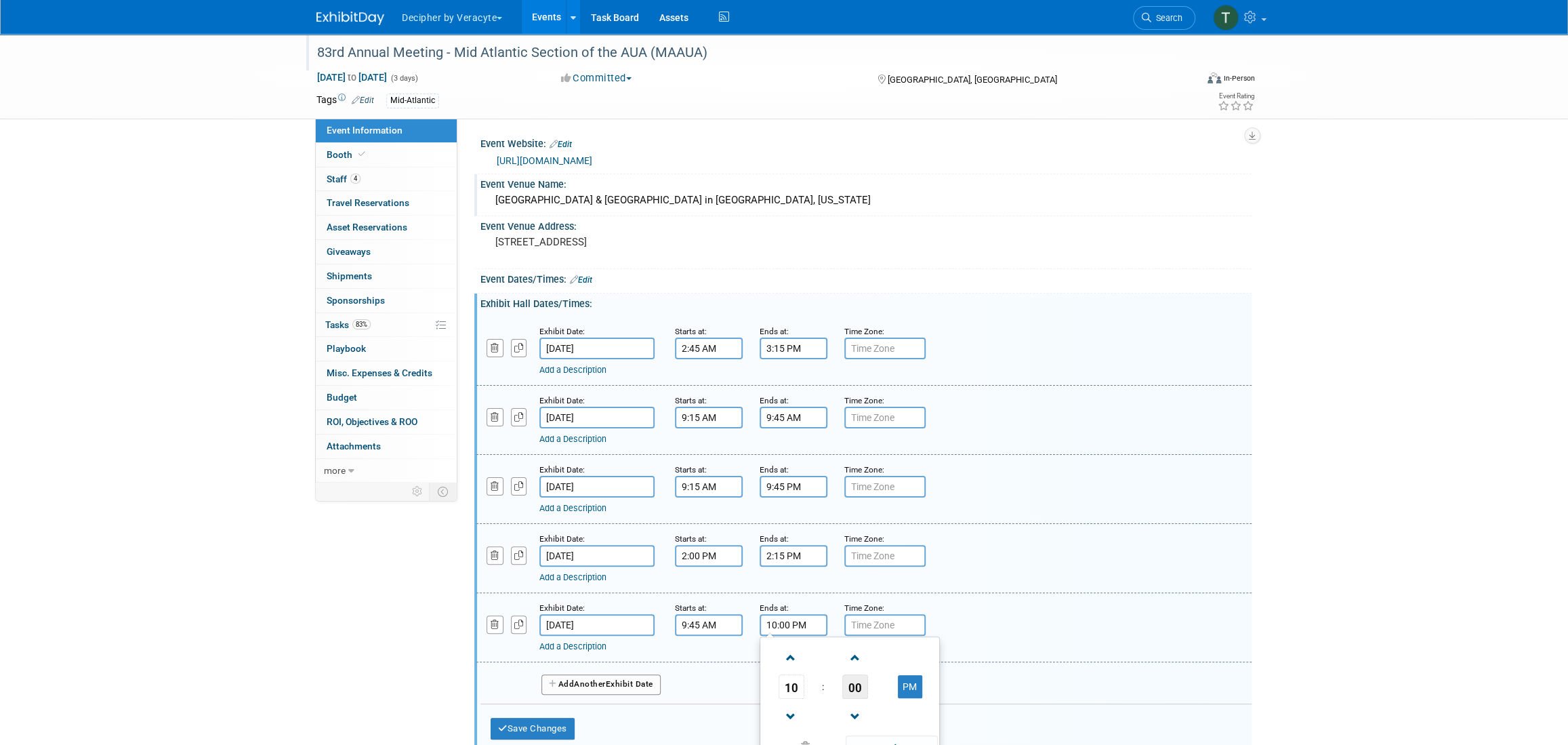
click at [861, 678] on span "00" at bounding box center [855, 686] width 26 height 24
click at [925, 658] on td "15" at bounding box center [915, 658] width 43 height 37
click at [906, 685] on button "PM" at bounding box center [909, 687] width 24 height 23
type input "10:15 AM"
click at [956, 620] on div "Add a Description Description:" at bounding box center [864, 626] width 795 height 52
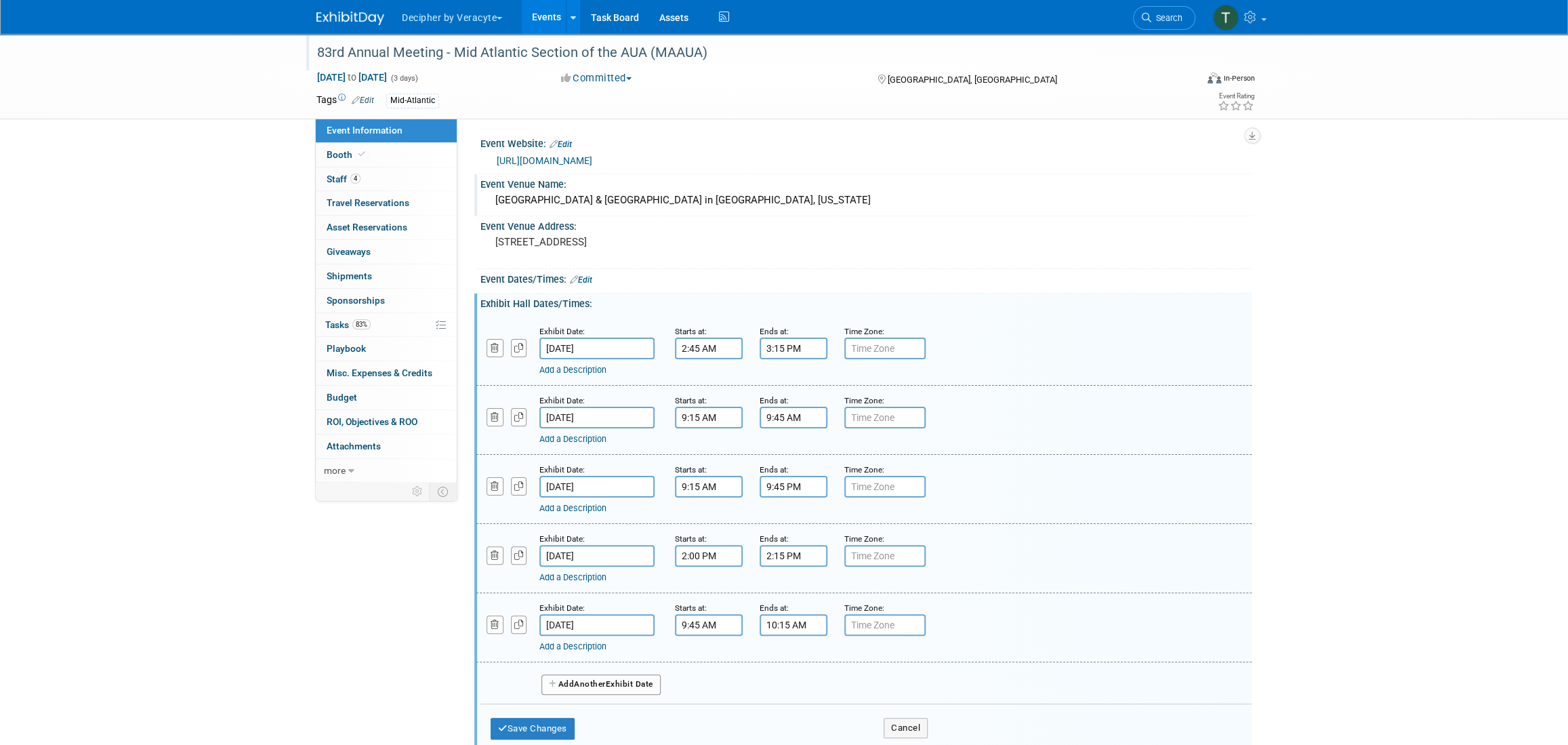
click at [649, 681] on button "Add Another Exhibit Date" at bounding box center [601, 684] width 120 height 20
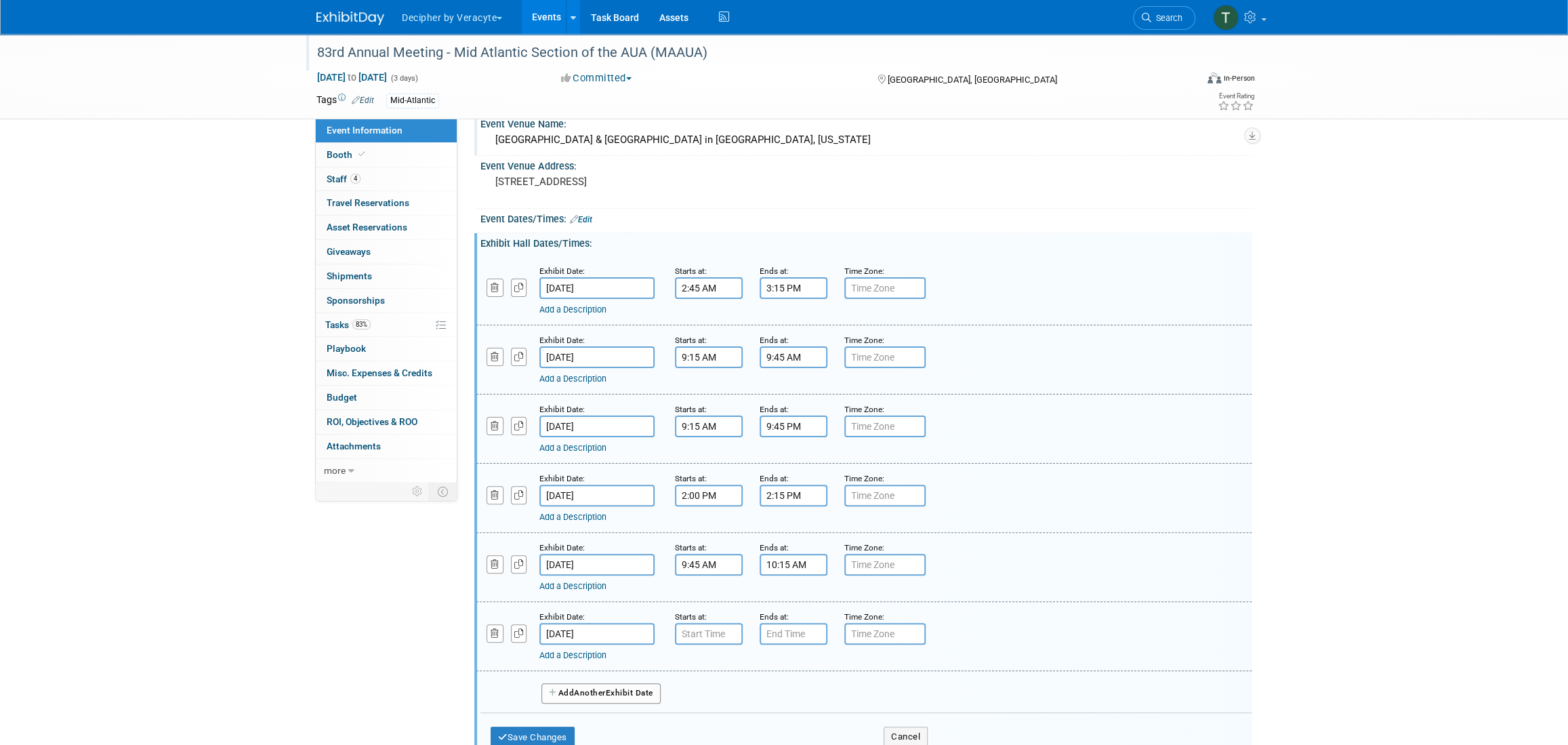
scroll to position [61, 0]
click at [495, 634] on icon "button" at bounding box center [495, 632] width 9 height 9
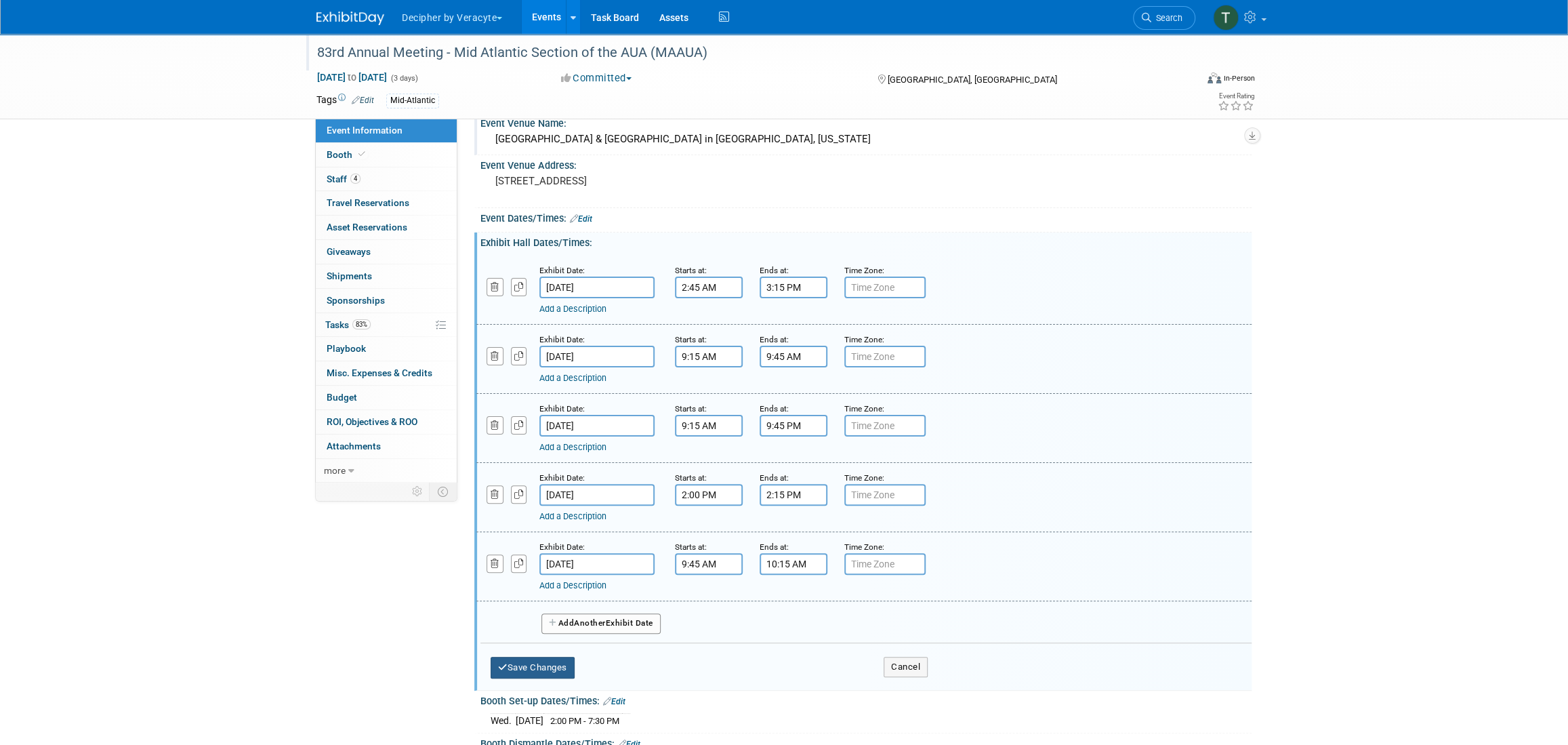
click at [551, 660] on button "Save Changes" at bounding box center [533, 668] width 84 height 22
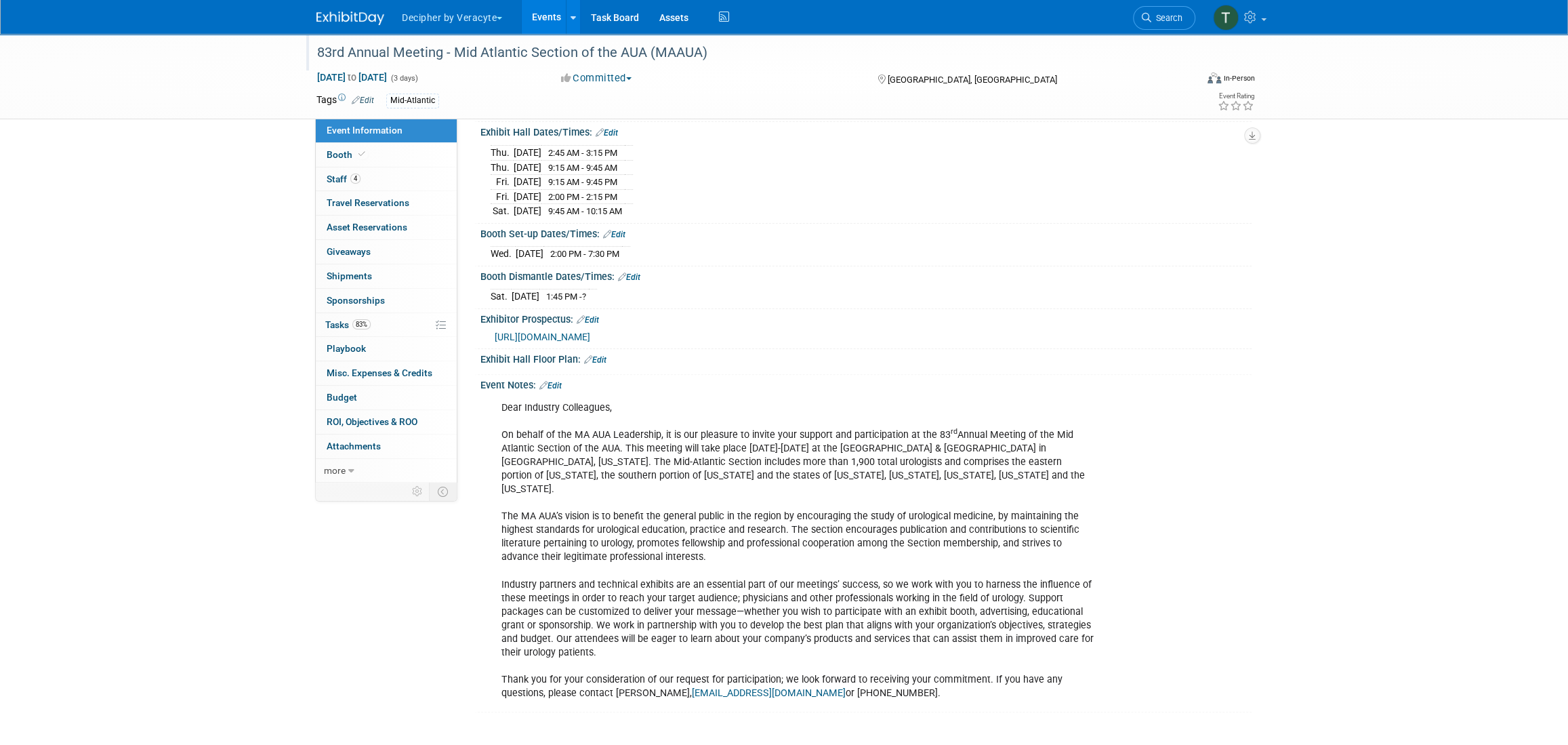
scroll to position [0, 0]
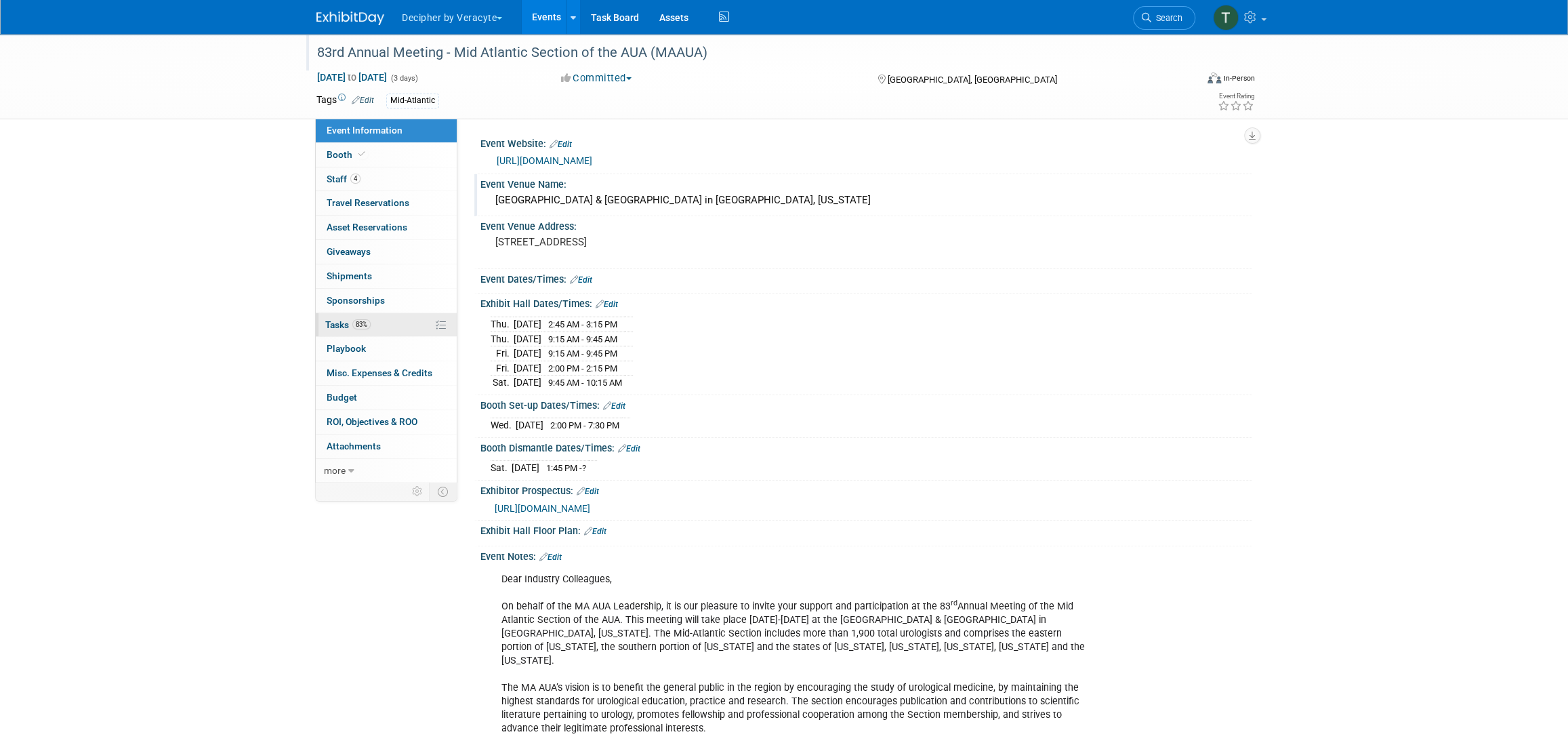
click at [363, 330] on link "83% Tasks 83%" at bounding box center [386, 325] width 141 height 24
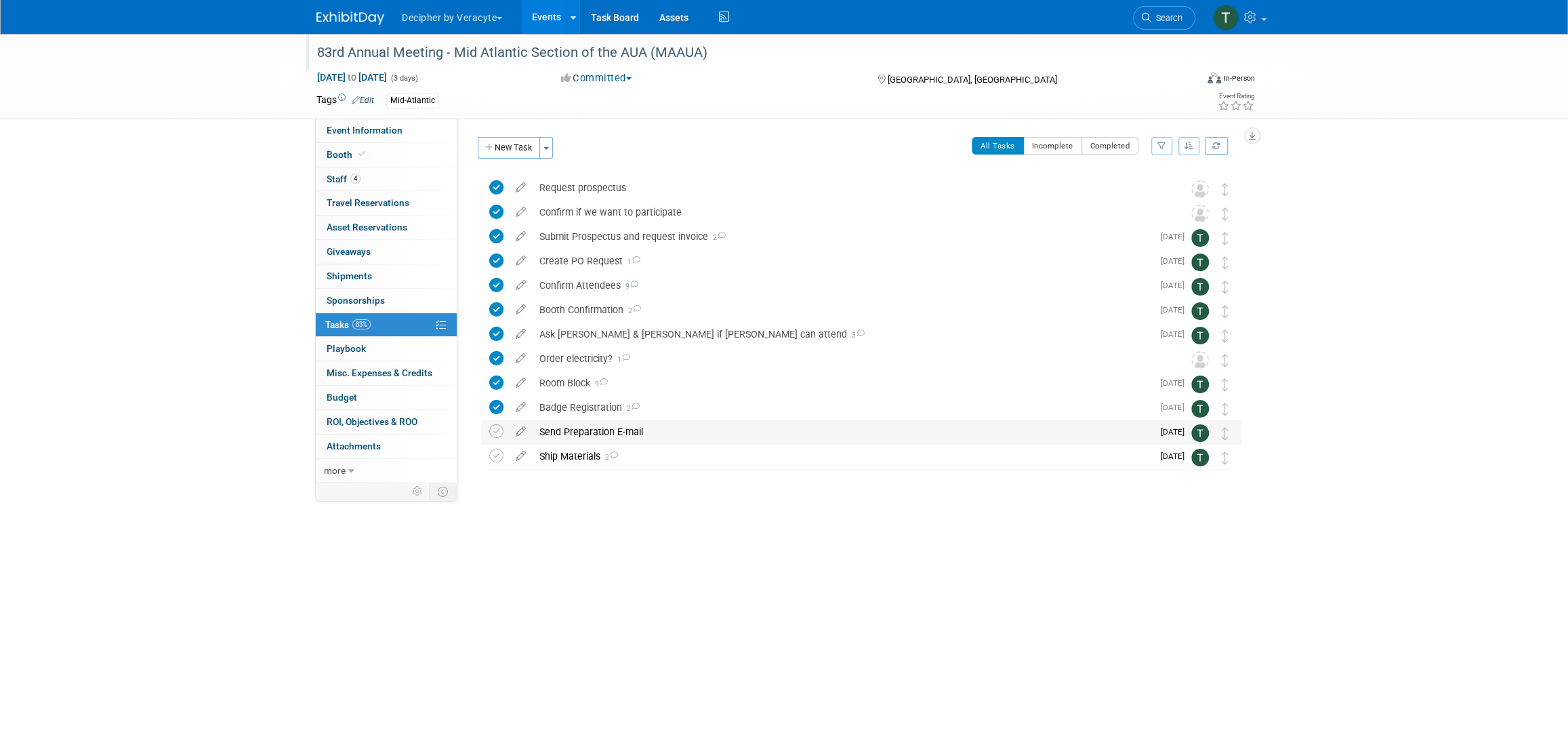
click at [589, 439] on div "Send Preparation E-mail" at bounding box center [843, 432] width 620 height 23
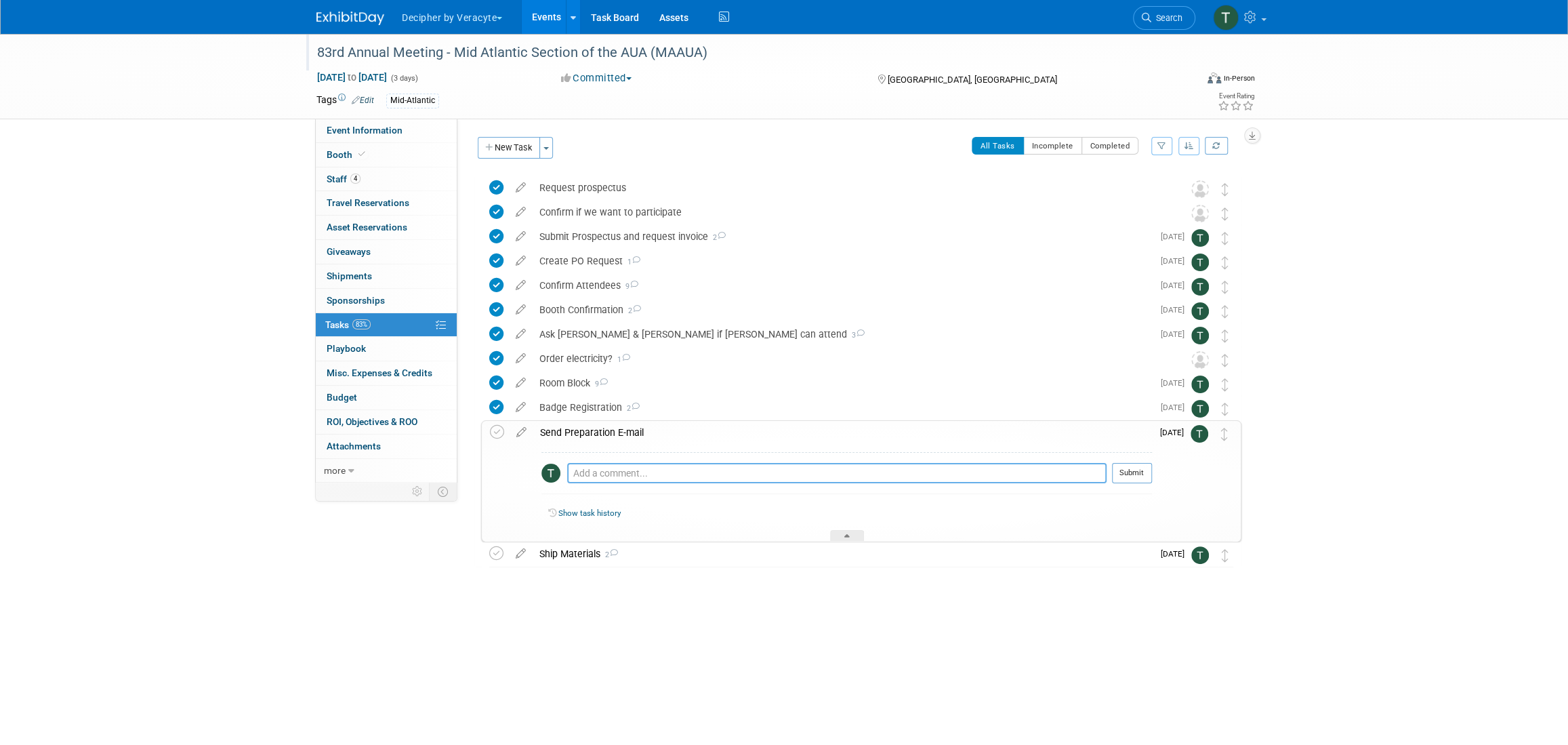
click at [622, 472] on textarea at bounding box center [836, 473] width 540 height 20
type textarea "pending exhibit hours from TY"
click at [1144, 465] on button "Submit" at bounding box center [1132, 473] width 40 height 20
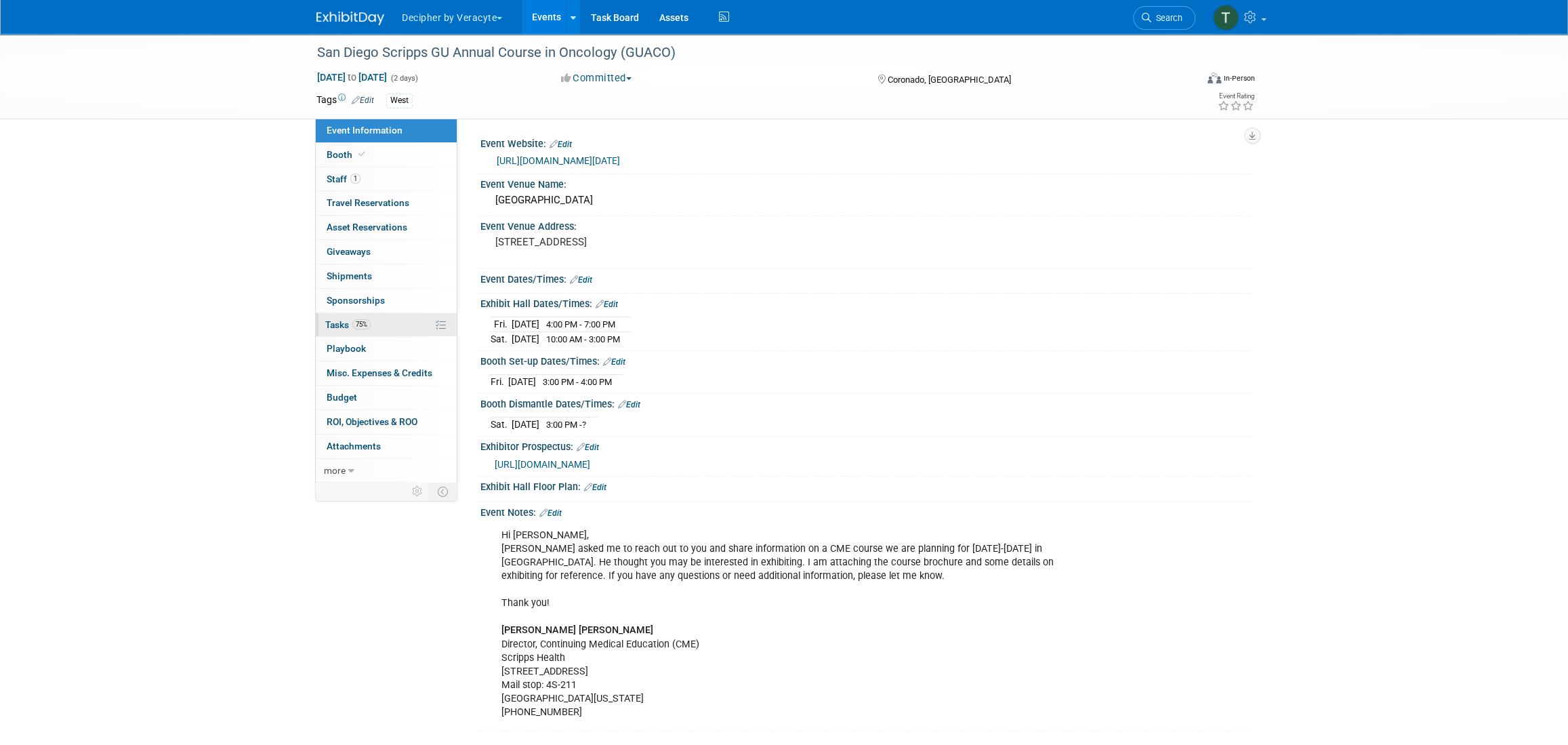
click at [396, 326] on link "75% Tasks 75%" at bounding box center [386, 325] width 141 height 24
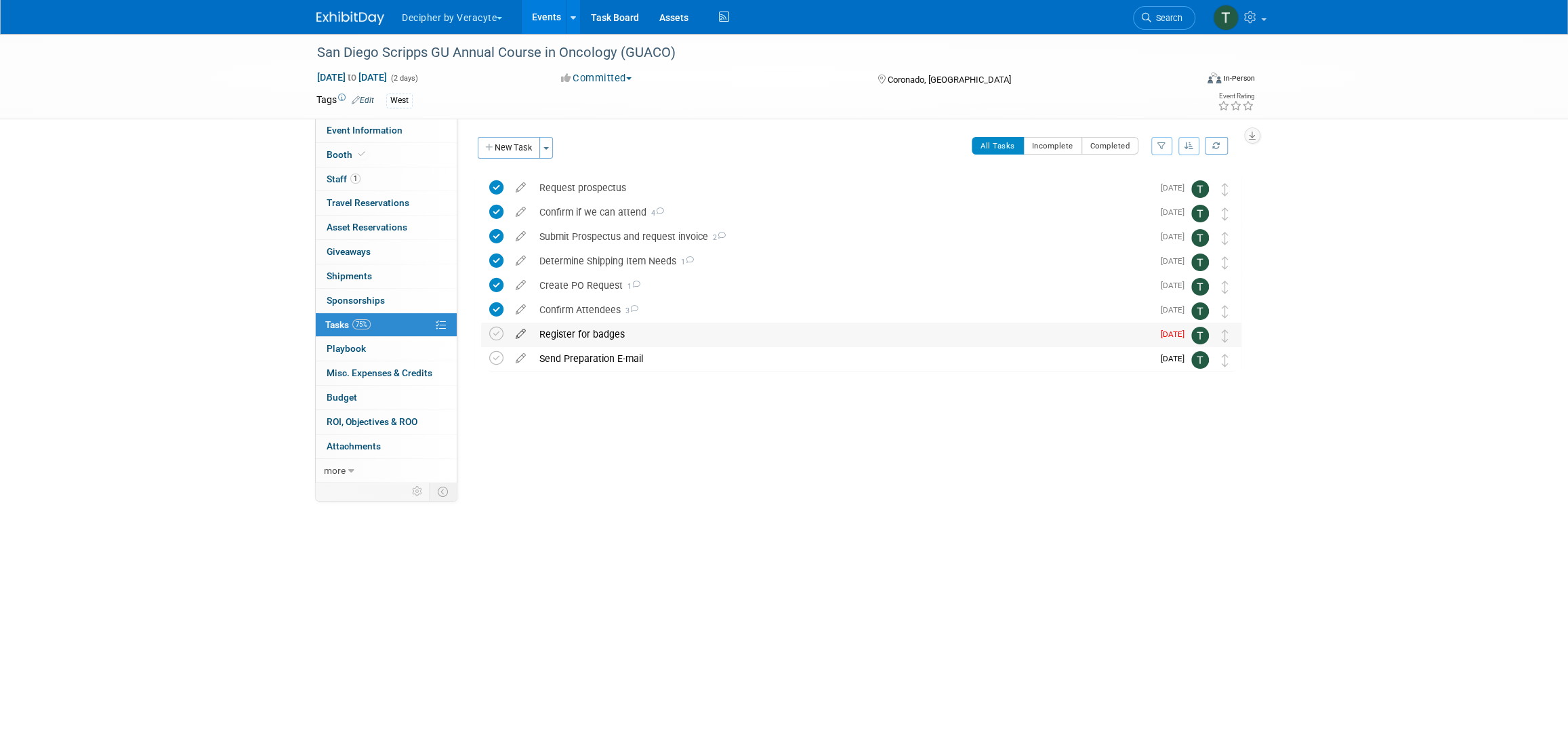
click at [522, 330] on icon at bounding box center [520, 331] width 24 height 17
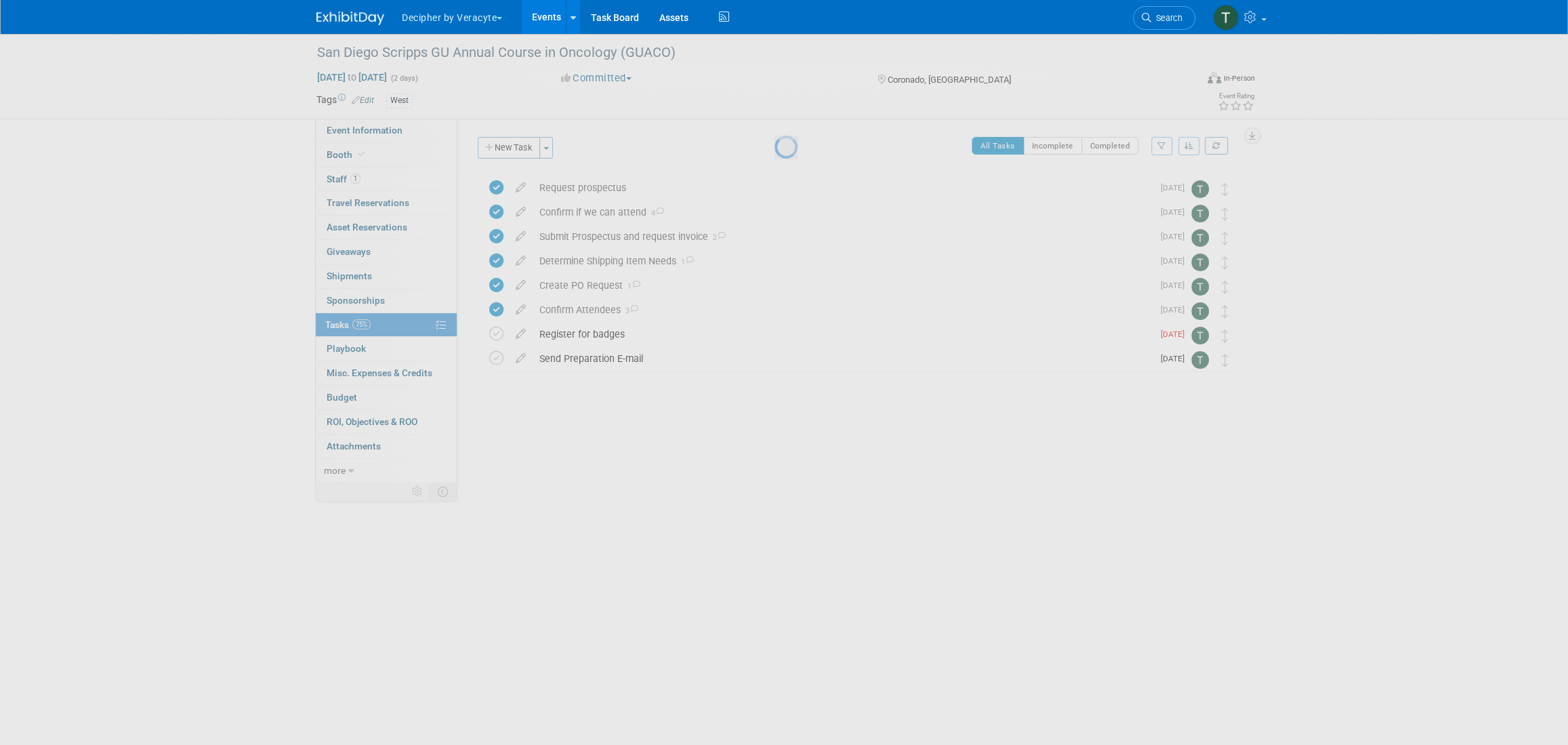
select select "7"
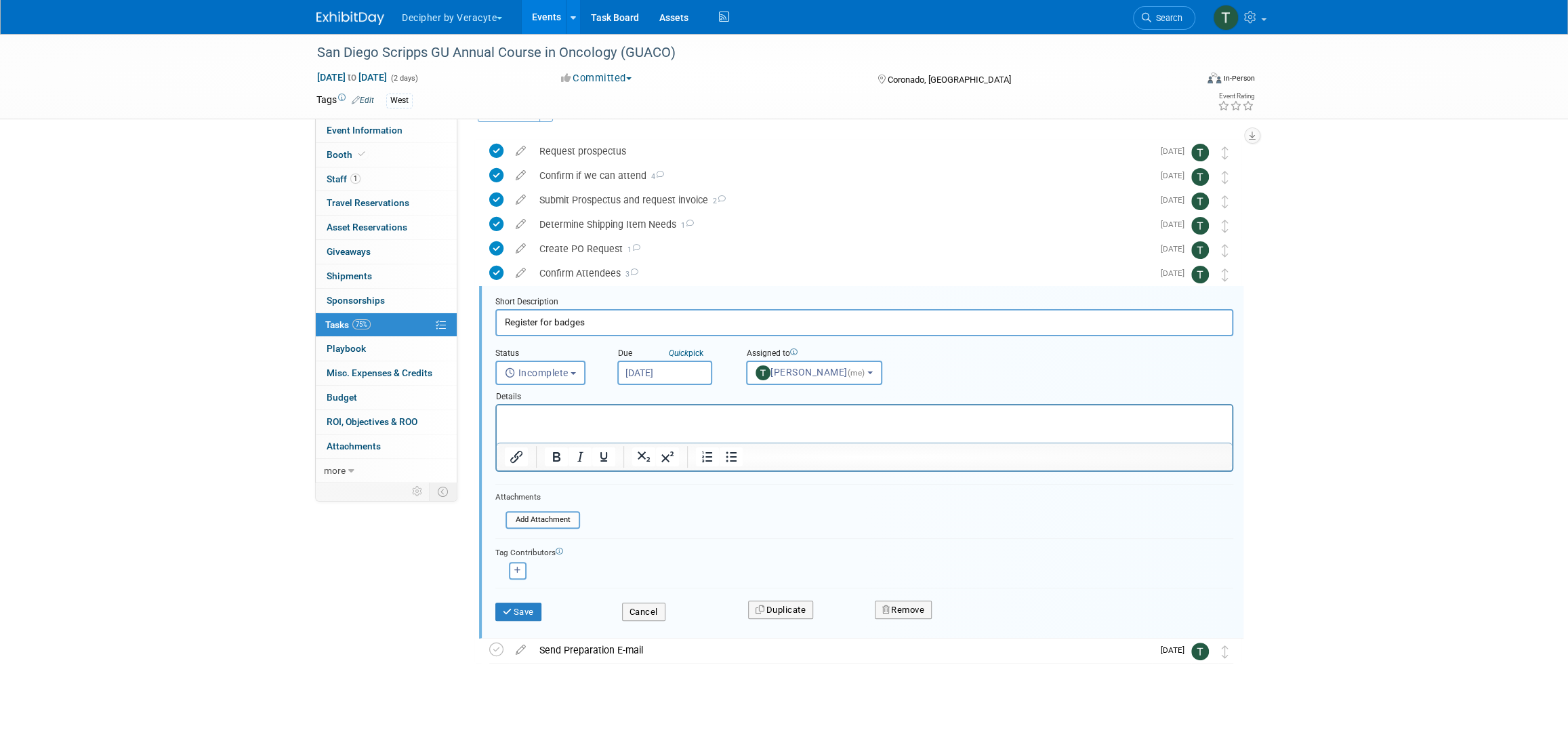
click at [710, 373] on input "Aug 13, 2025" at bounding box center [665, 372] width 95 height 24
click at [662, 526] on span "18" at bounding box center [662, 523] width 26 height 26
type input "Aug 18, 2025"
click at [512, 619] on button "Save" at bounding box center [518, 612] width 46 height 19
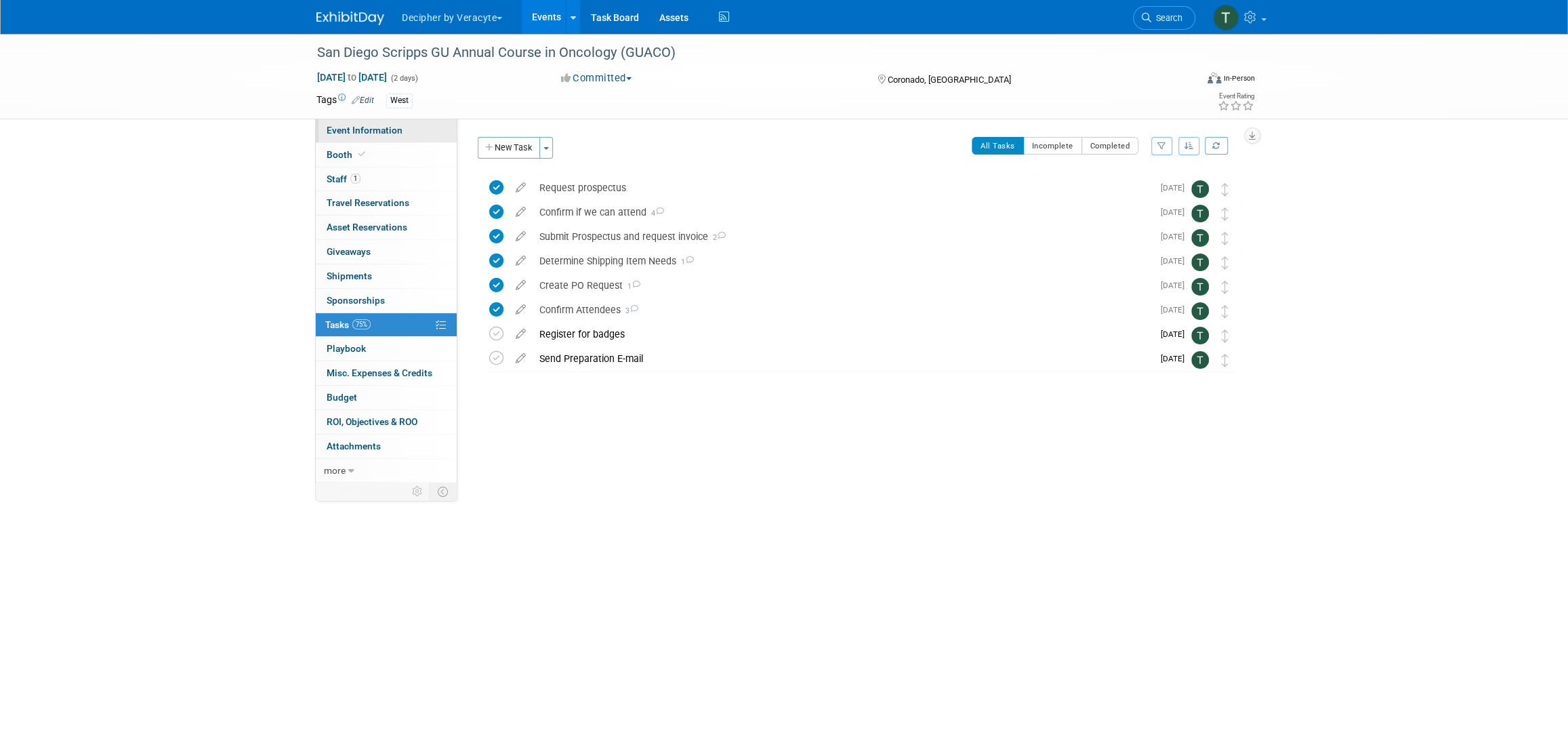
click at [454, 128] on link "Event Information" at bounding box center [386, 131] width 141 height 24
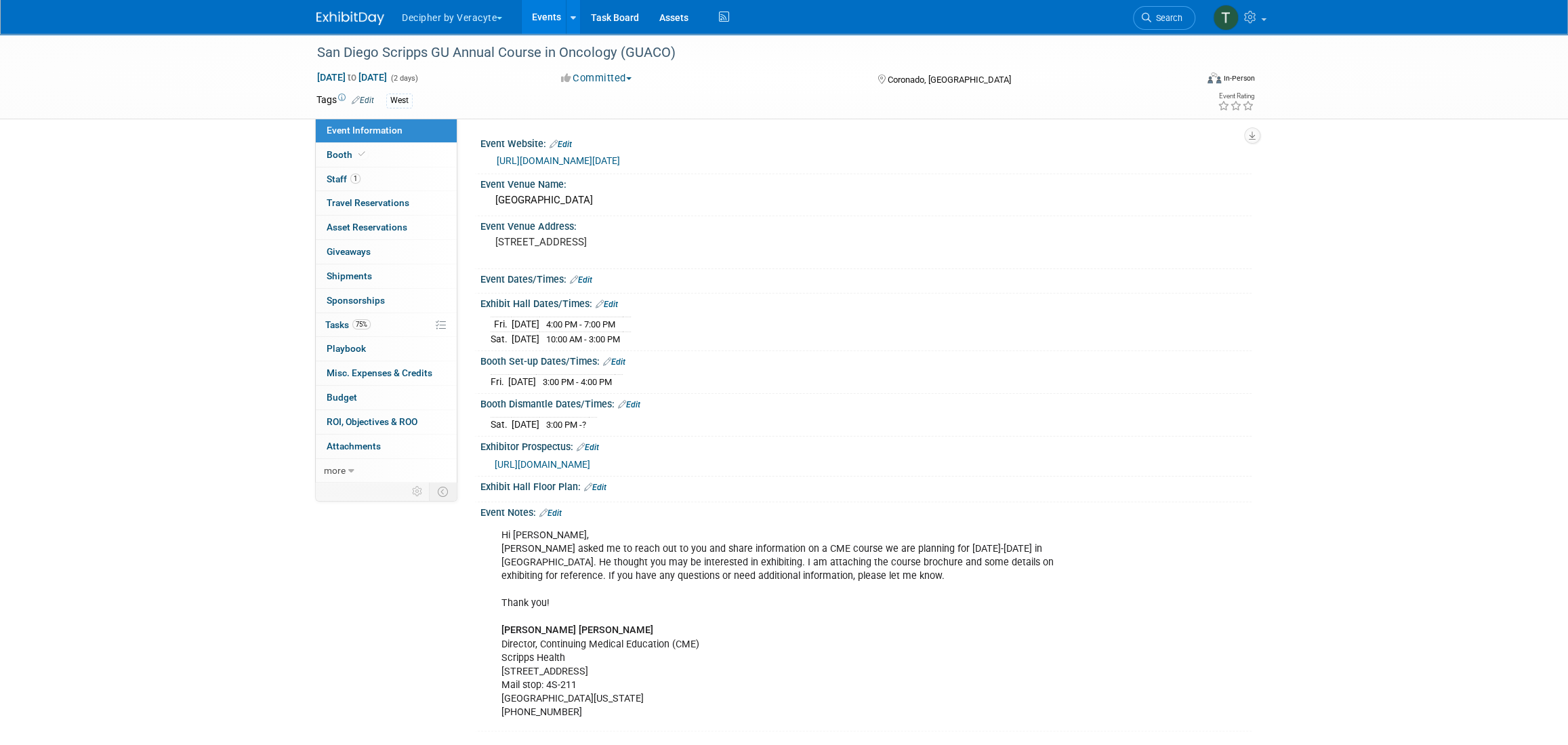
click at [620, 162] on link "https://www.scripps.org/events/san-diego-genitourinary-annual-course-in-oncolog…" at bounding box center [558, 161] width 123 height 11
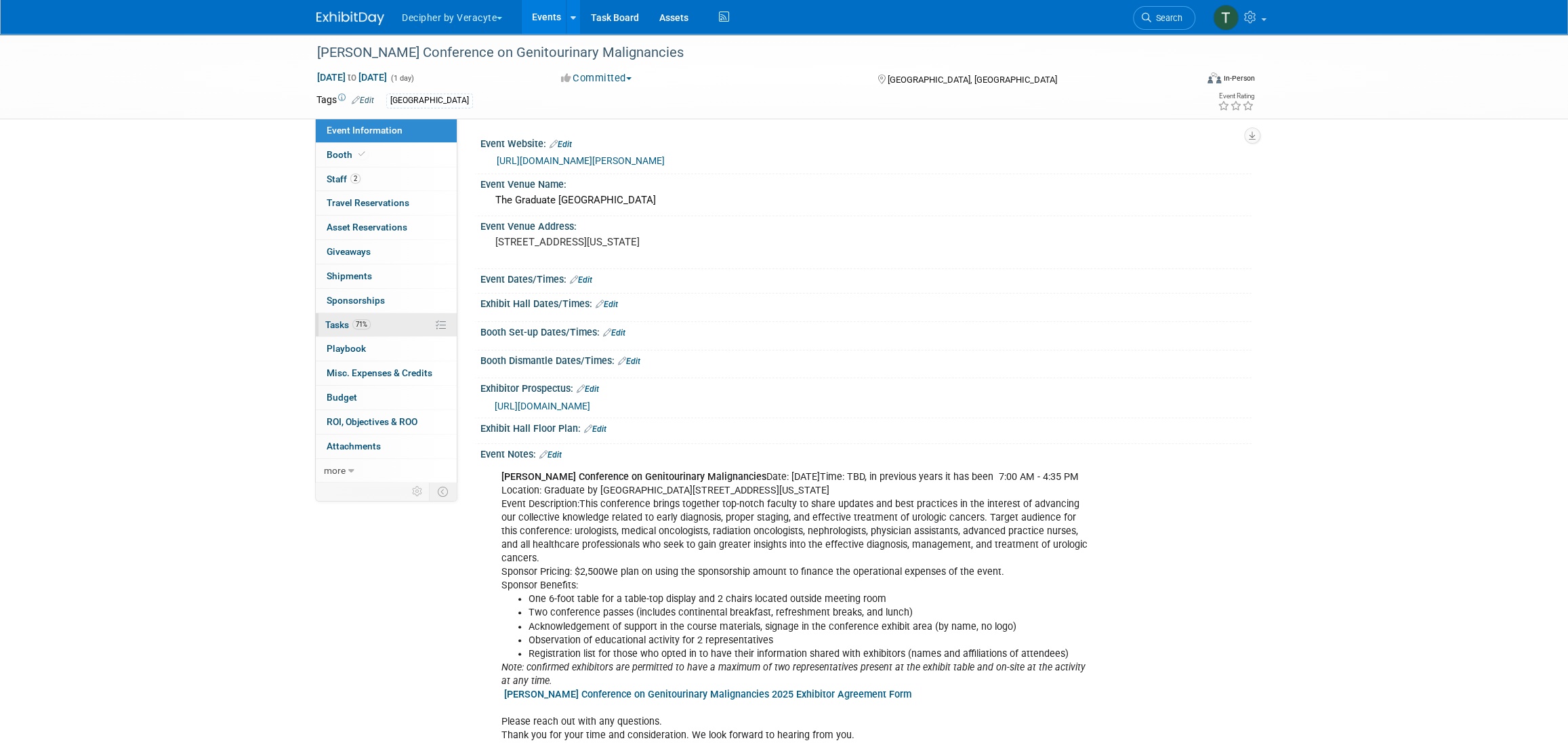
click at [415, 326] on link "71% Tasks 71%" at bounding box center [386, 325] width 141 height 24
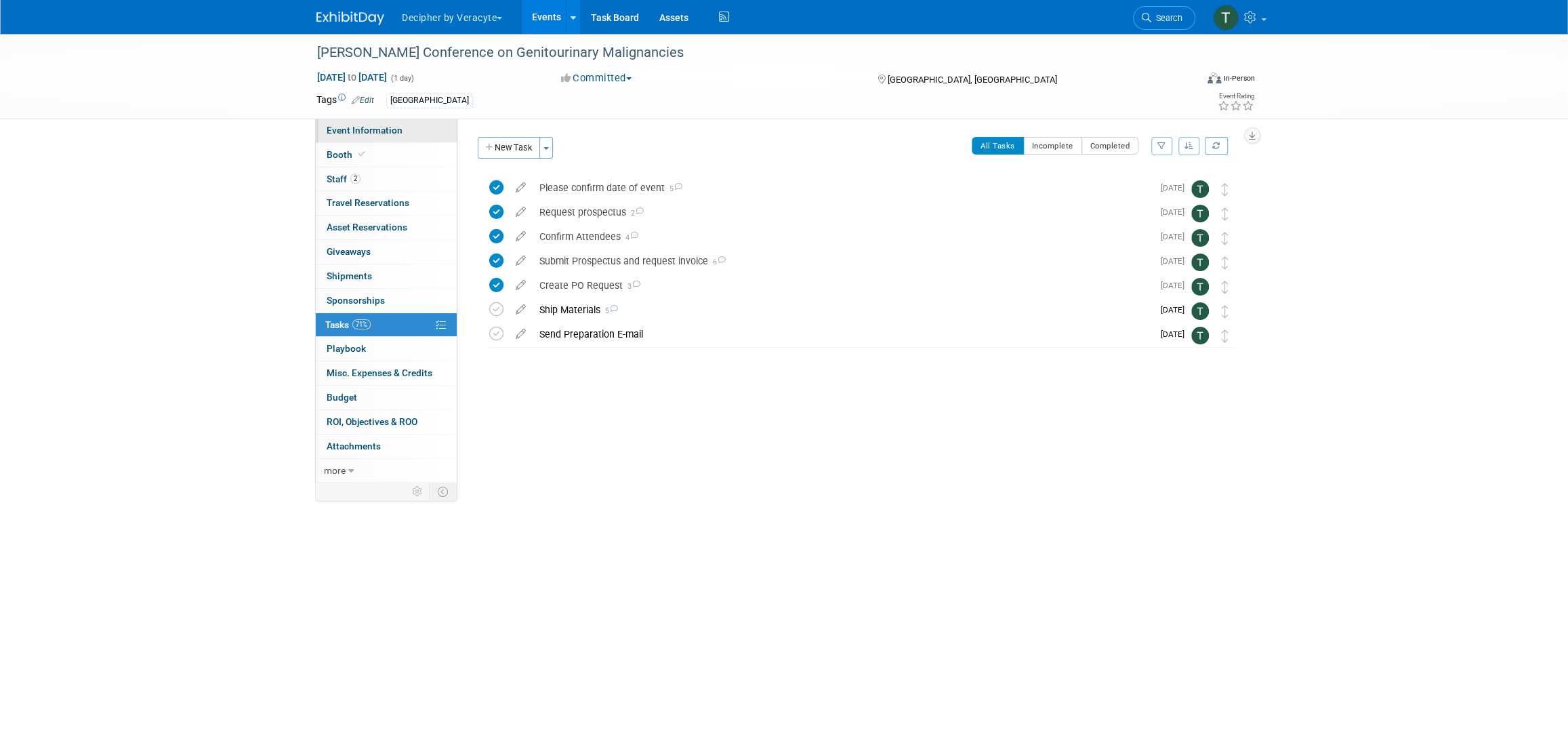
click at [411, 127] on link "Event Information" at bounding box center [386, 131] width 141 height 24
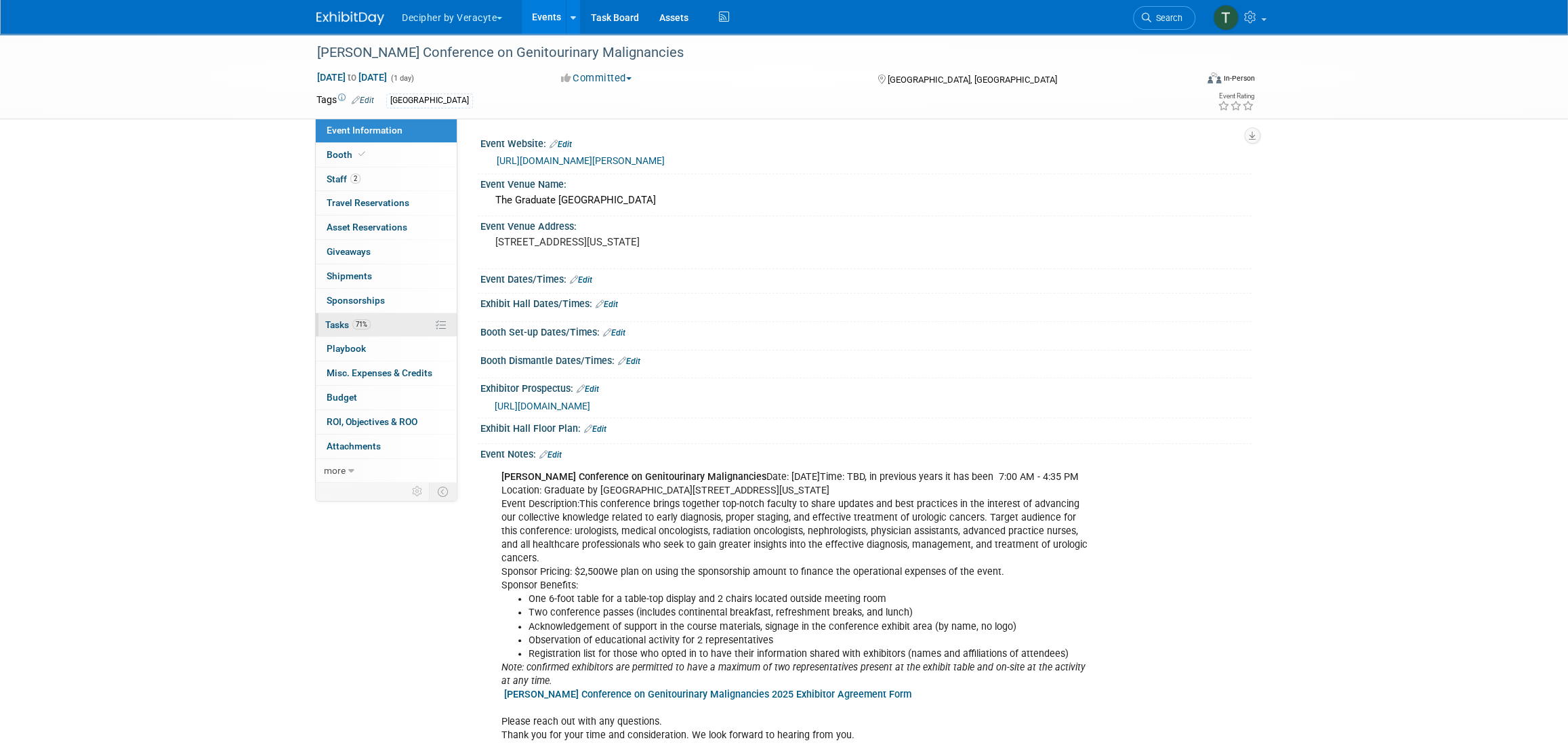
click at [381, 327] on link "71% Tasks 71%" at bounding box center [386, 325] width 141 height 24
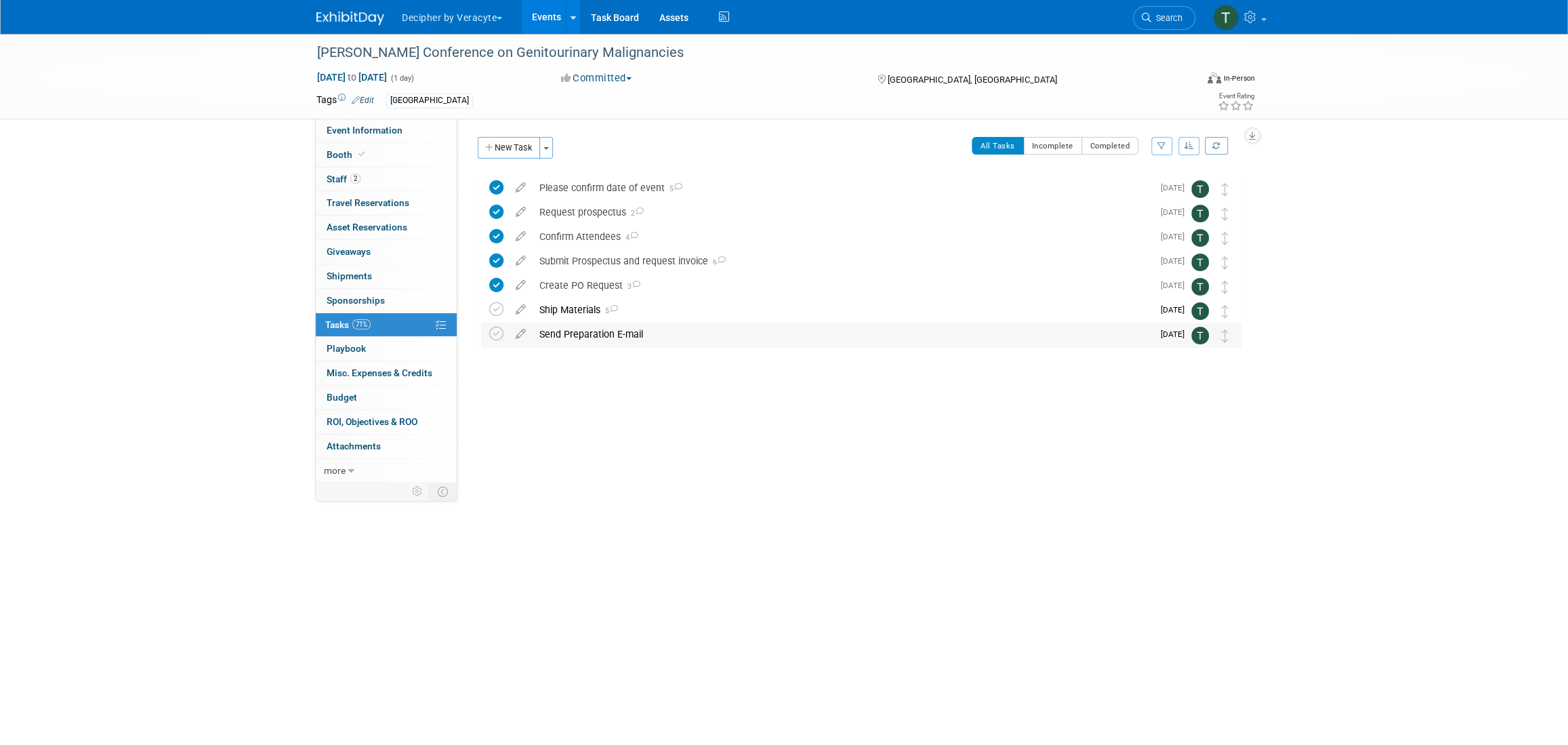
click at [598, 324] on div "Send Preparation E-mail" at bounding box center [843, 334] width 620 height 23
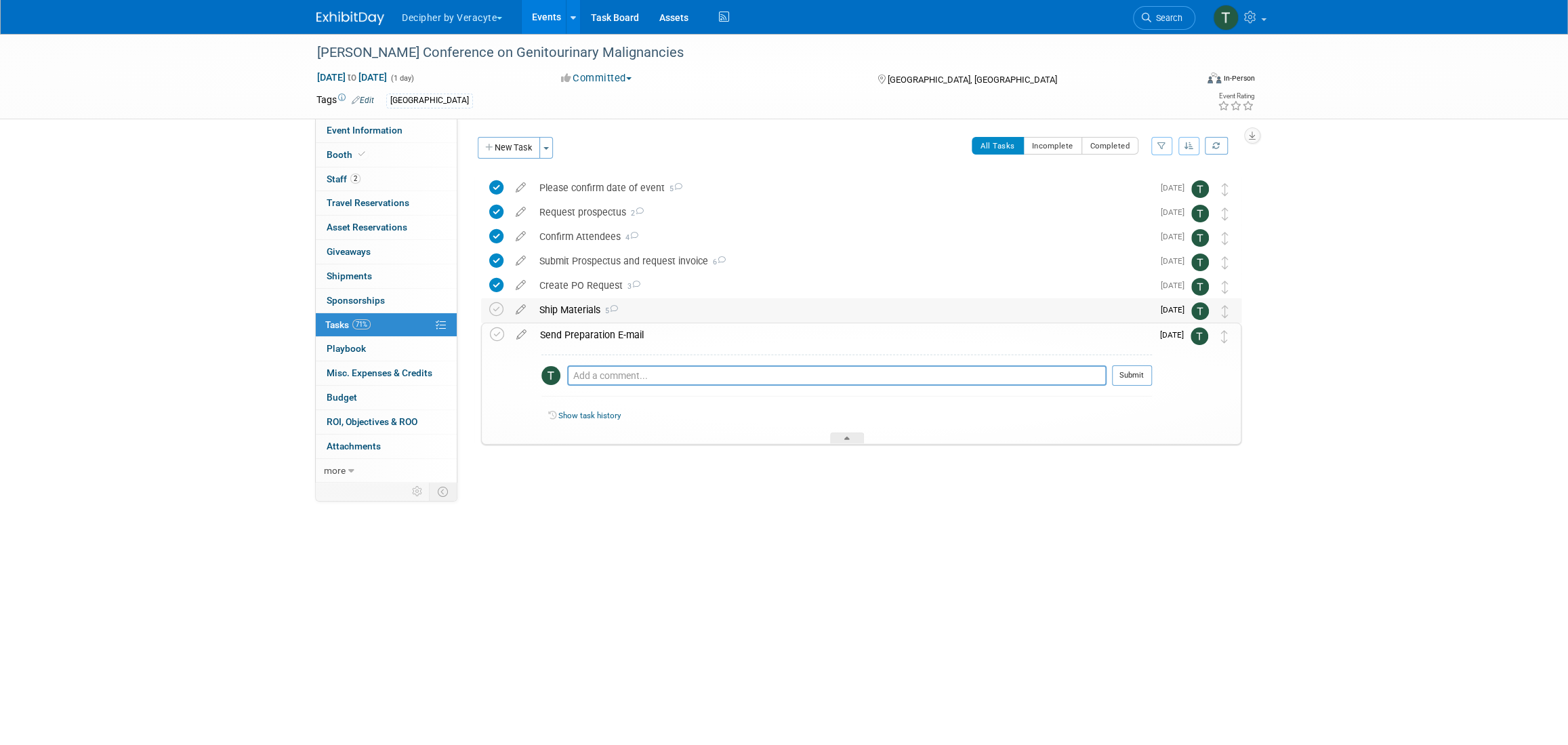
click at [593, 315] on div "Ship Materials 5" at bounding box center [843, 310] width 620 height 23
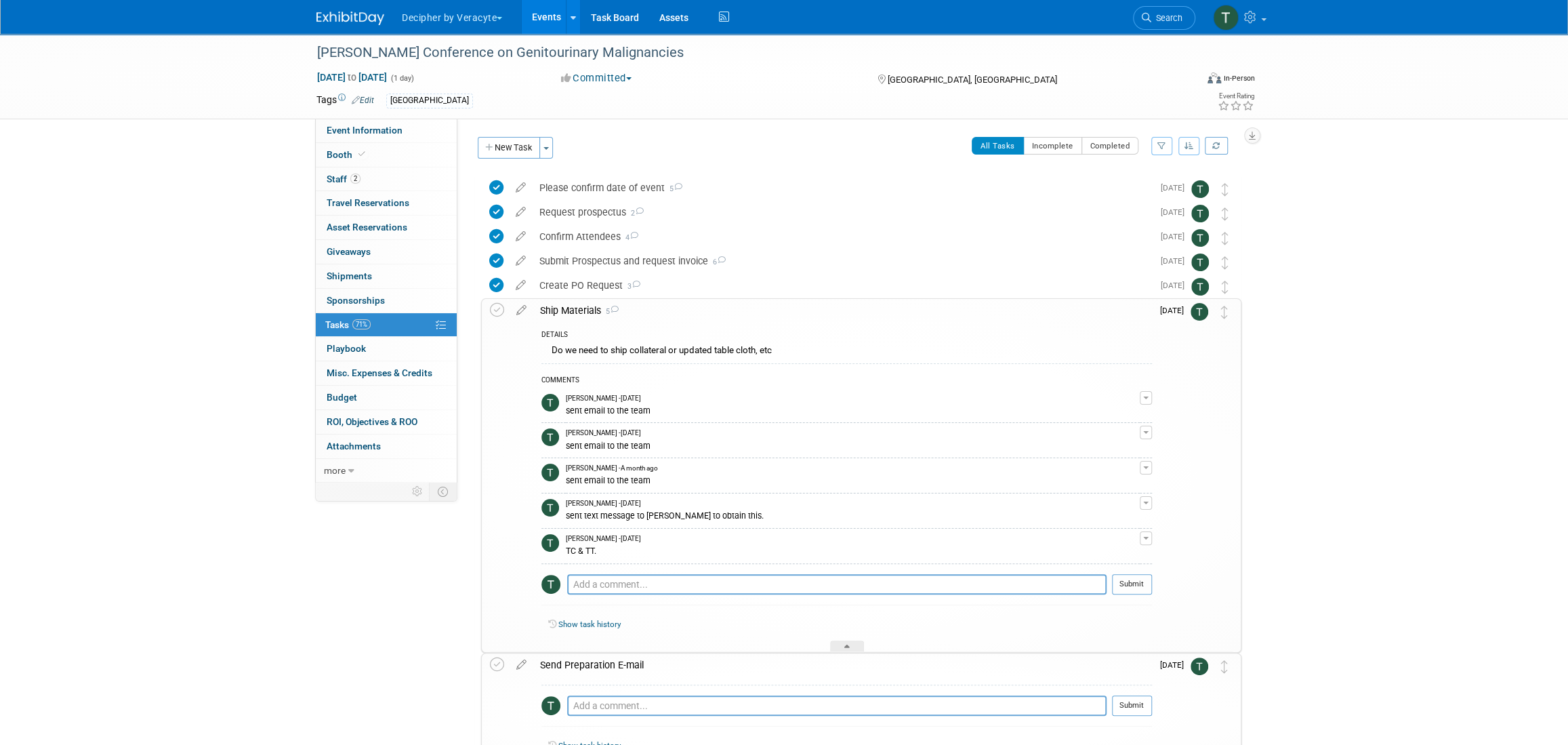
click at [593, 315] on div "Ship Materials 5" at bounding box center [843, 311] width 619 height 23
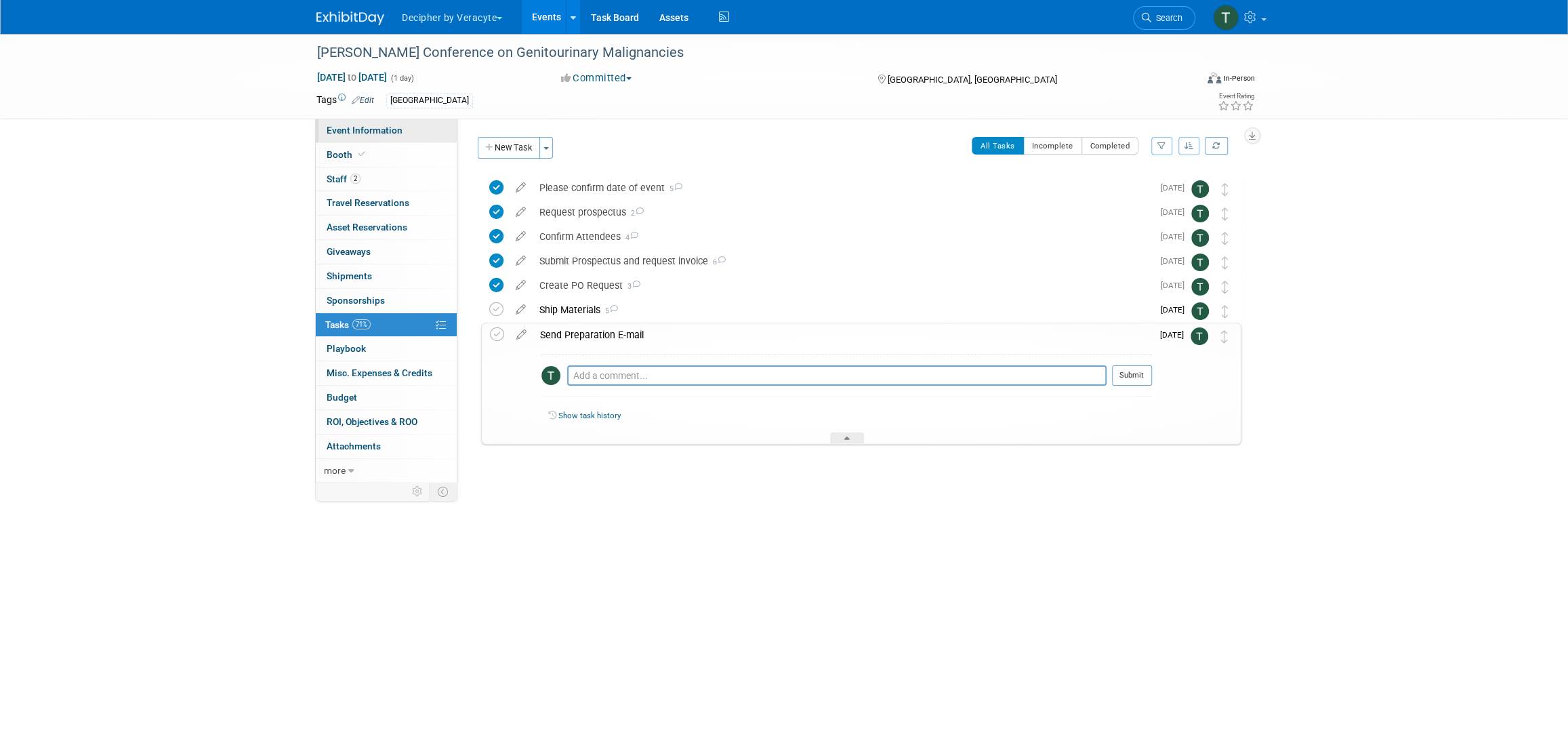
click at [433, 124] on link "Event Information" at bounding box center [386, 131] width 141 height 24
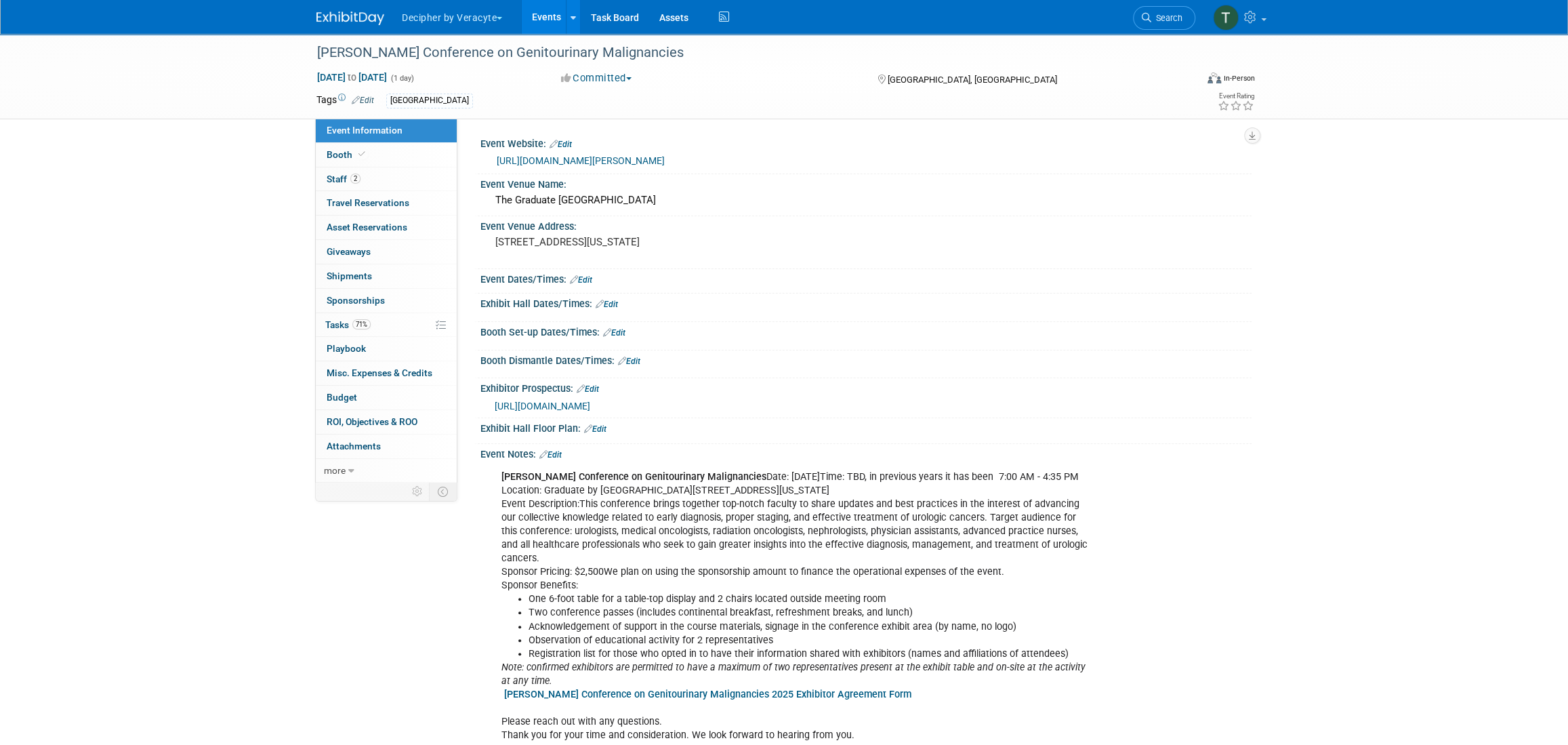
click at [645, 158] on link "https://med.umn.edu/urology/events/donald-gleason-conference-genitourinary-mali…" at bounding box center [581, 161] width 168 height 11
click at [414, 53] on div "[PERSON_NAME] Conference on Genitourinary Malignancies" at bounding box center [743, 52] width 863 height 24
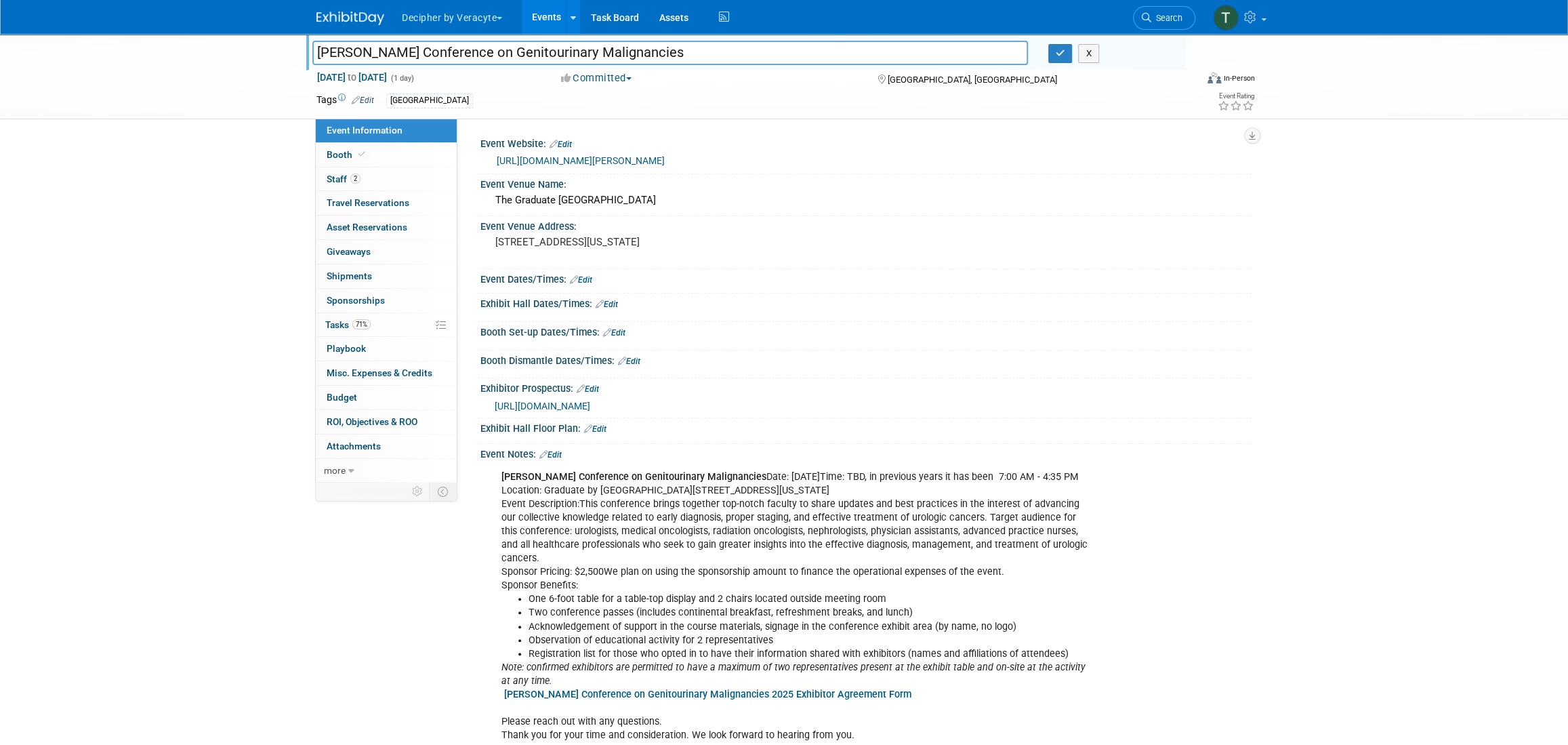
click at [414, 53] on input "[PERSON_NAME] Conference on Genitourinary Malignancies" at bounding box center [669, 52] width 715 height 24
click at [590, 401] on span "https://docs.google.com/forms/d/e/1FAIpQLSddfaONk5p_VZAh6bTSsU_tyV5E27qv_pGTp2A…" at bounding box center [542, 406] width 96 height 11
click at [471, 63] on input "[PERSON_NAME] Conference on Genitourinary Malignancies" at bounding box center [669, 52] width 715 height 24
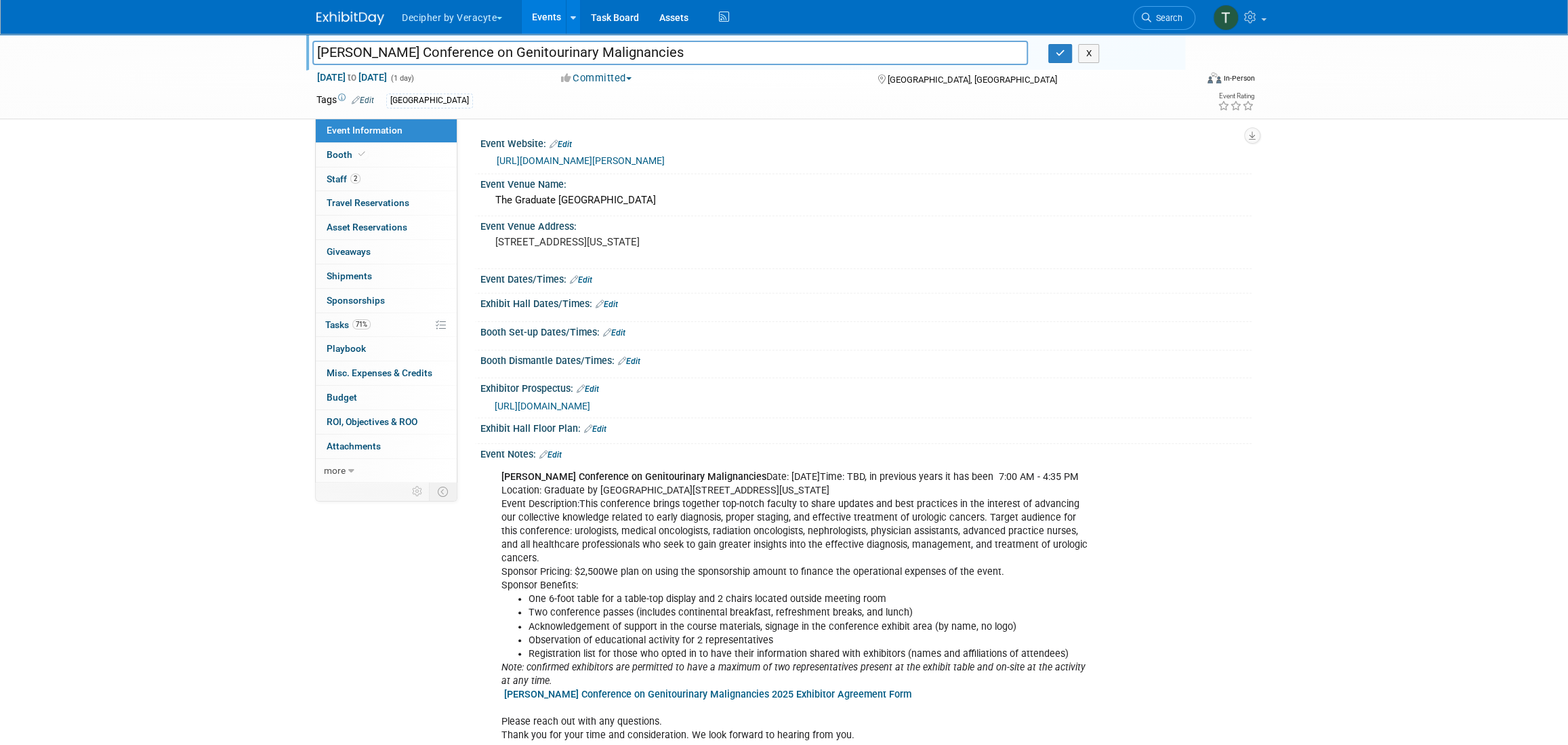
click at [562, 141] on link "Edit" at bounding box center [561, 144] width 23 height 9
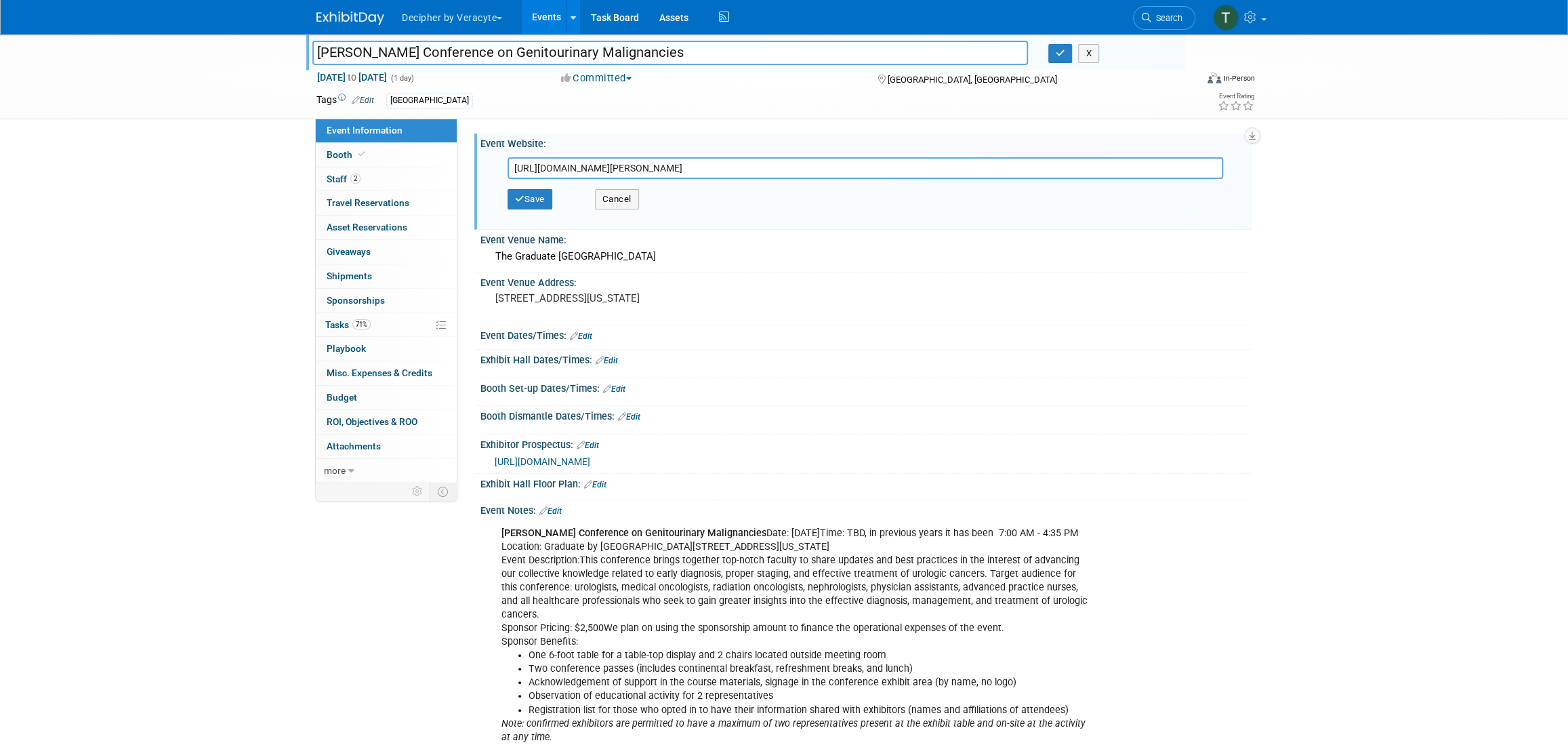
click at [561, 170] on input "https://med.umn.edu/urology/events/donald-gleason-conference-genitourinary-mali…" at bounding box center [865, 168] width 715 height 22
type input "https://umncpd.cloud-cme.com/course/courseoverview?P=1&EID=6218"
click at [541, 200] on button "Save" at bounding box center [530, 199] width 45 height 20
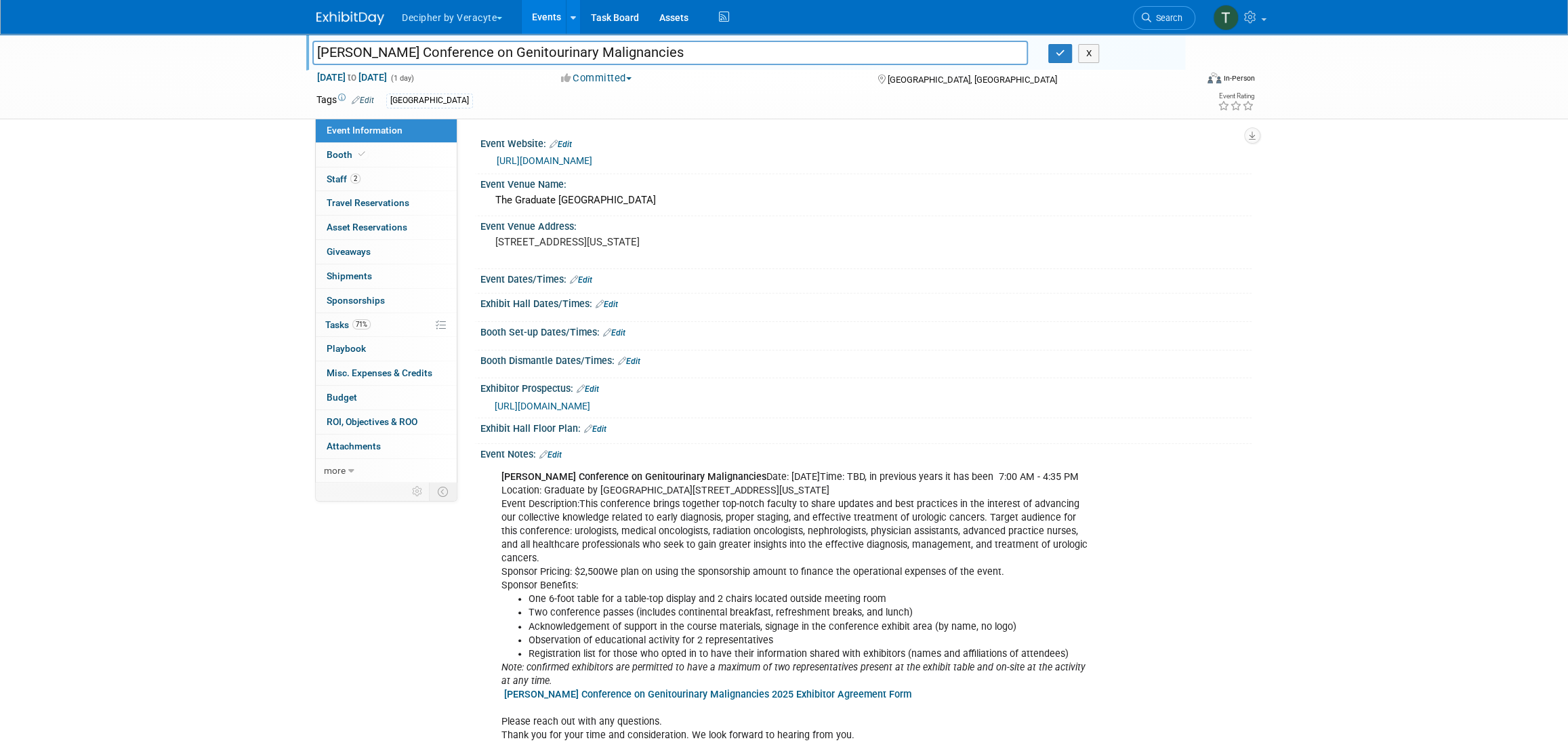
click at [603, 303] on icon at bounding box center [600, 304] width 8 height 9
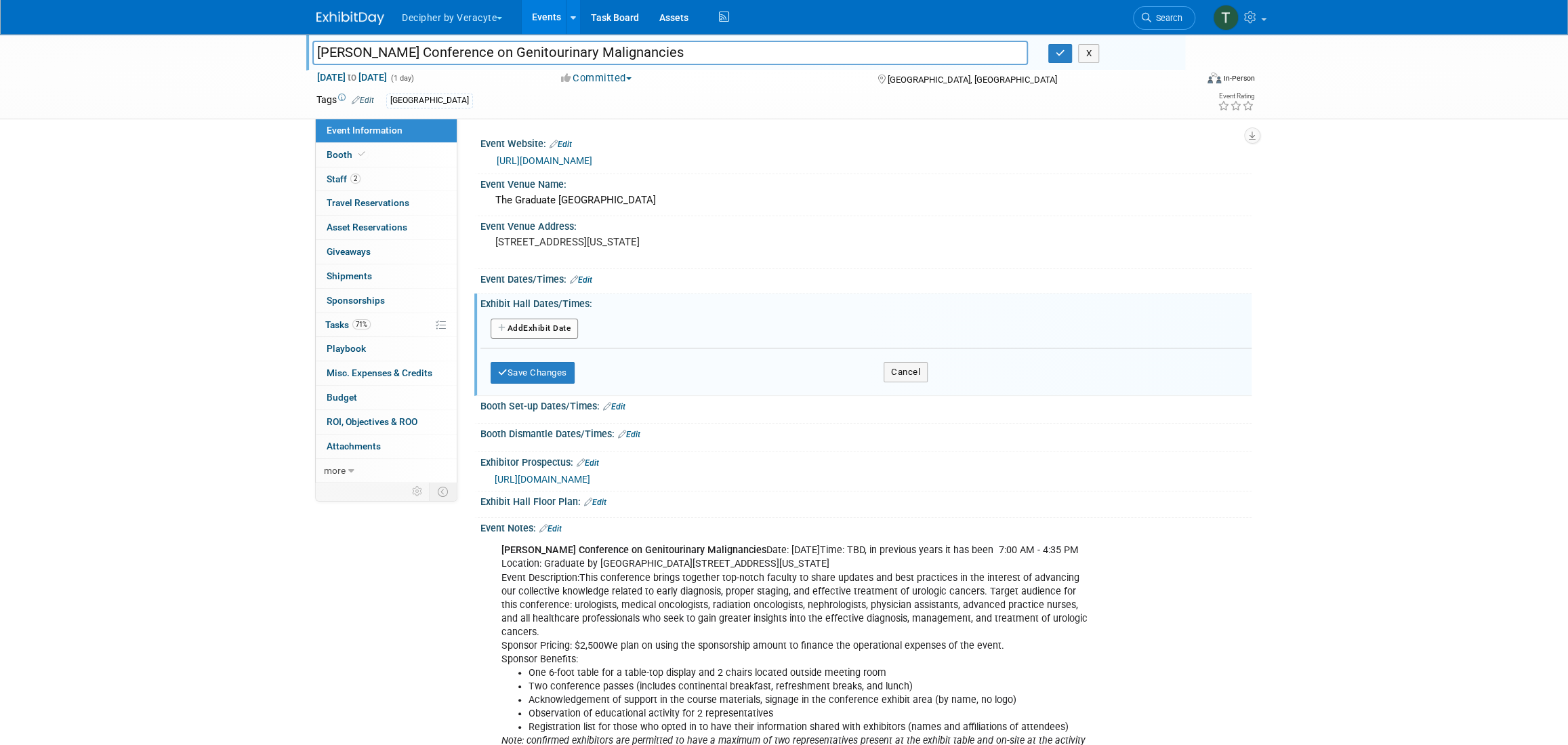
click at [565, 322] on button "Add Another Exhibit Date" at bounding box center [534, 329] width 88 height 20
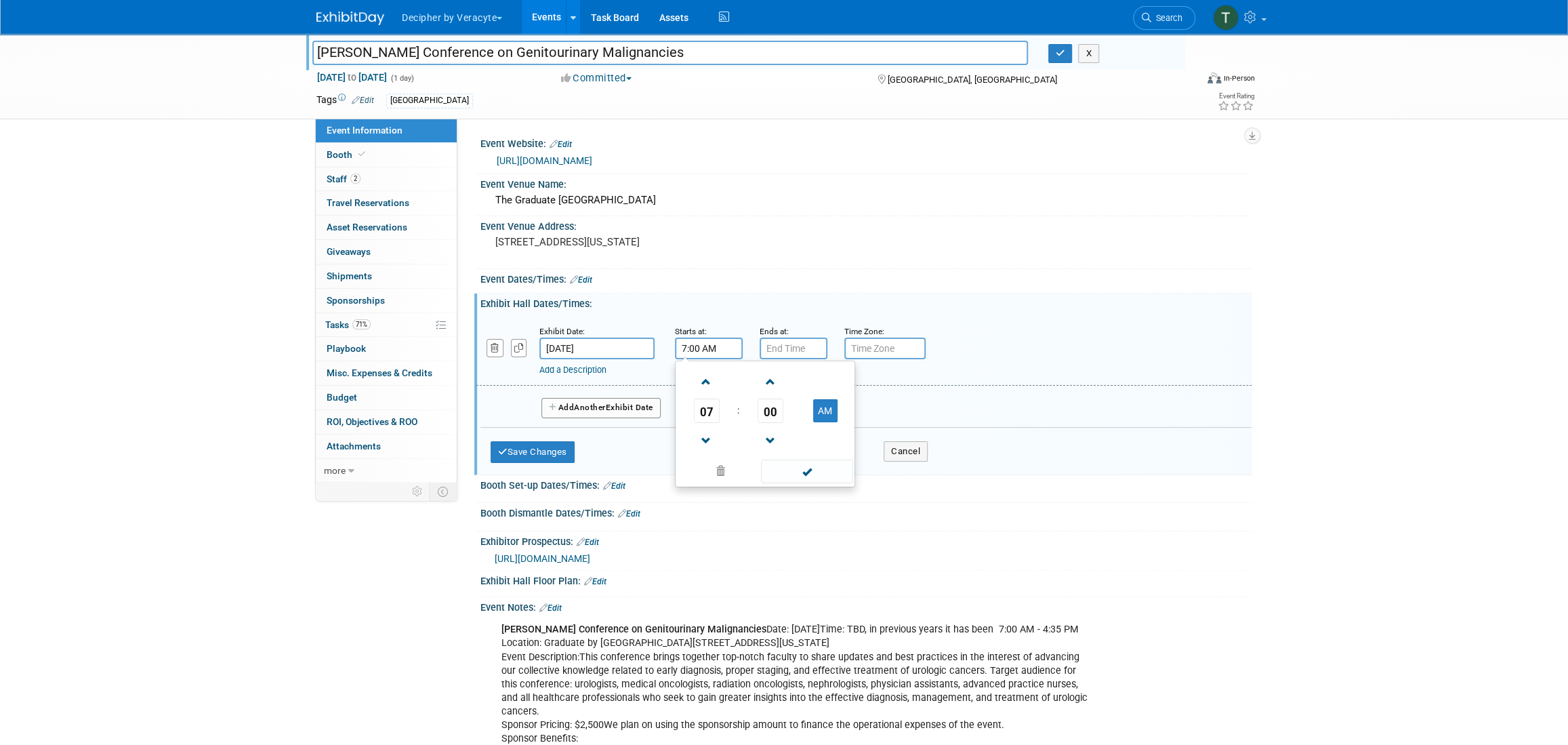
click at [701, 347] on input "7:00 AM" at bounding box center [708, 349] width 68 height 22
click at [767, 399] on span "00" at bounding box center [770, 410] width 26 height 24
click at [785, 419] on td "30" at bounding box center [787, 419] width 43 height 37
type input "7:30 AM"
click at [787, 350] on input "7:00 PM" at bounding box center [793, 349] width 68 height 22
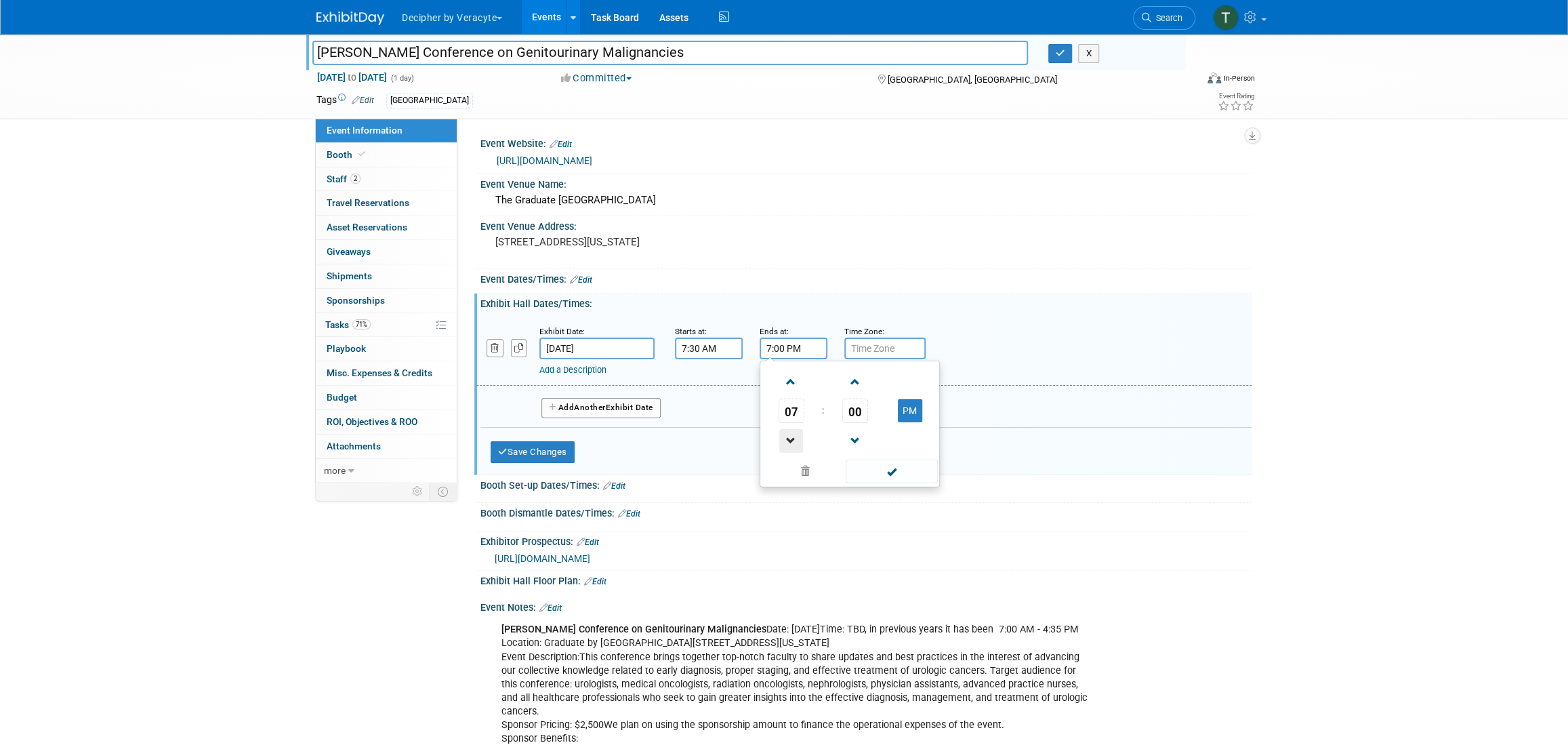
click at [795, 442] on span at bounding box center [791, 440] width 24 height 24
click at [855, 415] on span "00" at bounding box center [855, 410] width 26 height 24
click at [871, 424] on td "30" at bounding box center [871, 419] width 43 height 37
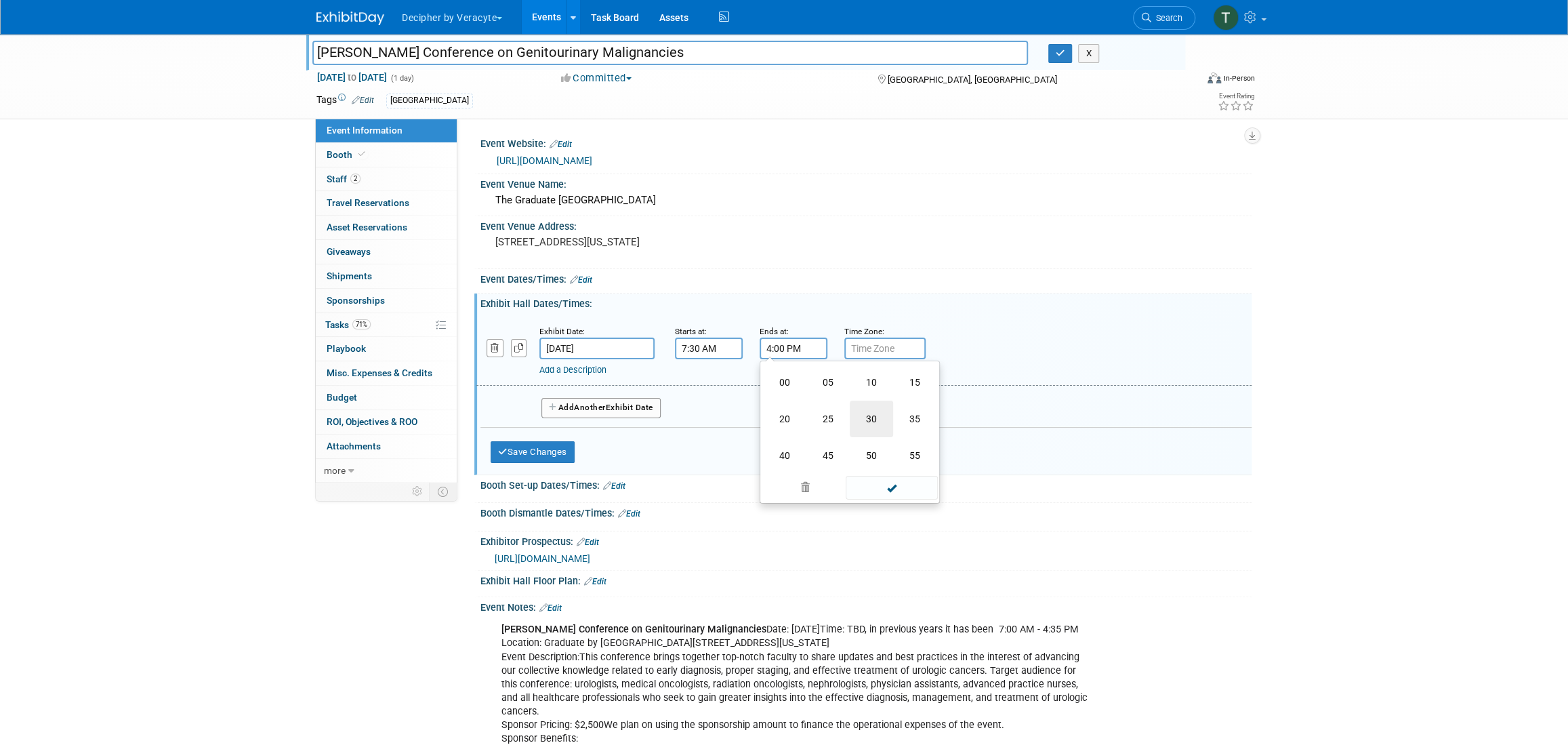
type input "4:30 PM"
click at [557, 451] on button "Save Changes" at bounding box center [533, 452] width 84 height 22
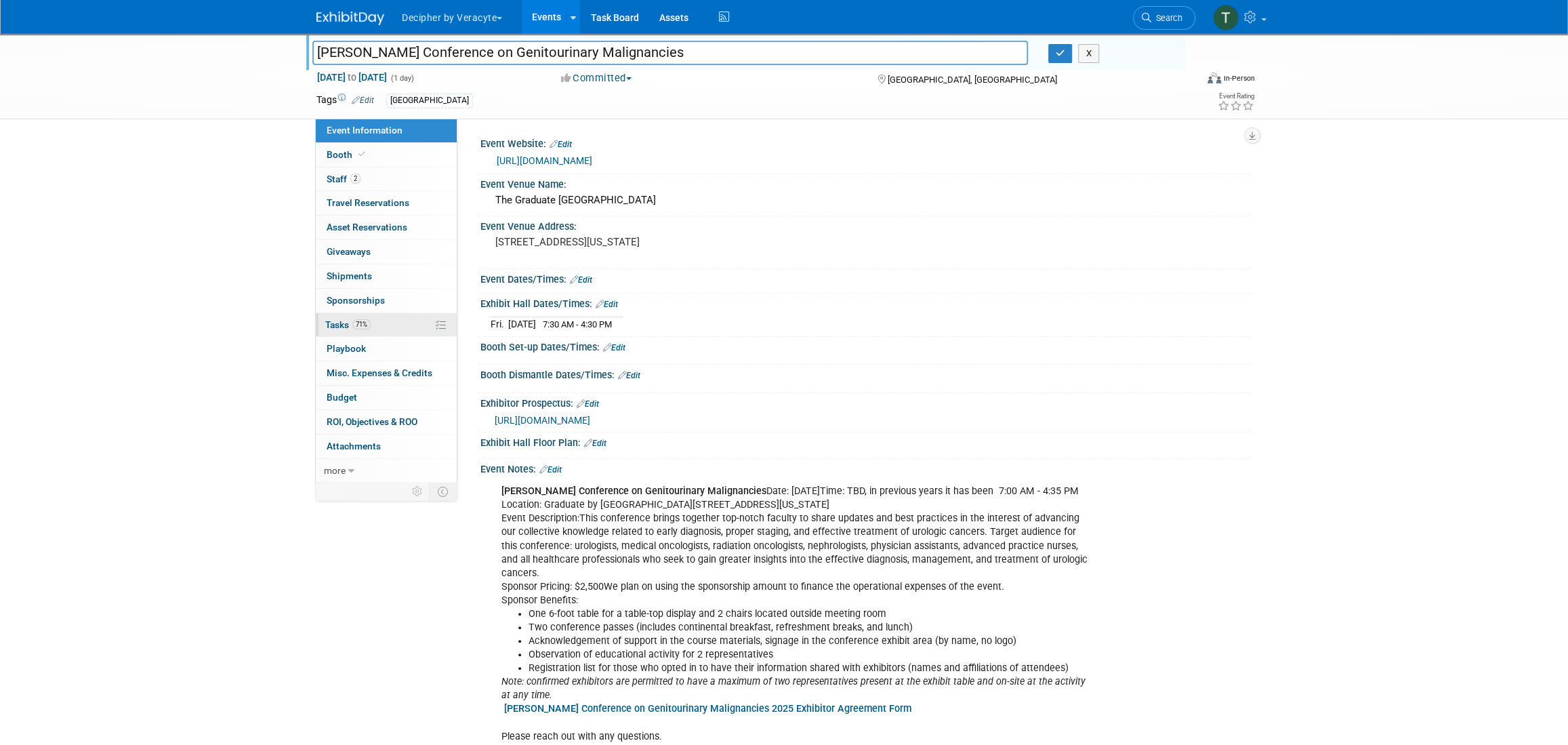
click at [390, 331] on link "71% Tasks 71%" at bounding box center [386, 325] width 141 height 24
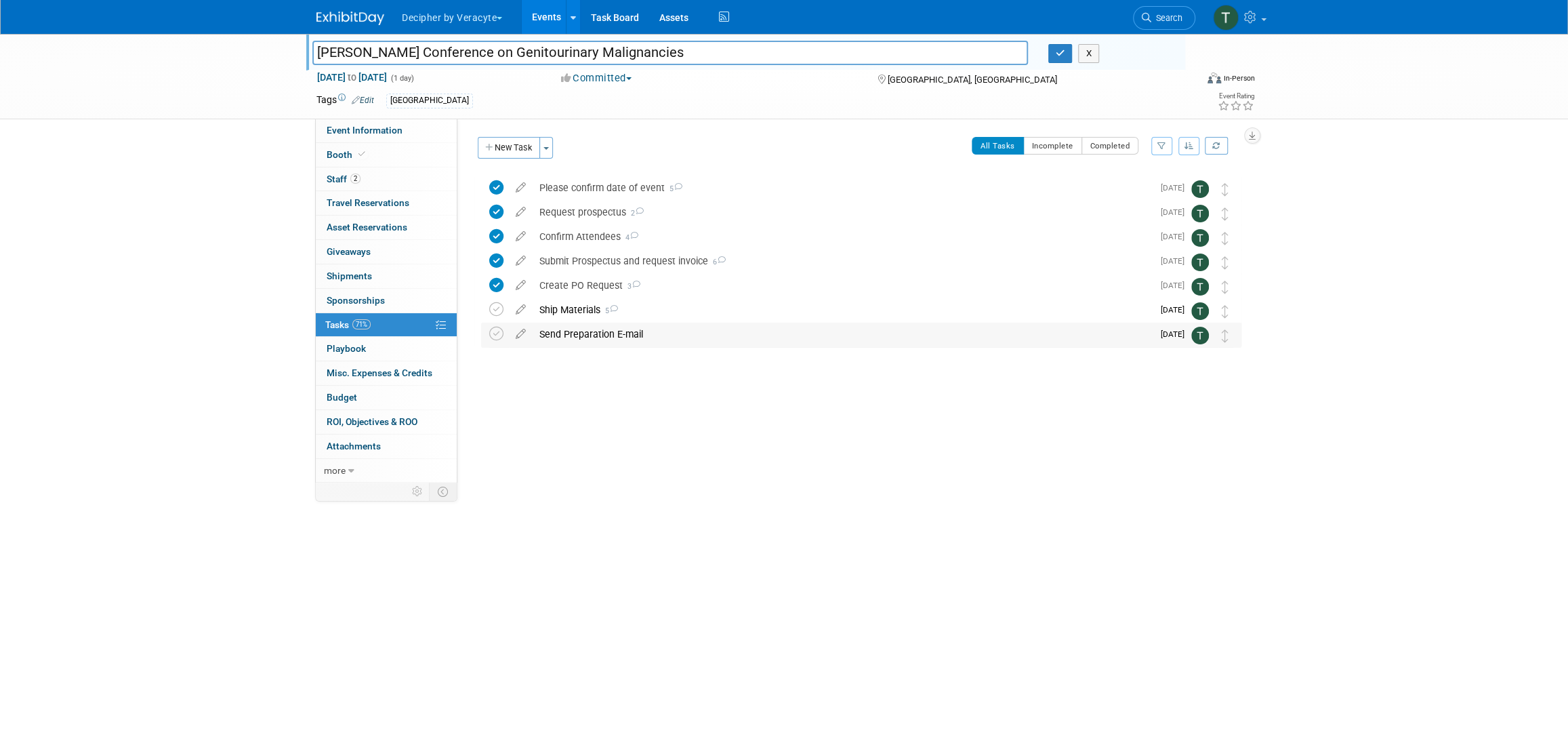
click at [552, 331] on div "Send Preparation E-mail" at bounding box center [843, 334] width 620 height 23
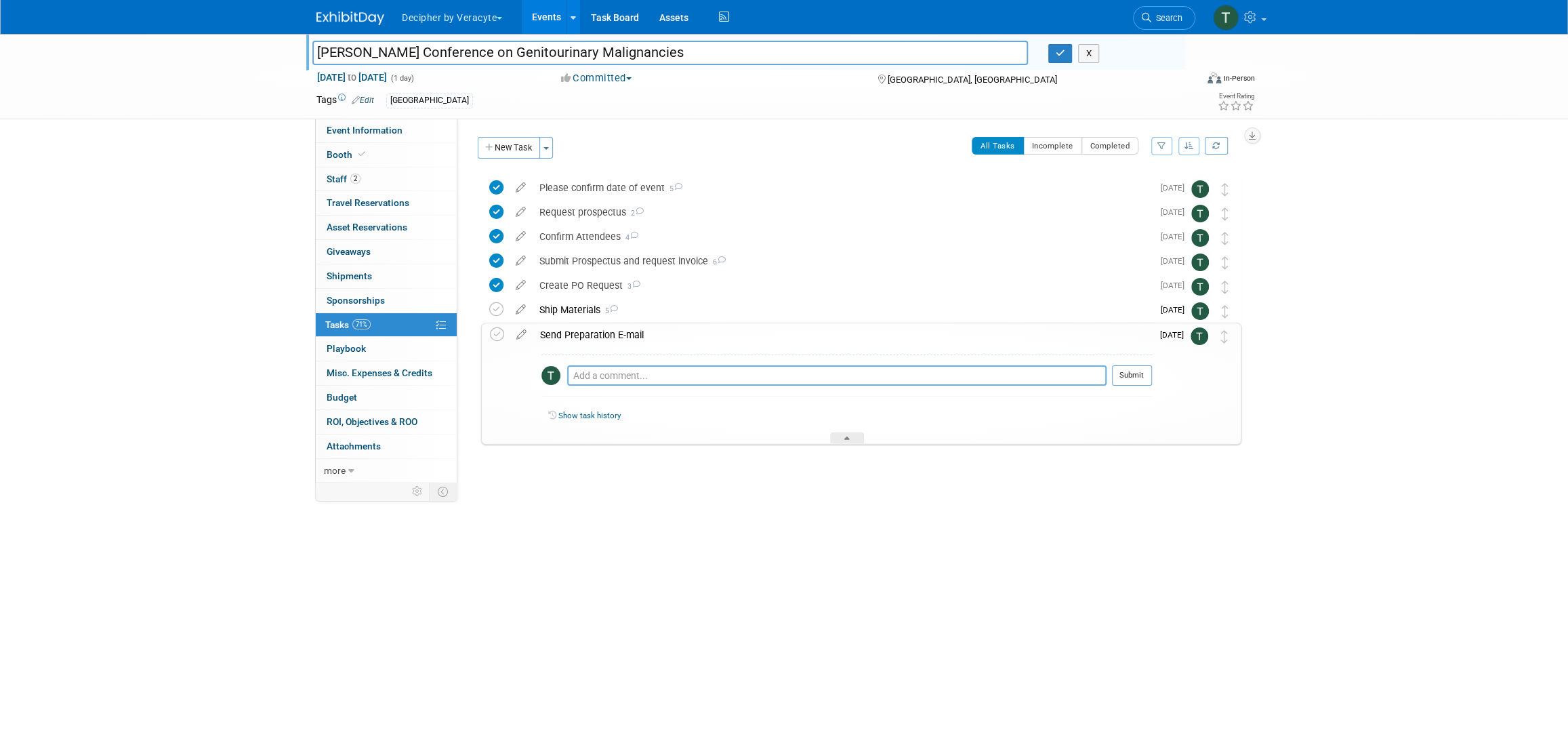
click at [609, 371] on textarea at bounding box center [836, 375] width 540 height 20
type textarea "pending response from Lucy"
click at [1139, 374] on button "Submit" at bounding box center [1132, 375] width 40 height 20
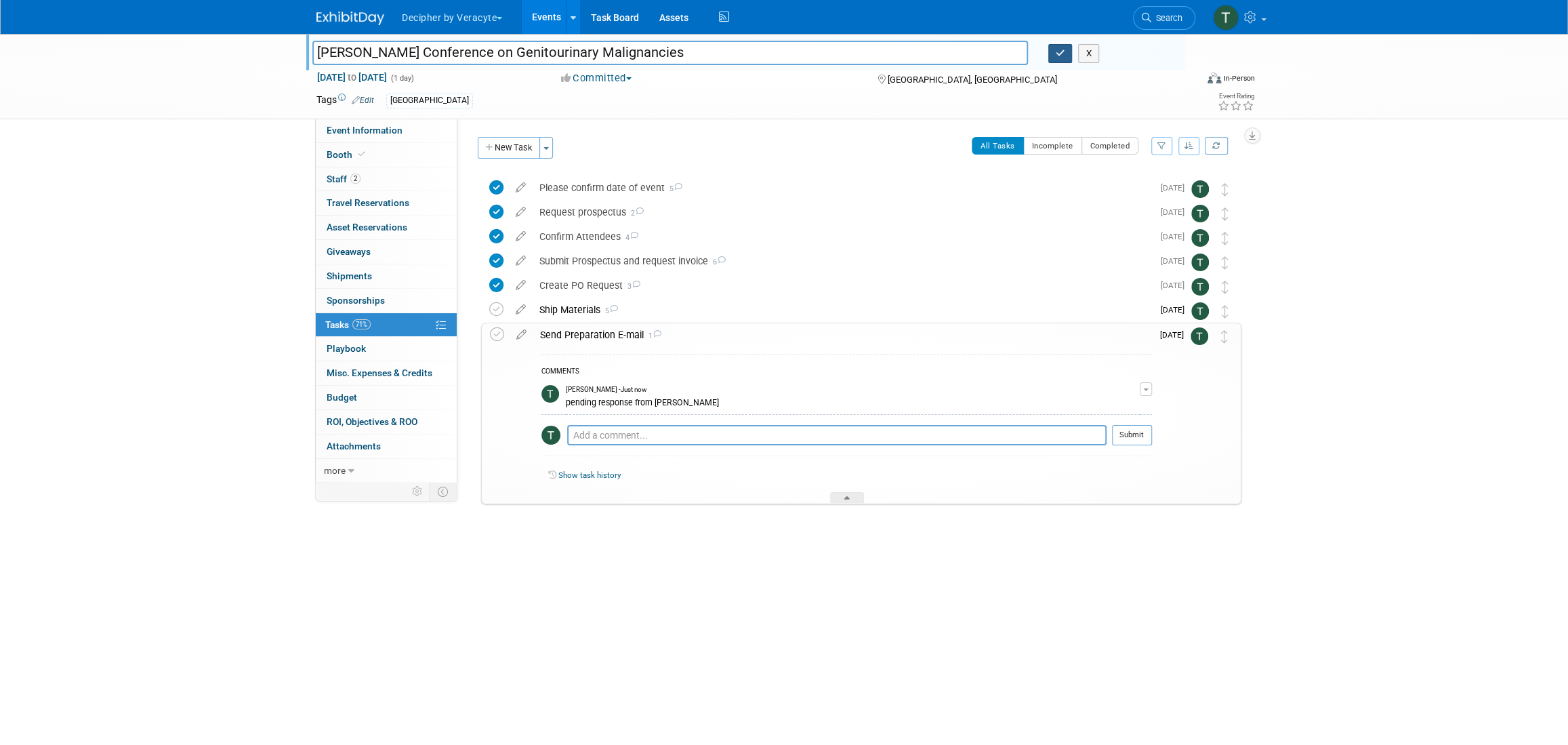
click at [1051, 51] on button "button" at bounding box center [1060, 54] width 24 height 19
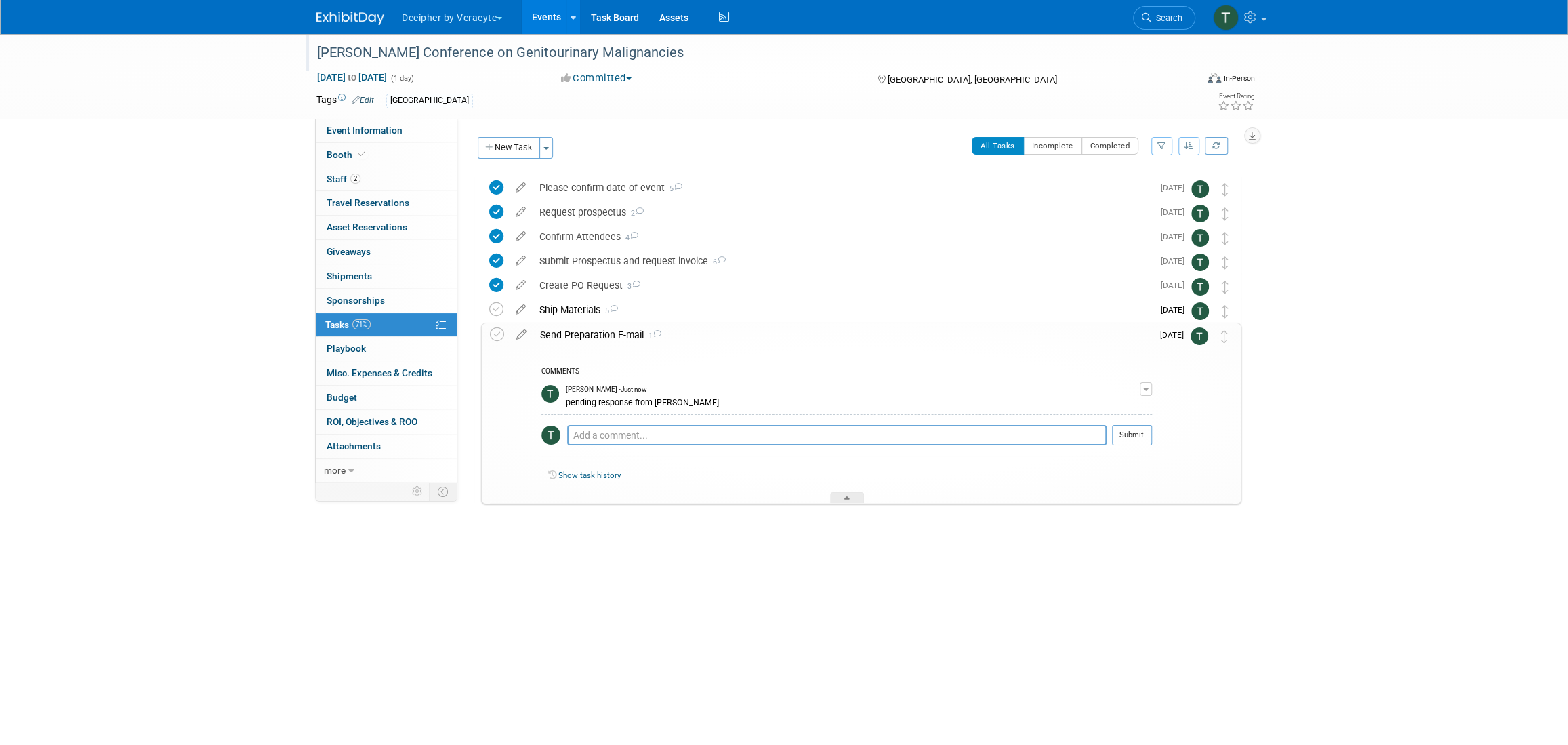
click at [593, 348] on div "COMMENTS Tony Alvarado - Just now pending response from Lucy Edit Comment Remov…" at bounding box center [843, 425] width 619 height 157
click at [591, 343] on div "Send Preparation E-mail 1" at bounding box center [843, 335] width 619 height 23
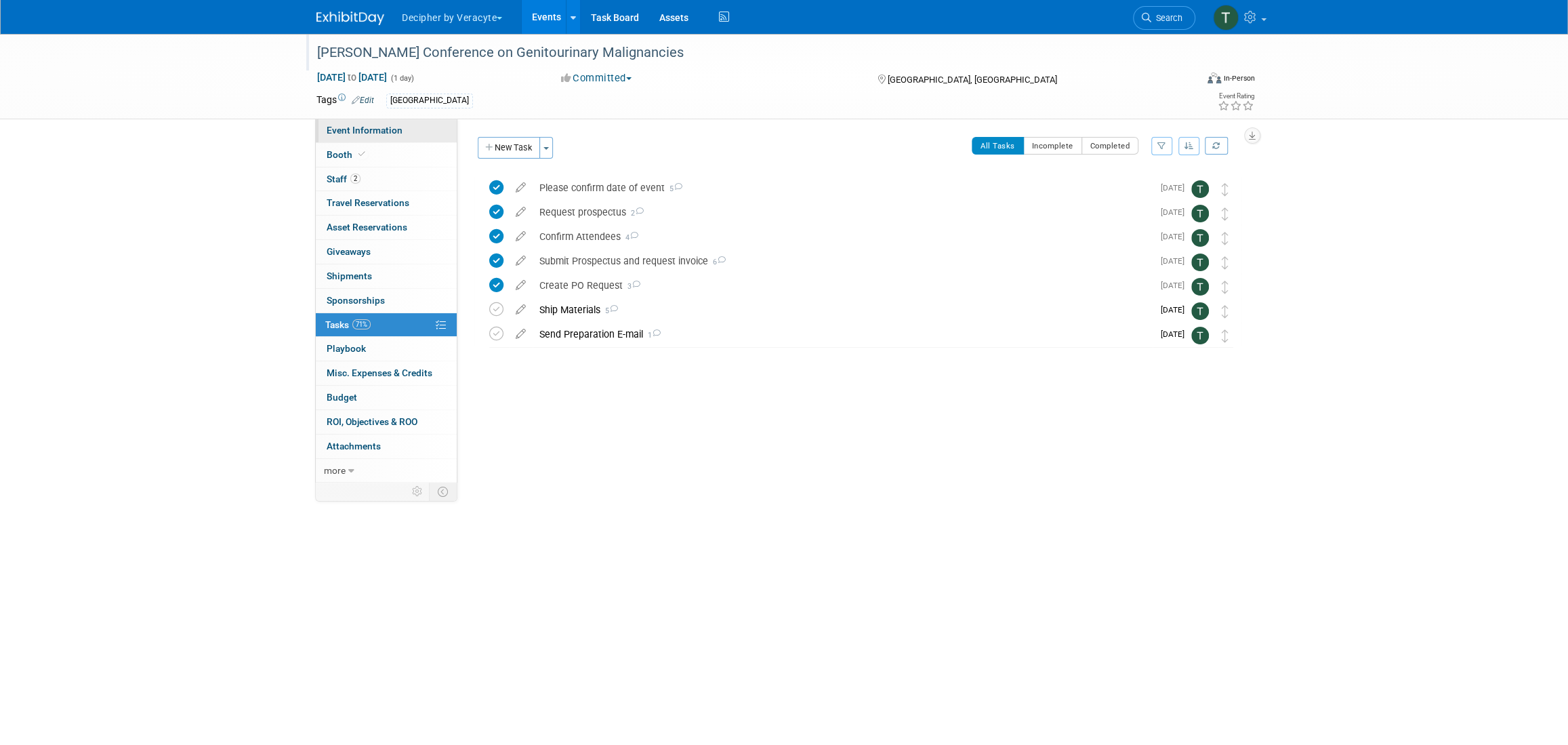
click at [391, 125] on span "Event Information" at bounding box center [365, 131] width 76 height 11
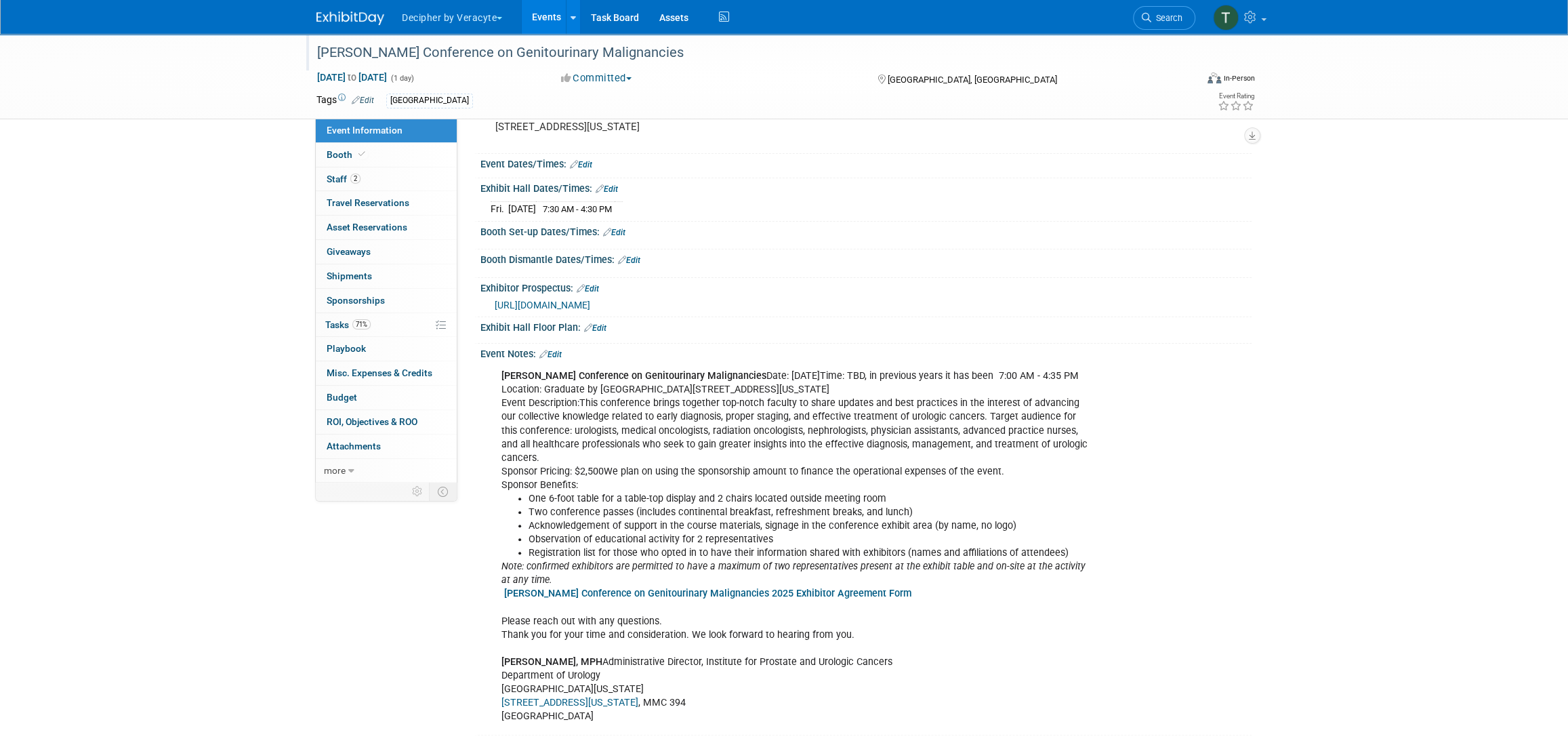
scroll to position [131, 0]
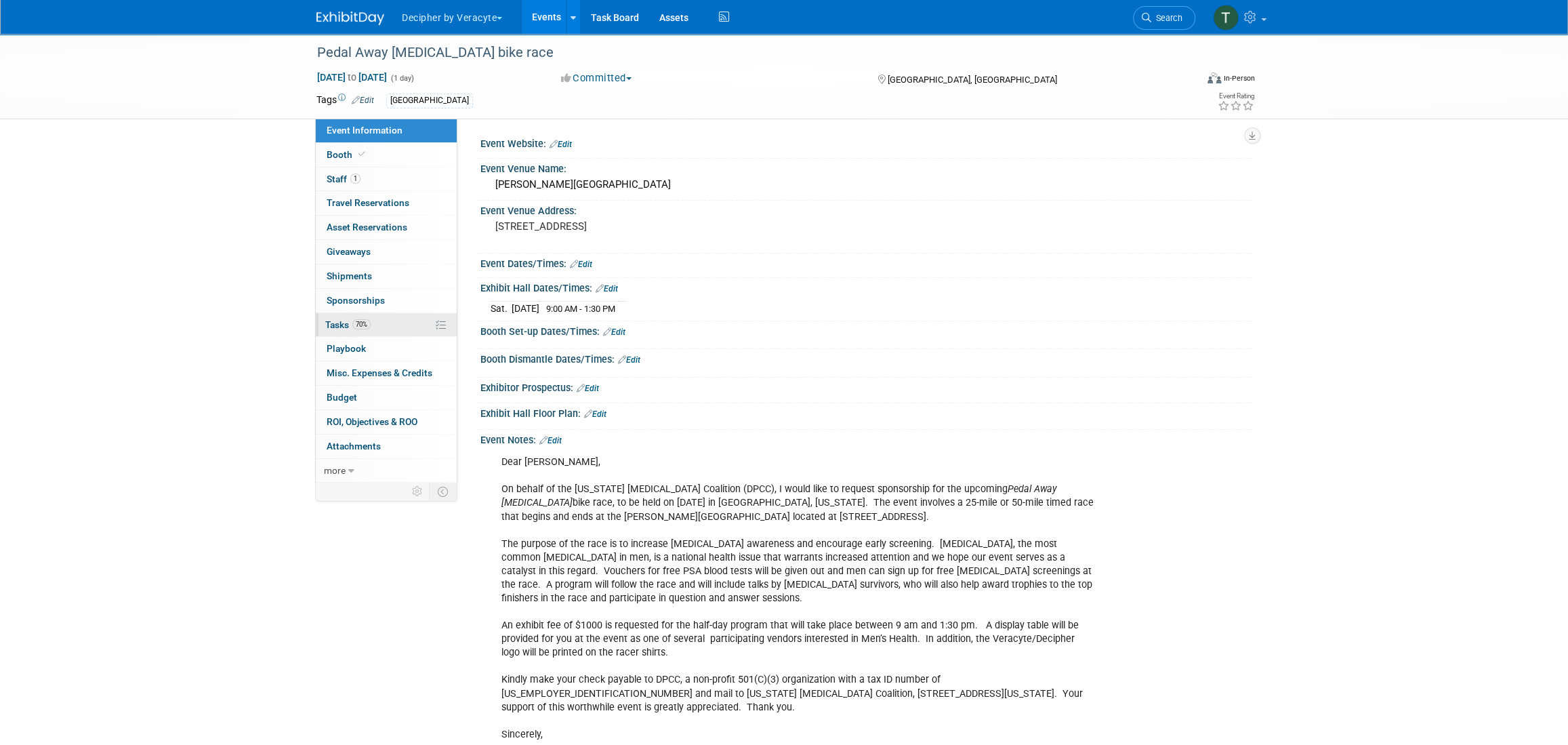
click at [384, 320] on link "70% Tasks 70%" at bounding box center [386, 325] width 141 height 24
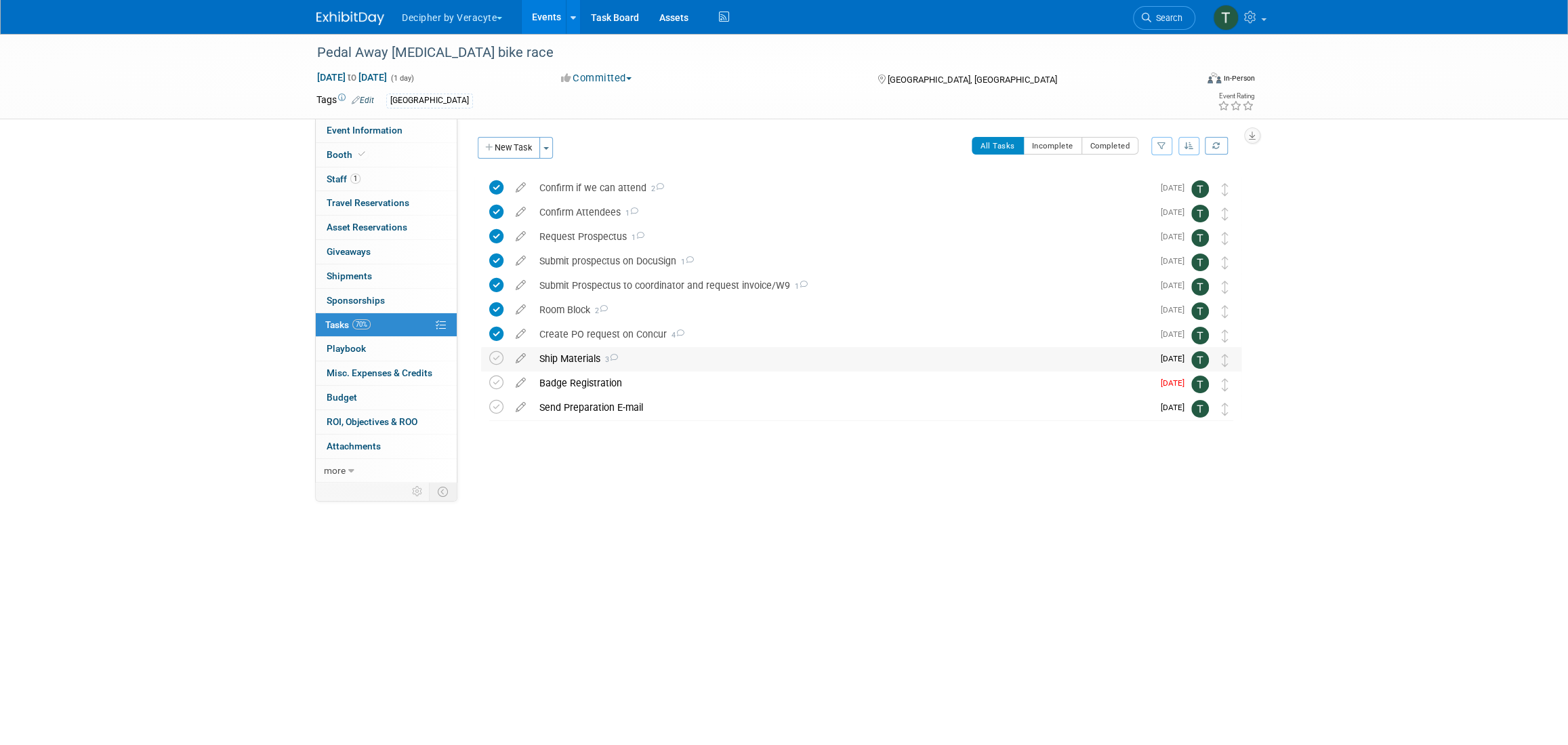
click at [568, 358] on div "Ship Materials 3" at bounding box center [843, 359] width 620 height 23
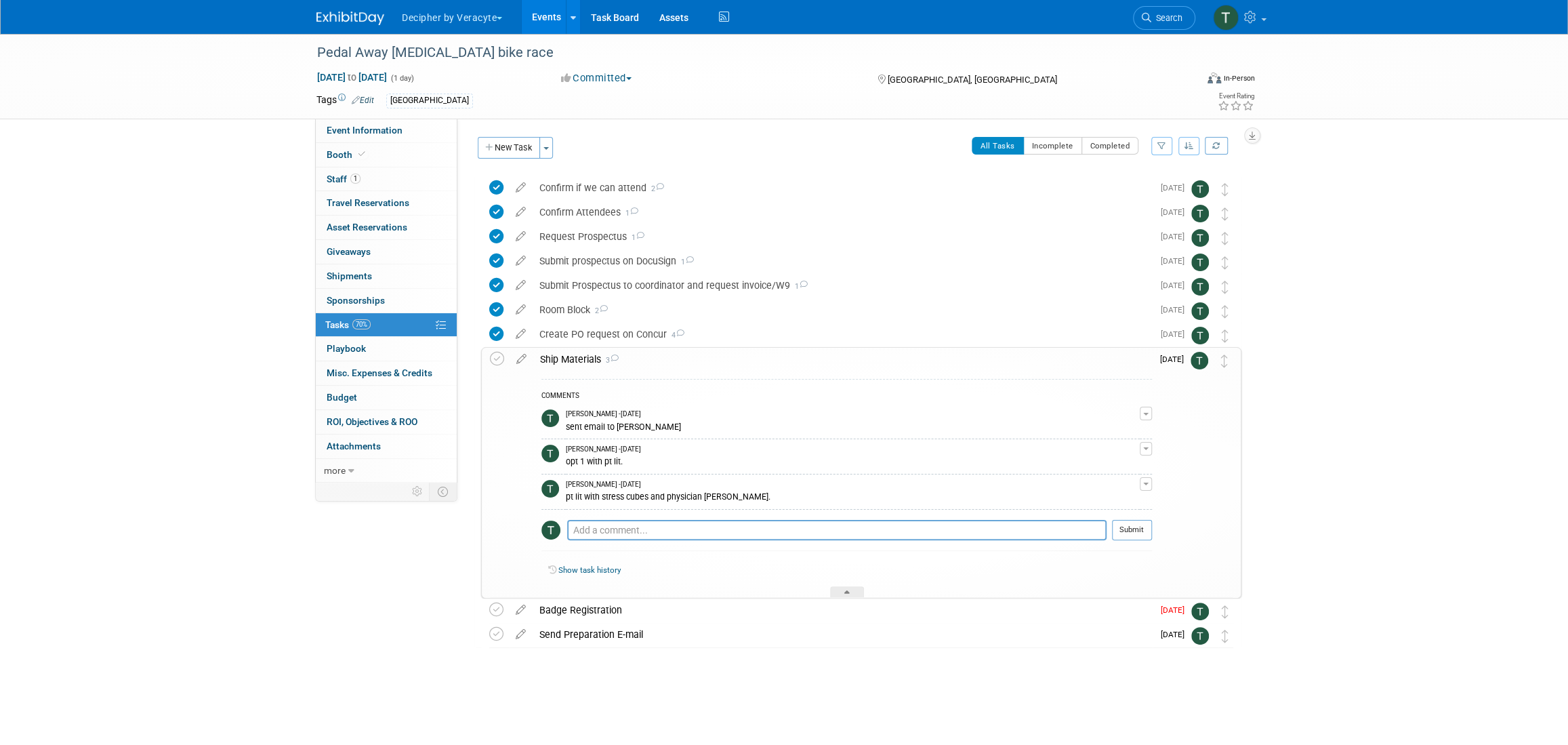
click at [568, 358] on div "Ship Materials 3" at bounding box center [843, 360] width 619 height 23
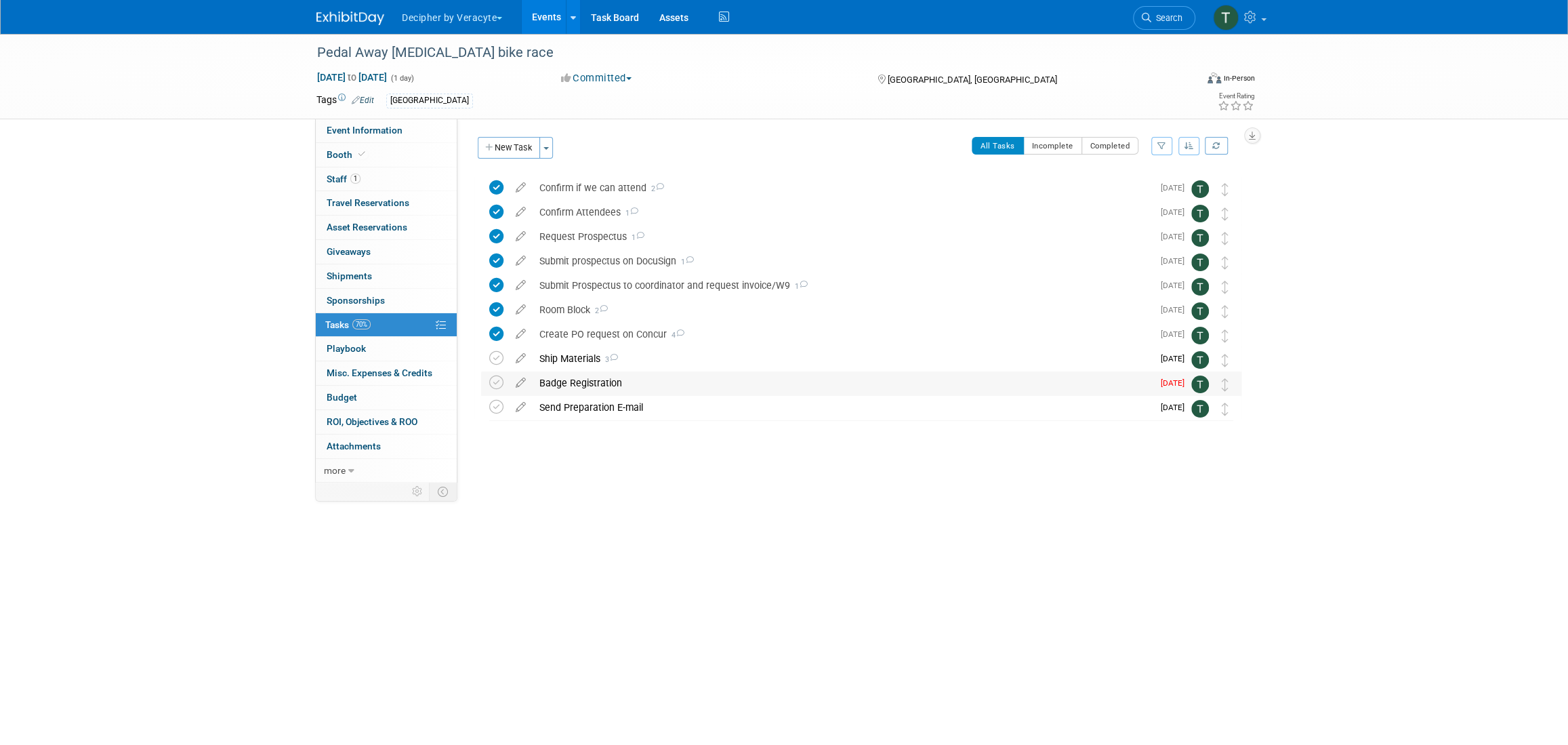
click at [575, 385] on div "Badge Registration" at bounding box center [843, 383] width 620 height 23
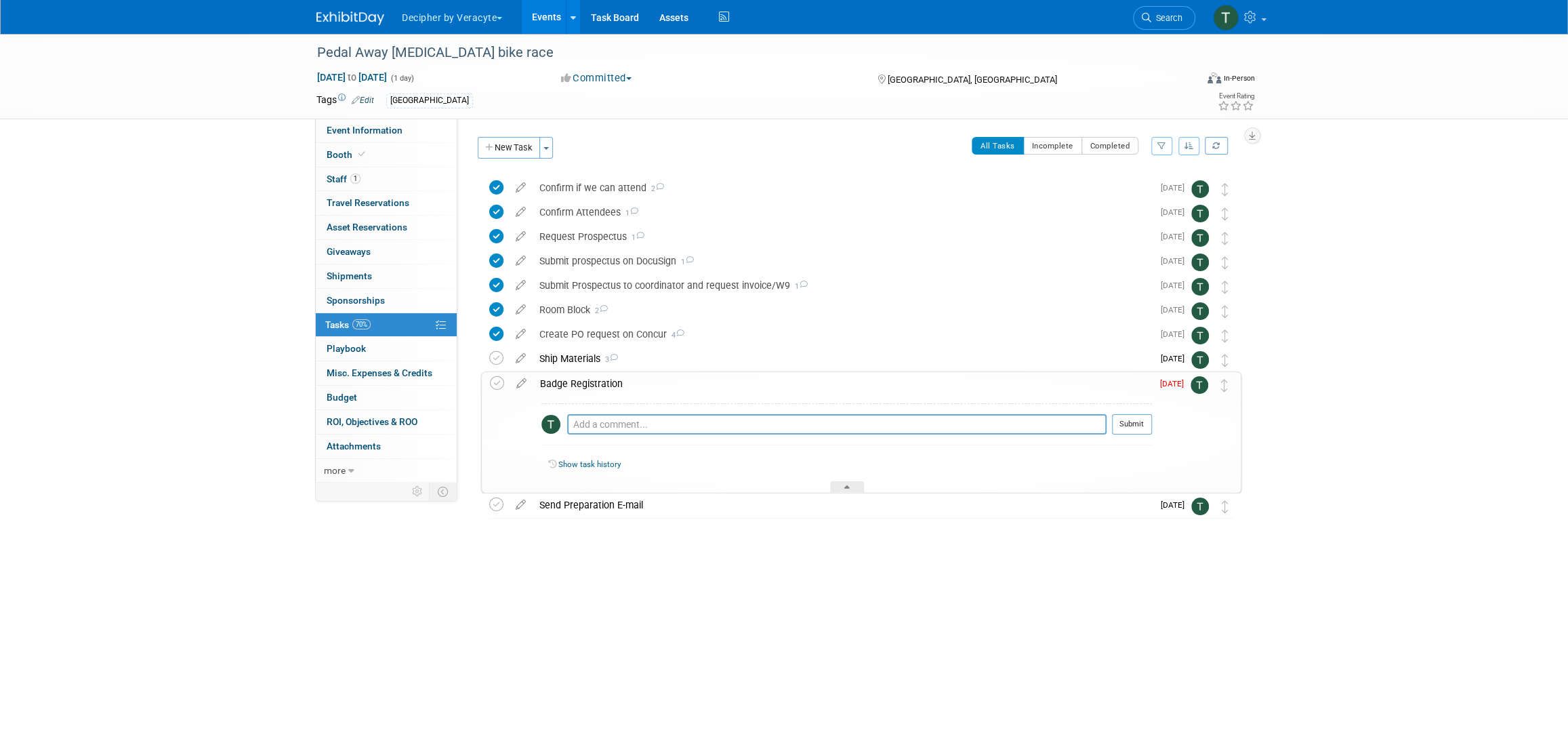
click at [575, 385] on div "Badge Registration" at bounding box center [843, 384] width 619 height 23
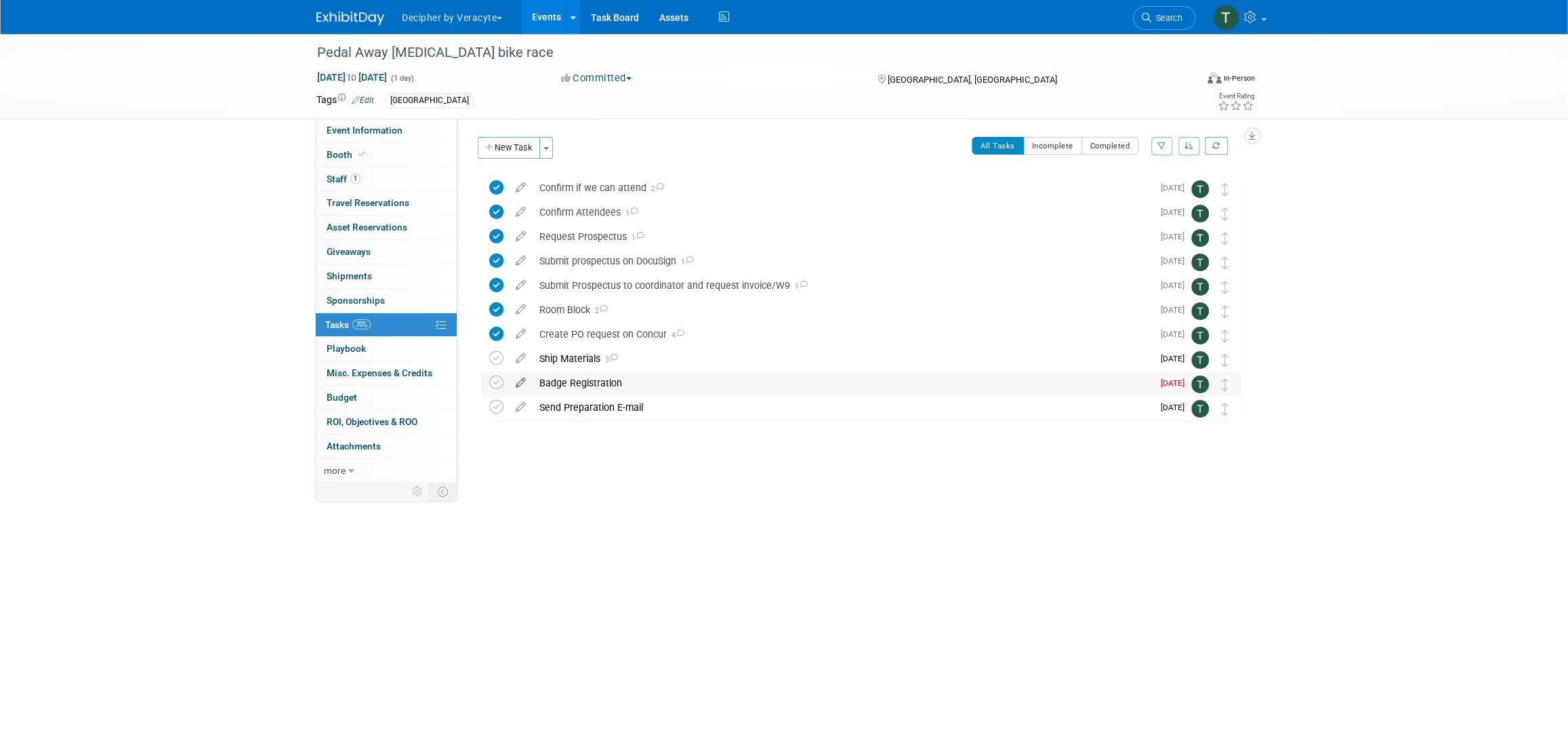
click at [518, 385] on icon at bounding box center [520, 380] width 24 height 17
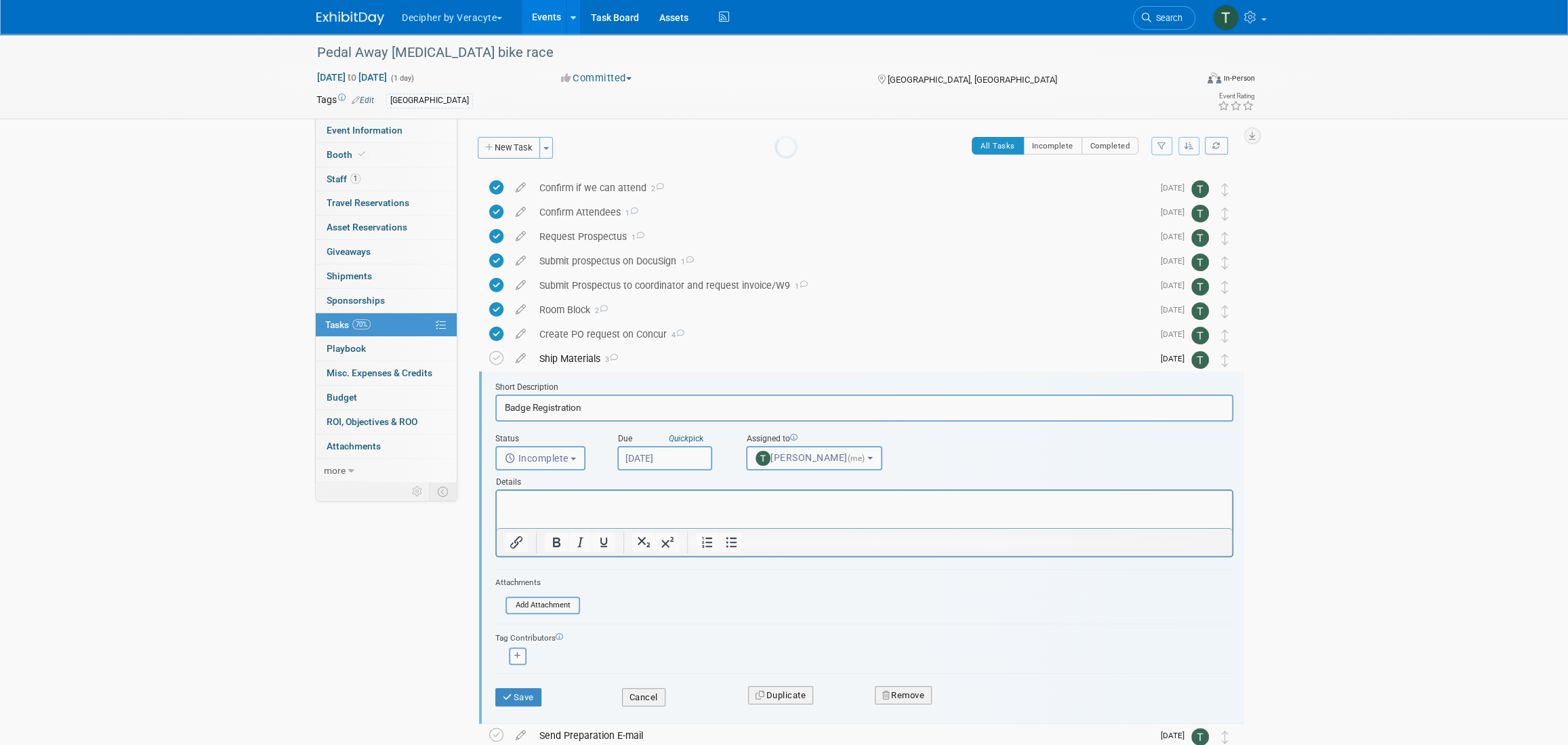
scroll to position [85, 0]
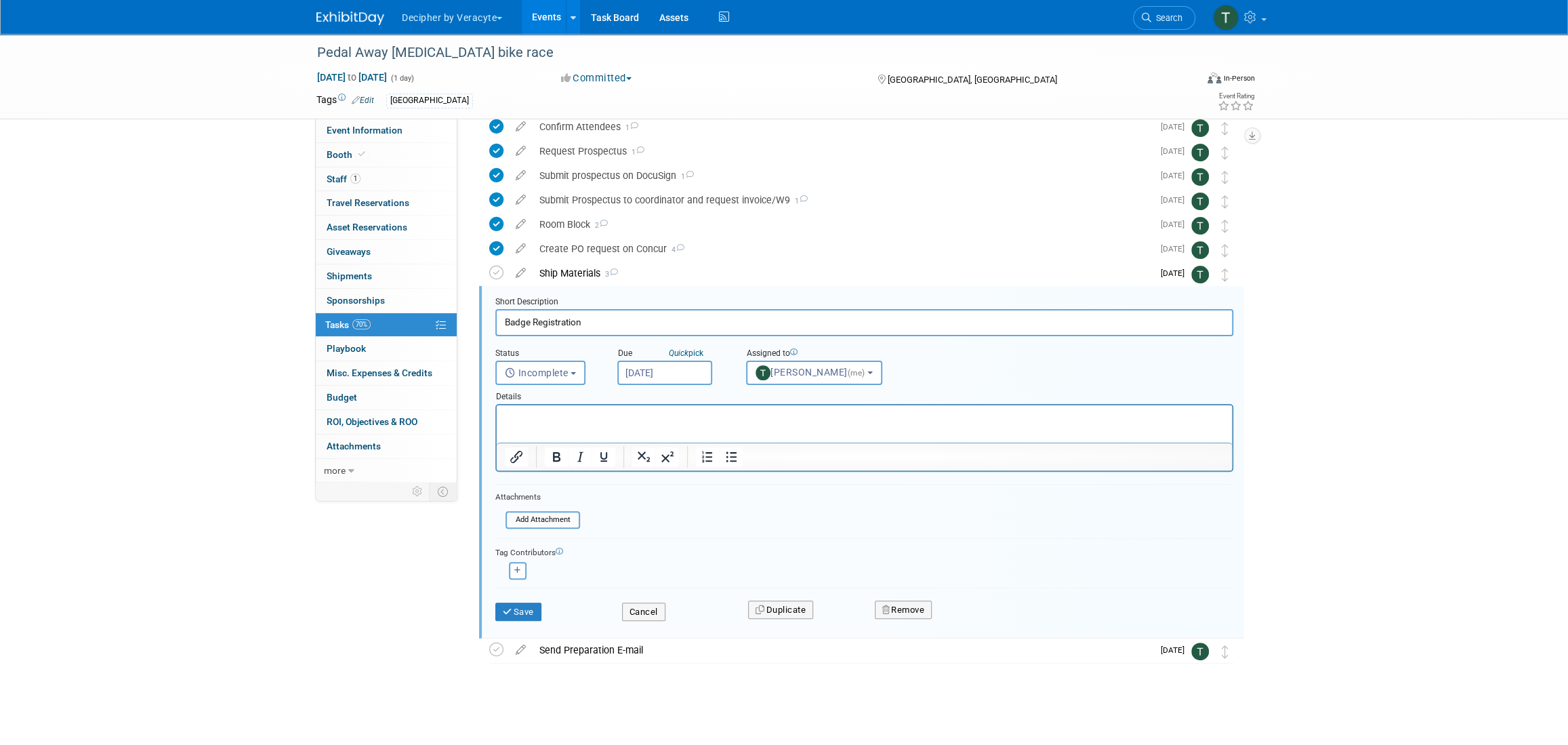
click at [657, 375] on input "Jul 29, 2025" at bounding box center [665, 372] width 95 height 24
click at [802, 406] on span at bounding box center [811, 401] width 24 height 23
select select "7"
click at [683, 525] on span "19" at bounding box center [691, 523] width 26 height 26
type input "Aug 19, 2025"
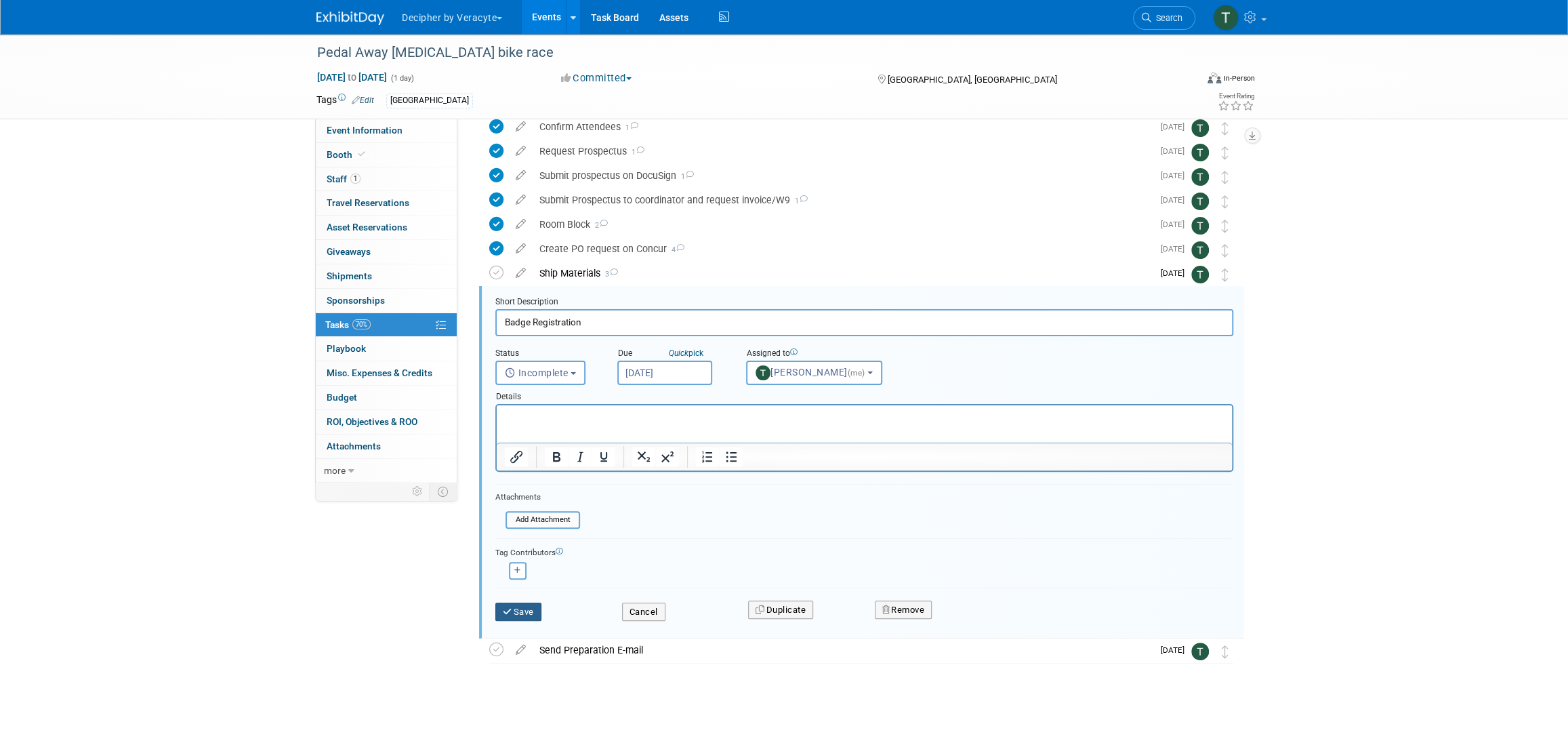
click at [523, 611] on button "Save" at bounding box center [518, 612] width 46 height 19
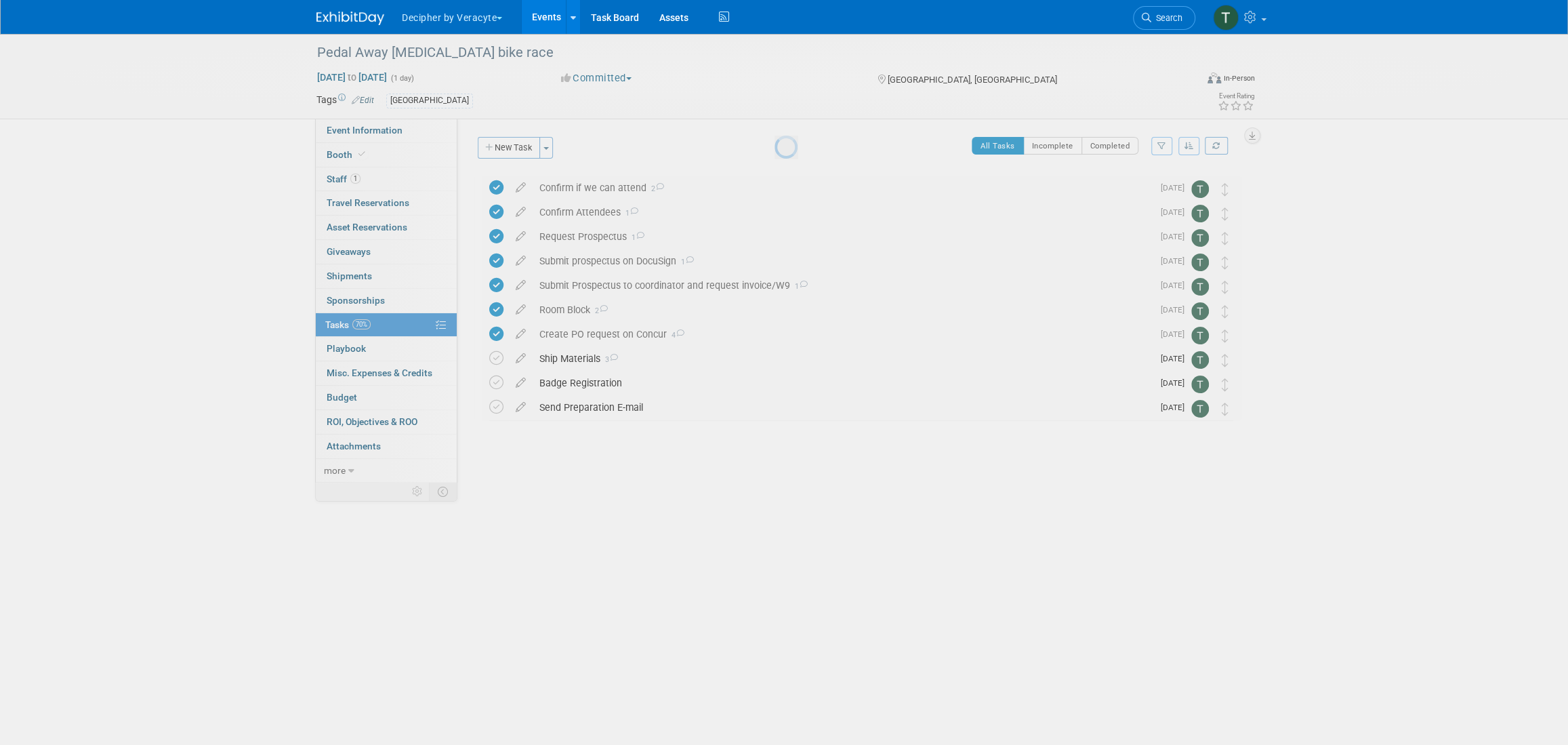
scroll to position [0, 0]
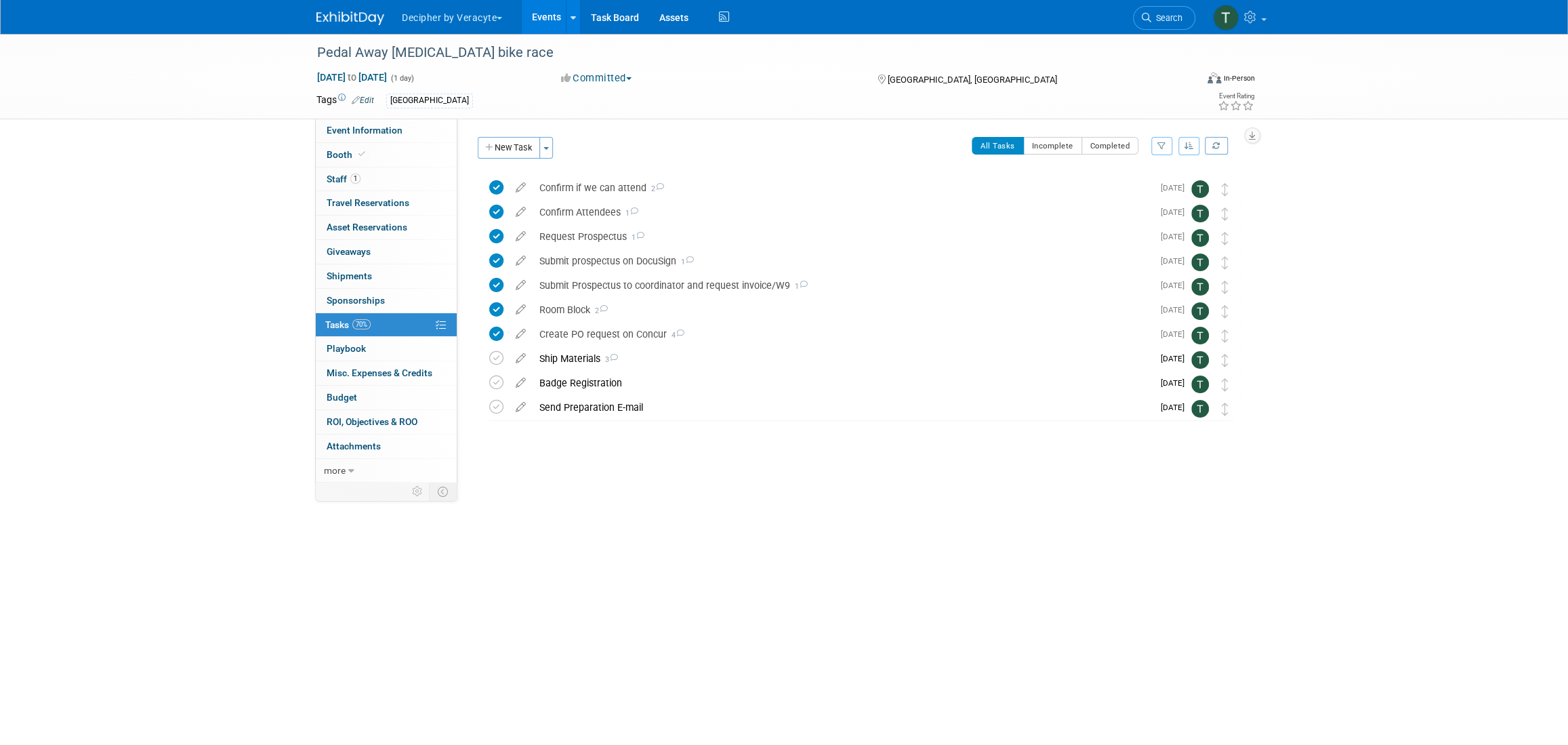
click at [589, 382] on div "Badge Registration" at bounding box center [843, 383] width 620 height 23
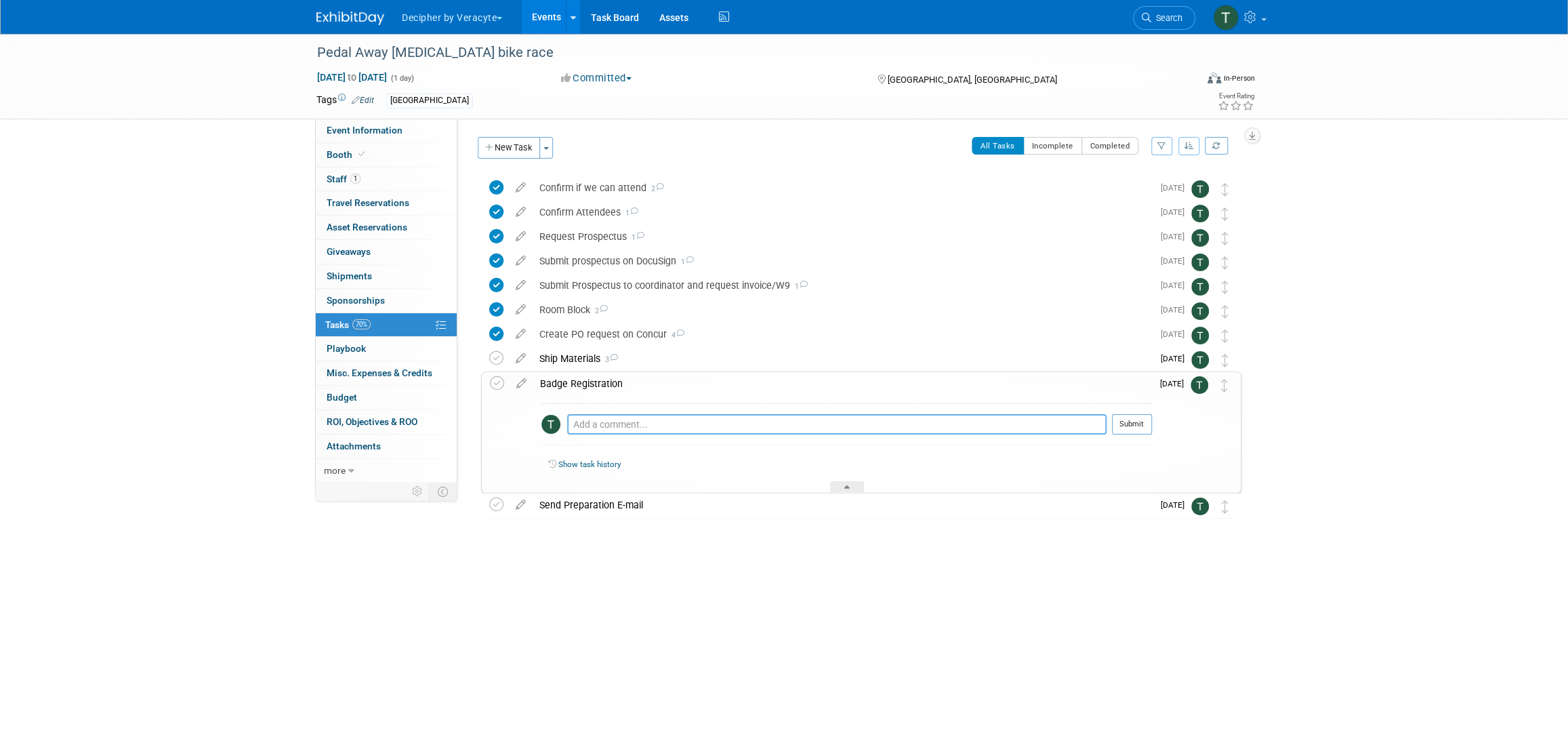
click at [614, 427] on textarea at bounding box center [836, 424] width 540 height 20
click at [629, 429] on textarea "sent email to organizer to obtain this information" at bounding box center [836, 424] width 540 height 20
type textarea "sent email to organizer to obtain this information"
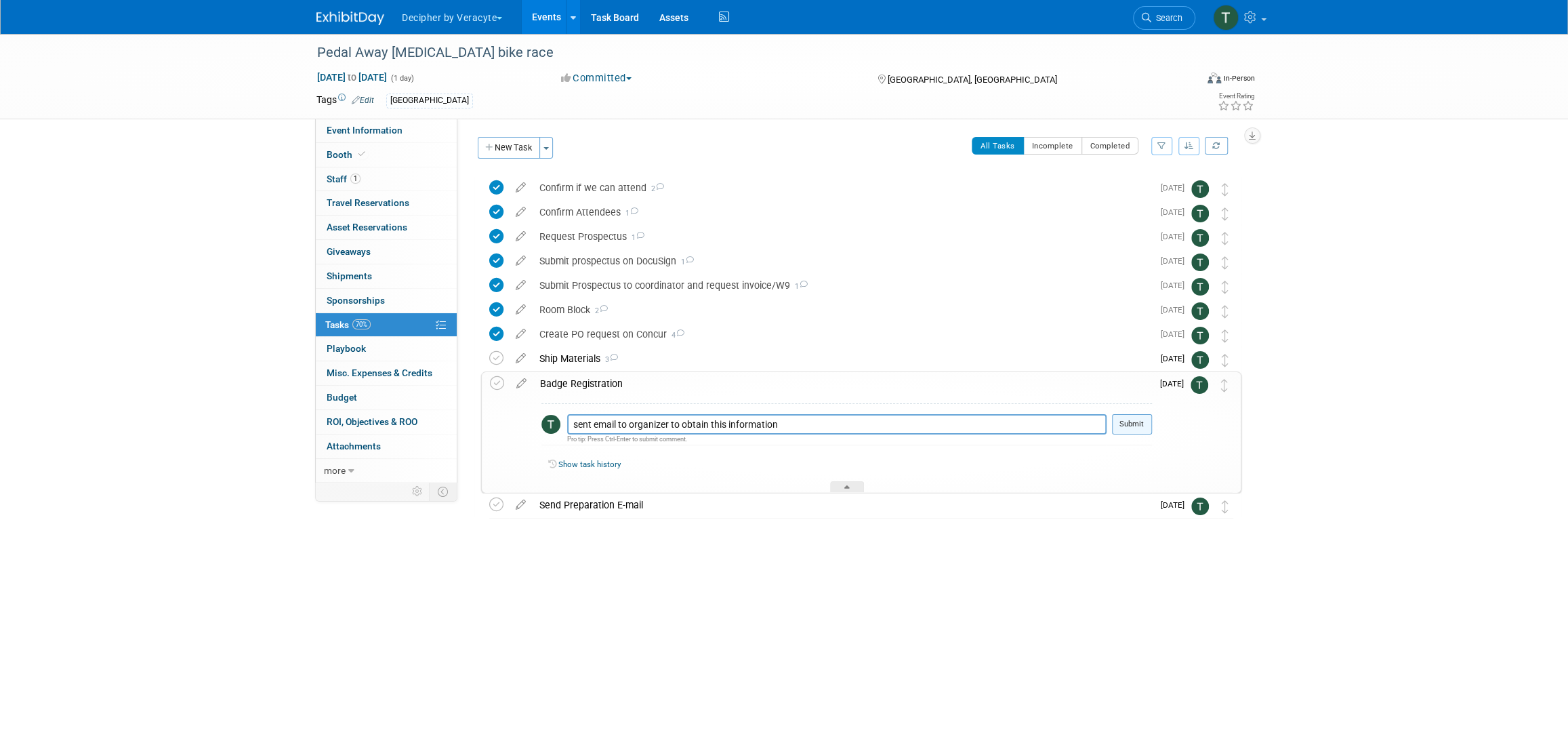
click at [1122, 426] on button "Submit" at bounding box center [1132, 424] width 40 height 20
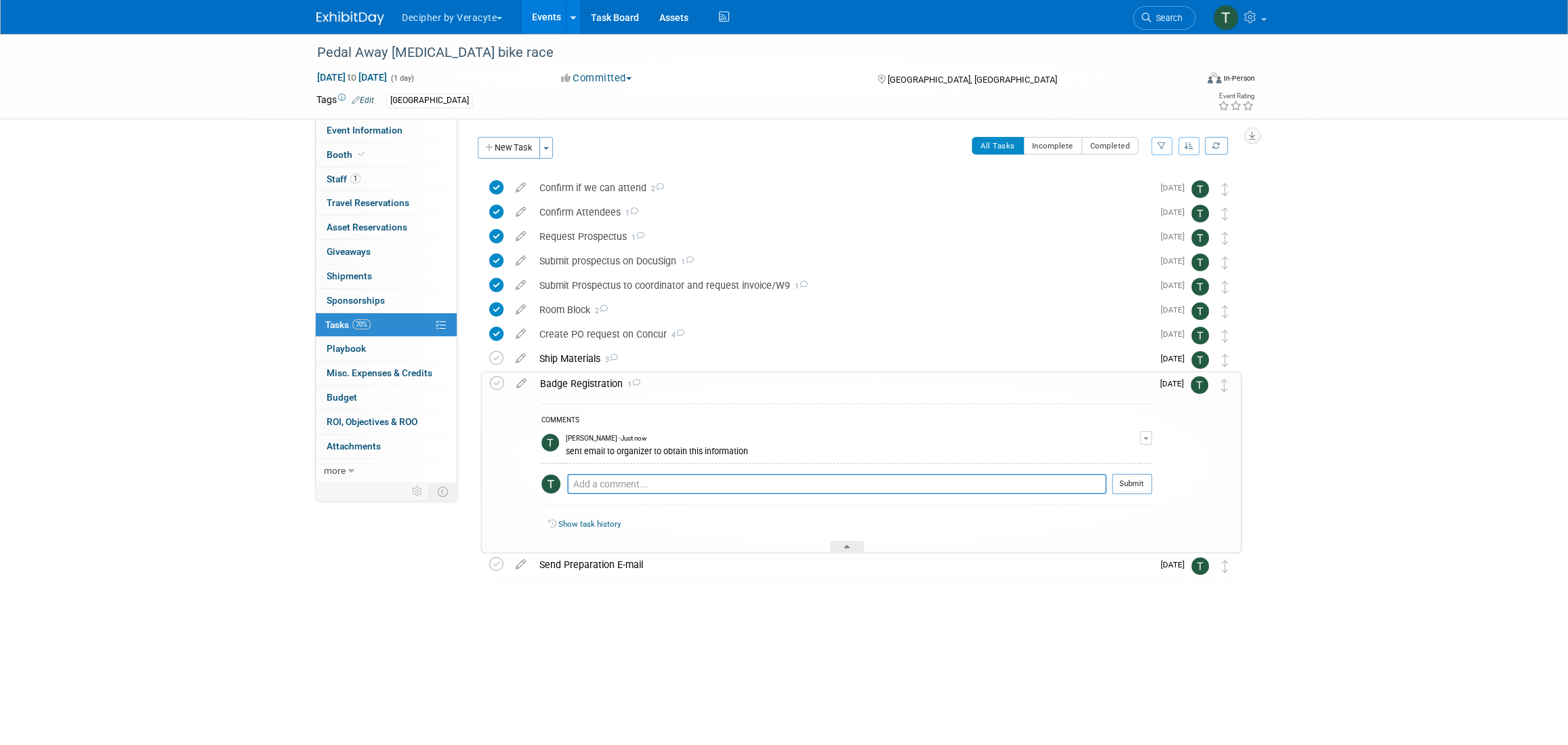
click at [582, 384] on div "Badge Registration 1" at bounding box center [843, 384] width 619 height 23
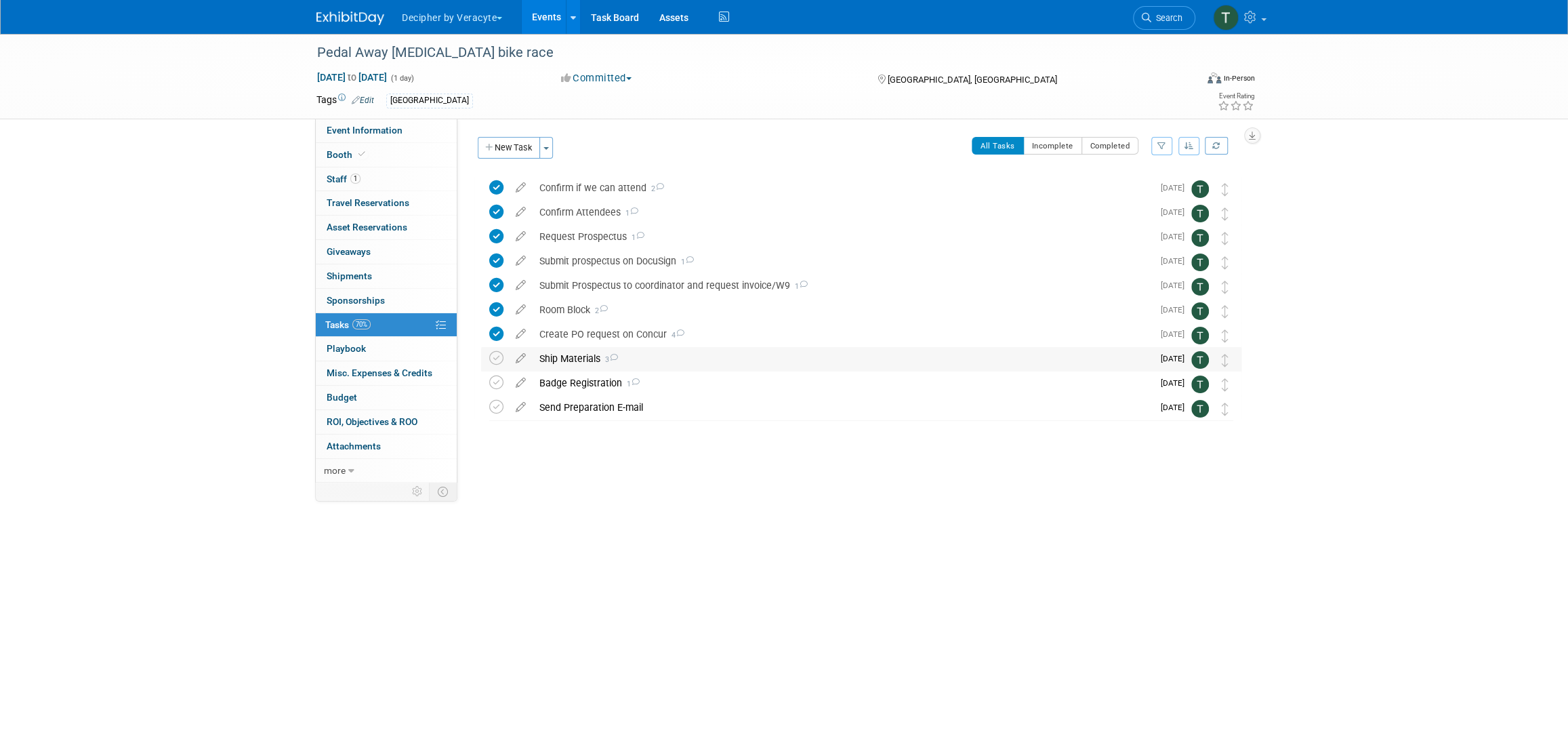
click at [579, 354] on div "Ship Materials 3" at bounding box center [843, 359] width 620 height 23
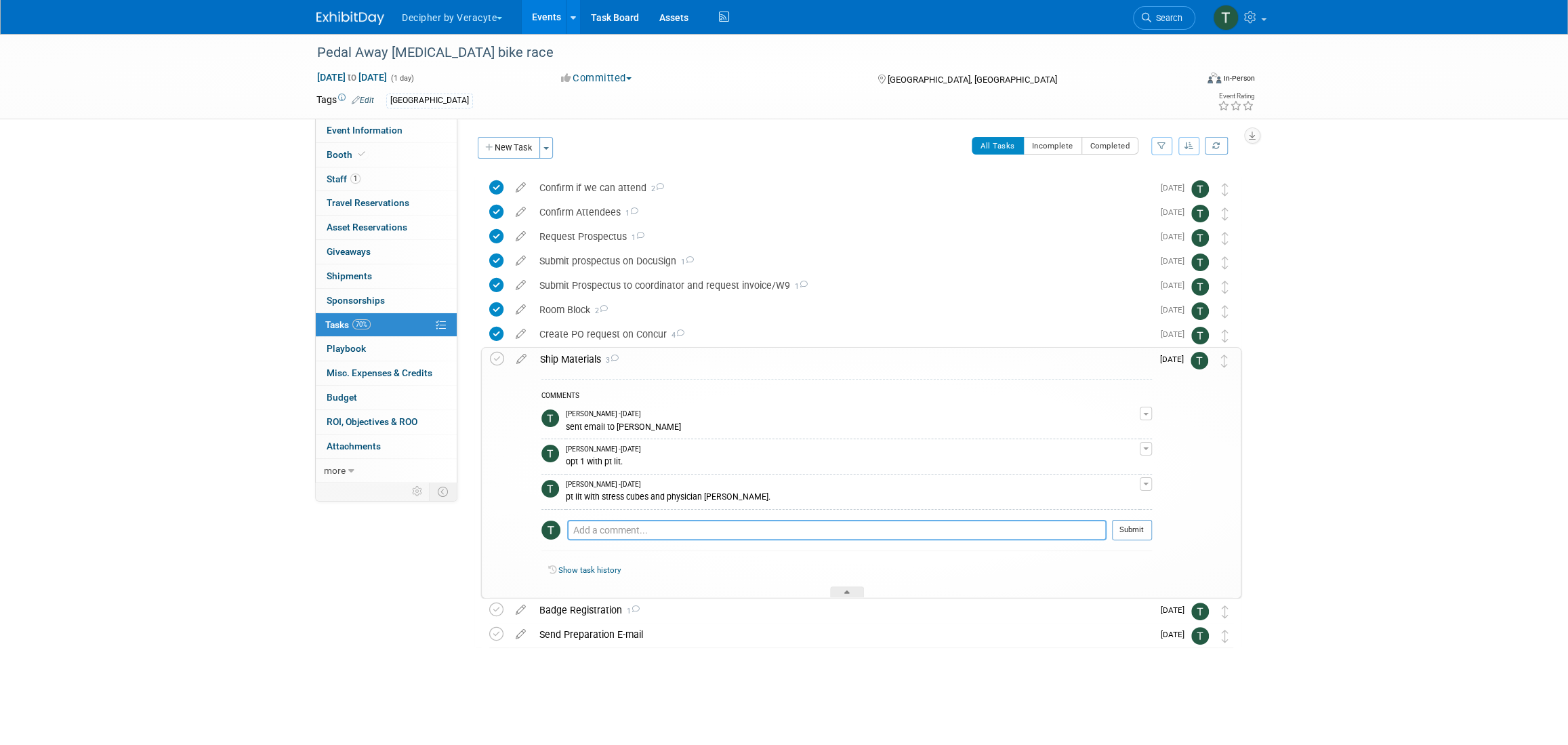
click at [631, 521] on textarea at bounding box center [836, 530] width 540 height 20
click at [569, 354] on div "Ship Materials 3" at bounding box center [843, 360] width 619 height 23
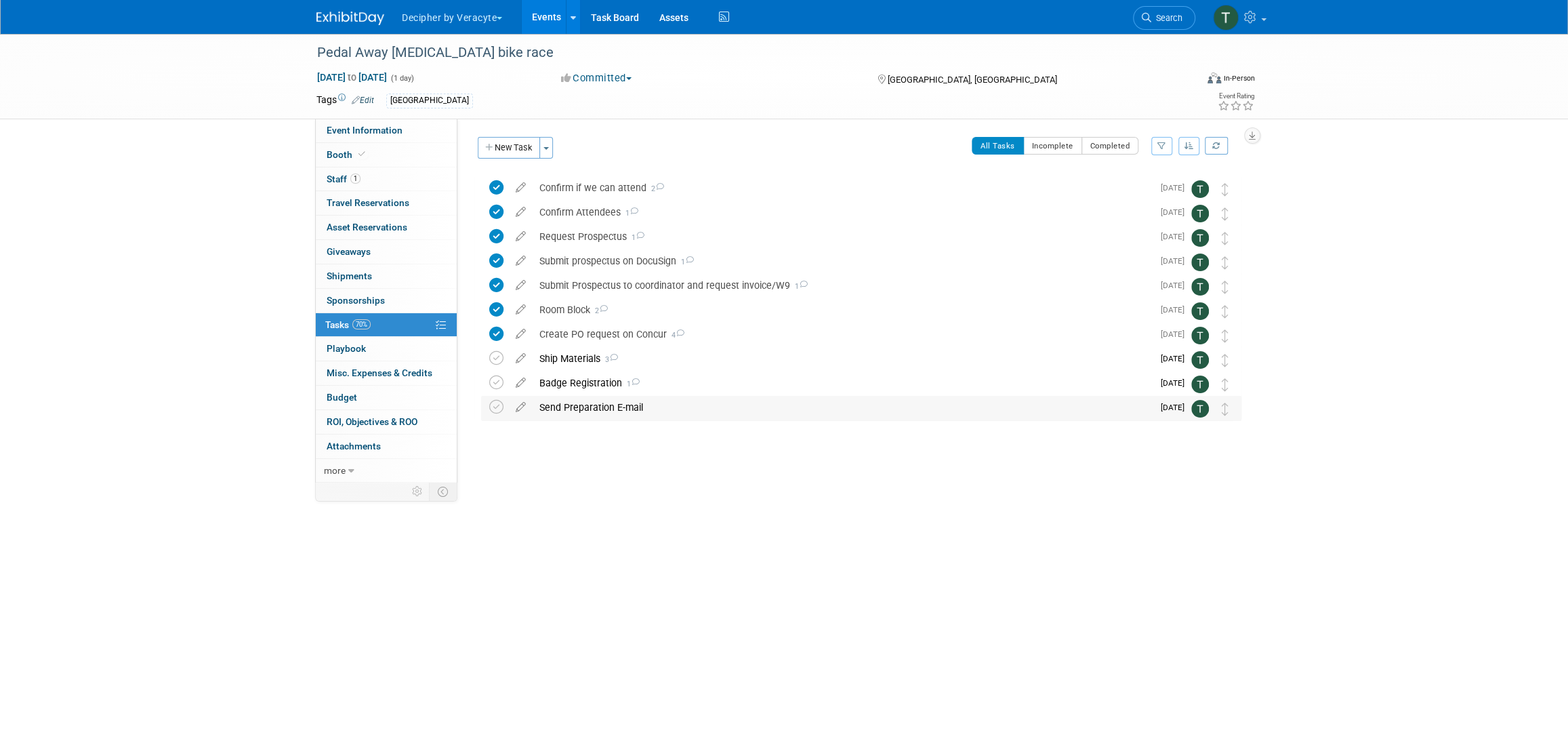
click at [625, 412] on div "Send Preparation E-mail" at bounding box center [843, 408] width 620 height 23
click at [645, 453] on textarea at bounding box center [836, 449] width 540 height 20
paste textarea "sent email to organizer to obtain this information"
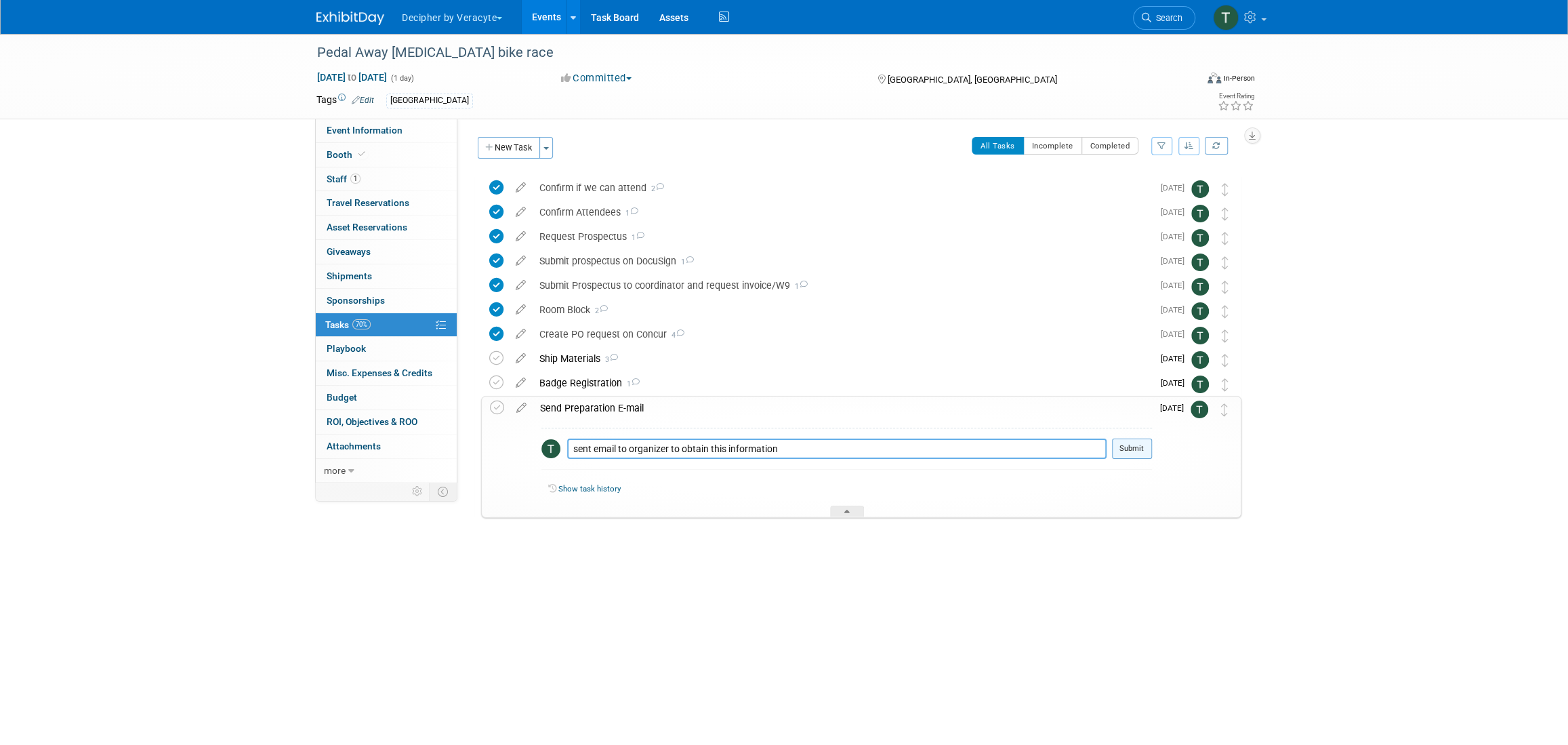
type textarea "sent email to organizer to obtain this information"
click at [1117, 450] on button "Submit" at bounding box center [1132, 449] width 40 height 20
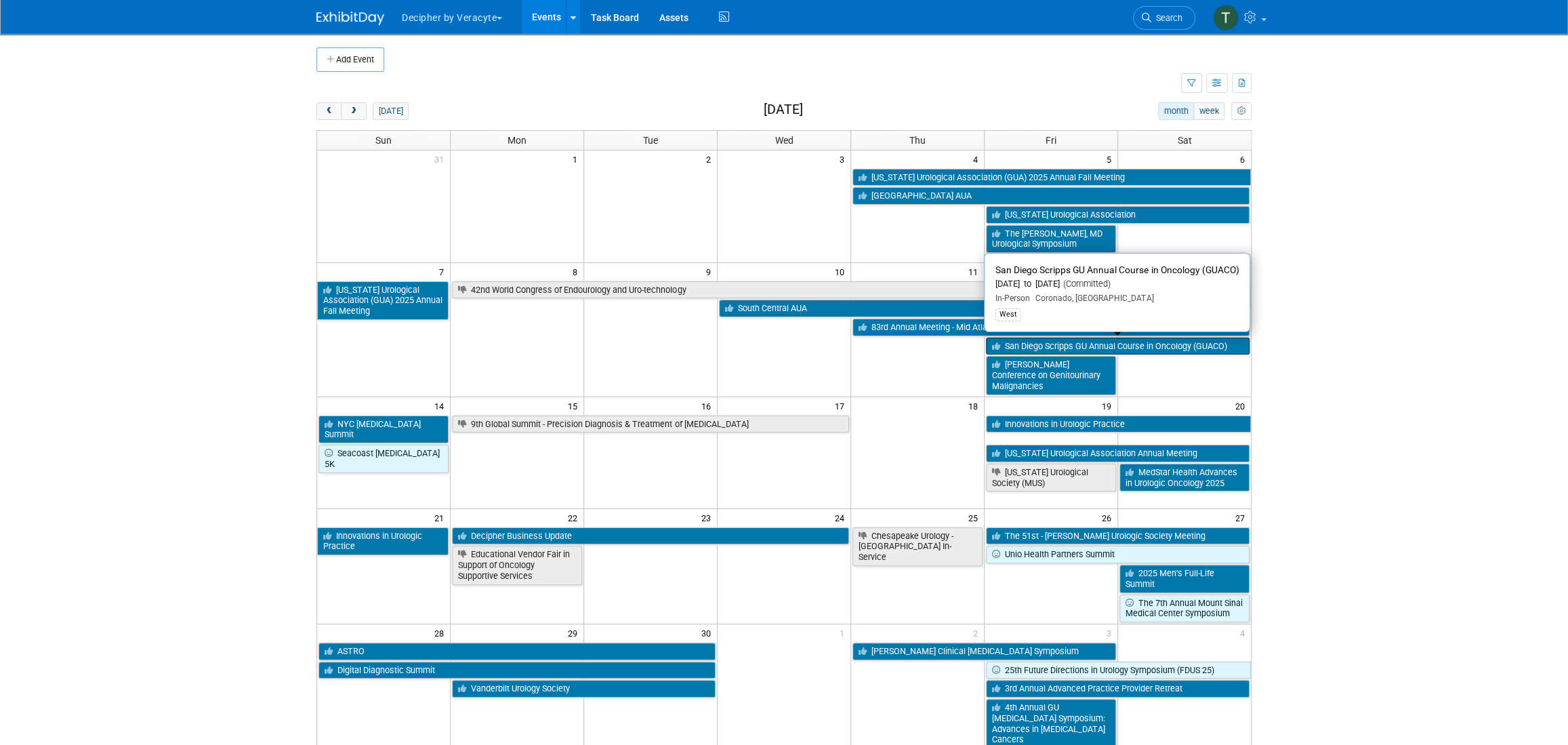
click at [1031, 338] on link "San Diego Scripps GU Annual Course in Oncology (GUACO)" at bounding box center [1118, 346] width 263 height 18
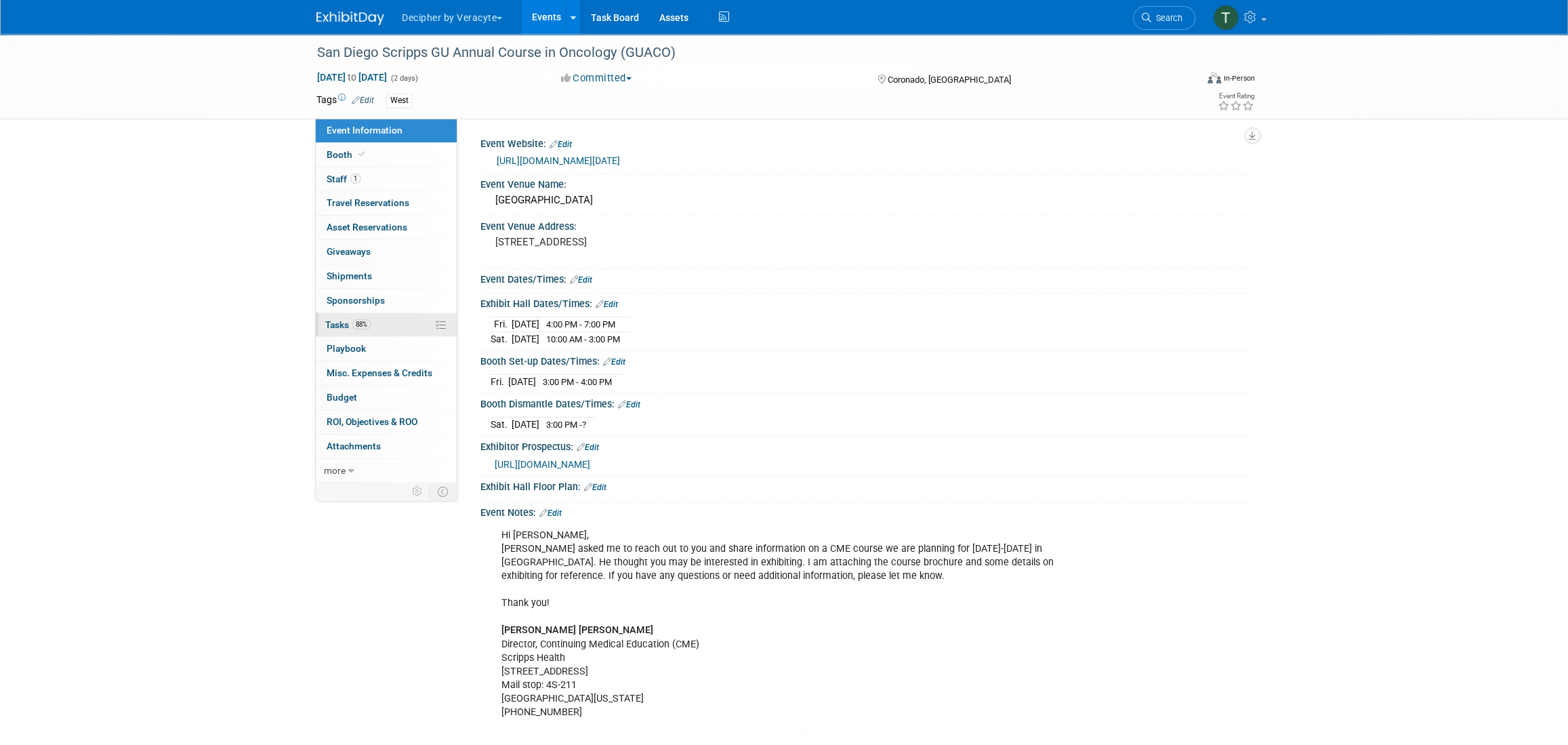
click at [402, 329] on link "88% Tasks 88%" at bounding box center [386, 325] width 141 height 24
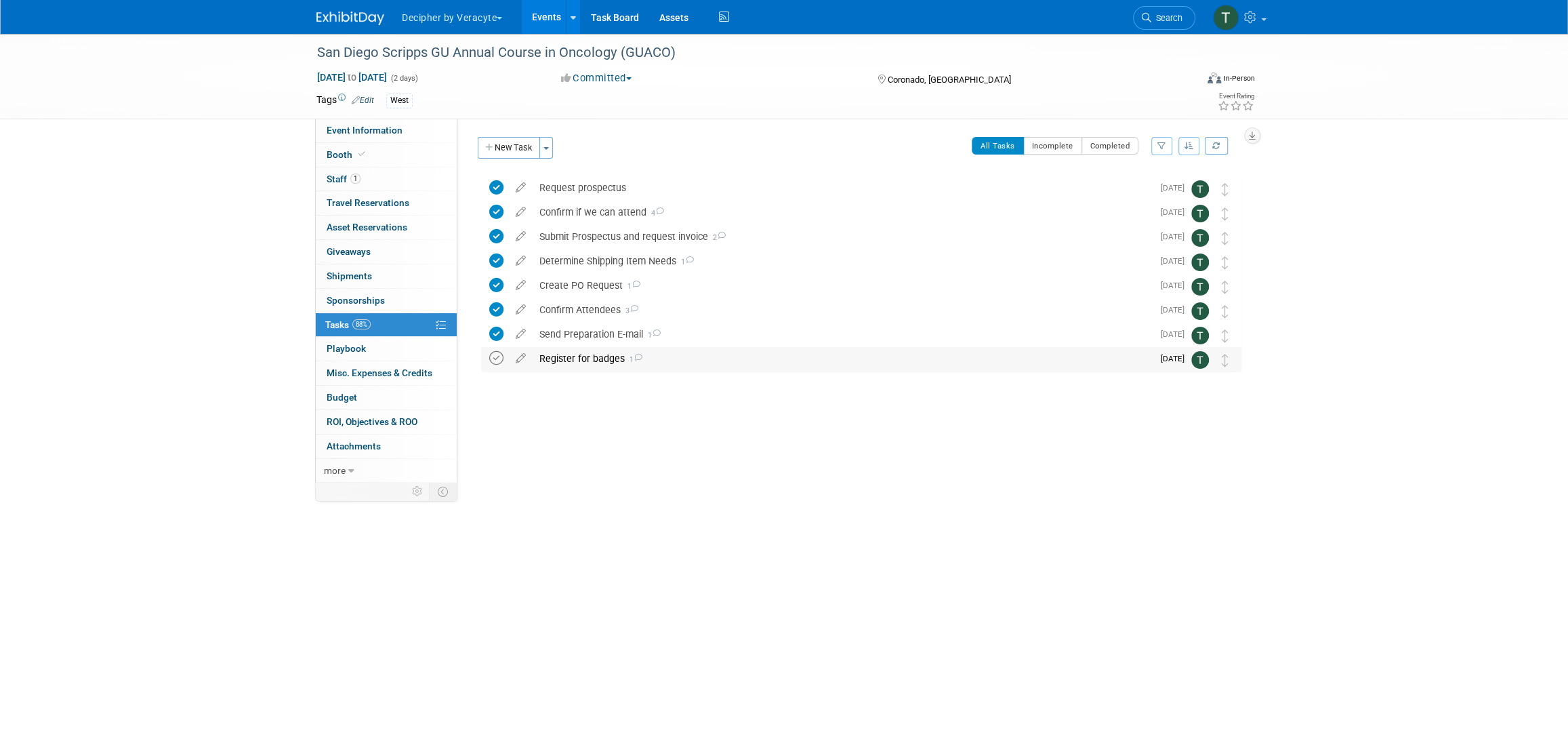
click at [492, 356] on icon at bounding box center [496, 358] width 14 height 14
click at [592, 363] on div "Register for badges 1" at bounding box center [843, 359] width 620 height 23
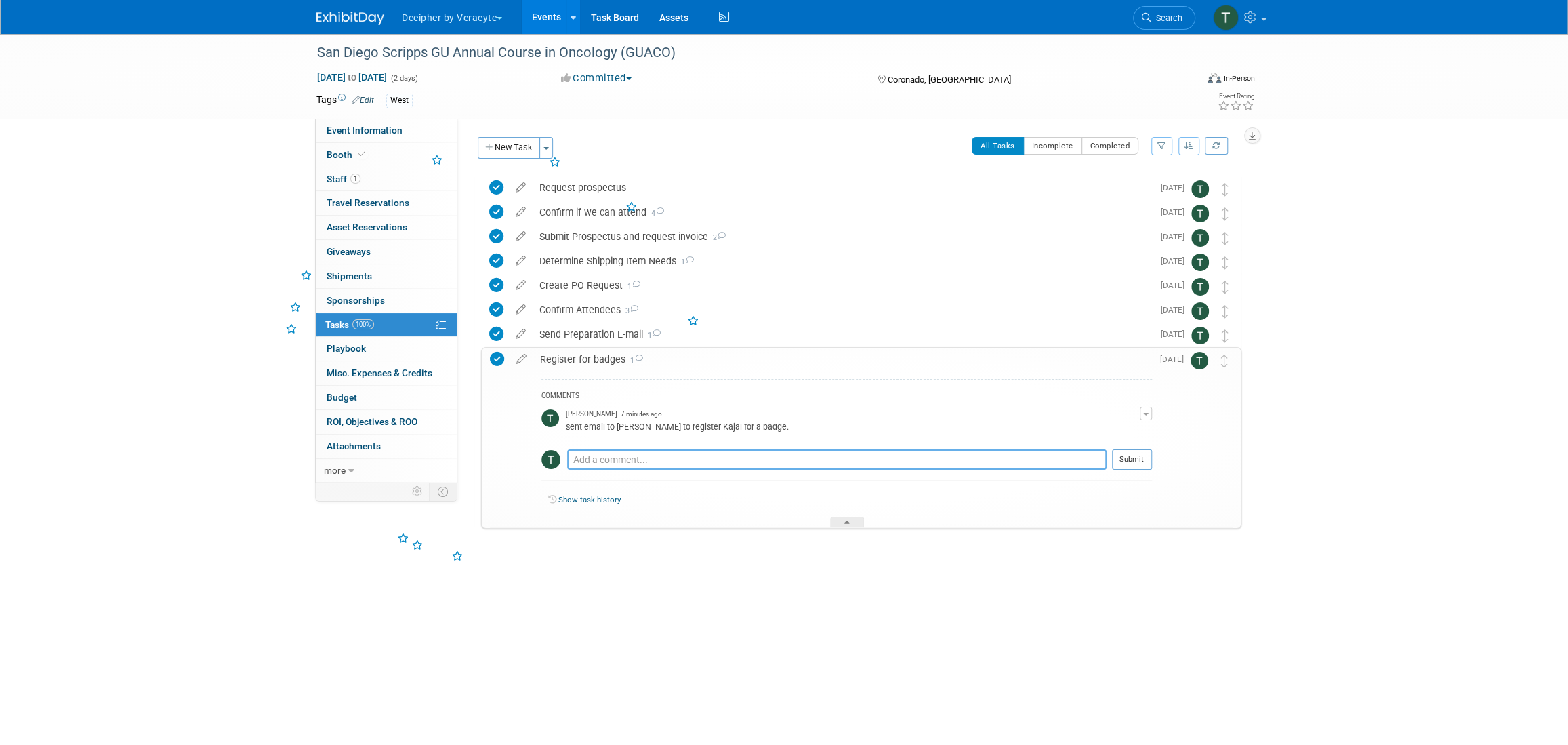
click at [625, 451] on textarea at bounding box center [836, 460] width 540 height 20
type textarea "this was completed."
click at [1135, 459] on button "Submit" at bounding box center [1132, 460] width 40 height 20
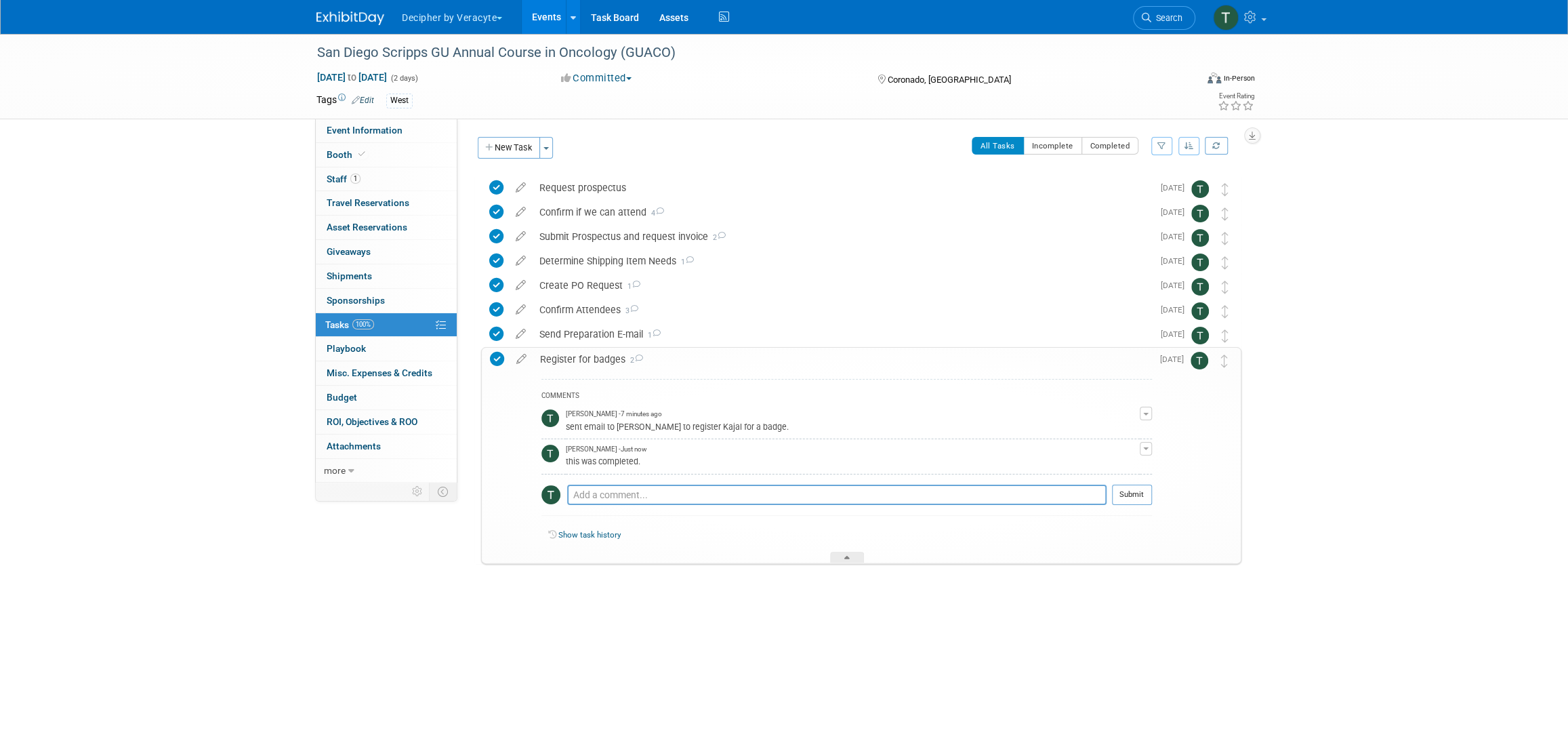
click at [552, 15] on link "Events" at bounding box center [547, 17] width 50 height 34
